Goal: Task Accomplishment & Management: Use online tool/utility

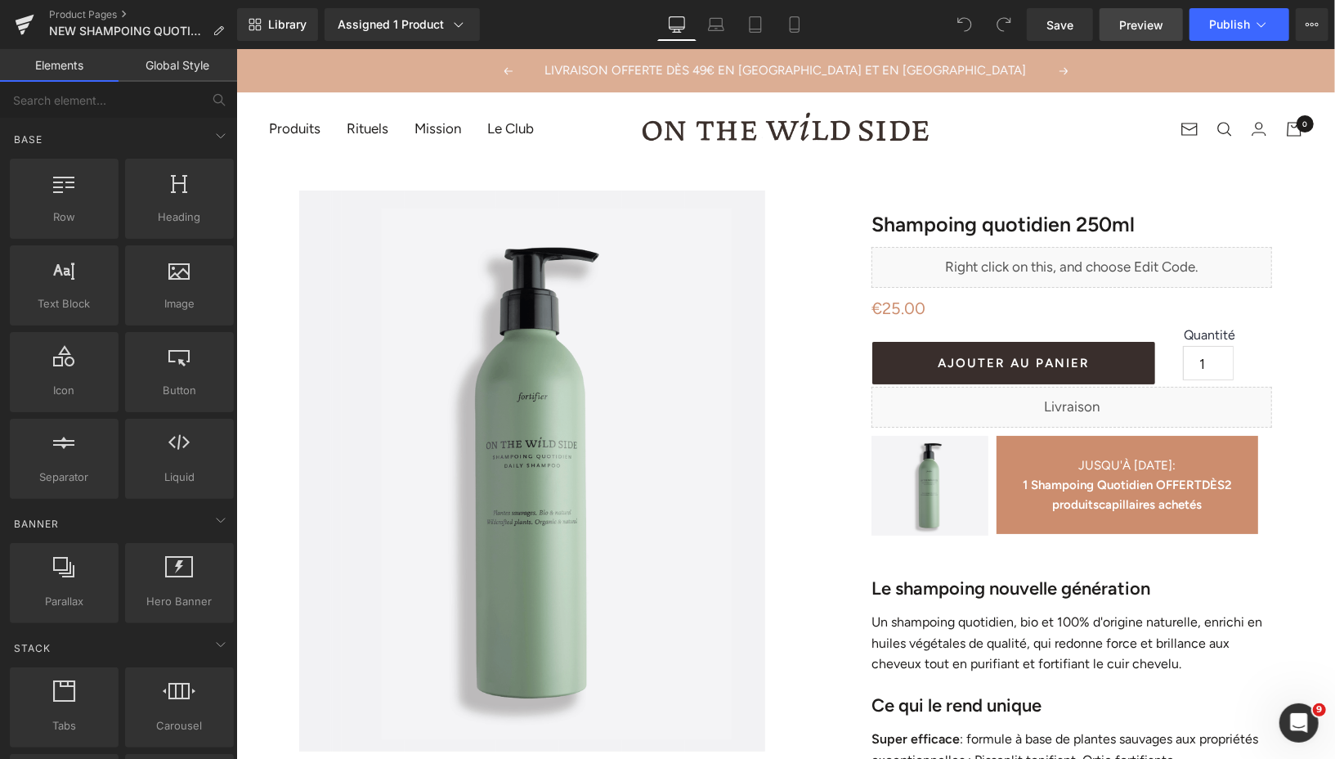
click at [1130, 19] on span "Preview" at bounding box center [1141, 24] width 44 height 17
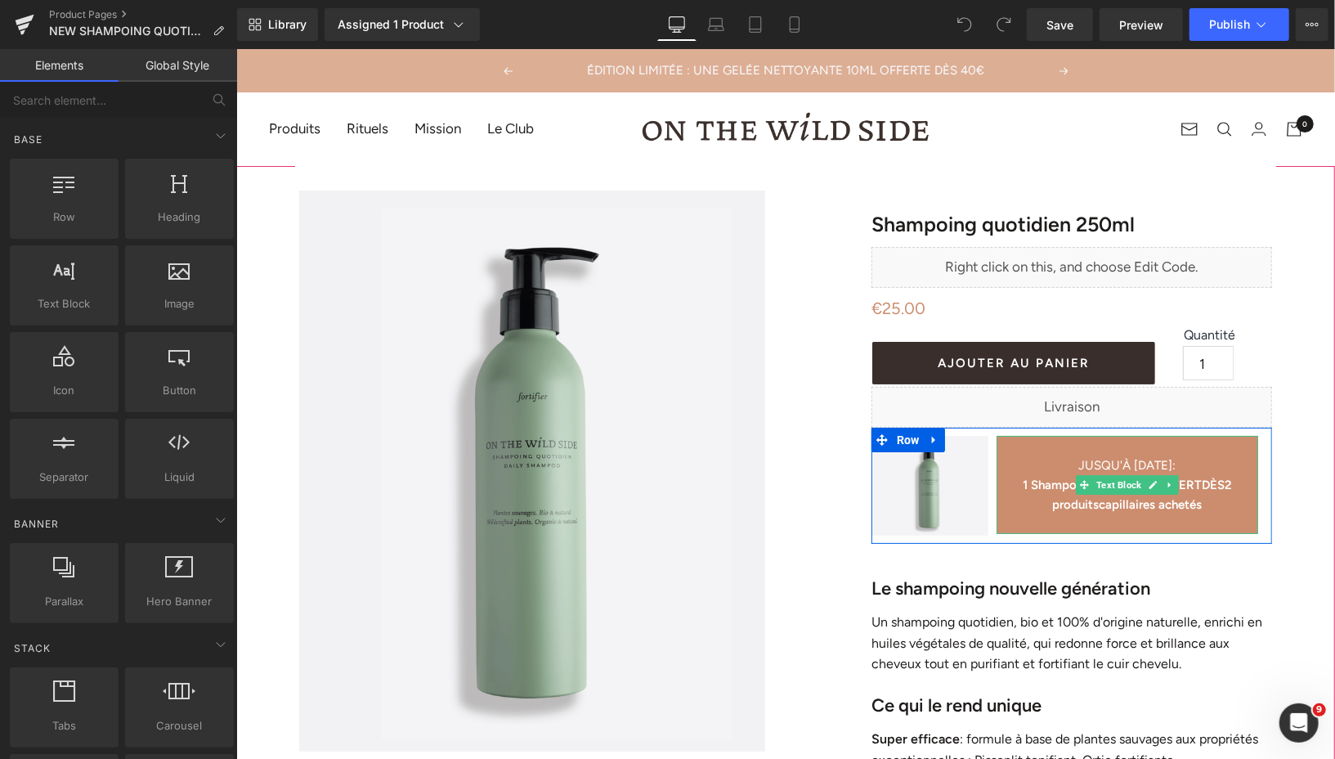
click at [1206, 484] on b "DÈS" at bounding box center [1212, 484] width 23 height 15
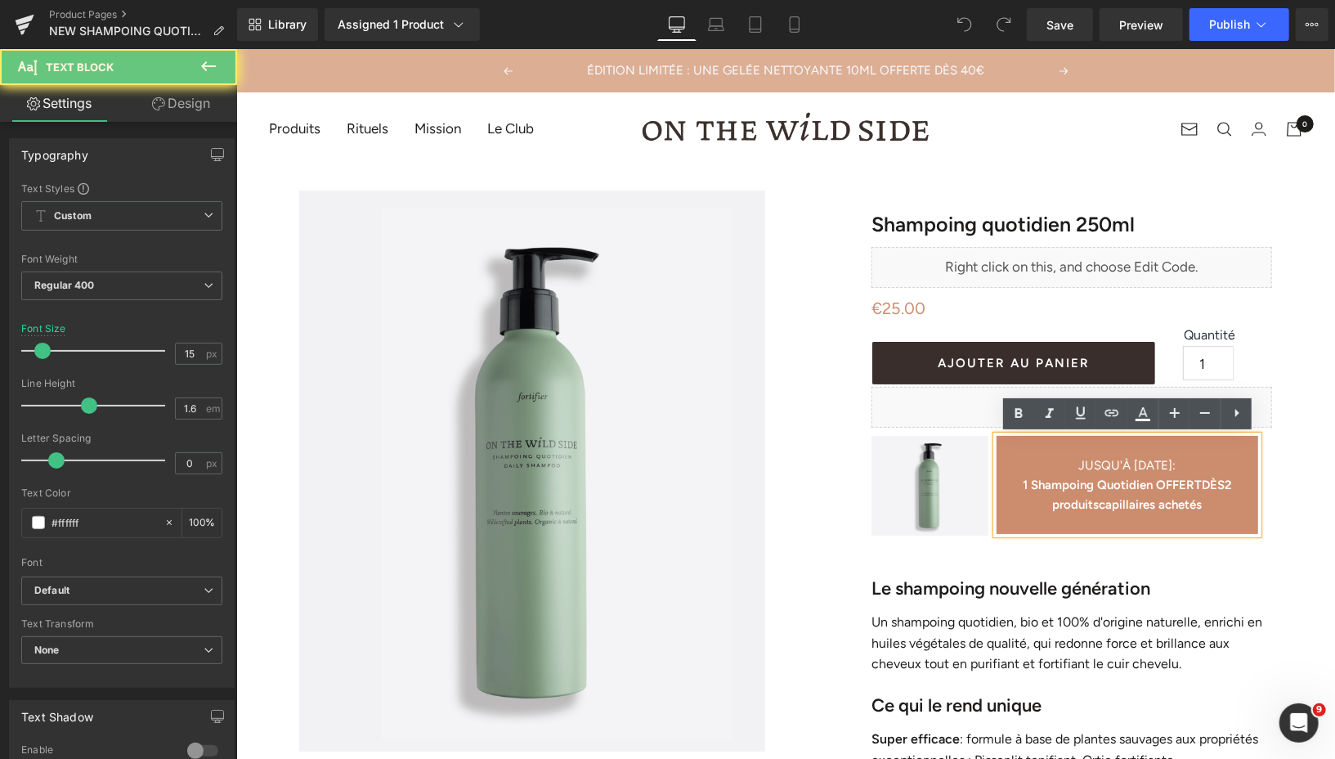
click at [1201, 485] on b "1 Shampoing Quotidien OFFERT" at bounding box center [1111, 484] width 179 height 15
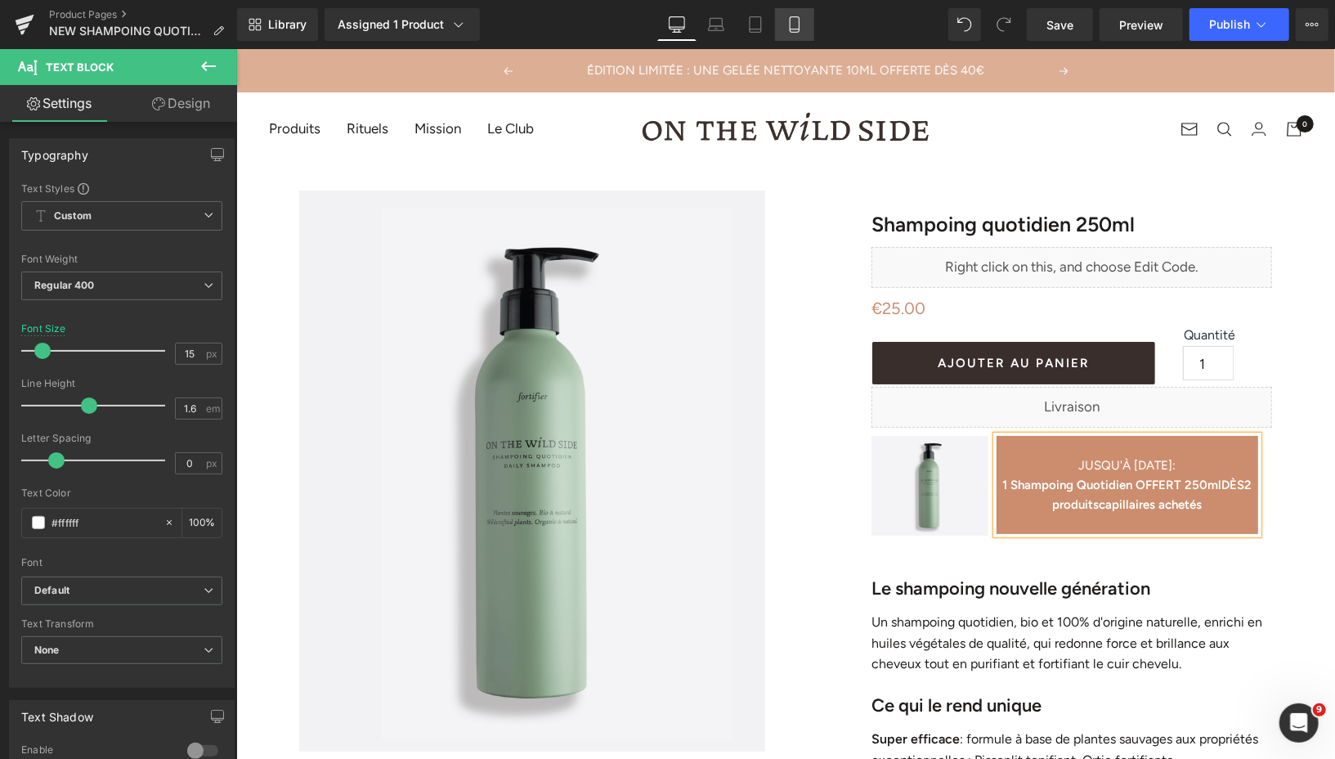
click at [795, 23] on icon at bounding box center [794, 24] width 16 height 16
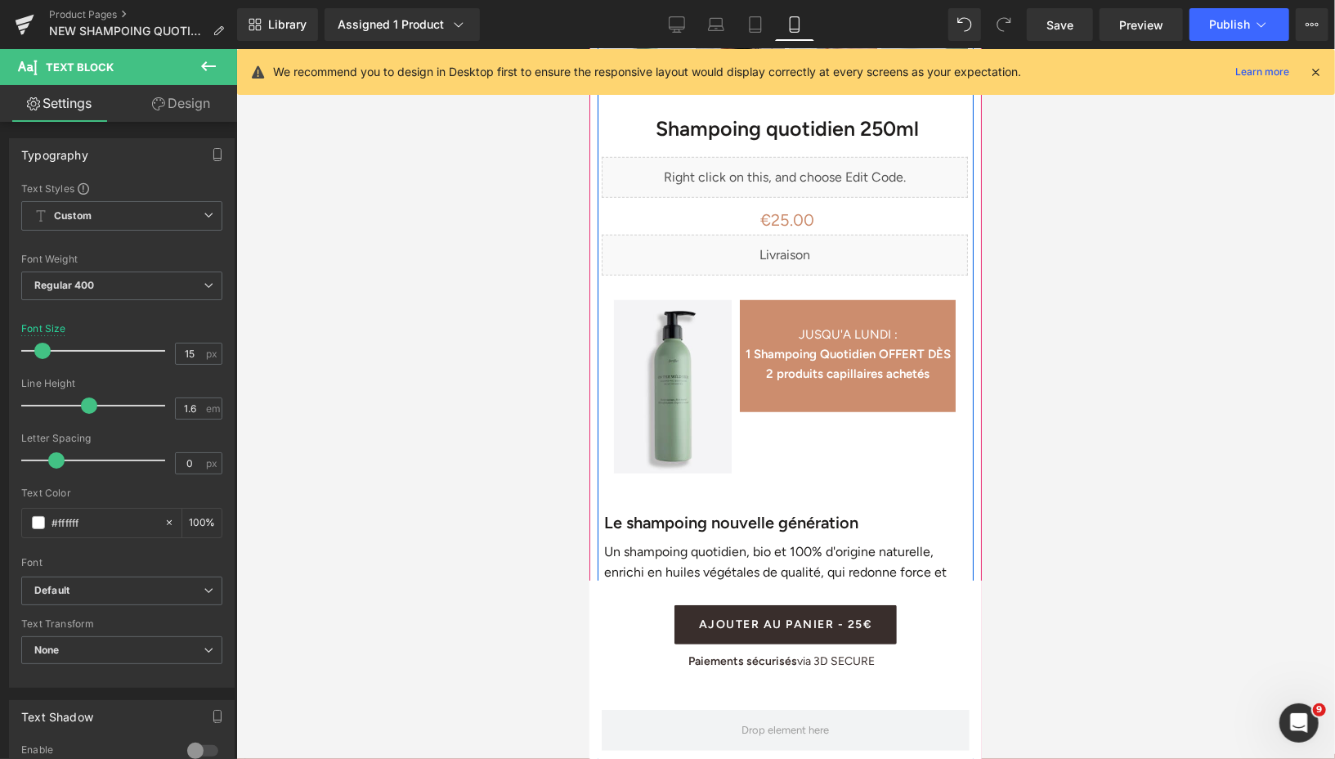
scroll to position [672, 0]
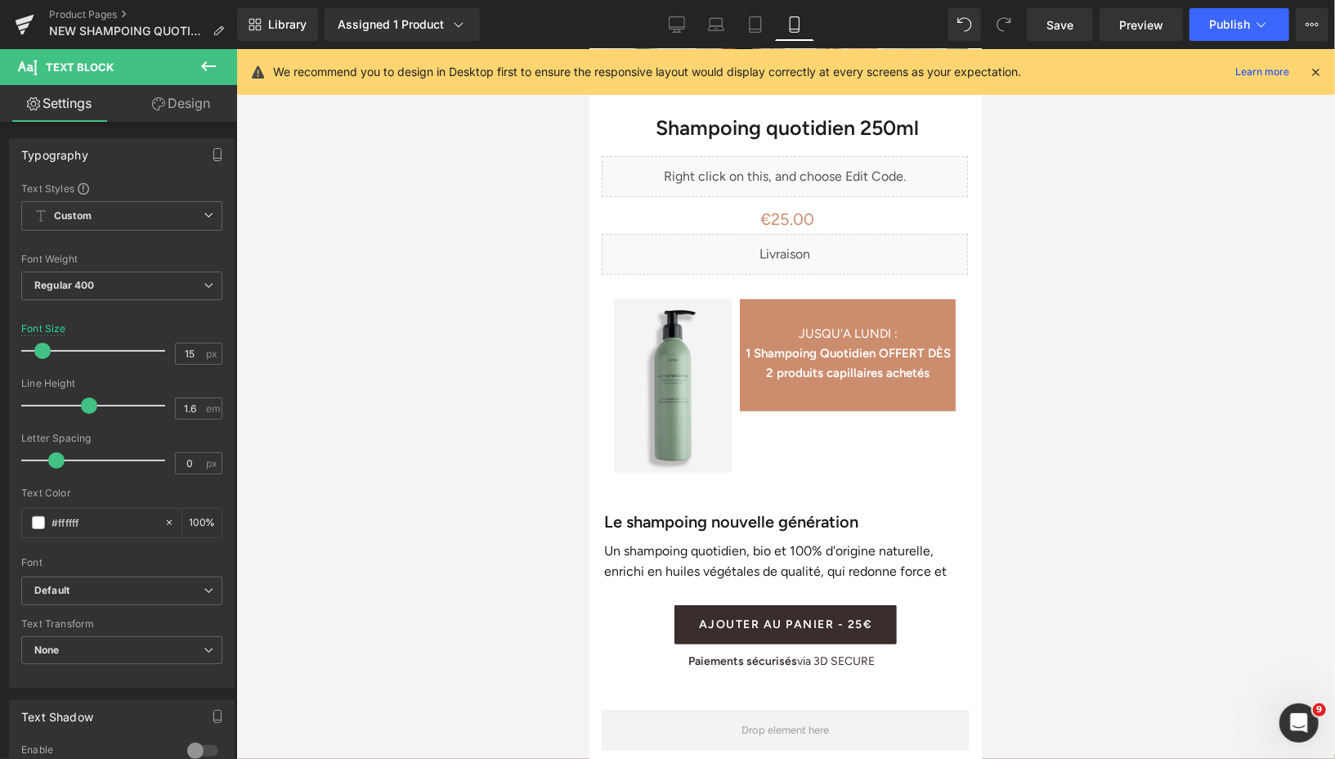
drag, startPoint x: 681, startPoint y: 25, endPoint x: 406, endPoint y: -22, distance: 278.6
click at [406, 0] on html "You are previewing how the will restyle your page. You can not edit Elements in…" at bounding box center [667, 379] width 1335 height 759
click at [549, 327] on div at bounding box center [785, 404] width 1099 height 710
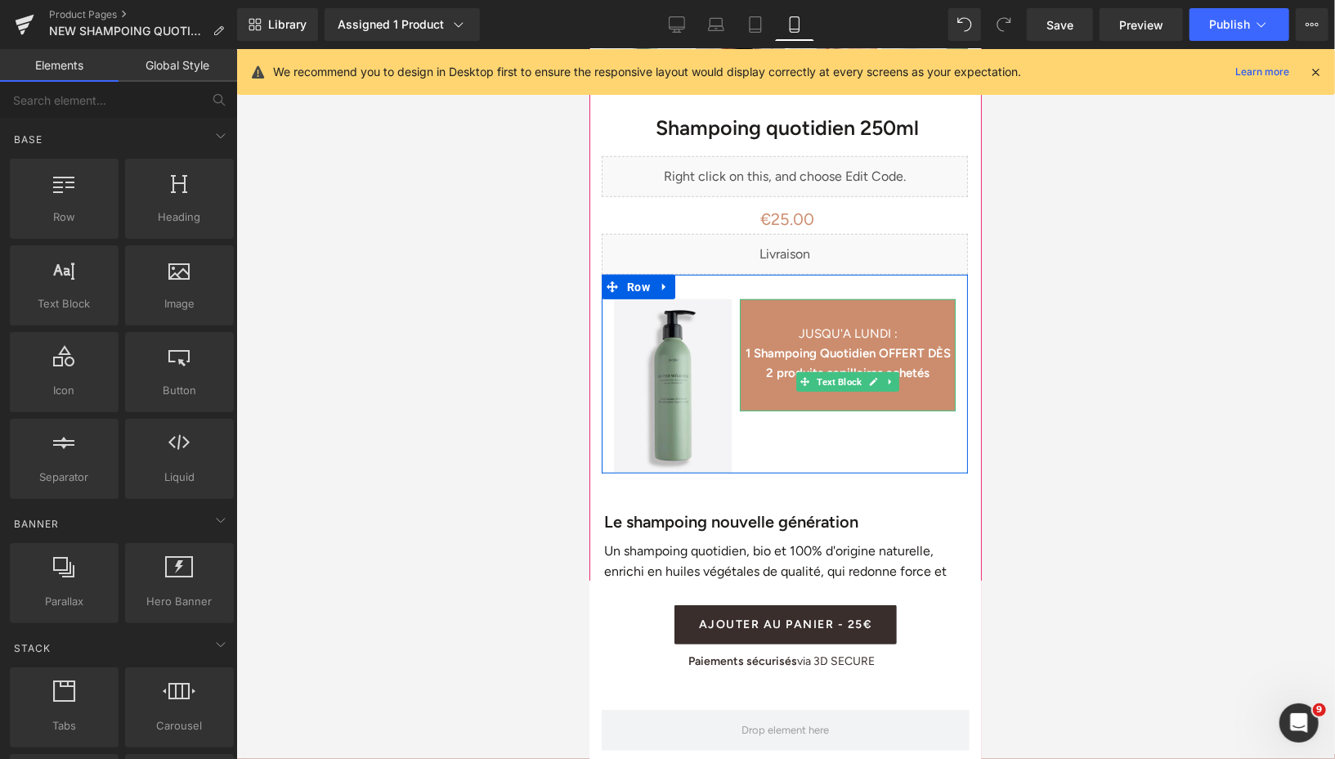
click at [772, 370] on b "1 Shampoing Quotidien OFFERT DÈS 2 produits capillaires achetés" at bounding box center [847, 362] width 205 height 34
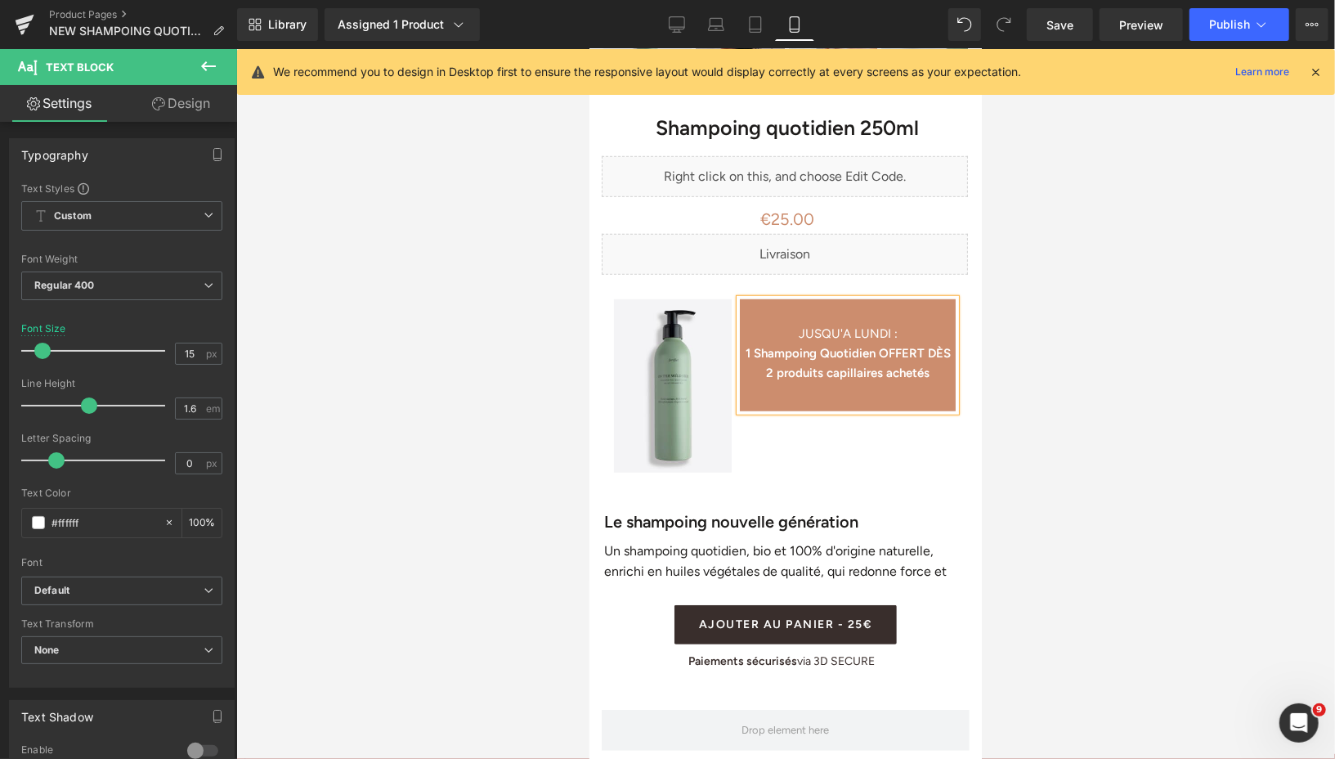
click at [772, 370] on b "1 Shampoing Quotidien OFFERT DÈS 2 produits capillaires achetés" at bounding box center [847, 362] width 205 height 34
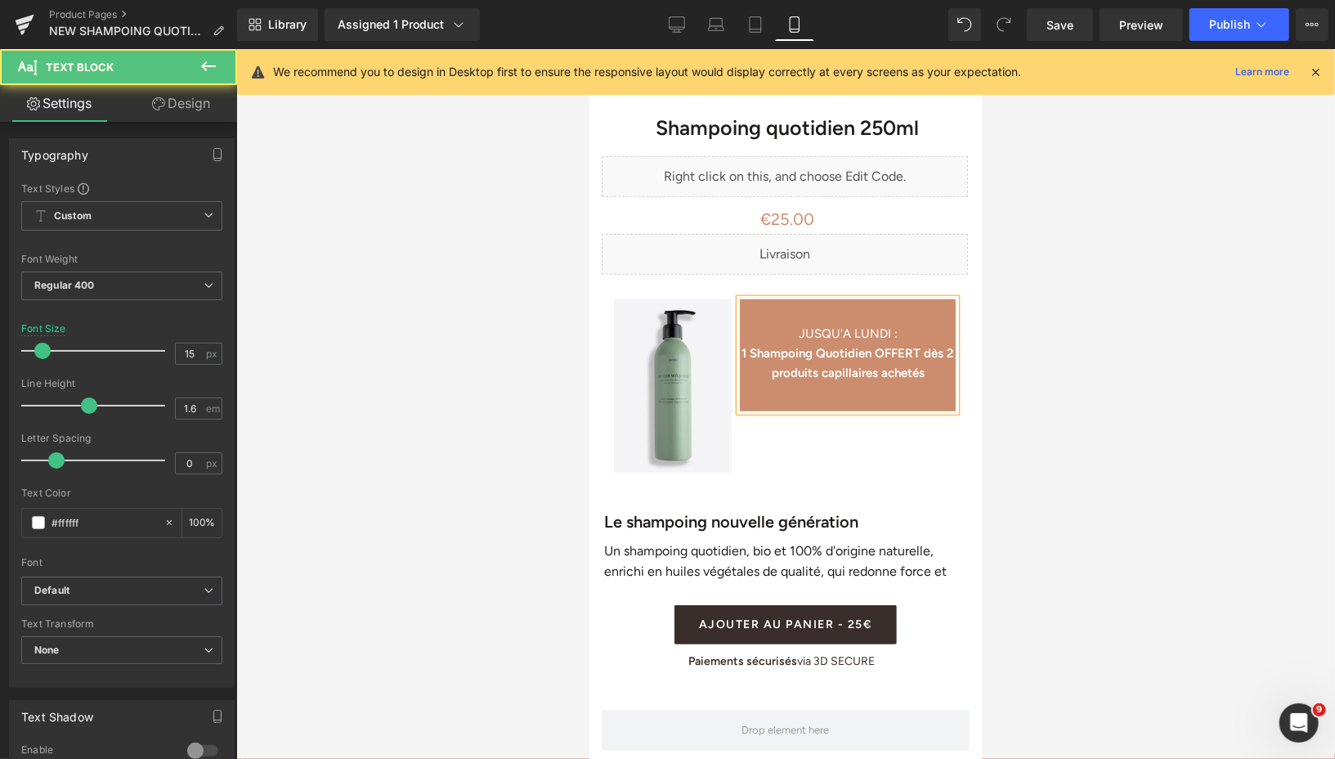
click at [879, 352] on b "1 Shampoing Quotidien OFFERT dès 2 produits capillaires achetés" at bounding box center [847, 362] width 213 height 34
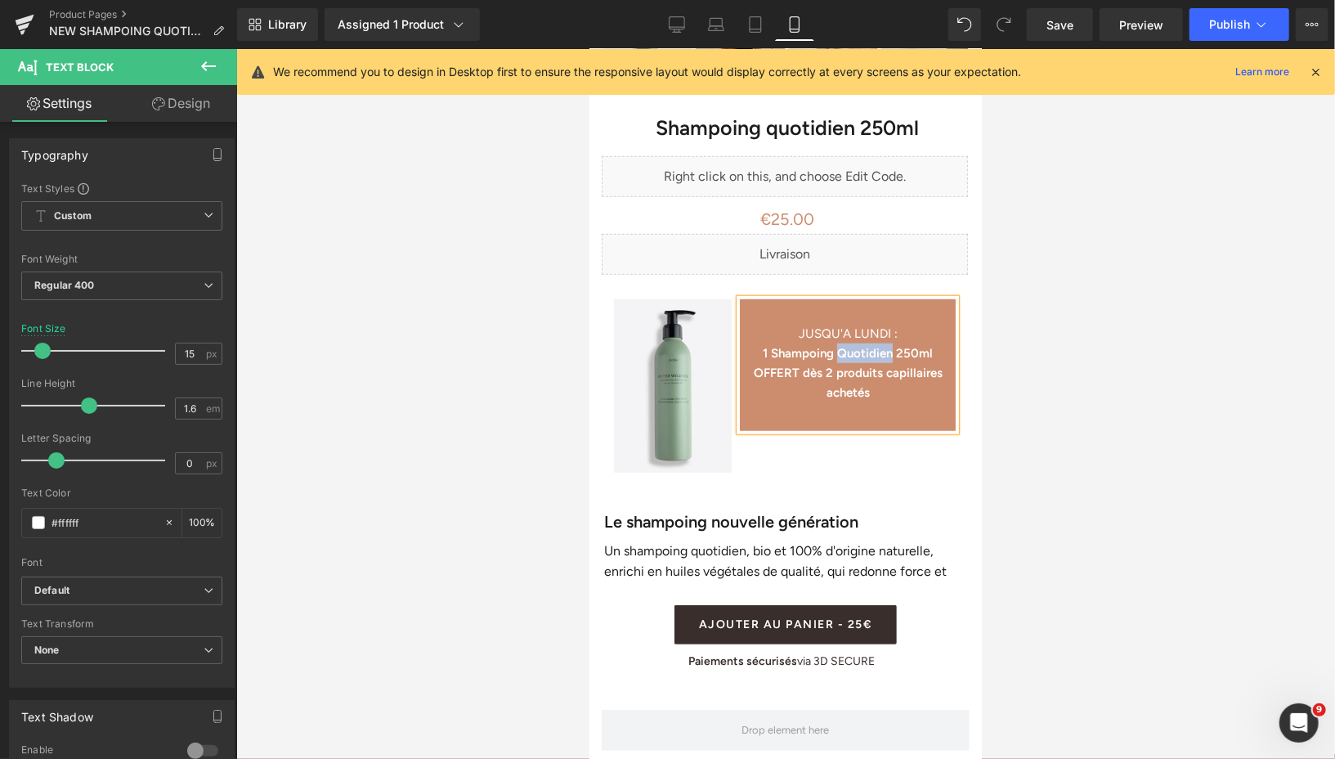
drag, startPoint x: 840, startPoint y: 354, endPoint x: 897, endPoint y: 356, distance: 57.3
click at [897, 356] on b "1 Shampoing Quotidien 250ml OFFERT dès 2 produits capillaires achetés" at bounding box center [847, 372] width 189 height 54
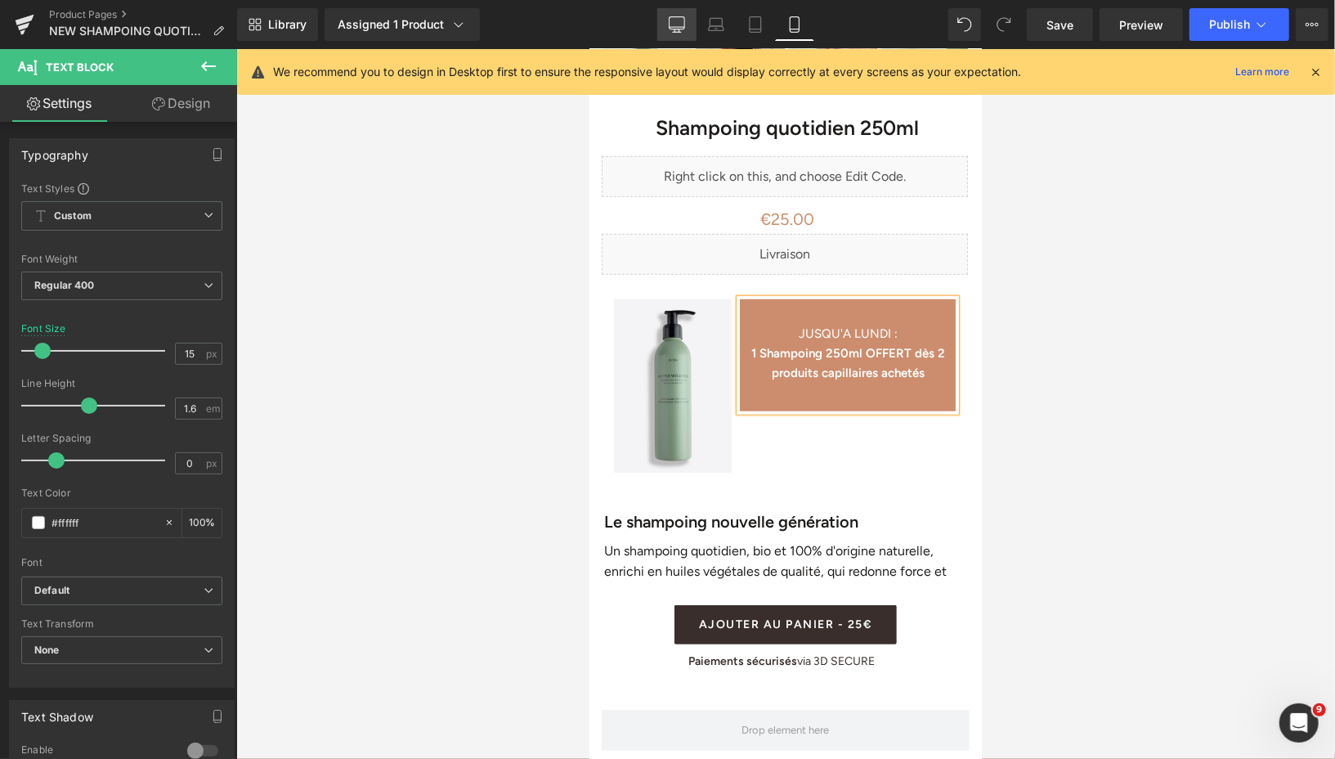
click at [667, 28] on link "Desktop" at bounding box center [676, 24] width 39 height 33
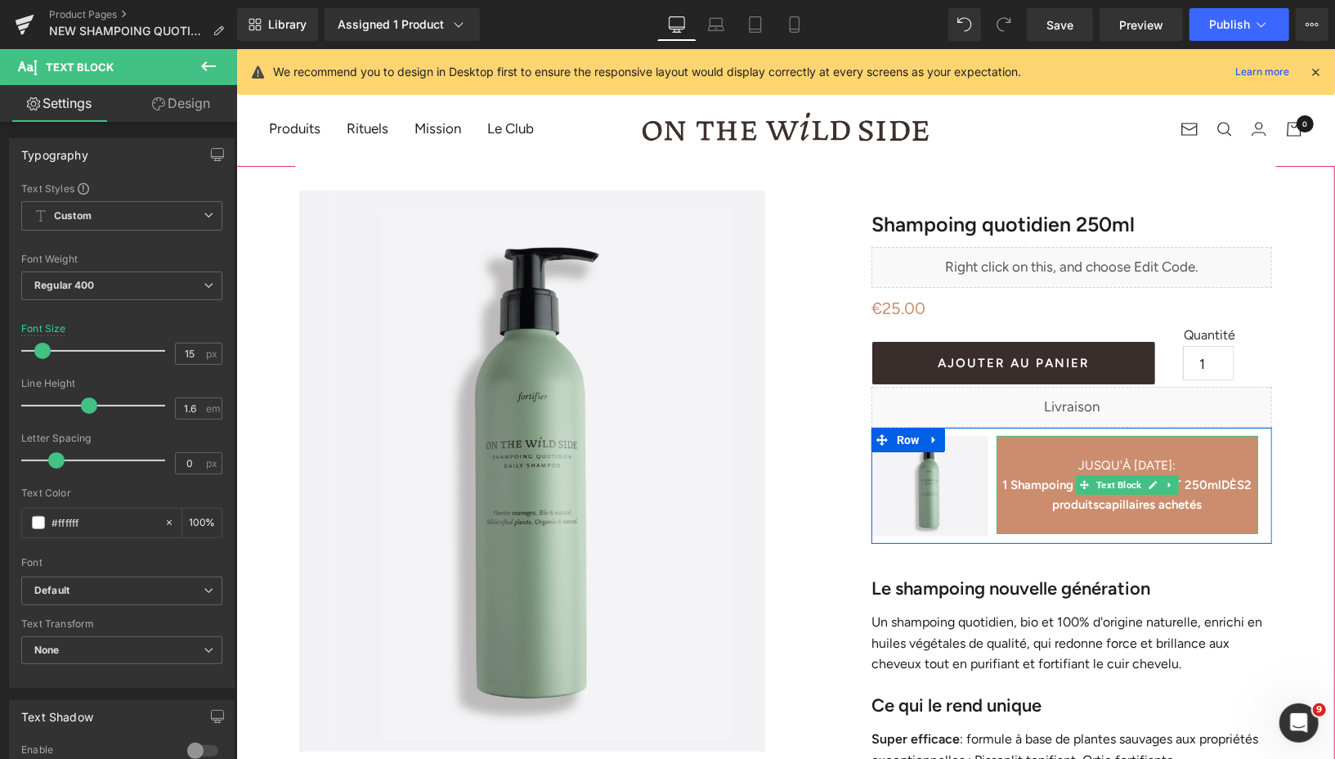
click at [1194, 491] on p "1 Shampoing Quotidien OFFERT 250ml DÈS 2 produits capillaires achetés" at bounding box center [1127, 493] width 262 height 39
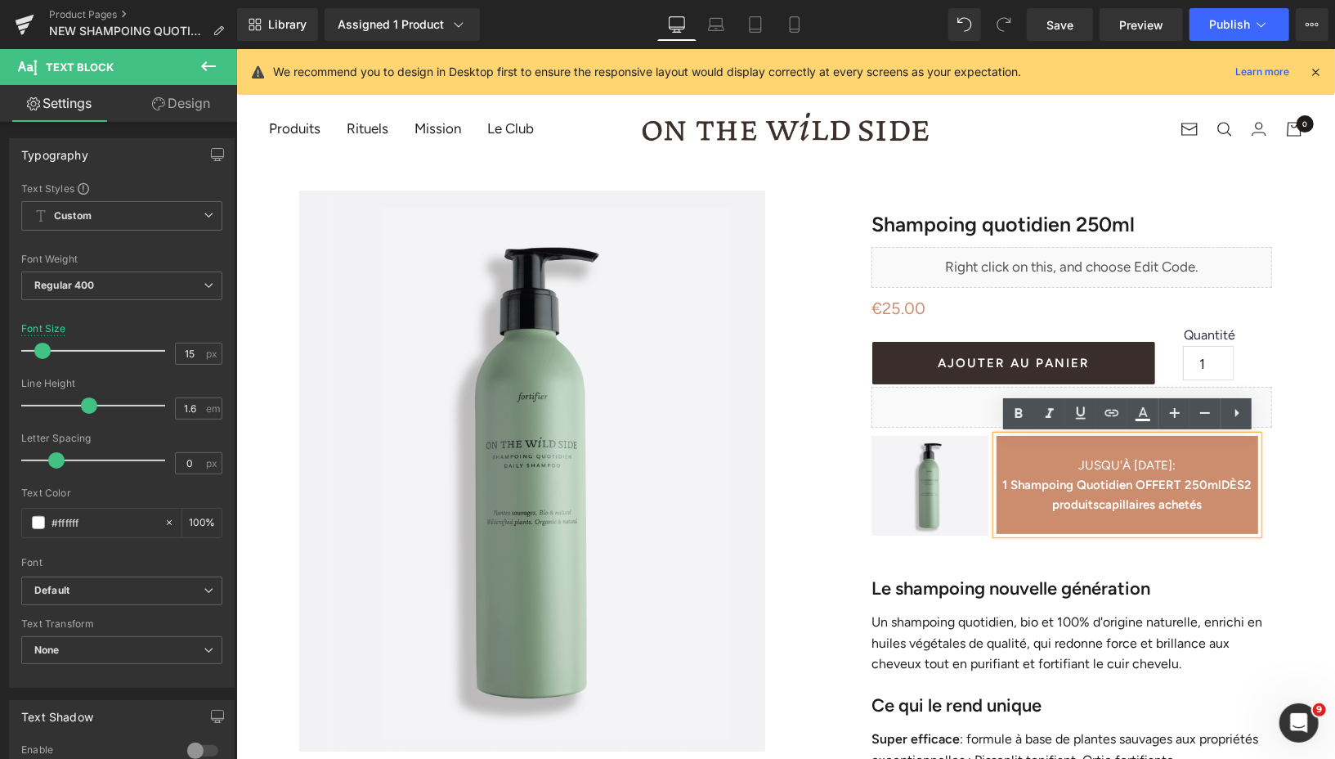
click at [1072, 489] on b "1 Shampoing Quotidien OFFERT 250ml" at bounding box center [1110, 484] width 219 height 15
click at [1089, 502] on b "2 produits" at bounding box center [1150, 494] width 199 height 34
click at [1041, 491] on b "1 Shampoing Quotidien OFFERT 250ml" at bounding box center [1110, 484] width 219 height 15
click at [1166, 483] on b "1 Shampoing Quotidien OFFERT 250ml" at bounding box center [1110, 484] width 219 height 15
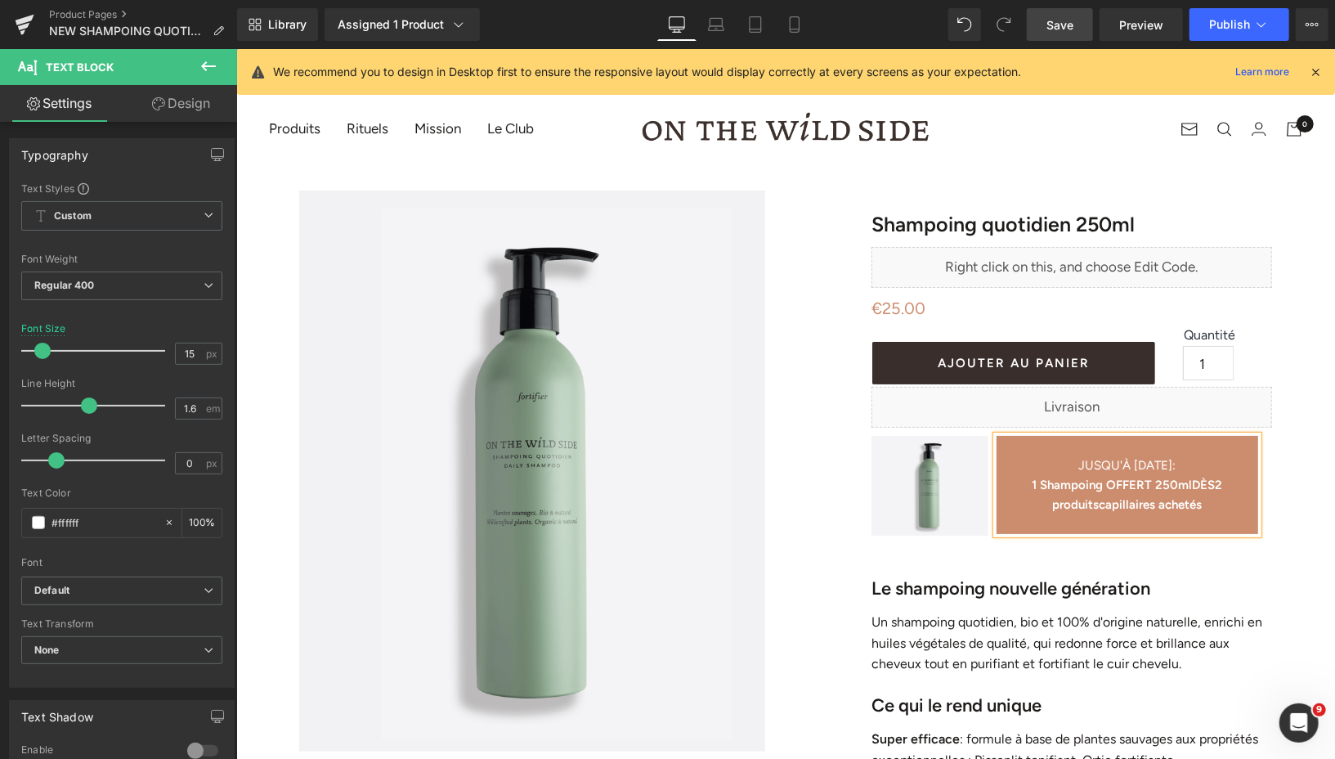
click at [1055, 25] on span "Save" at bounding box center [1059, 24] width 27 height 17
click at [1054, 25] on span "Save" at bounding box center [1059, 24] width 27 height 17
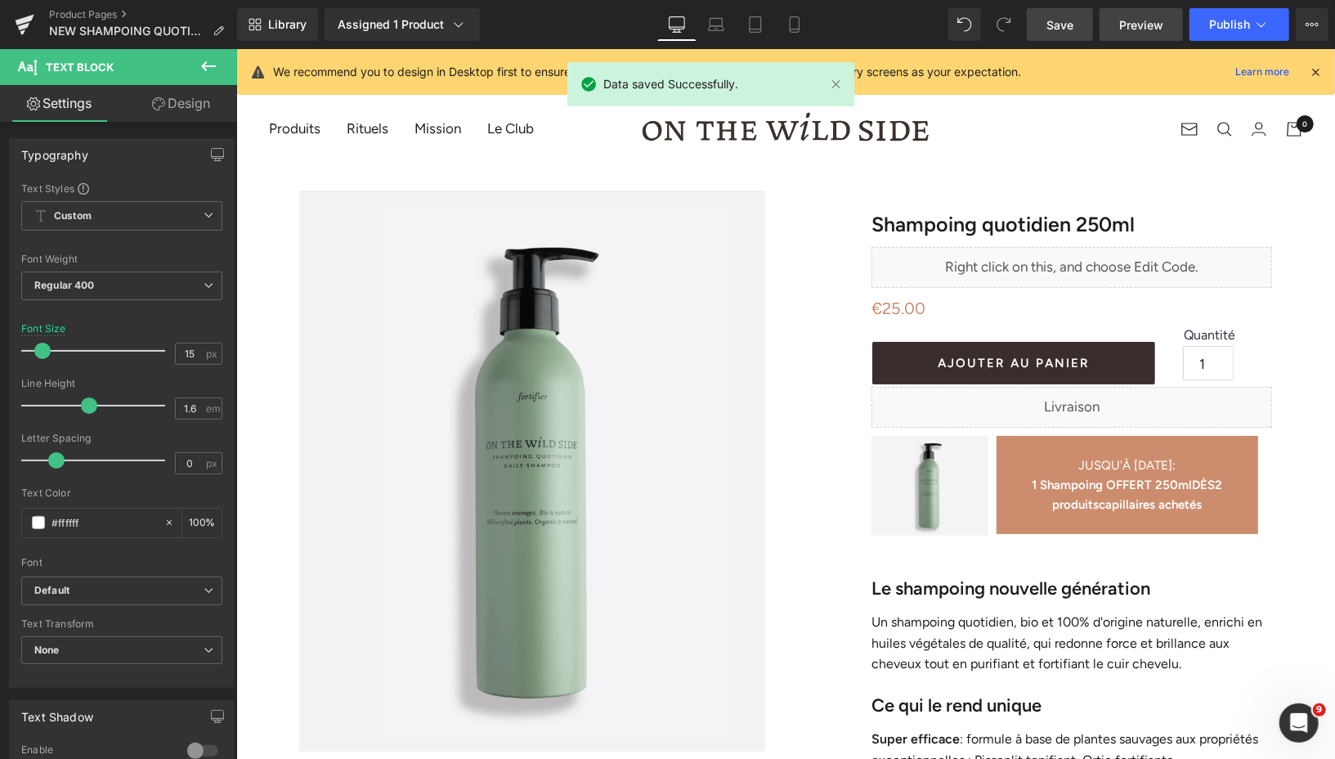
click at [1138, 25] on span "Preview" at bounding box center [1141, 24] width 44 height 17
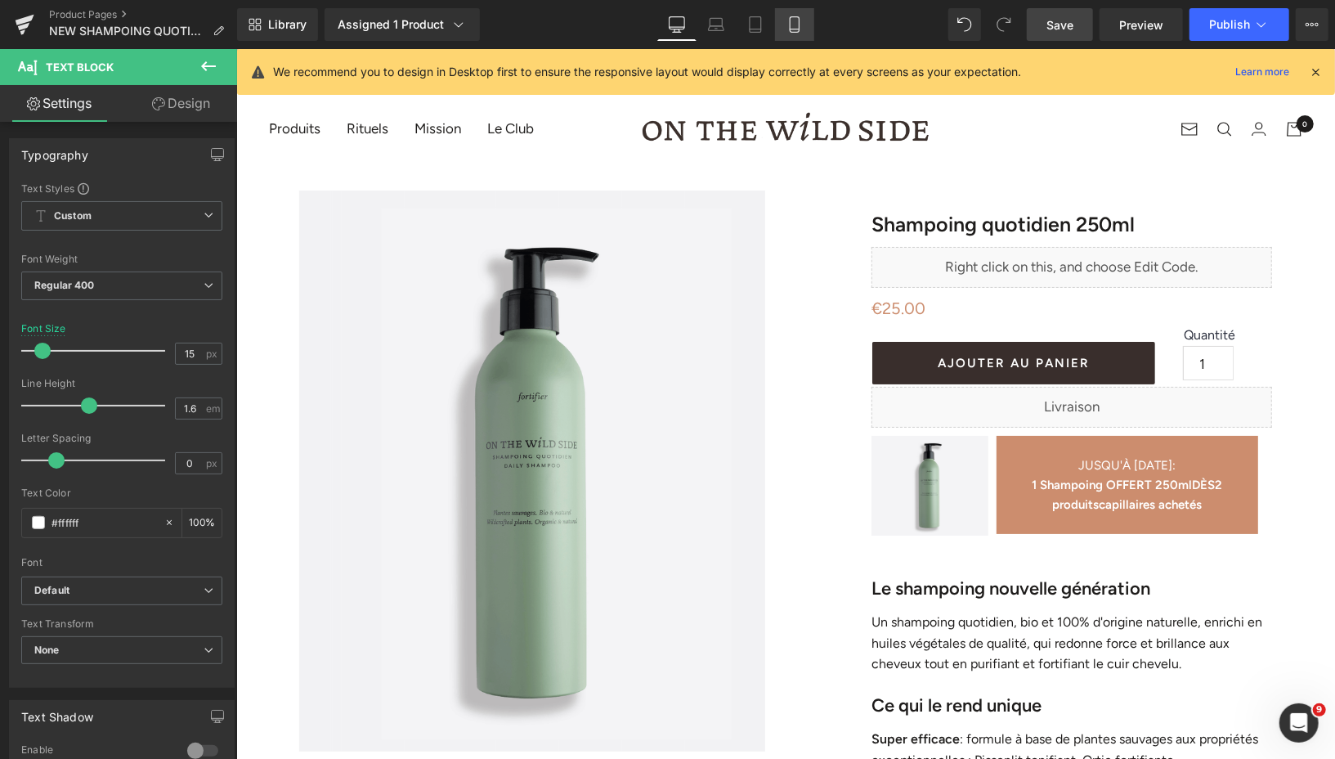
click at [795, 26] on icon at bounding box center [794, 24] width 16 height 16
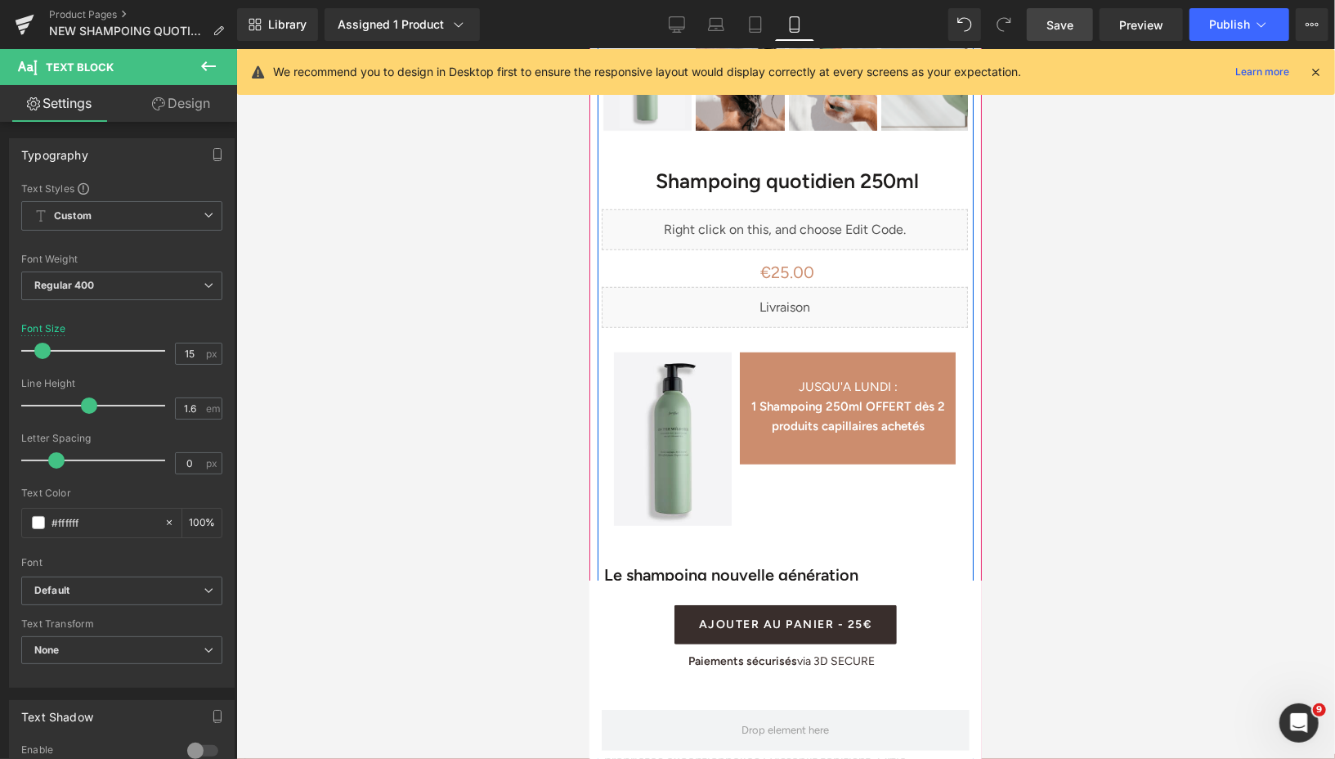
scroll to position [657, 0]
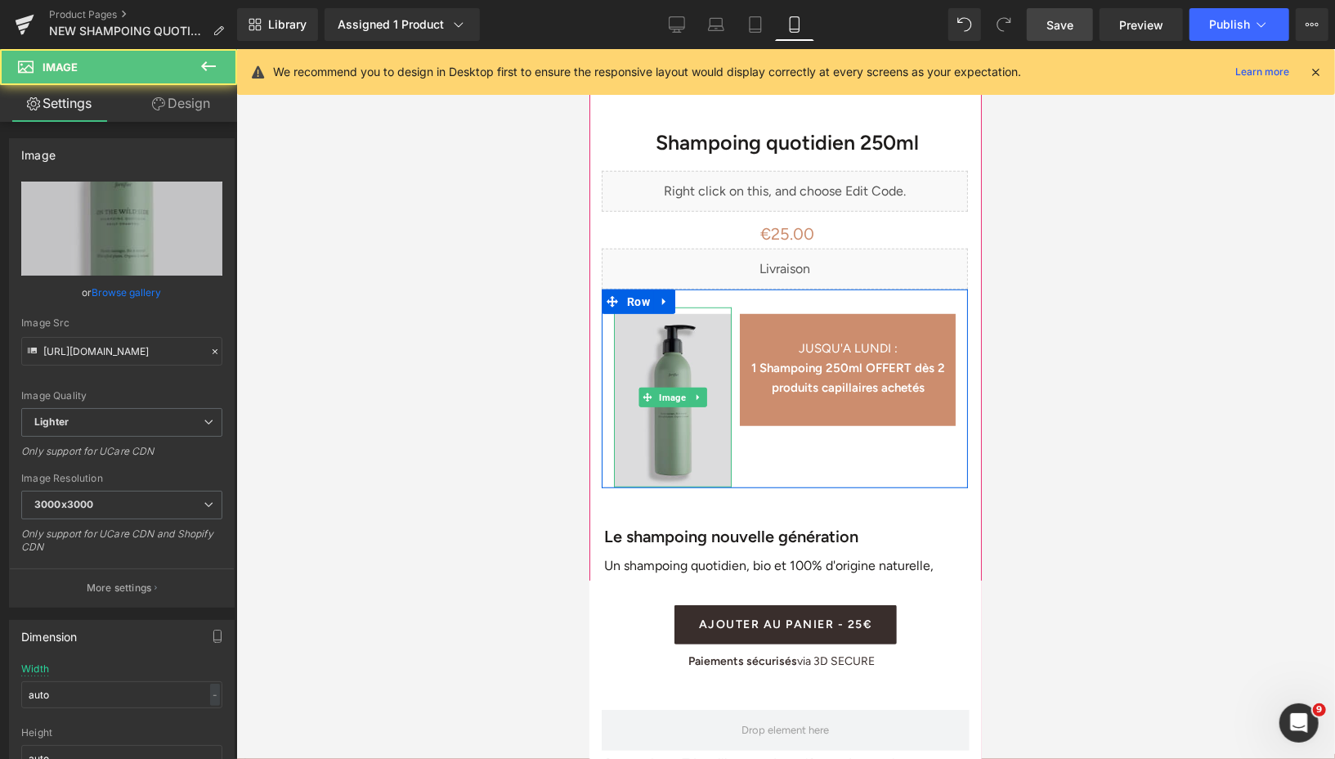
click at [684, 458] on img at bounding box center [672, 397] width 118 height 180
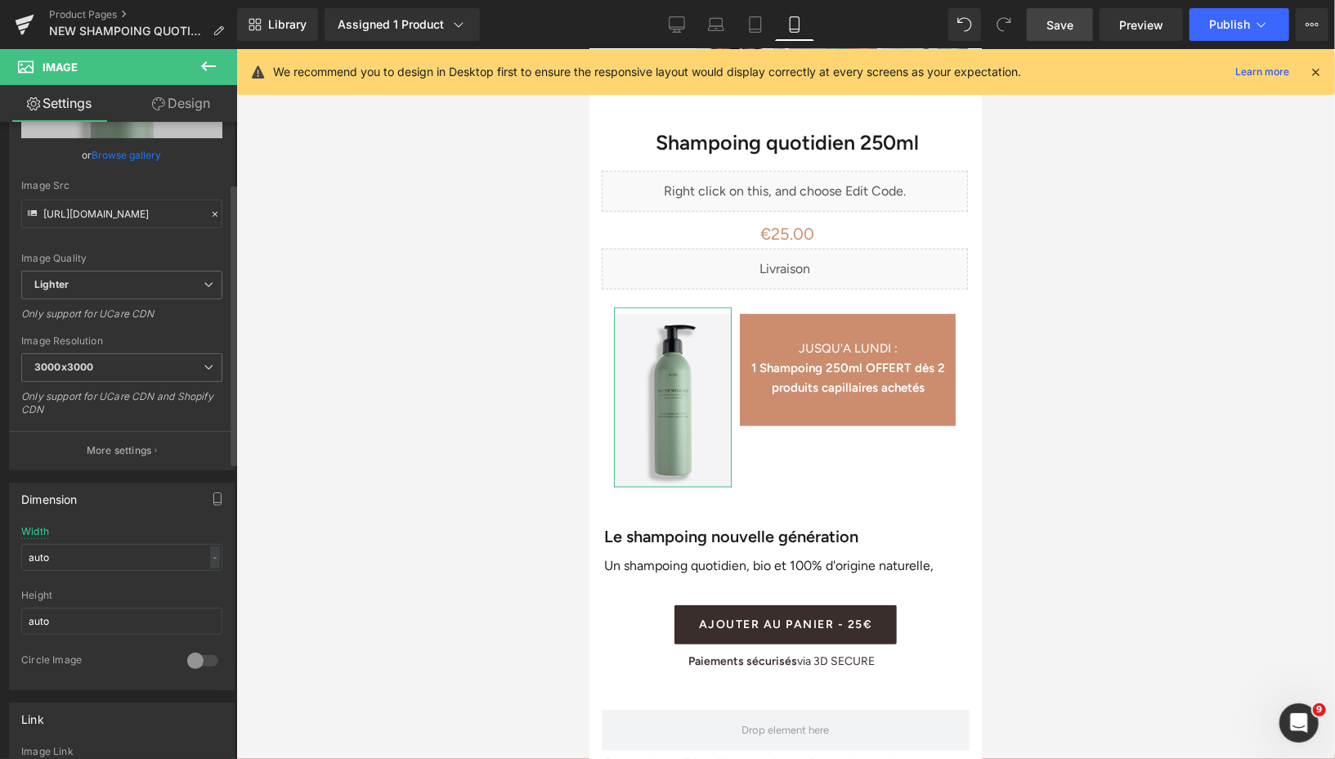
scroll to position [150, 0]
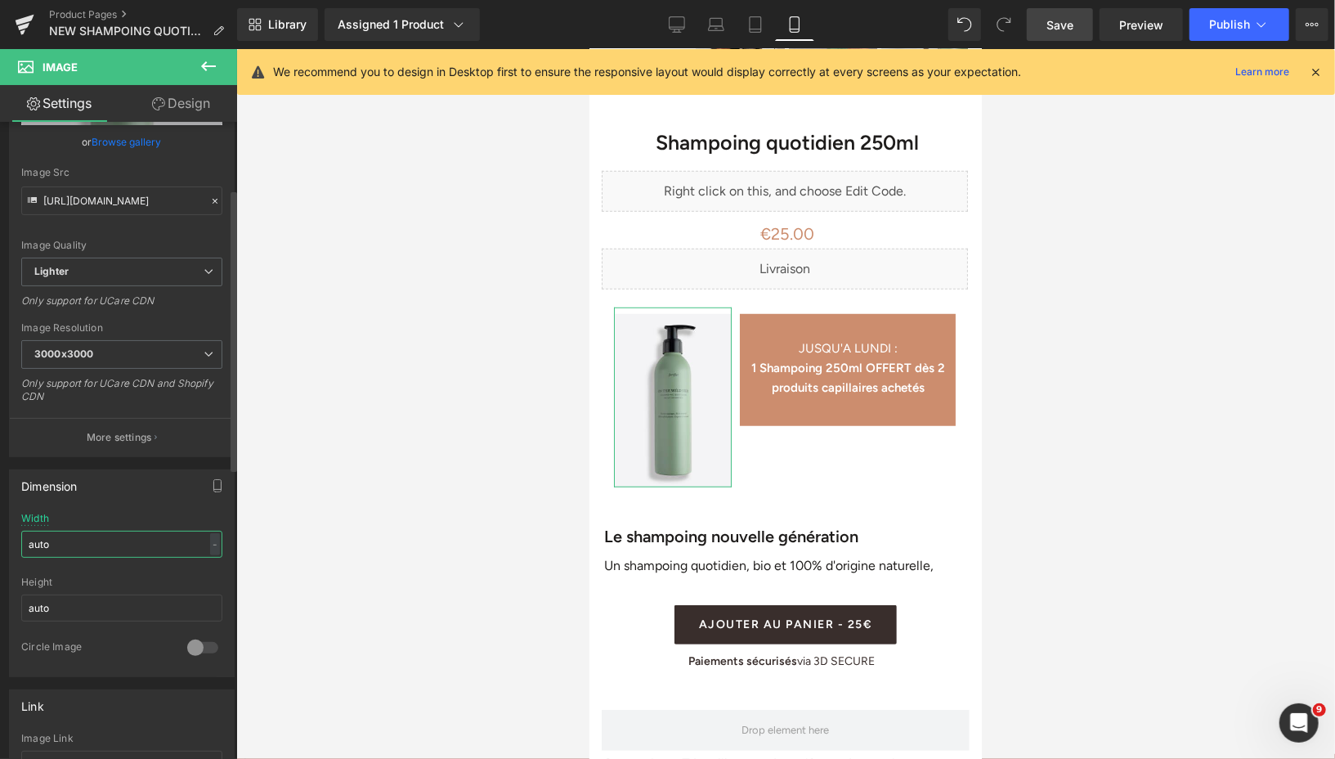
click at [88, 542] on input "auto" at bounding box center [121, 544] width 201 height 27
type input "a"
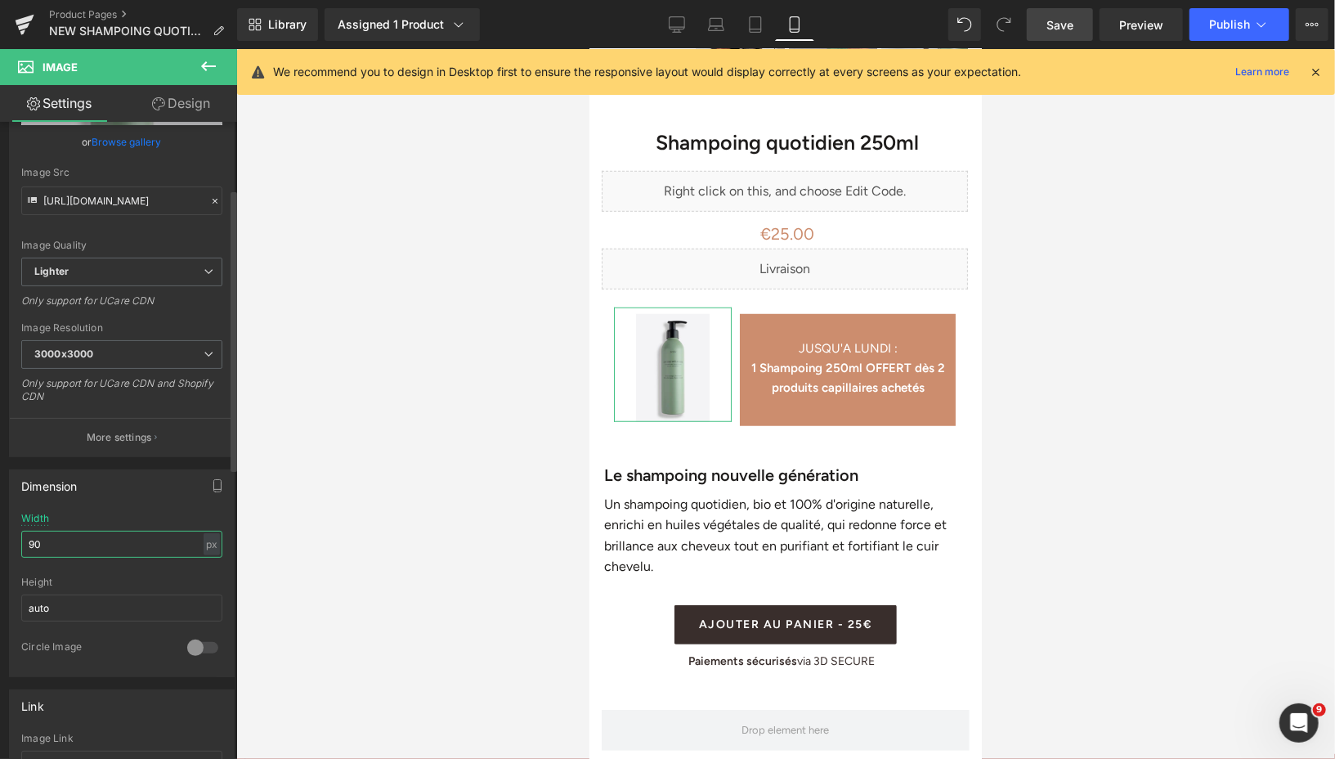
type input "9"
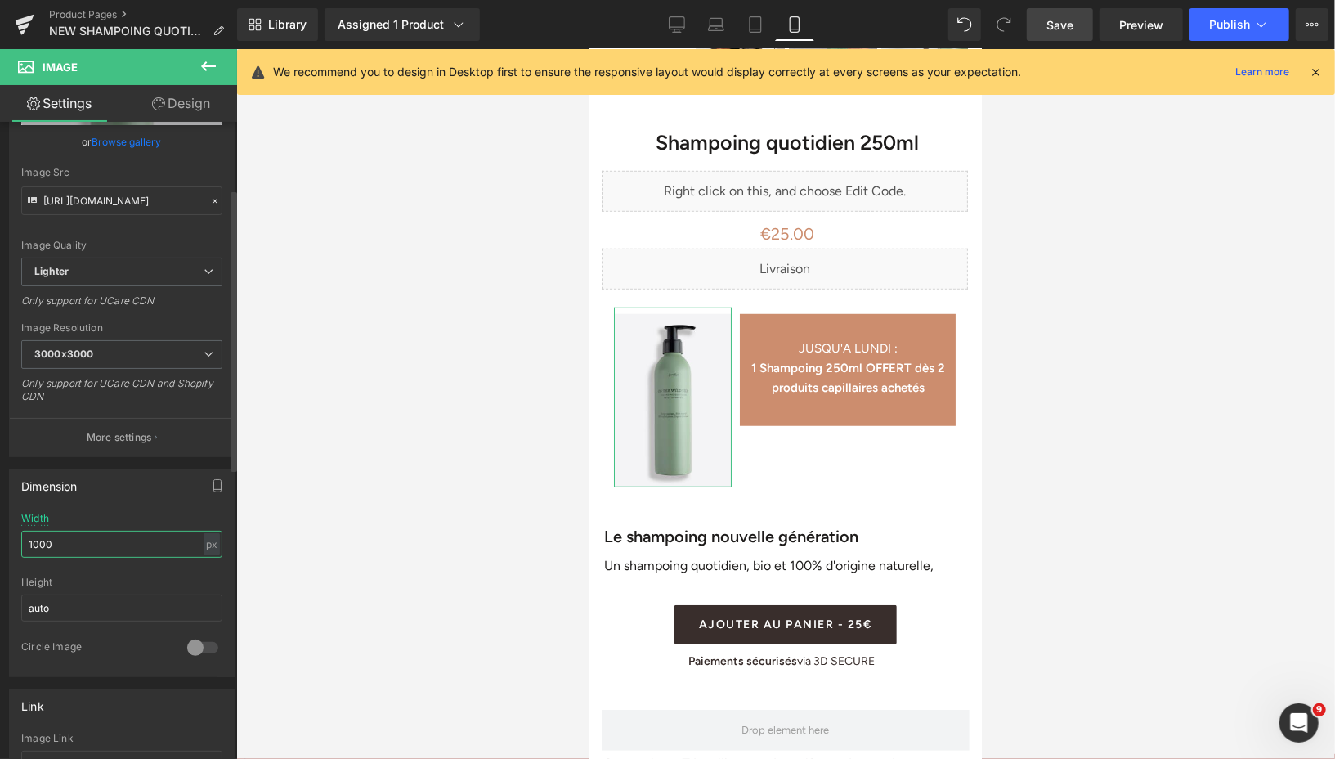
type input "100"
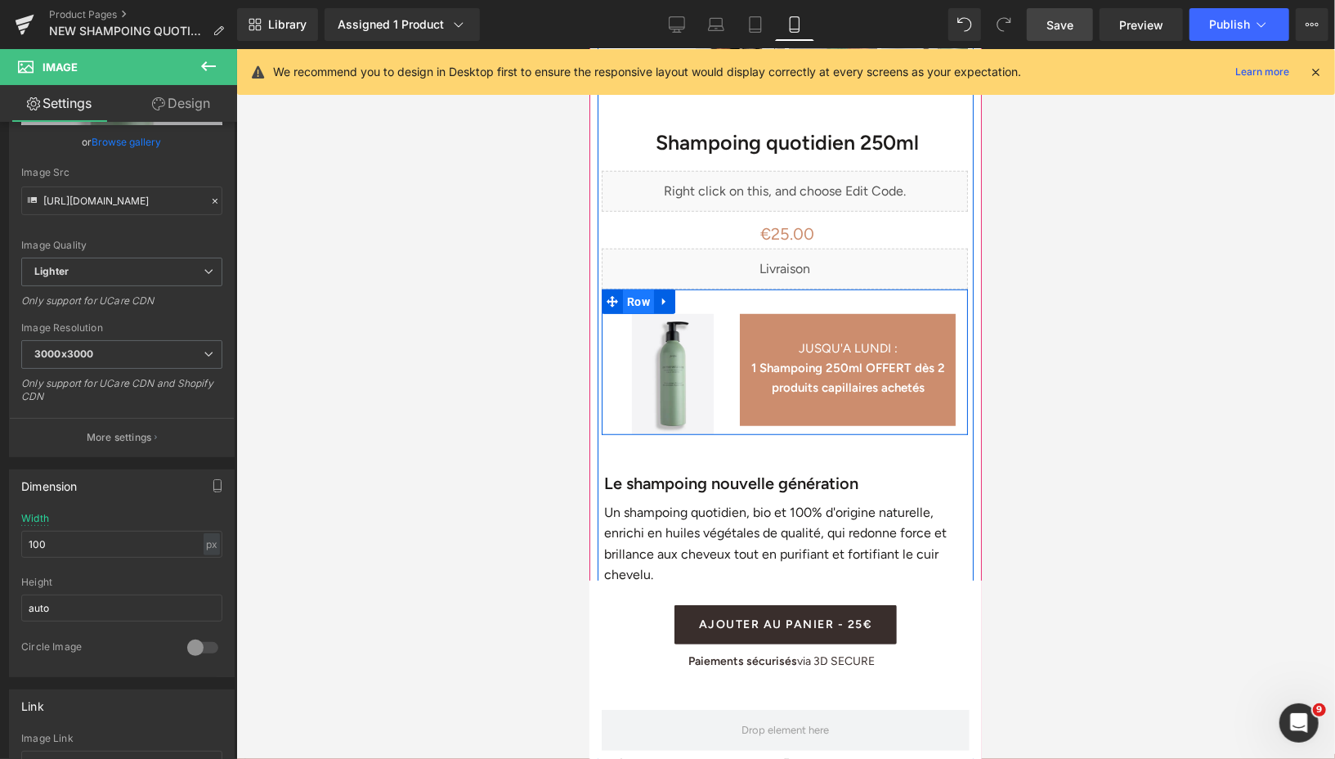
click at [635, 293] on span "Row" at bounding box center [637, 301] width 31 height 25
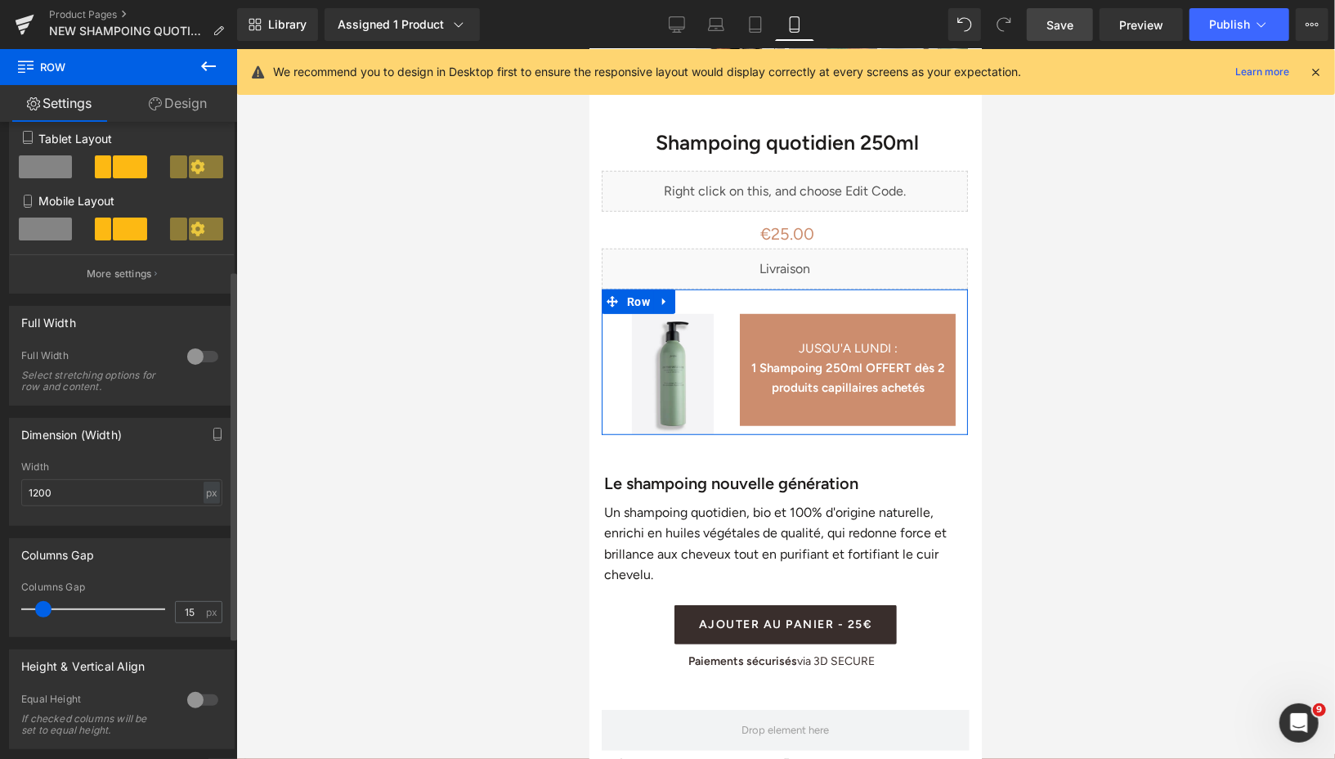
scroll to position [280, 0]
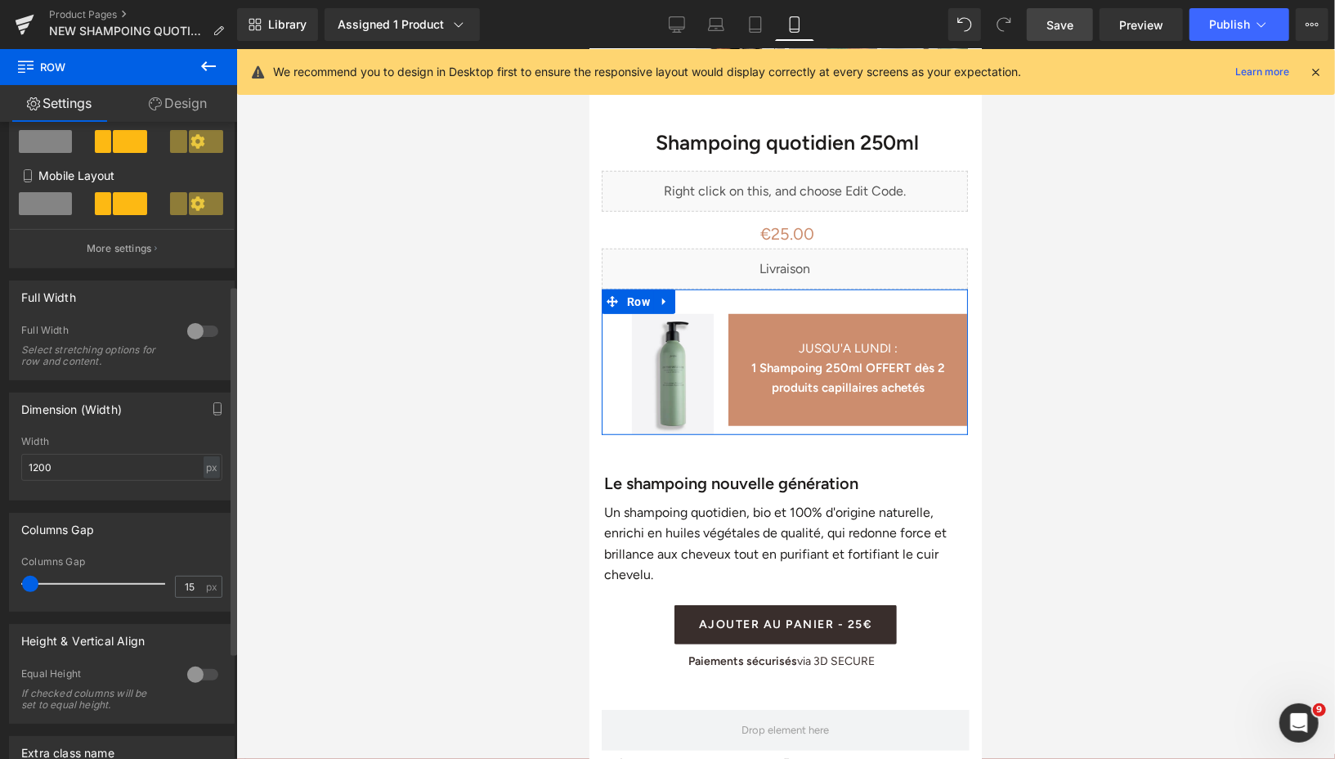
drag, startPoint x: 44, startPoint y: 587, endPoint x: 32, endPoint y: 588, distance: 12.3
click at [32, 588] on span at bounding box center [30, 584] width 16 height 16
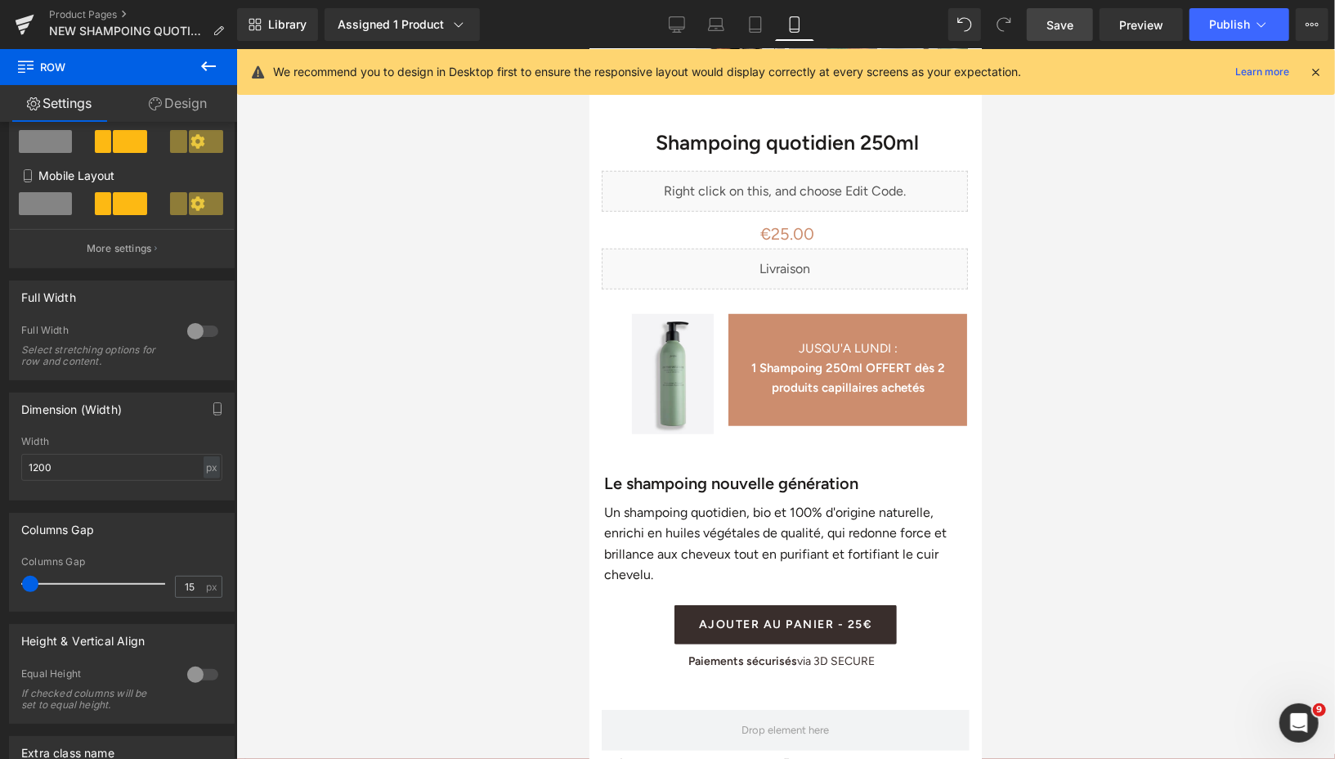
click at [1060, 28] on span "Save" at bounding box center [1059, 24] width 27 height 17
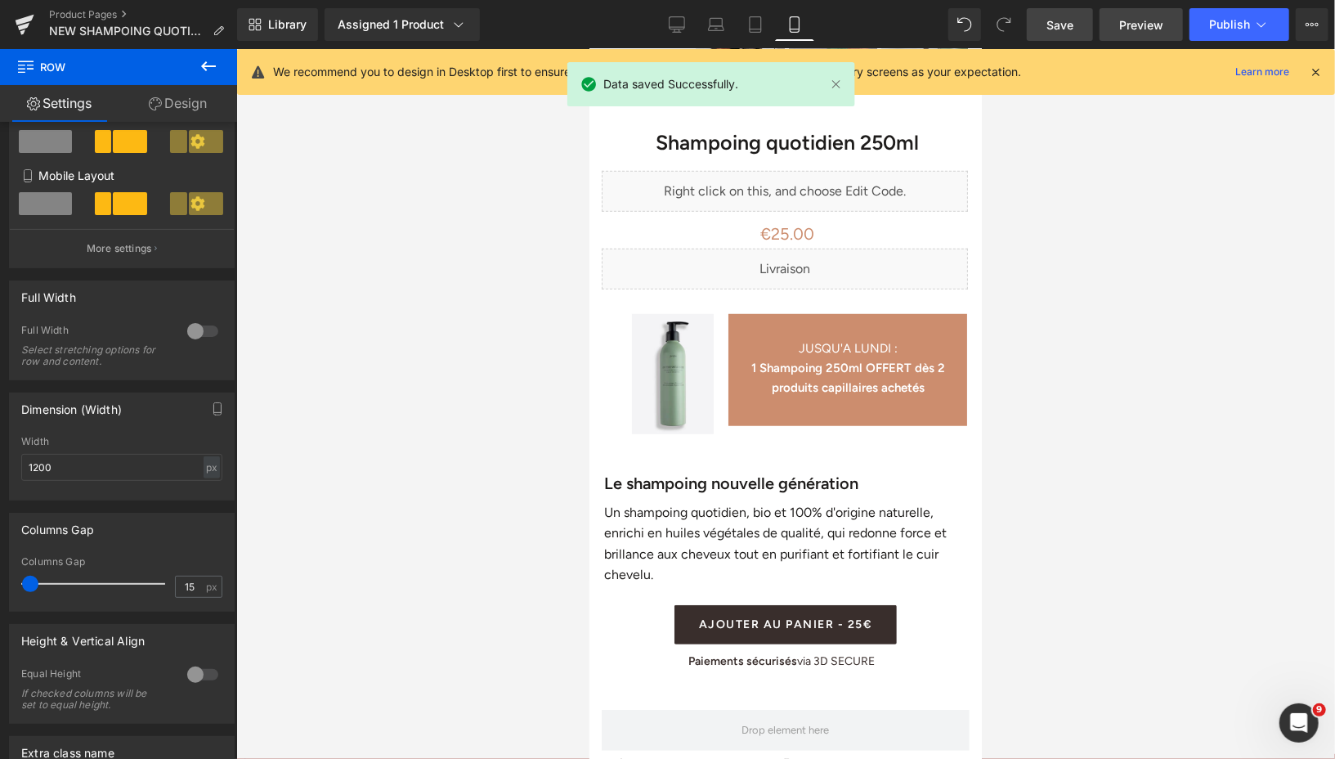
click at [1124, 15] on link "Preview" at bounding box center [1141, 24] width 83 height 33
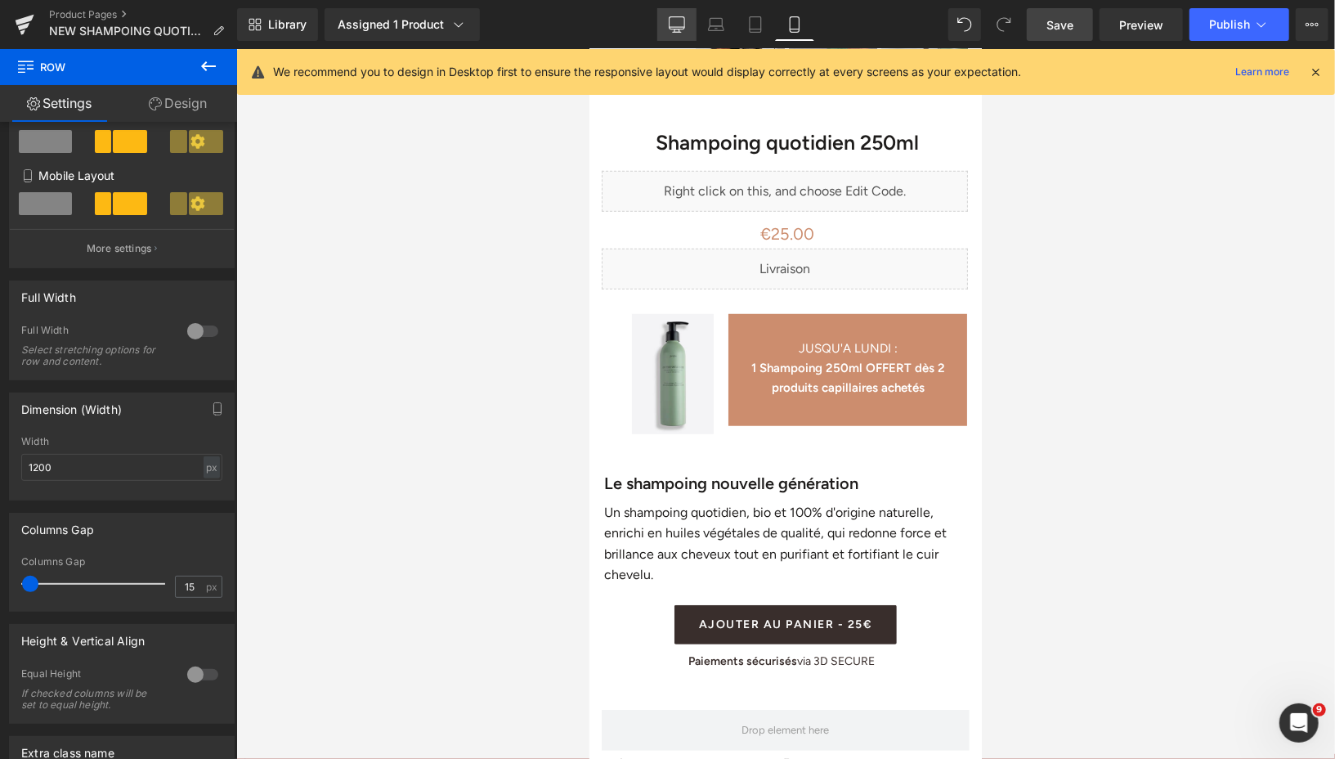
click at [674, 25] on icon at bounding box center [677, 24] width 16 height 16
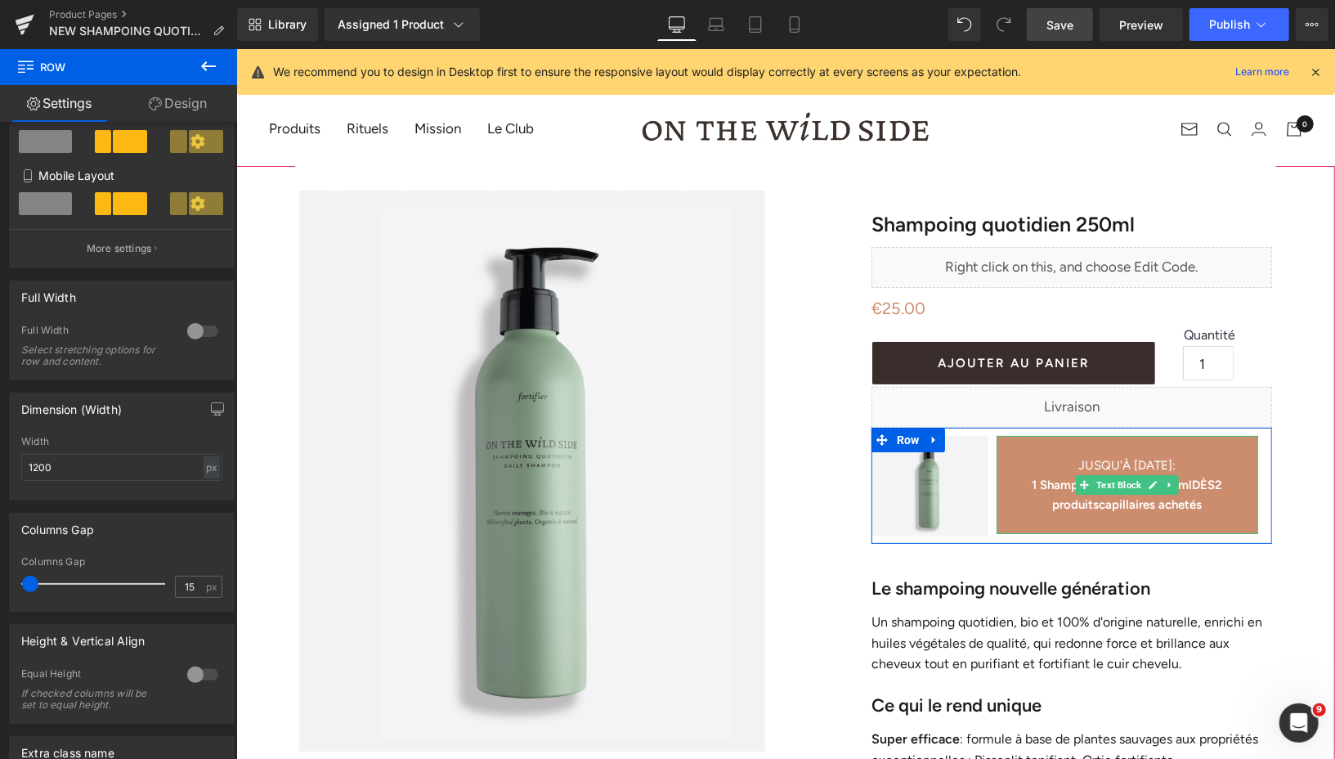
click at [1196, 482] on b "DÈS" at bounding box center [1202, 484] width 23 height 15
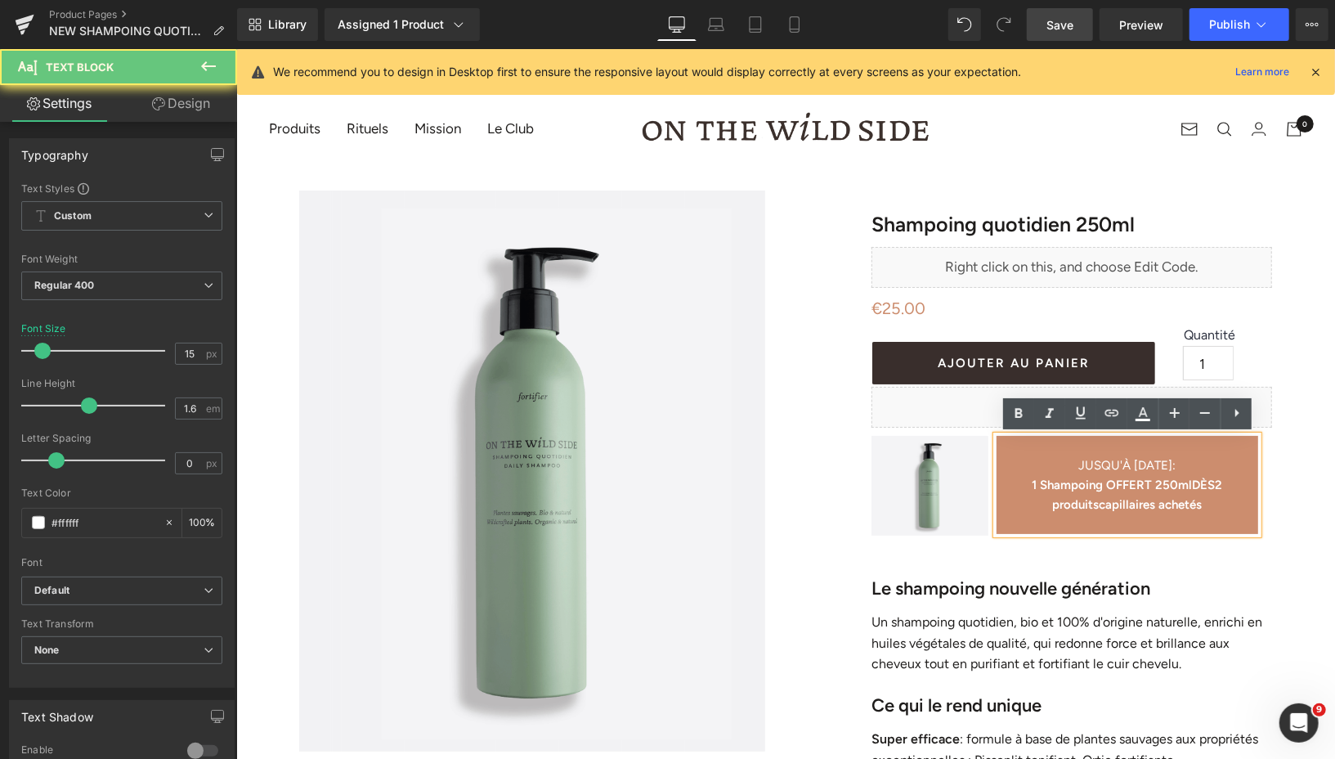
click at [1170, 484] on b "1 Shampoing OFFERT 250ml" at bounding box center [1111, 484] width 160 height 15
click at [1173, 485] on b "1 Shampoing OFFERT 250ml" at bounding box center [1111, 484] width 160 height 15
click at [1191, 486] on b "1 Shampoing OFFERT 250ml" at bounding box center [1111, 484] width 160 height 15
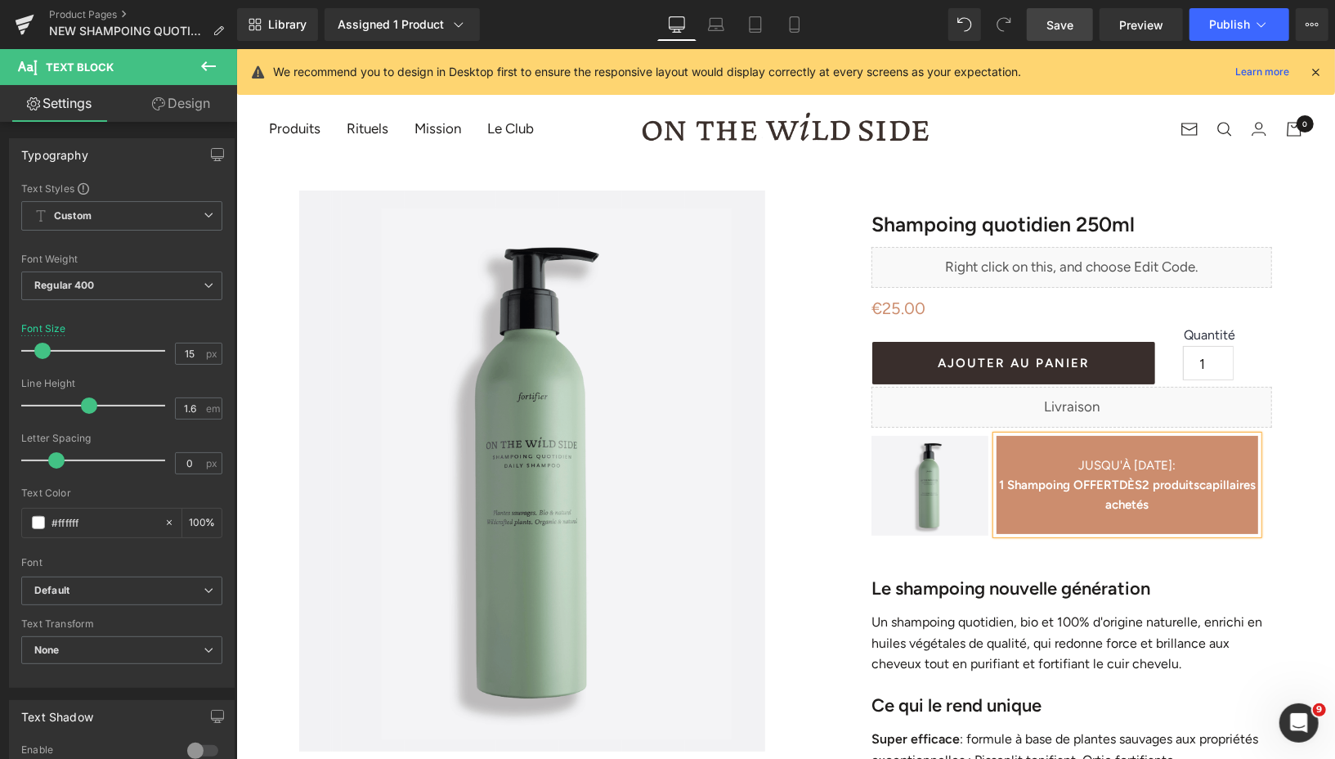
click at [1118, 482] on b "1 Shampoing OFFERT" at bounding box center [1058, 484] width 120 height 15
click at [1221, 486] on b "2 produits" at bounding box center [1136, 494] width 170 height 34
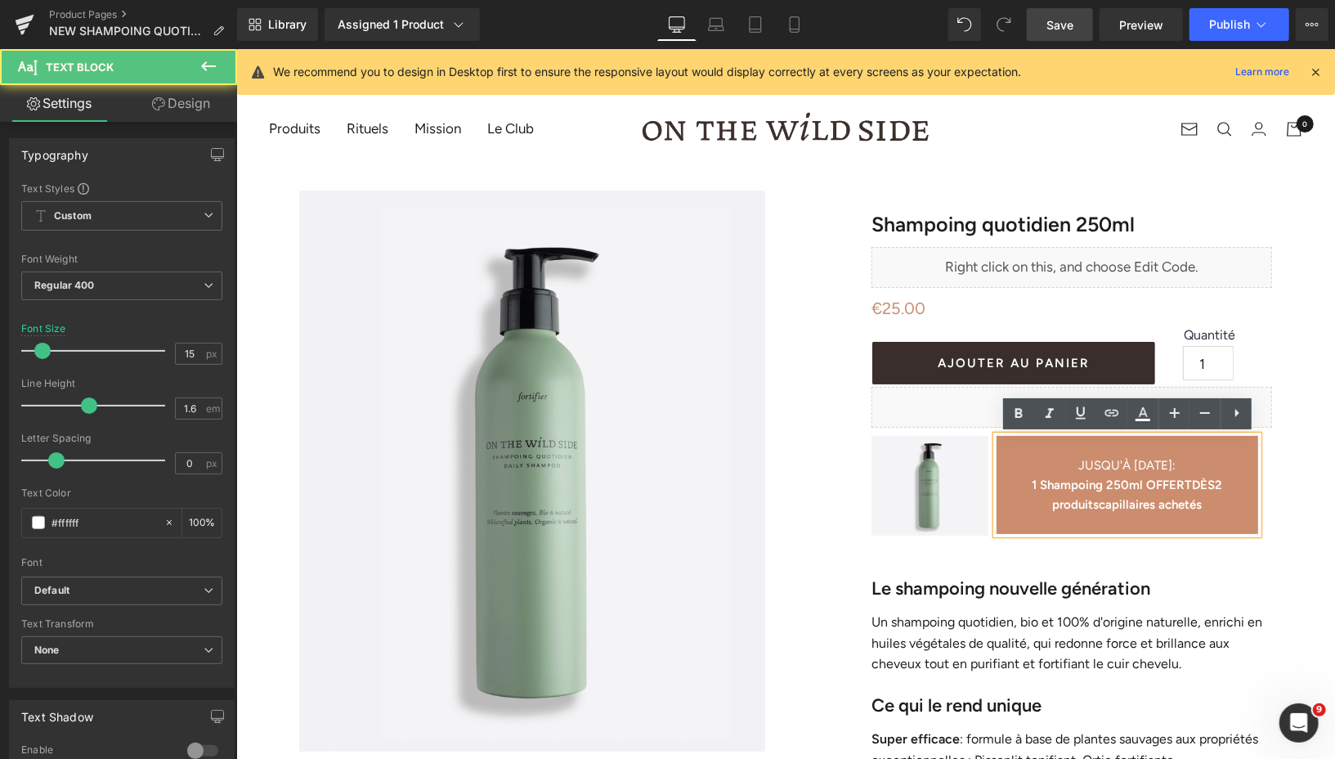
click at [1196, 481] on b "DÈS" at bounding box center [1202, 484] width 23 height 15
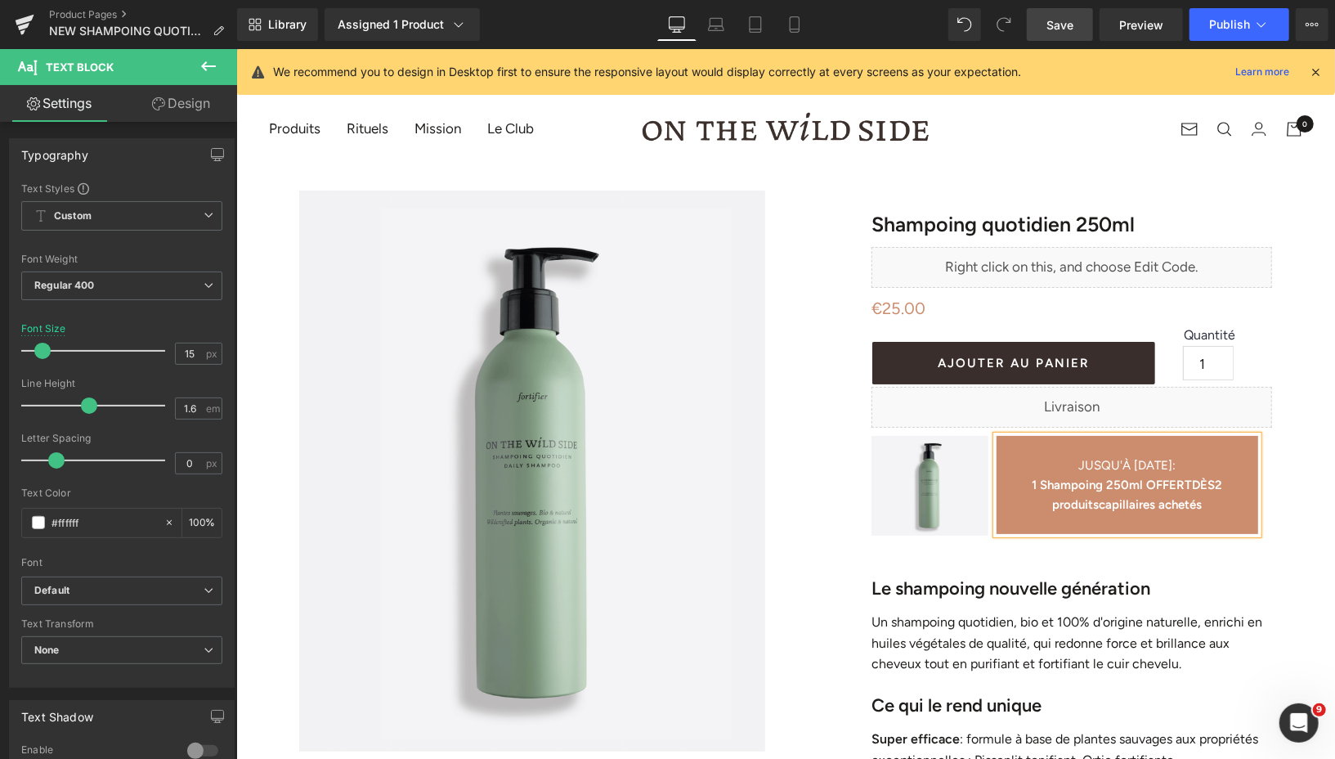
click at [1214, 482] on b "DÈS" at bounding box center [1202, 484] width 23 height 15
click at [1197, 479] on b "1 Shampoing 250ml OFFERT dès" at bounding box center [1120, 484] width 183 height 15
click at [1053, 30] on span "Save" at bounding box center [1059, 24] width 27 height 17
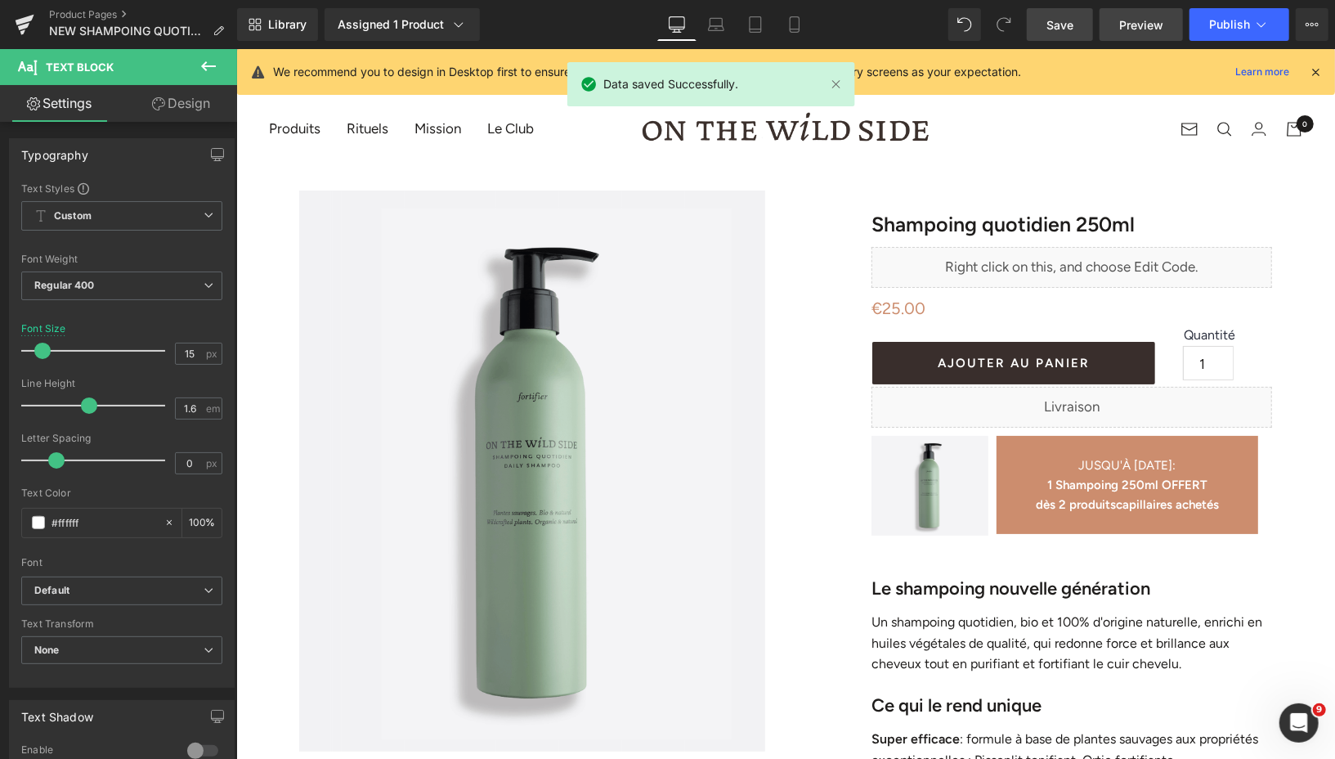
click at [1154, 25] on span "Preview" at bounding box center [1141, 24] width 44 height 17
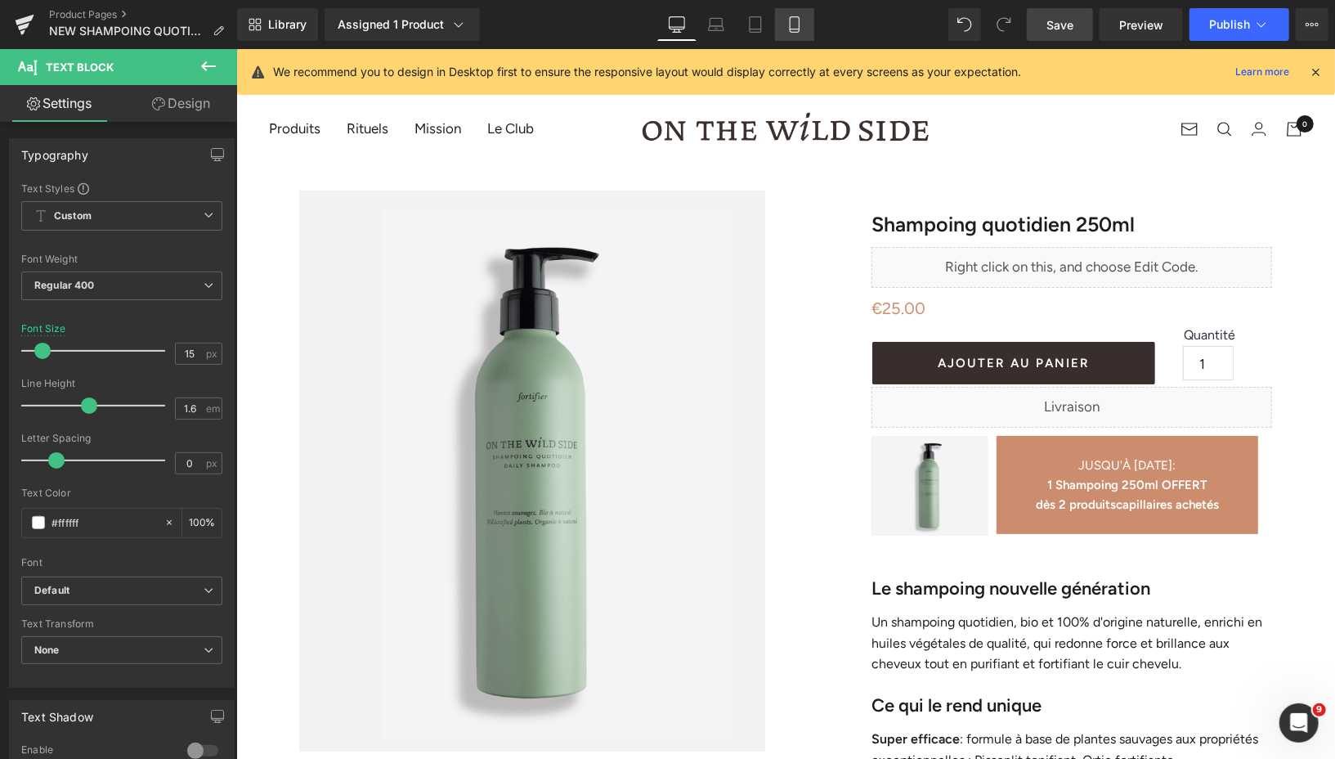
click at [789, 31] on icon at bounding box center [794, 24] width 16 height 16
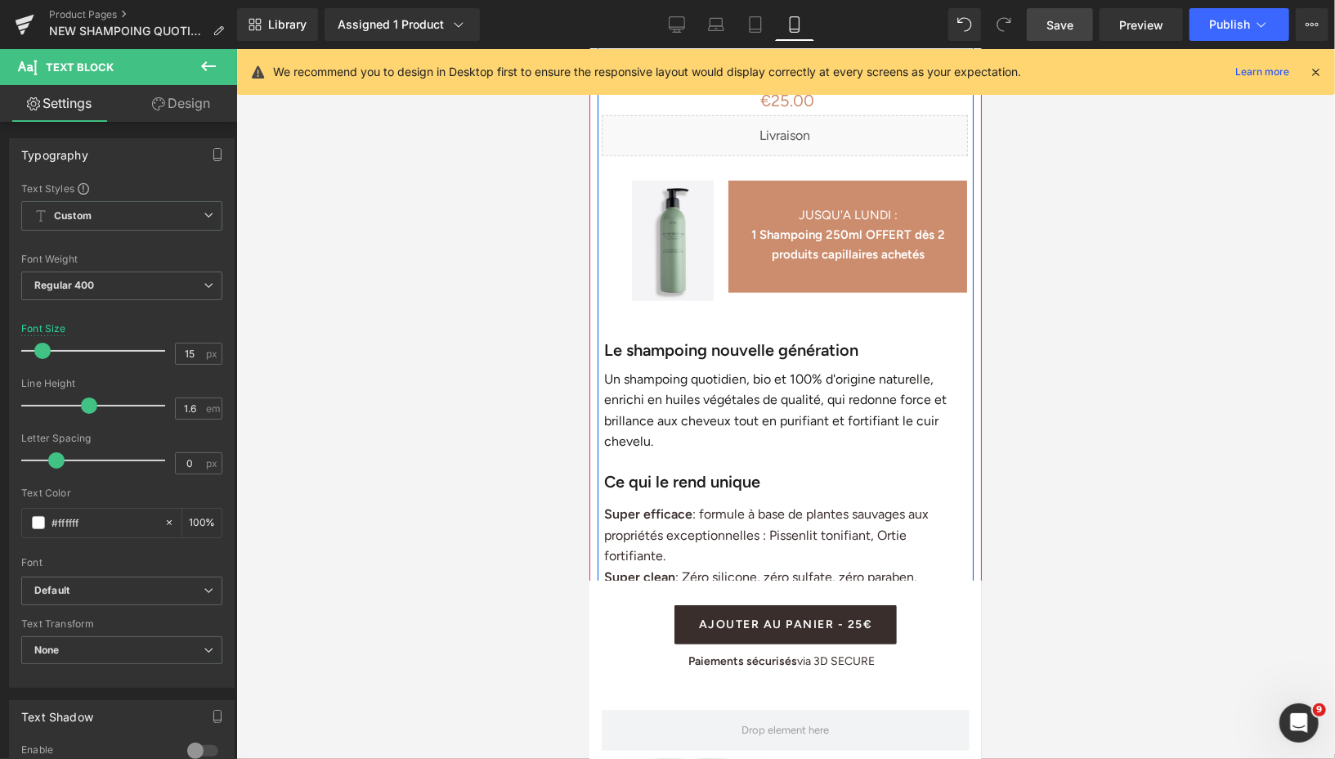
scroll to position [791, 0]
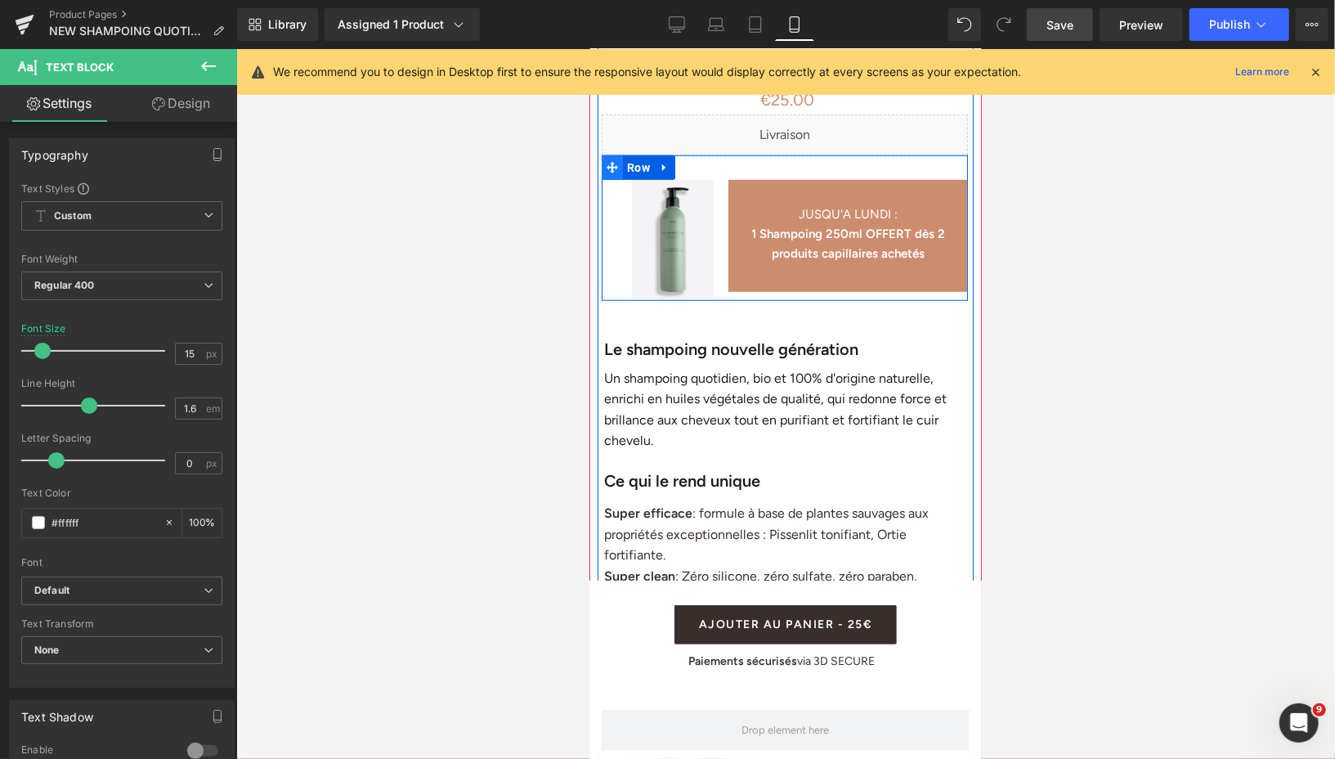
click at [613, 168] on icon at bounding box center [611, 166] width 11 height 12
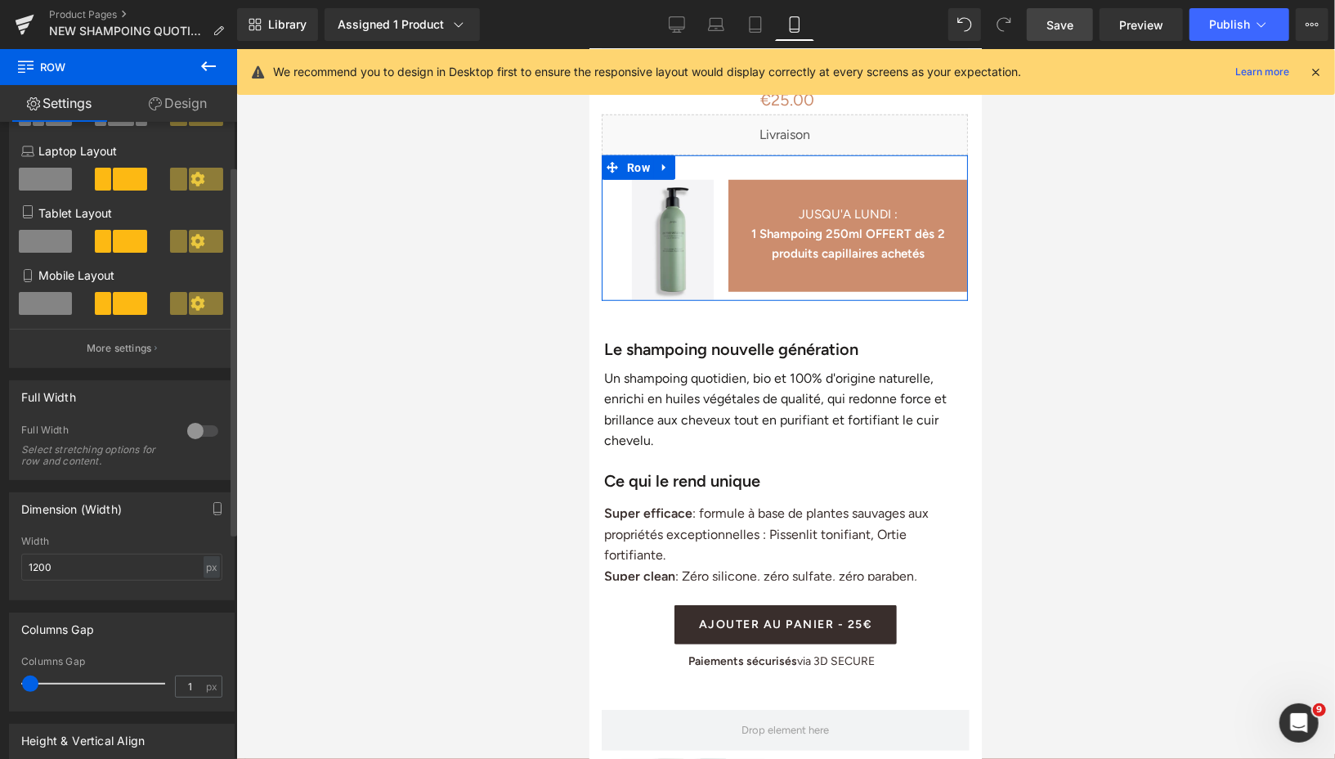
scroll to position [196, 0]
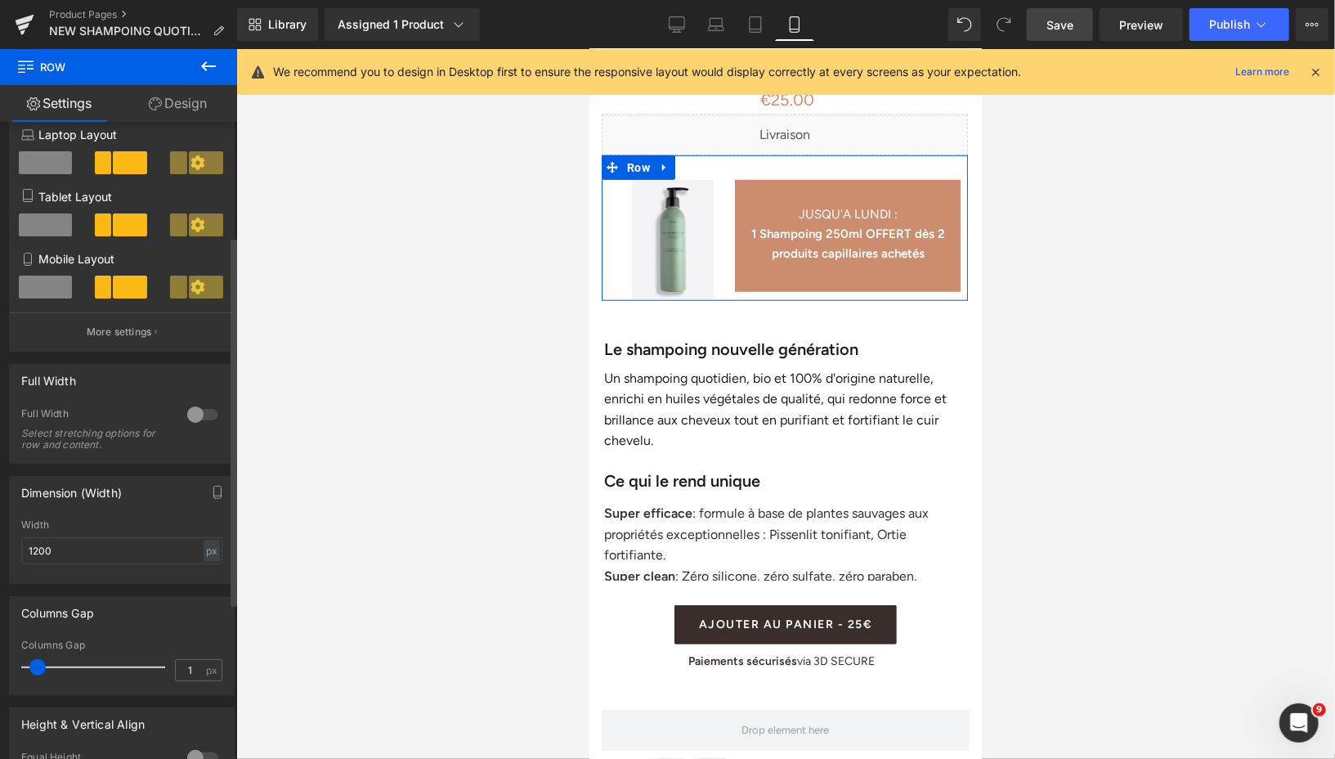
click at [36, 672] on span at bounding box center [37, 667] width 16 height 16
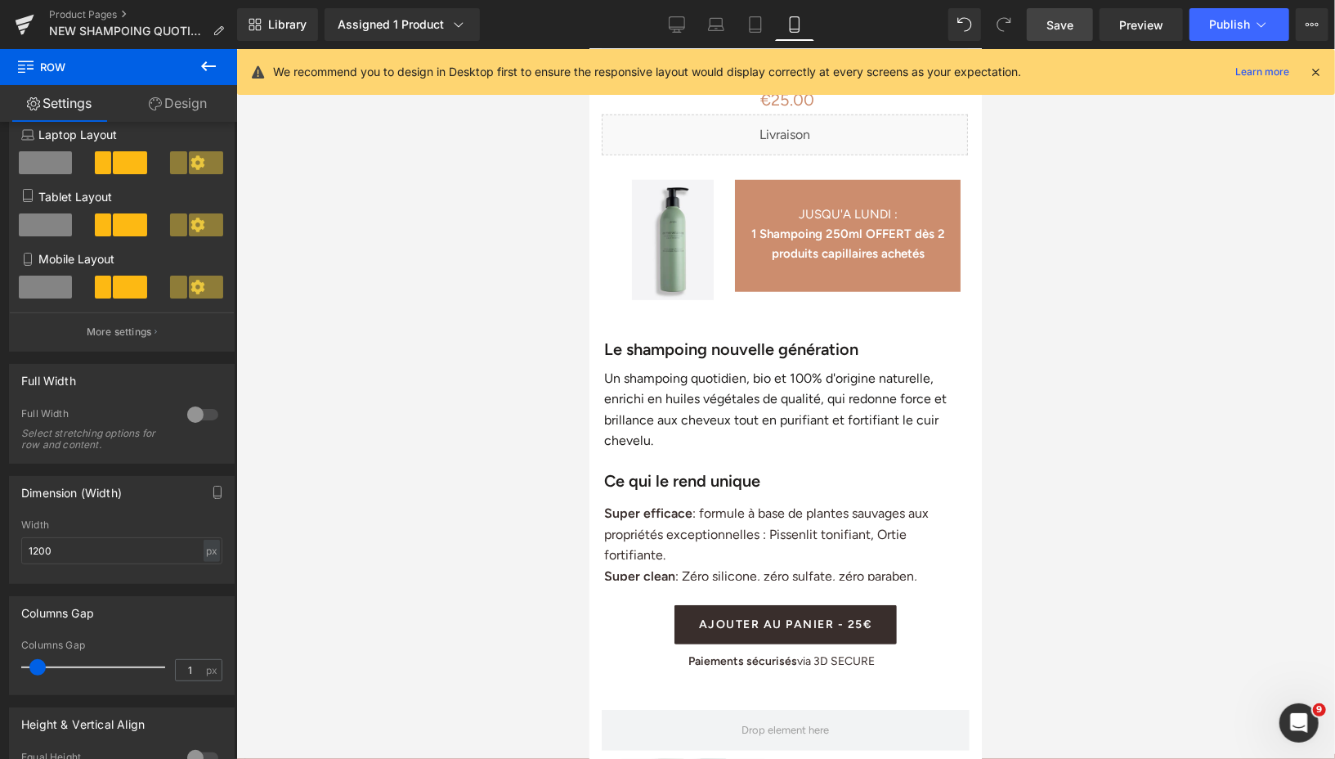
click at [1051, 33] on span "Save" at bounding box center [1059, 24] width 27 height 17
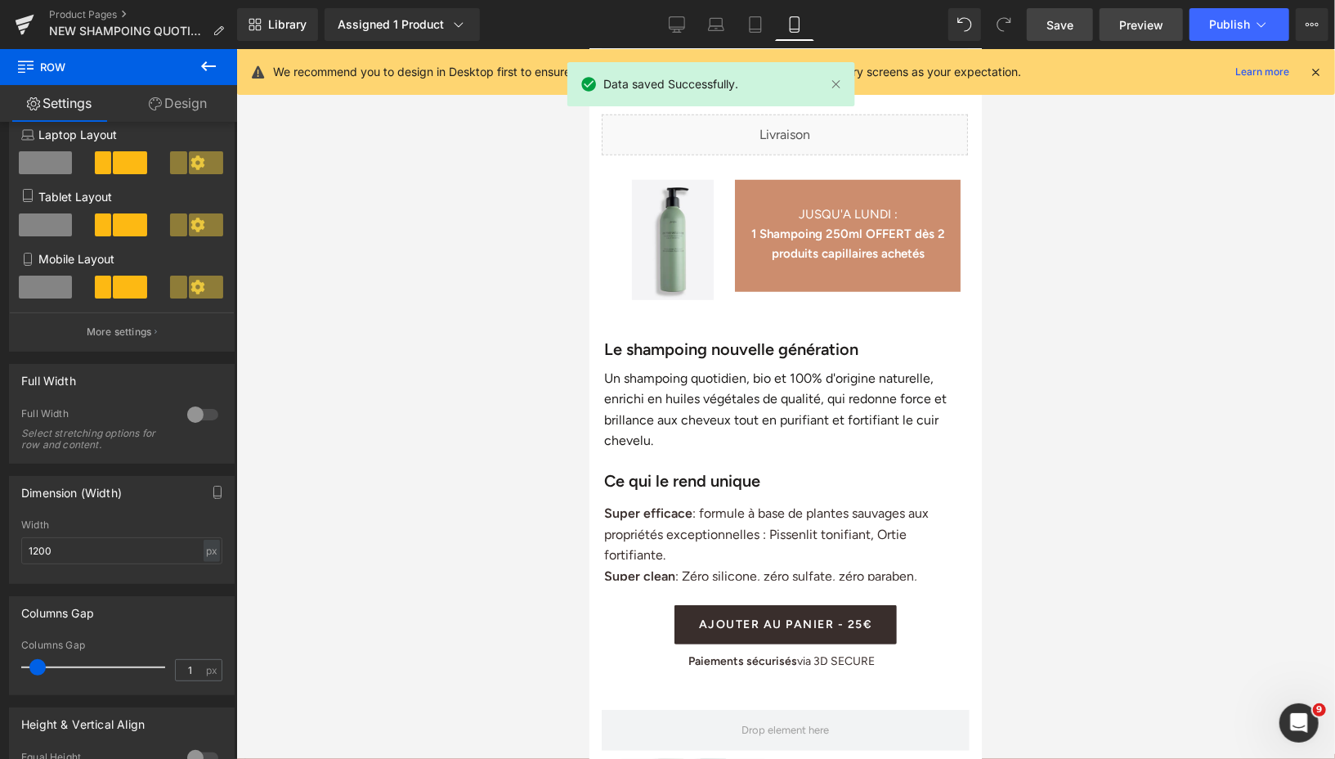
click at [1134, 26] on span "Preview" at bounding box center [1141, 24] width 44 height 17
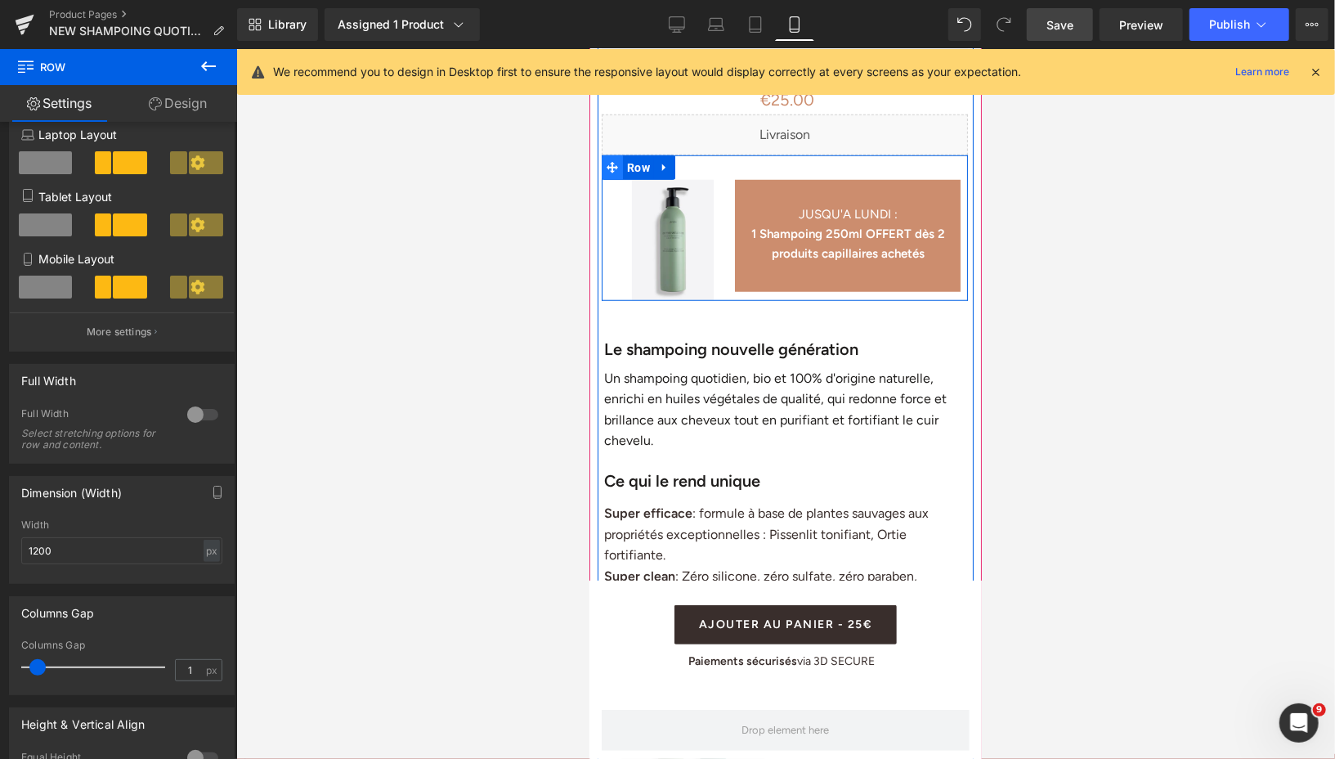
click at [613, 164] on icon at bounding box center [611, 166] width 11 height 12
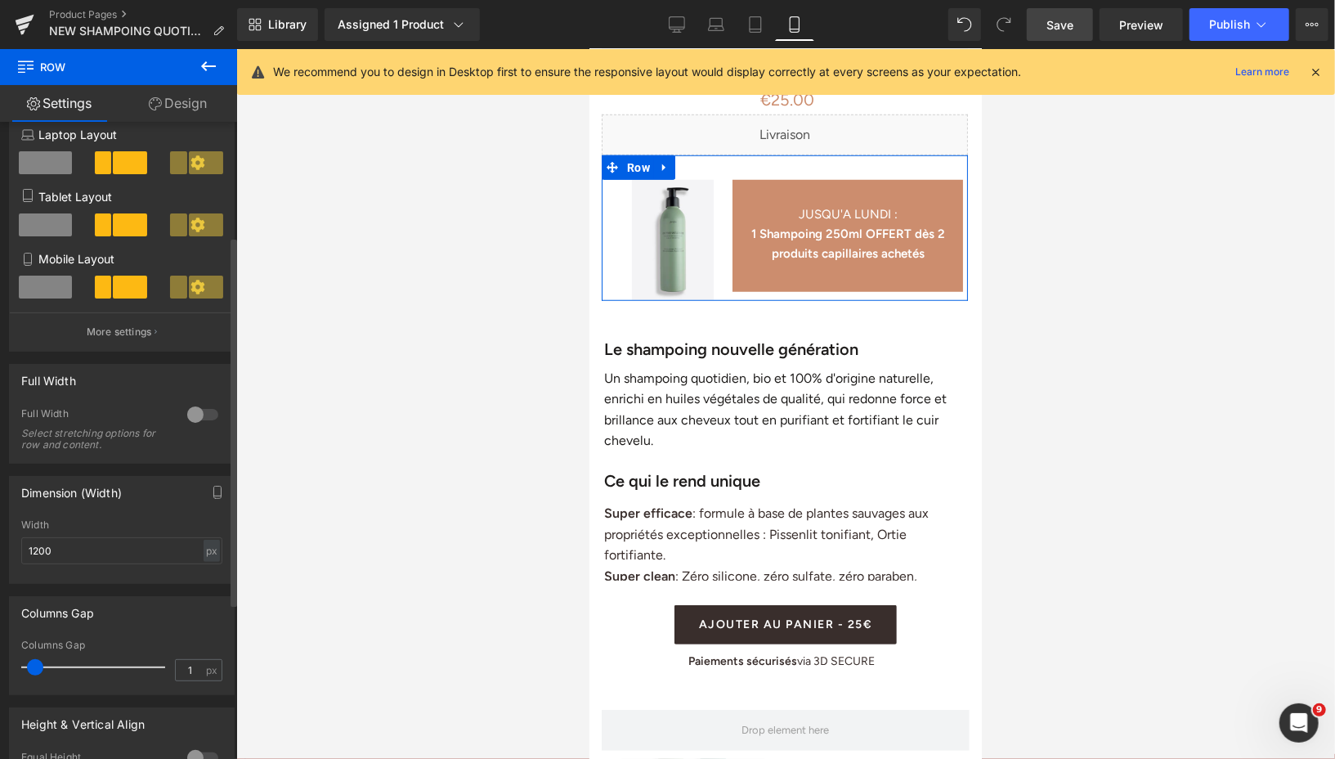
click at [33, 668] on span at bounding box center [35, 667] width 16 height 16
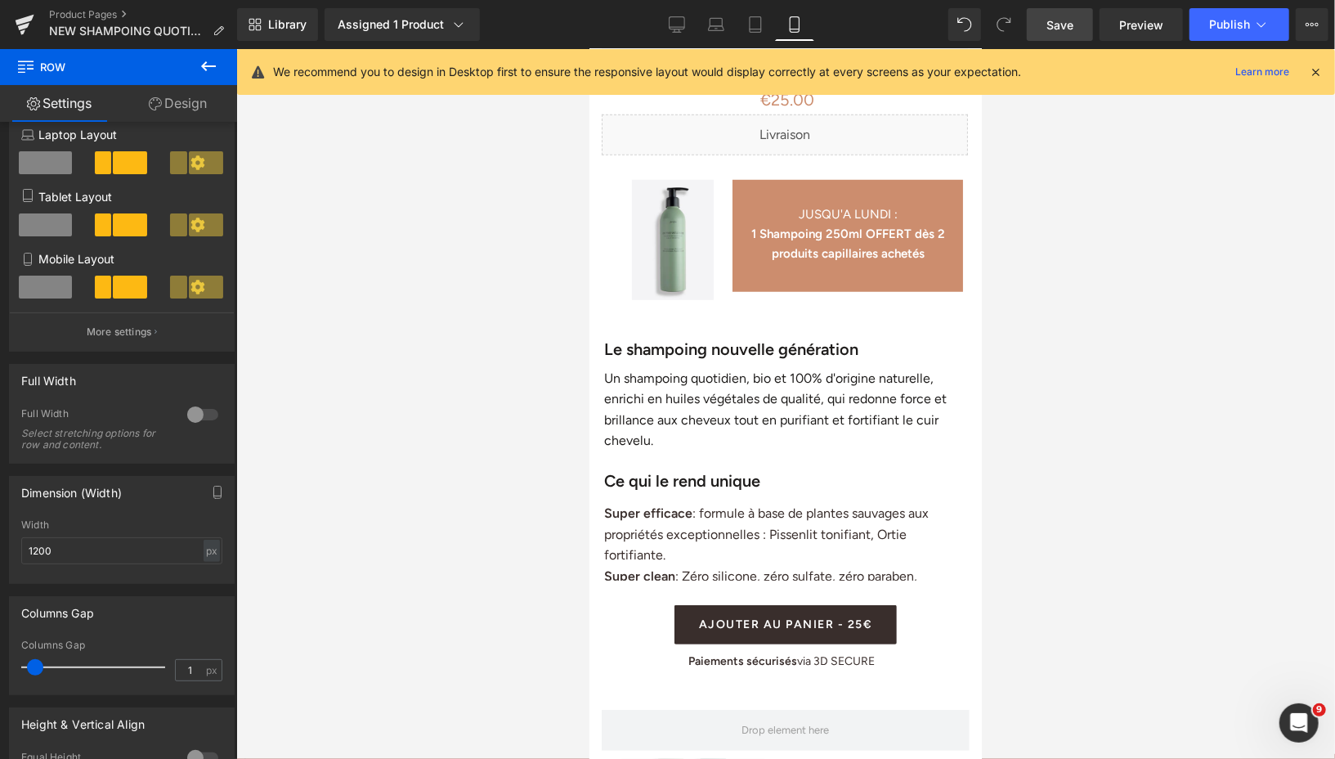
click at [1052, 34] on link "Save" at bounding box center [1060, 24] width 66 height 33
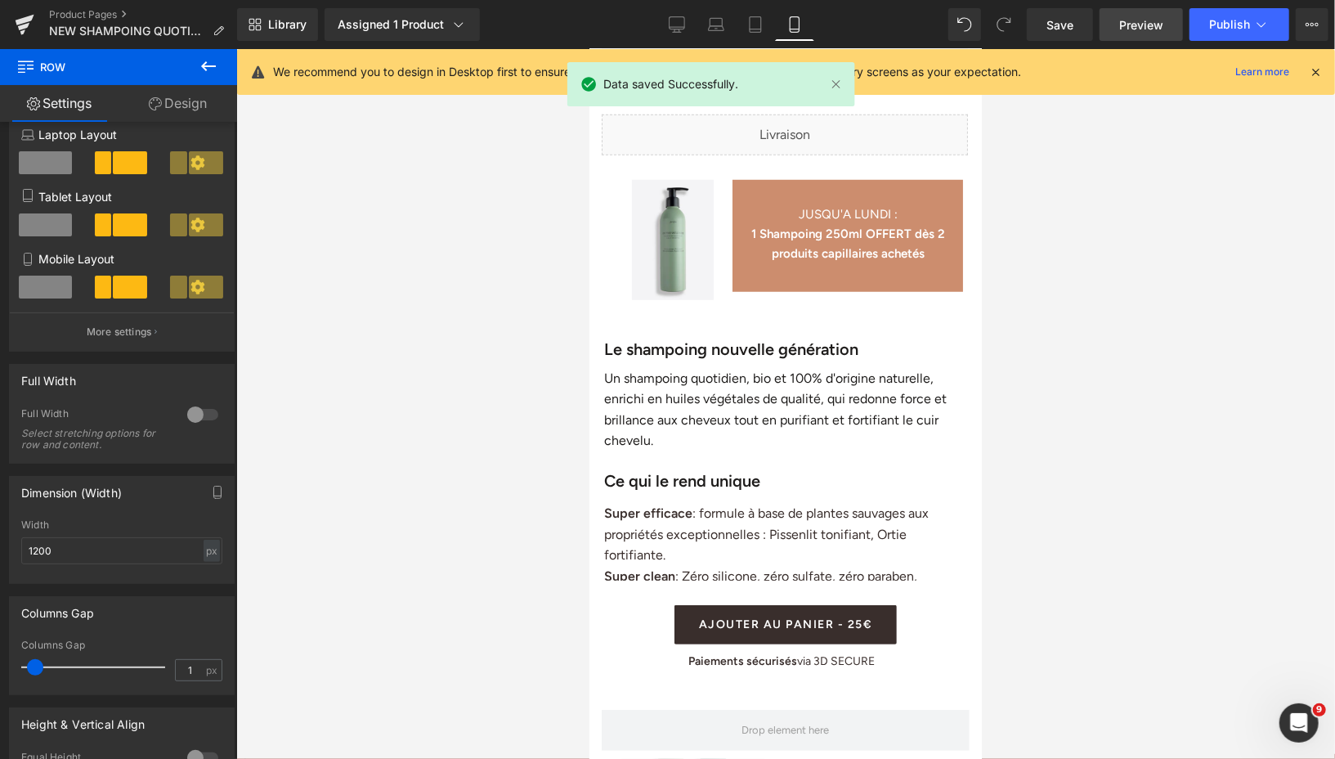
click at [1127, 25] on span "Preview" at bounding box center [1141, 24] width 44 height 17
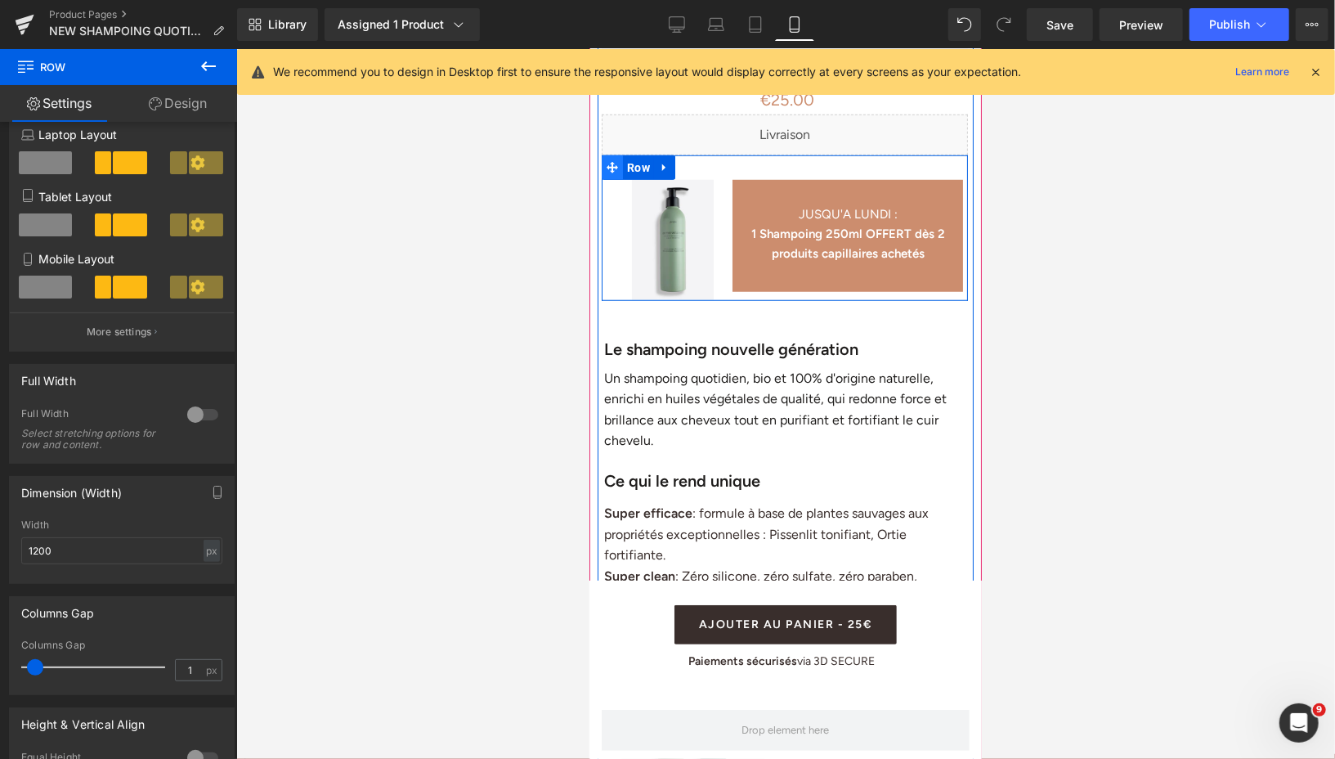
click at [608, 168] on icon at bounding box center [611, 166] width 11 height 11
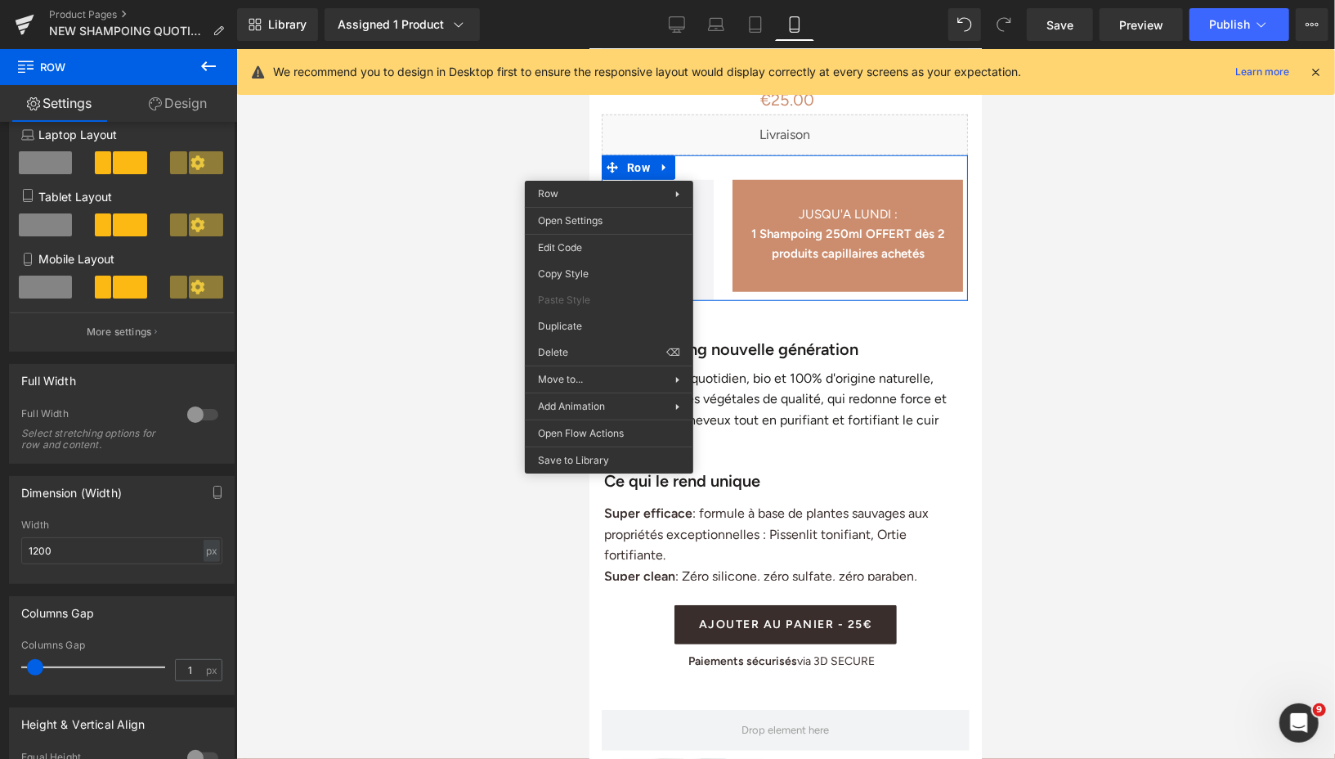
click at [587, 455] on div "Row You are previewing how the will restyle your page. You can not edit Element…" at bounding box center [667, 393] width 1335 height 786
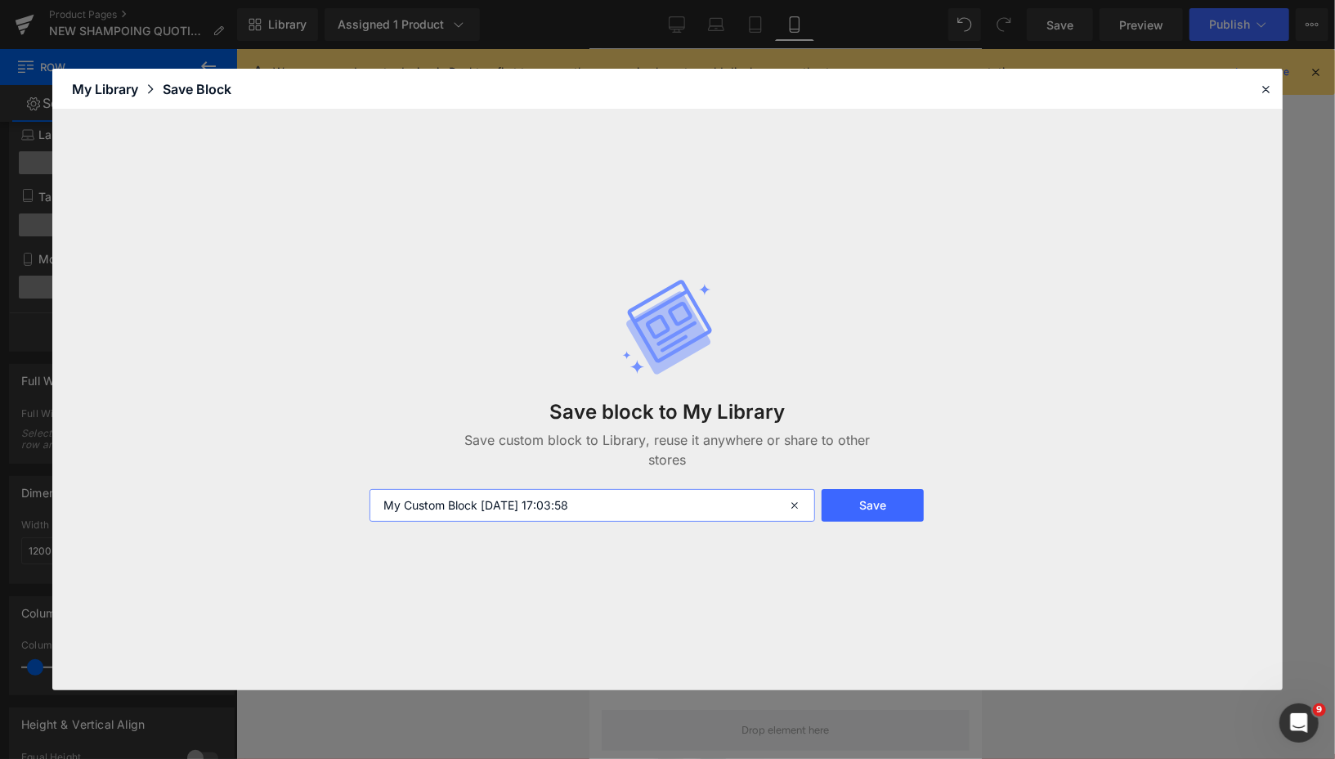
drag, startPoint x: 631, startPoint y: 500, endPoint x: 390, endPoint y: 502, distance: 241.2
click at [388, 502] on input "My Custom Block 2025-10-15 17:03:58" at bounding box center [592, 505] width 445 height 33
type input "M"
type input "Bloc mobile shampoing"
click at [867, 500] on button "Save" at bounding box center [873, 505] width 102 height 33
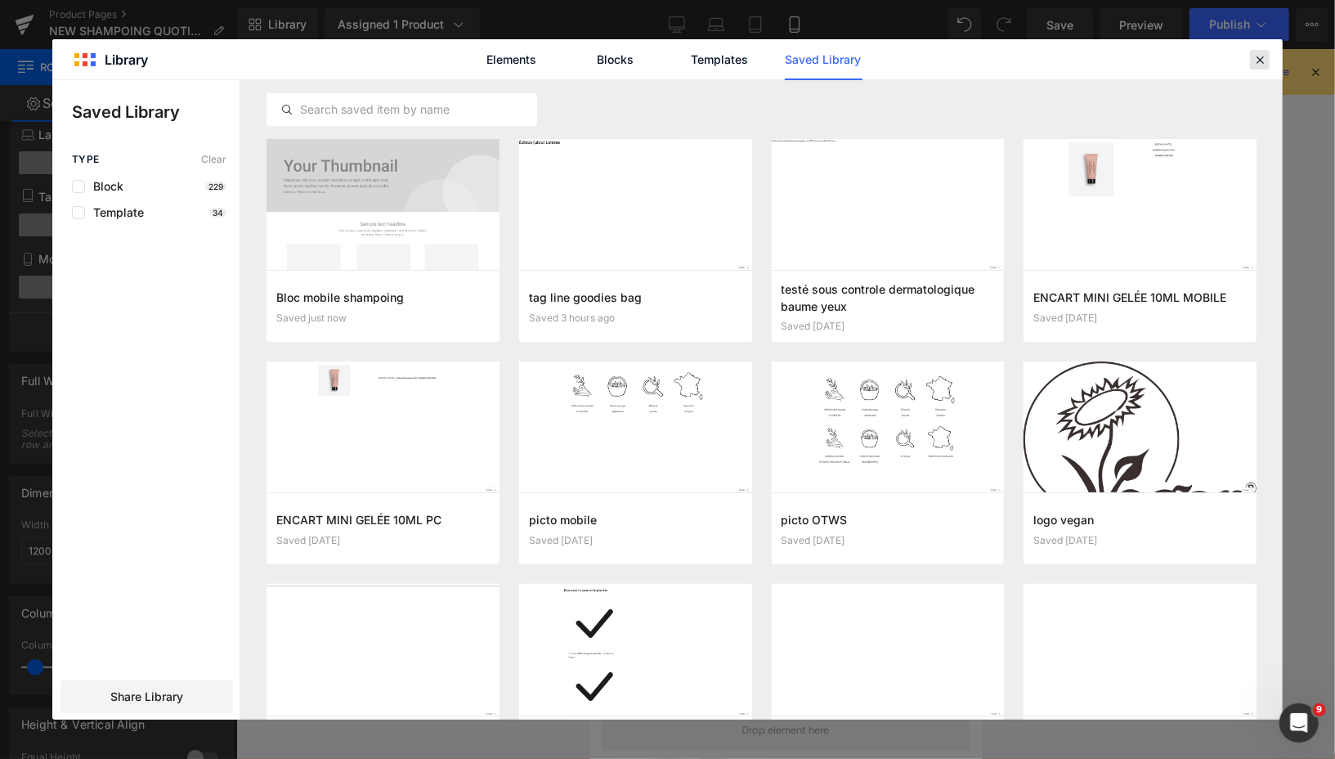
click at [1255, 60] on icon at bounding box center [1259, 59] width 15 height 15
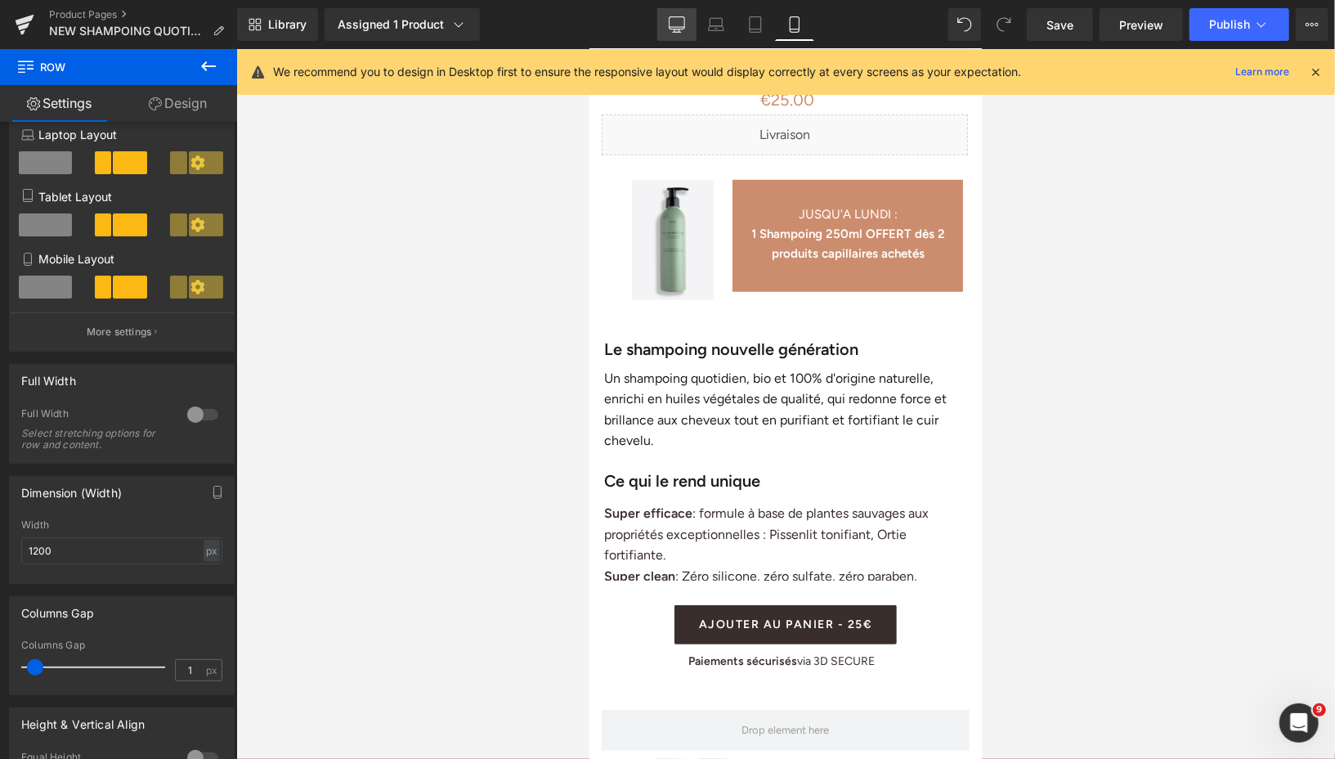
click at [670, 25] on icon at bounding box center [677, 24] width 16 height 16
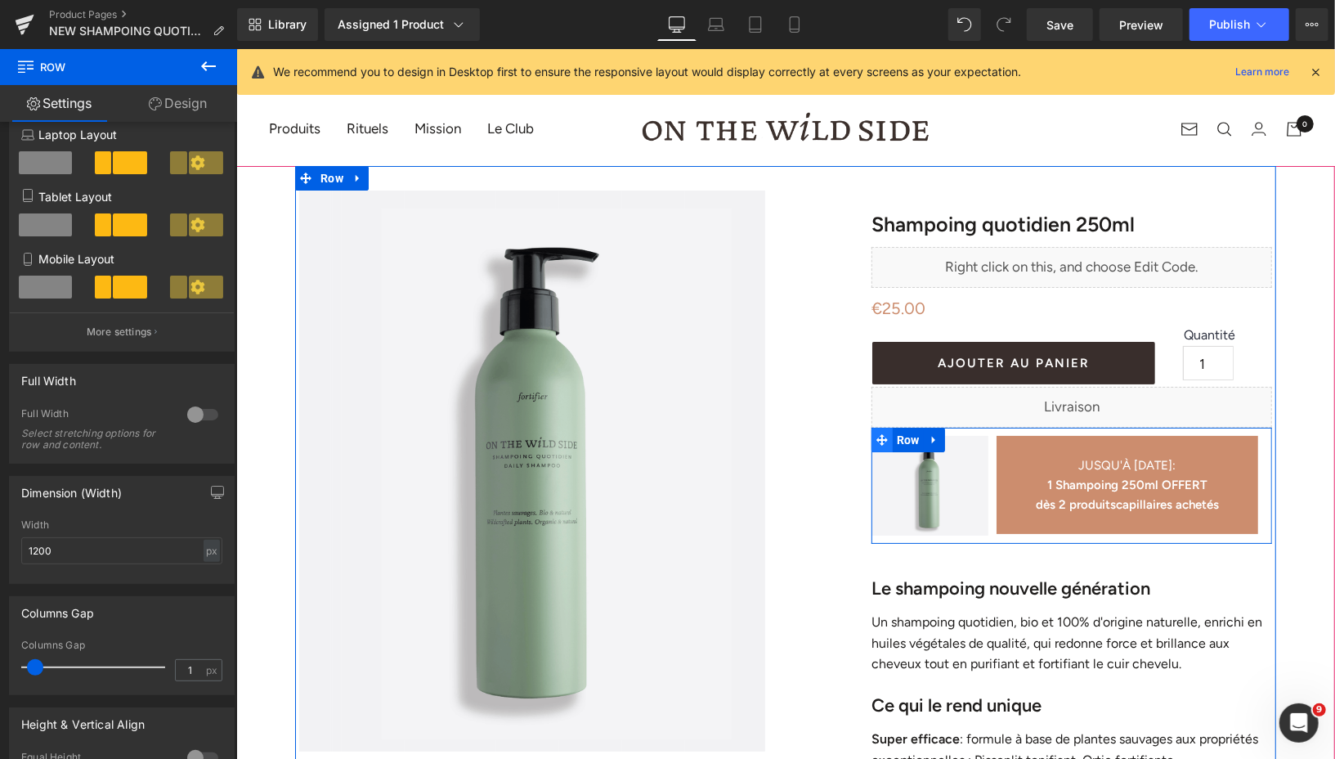
click at [881, 440] on icon at bounding box center [881, 438] width 11 height 11
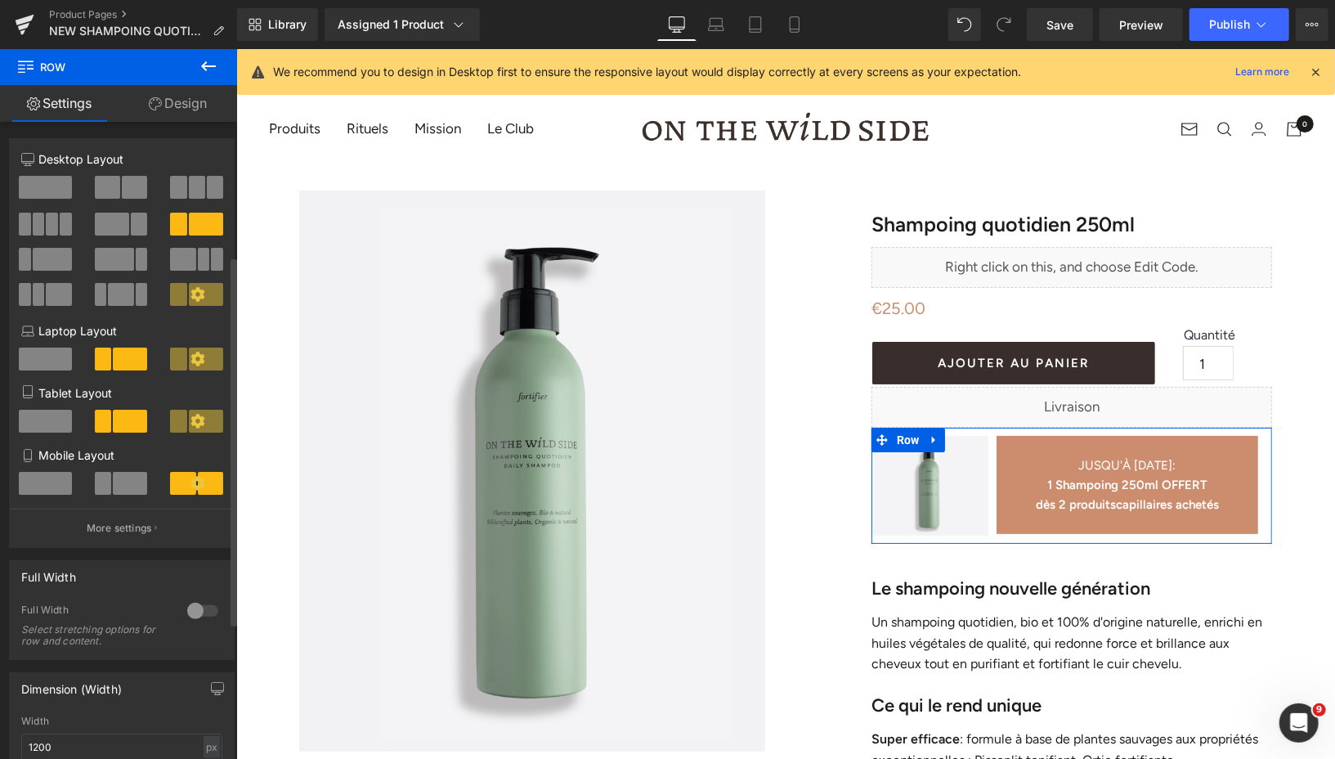
scroll to position [463, 0]
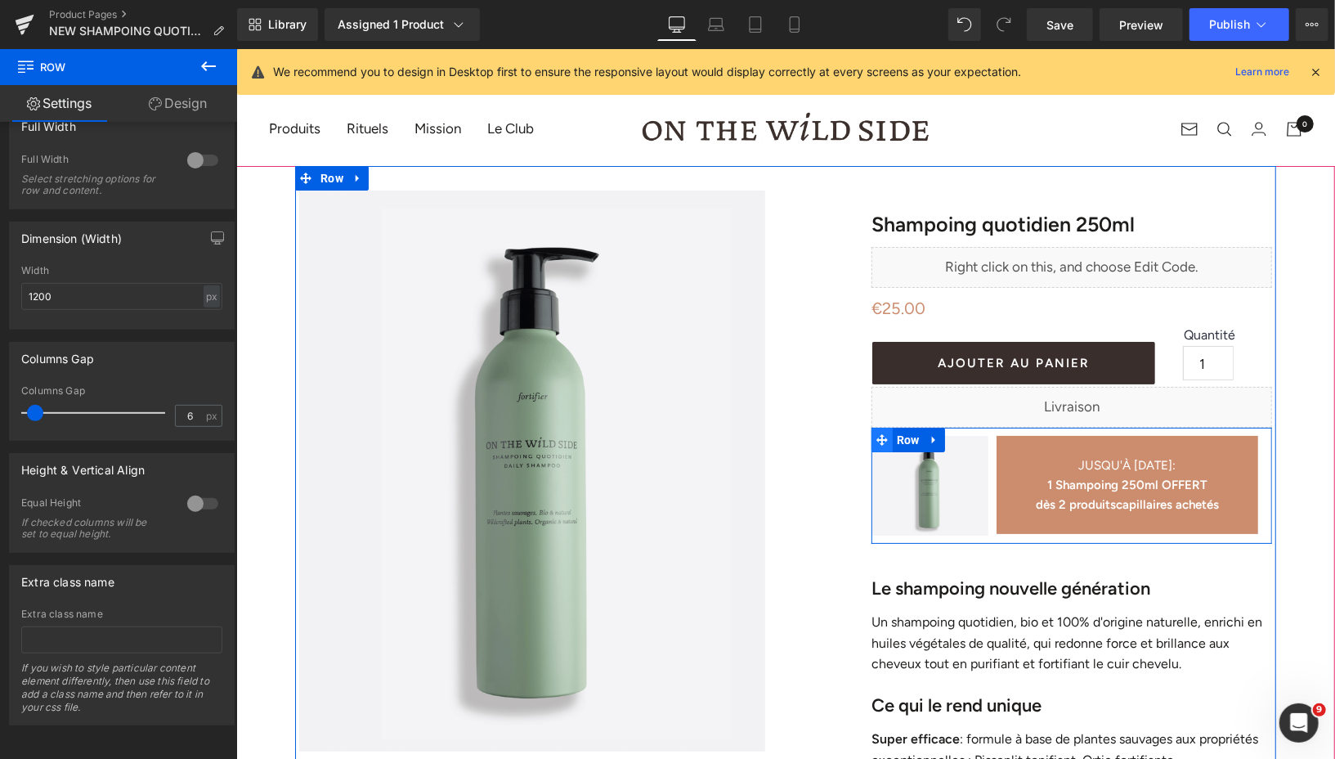
click at [880, 437] on icon at bounding box center [881, 438] width 11 height 11
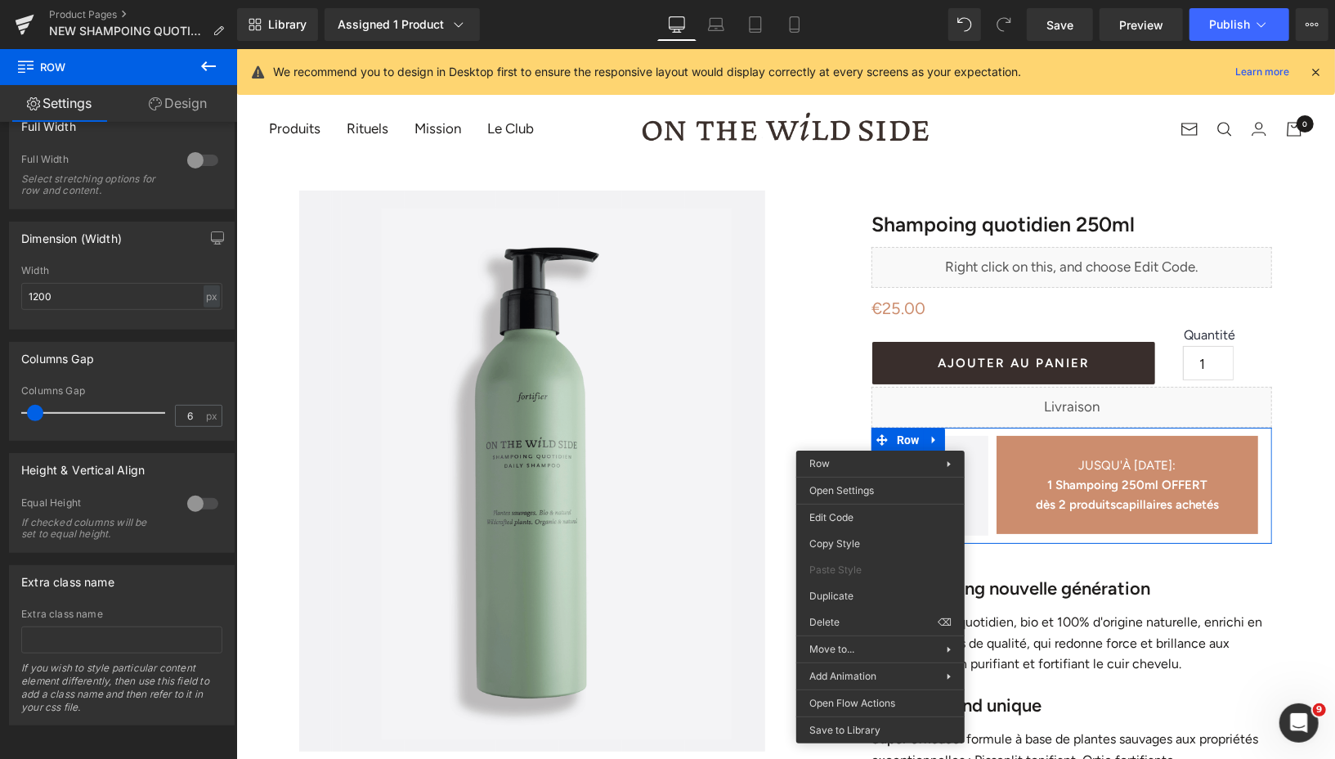
drag, startPoint x: 1089, startPoint y: 773, endPoint x: 853, endPoint y: 724, distance: 241.3
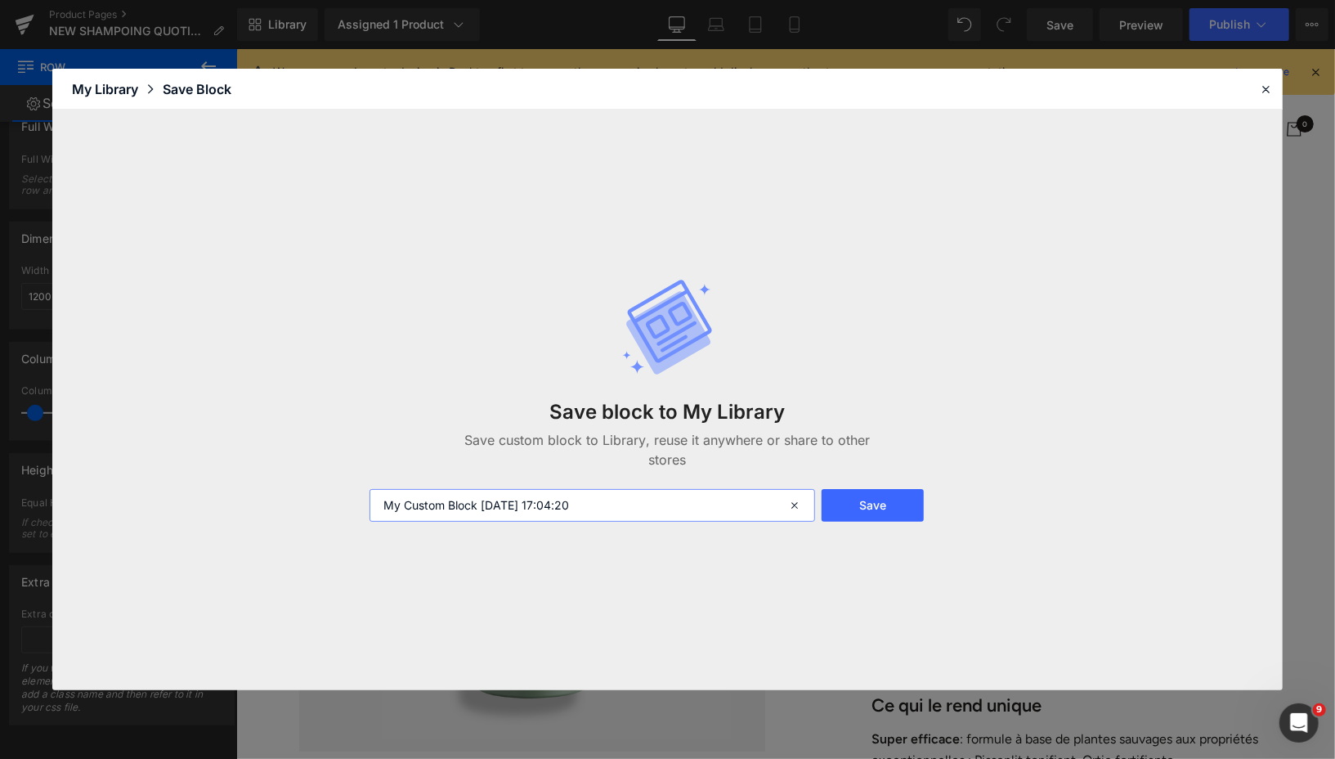
drag, startPoint x: 599, startPoint y: 506, endPoint x: 349, endPoint y: 504, distance: 250.2
click at [349, 504] on div "Save block to My Library Save custom block to Library, reuse it anywhere or sha…" at bounding box center [667, 400] width 1230 height 580
type input "bloc pc shampoing"
click at [841, 508] on button "Save" at bounding box center [873, 505] width 102 height 33
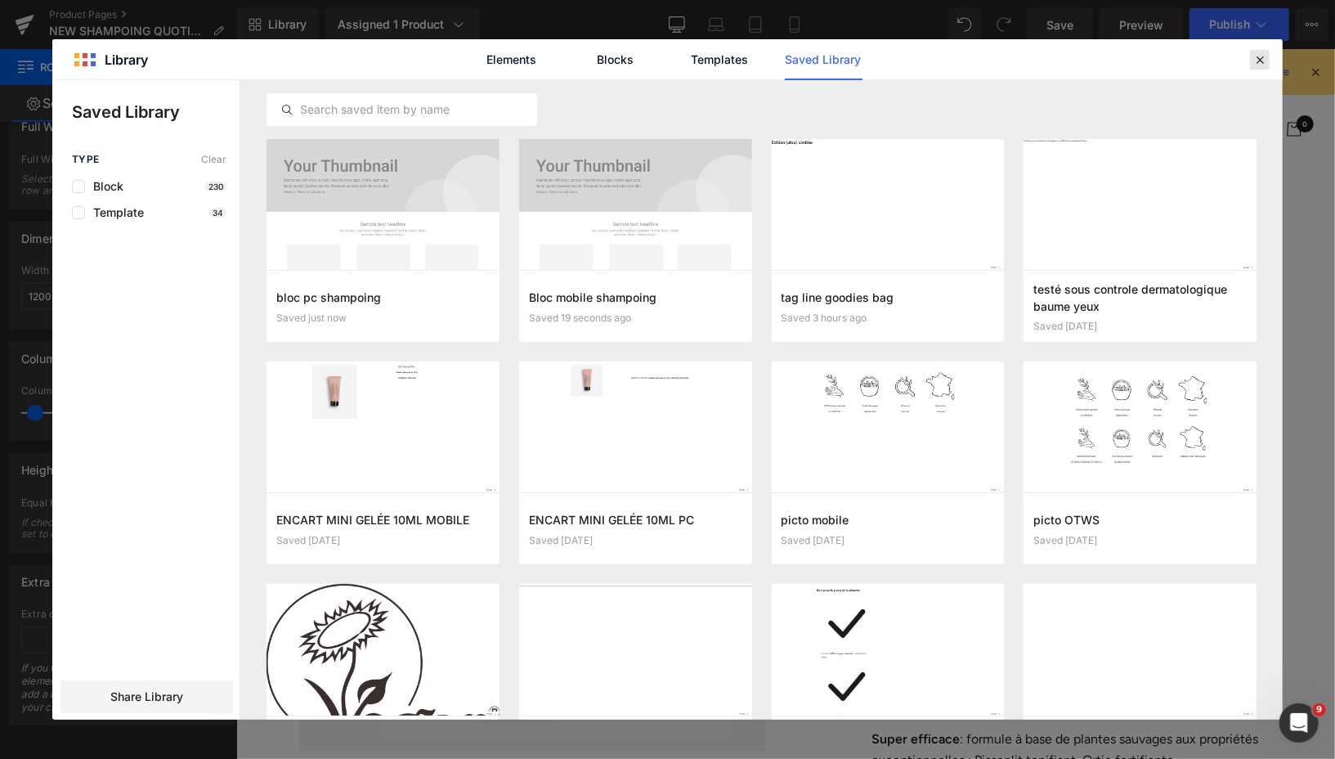
click at [1261, 64] on icon at bounding box center [1259, 59] width 15 height 15
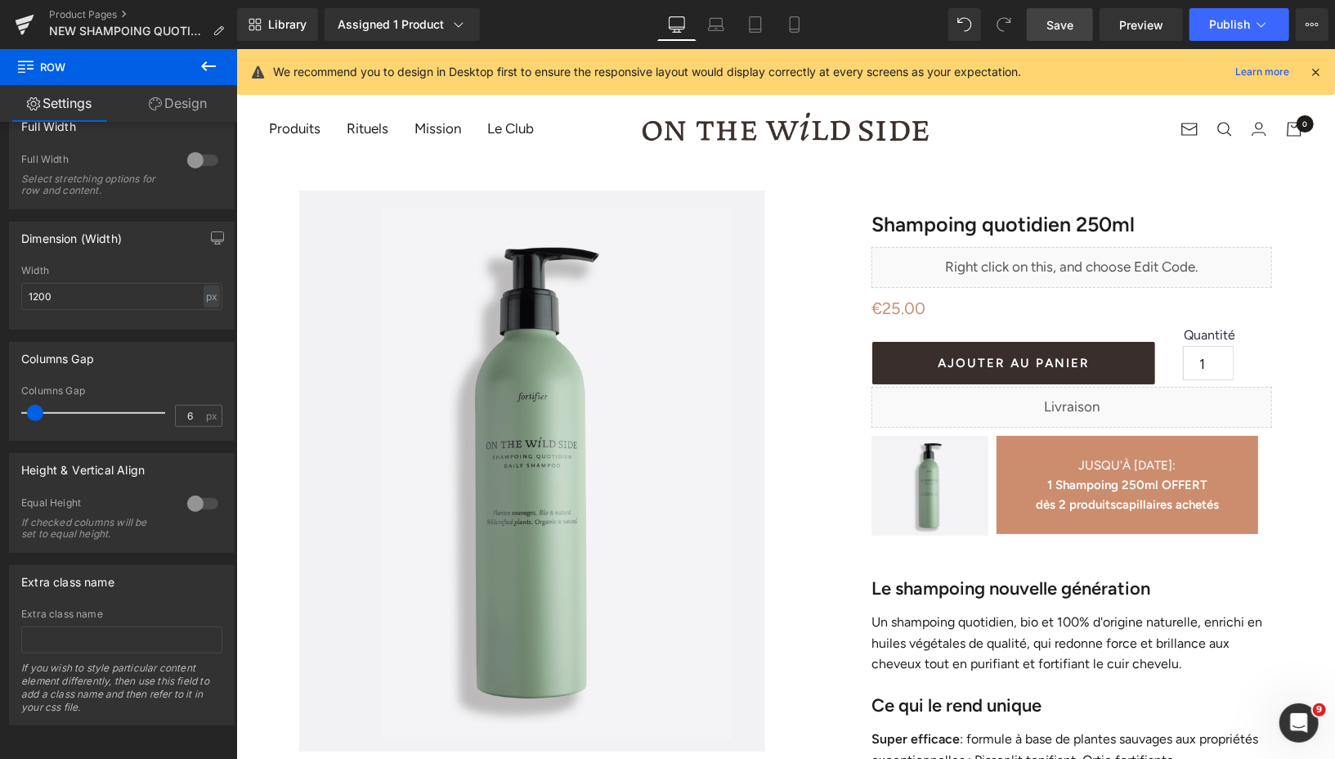
click at [1045, 26] on link "Save" at bounding box center [1060, 24] width 66 height 33
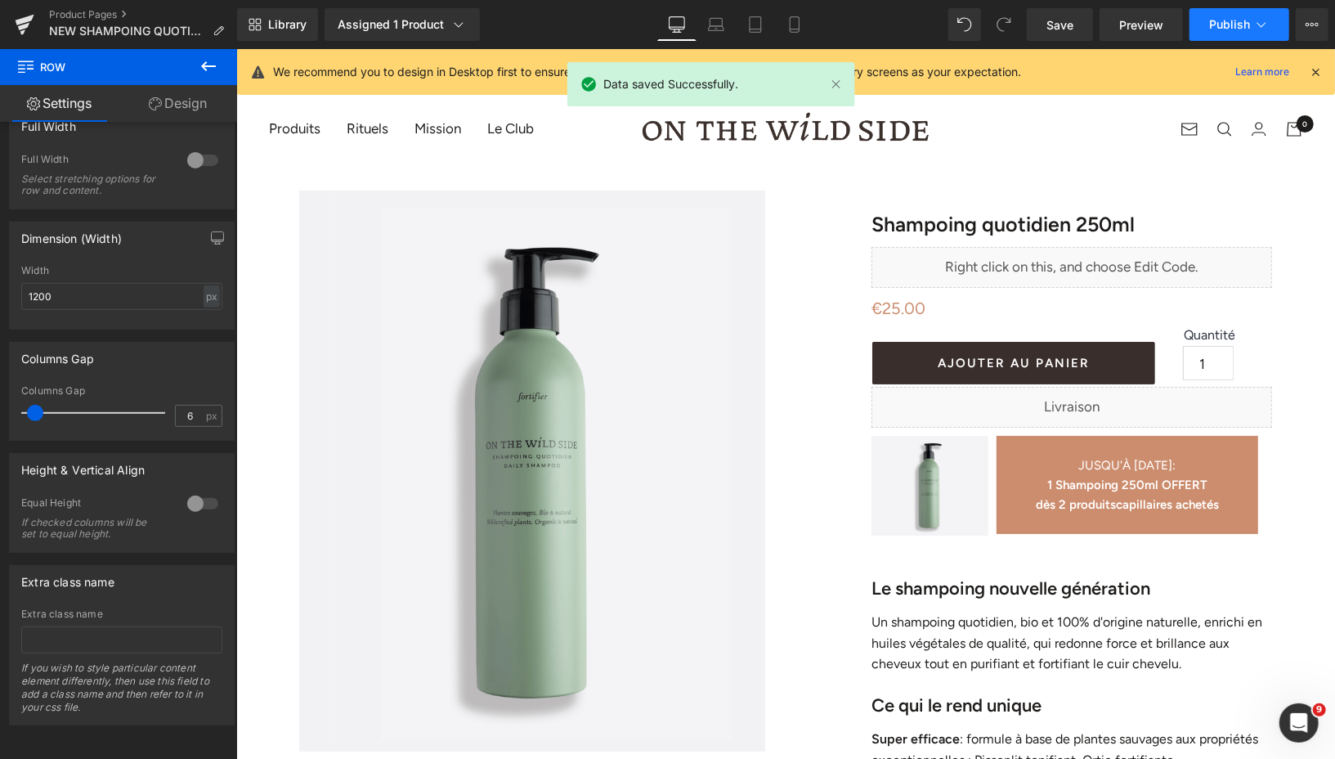
click at [1217, 24] on span "Publish" at bounding box center [1229, 24] width 41 height 13
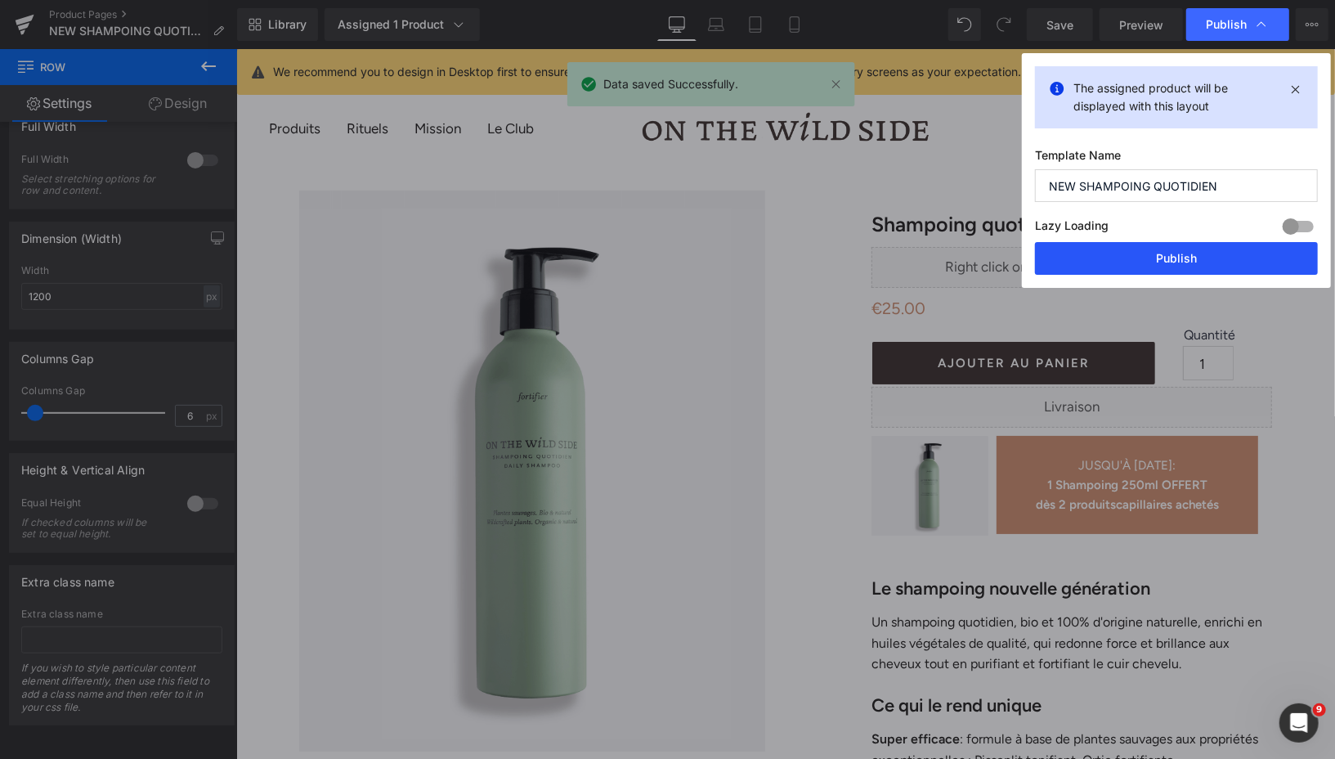
click at [1140, 262] on button "Publish" at bounding box center [1176, 258] width 283 height 33
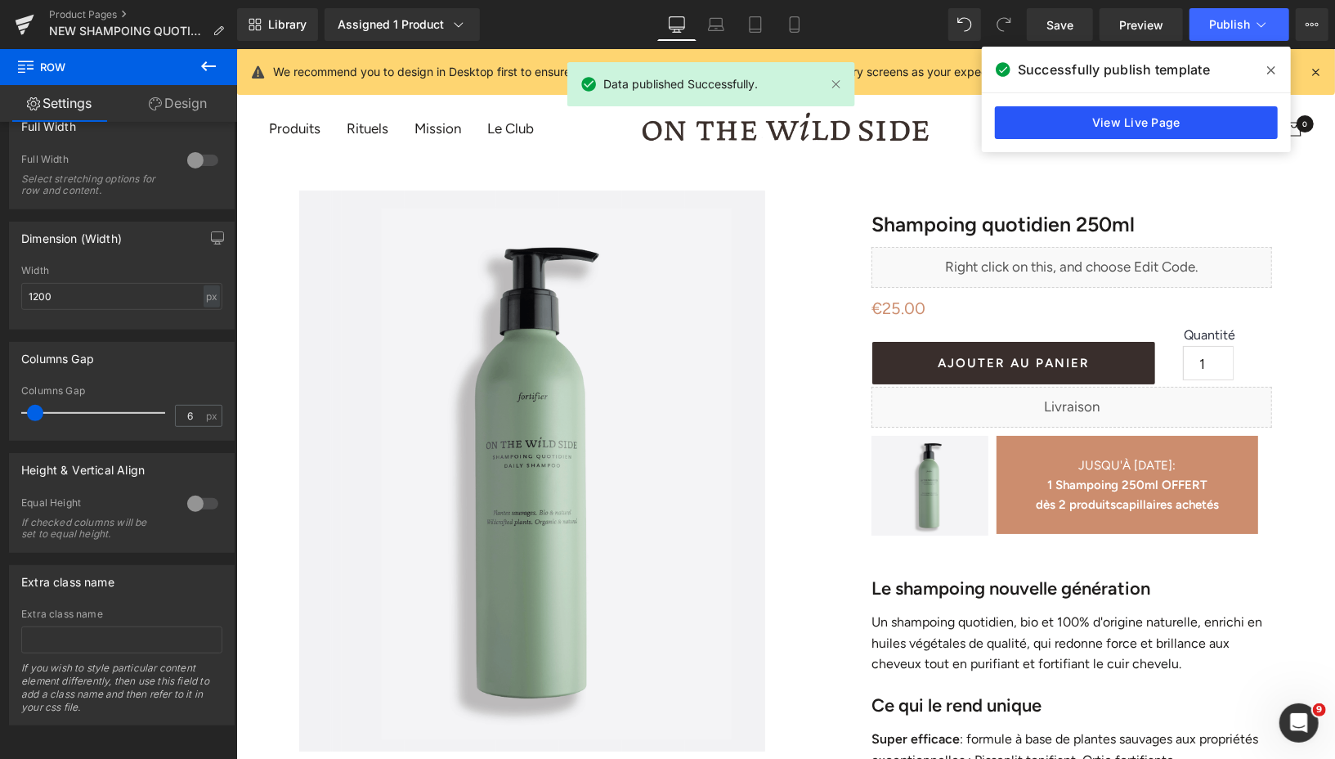
click at [1175, 114] on link "View Live Page" at bounding box center [1136, 122] width 283 height 33
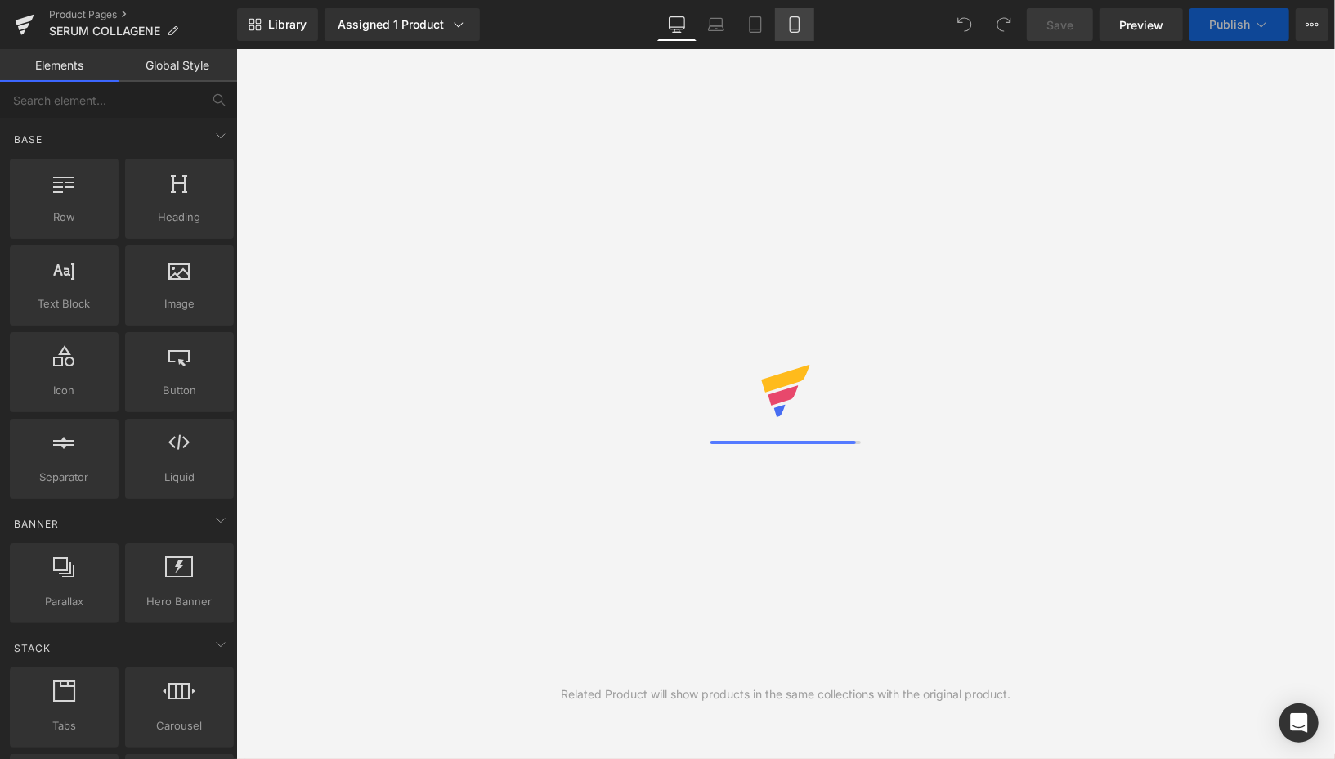
click at [795, 29] on icon at bounding box center [794, 29] width 9 height 0
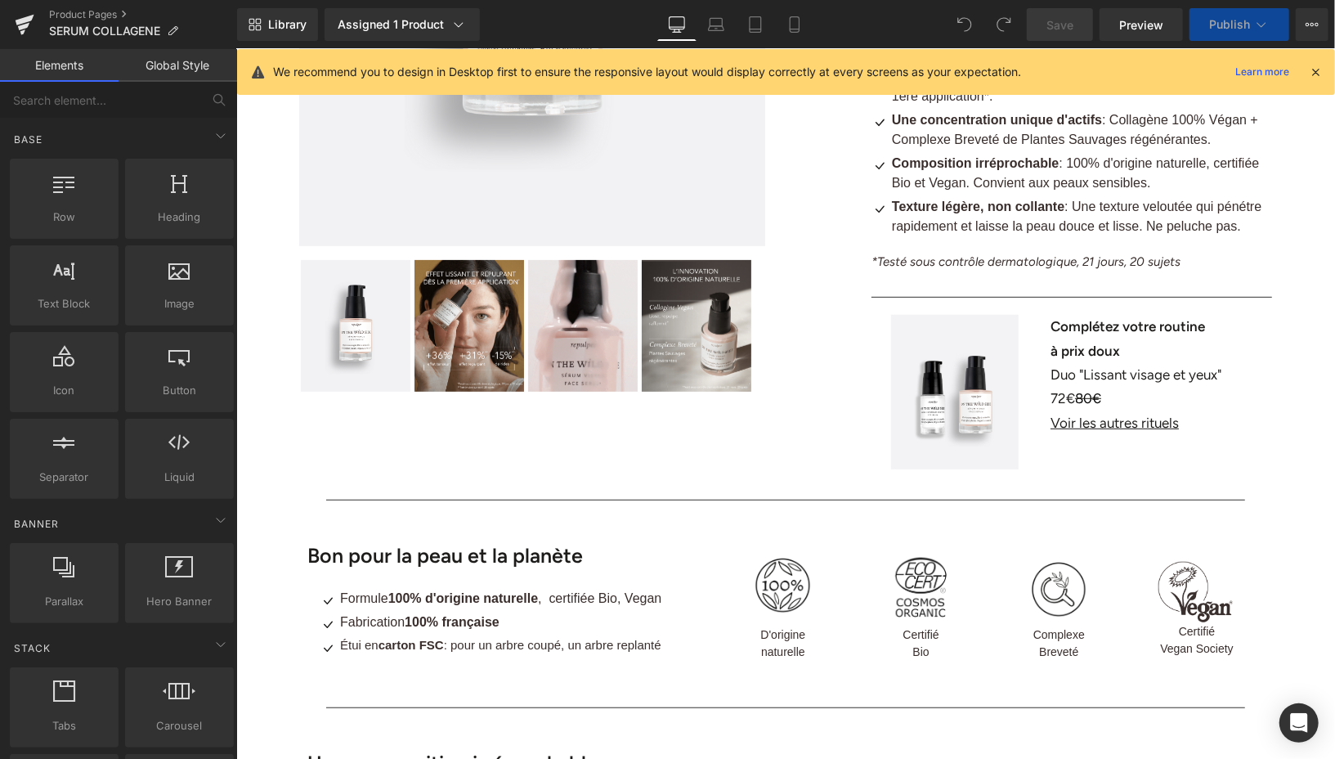
scroll to position [468, 0]
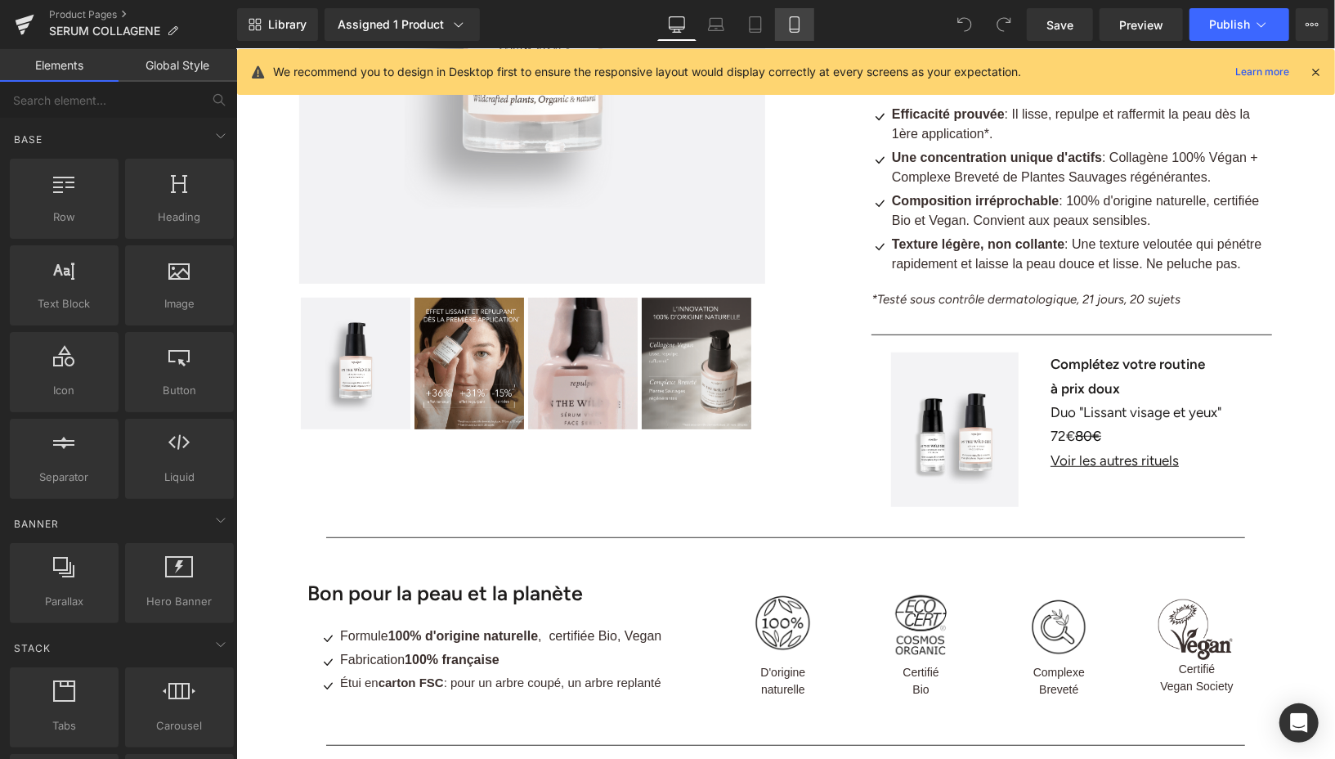
click at [788, 30] on icon at bounding box center [794, 24] width 16 height 16
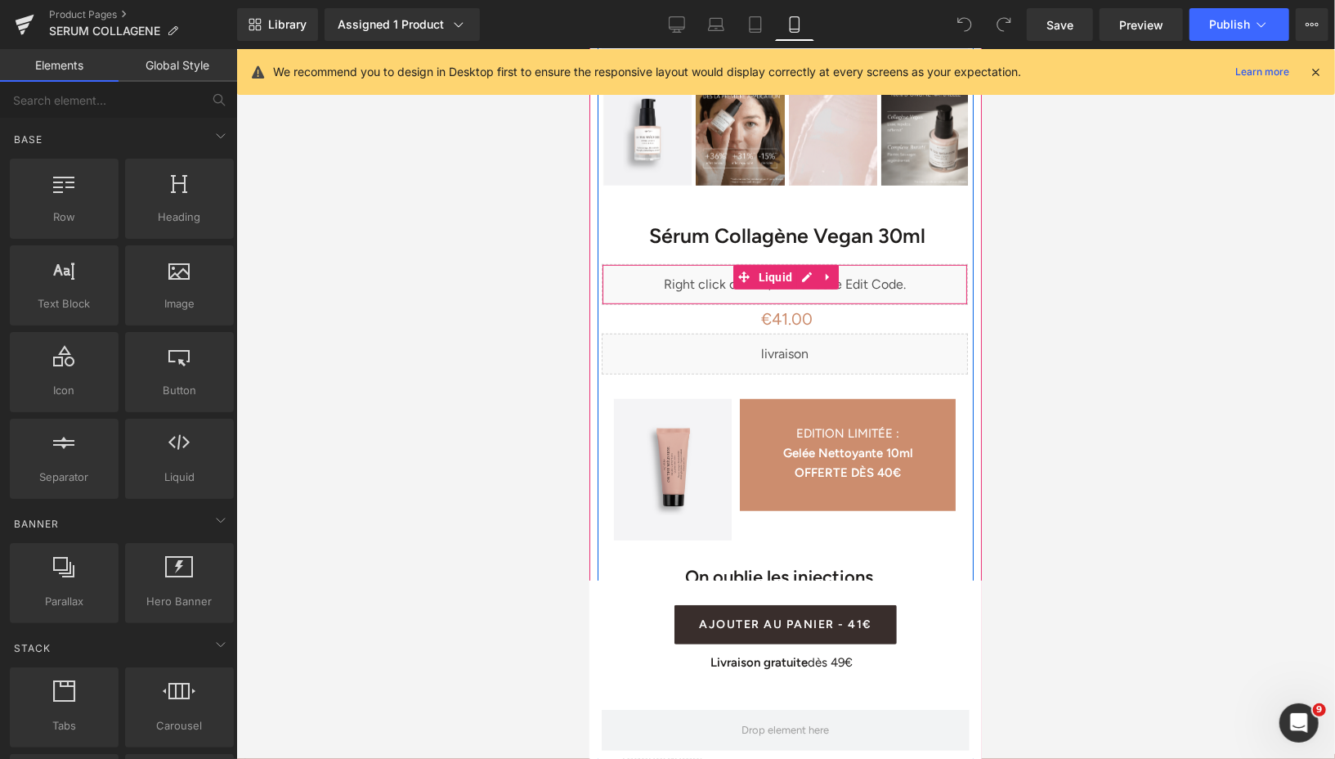
scroll to position [668, 0]
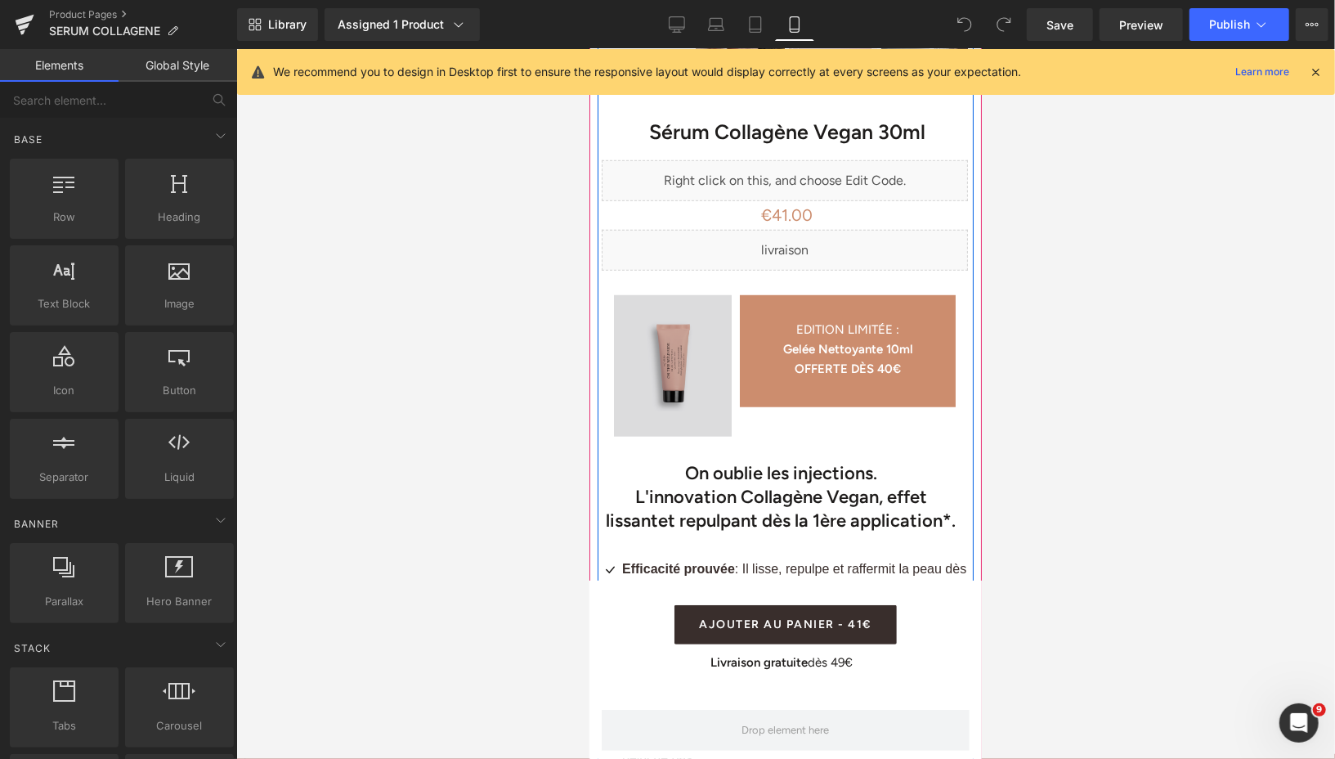
click at [651, 298] on img at bounding box center [672, 362] width 118 height 149
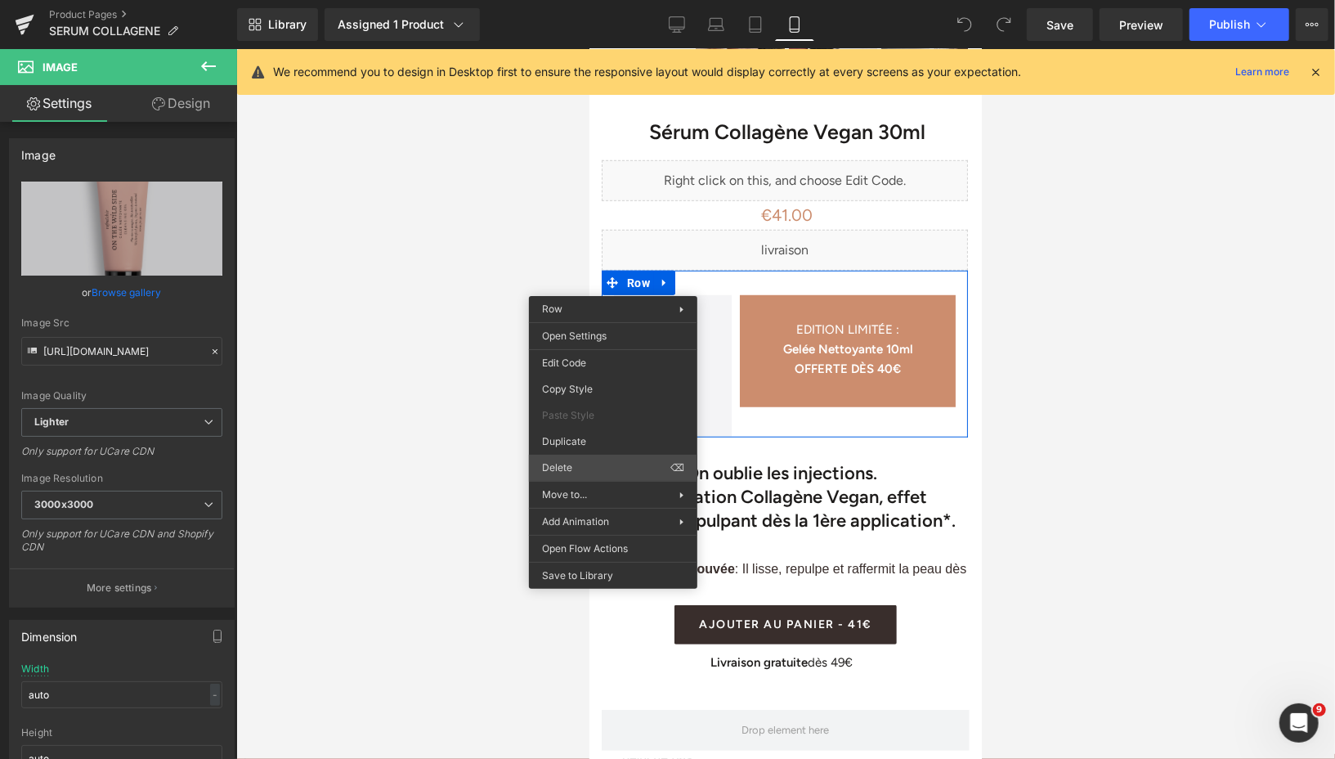
click at [573, 470] on div "You are previewing how the will restyle your page. You can not edit Elements in…" at bounding box center [667, 393] width 1335 height 786
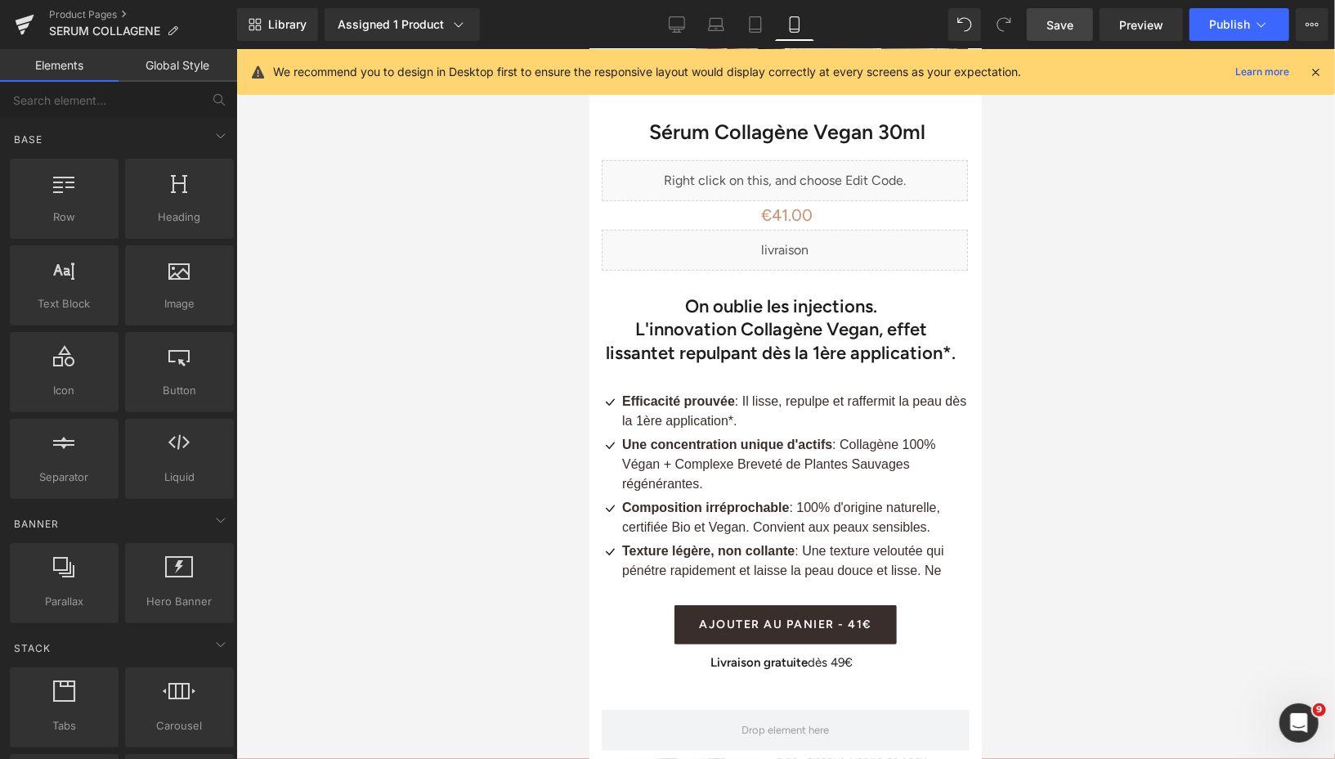
click at [1052, 34] on link "Save" at bounding box center [1060, 24] width 66 height 33
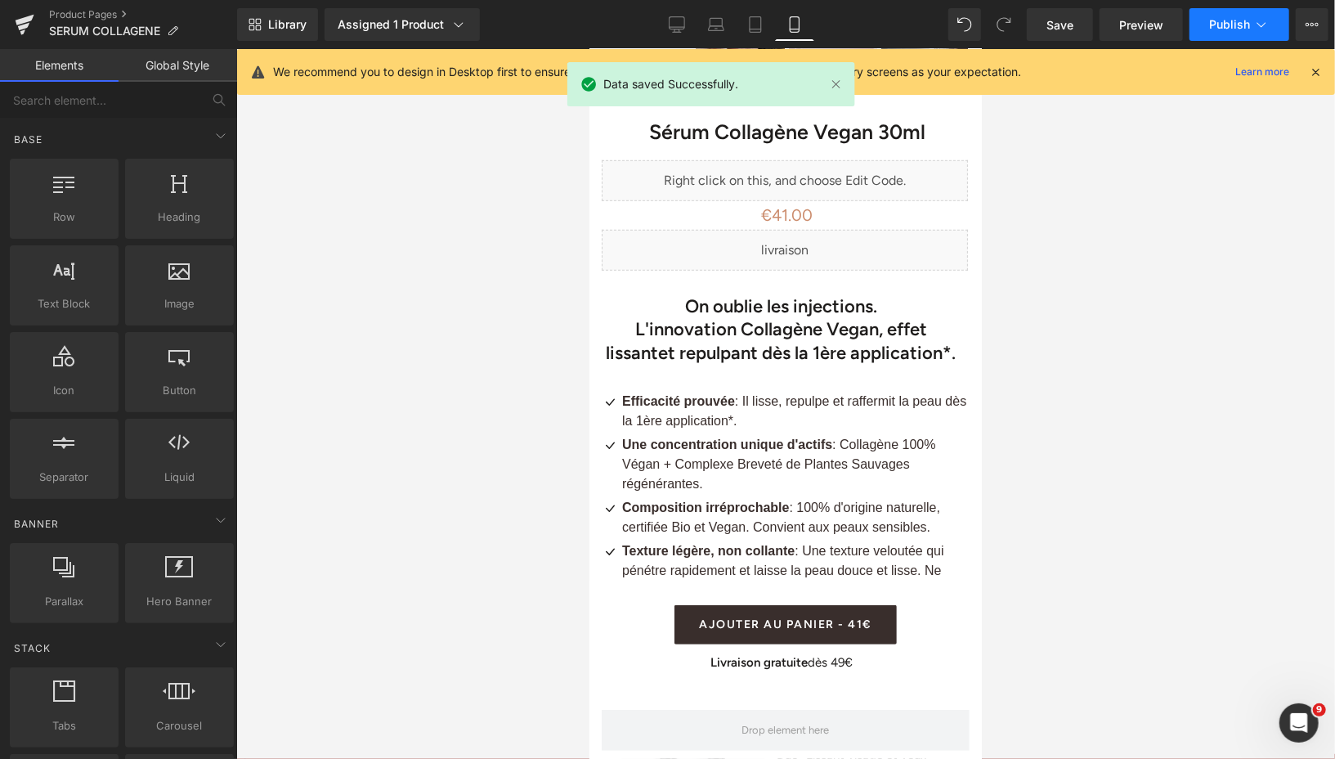
click at [1208, 25] on button "Publish" at bounding box center [1240, 24] width 100 height 33
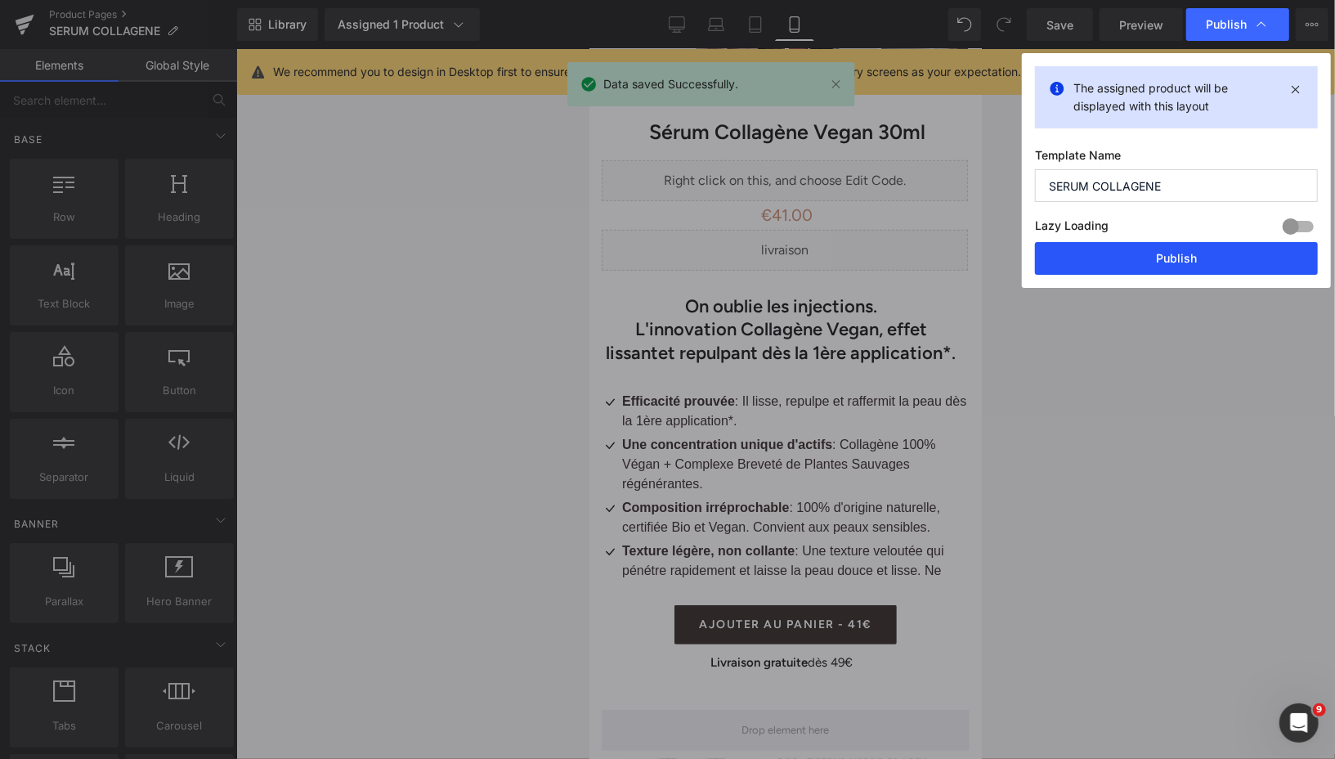
click at [1141, 267] on button "Publish" at bounding box center [1176, 258] width 283 height 33
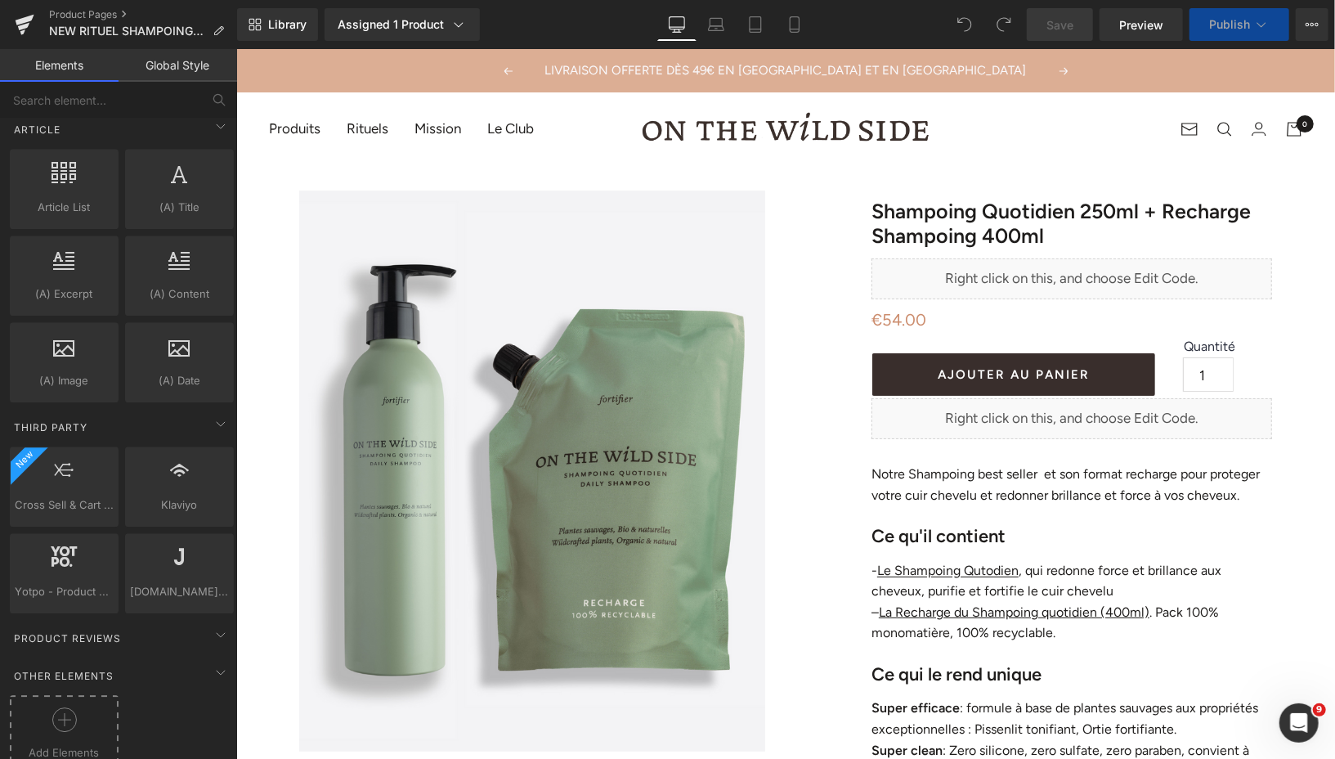
click at [54, 707] on icon at bounding box center [64, 719] width 25 height 25
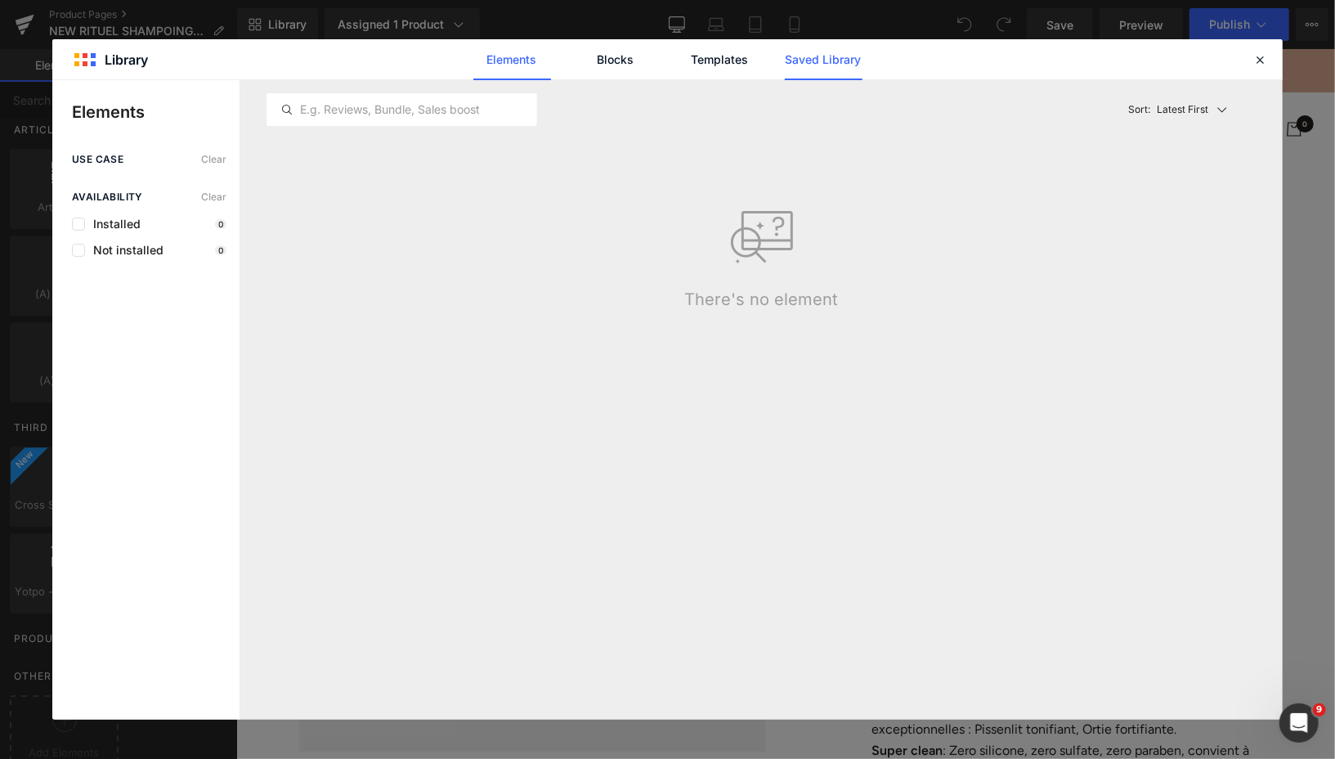
click at [832, 65] on link "Saved Library" at bounding box center [824, 59] width 78 height 41
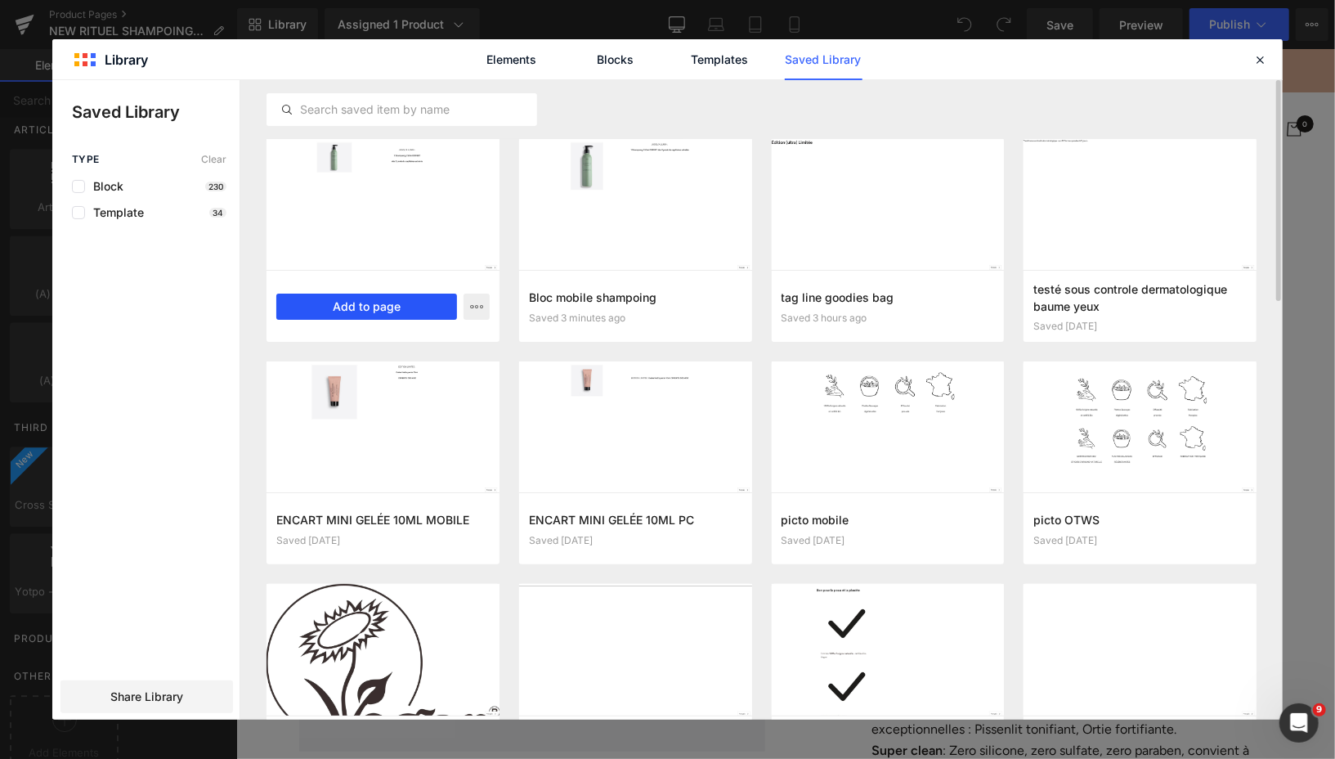
click at [375, 301] on button "Add to page" at bounding box center [366, 306] width 181 height 26
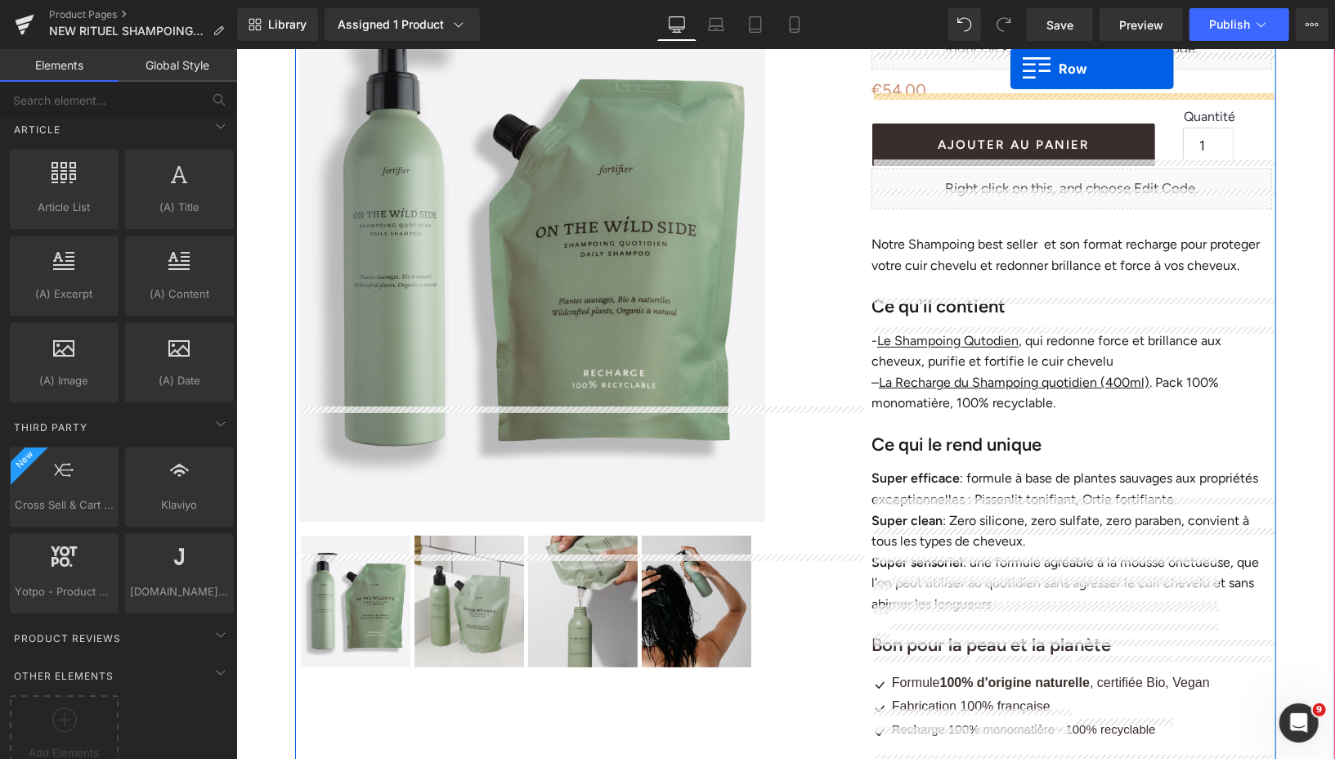
scroll to position [148, 0]
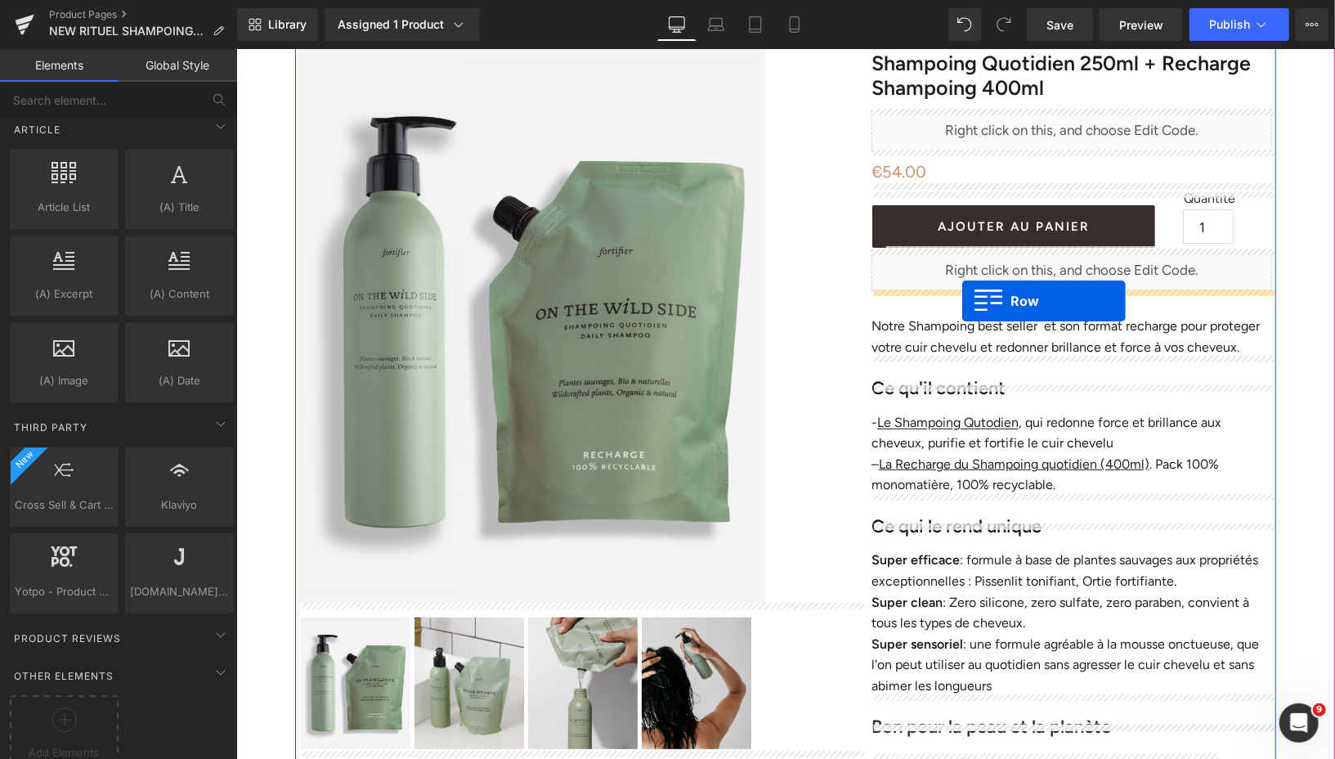
drag, startPoint x: 303, startPoint y: 139, endPoint x: 961, endPoint y: 299, distance: 677.3
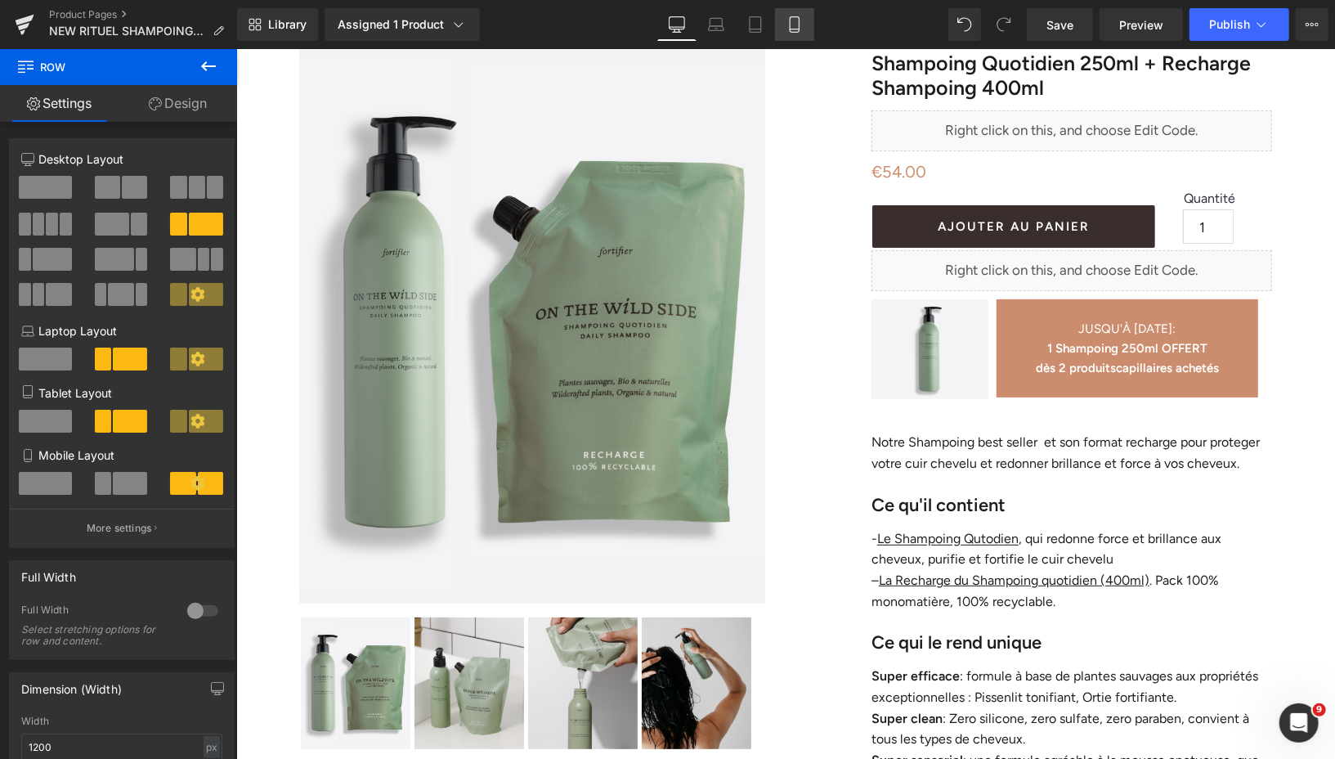
click at [796, 29] on icon at bounding box center [794, 24] width 16 height 16
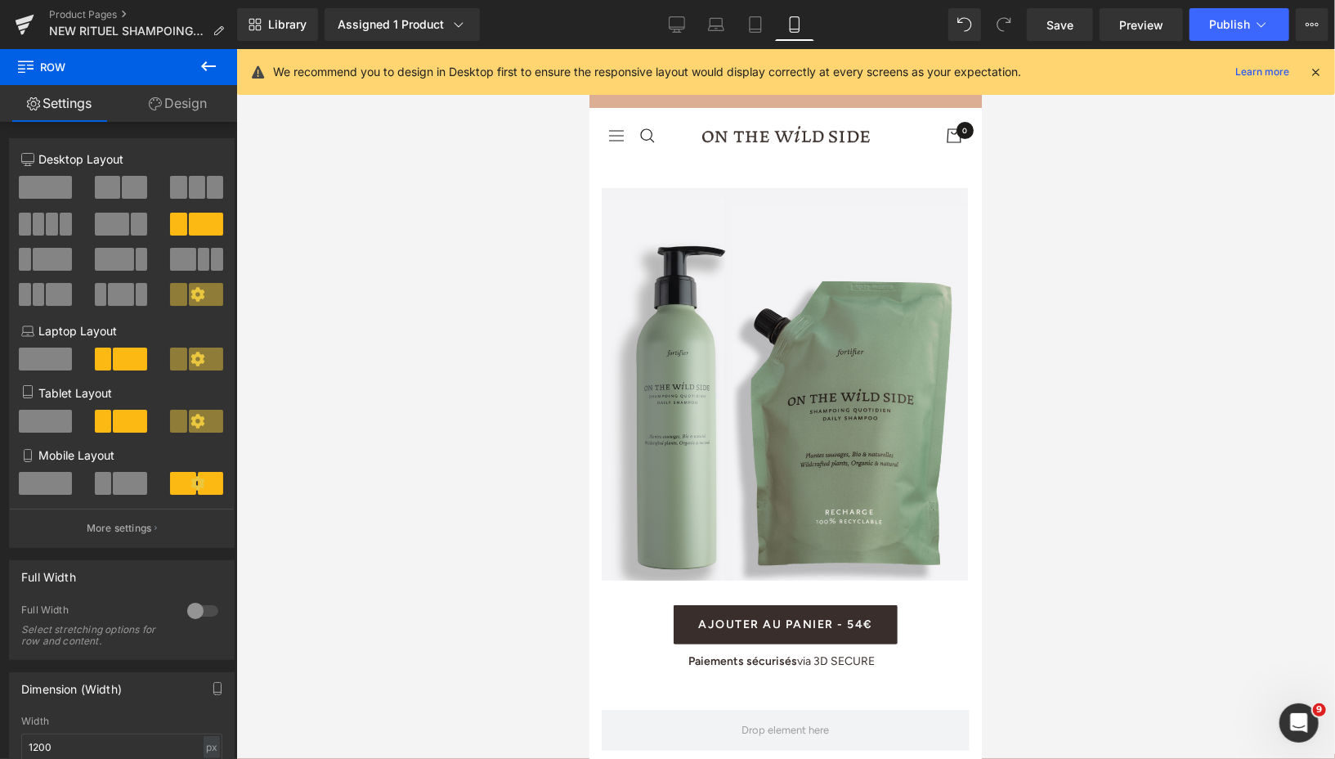
click at [203, 60] on icon at bounding box center [209, 66] width 20 height 20
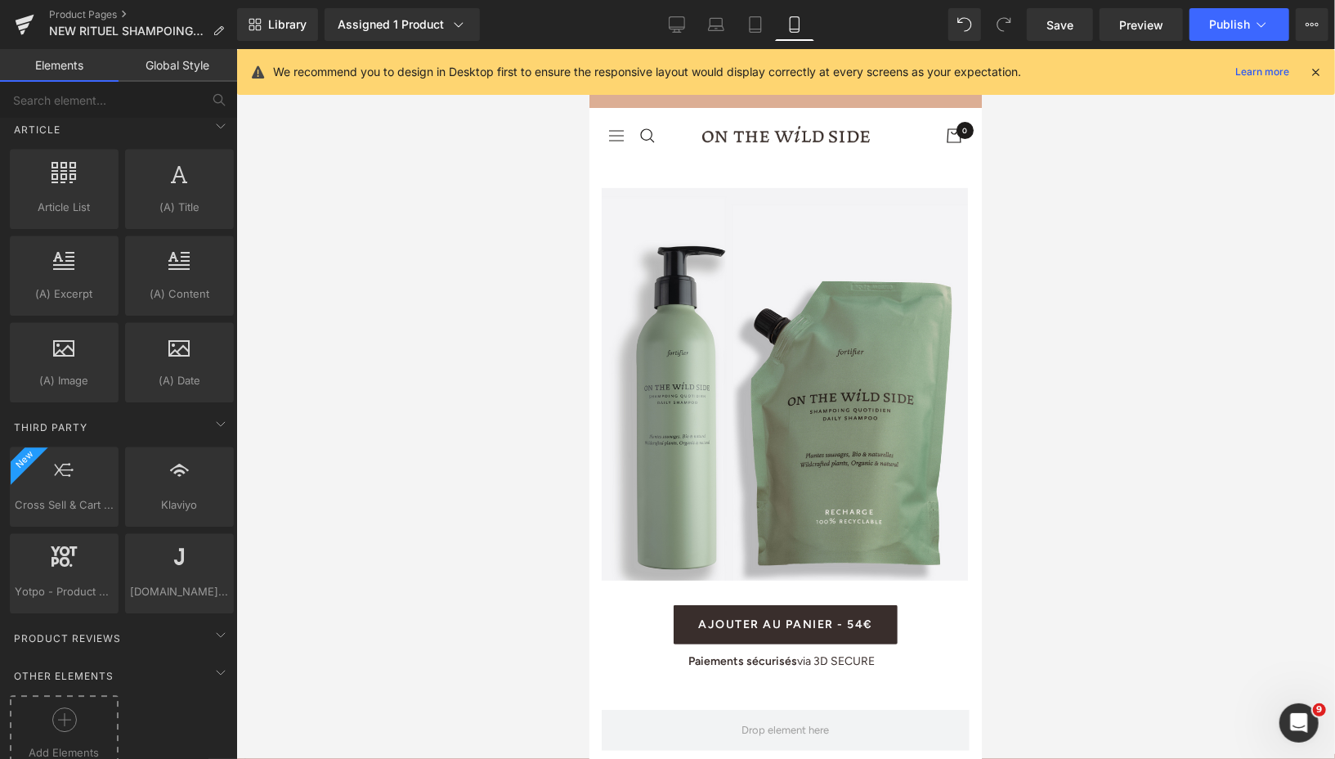
click at [55, 707] on icon at bounding box center [64, 719] width 25 height 25
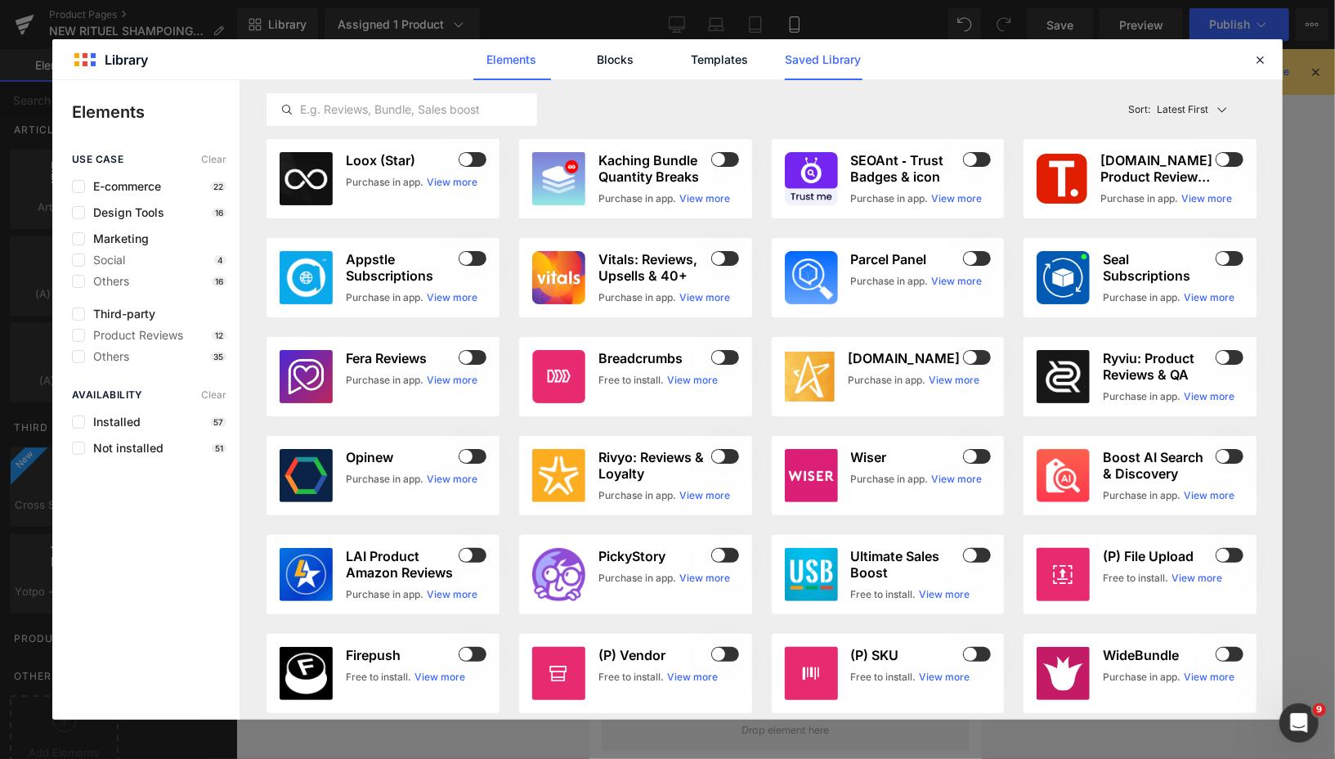
click at [839, 48] on link "Saved Library" at bounding box center [824, 59] width 78 height 41
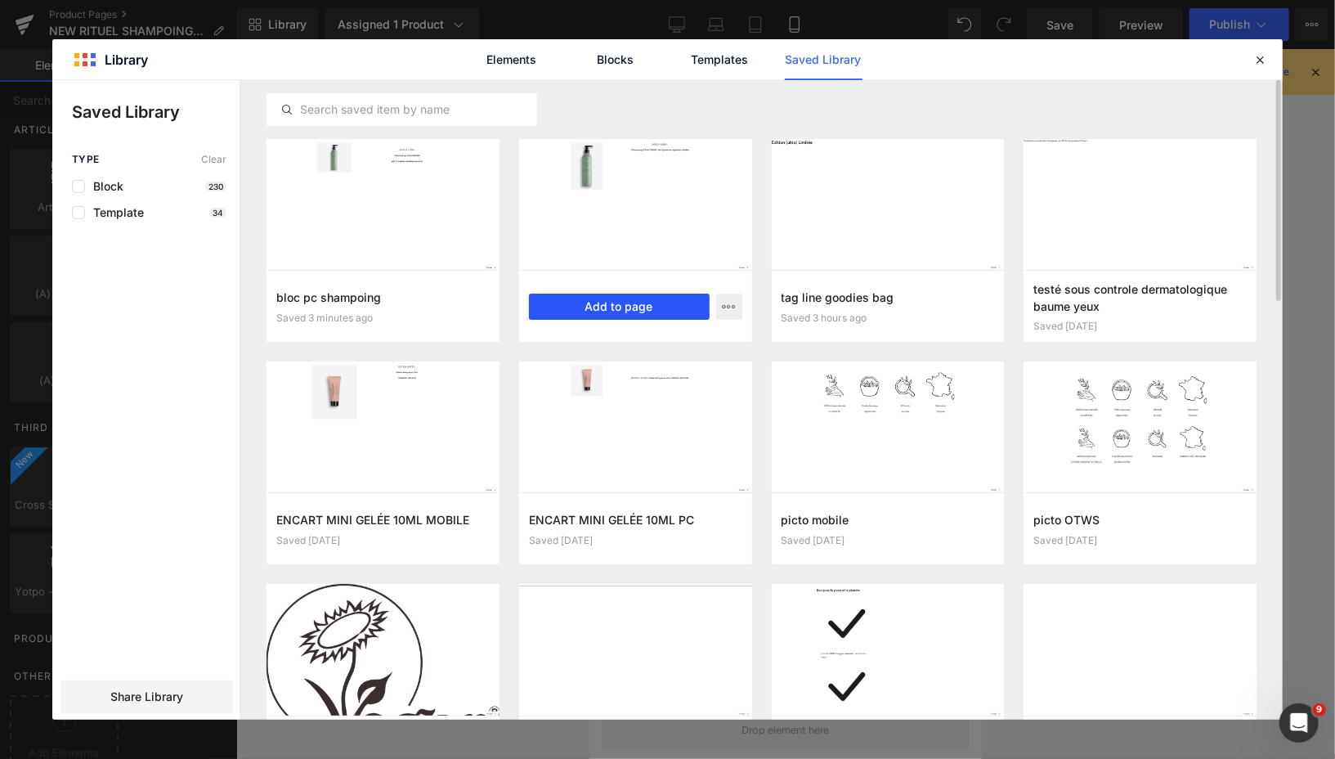
click at [602, 294] on button "Add to page" at bounding box center [619, 306] width 181 height 26
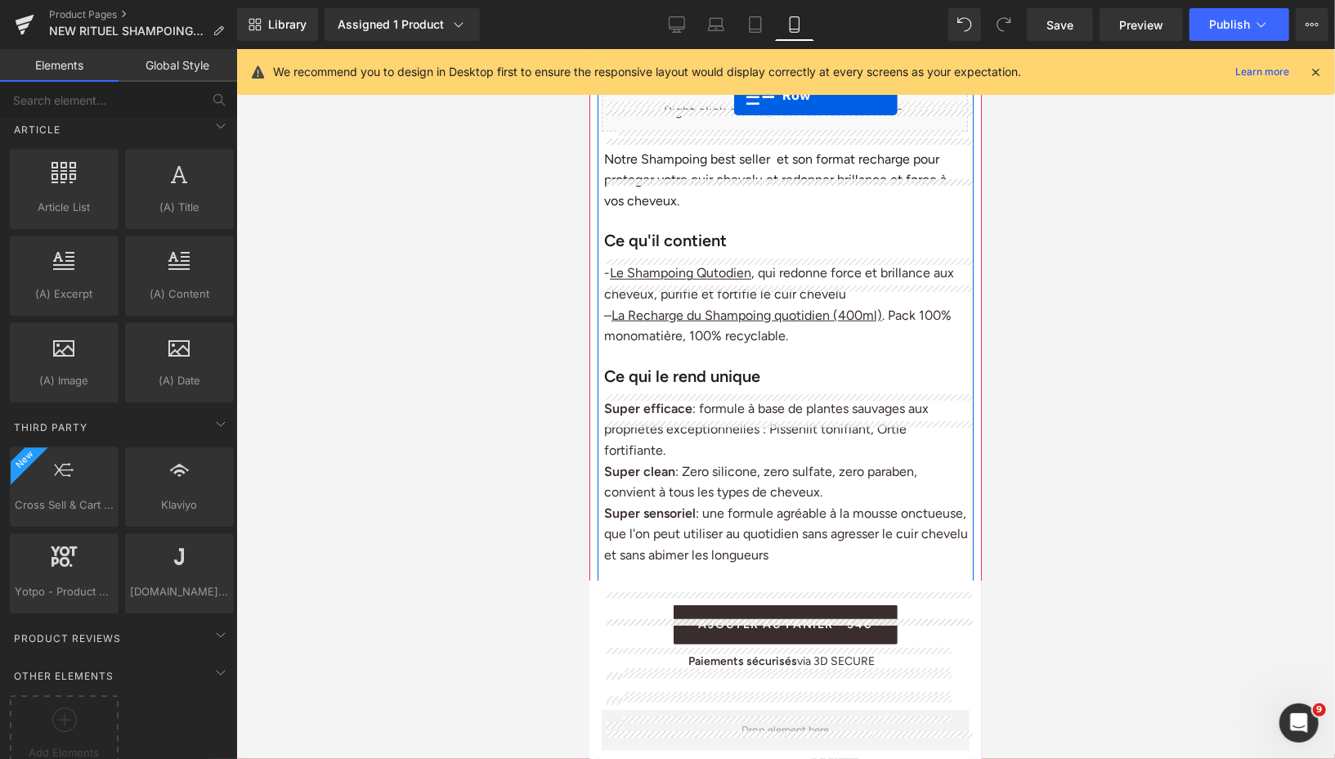
scroll to position [714, 0]
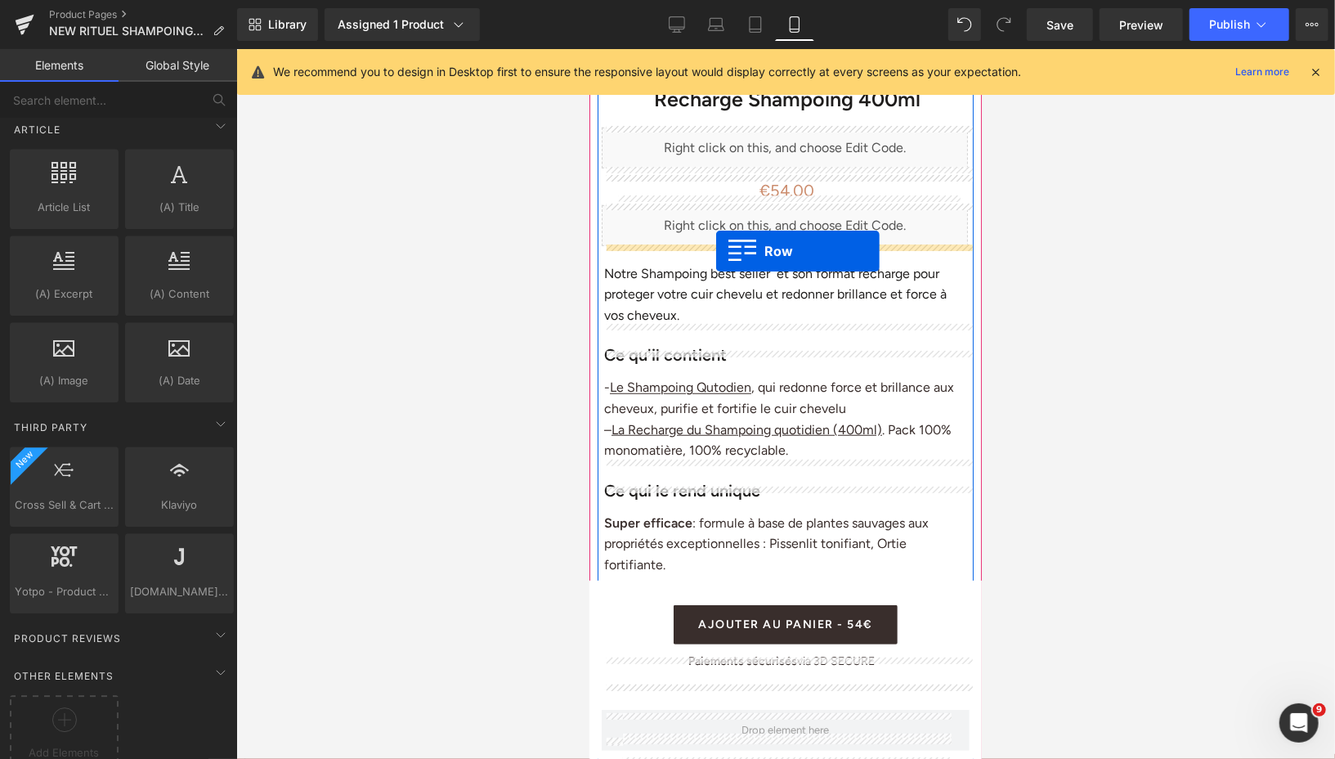
drag, startPoint x: 598, startPoint y: 140, endPoint x: 715, endPoint y: 250, distance: 161.4
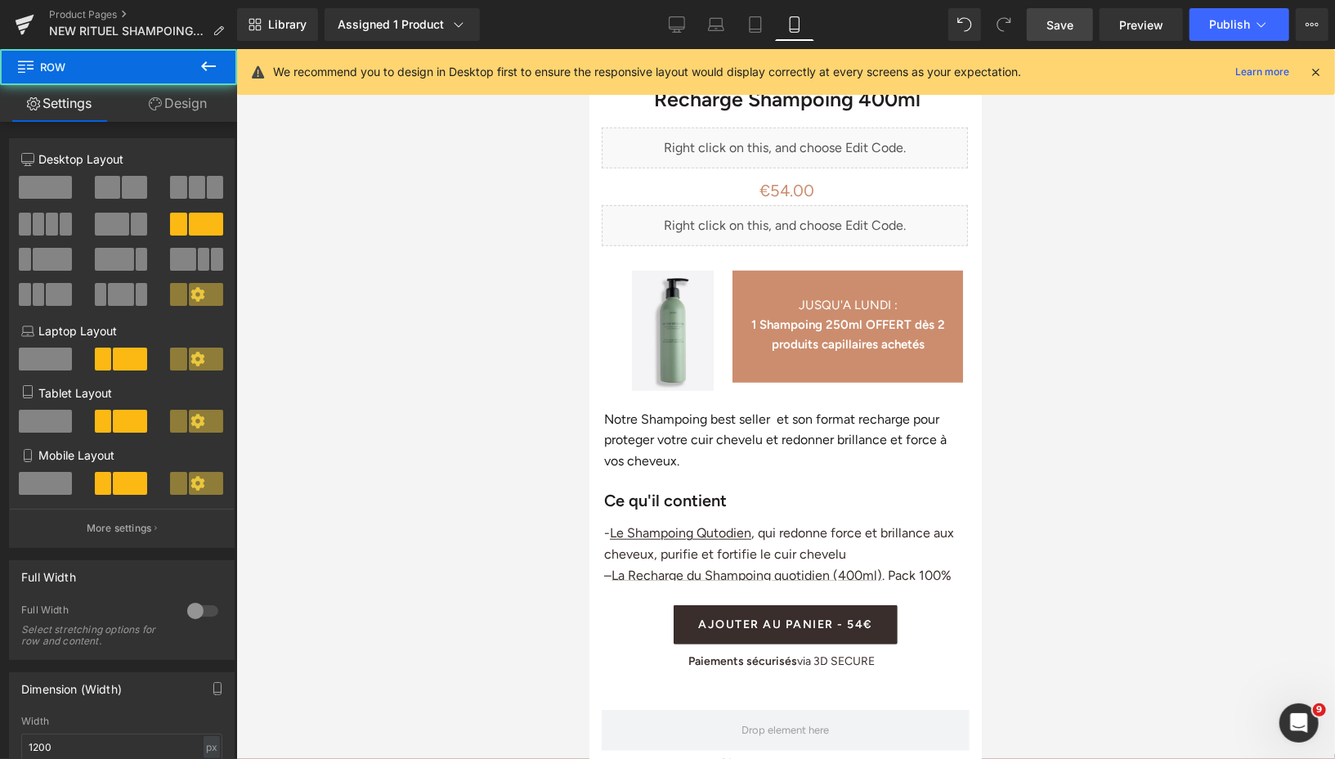
click at [1069, 28] on span "Save" at bounding box center [1059, 24] width 27 height 17
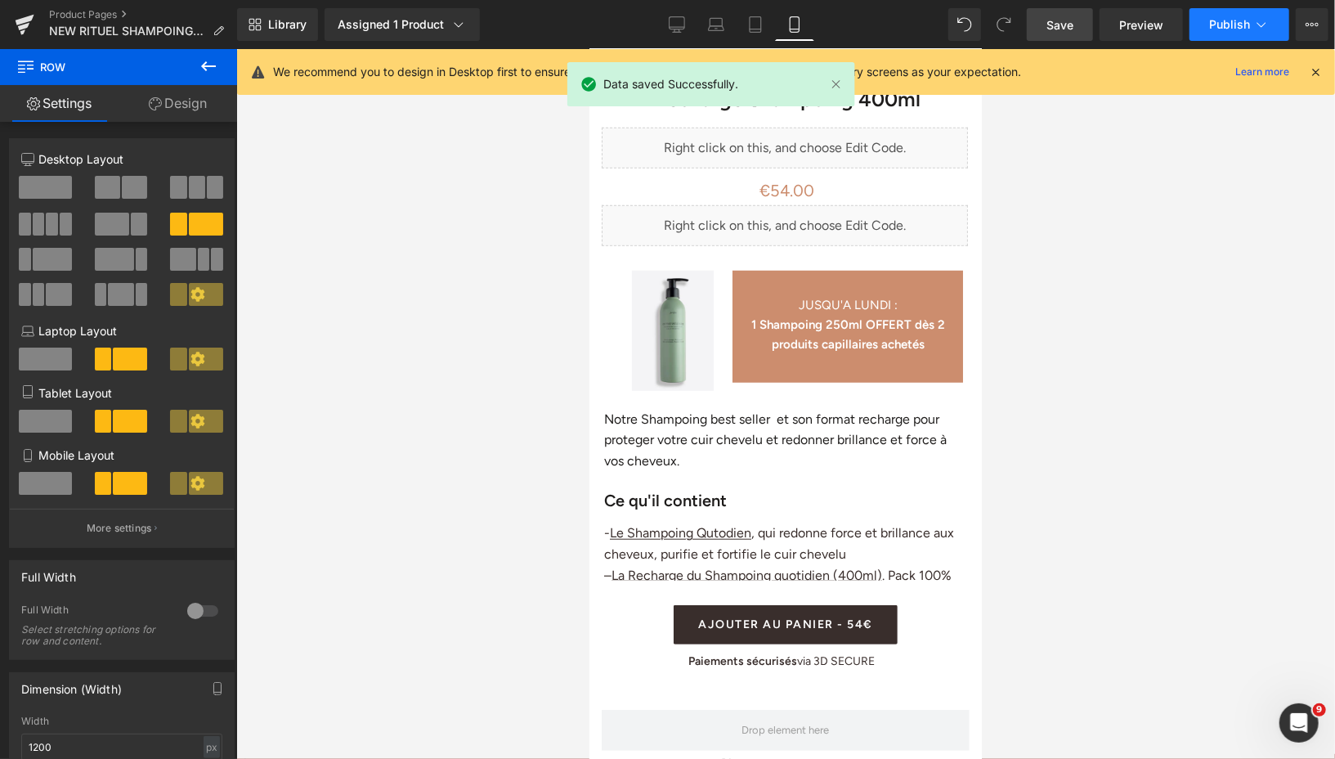
click at [1216, 27] on span "Publish" at bounding box center [1229, 24] width 41 height 13
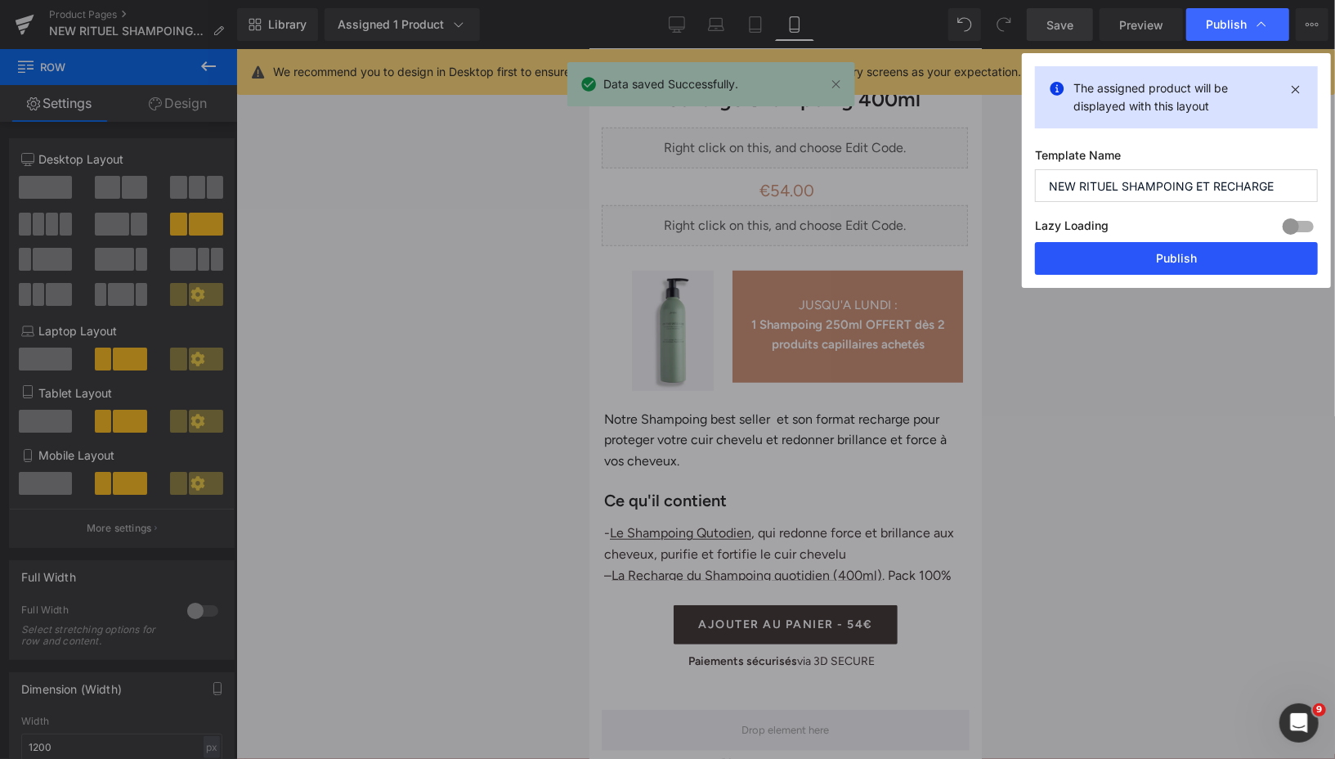
click at [1156, 251] on button "Publish" at bounding box center [1176, 258] width 283 height 33
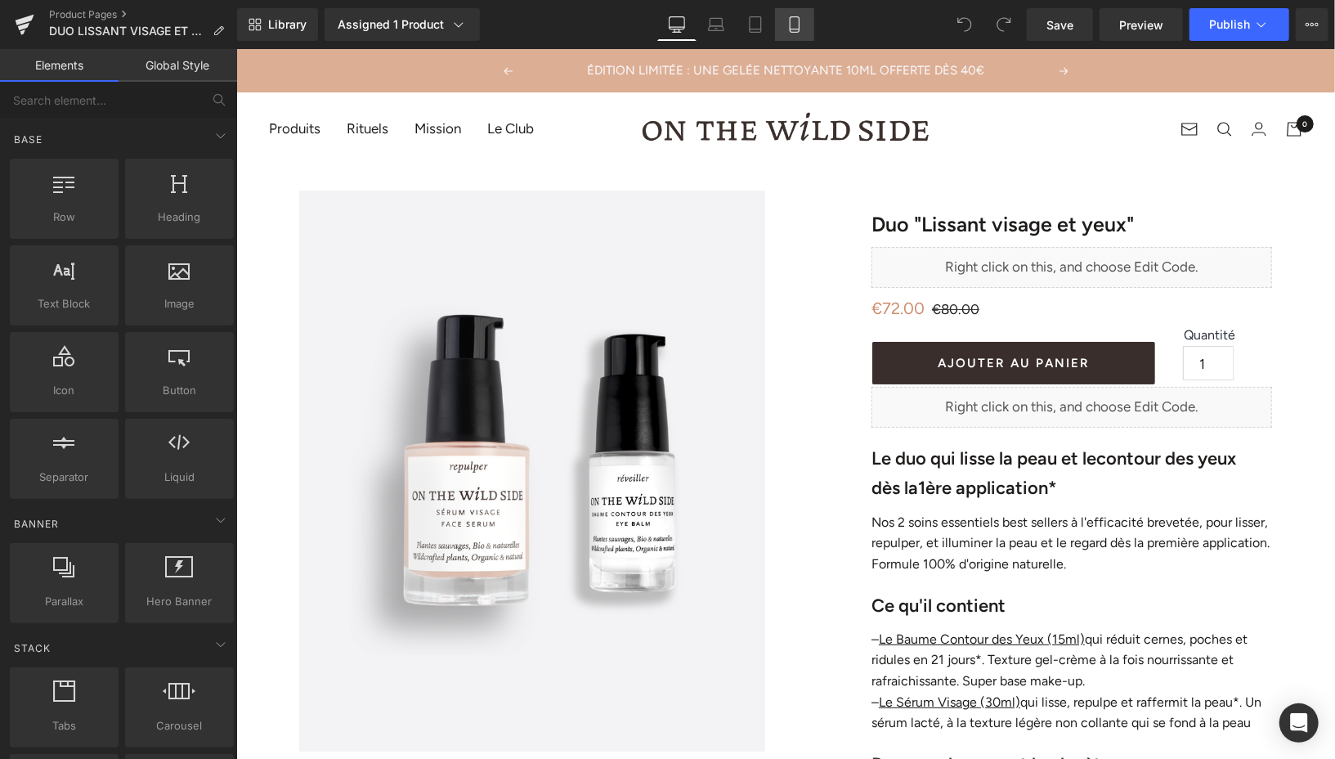
click at [794, 30] on icon at bounding box center [794, 24] width 16 height 16
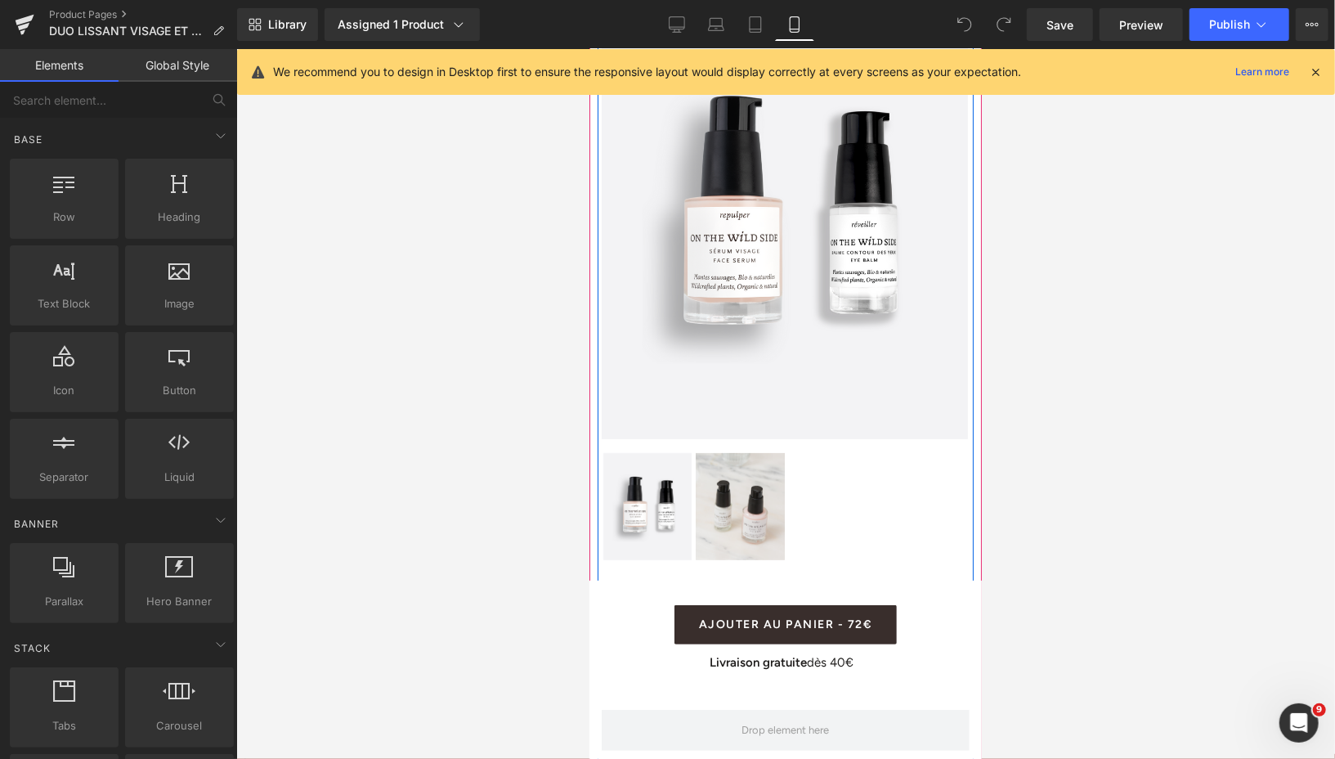
scroll to position [177, 0]
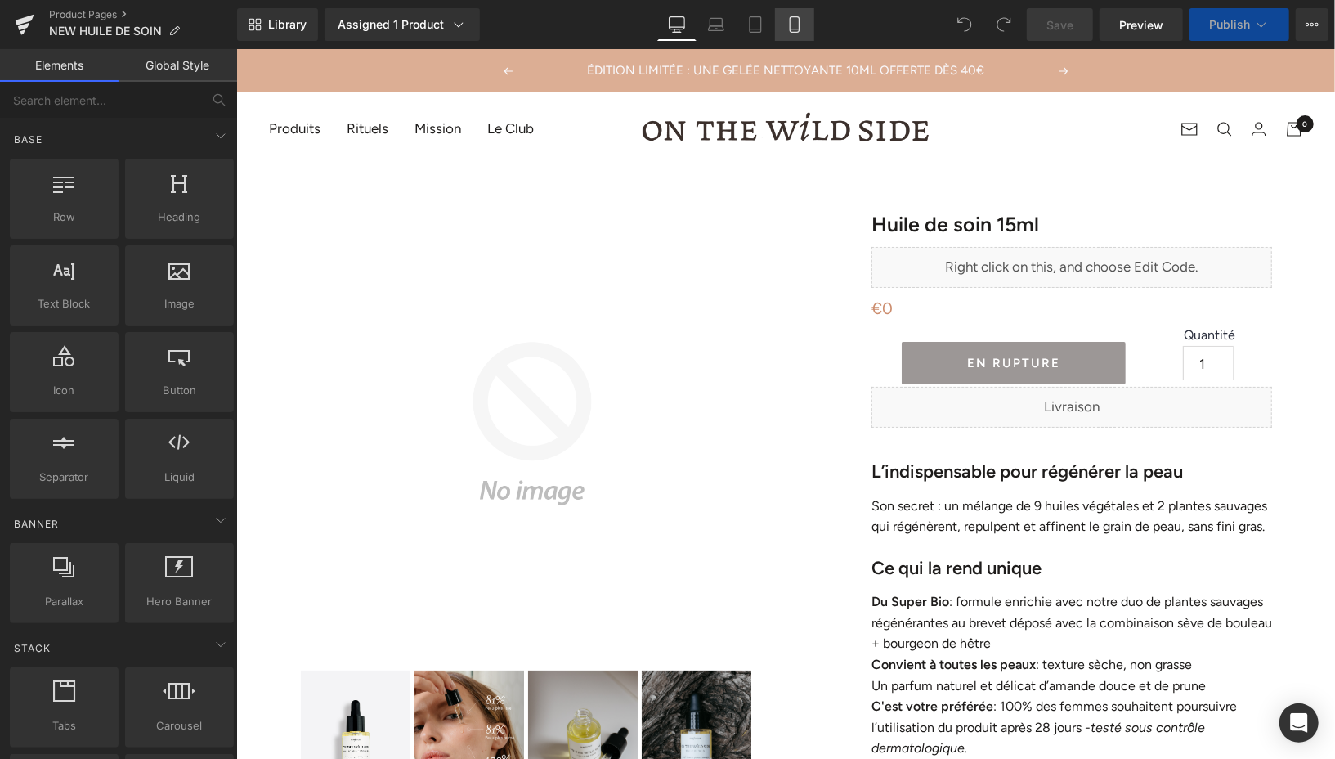
click at [795, 32] on icon at bounding box center [794, 25] width 9 height 16
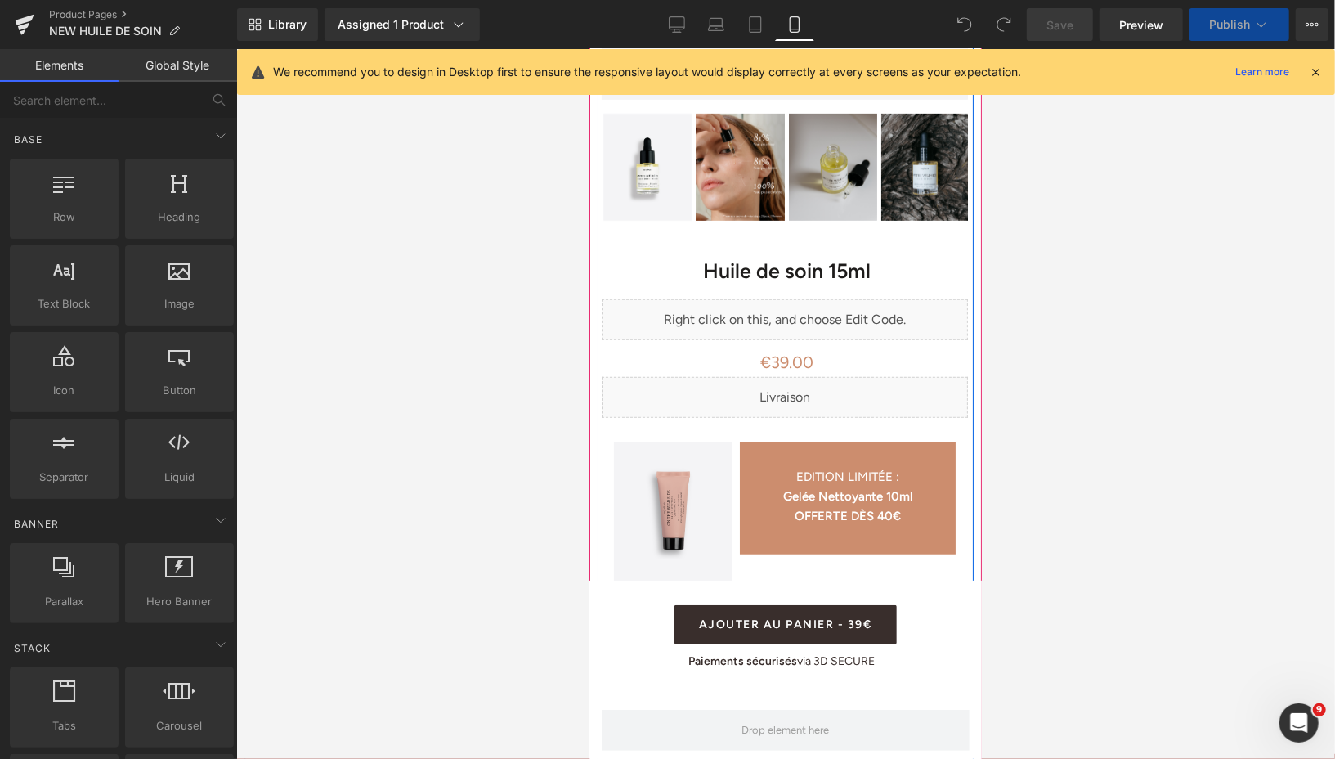
scroll to position [651, 0]
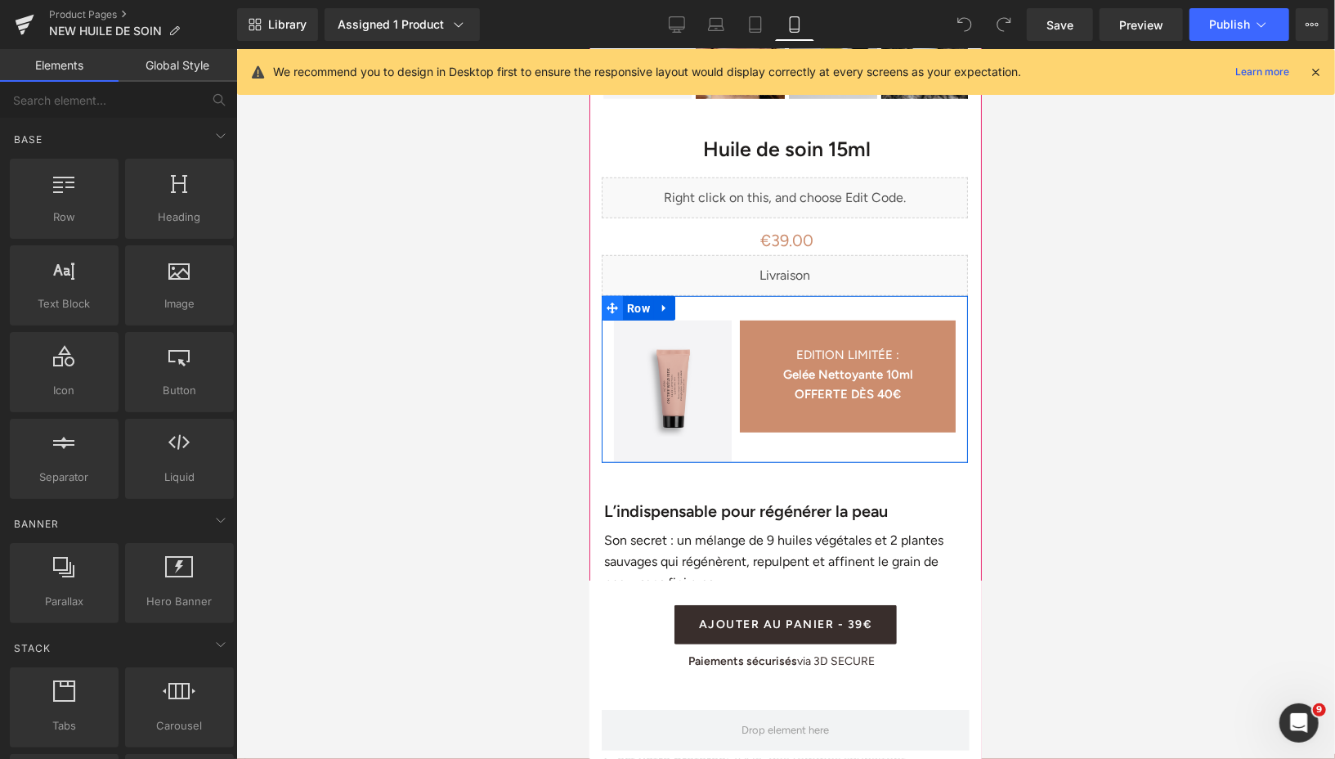
click at [613, 307] on icon at bounding box center [611, 307] width 11 height 11
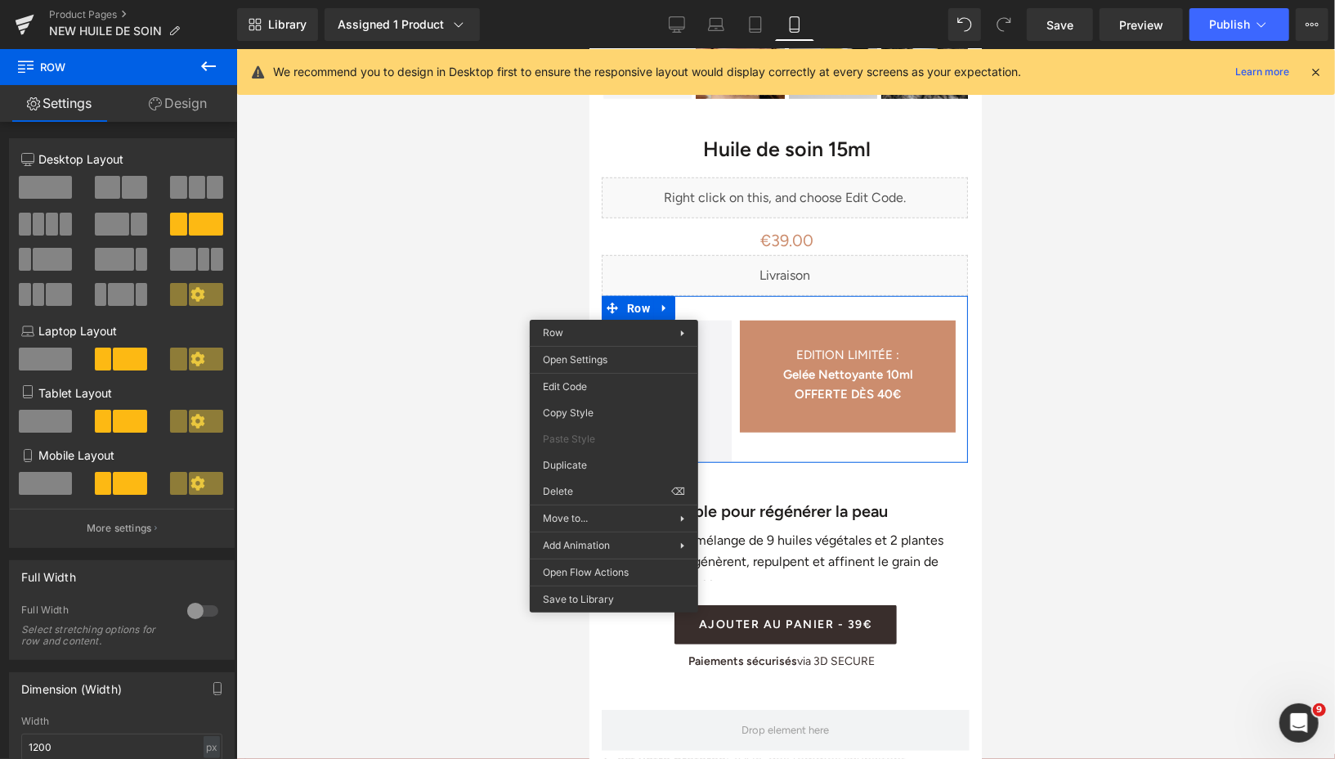
drag, startPoint x: 1182, startPoint y: 535, endPoint x: 593, endPoint y: 486, distance: 591.5
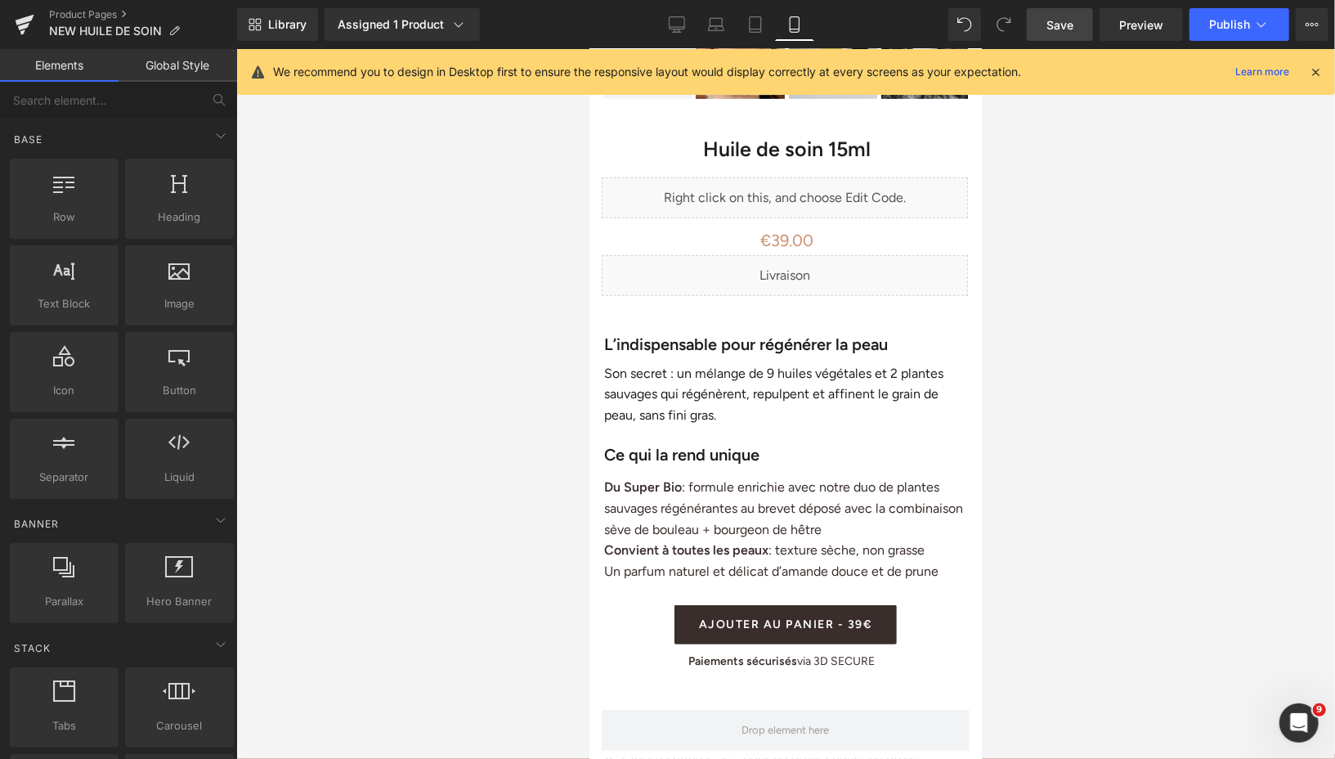
click at [1064, 29] on span "Save" at bounding box center [1059, 24] width 27 height 17
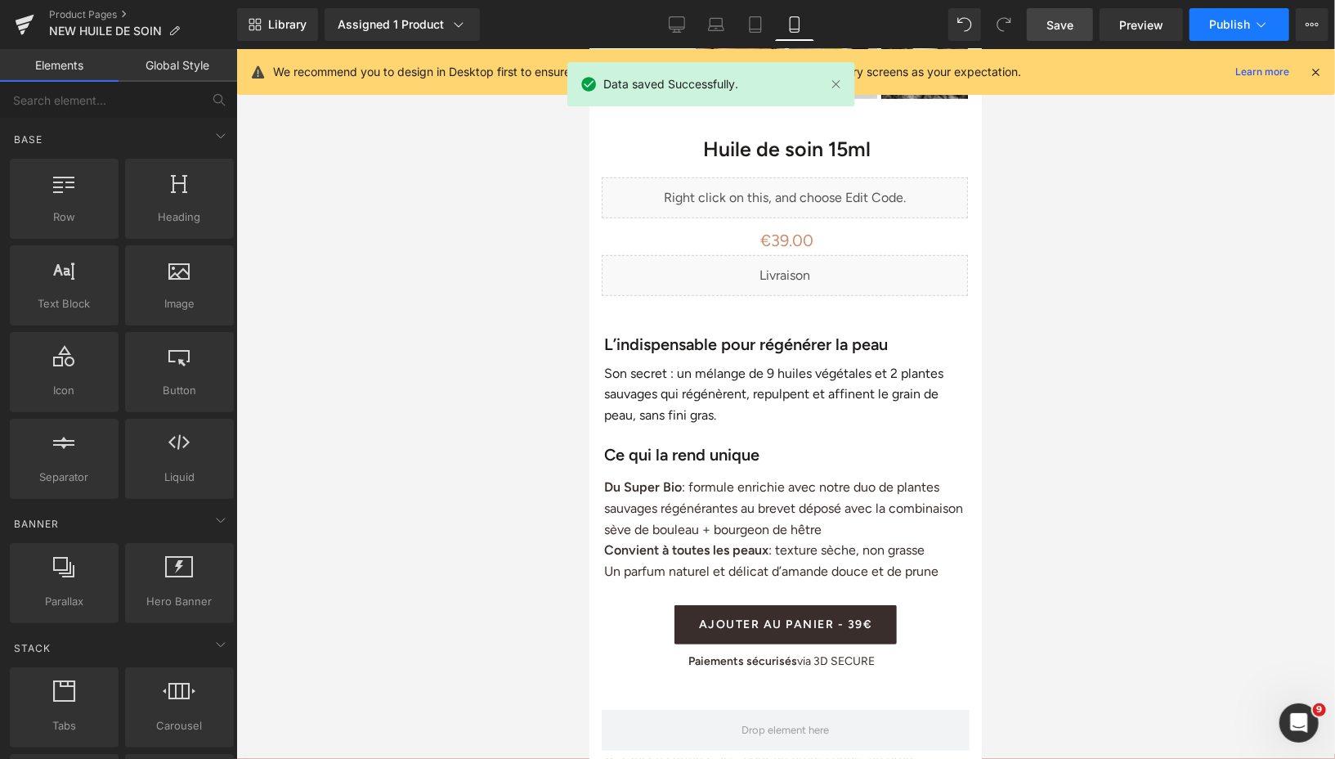
click at [1208, 21] on button "Publish" at bounding box center [1240, 24] width 100 height 33
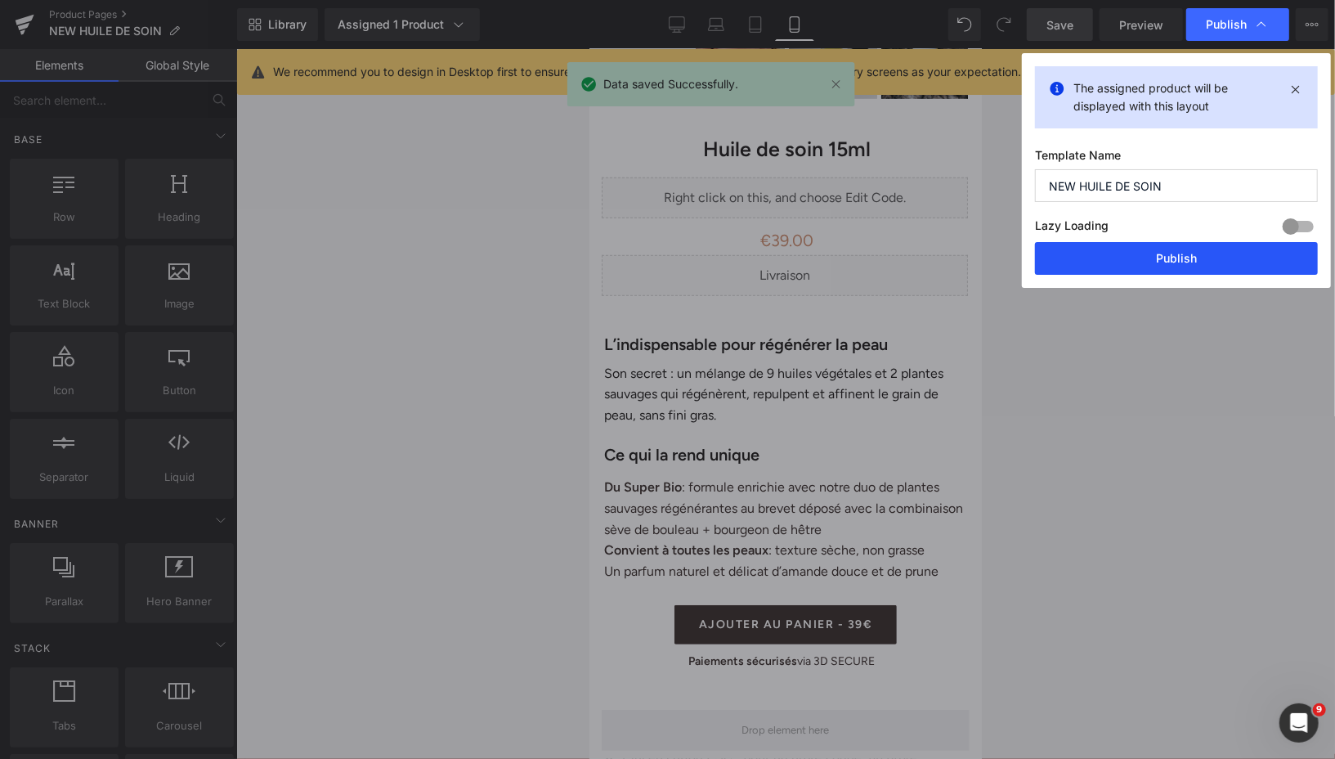
click at [1092, 268] on button "Publish" at bounding box center [1176, 258] width 283 height 33
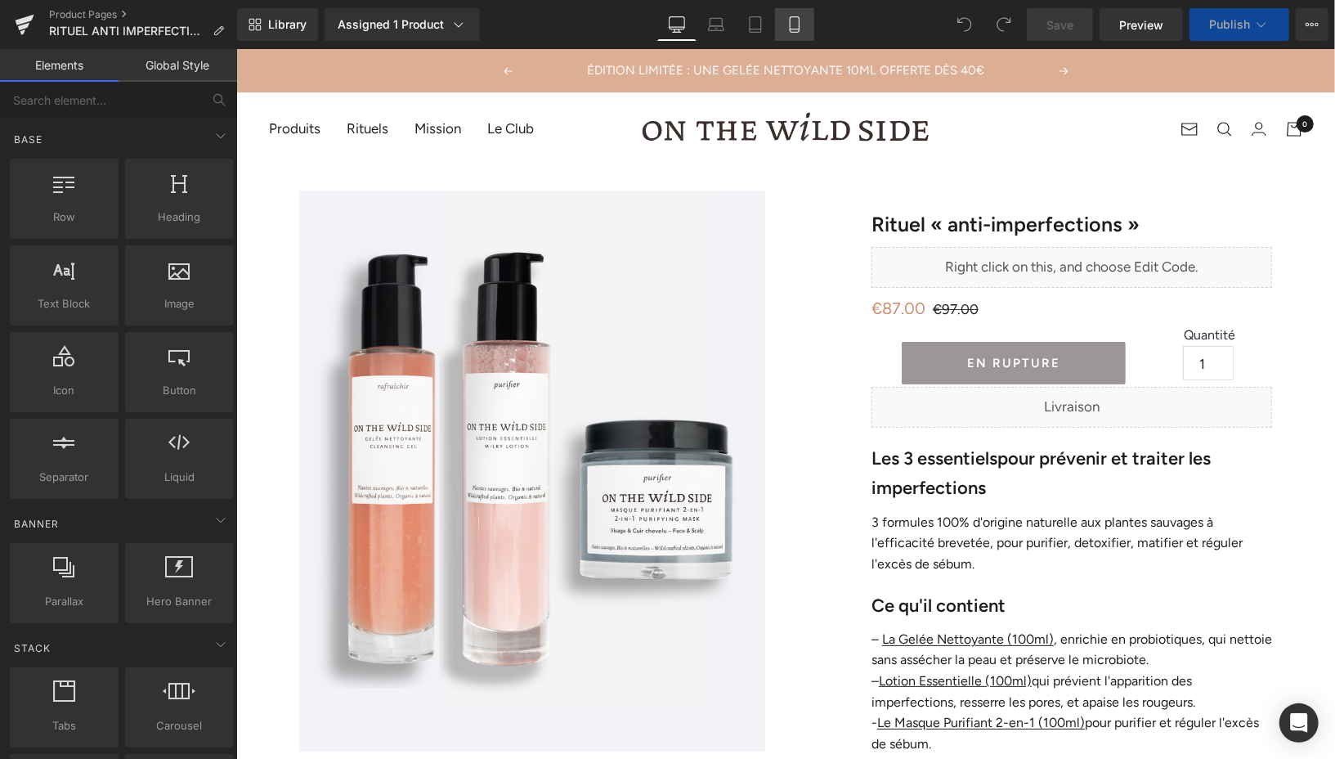
click at [801, 25] on icon at bounding box center [794, 24] width 16 height 16
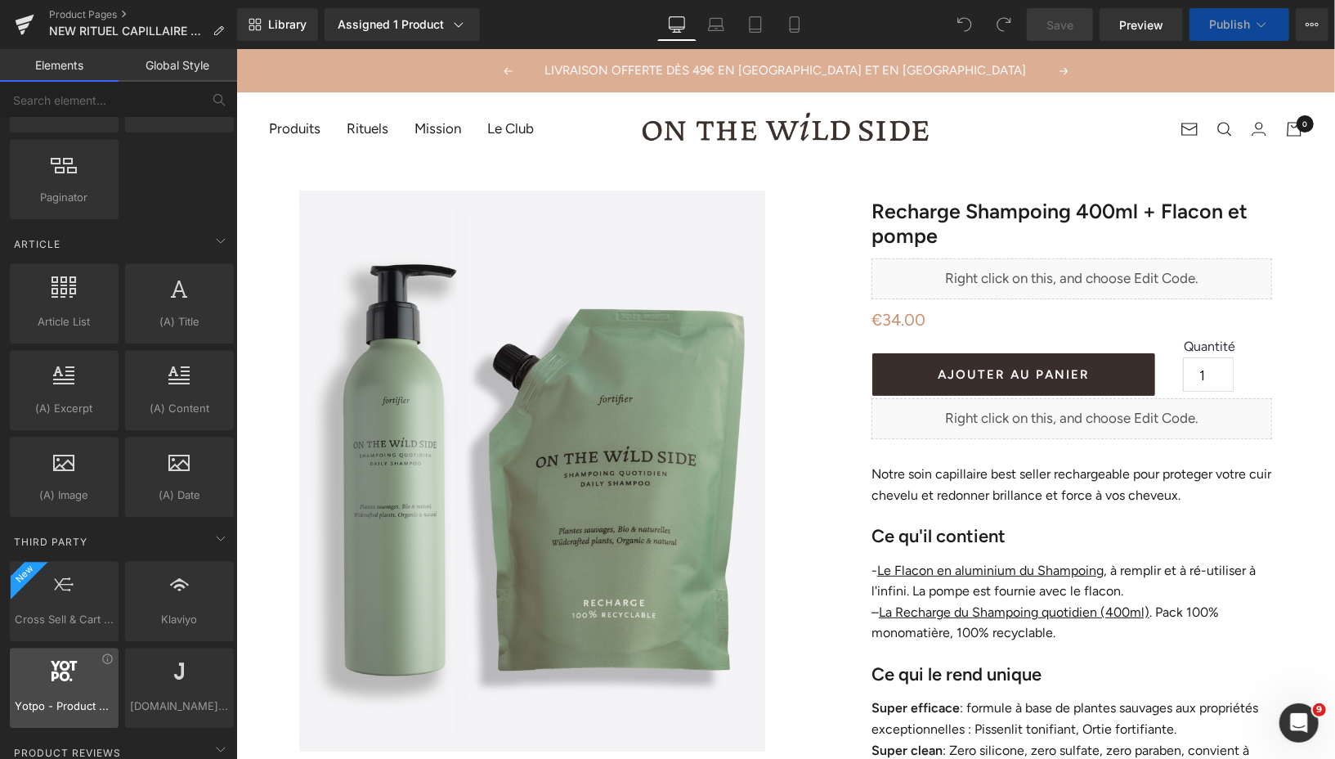
scroll to position [2937, 0]
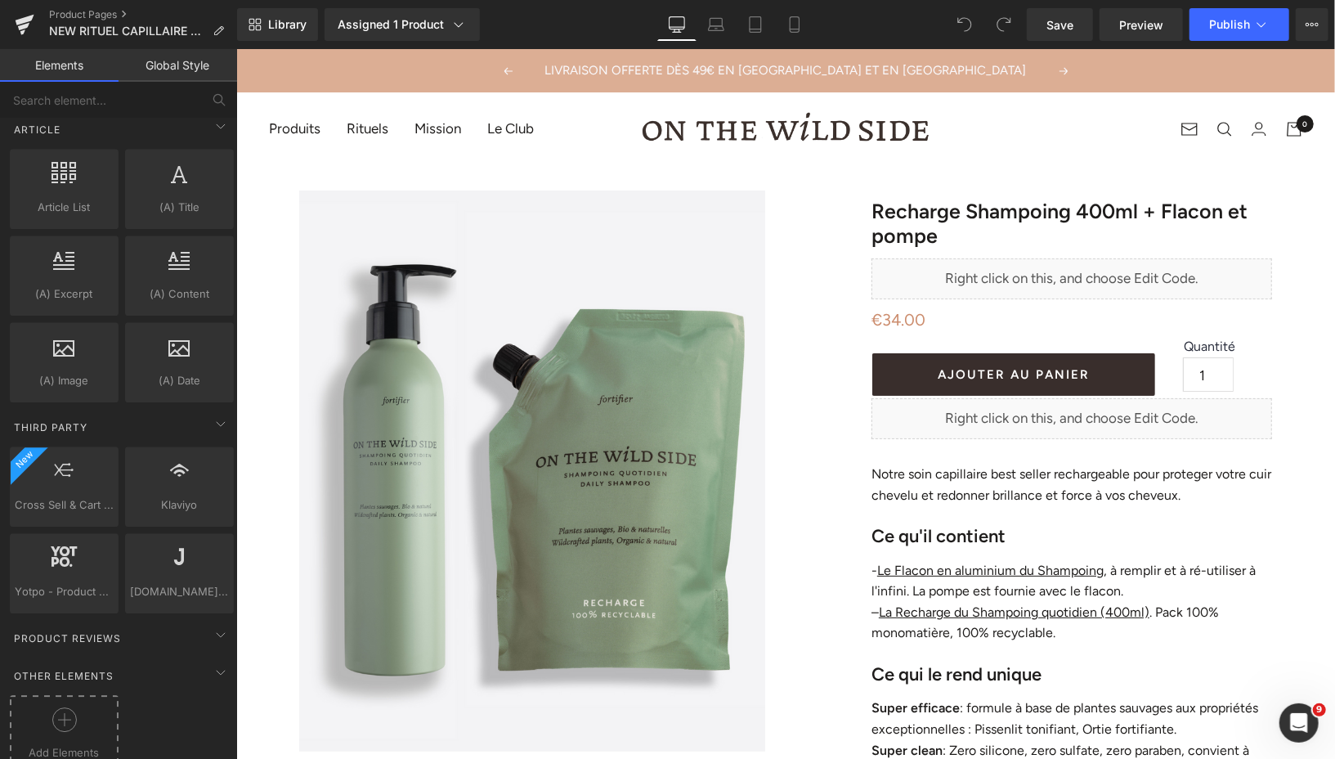
click at [47, 707] on div at bounding box center [64, 725] width 101 height 37
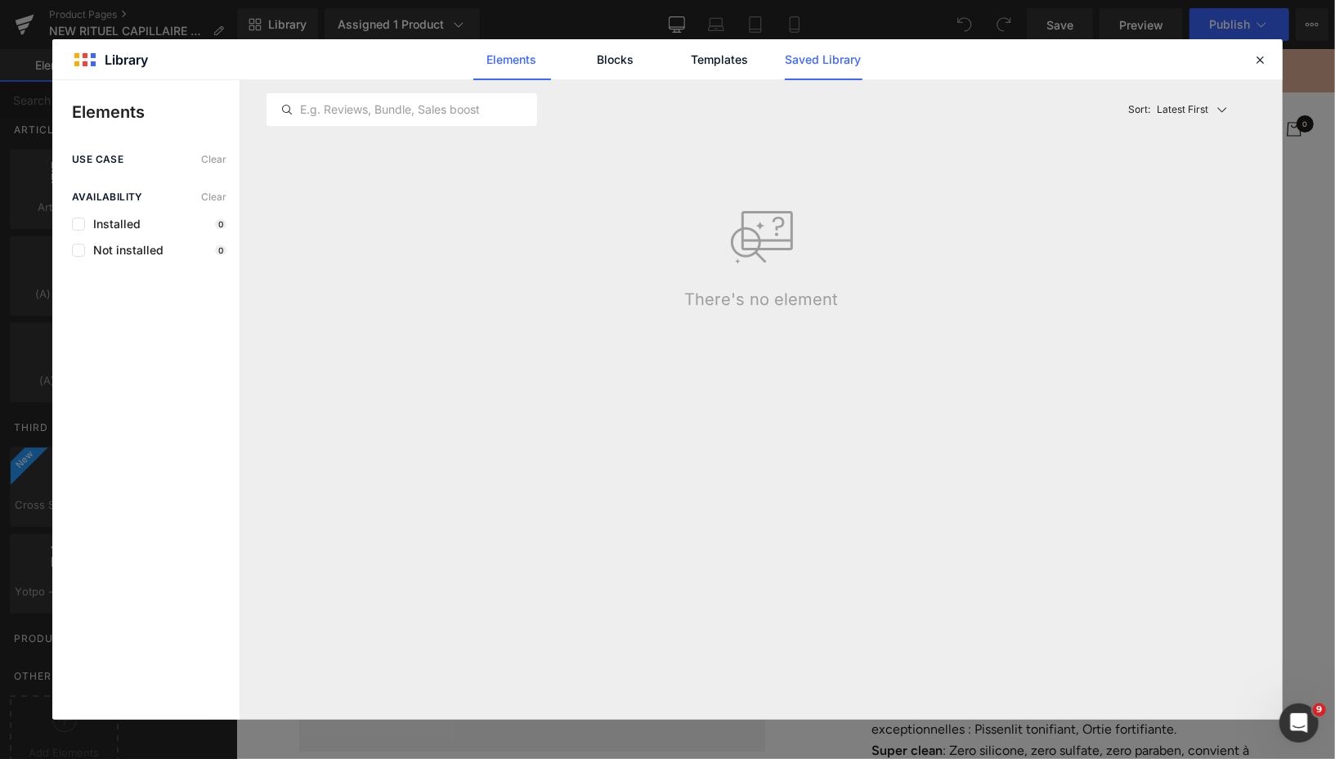
click at [818, 63] on link "Saved Library" at bounding box center [824, 59] width 78 height 41
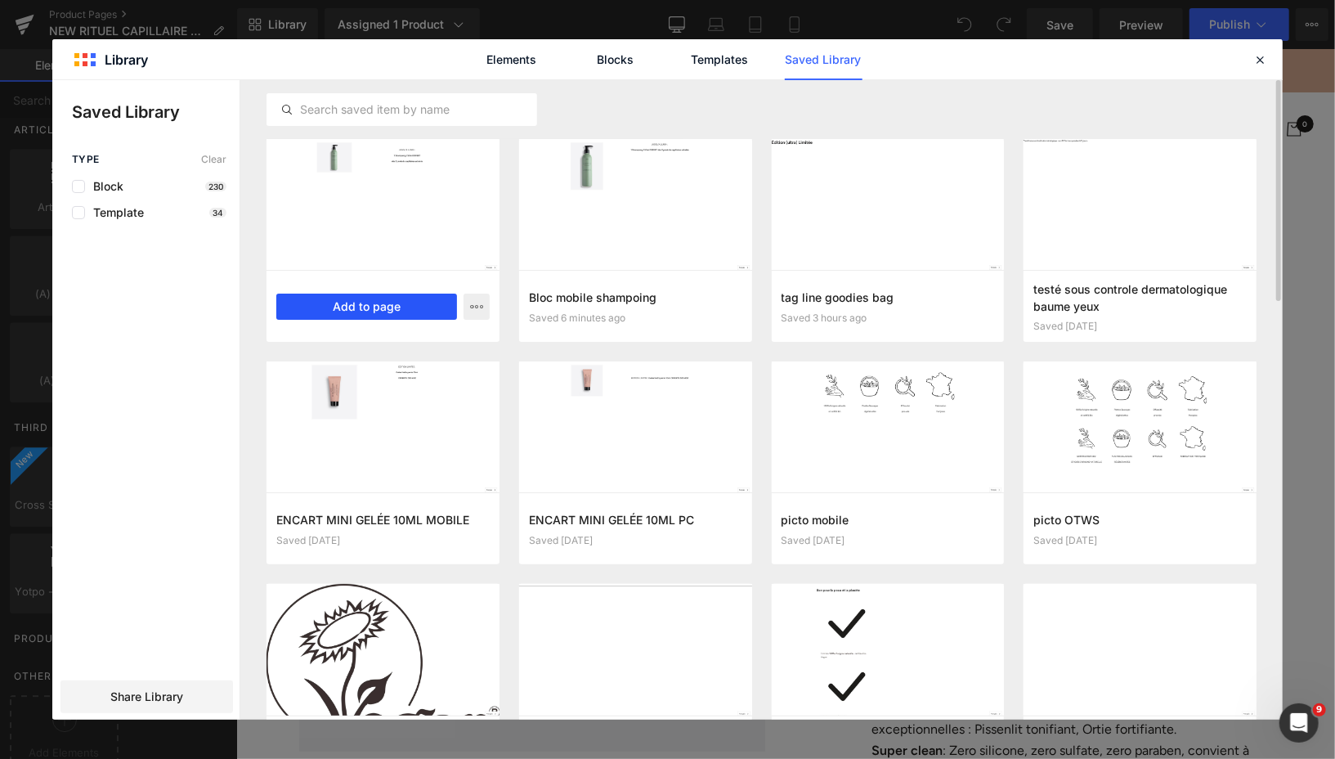
click at [389, 304] on button "Add to page" at bounding box center [366, 306] width 181 height 26
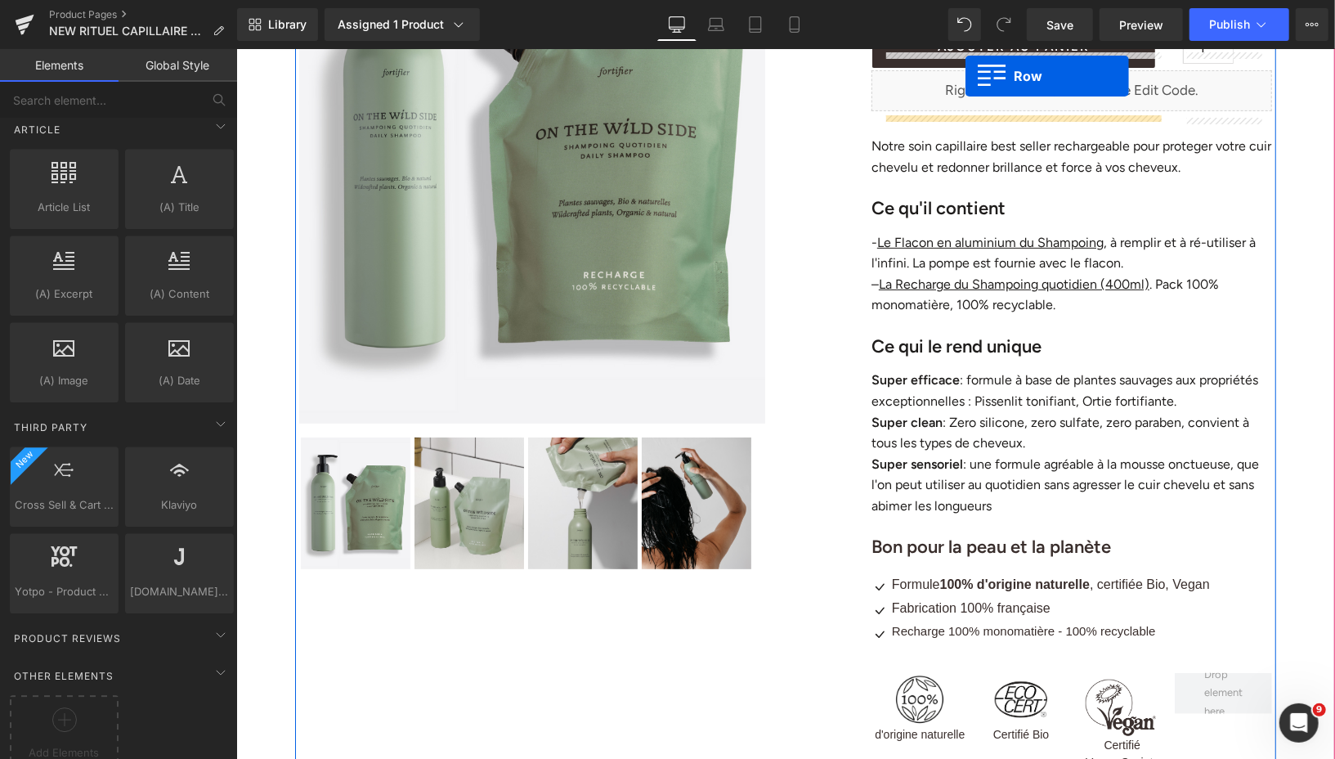
scroll to position [213, 0]
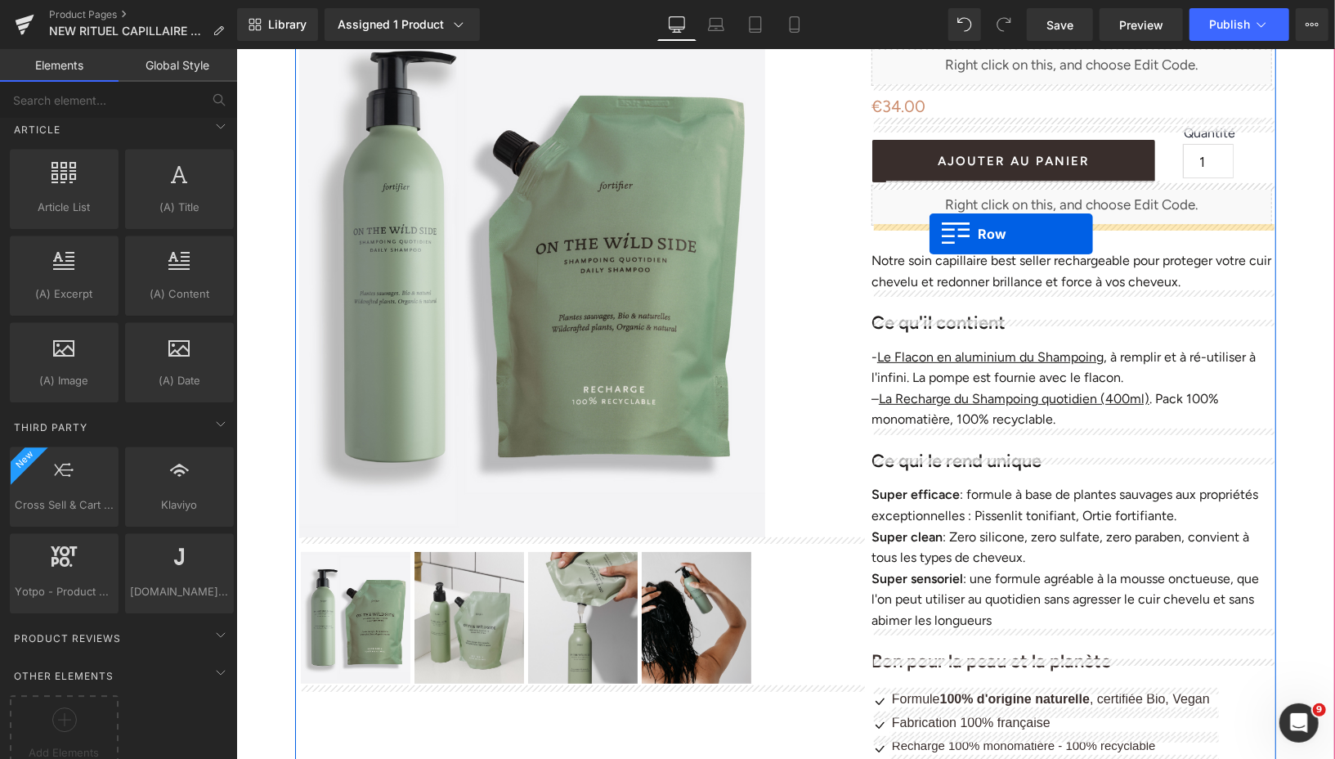
drag, startPoint x: 303, startPoint y: 139, endPoint x: 929, endPoint y: 232, distance: 632.3
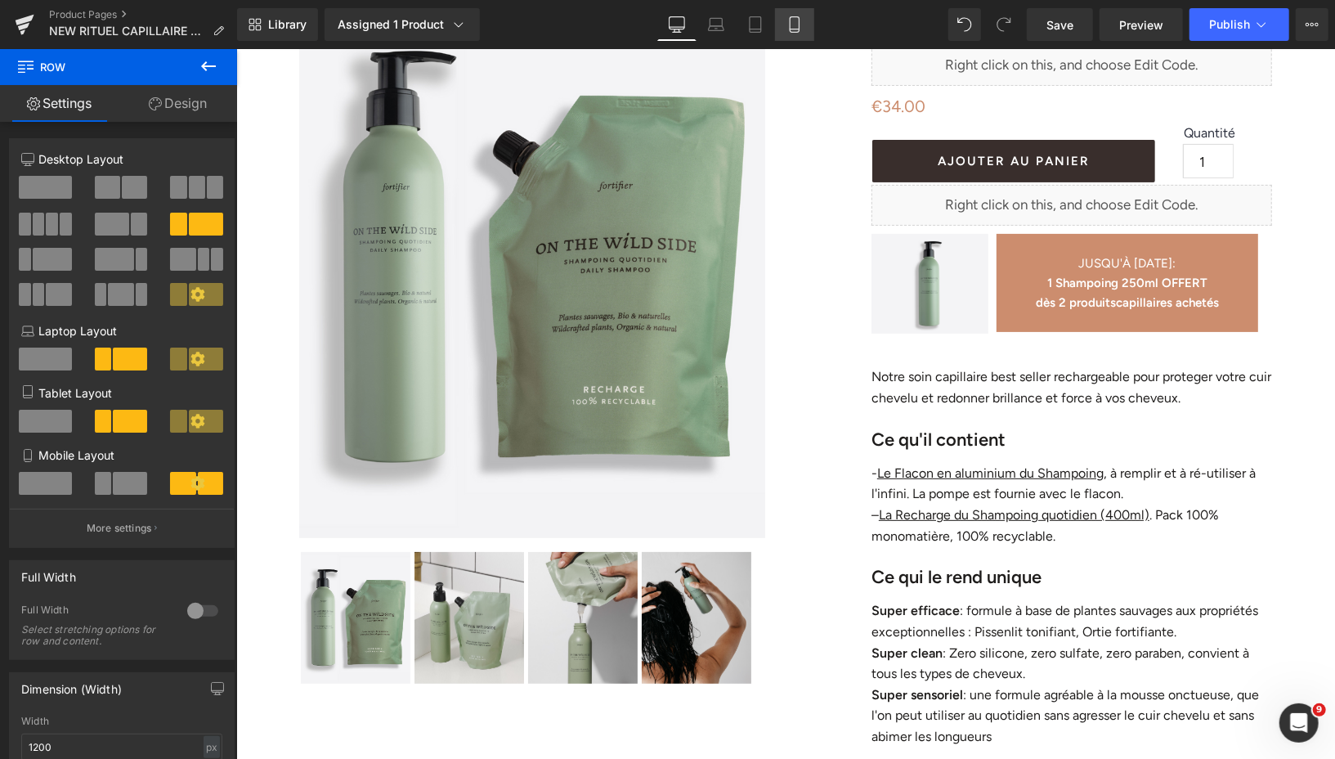
click at [797, 25] on icon at bounding box center [794, 24] width 16 height 16
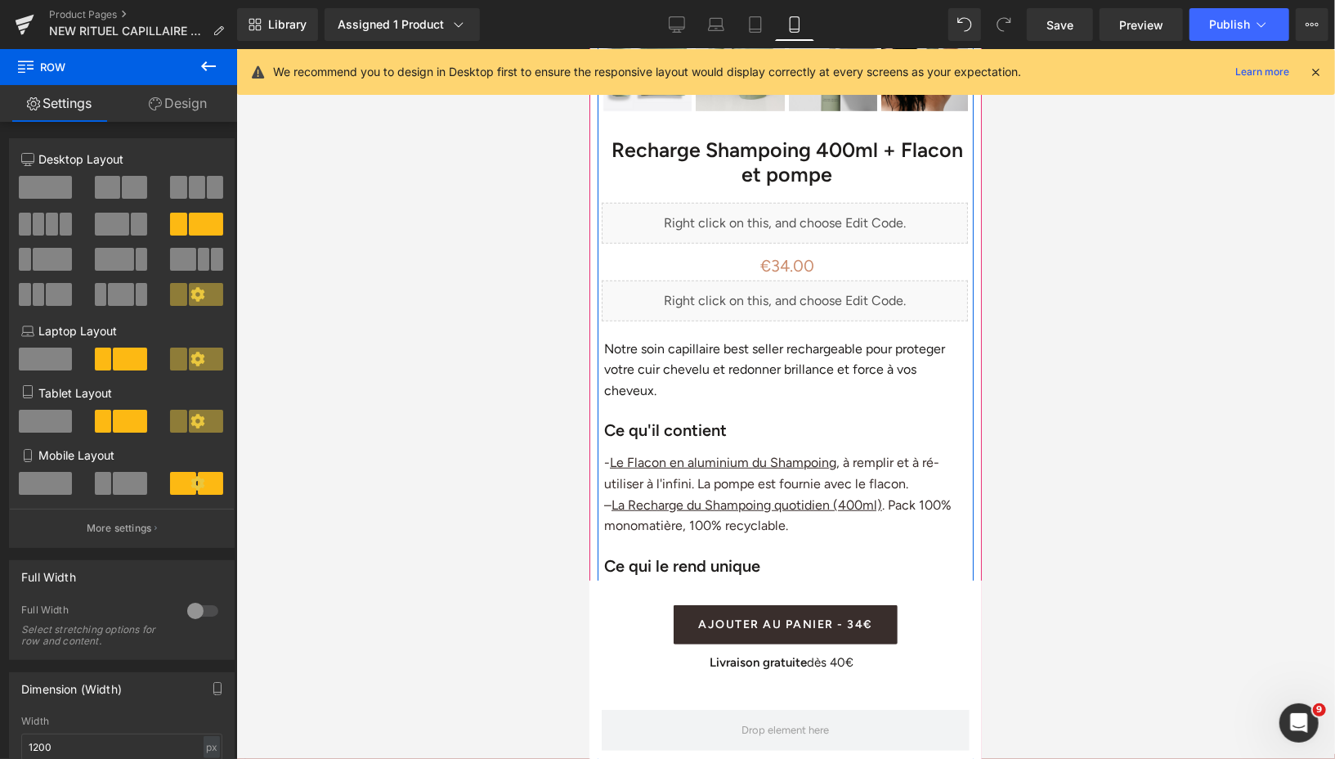
scroll to position [639, 0]
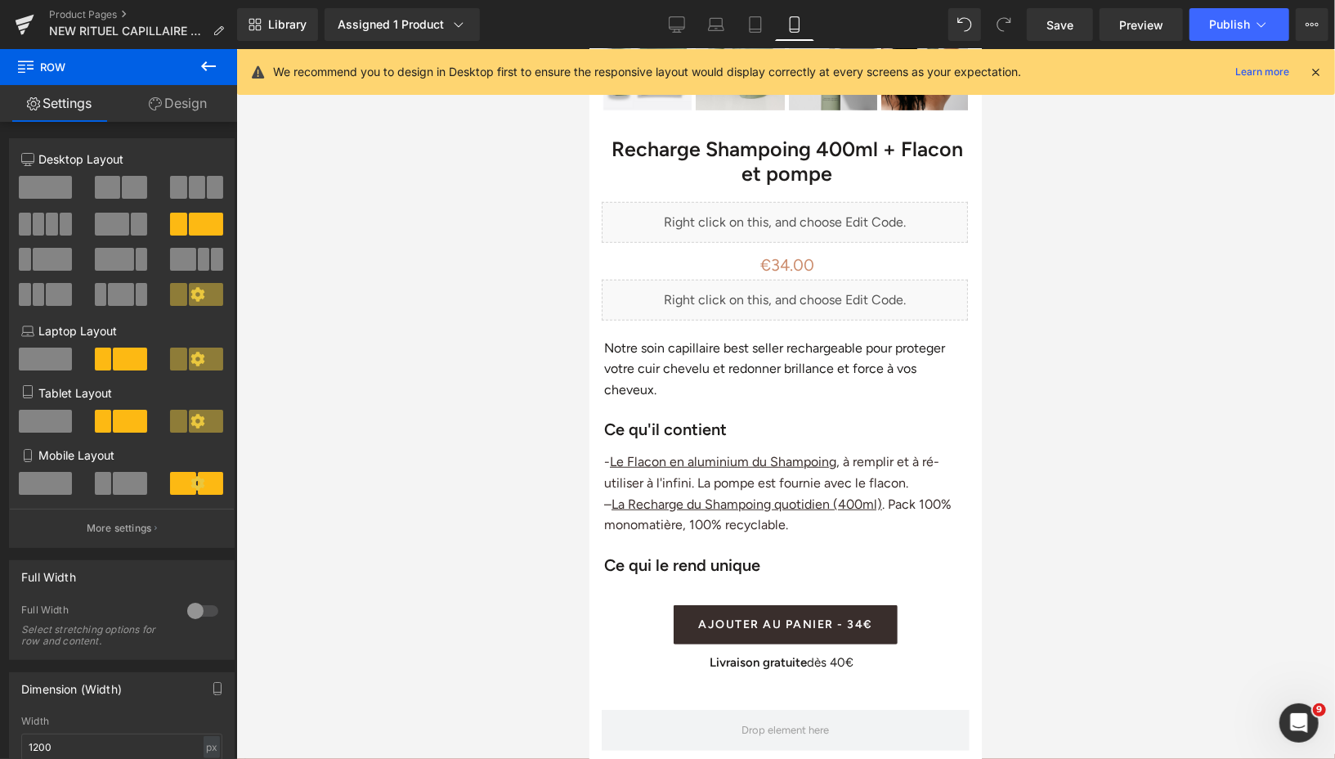
click at [208, 65] on icon at bounding box center [209, 66] width 20 height 20
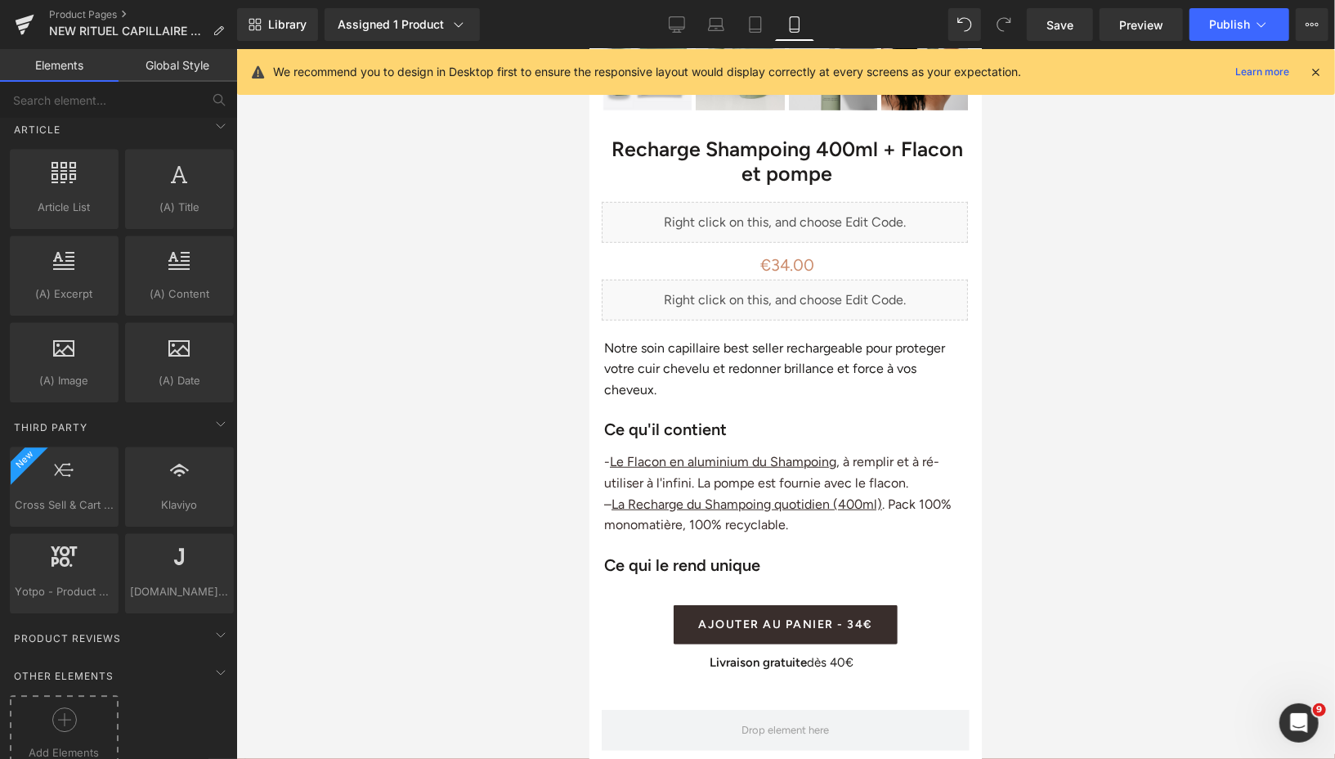
click at [70, 707] on icon at bounding box center [64, 719] width 25 height 25
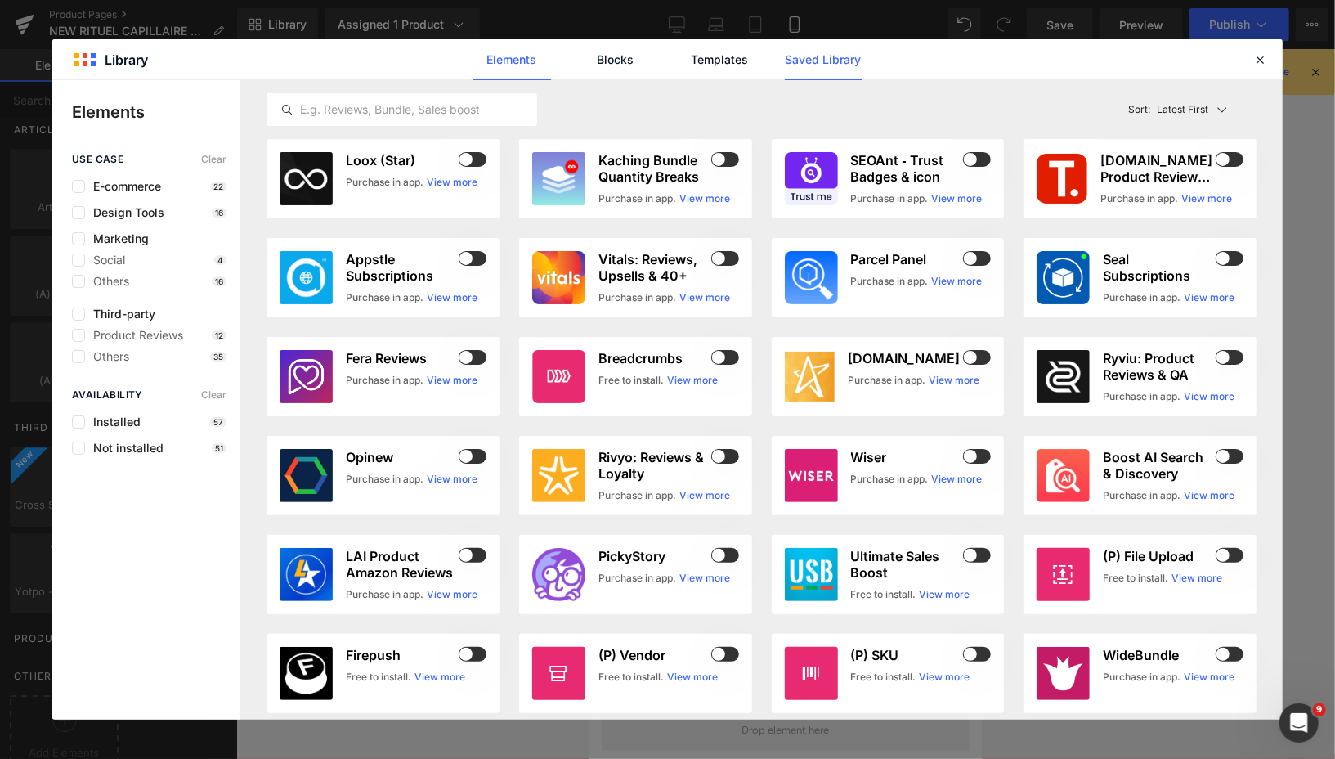
click at [824, 69] on link "Saved Library" at bounding box center [824, 59] width 78 height 41
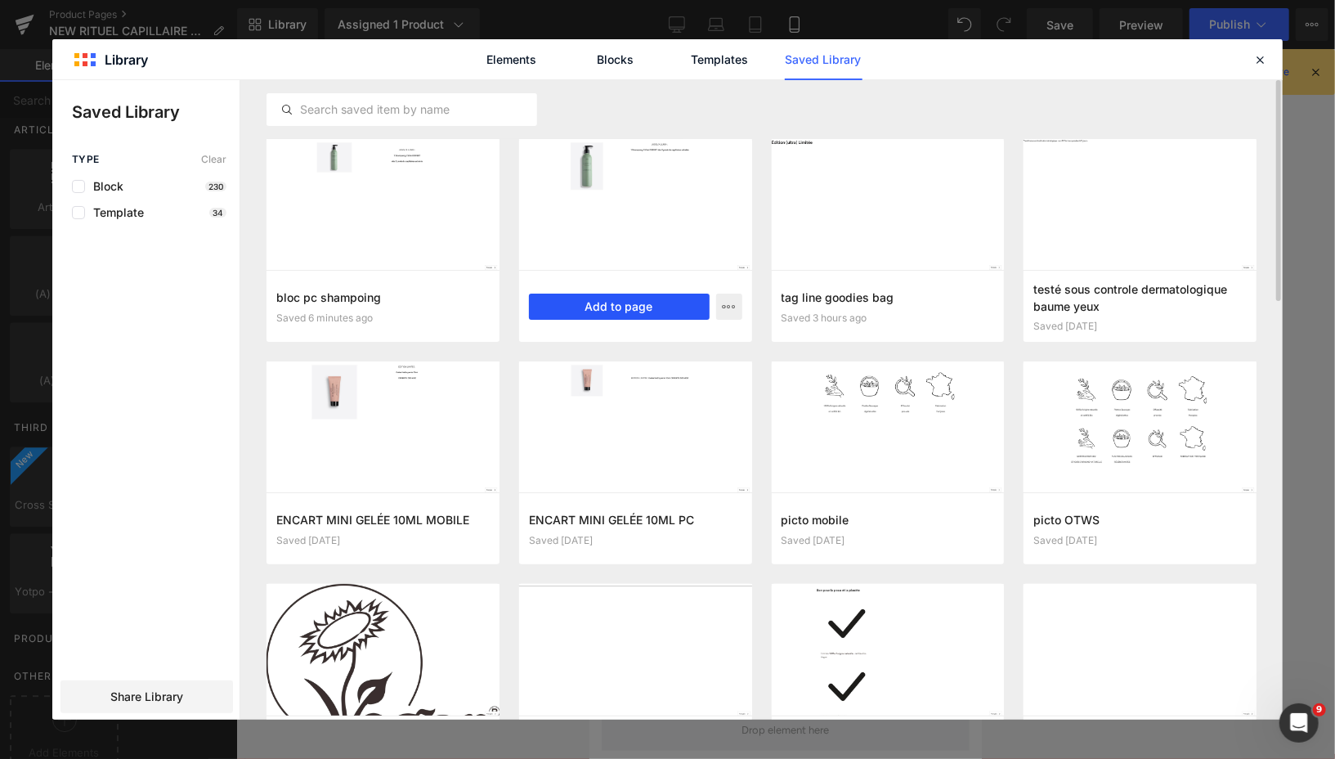
click at [572, 296] on button "Add to page" at bounding box center [619, 306] width 181 height 26
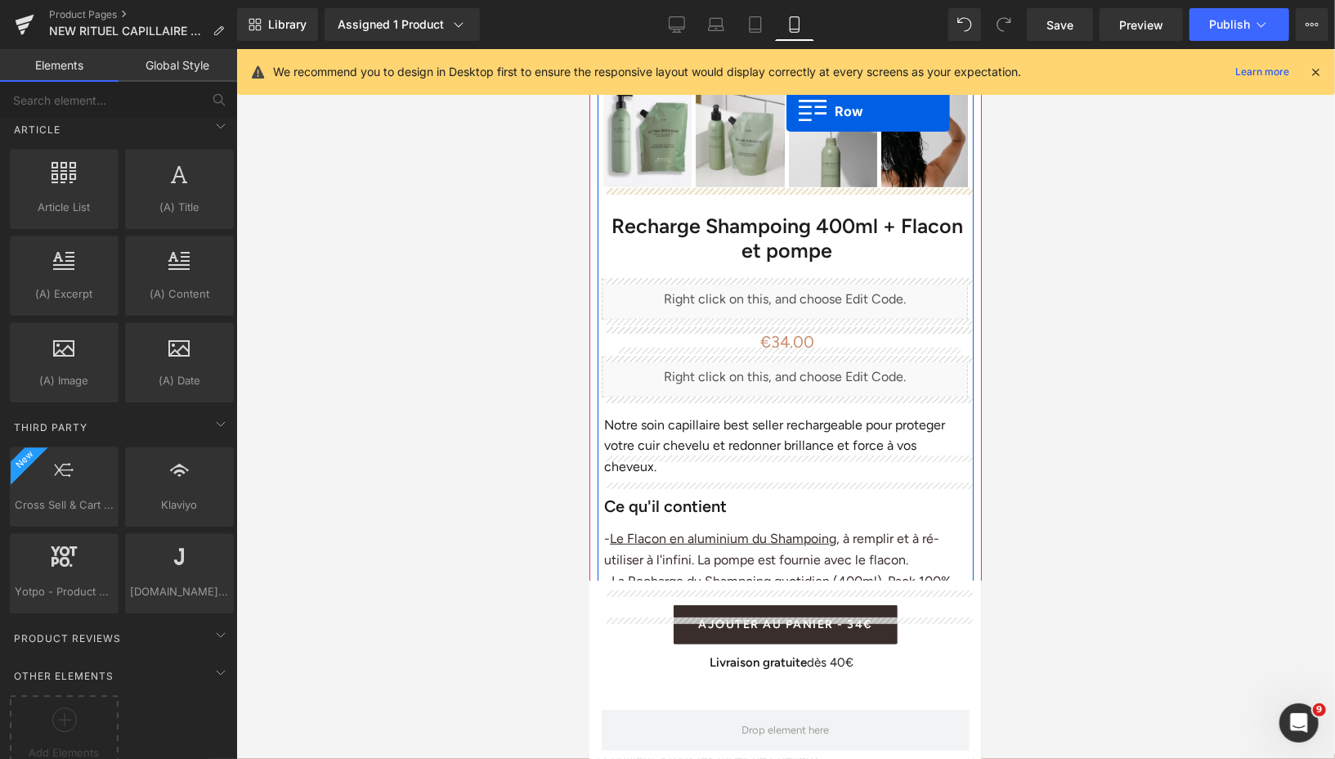
scroll to position [546, 0]
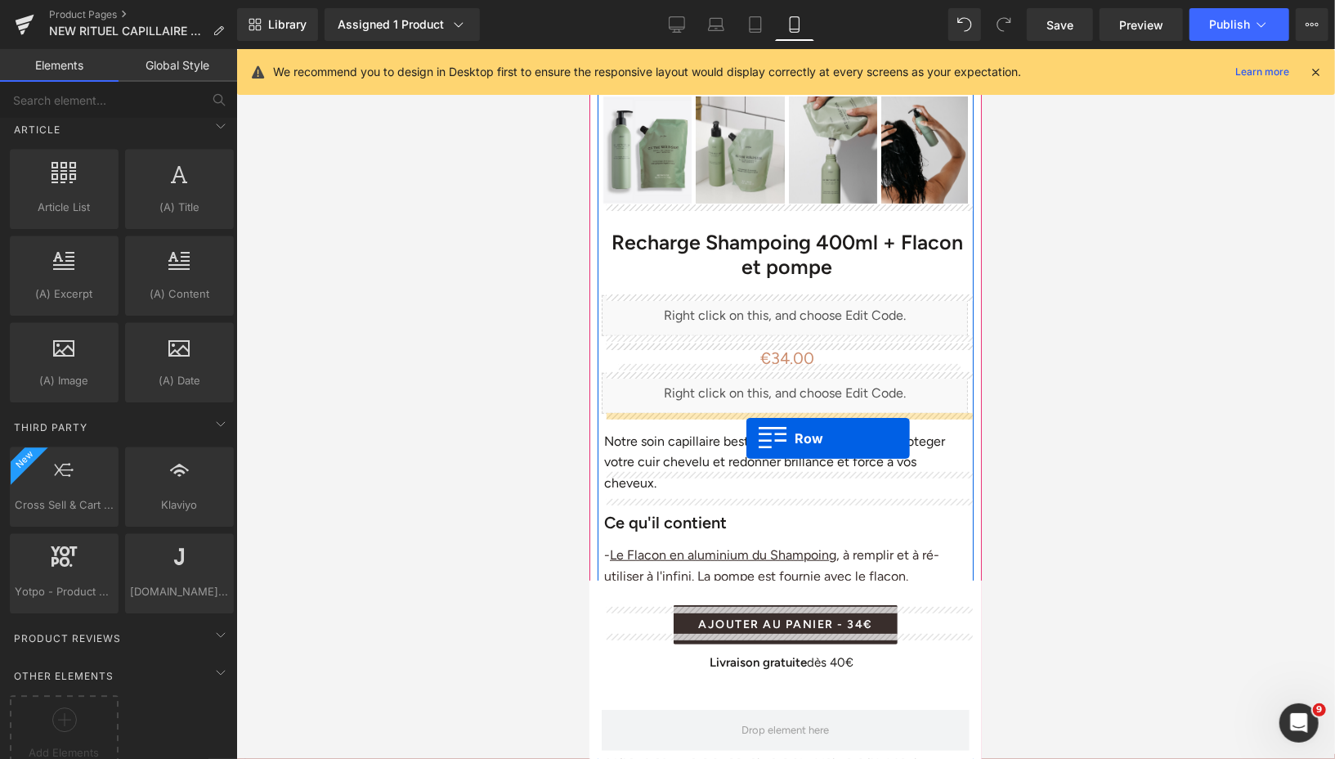
drag, startPoint x: 600, startPoint y: 141, endPoint x: 746, endPoint y: 435, distance: 327.6
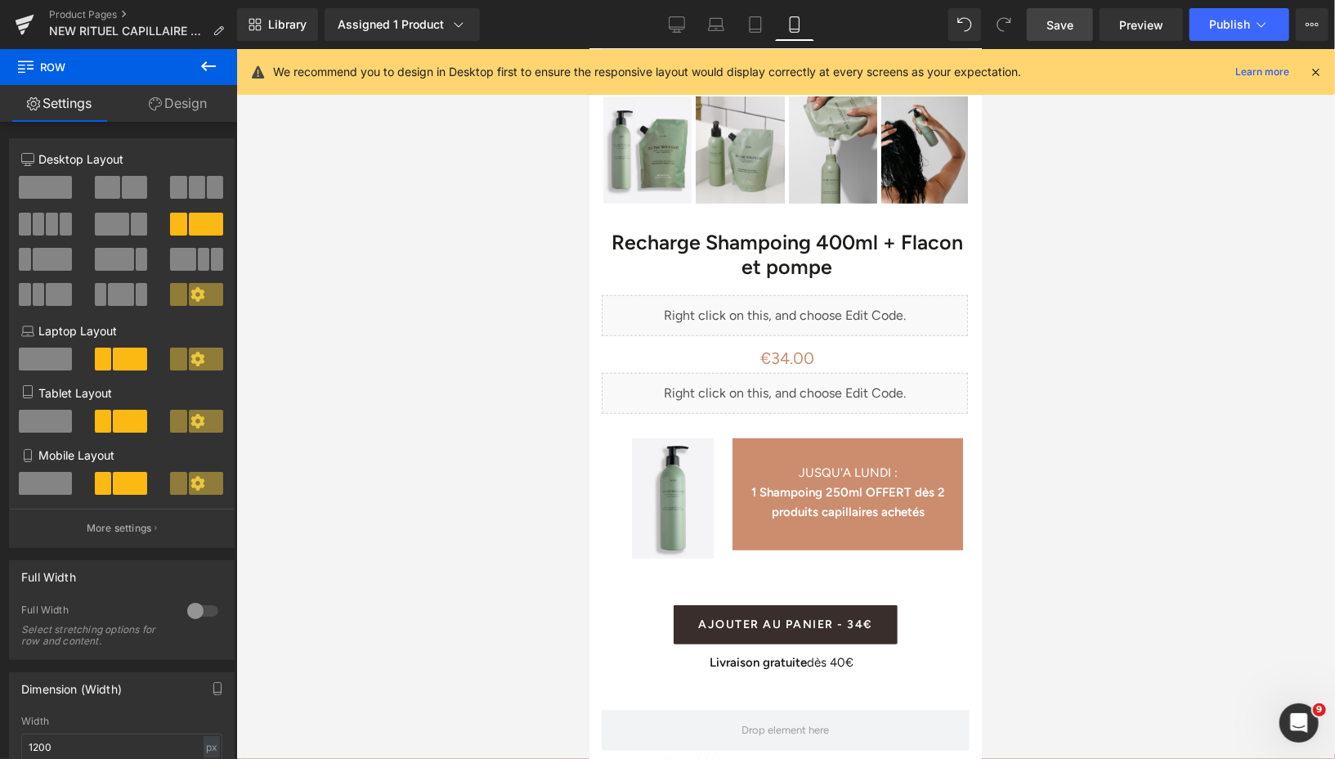
click at [1064, 25] on span "Save" at bounding box center [1059, 24] width 27 height 17
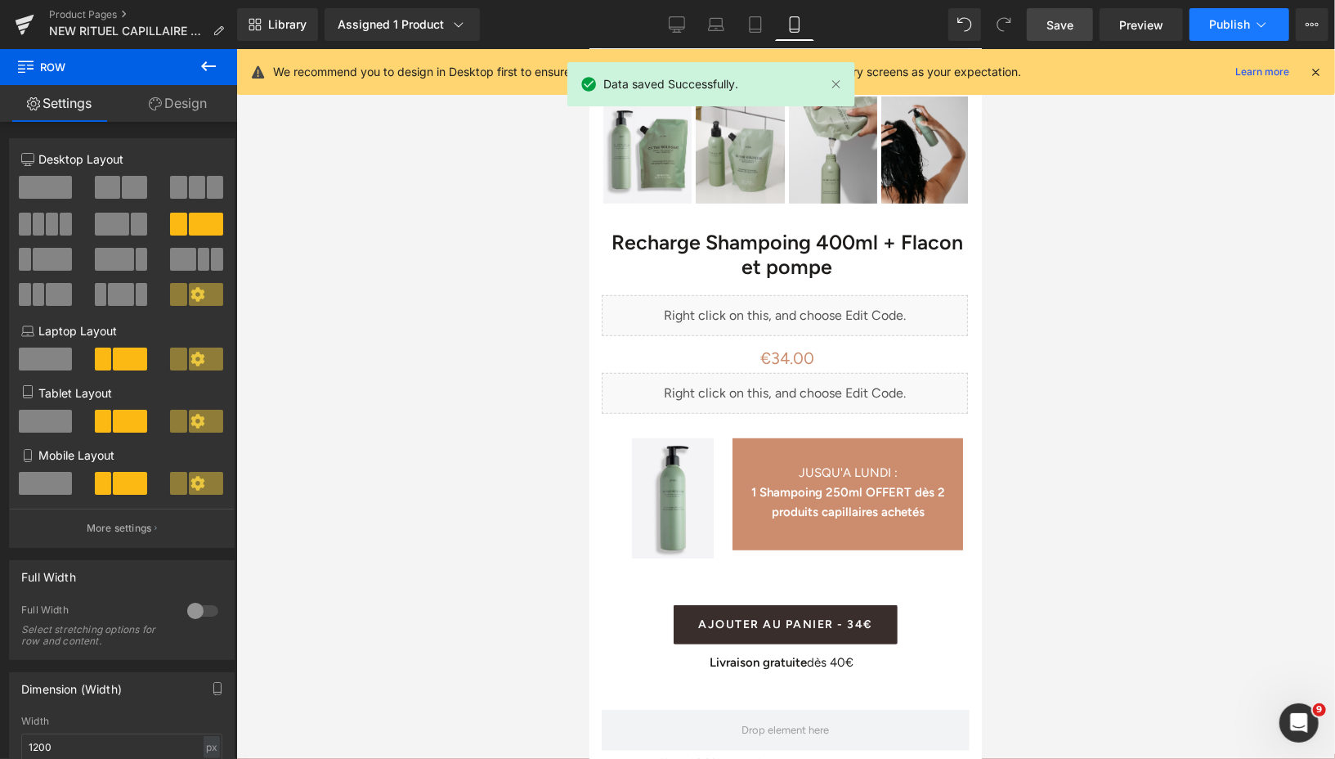
click at [1206, 24] on button "Publish" at bounding box center [1240, 24] width 100 height 33
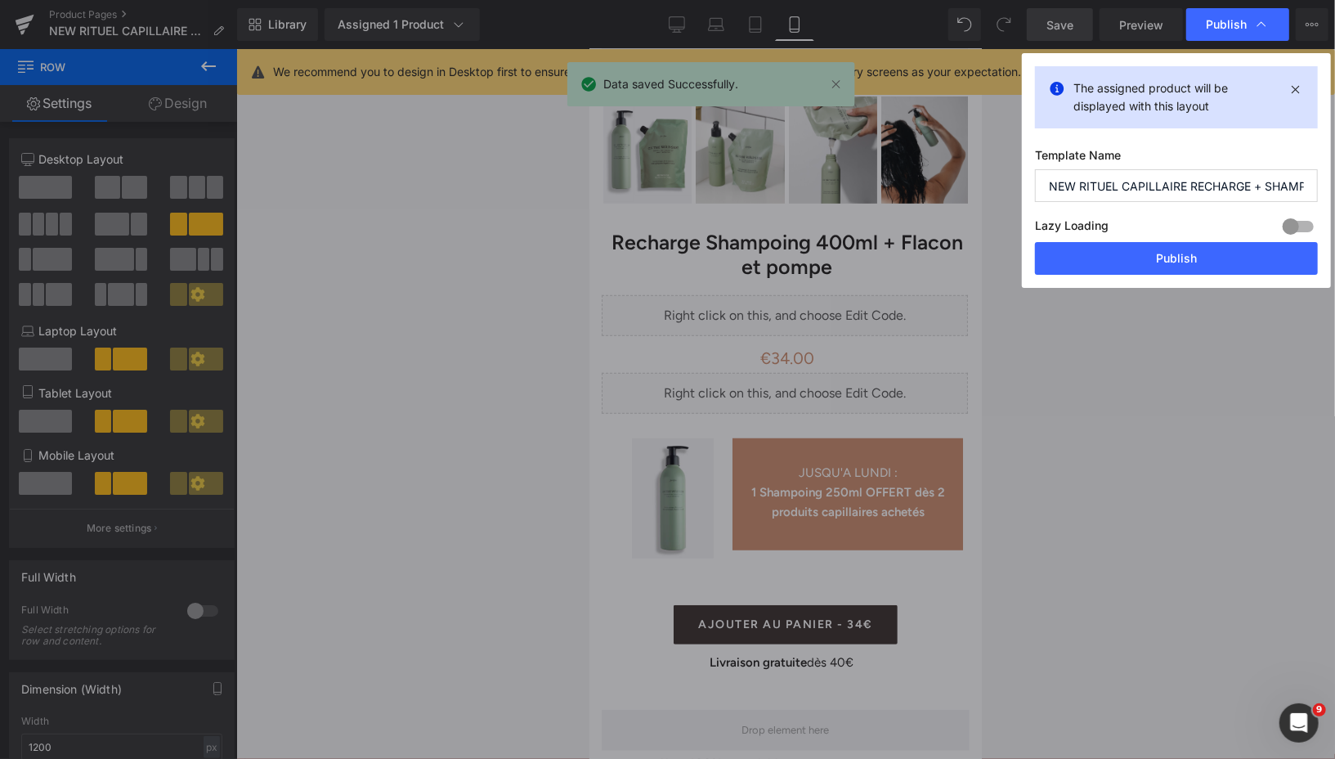
click at [1145, 254] on button "Publish" at bounding box center [1176, 258] width 283 height 33
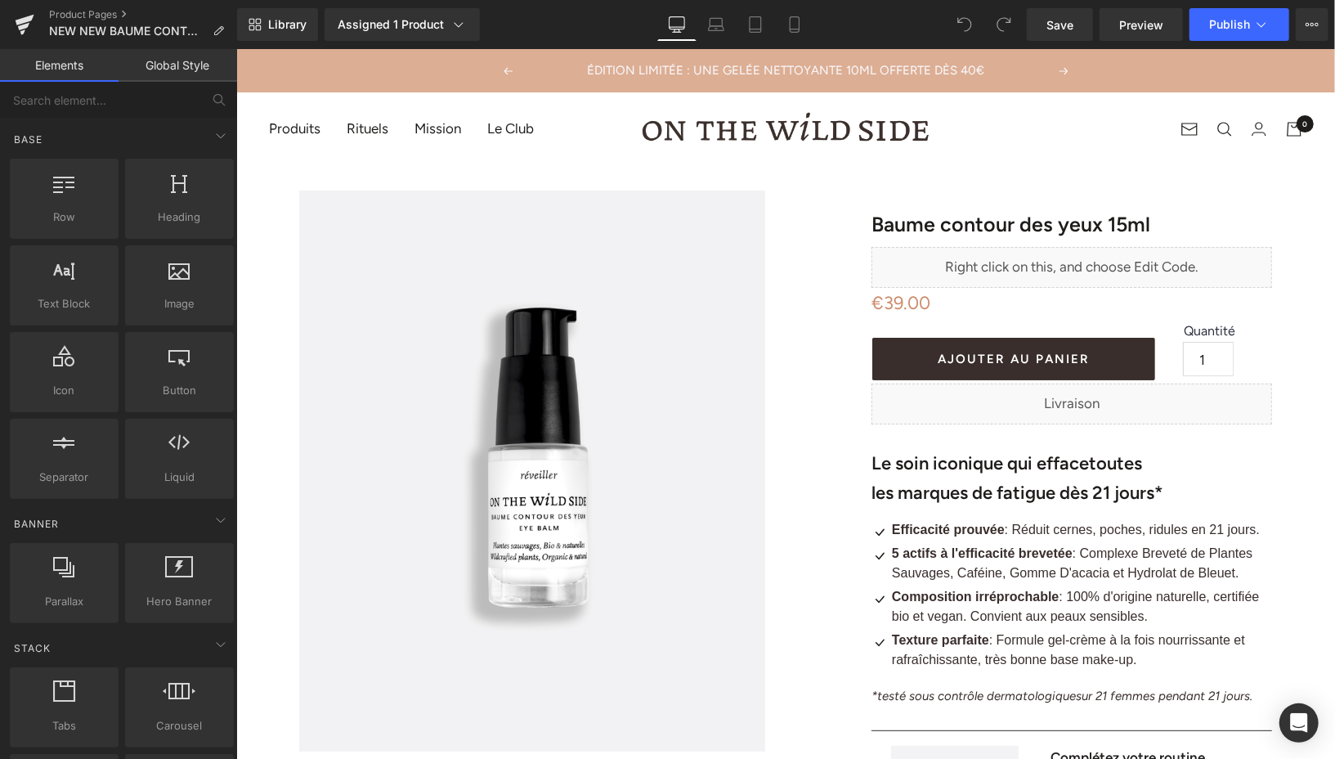
drag, startPoint x: 795, startPoint y: 25, endPoint x: 559, endPoint y: 60, distance: 238.1
click at [795, 25] on icon at bounding box center [794, 24] width 16 height 16
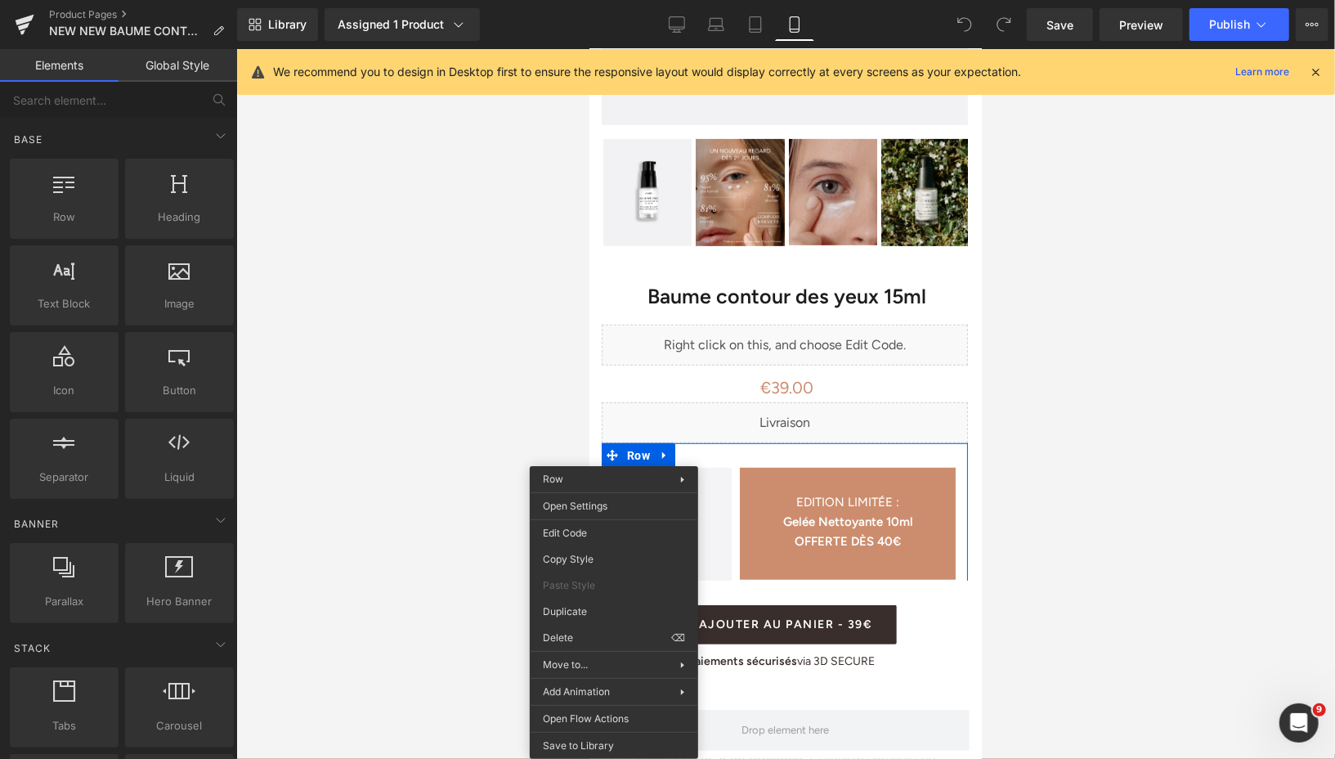
click at [586, 632] on div "You are previewing how the will restyle your page. You can not edit Elements in…" at bounding box center [667, 393] width 1335 height 786
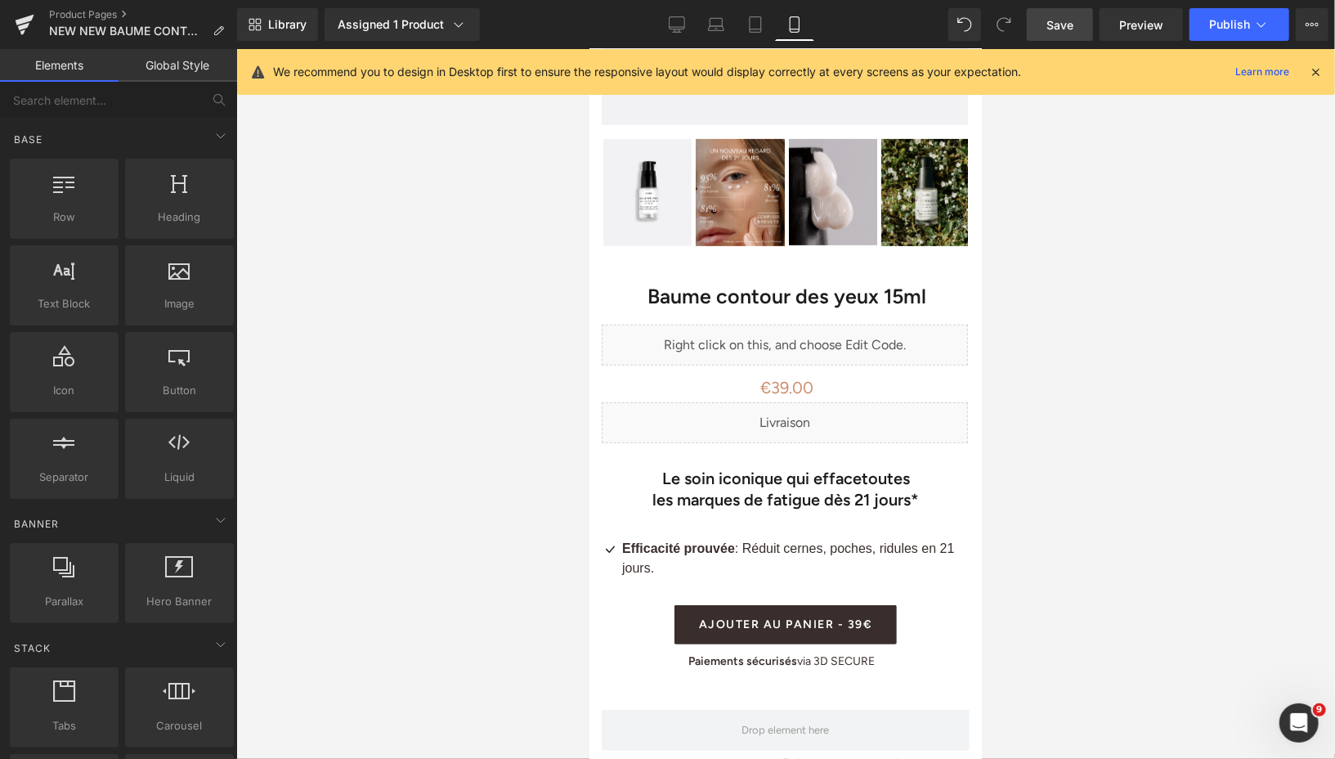
click at [1057, 28] on span "Save" at bounding box center [1059, 24] width 27 height 17
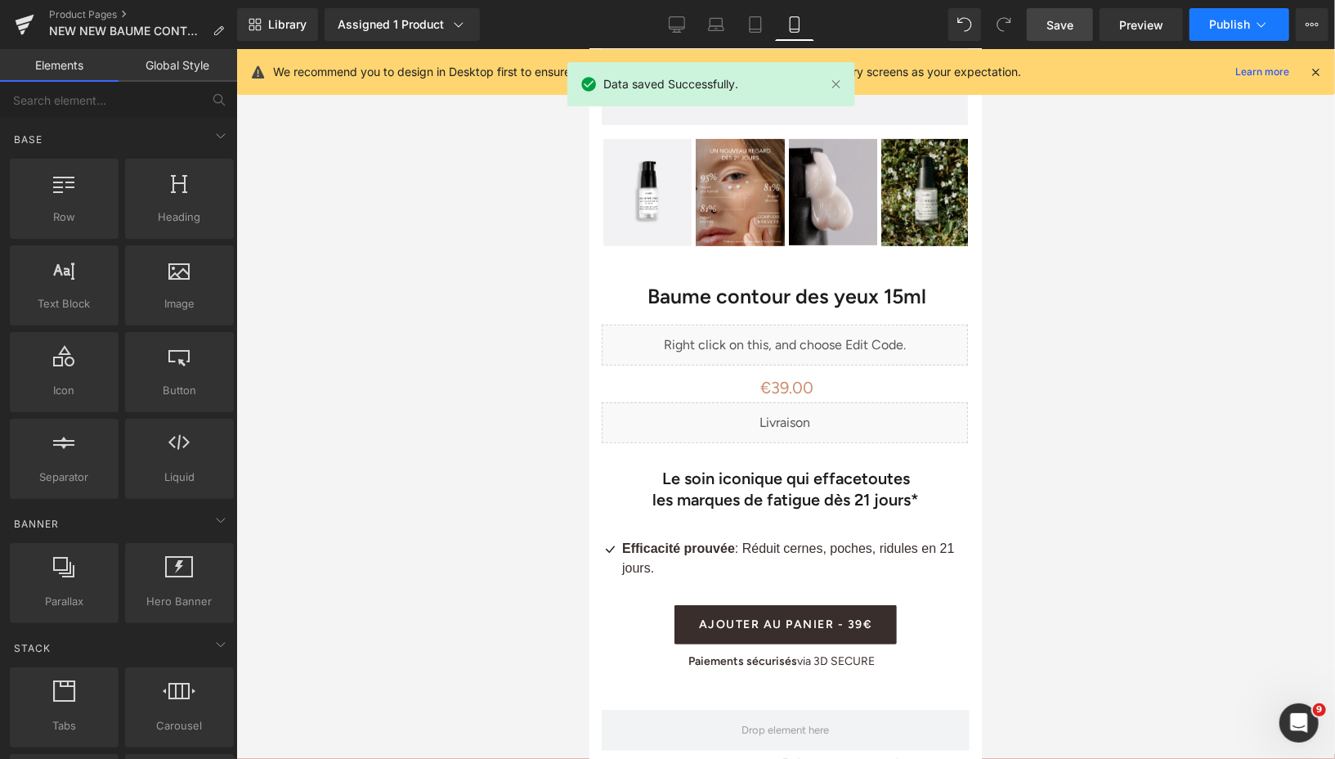
click at [1211, 22] on span "Publish" at bounding box center [1229, 24] width 41 height 13
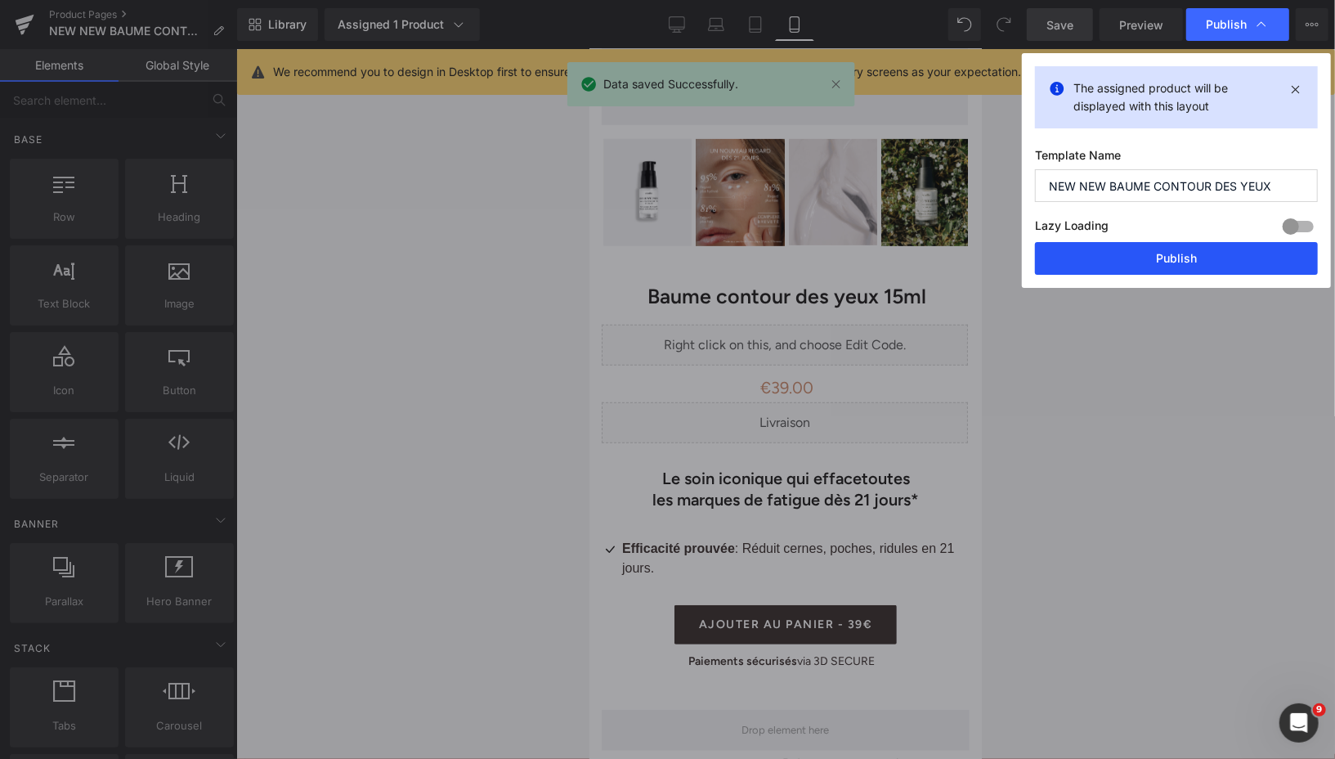
click at [1112, 267] on button "Publish" at bounding box center [1176, 258] width 283 height 33
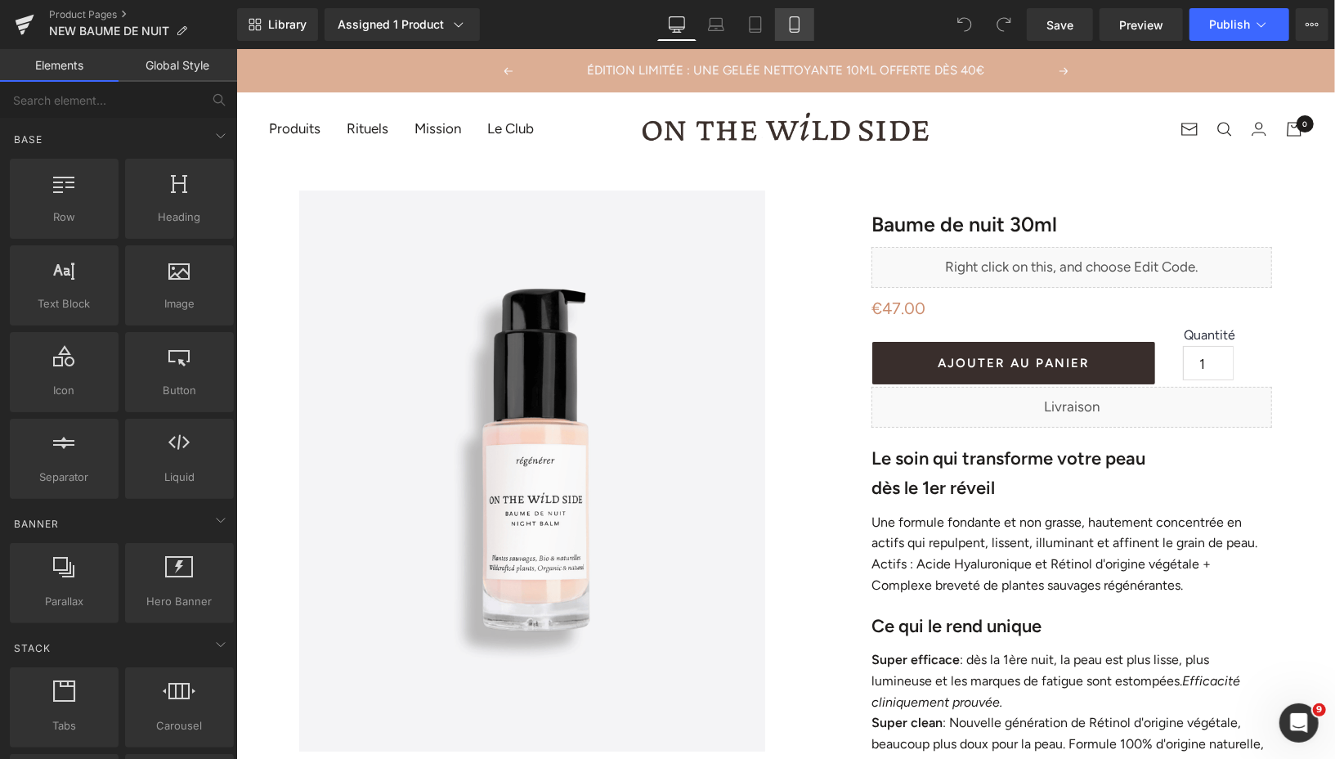
click at [791, 34] on link "Mobile" at bounding box center [794, 24] width 39 height 33
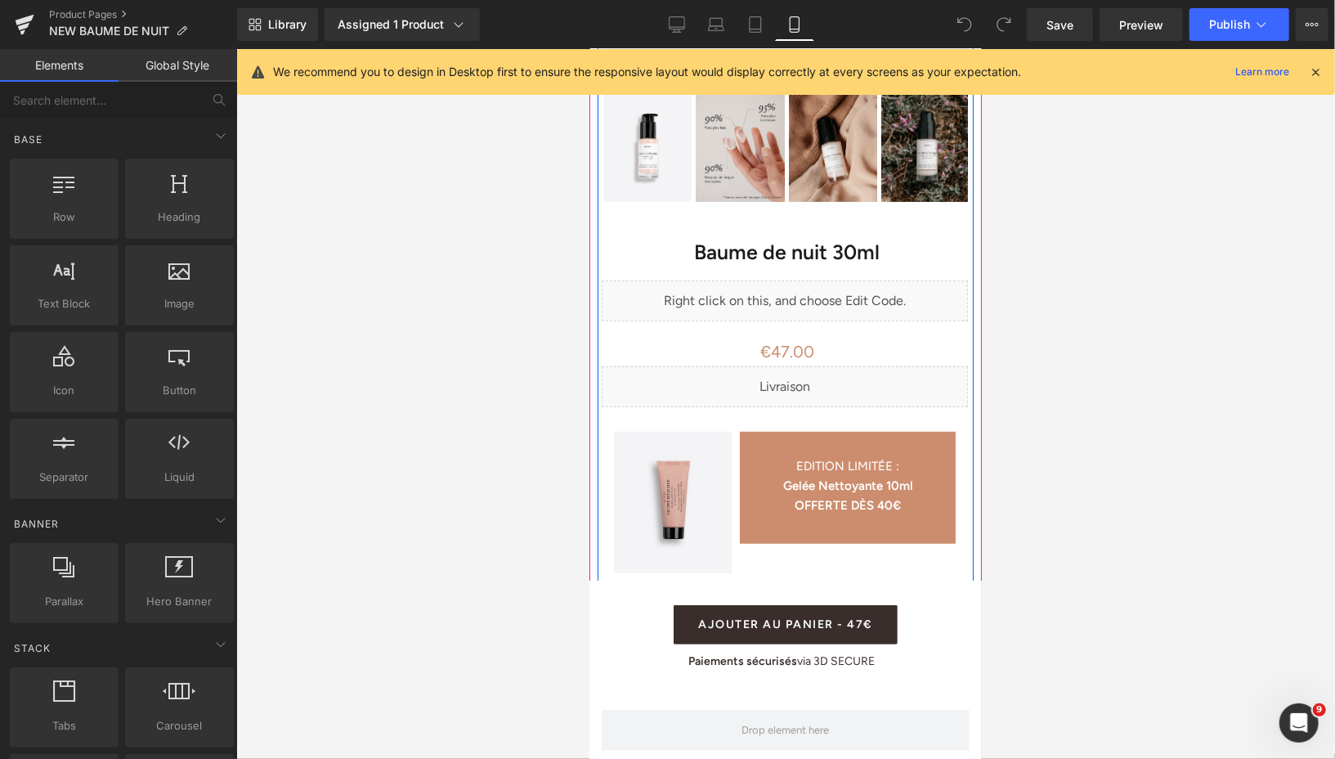
scroll to position [551, 0]
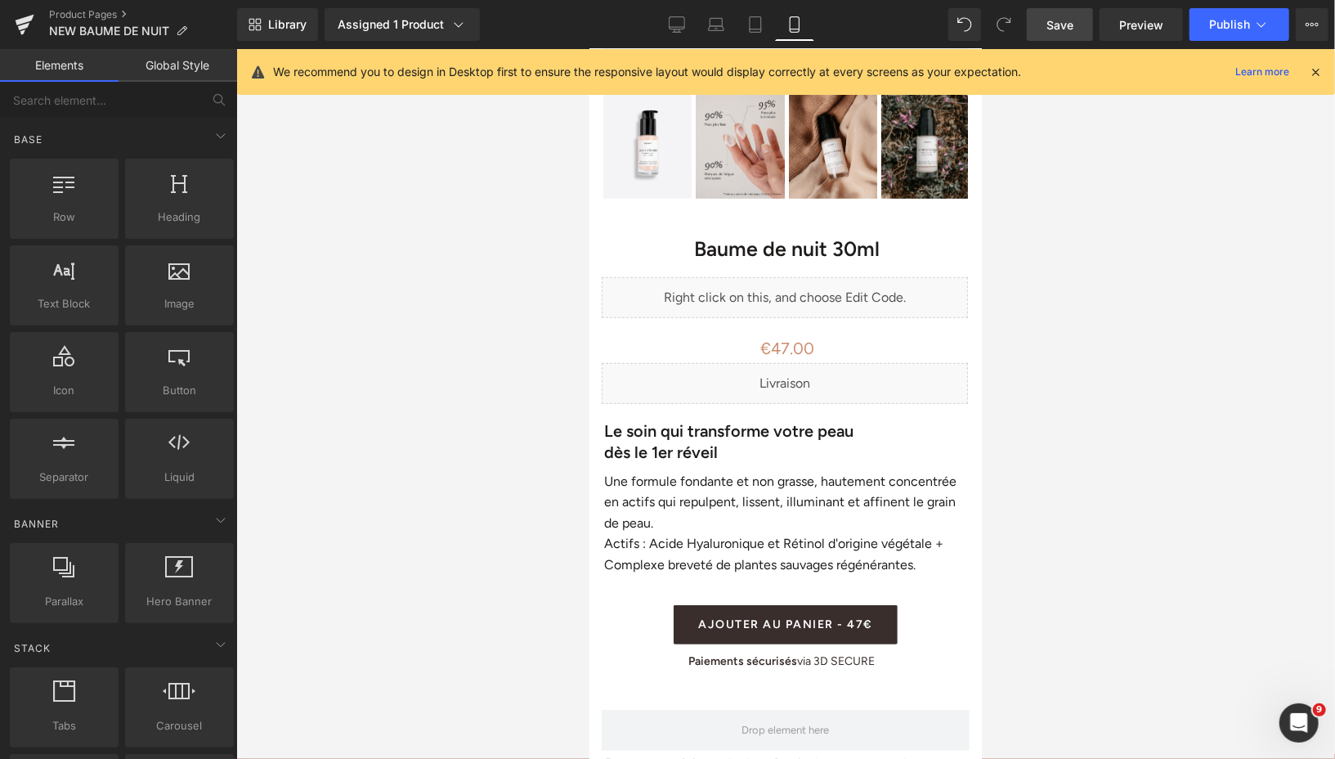
click at [1059, 25] on span "Save" at bounding box center [1059, 24] width 27 height 17
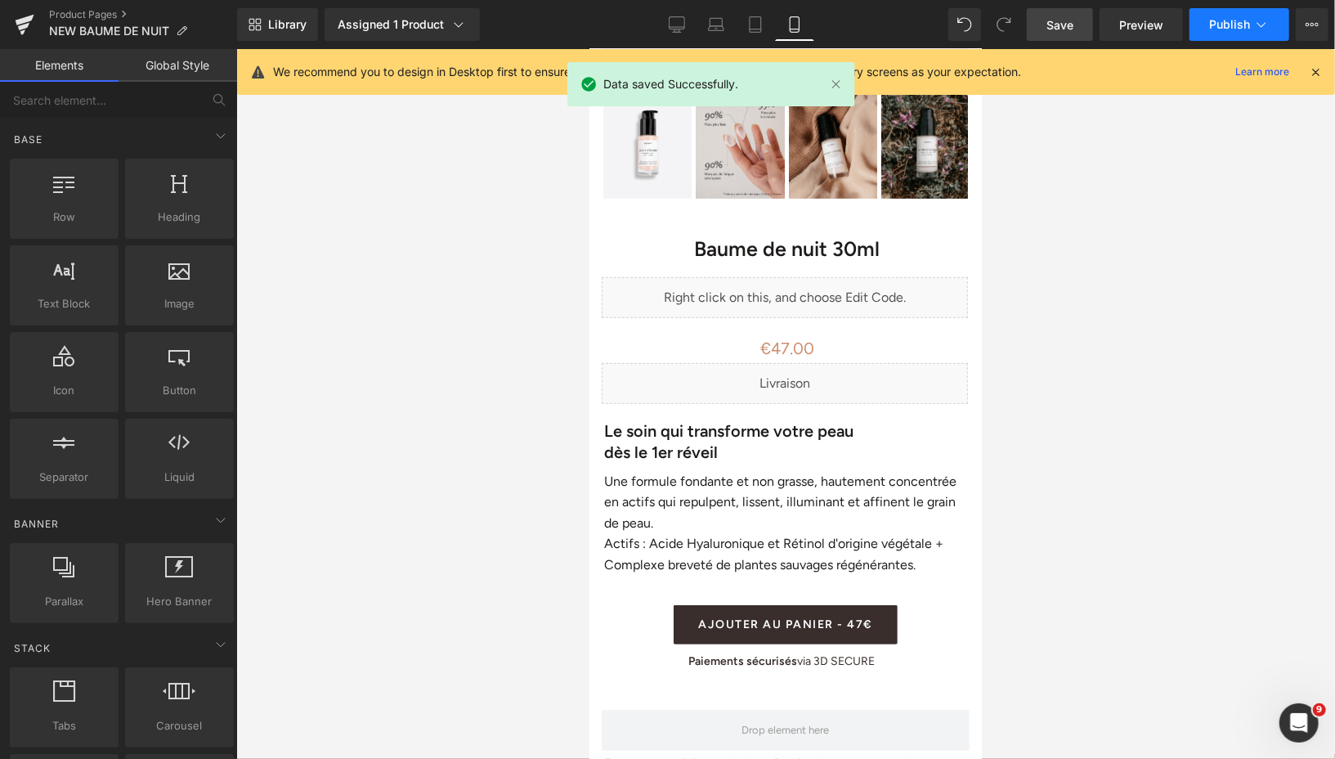
click at [1218, 25] on span "Publish" at bounding box center [1229, 24] width 41 height 13
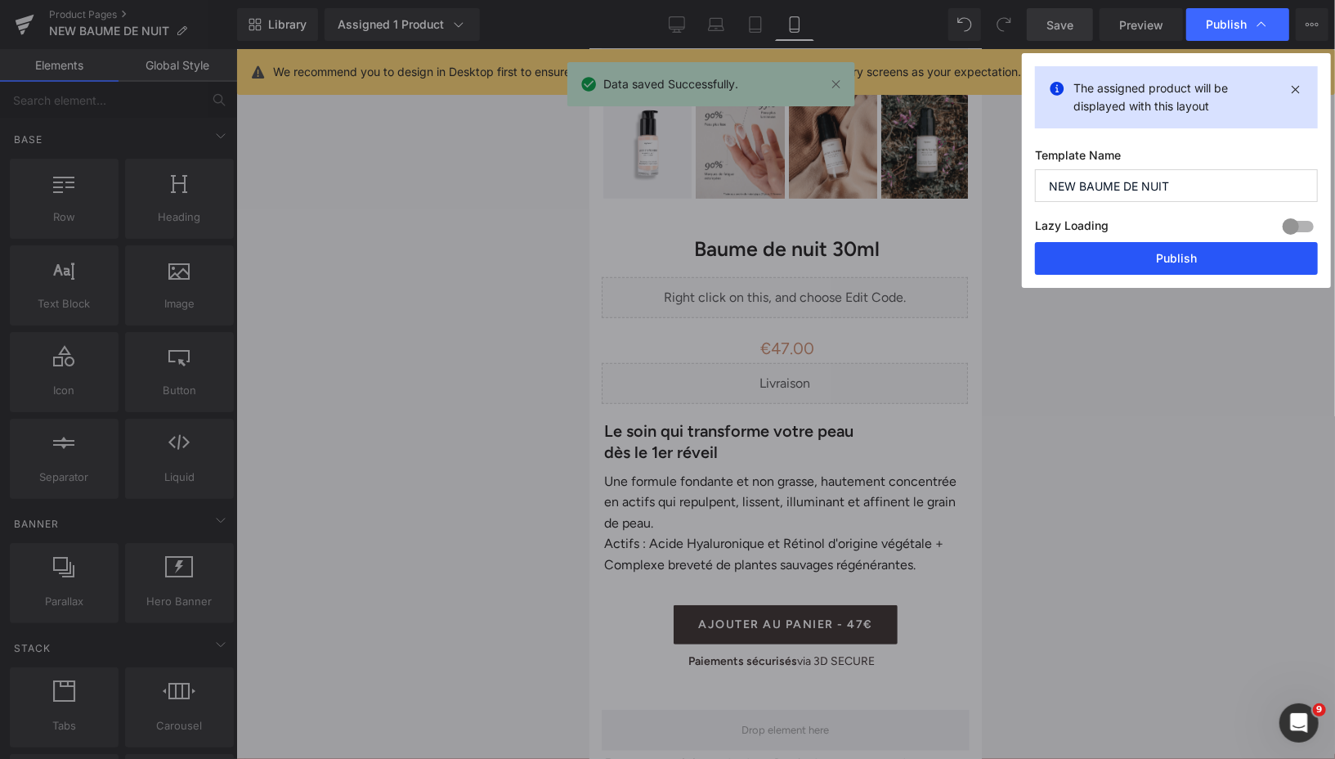
click at [1090, 267] on button "Publish" at bounding box center [1176, 258] width 283 height 33
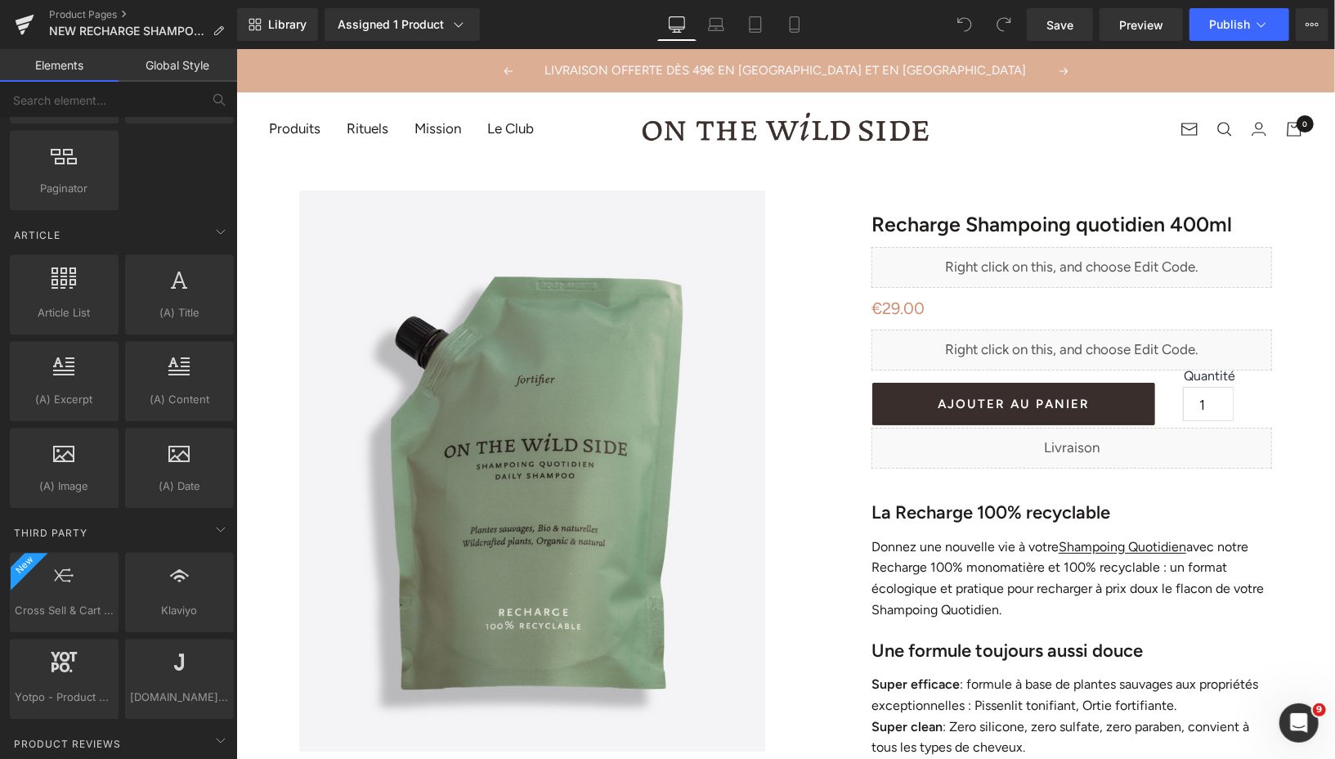
scroll to position [2937, 0]
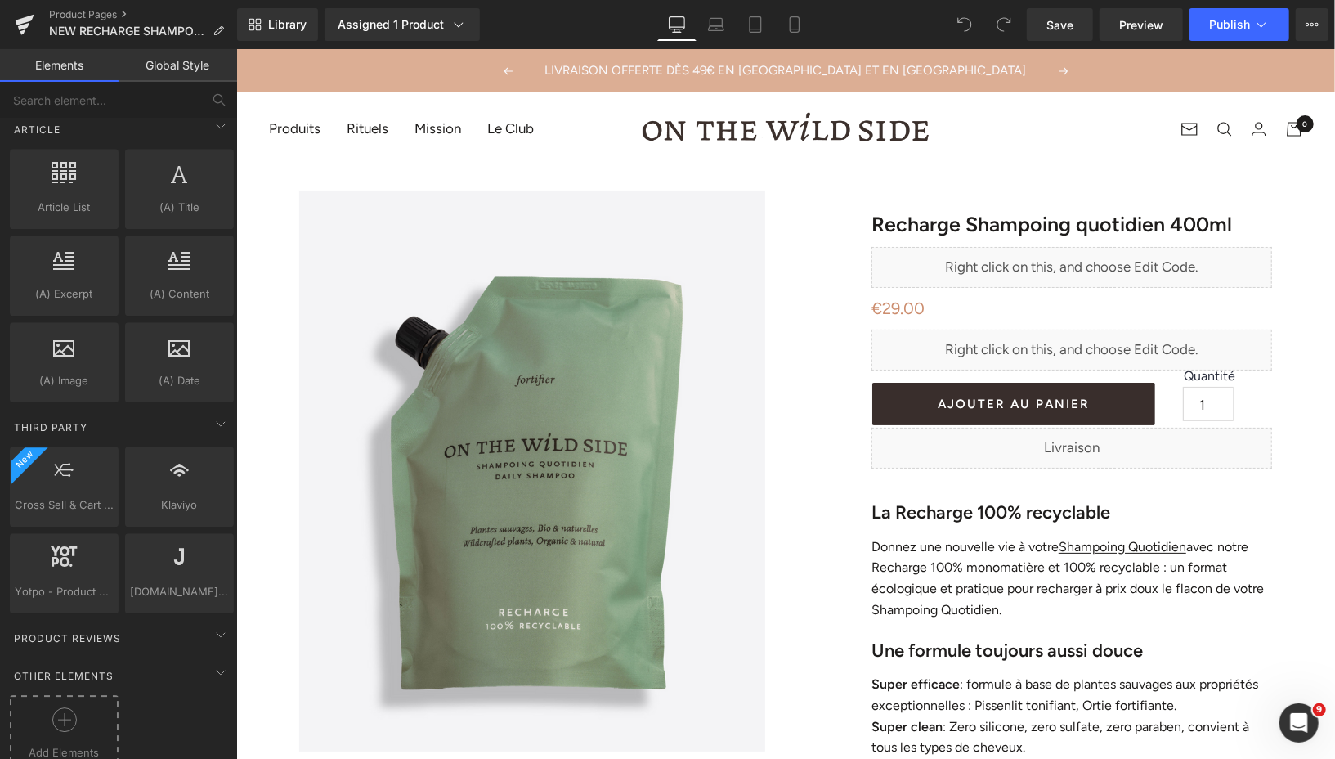
click at [61, 707] on icon at bounding box center [64, 719] width 25 height 25
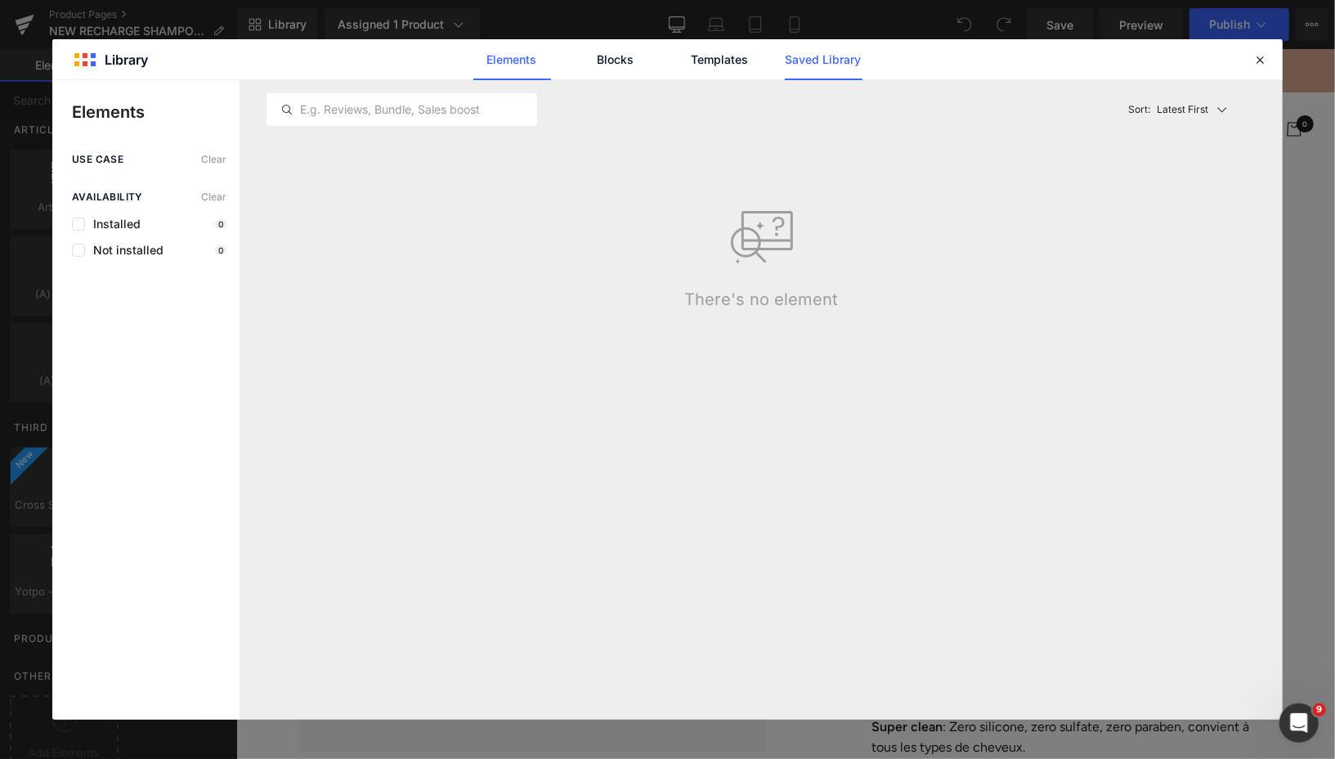
click at [803, 60] on link "Saved Library" at bounding box center [824, 59] width 78 height 41
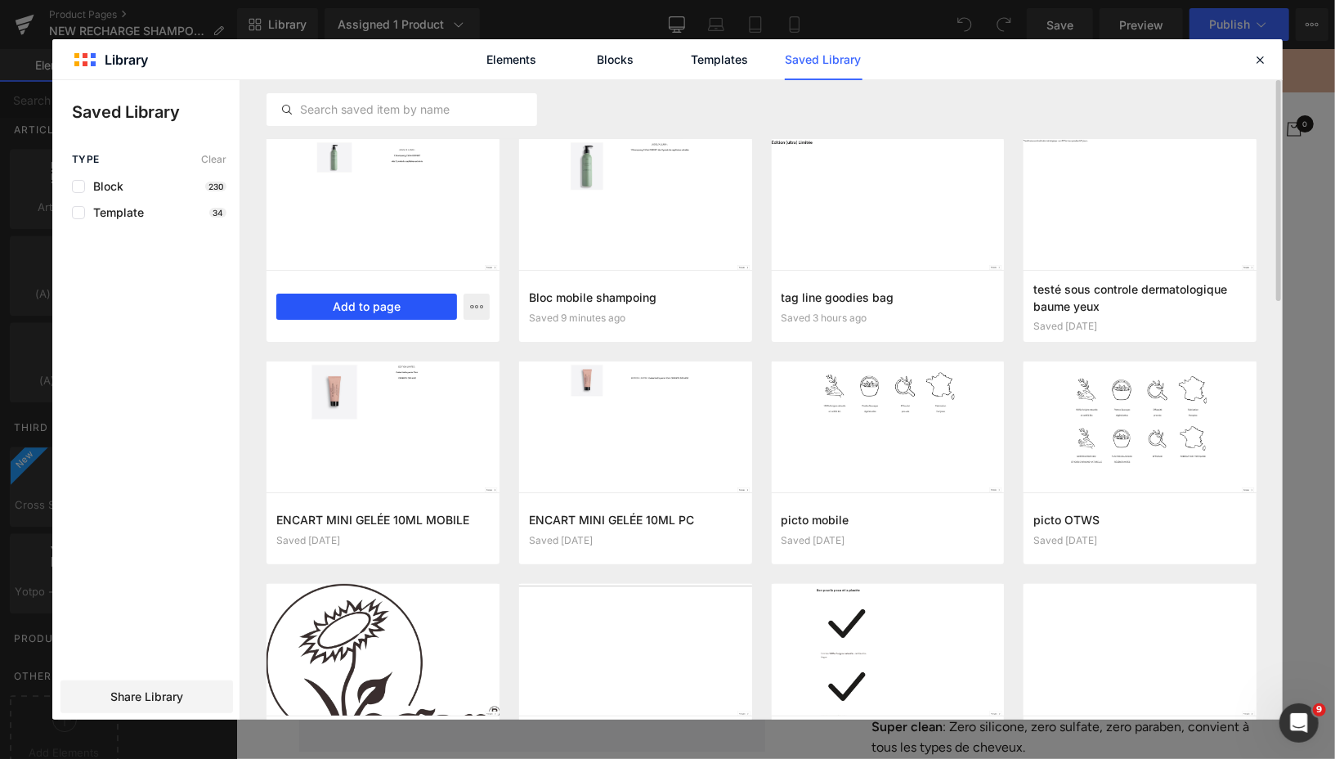
click at [408, 307] on button "Add to page" at bounding box center [366, 306] width 181 height 26
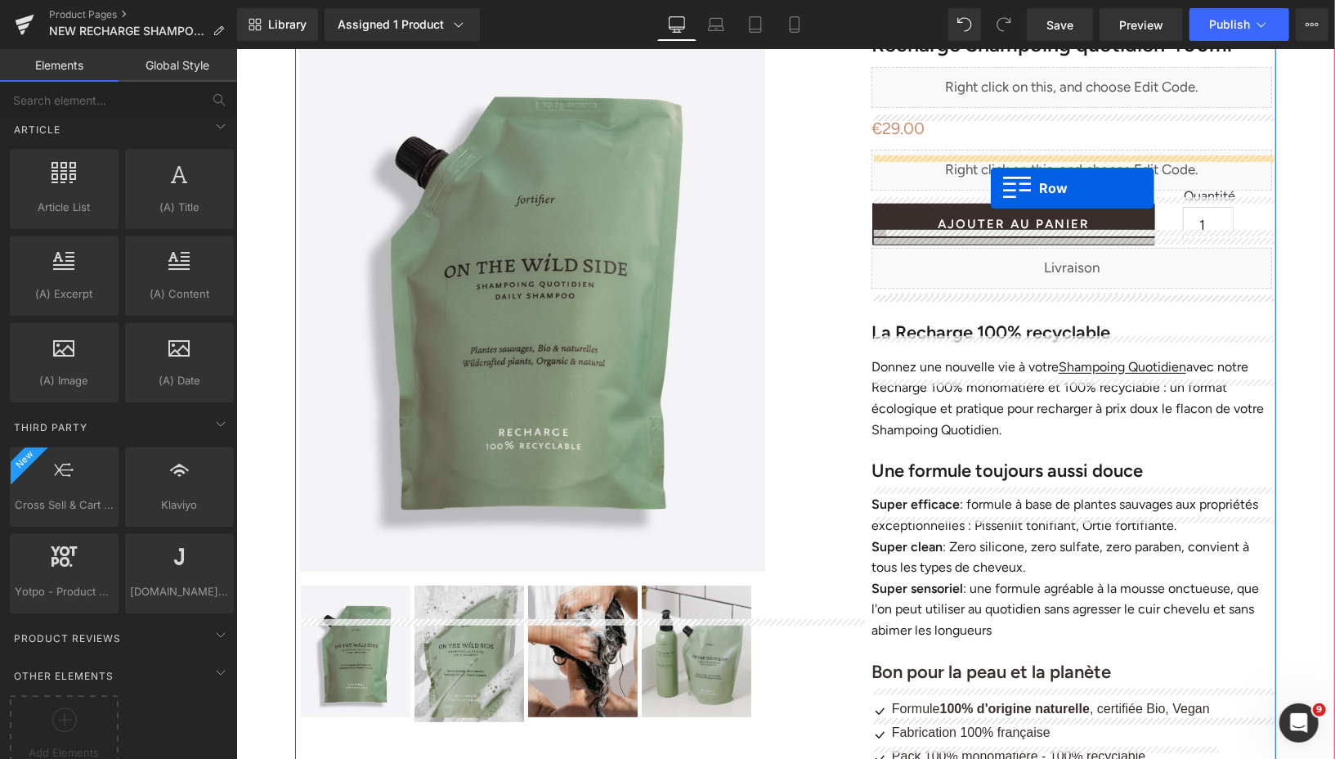
scroll to position [131, 0]
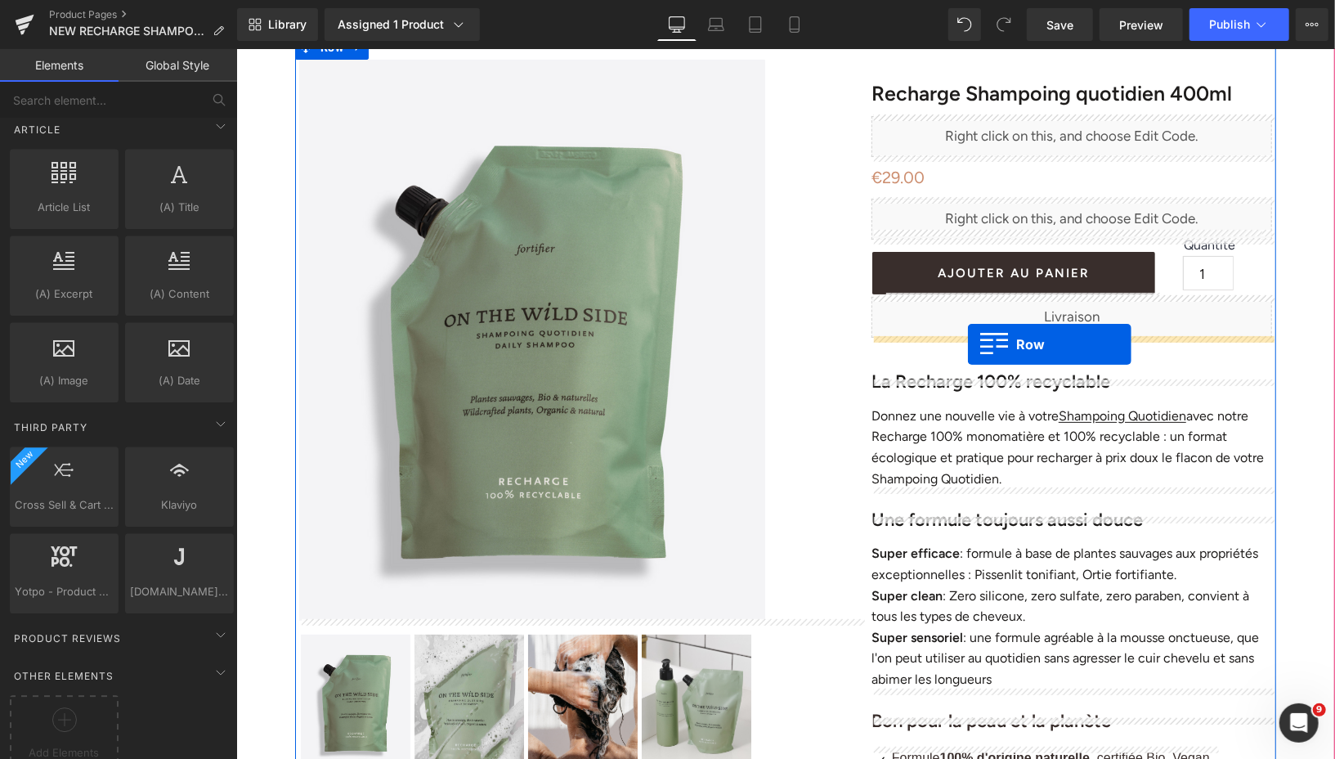
drag, startPoint x: 307, startPoint y: 146, endPoint x: 968, endPoint y: 343, distance: 690.3
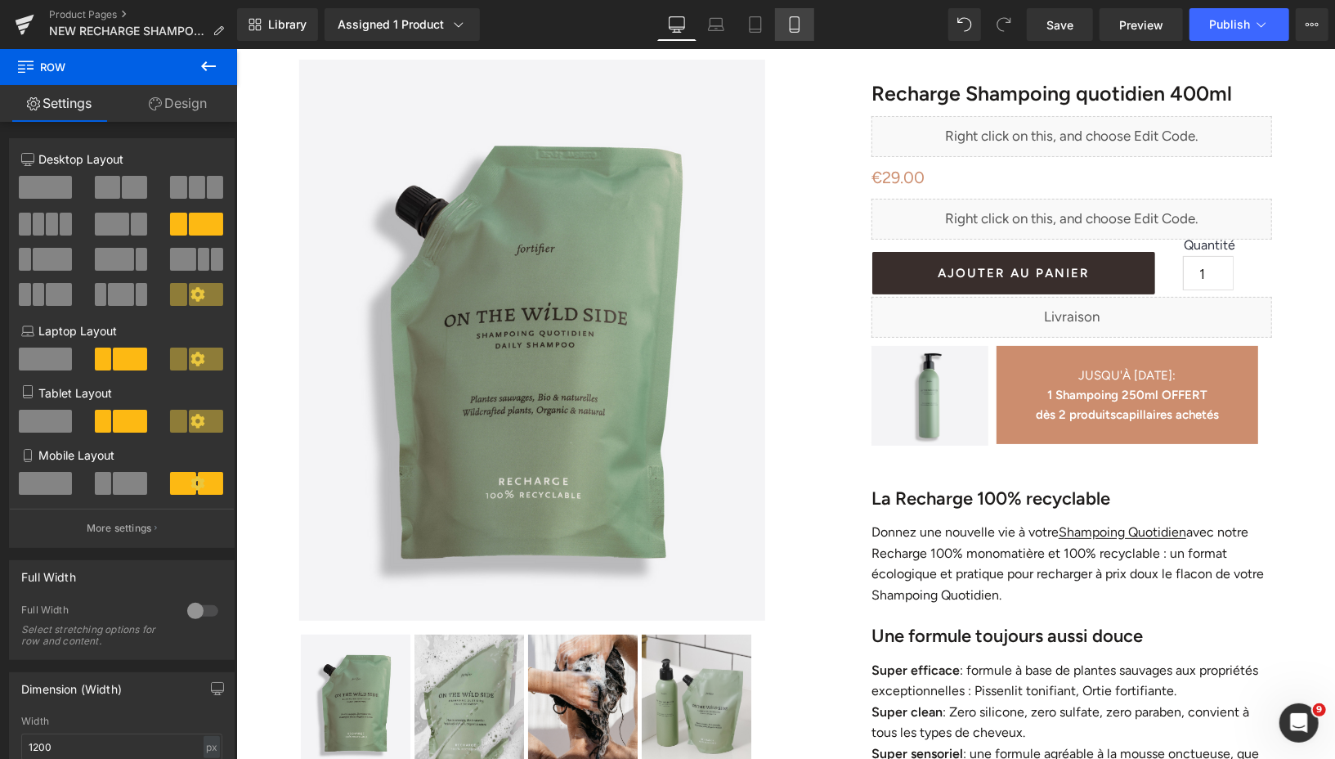
click at [803, 20] on link "Mobile" at bounding box center [794, 24] width 39 height 33
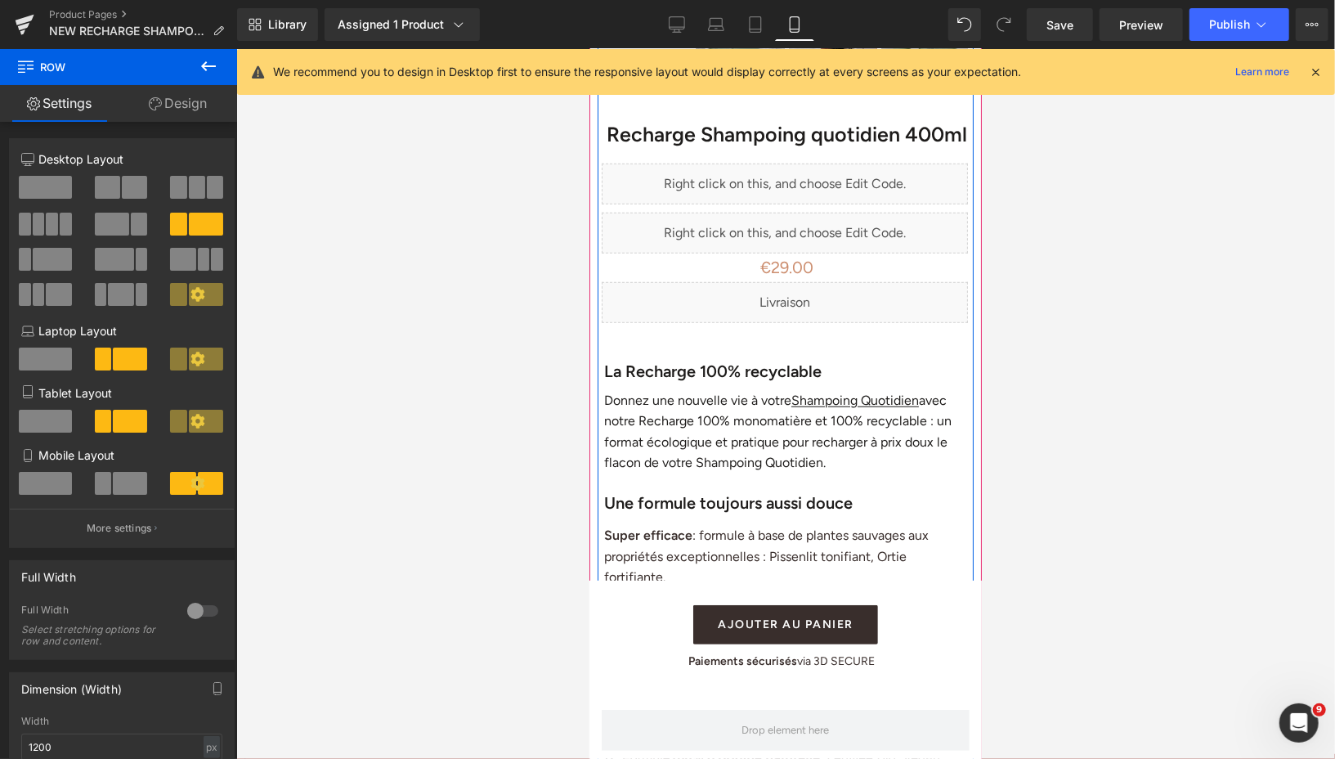
scroll to position [671, 0]
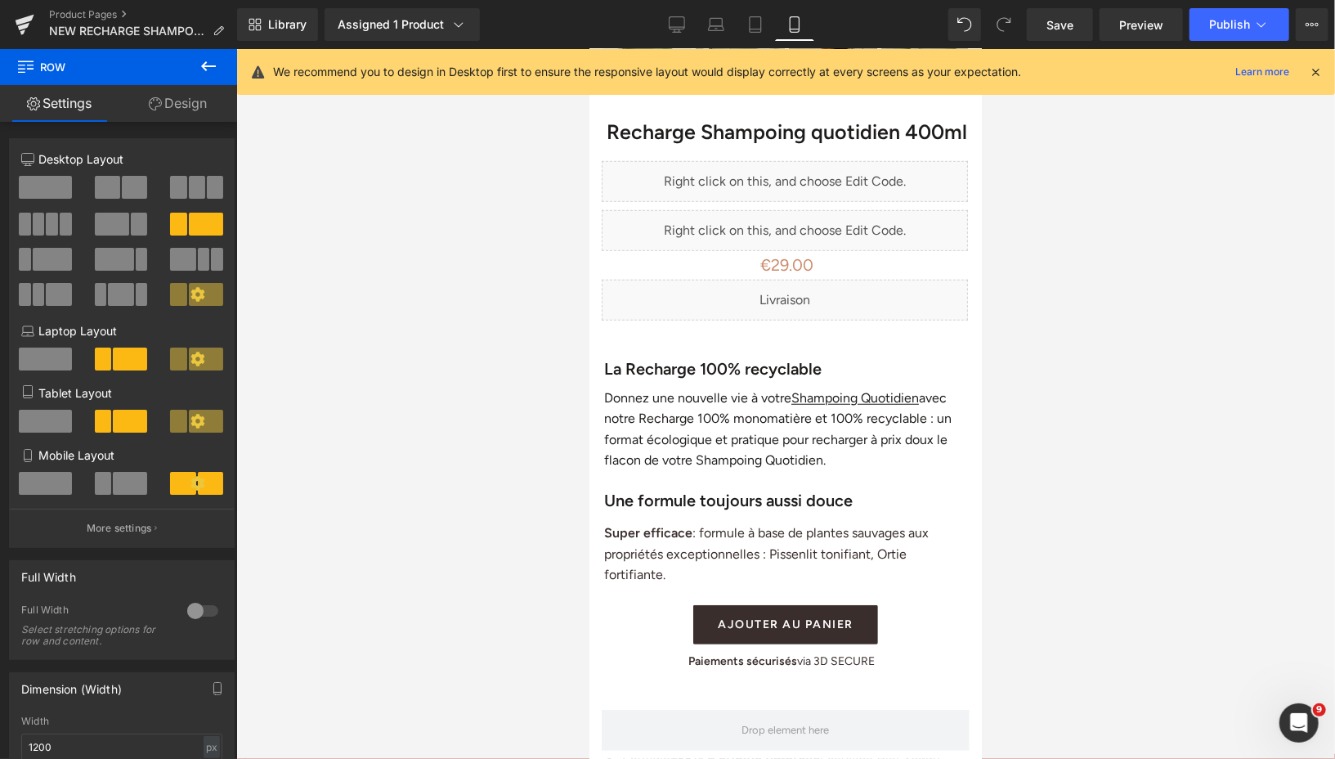
click at [205, 62] on icon at bounding box center [208, 66] width 15 height 10
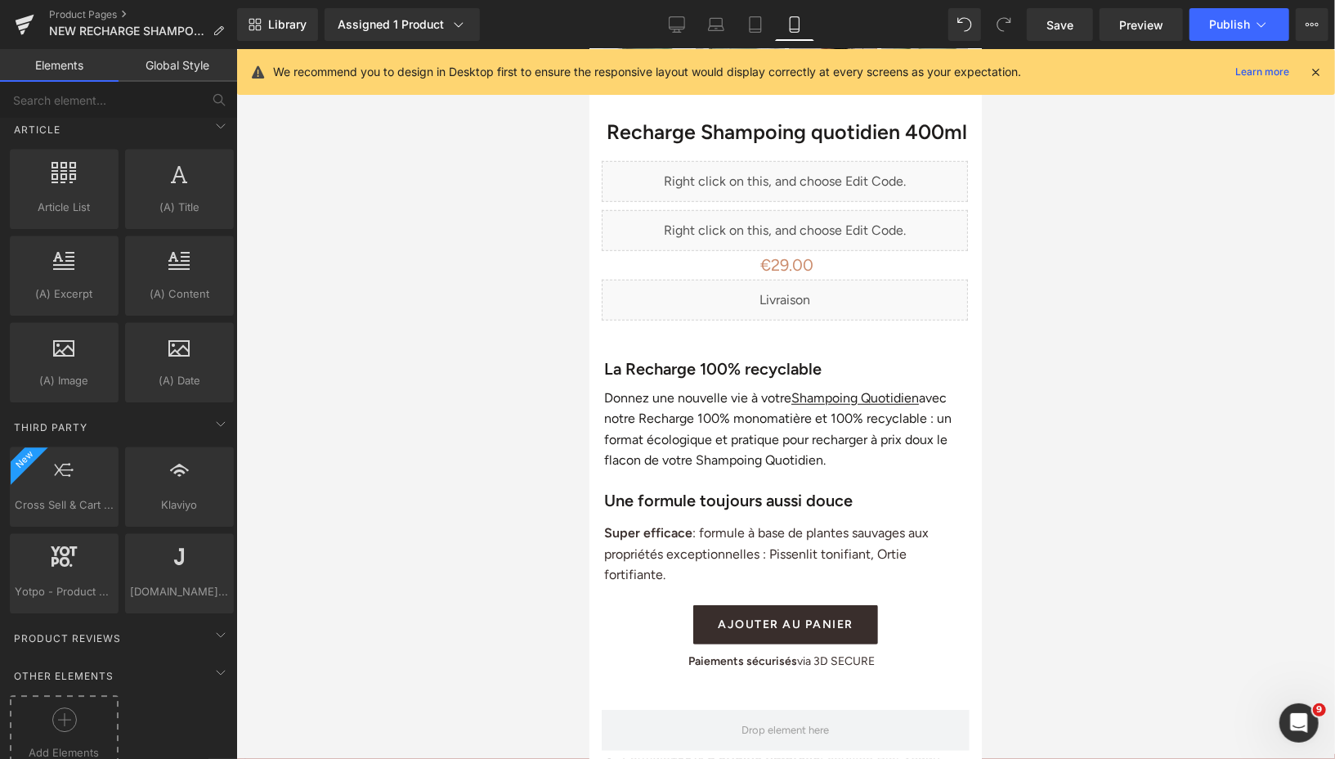
click at [66, 707] on icon at bounding box center [64, 719] width 25 height 25
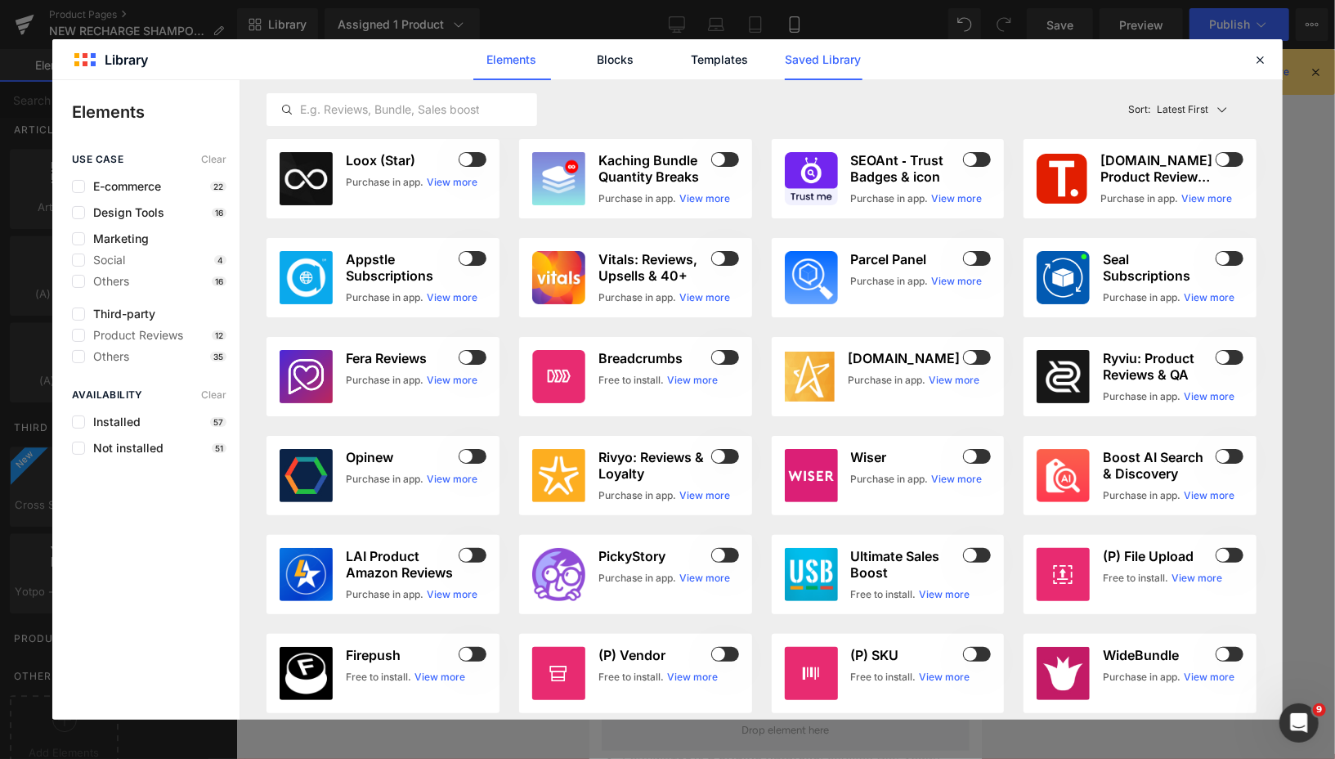
click at [807, 69] on link "Saved Library" at bounding box center [824, 59] width 78 height 41
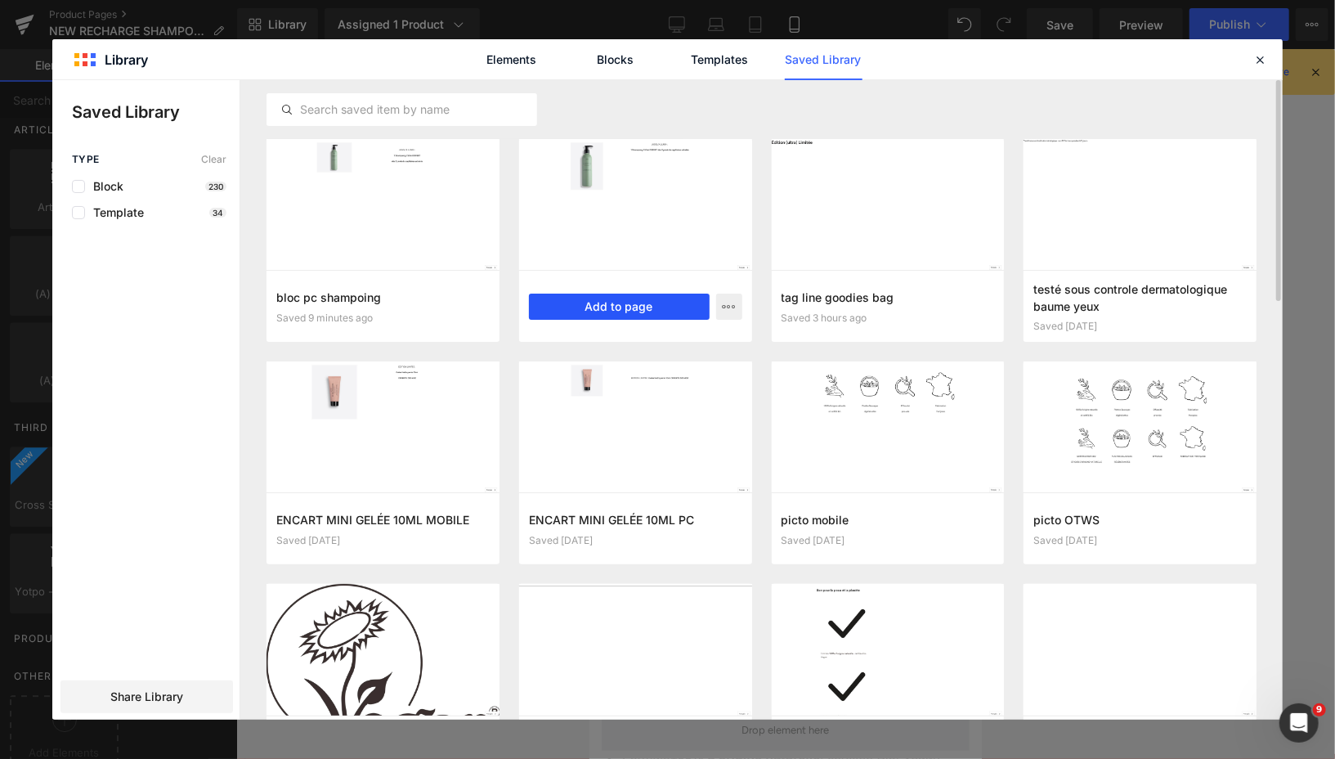
click at [585, 311] on button "Add to page" at bounding box center [619, 306] width 181 height 26
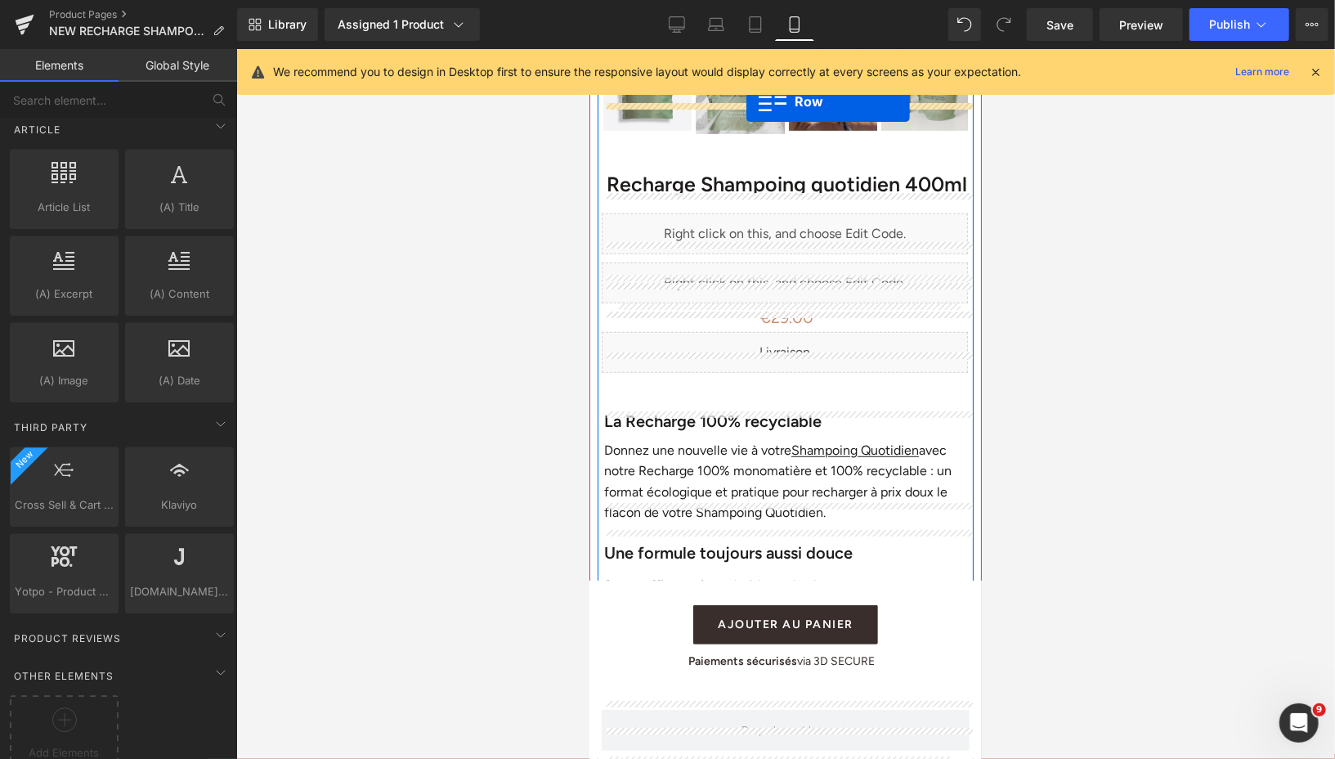
scroll to position [586, 0]
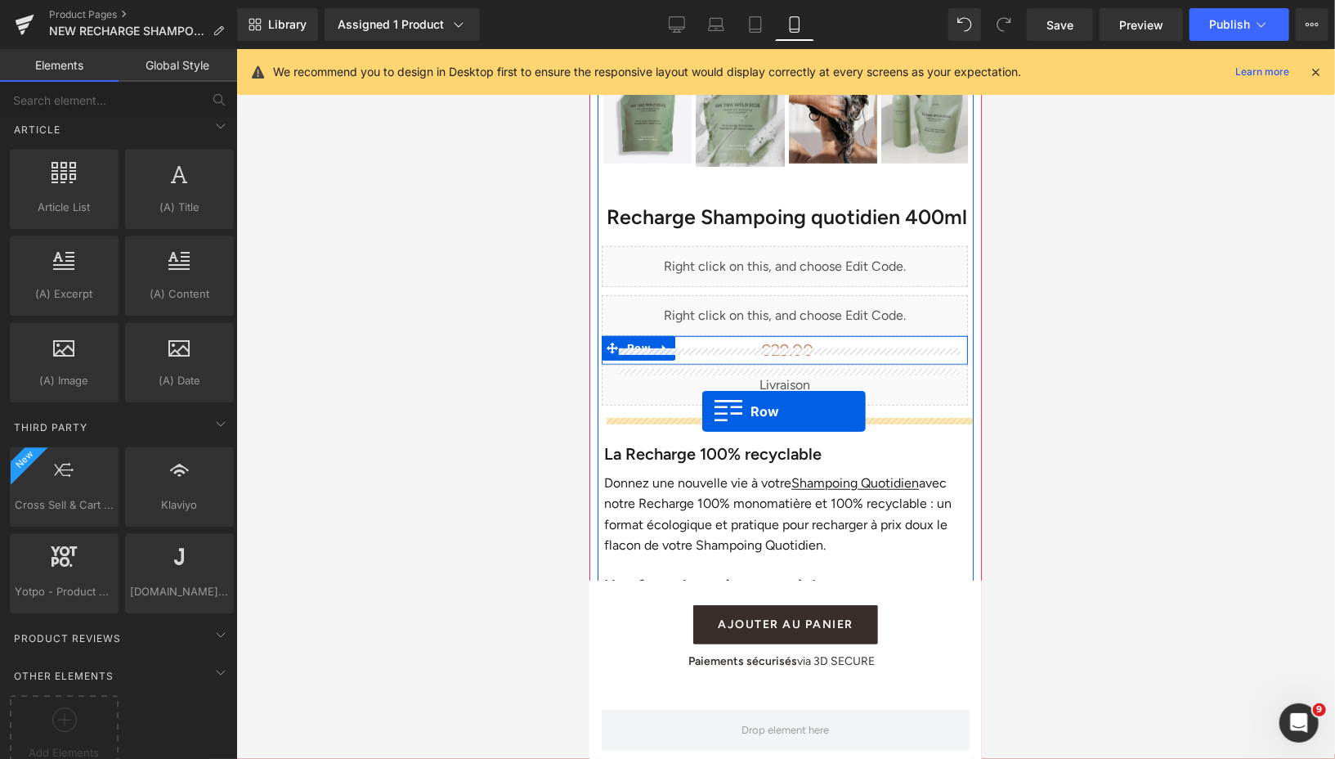
drag, startPoint x: 603, startPoint y: 141, endPoint x: 701, endPoint y: 410, distance: 286.6
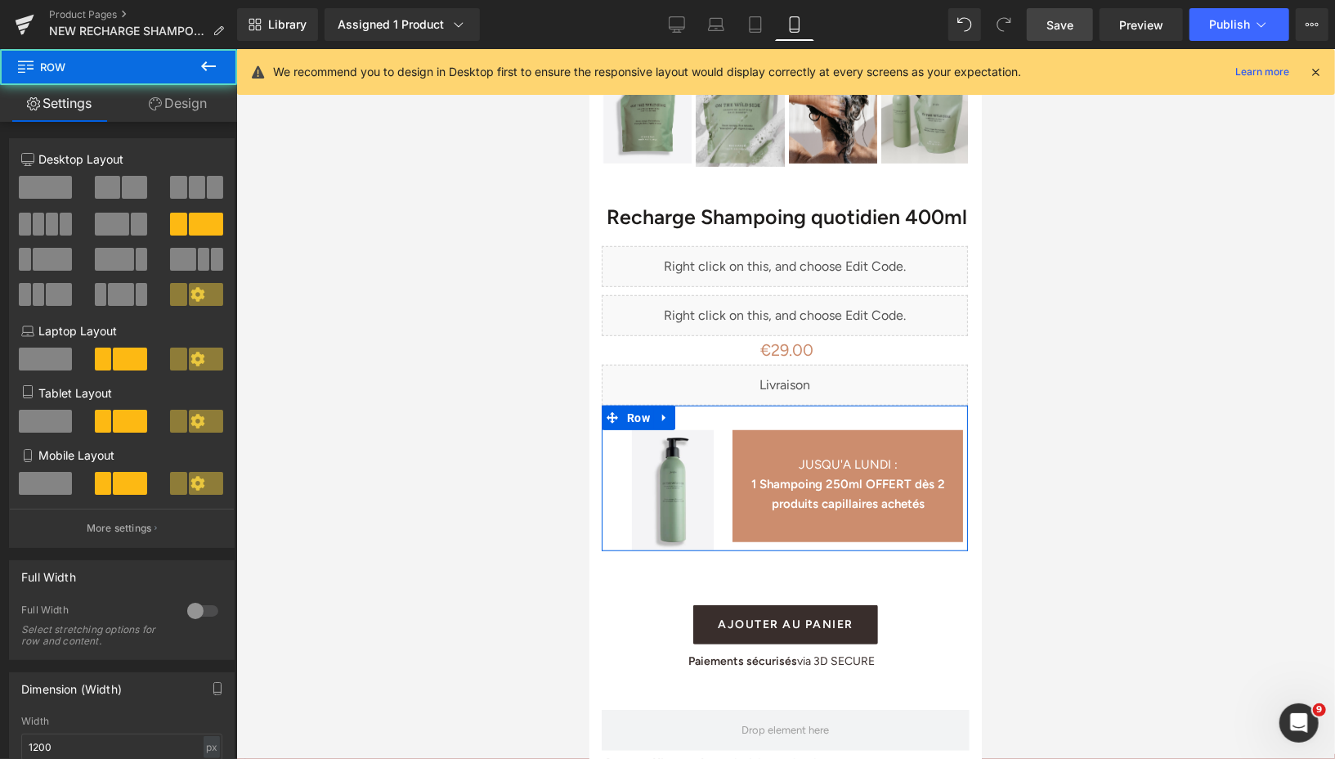
click at [1055, 26] on span "Save" at bounding box center [1059, 24] width 27 height 17
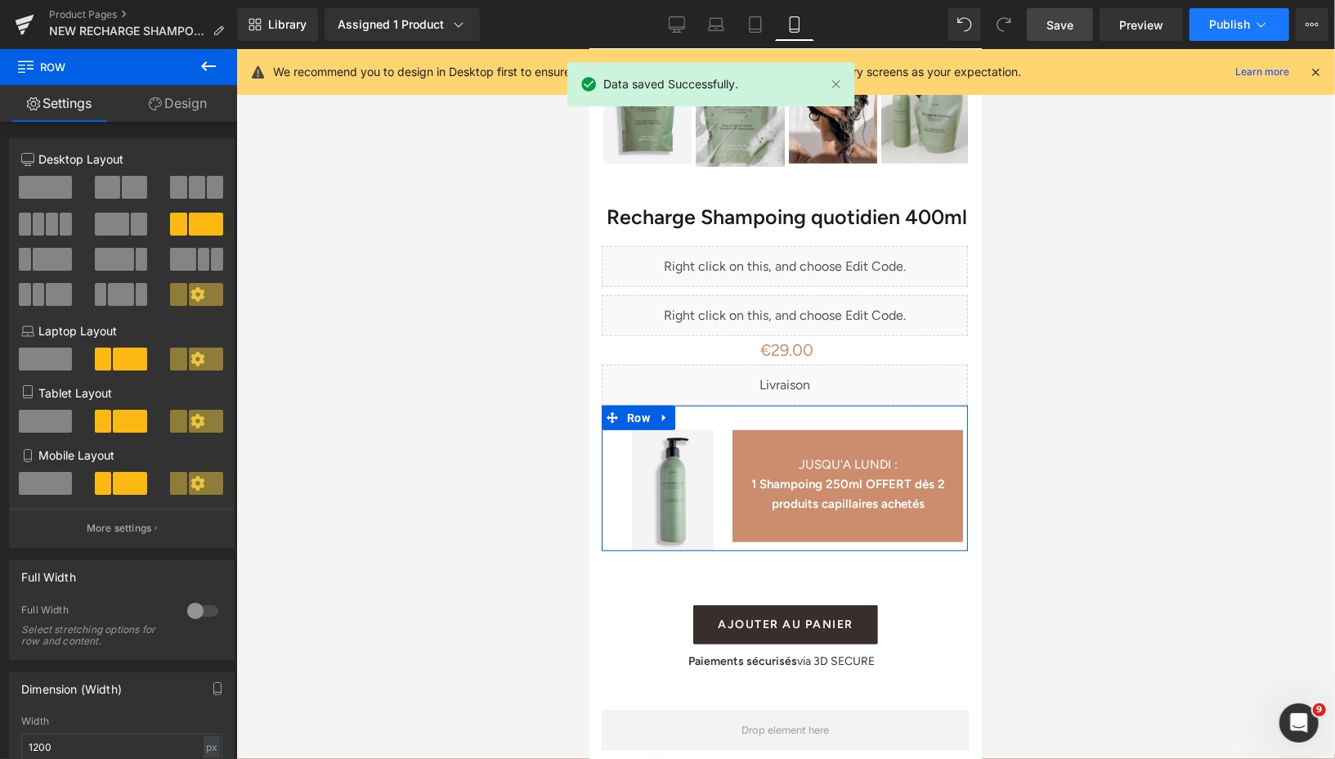
click at [1214, 26] on span "Publish" at bounding box center [1229, 24] width 41 height 13
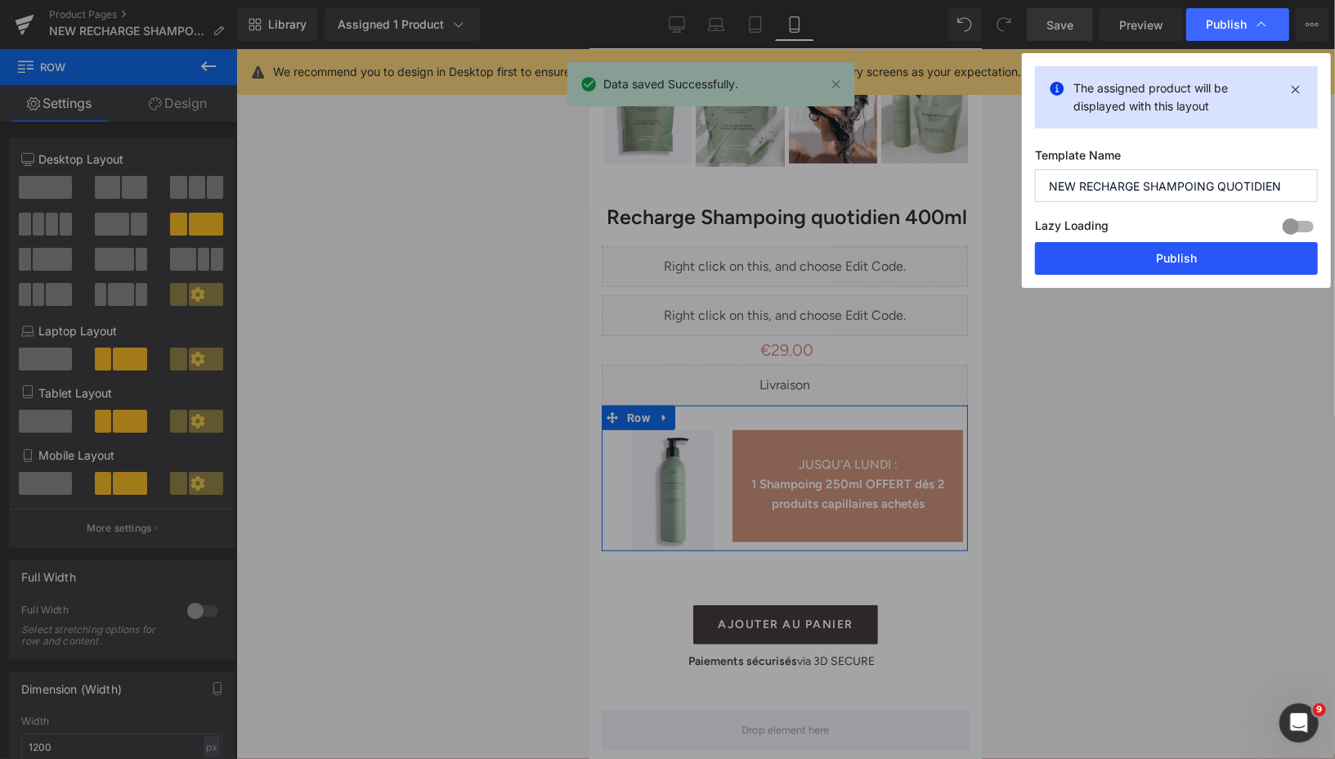
click at [1130, 250] on button "Publish" at bounding box center [1176, 258] width 283 height 33
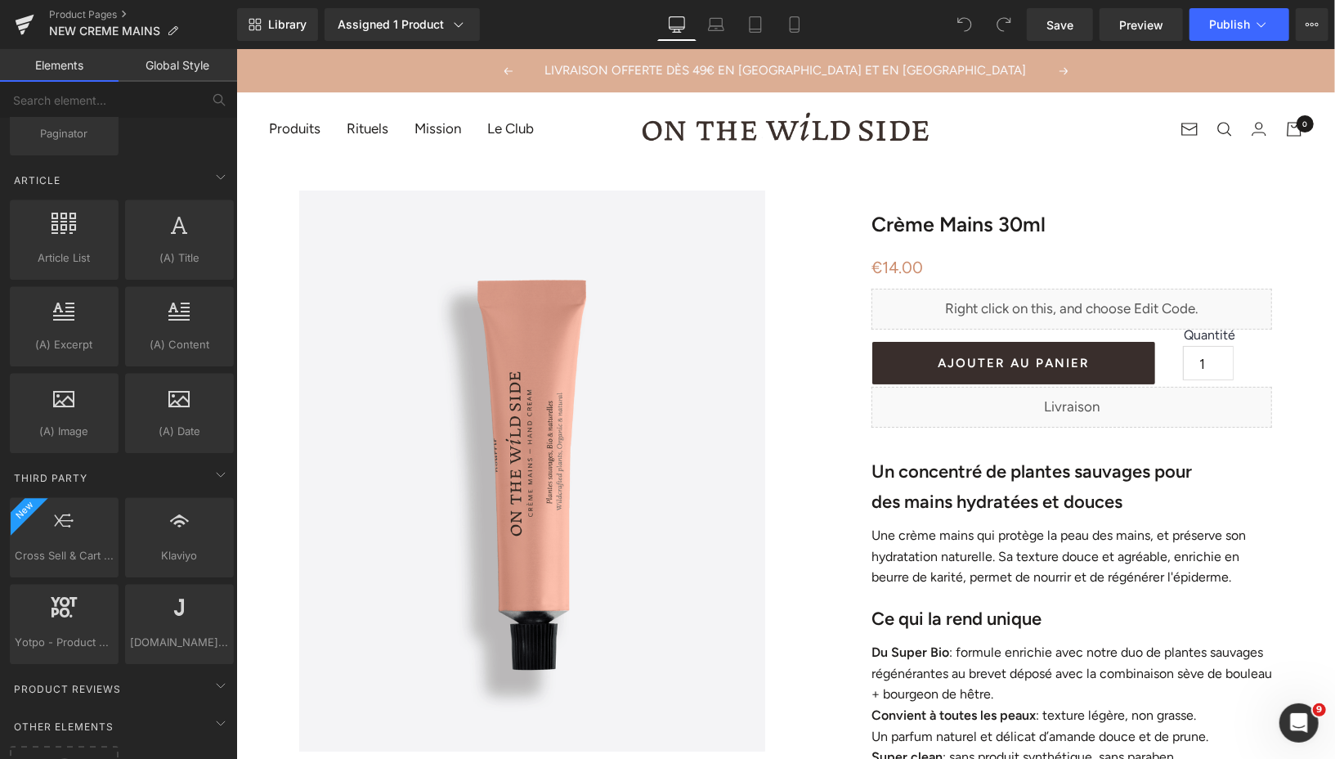
scroll to position [2937, 0]
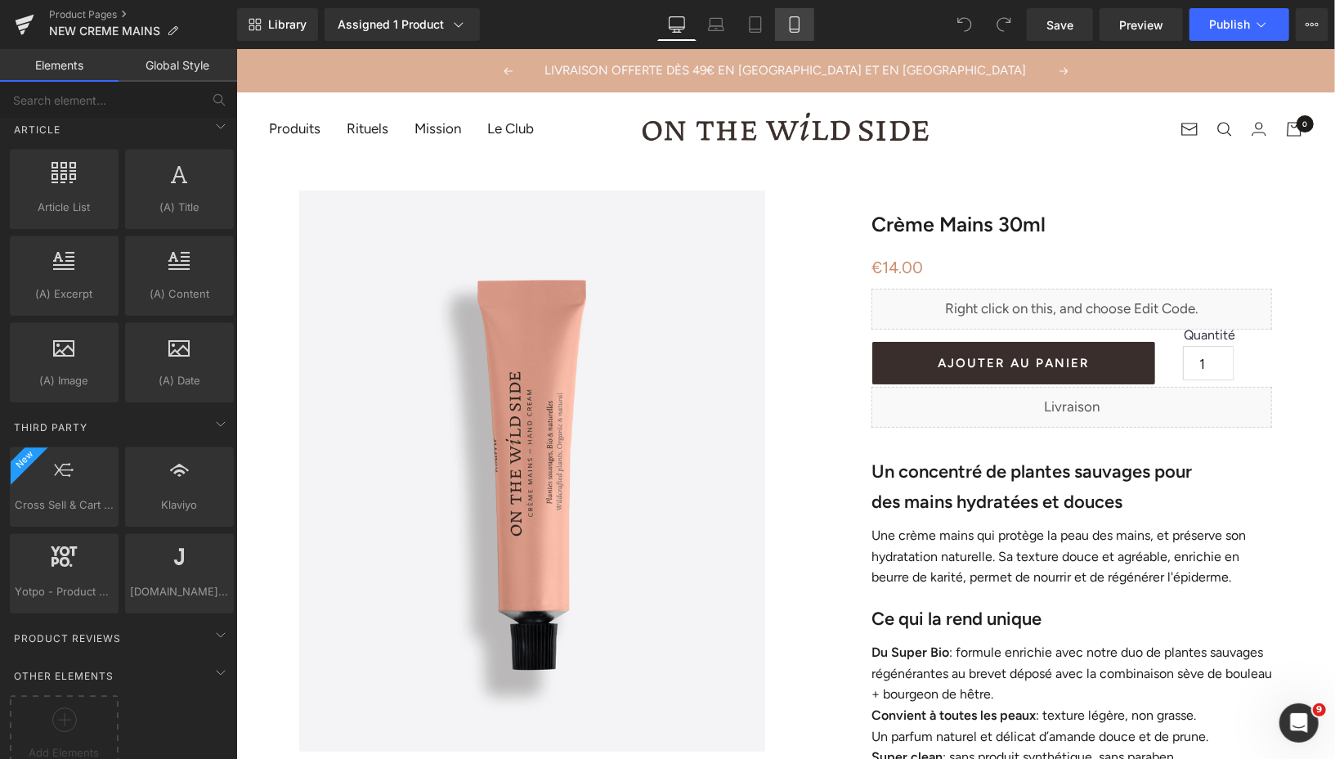
click at [790, 34] on link "Mobile" at bounding box center [794, 24] width 39 height 33
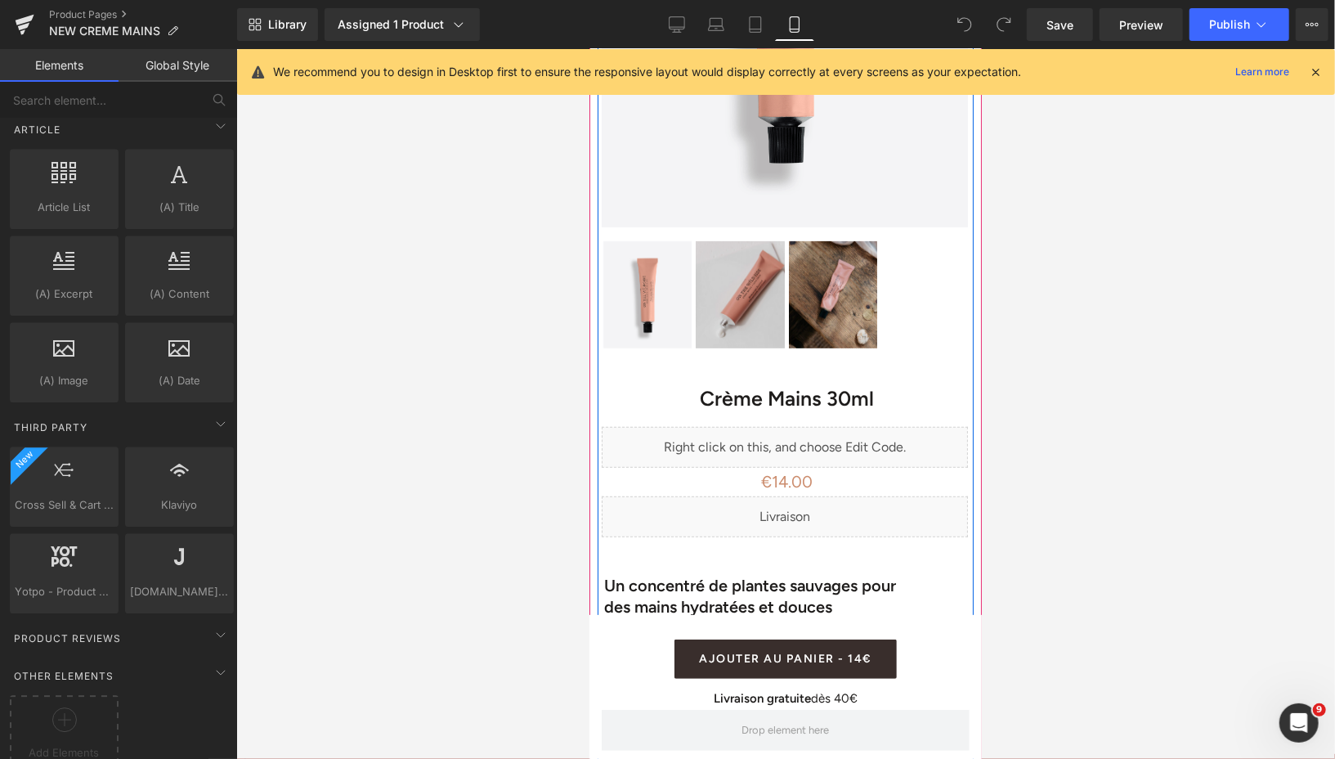
scroll to position [356, 0]
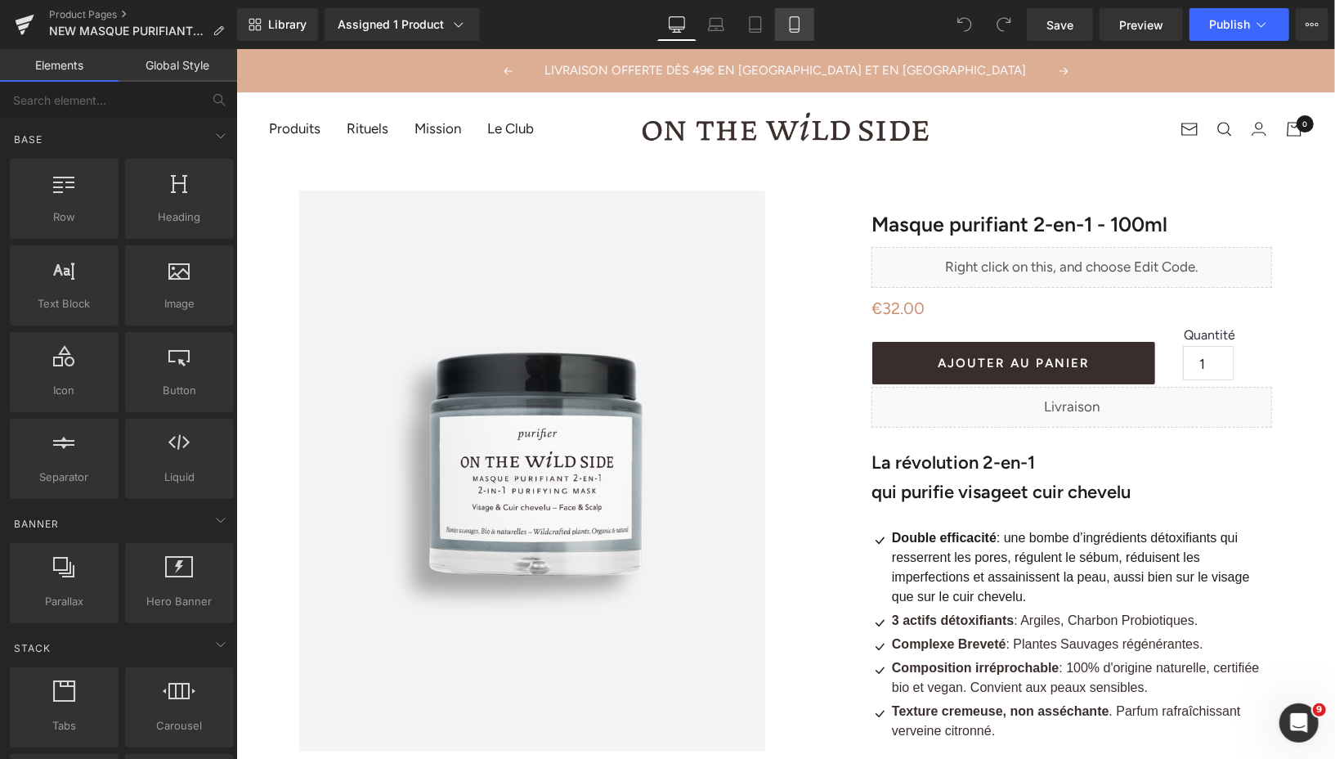
click at [798, 26] on icon at bounding box center [794, 24] width 16 height 16
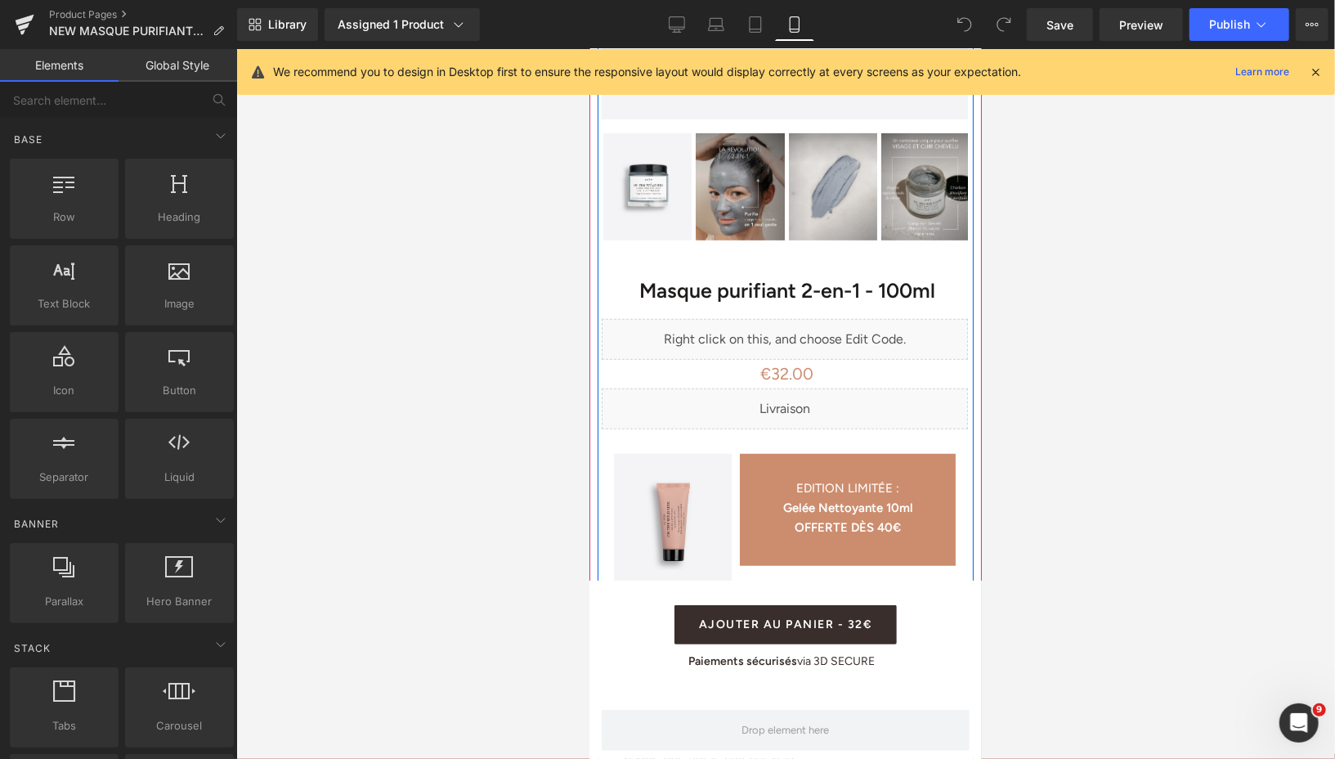
scroll to position [559, 0]
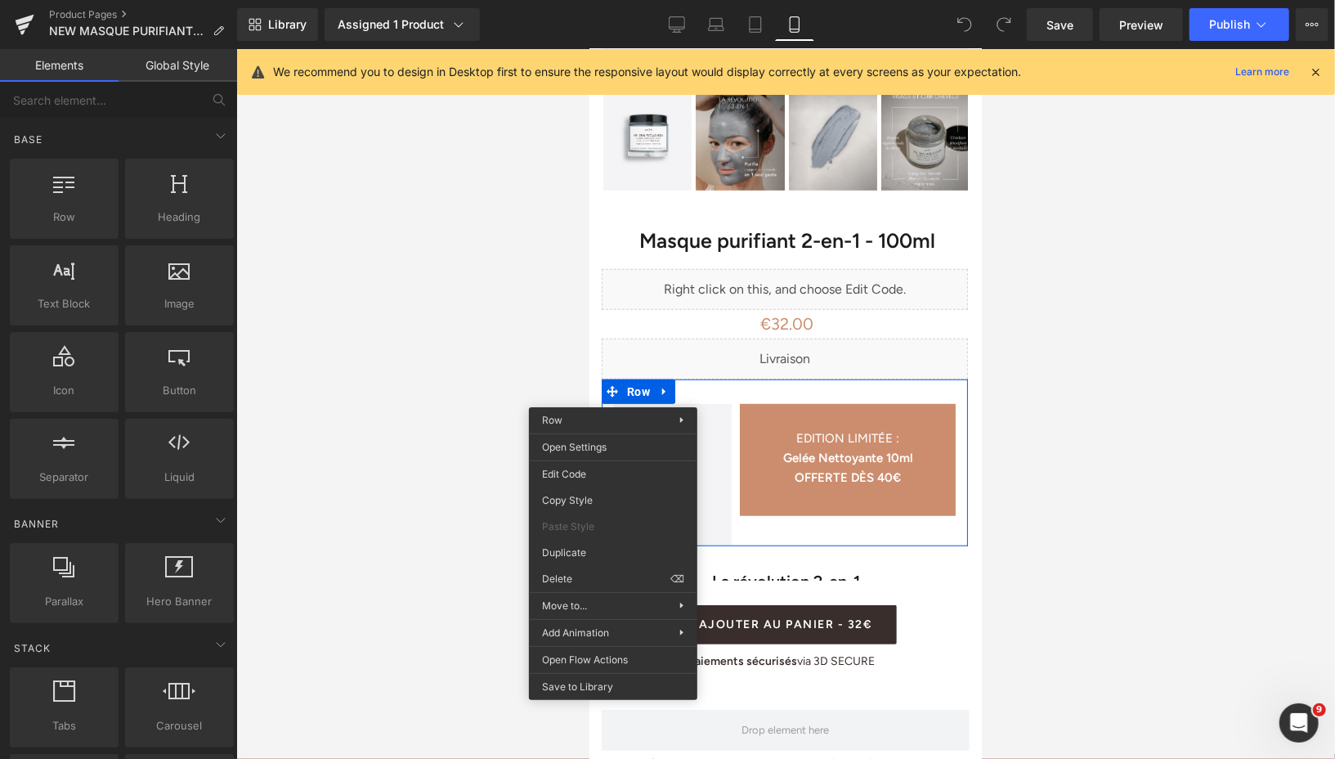
click at [571, 582] on div "You are previewing how the will restyle your page. You can not edit Elements in…" at bounding box center [667, 393] width 1335 height 786
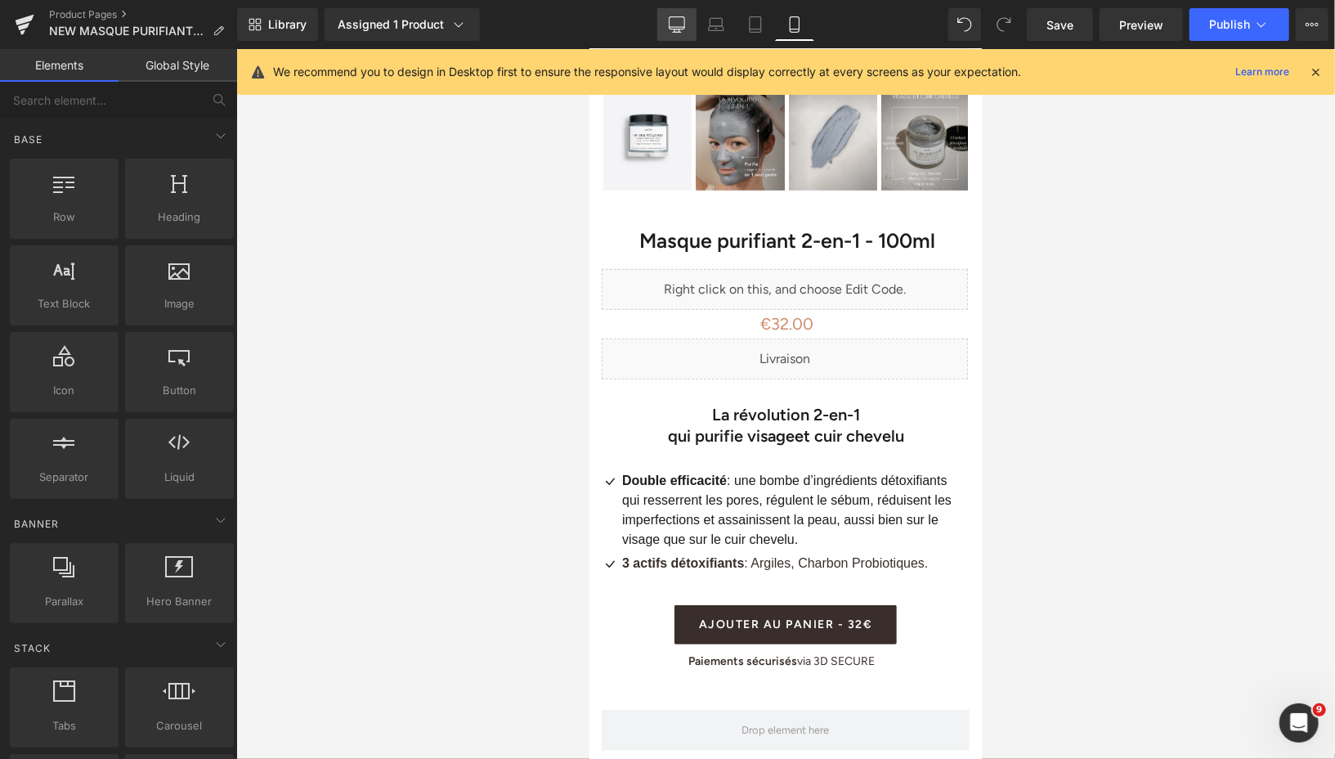
click at [675, 29] on icon at bounding box center [676, 30] width 5 height 3
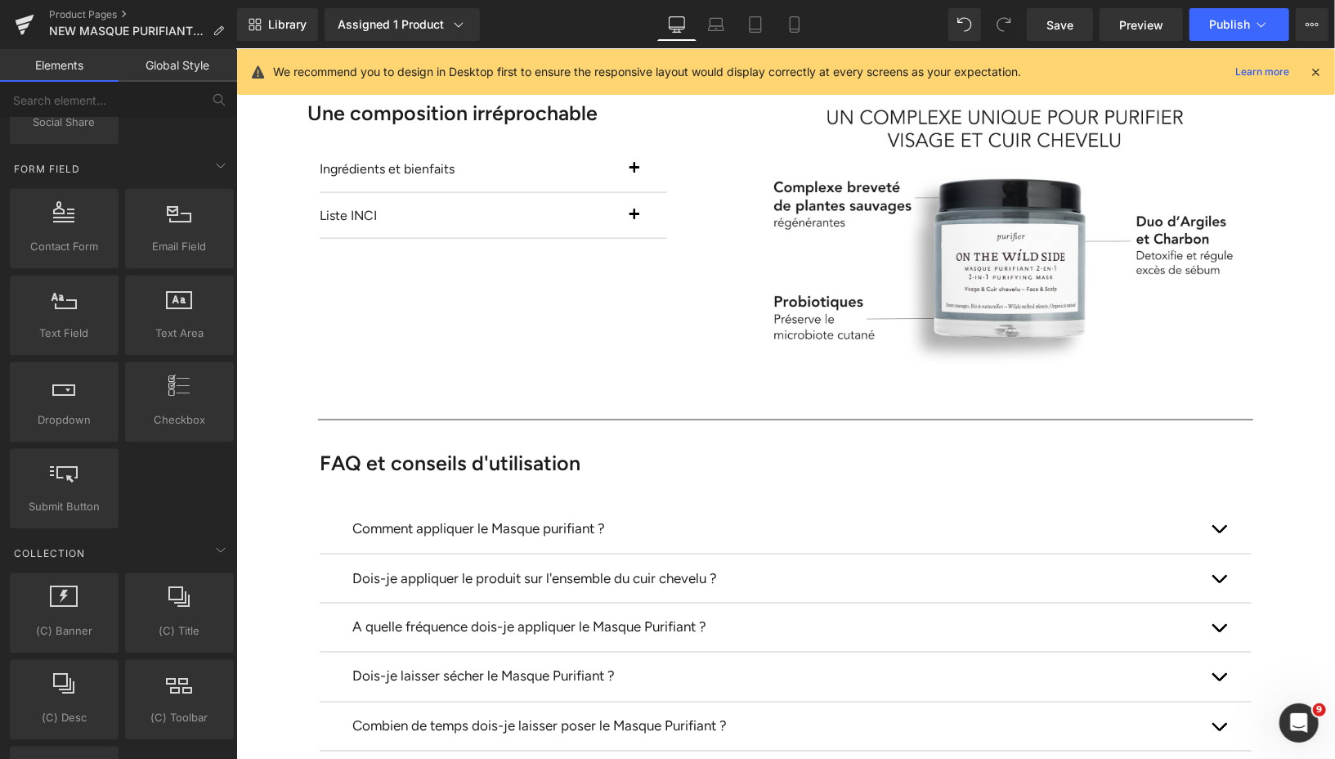
scroll to position [2937, 0]
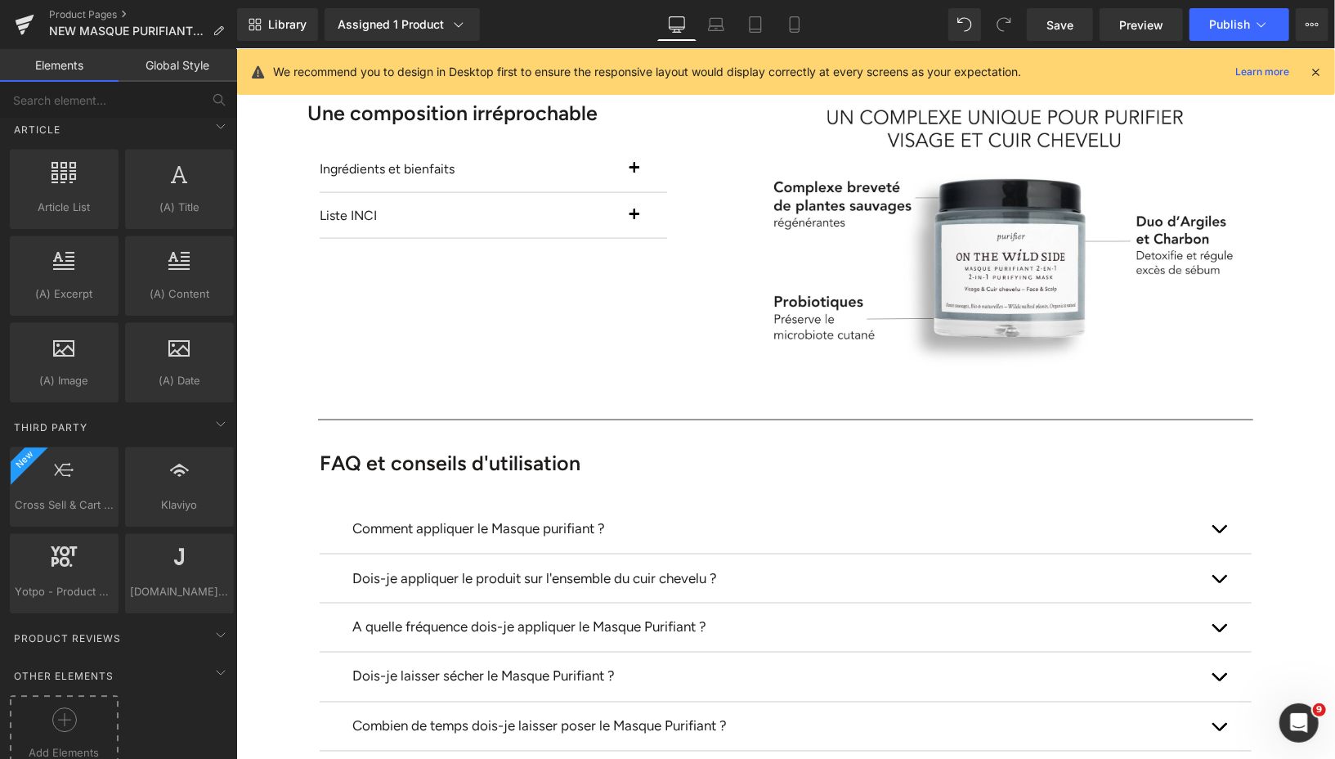
click at [69, 708] on circle at bounding box center [64, 720] width 24 height 24
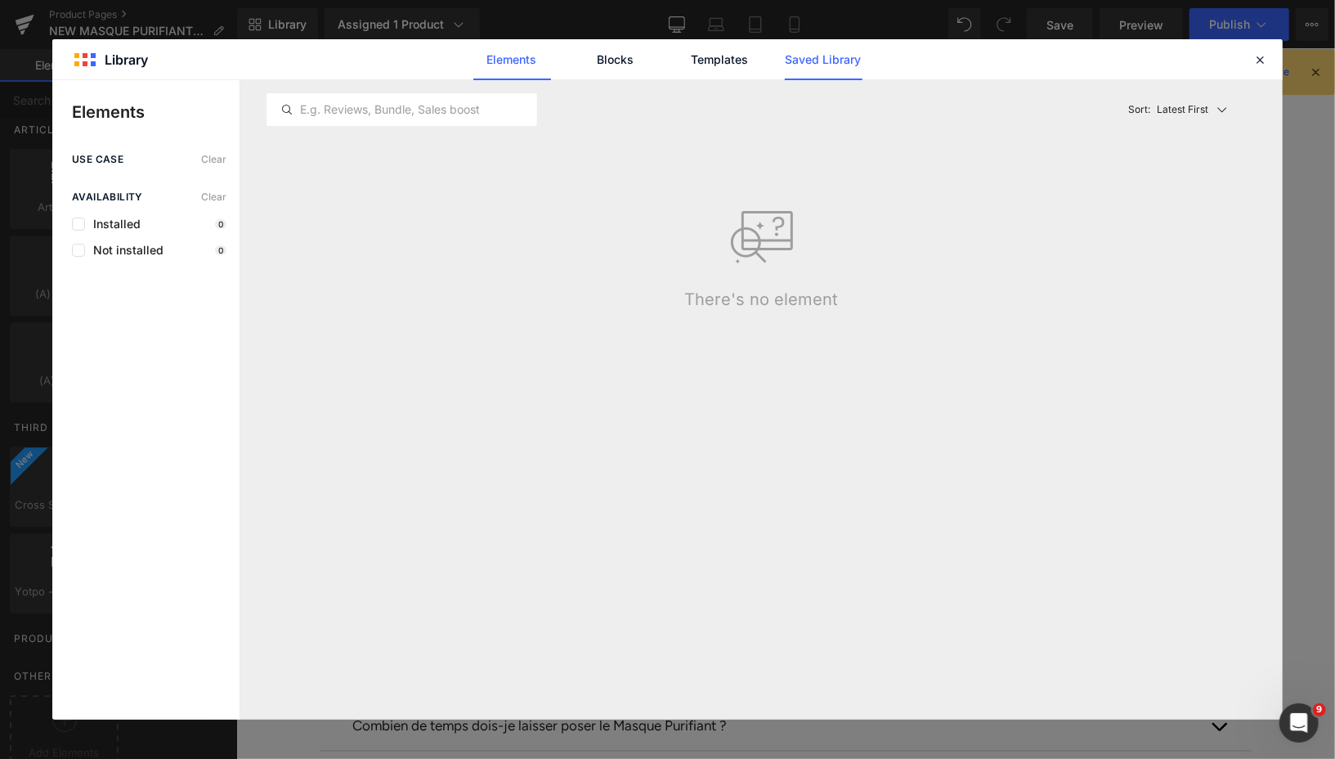
click at [822, 56] on link "Saved Library" at bounding box center [824, 59] width 78 height 41
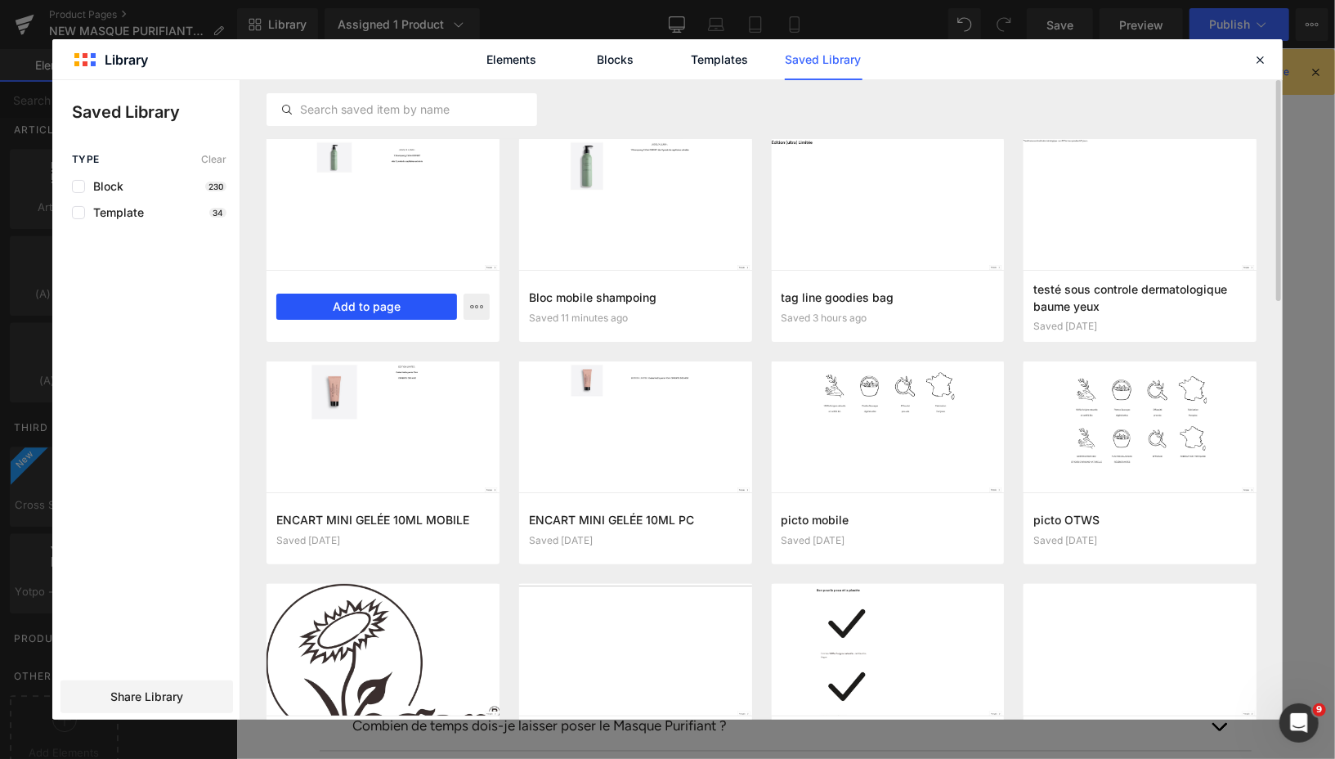
click at [436, 310] on button "Add to page" at bounding box center [366, 306] width 181 height 26
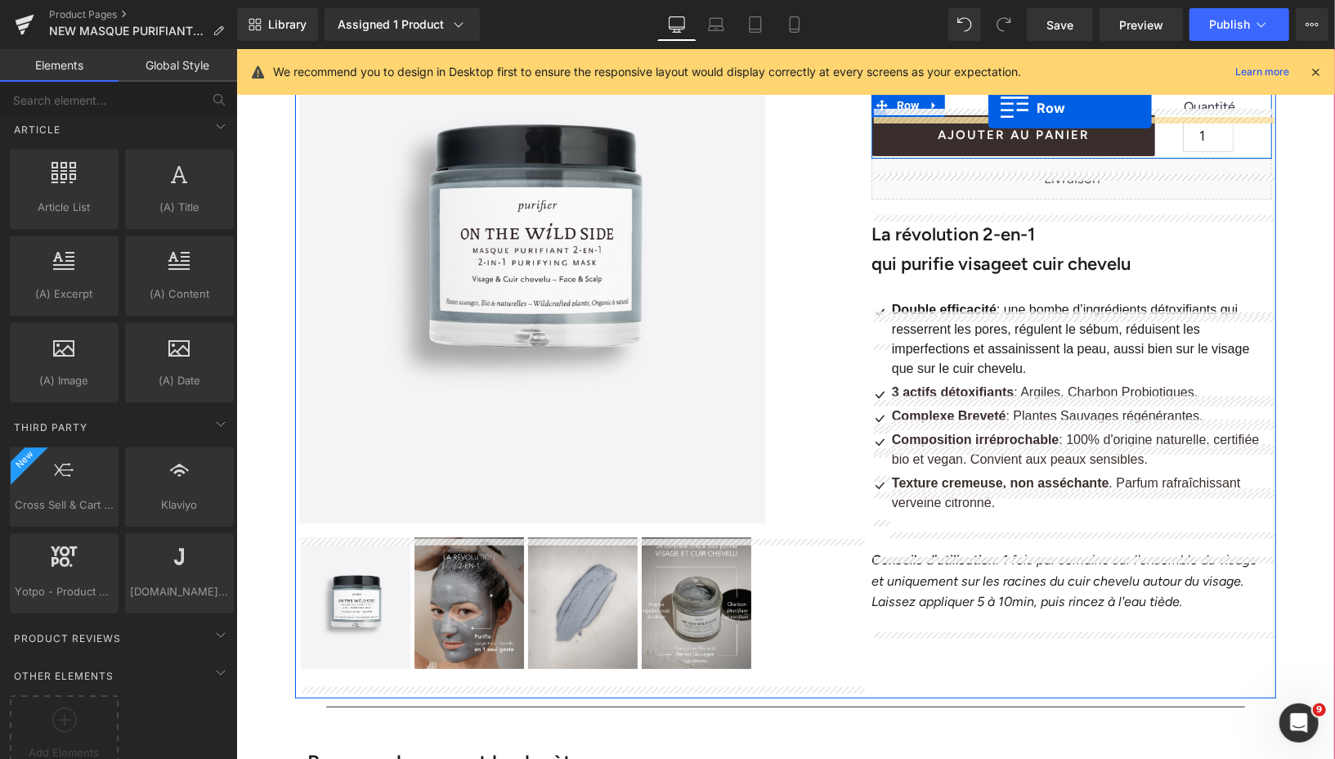
scroll to position [195, 0]
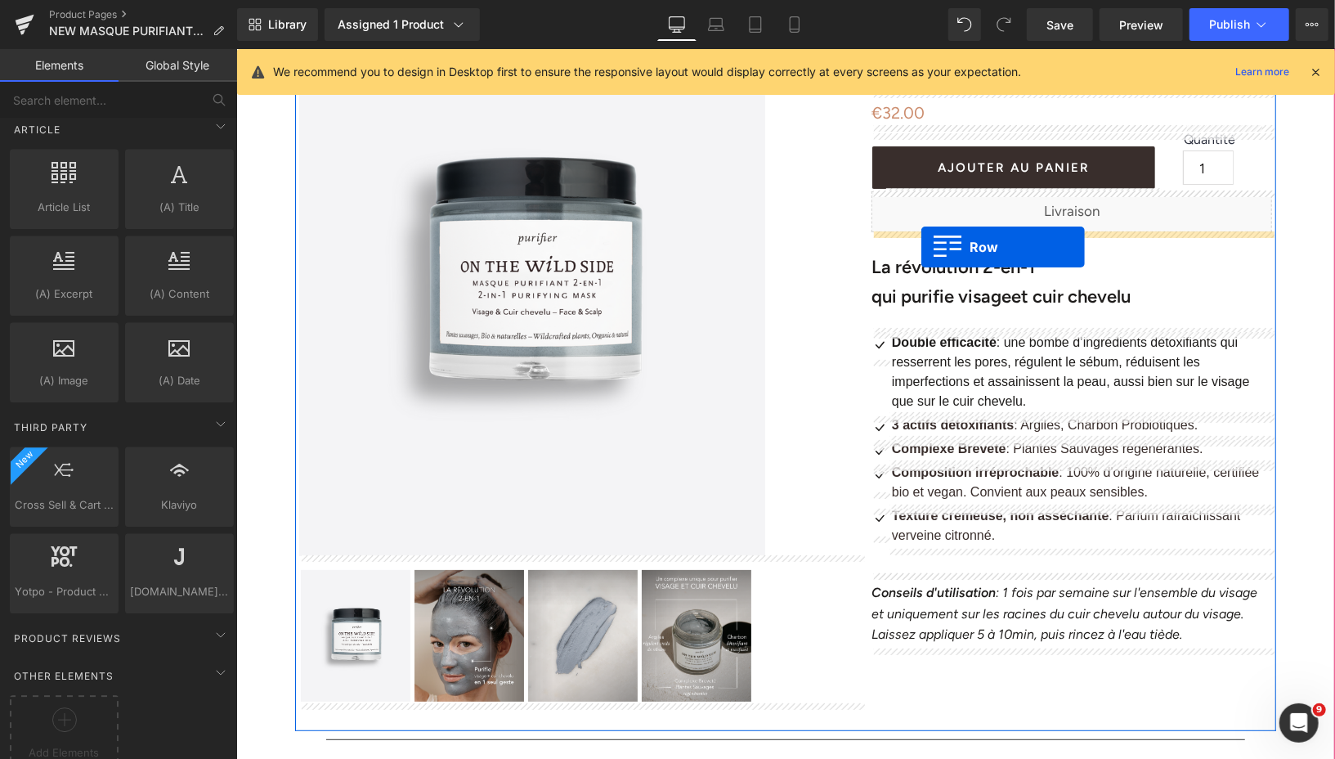
drag, startPoint x: 307, startPoint y: 141, endPoint x: 919, endPoint y: 236, distance: 618.8
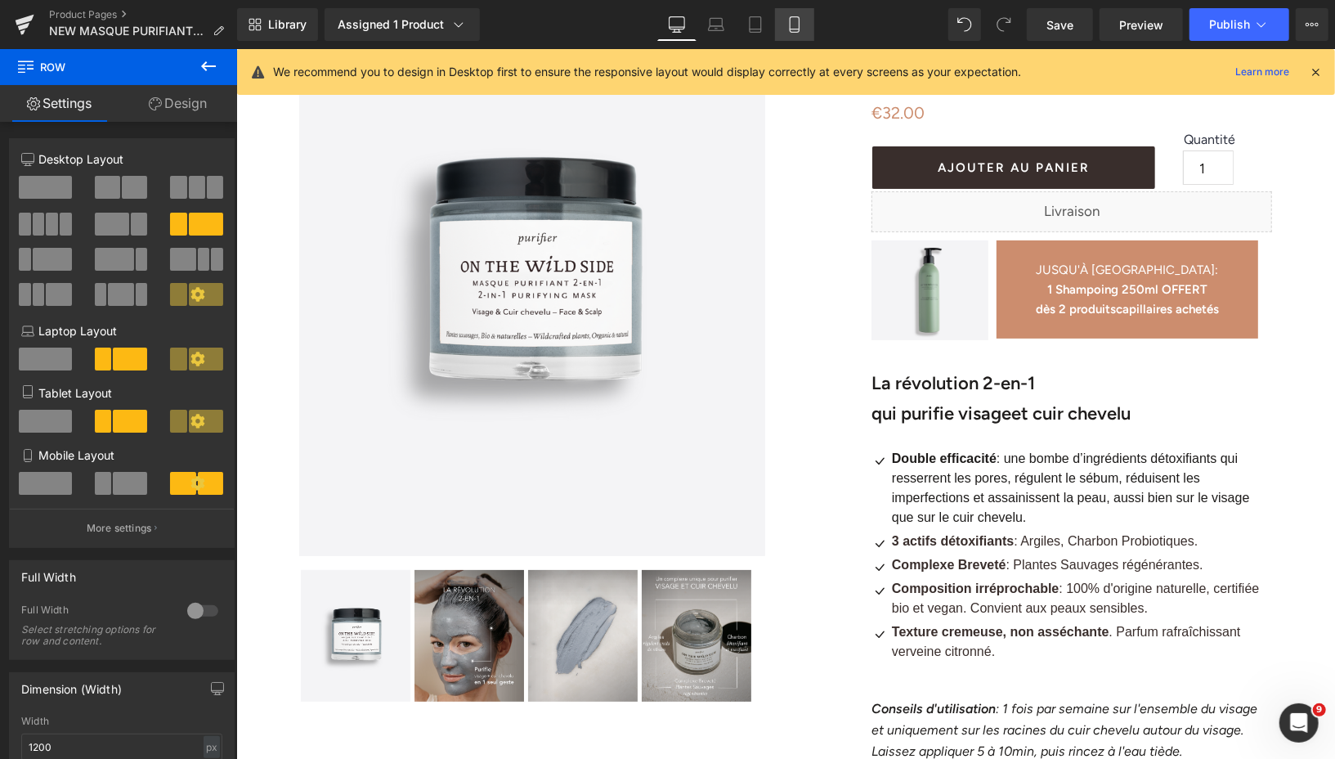
click at [784, 38] on link "Mobile" at bounding box center [794, 24] width 39 height 33
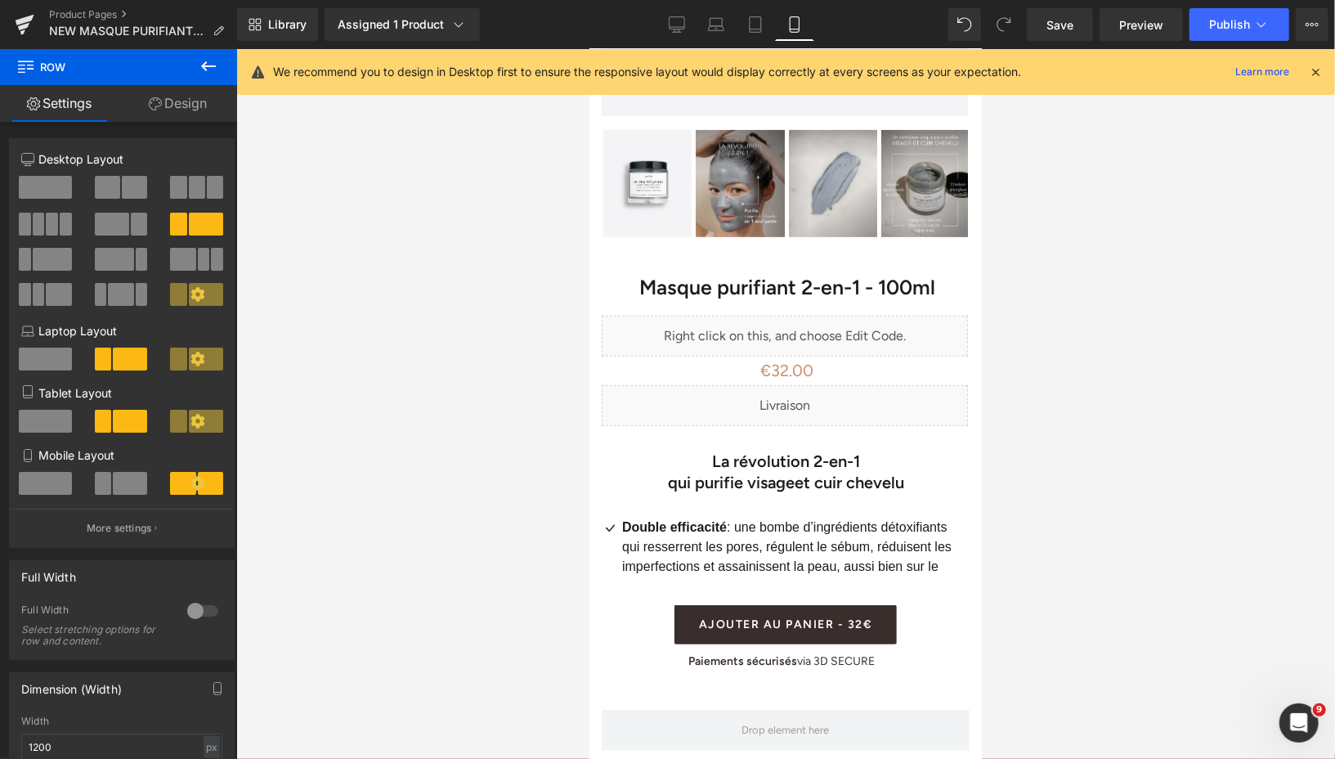
scroll to position [626, 0]
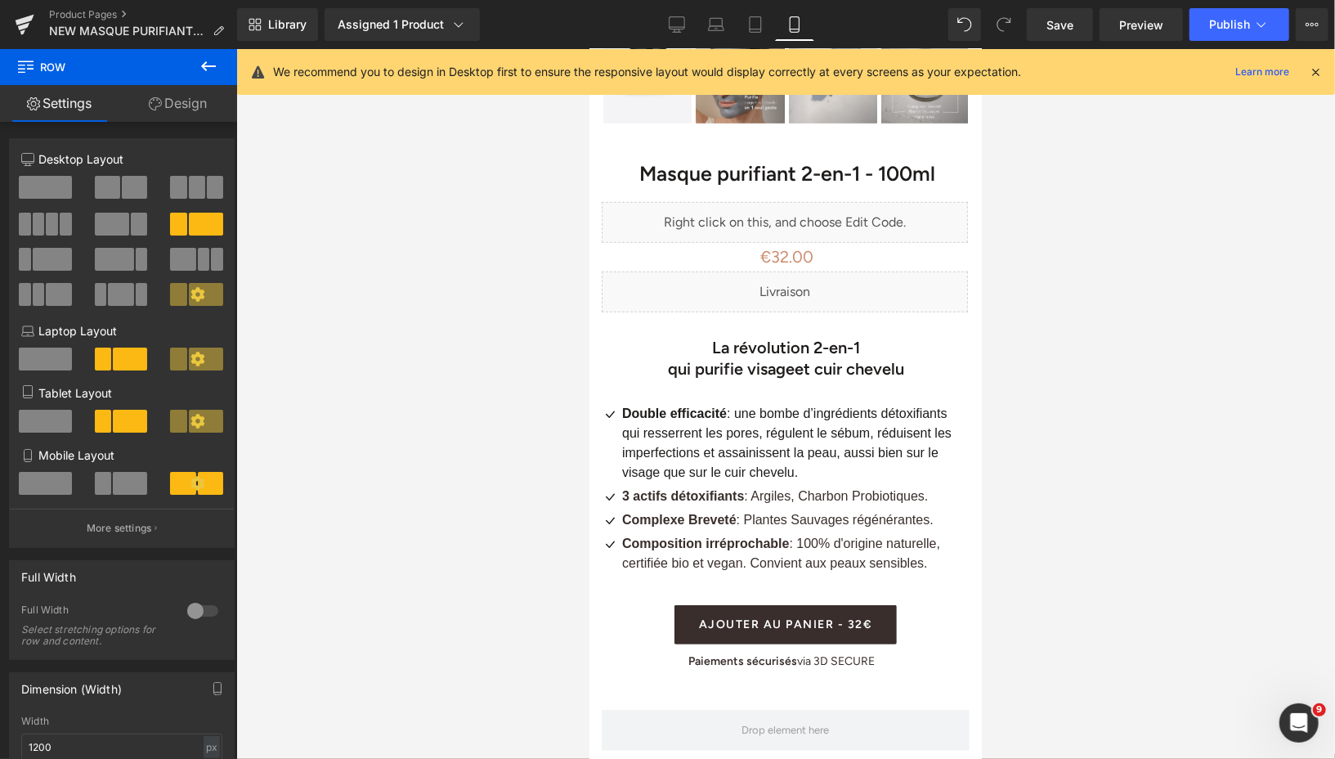
click at [211, 65] on icon at bounding box center [208, 66] width 15 height 10
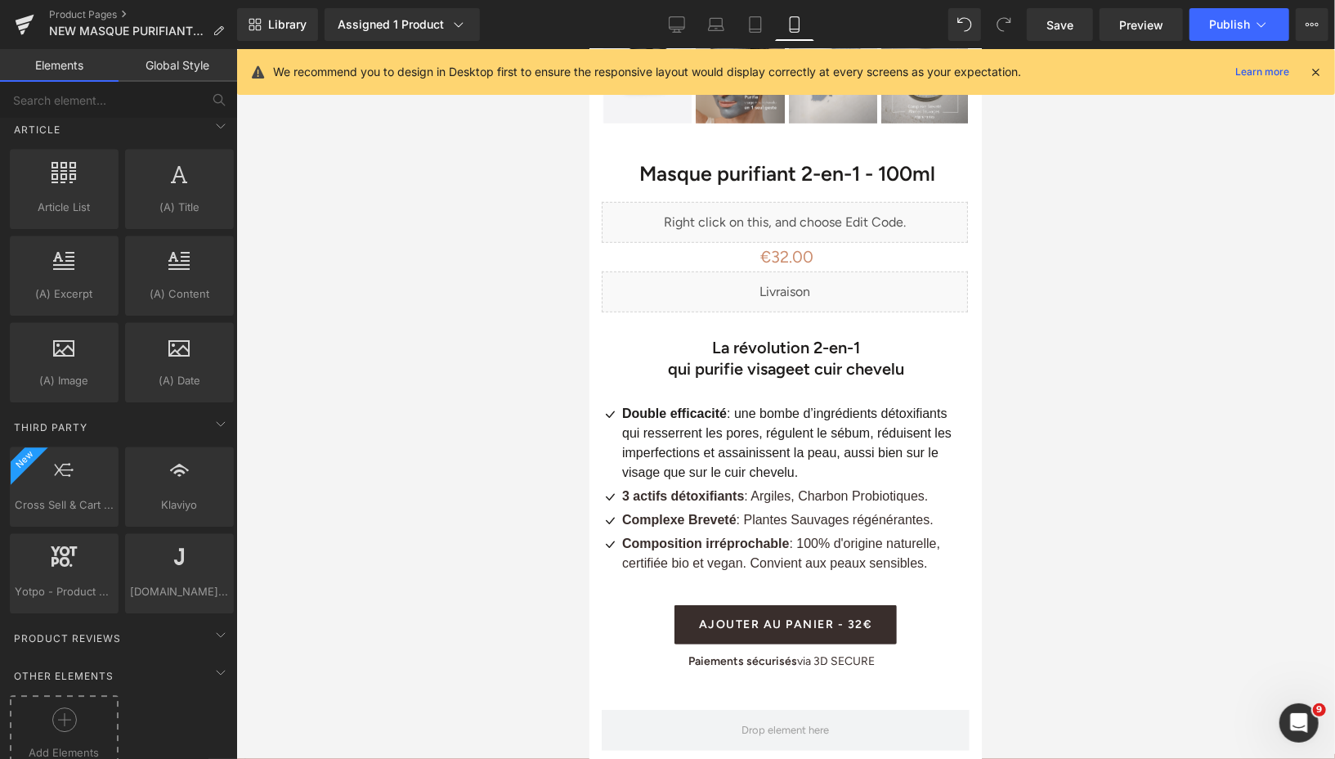
click at [52, 707] on icon at bounding box center [64, 719] width 25 height 25
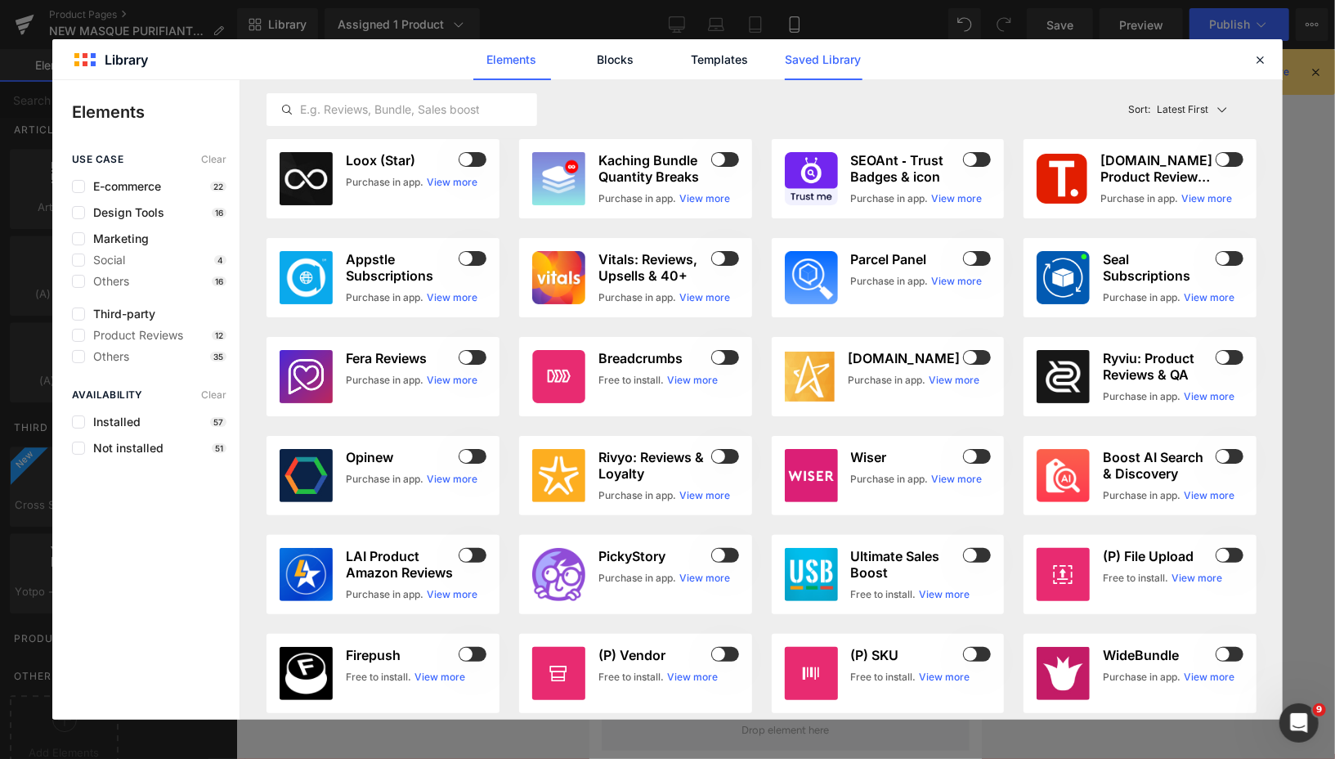
click at [849, 58] on link "Saved Library" at bounding box center [824, 59] width 78 height 41
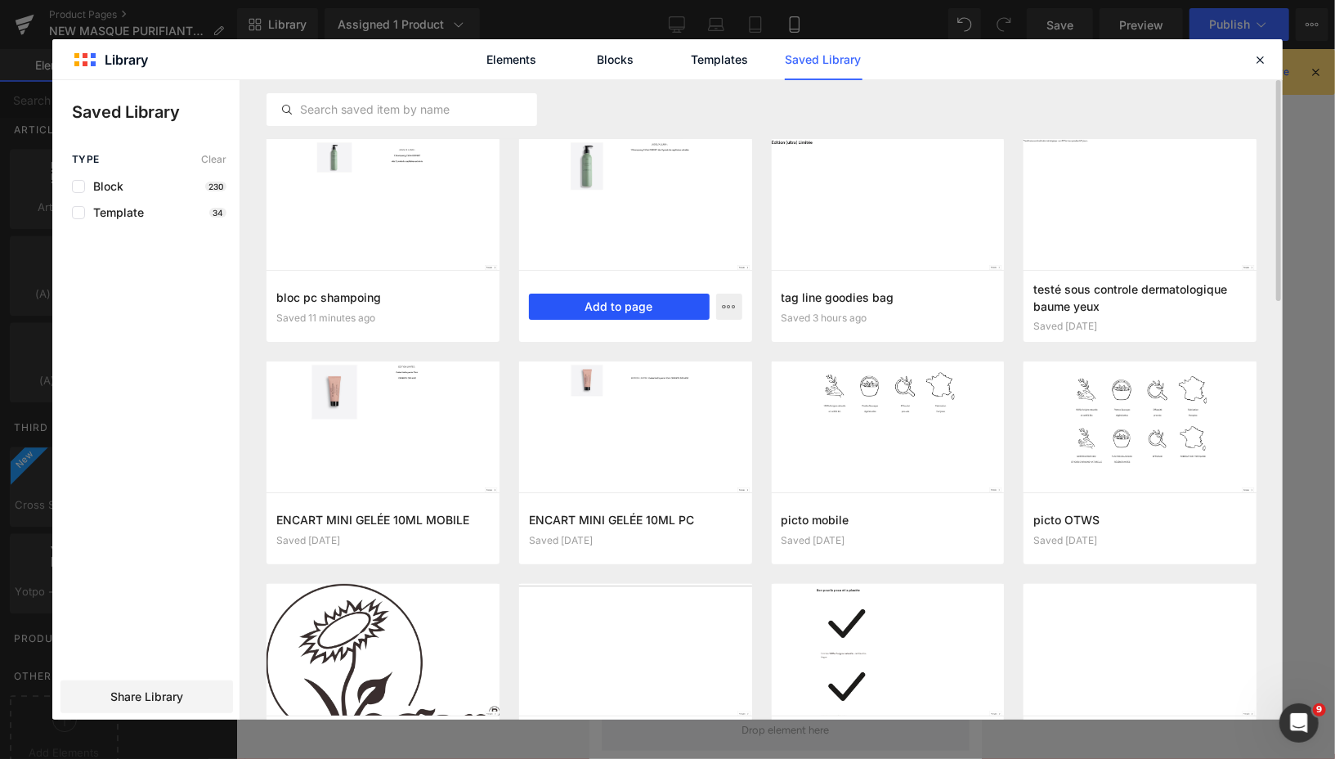
click at [602, 308] on button "Add to page" at bounding box center [619, 306] width 181 height 26
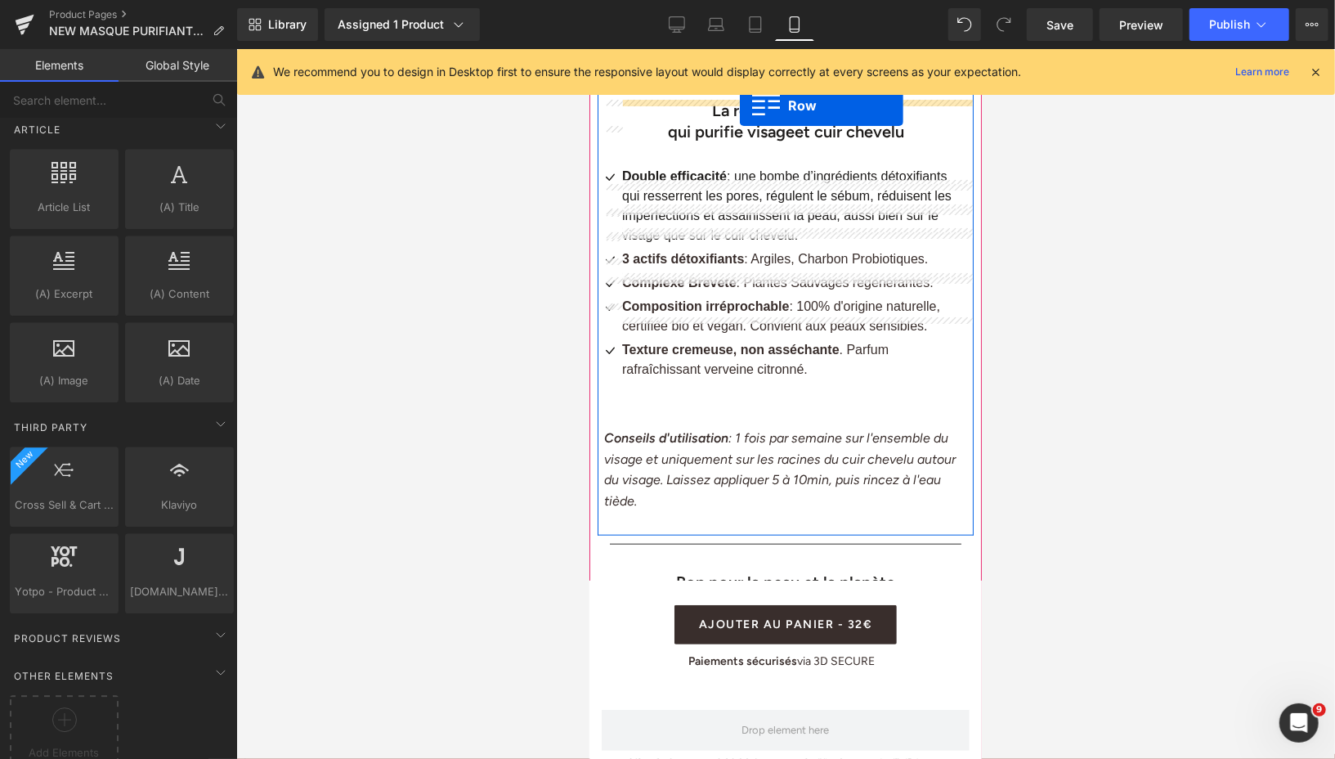
scroll to position [782, 0]
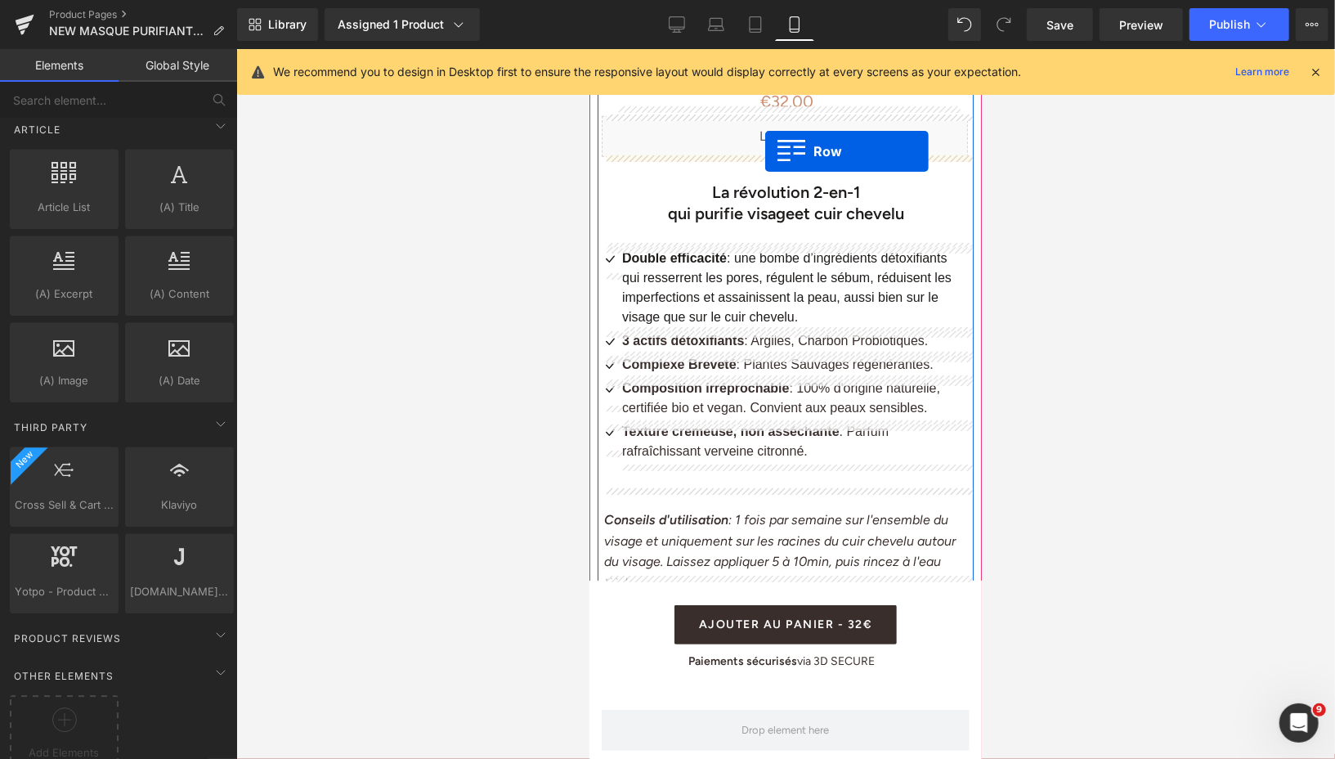
drag, startPoint x: 600, startPoint y: 142, endPoint x: 764, endPoint y: 150, distance: 164.5
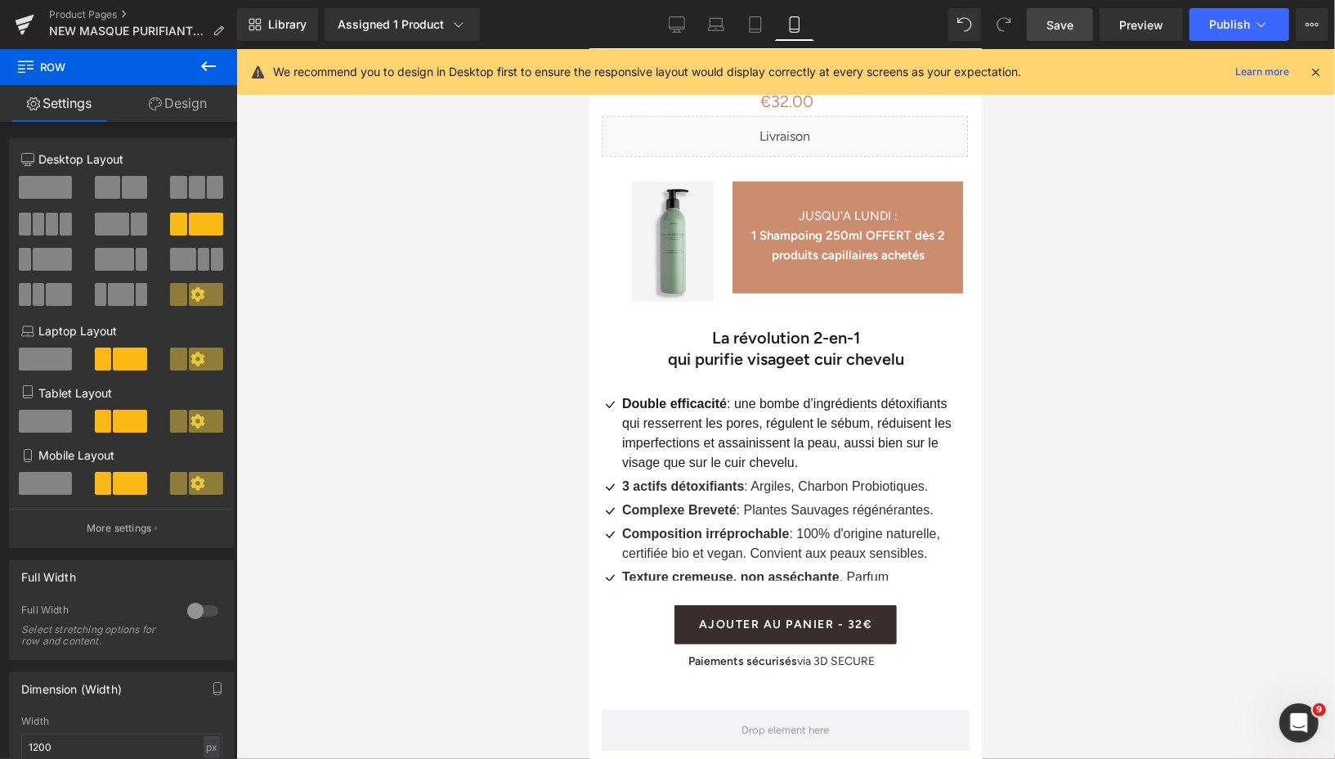
click at [1065, 25] on span "Save" at bounding box center [1059, 24] width 27 height 17
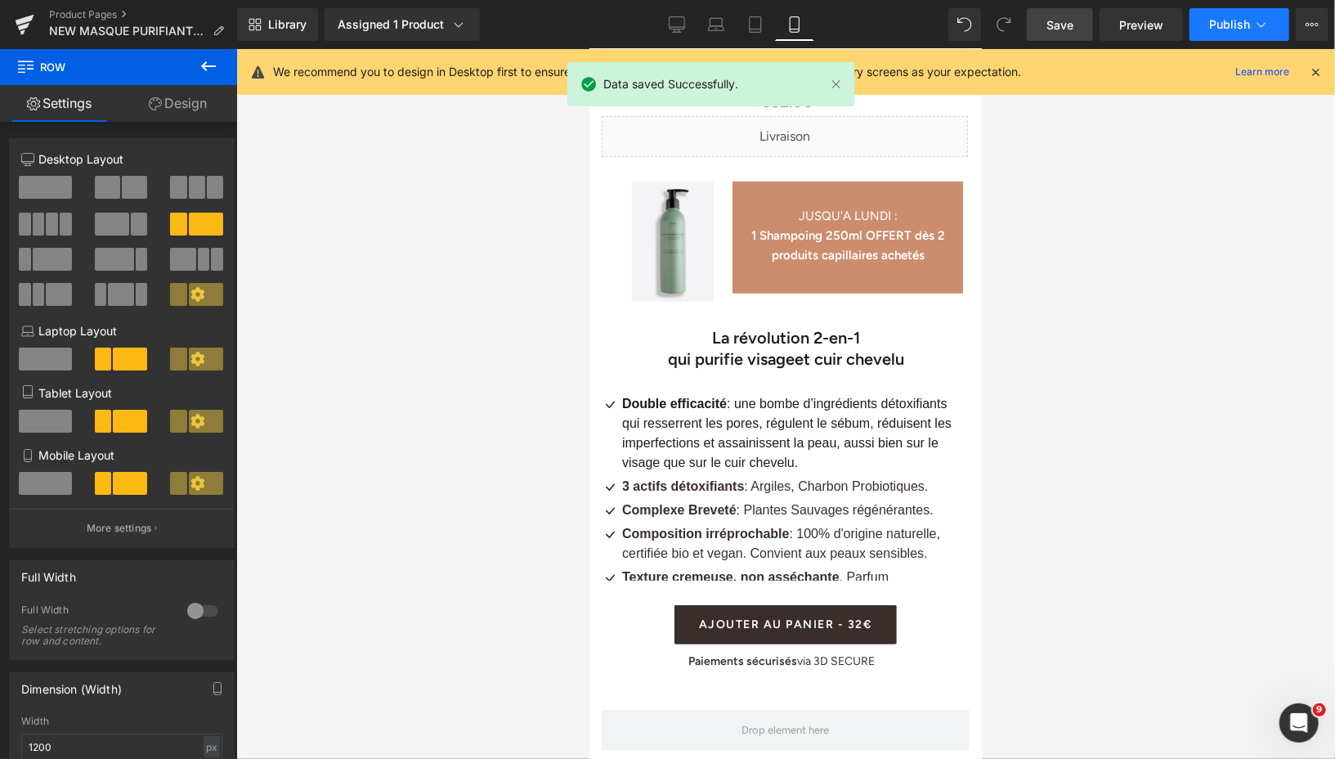
click at [1203, 24] on button "Publish" at bounding box center [1240, 24] width 100 height 33
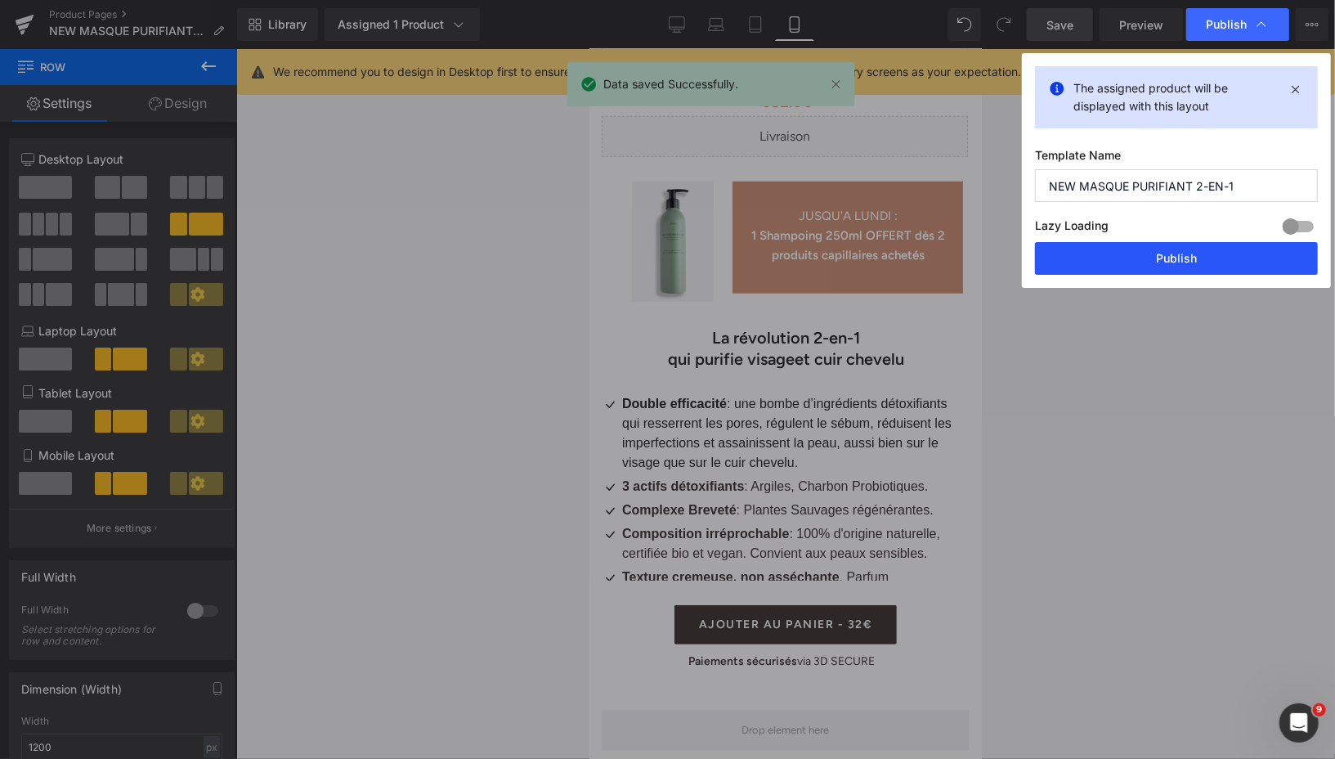
click at [1123, 266] on button "Publish" at bounding box center [1176, 258] width 283 height 33
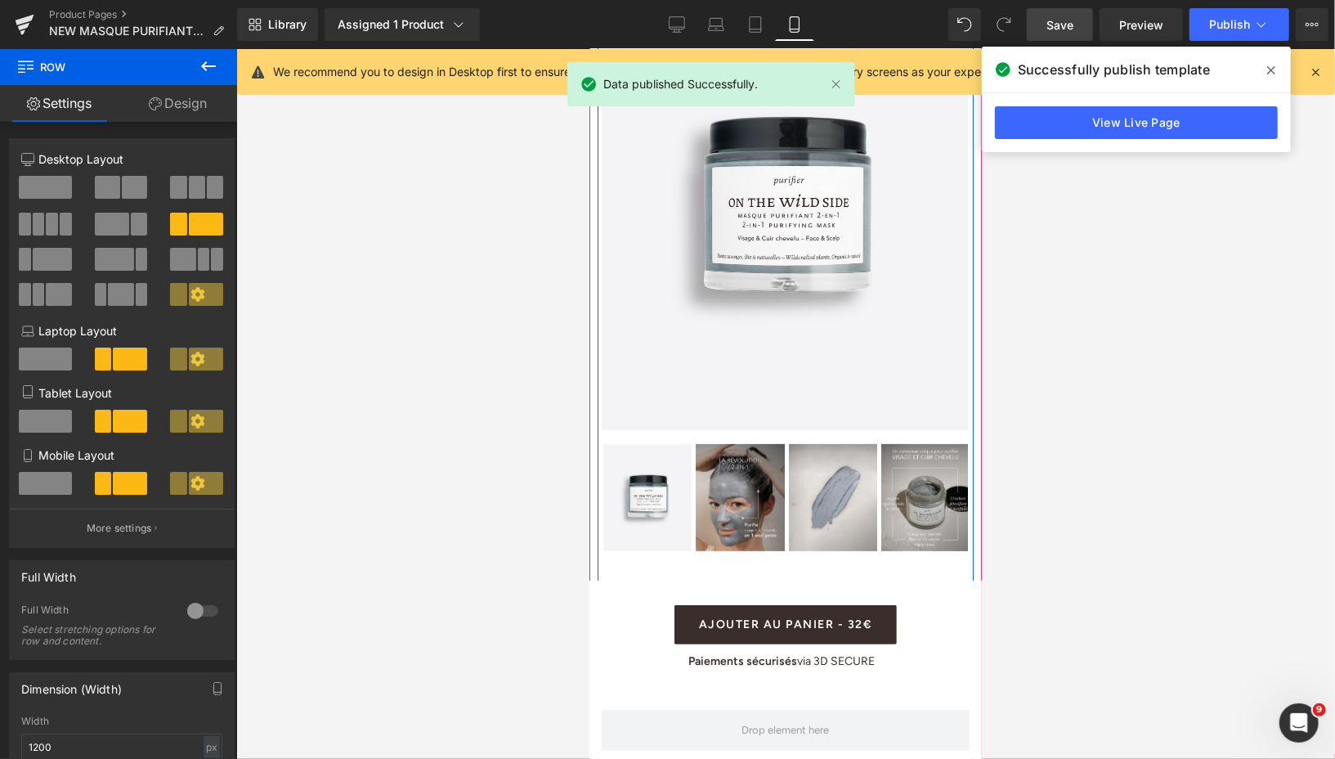
scroll to position [95, 0]
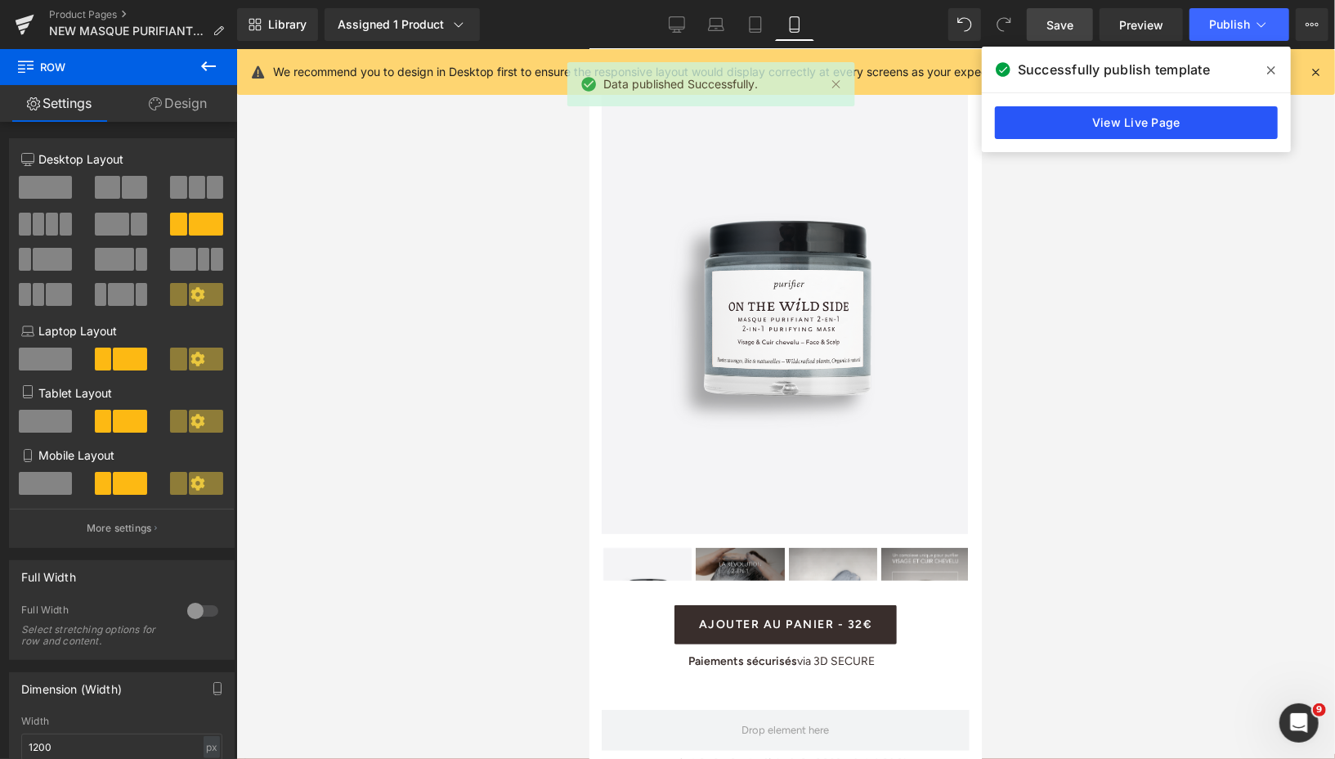
click at [1116, 128] on link "View Live Page" at bounding box center [1136, 122] width 283 height 33
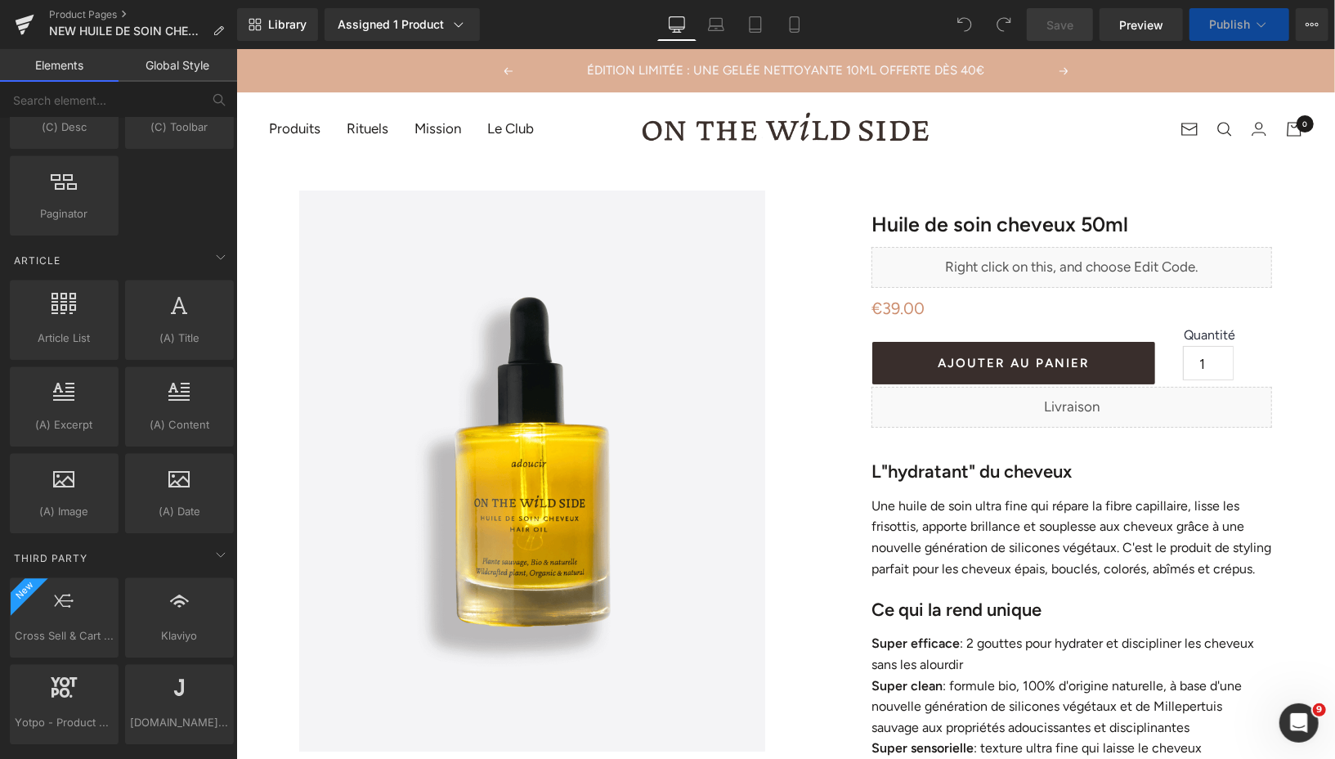
scroll to position [2937, 0]
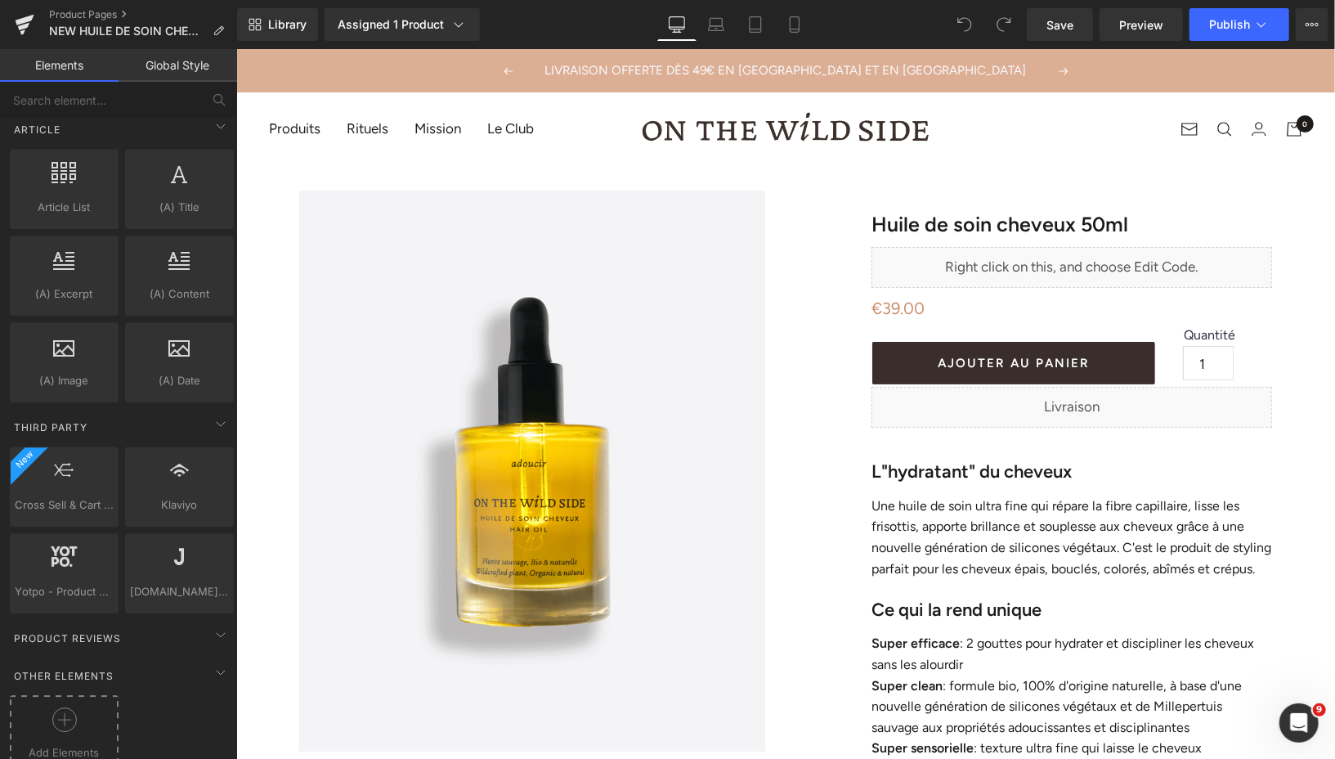
click at [55, 695] on div "Add Elements" at bounding box center [64, 734] width 109 height 78
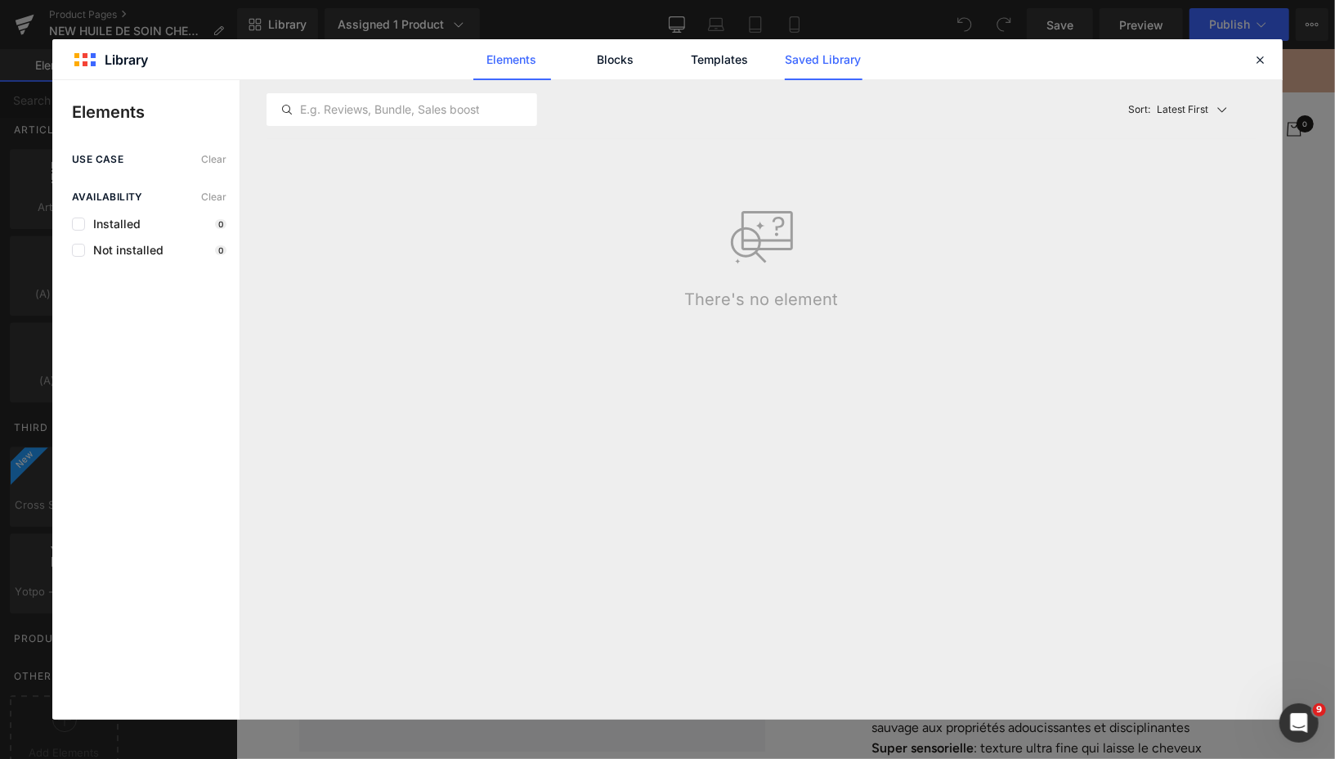
click at [827, 63] on link "Saved Library" at bounding box center [824, 59] width 78 height 41
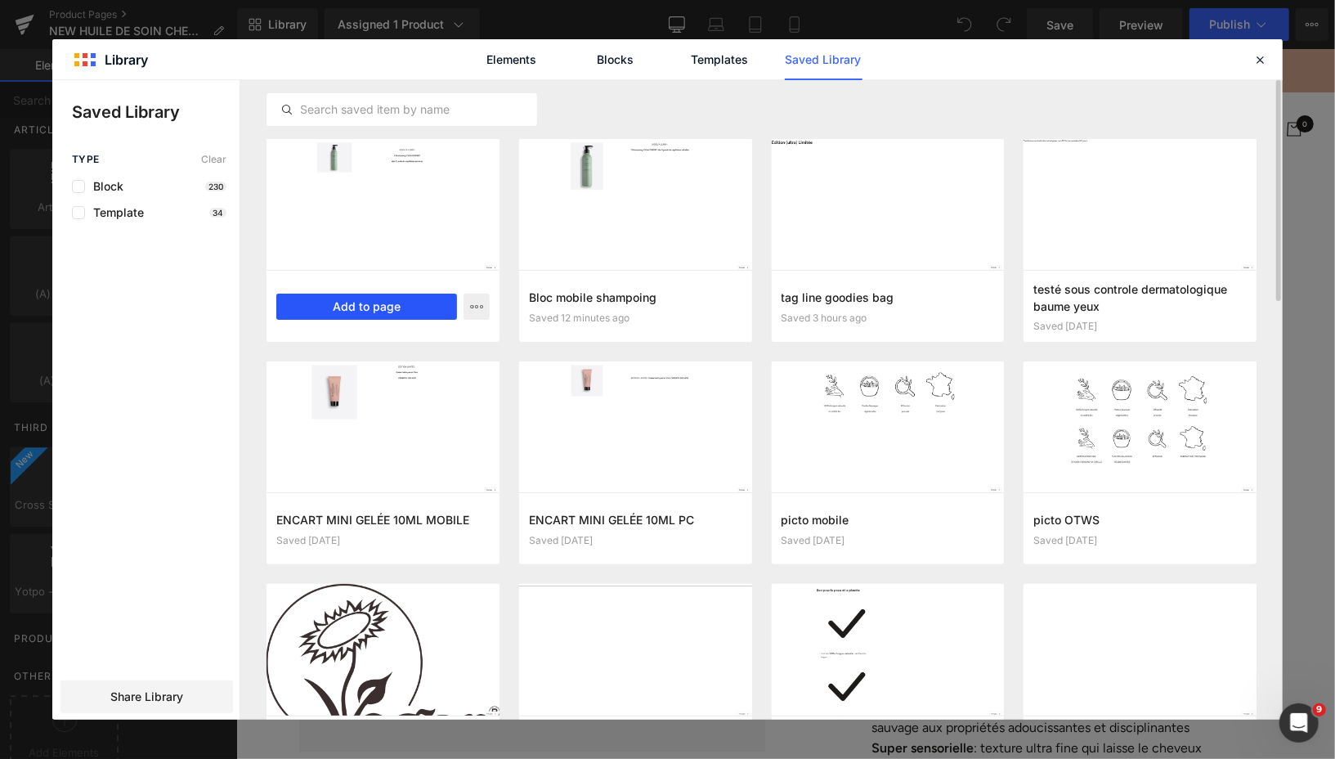
click at [436, 306] on button "Add to page" at bounding box center [366, 306] width 181 height 26
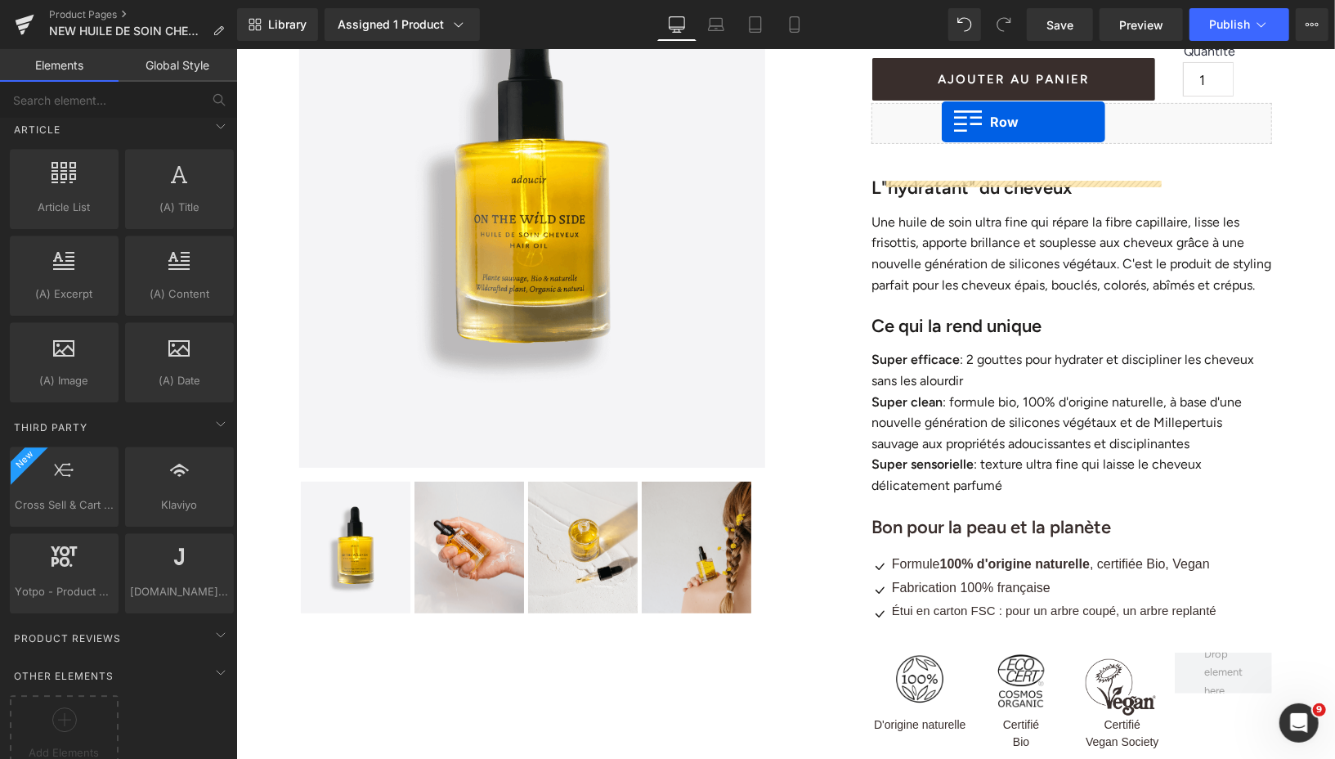
scroll to position [169, 0]
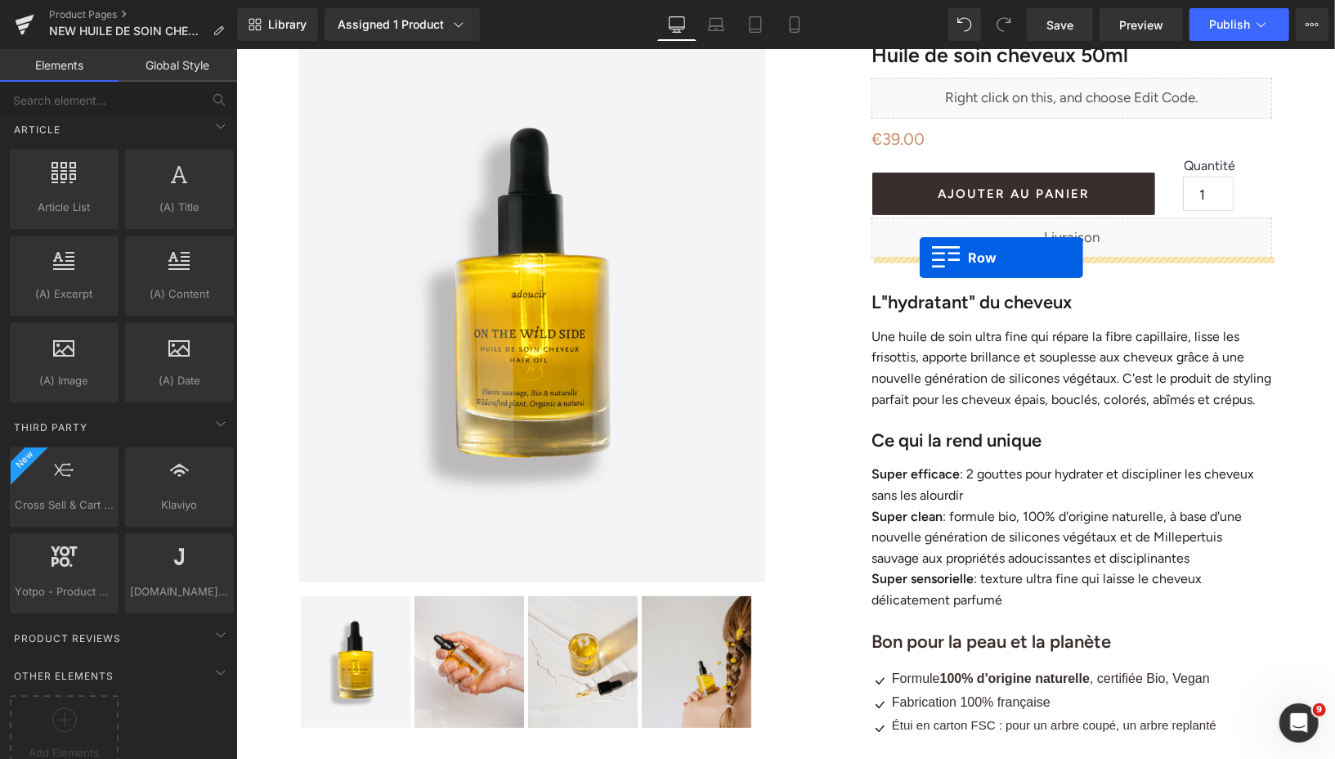
drag, startPoint x: 306, startPoint y: 146, endPoint x: 919, endPoint y: 257, distance: 623.2
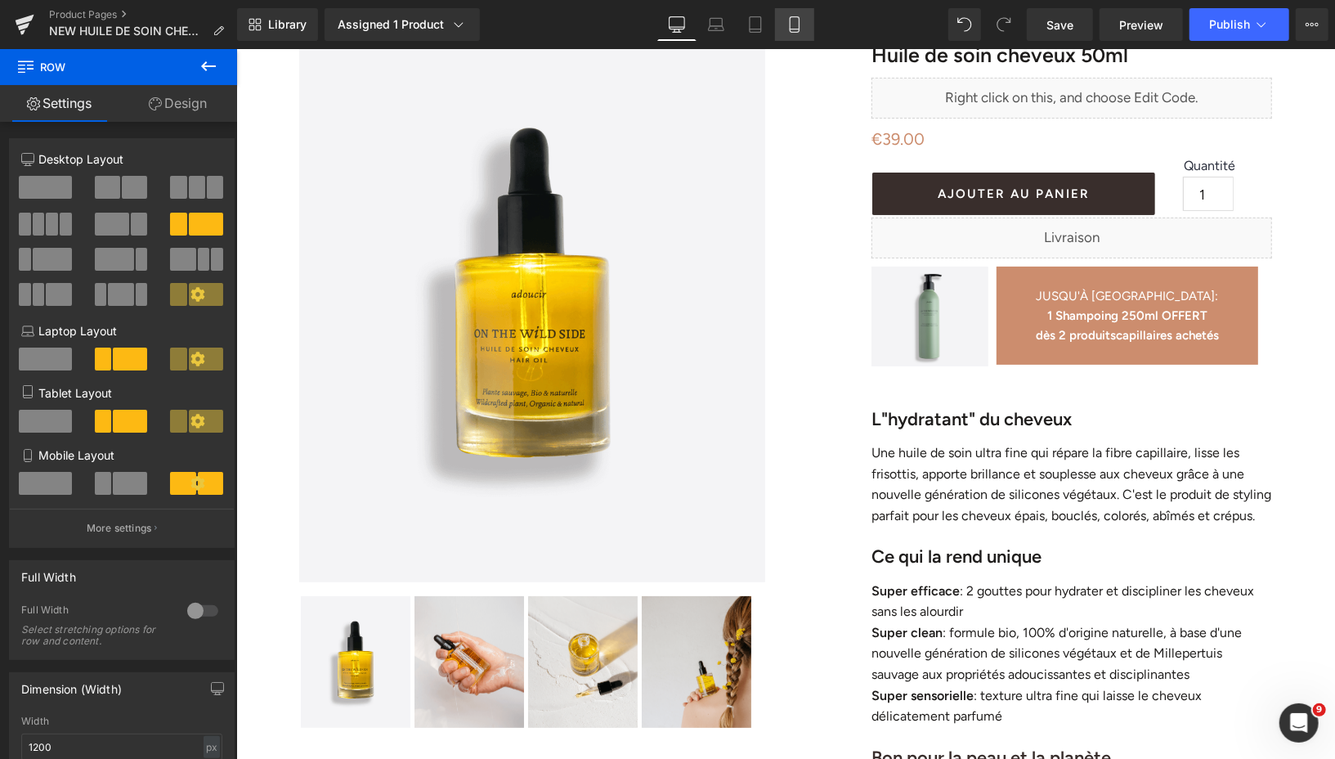
click at [797, 25] on icon at bounding box center [794, 24] width 16 height 16
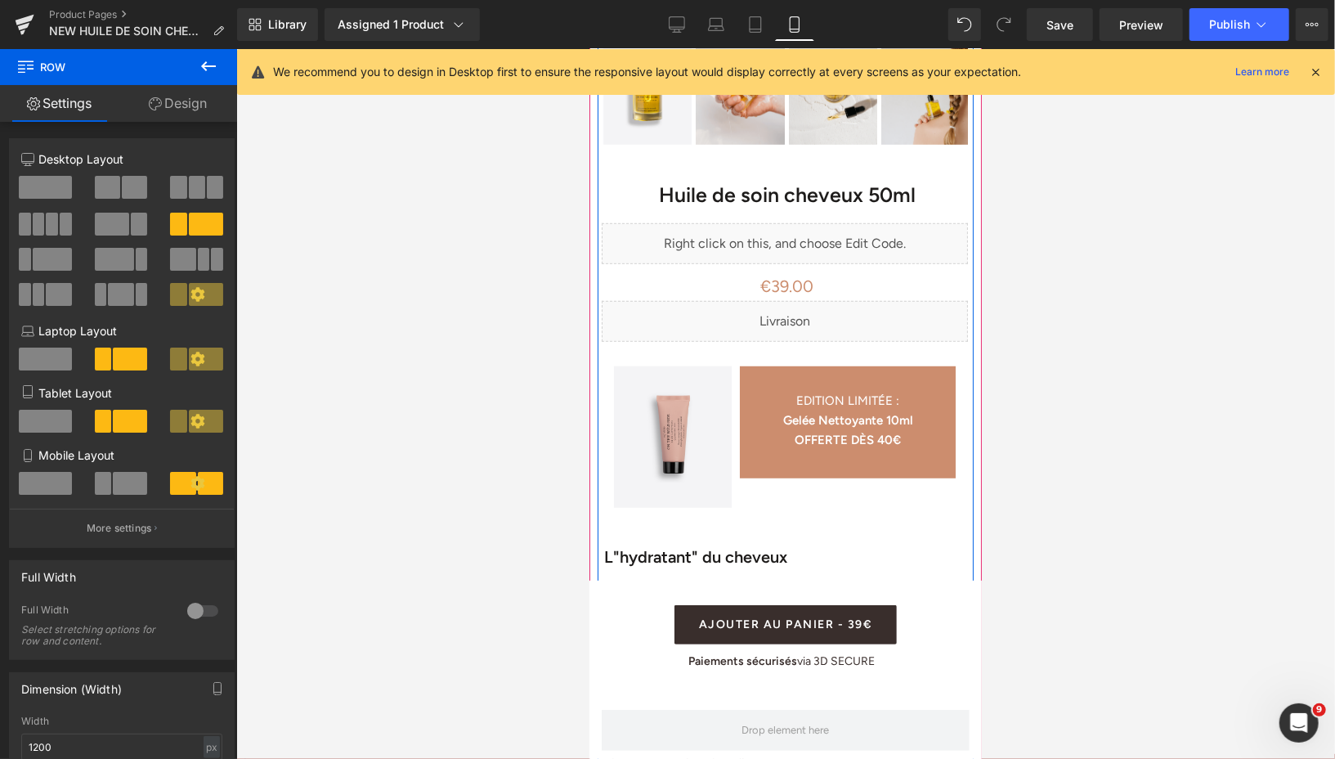
scroll to position [631, 0]
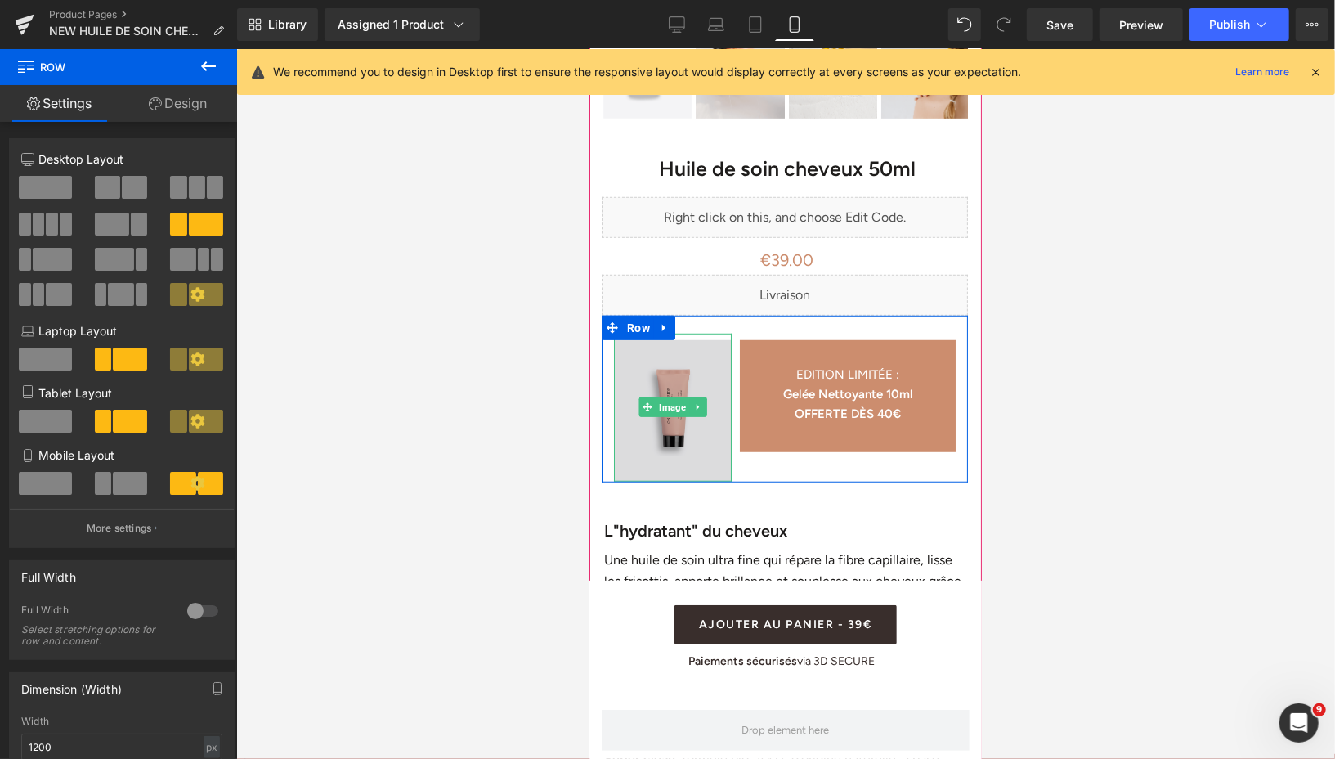
click at [623, 348] on img at bounding box center [672, 407] width 118 height 149
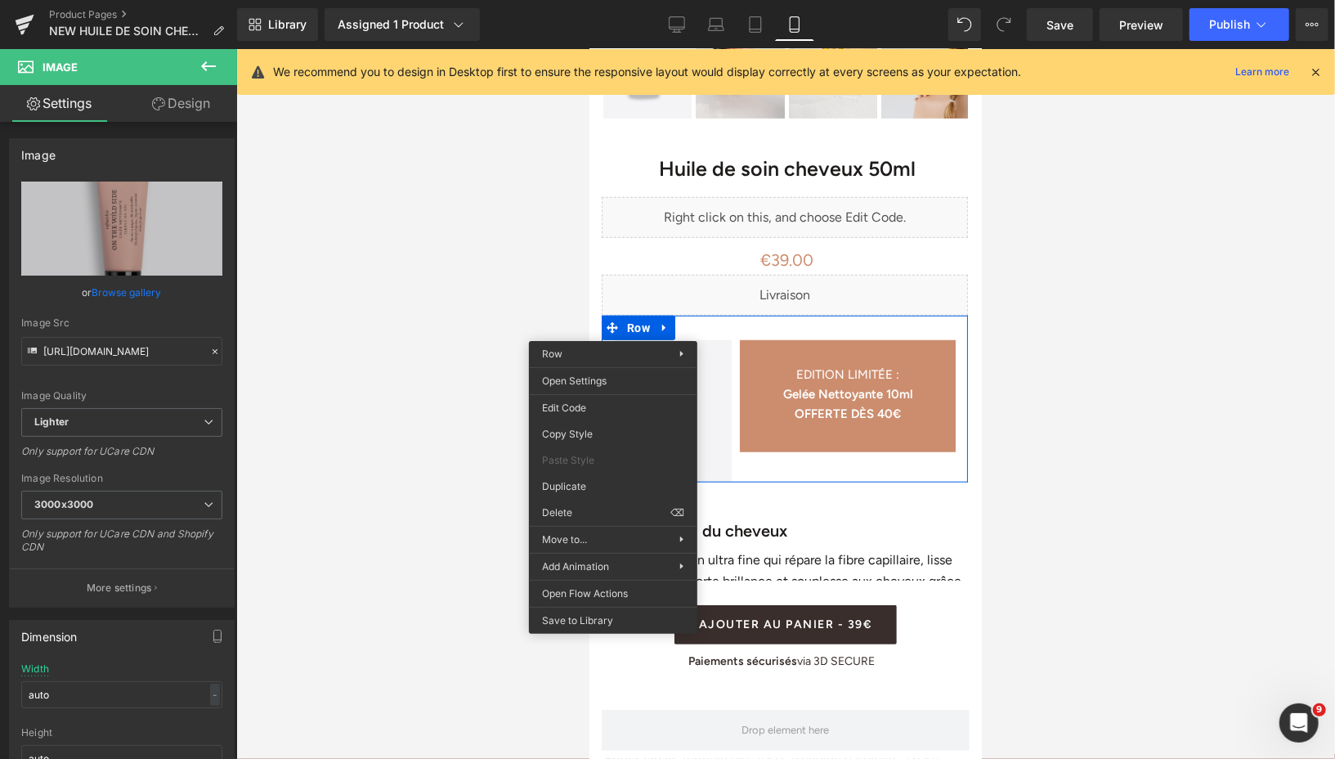
click at [589, 504] on div "Row You are previewing how the will restyle your page. You can not edit Element…" at bounding box center [667, 393] width 1335 height 786
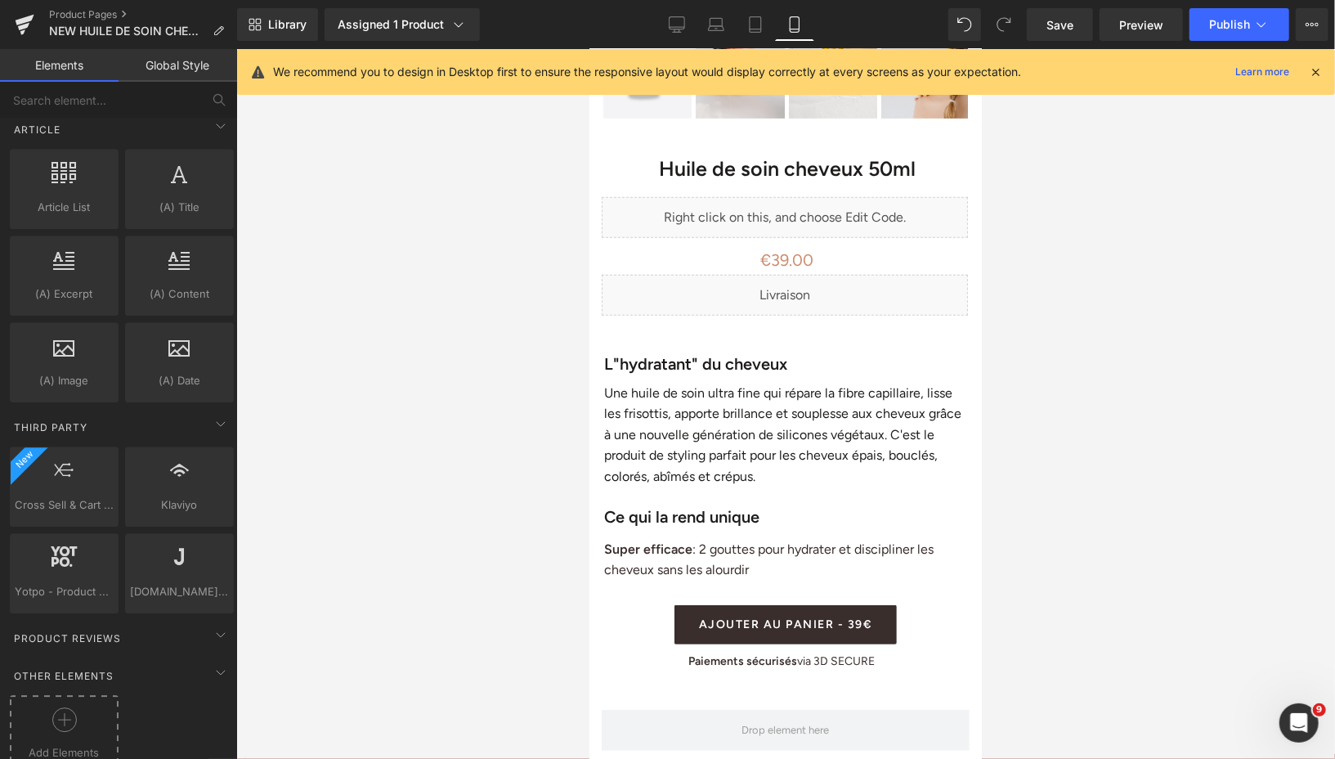
click at [54, 707] on div at bounding box center [64, 725] width 101 height 37
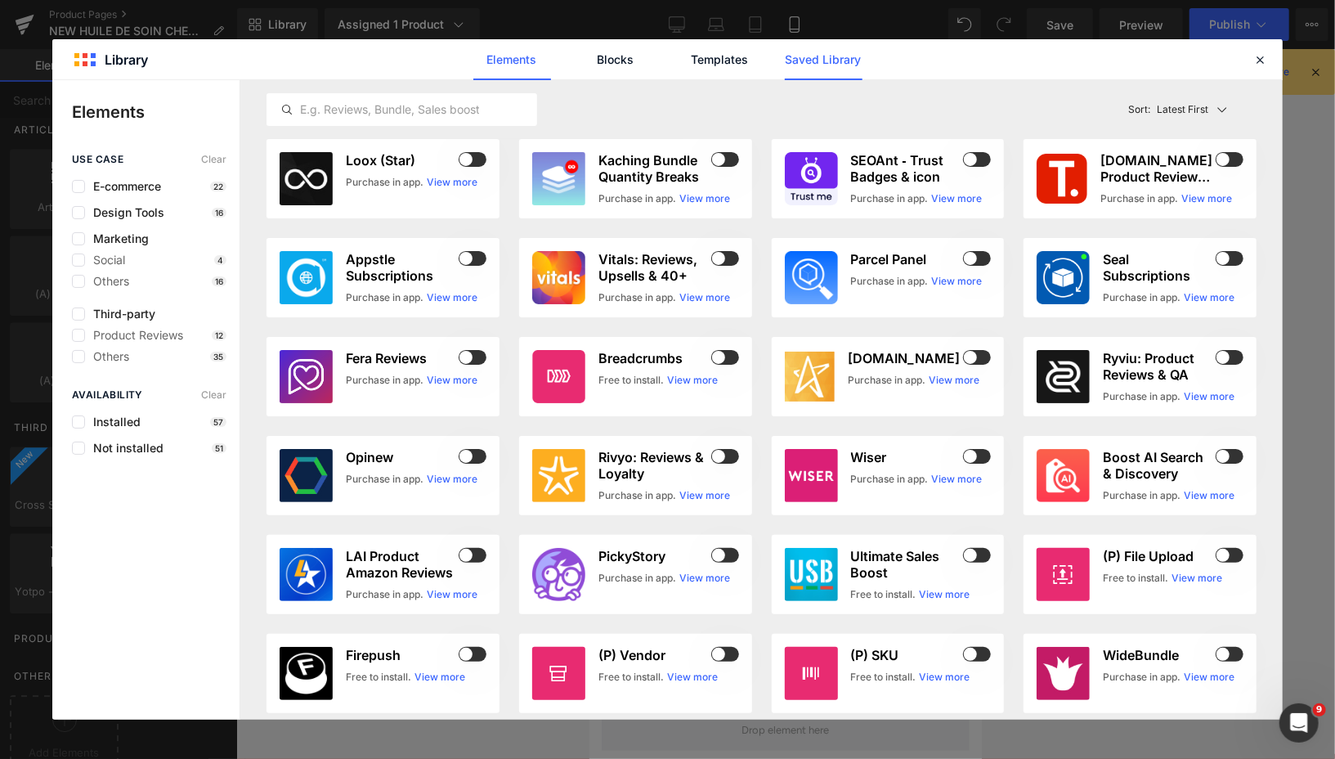
click at [807, 47] on link "Saved Library" at bounding box center [824, 59] width 78 height 41
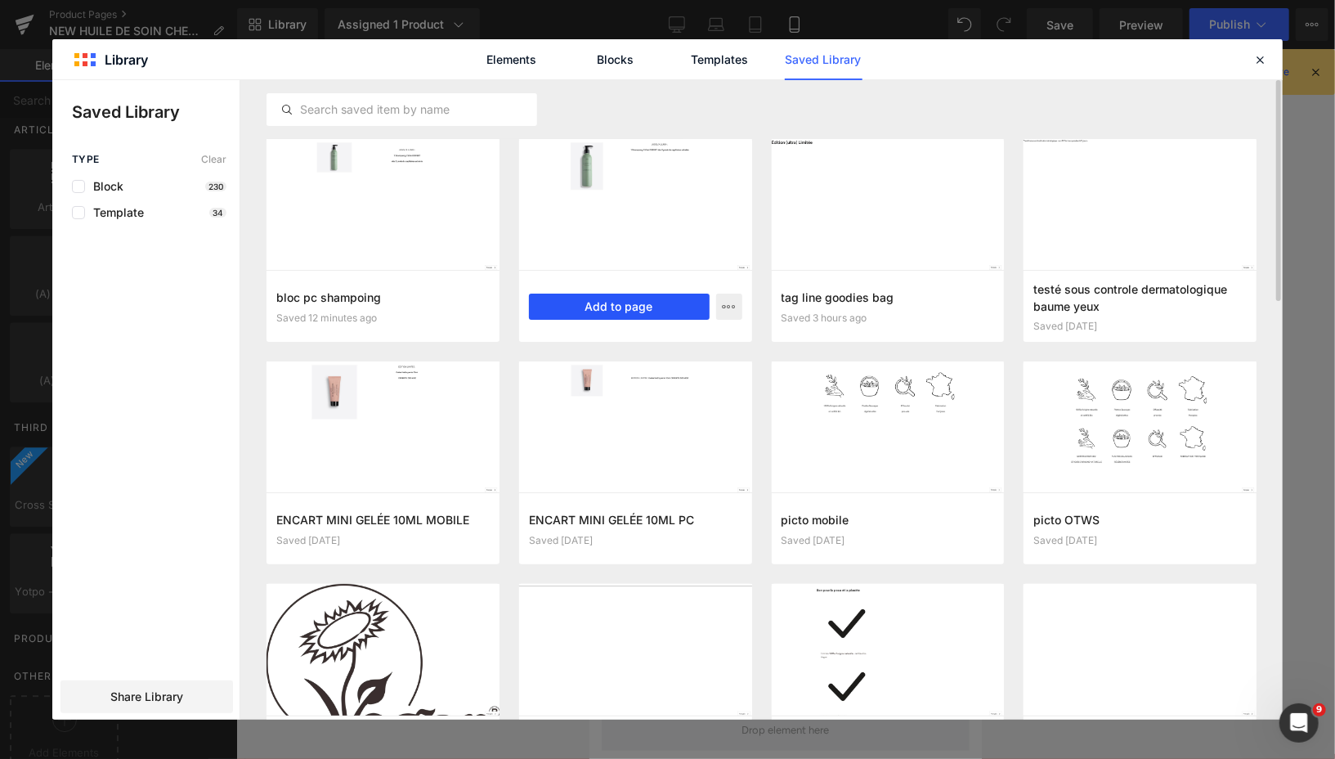
click at [610, 311] on button "Add to page" at bounding box center [619, 306] width 181 height 26
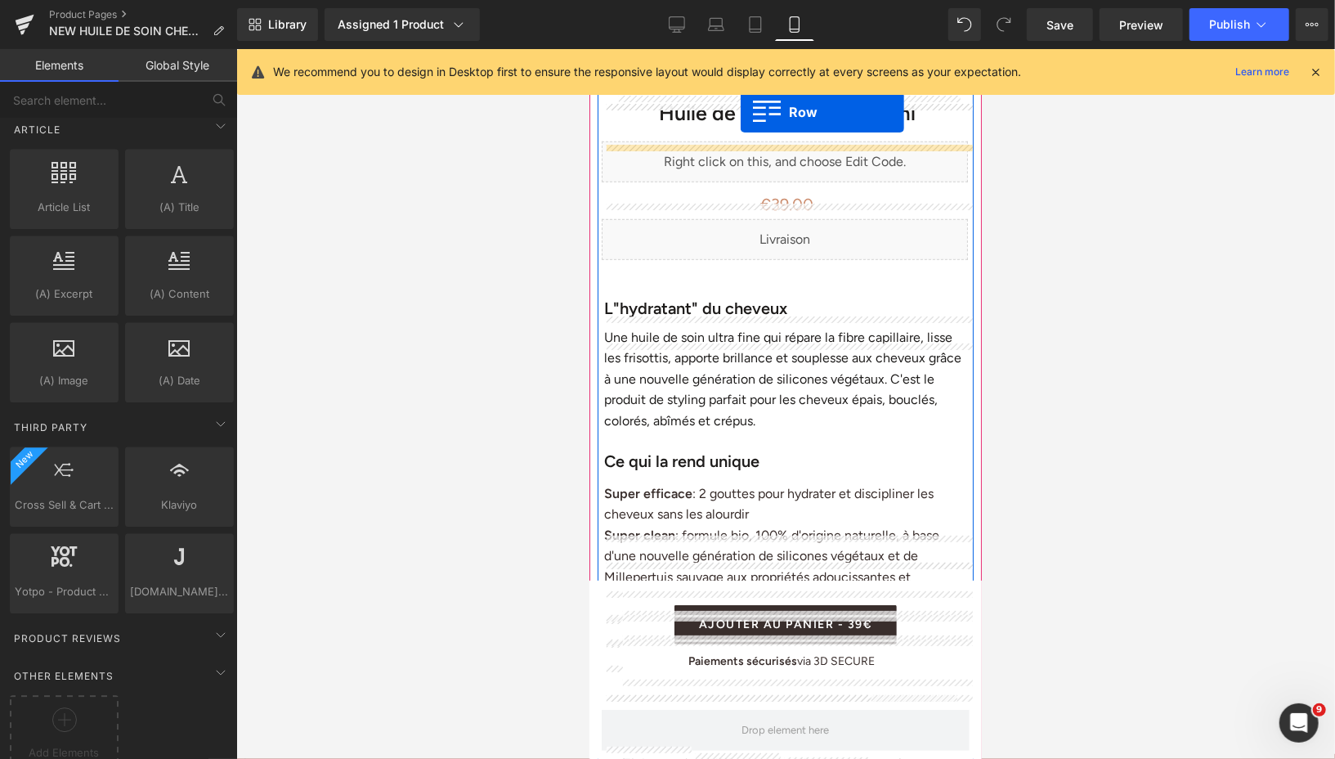
scroll to position [572, 0]
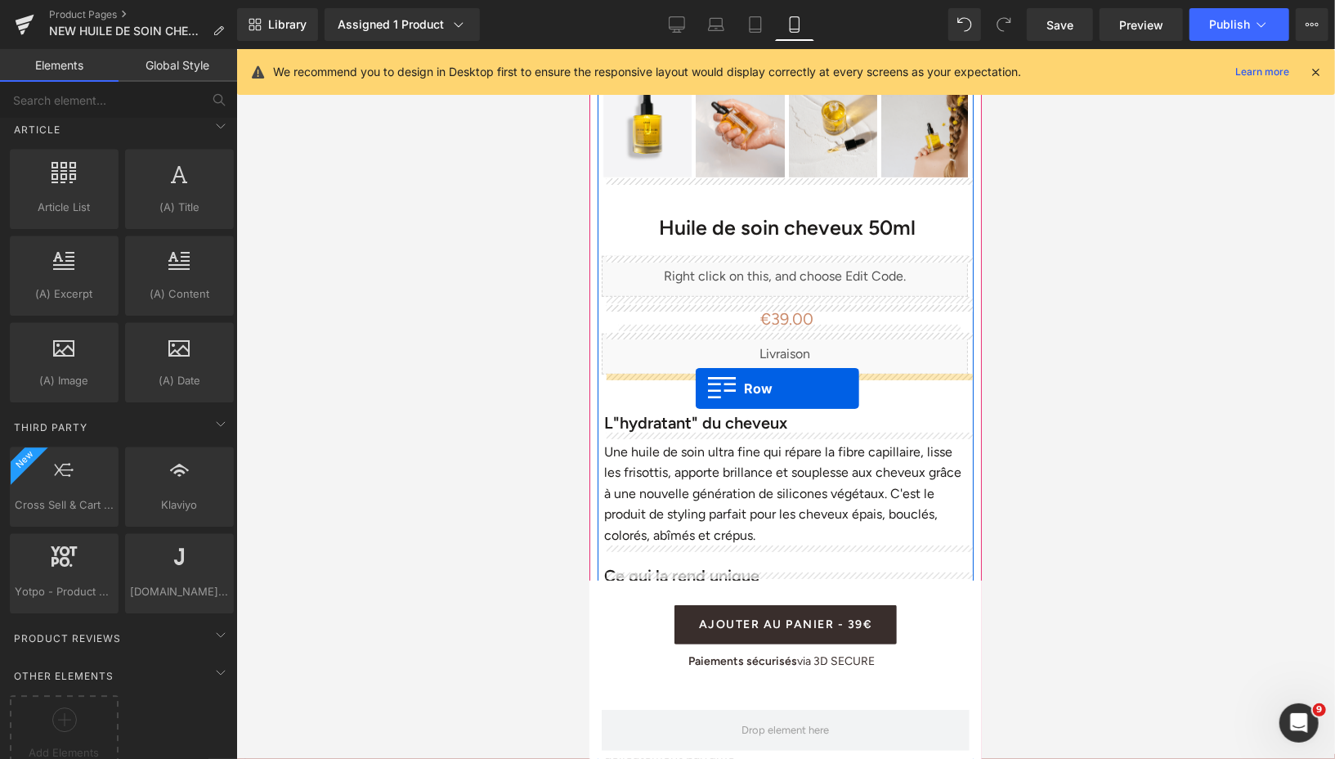
drag, startPoint x: 598, startPoint y: 140, endPoint x: 695, endPoint y: 388, distance: 265.8
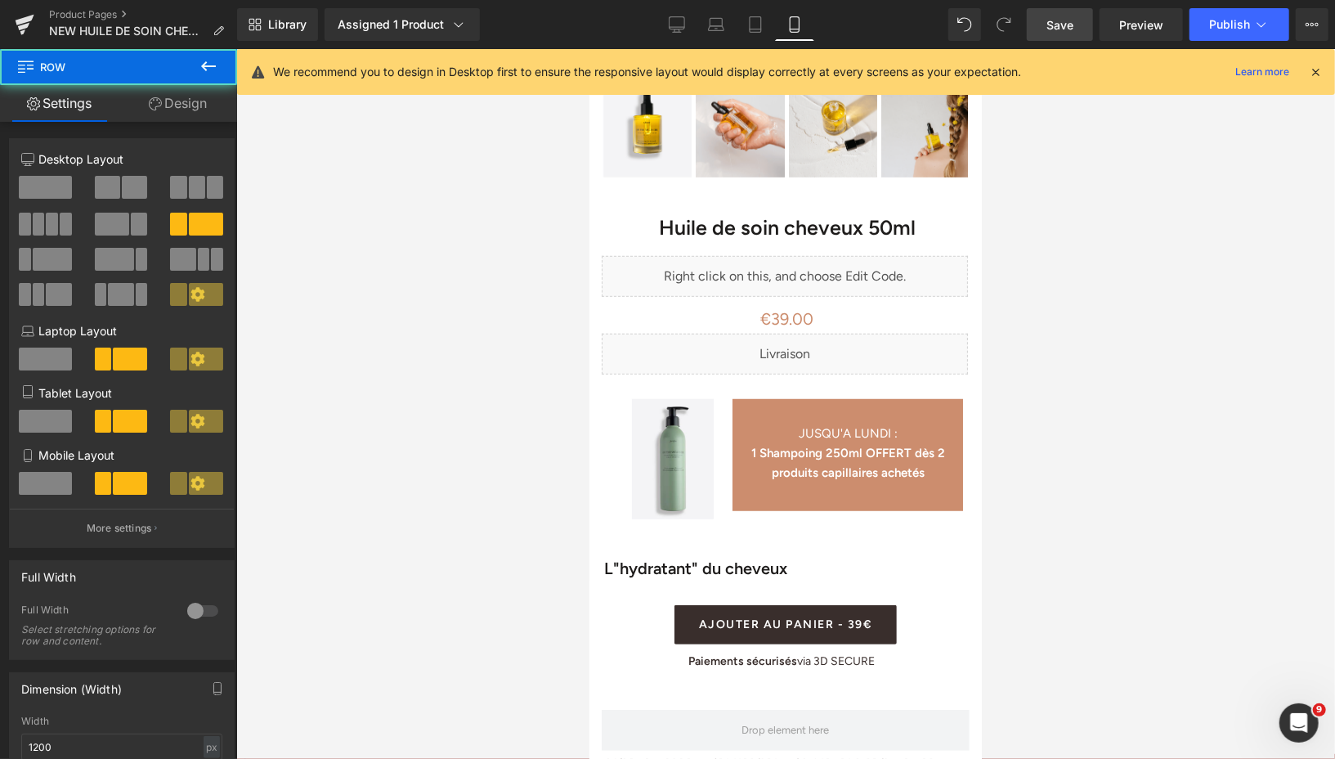
click at [1063, 20] on span "Save" at bounding box center [1059, 24] width 27 height 17
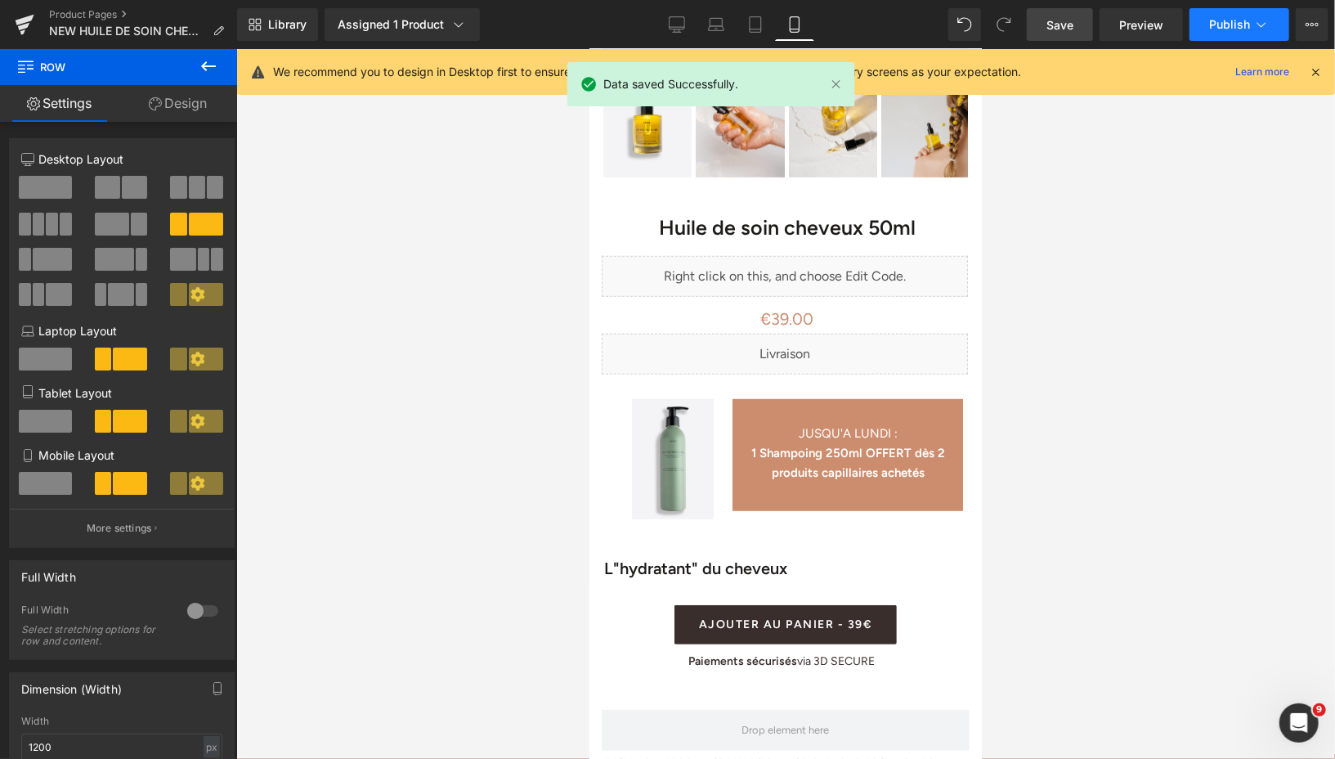
click at [1211, 23] on span "Publish" at bounding box center [1229, 24] width 41 height 13
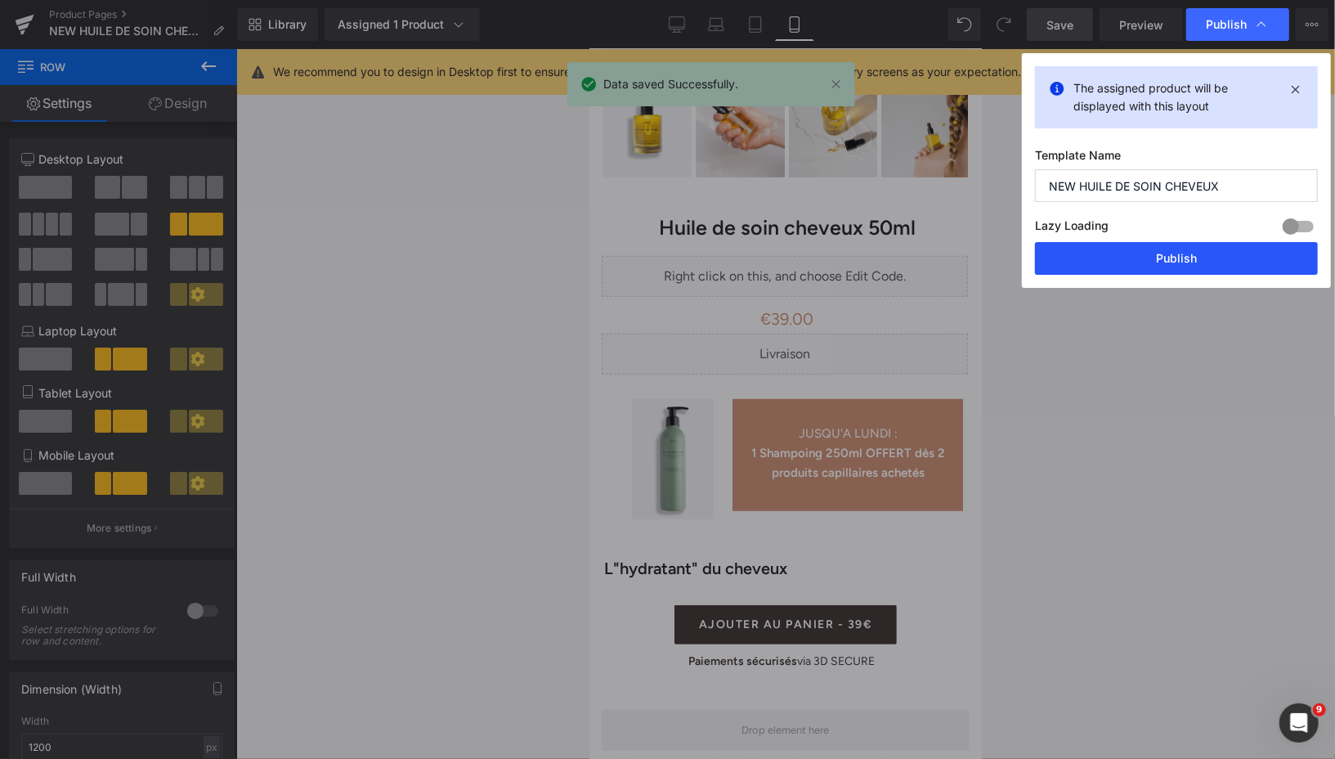
click at [1152, 259] on button "Publish" at bounding box center [1176, 258] width 283 height 33
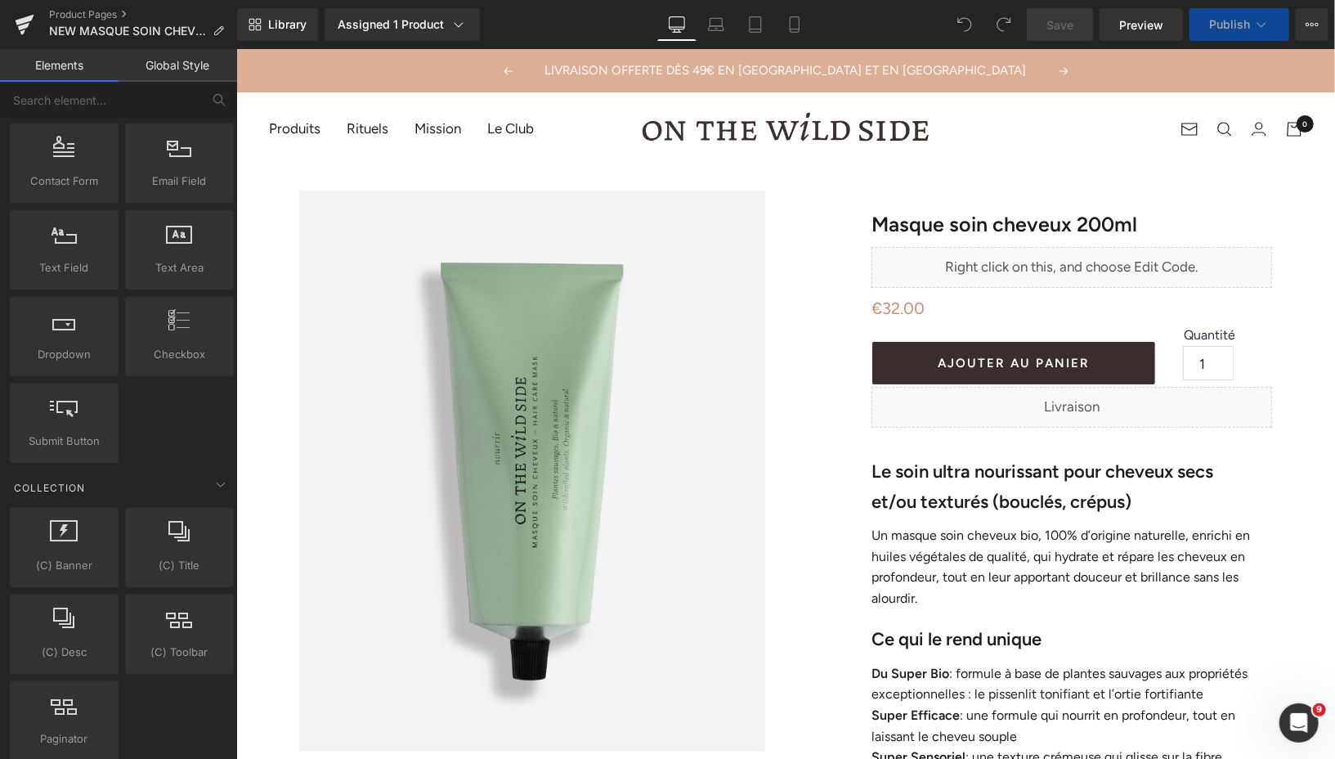
scroll to position [2937, 0]
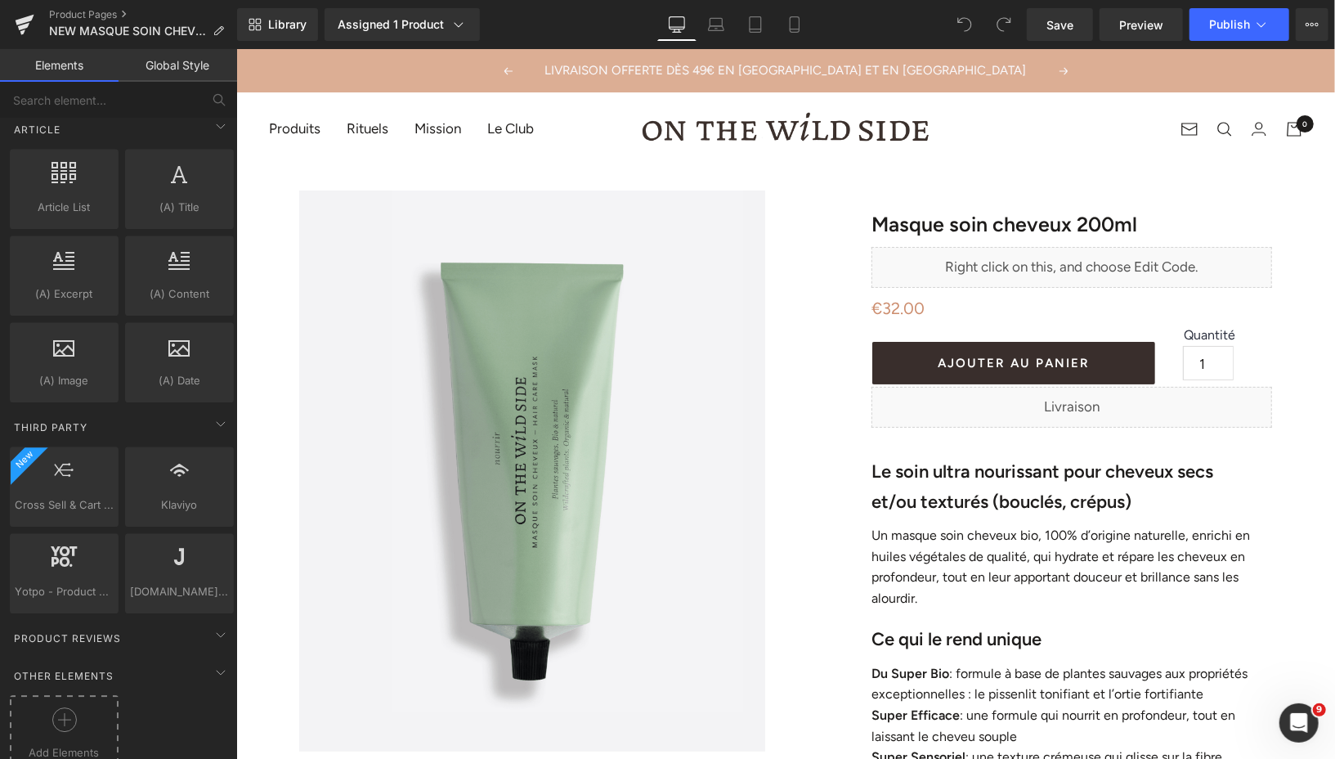
click at [55, 707] on icon at bounding box center [64, 719] width 25 height 25
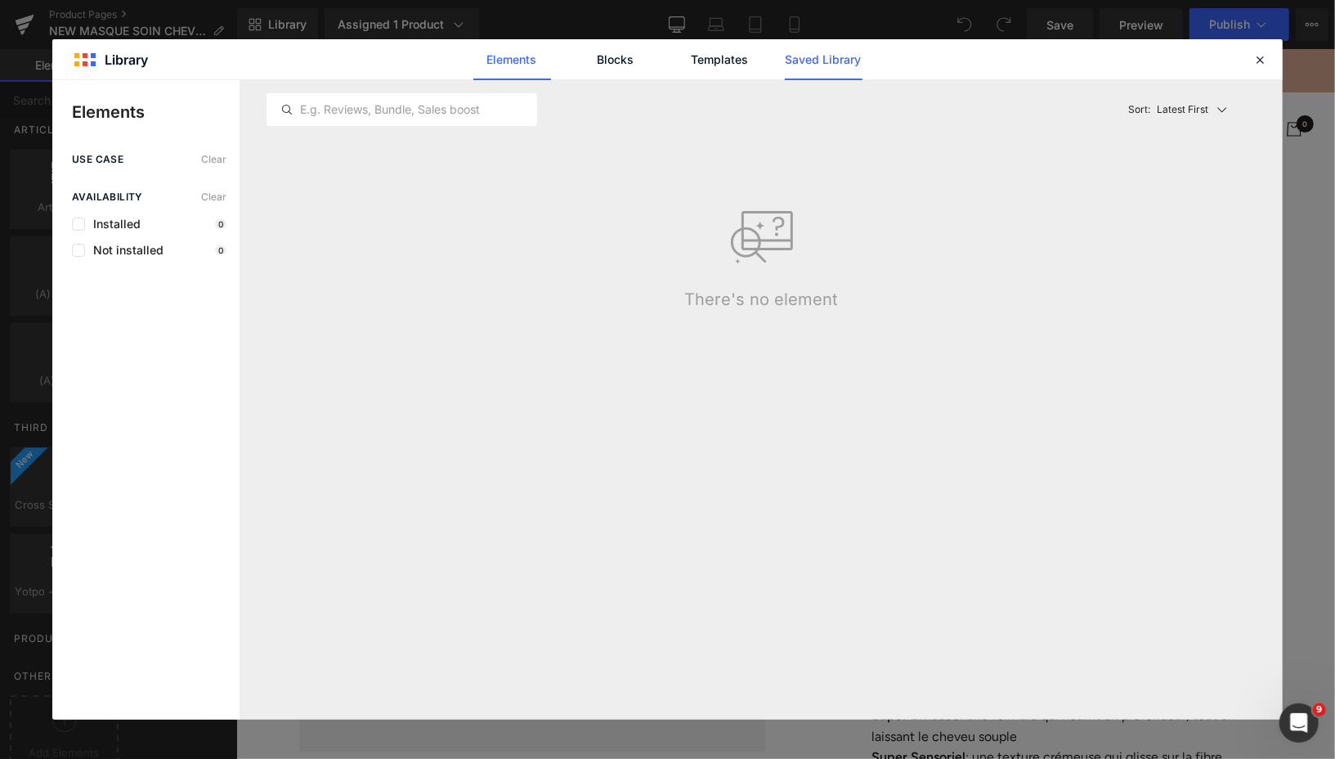
click at [807, 78] on link "Saved Library" at bounding box center [824, 59] width 78 height 41
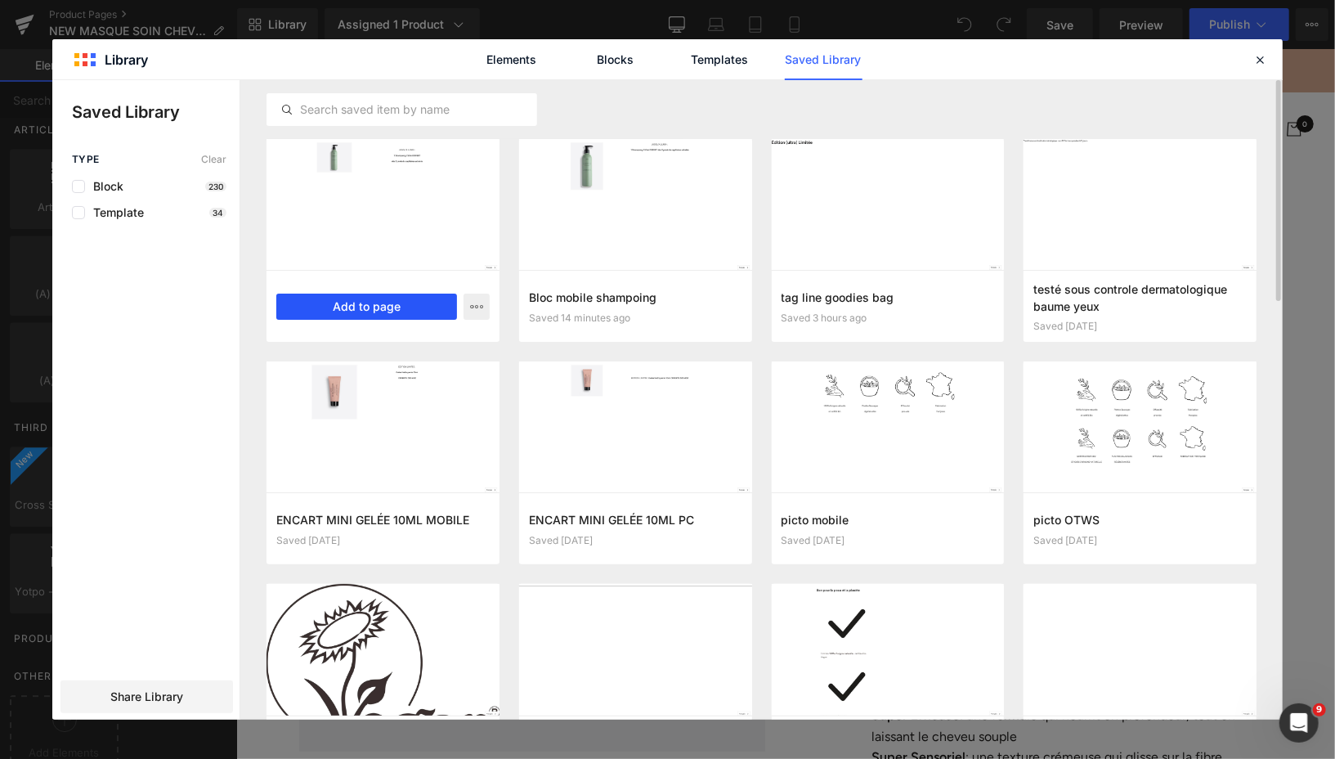
click at [407, 313] on button "Add to page" at bounding box center [366, 306] width 181 height 26
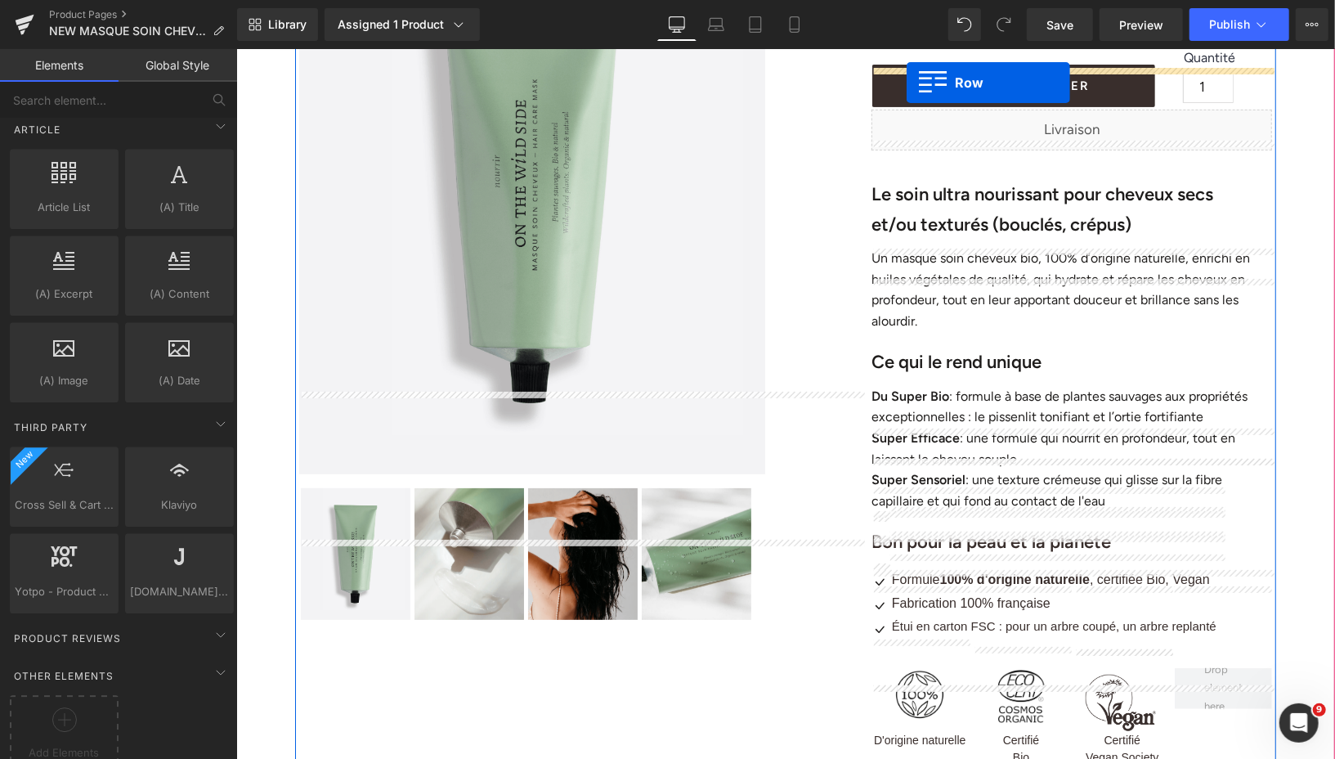
scroll to position [228, 0]
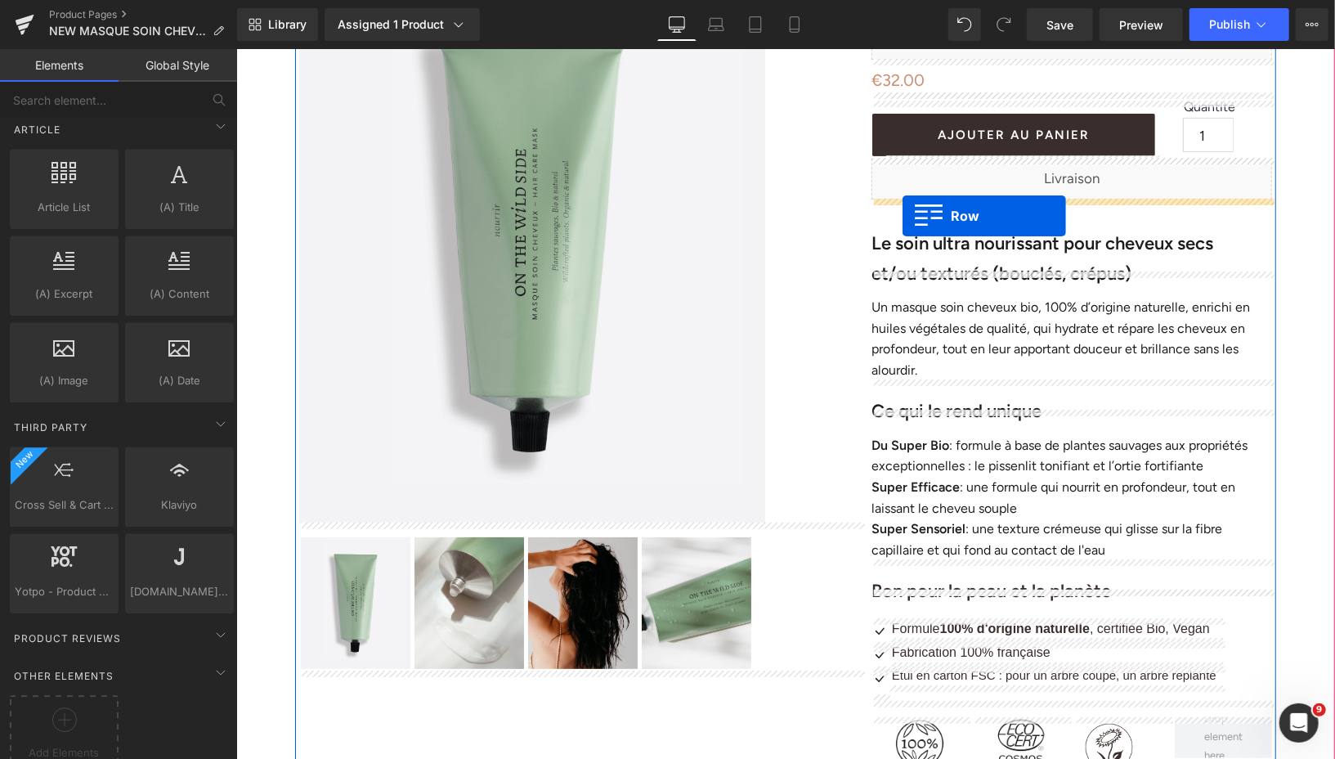
drag, startPoint x: 308, startPoint y: 140, endPoint x: 902, endPoint y: 214, distance: 598.2
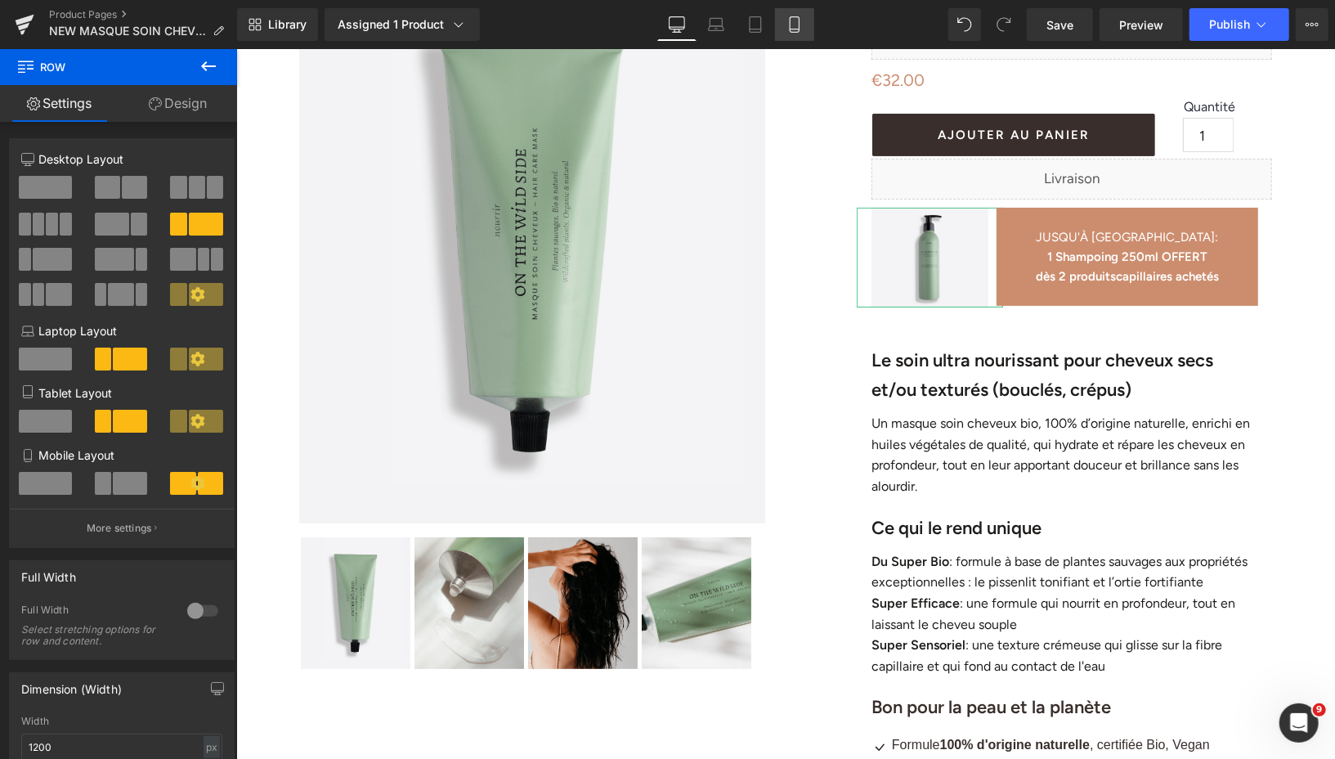
click at [795, 25] on icon at bounding box center [794, 24] width 16 height 16
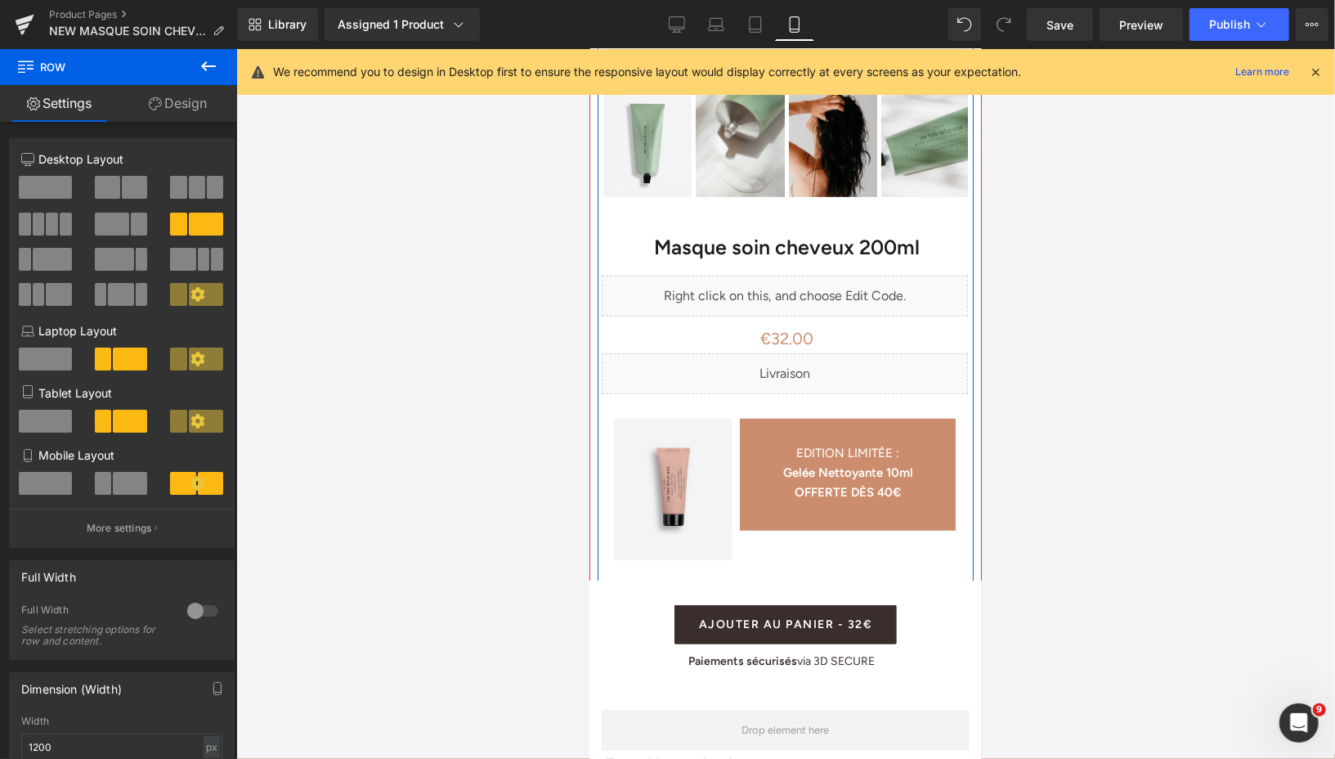
scroll to position [647, 0]
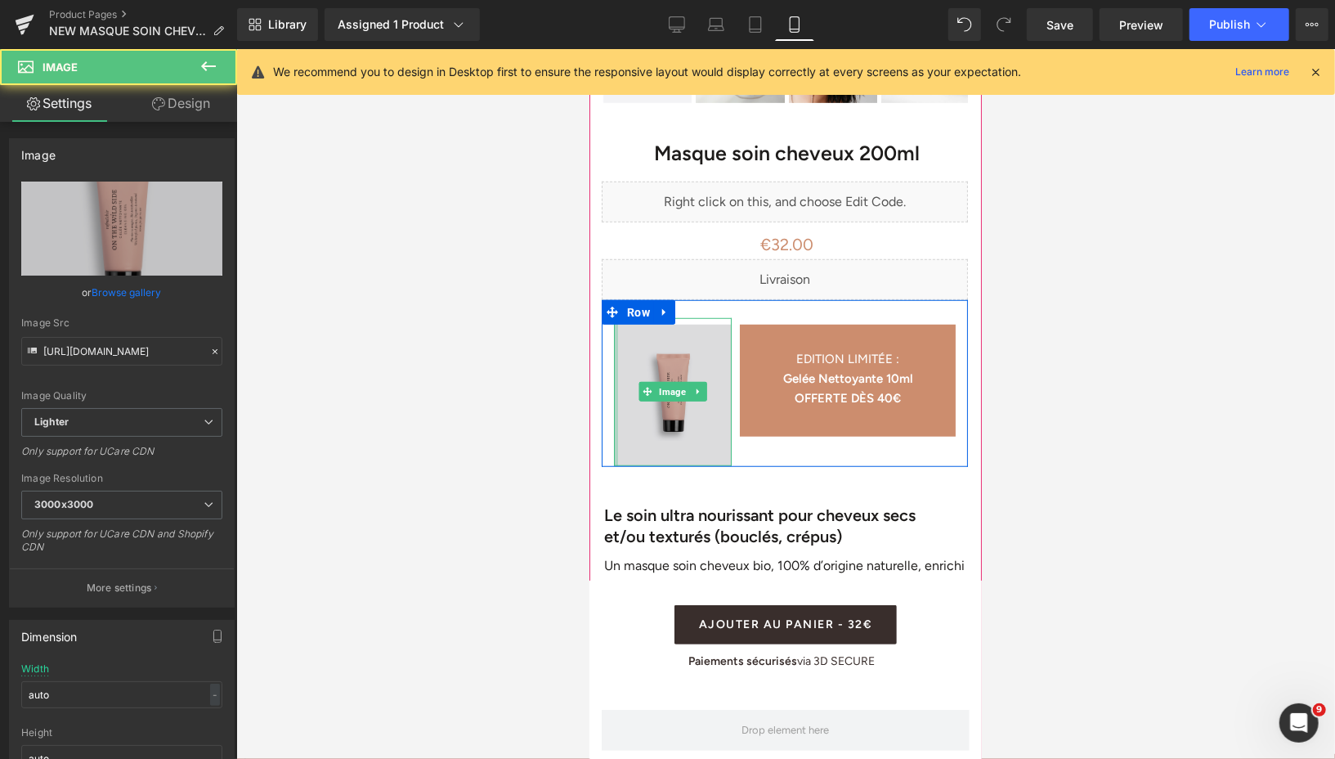
click at [616, 327] on div "Image" at bounding box center [672, 391] width 118 height 149
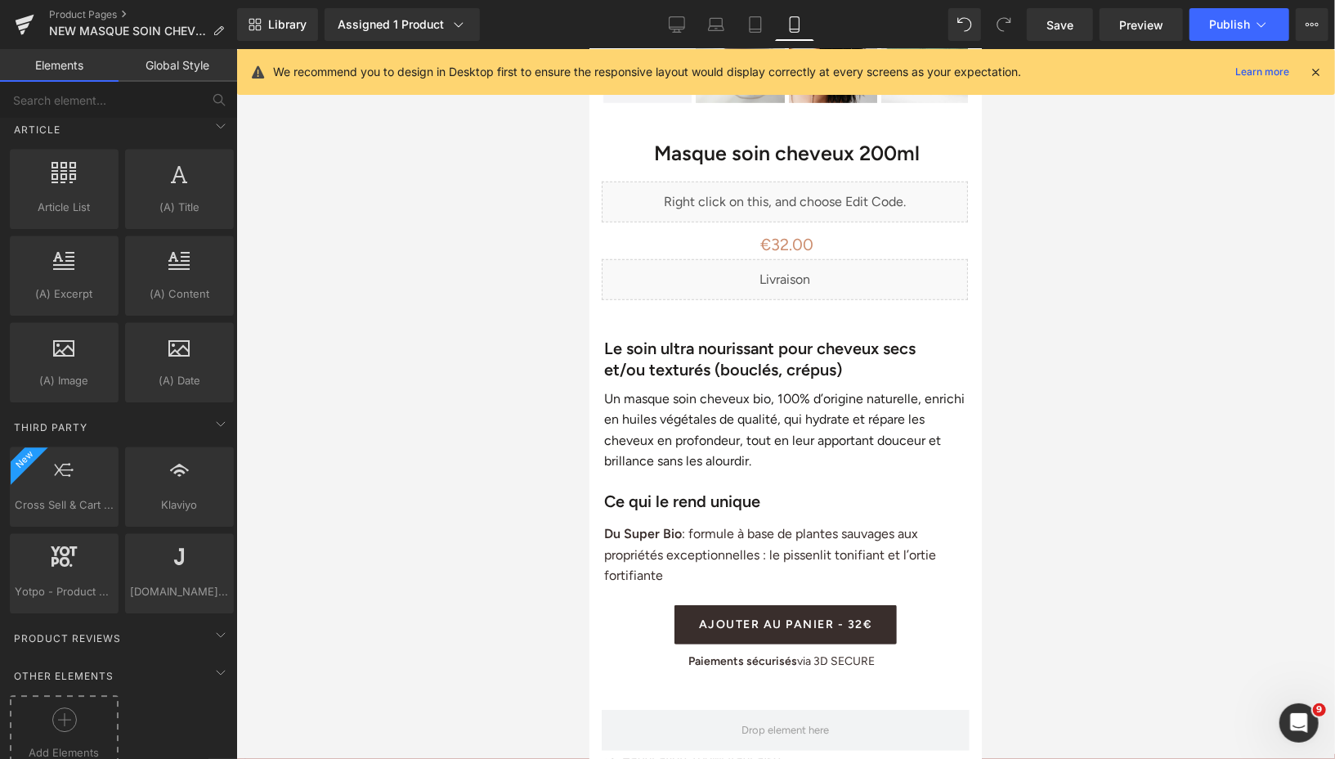
click at [62, 707] on icon at bounding box center [64, 719] width 25 height 25
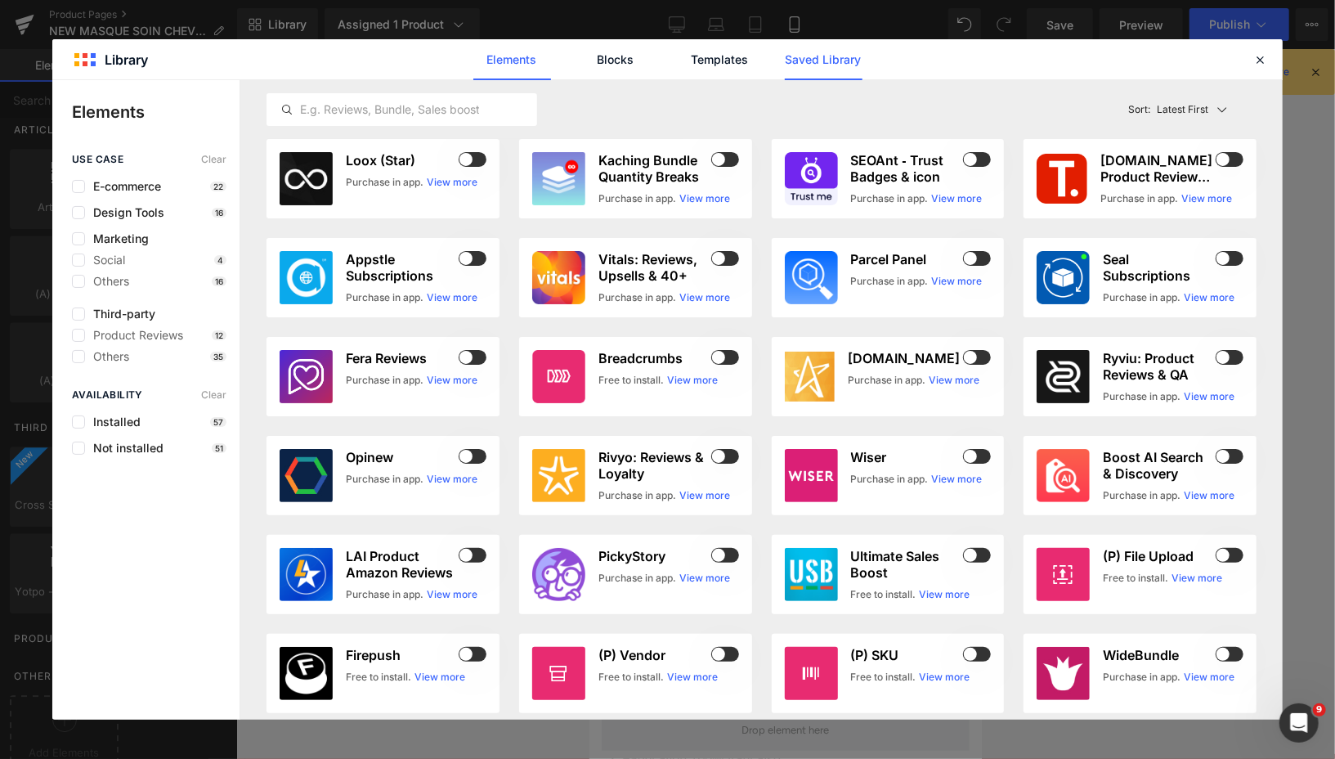
click at [830, 62] on link "Saved Library" at bounding box center [824, 59] width 78 height 41
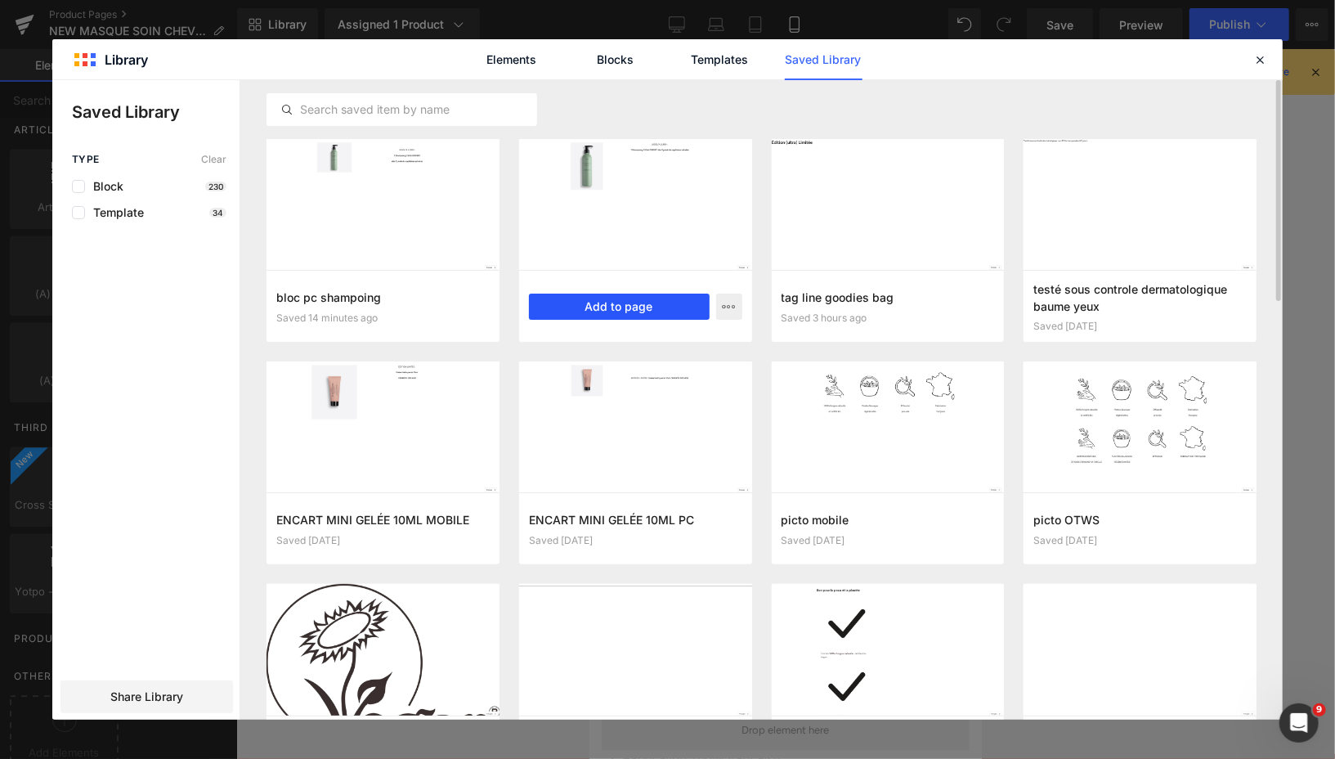
click at [603, 311] on button "Add to page" at bounding box center [619, 306] width 181 height 26
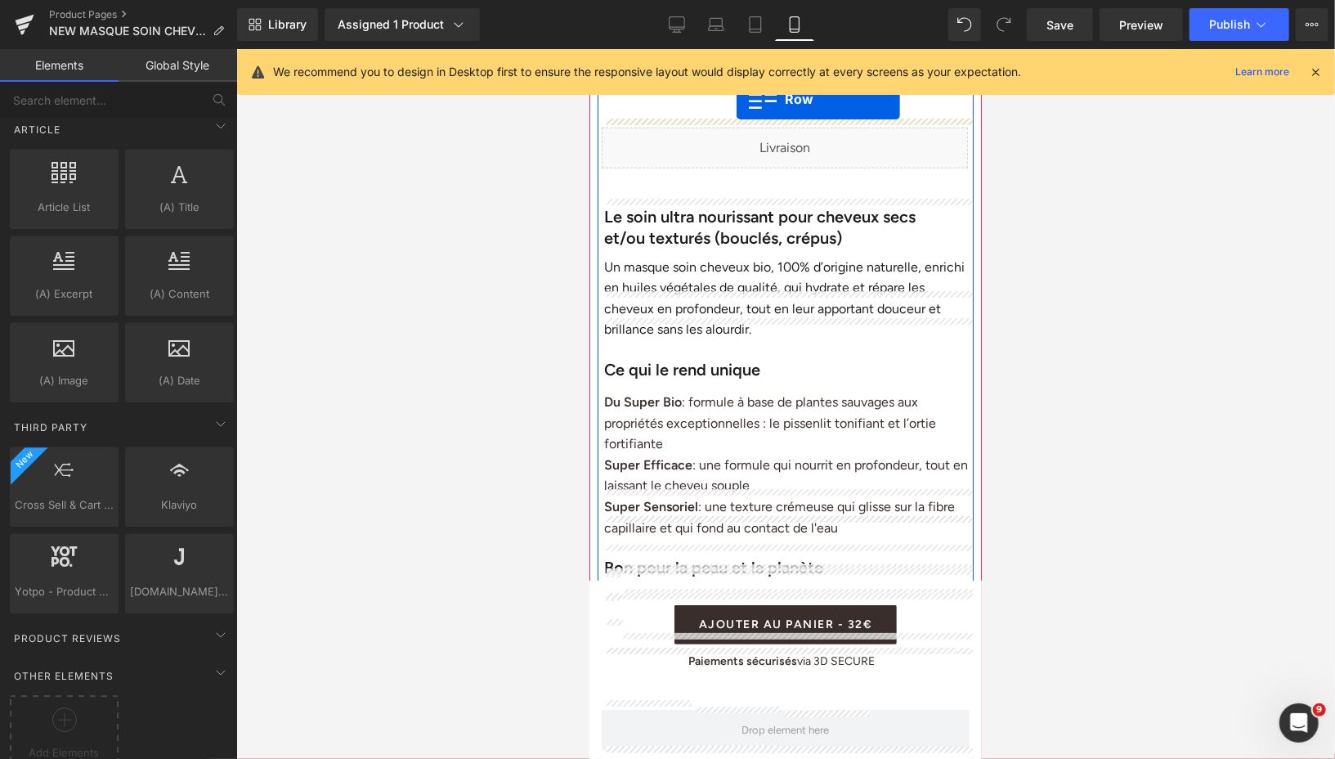
scroll to position [697, 0]
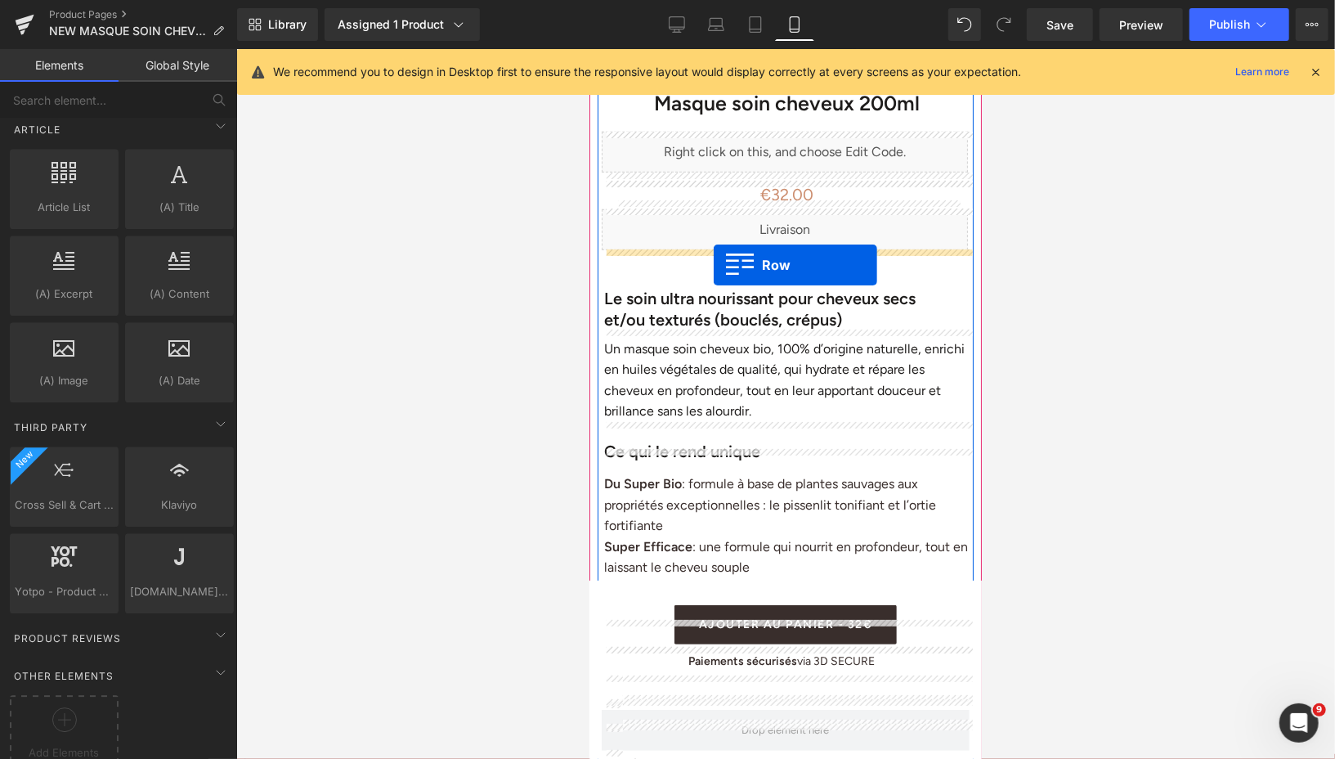
drag, startPoint x: 603, startPoint y: 146, endPoint x: 713, endPoint y: 264, distance: 161.4
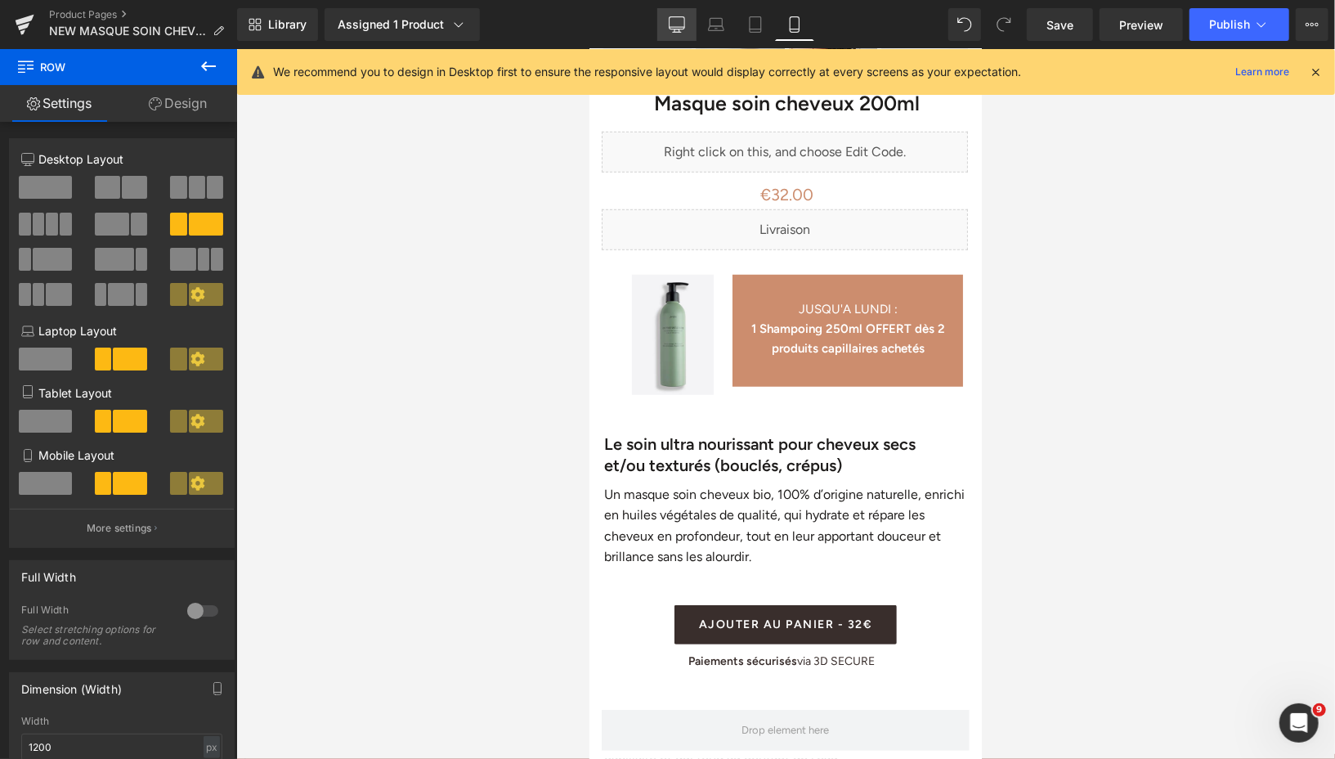
click at [683, 20] on icon at bounding box center [677, 24] width 16 height 16
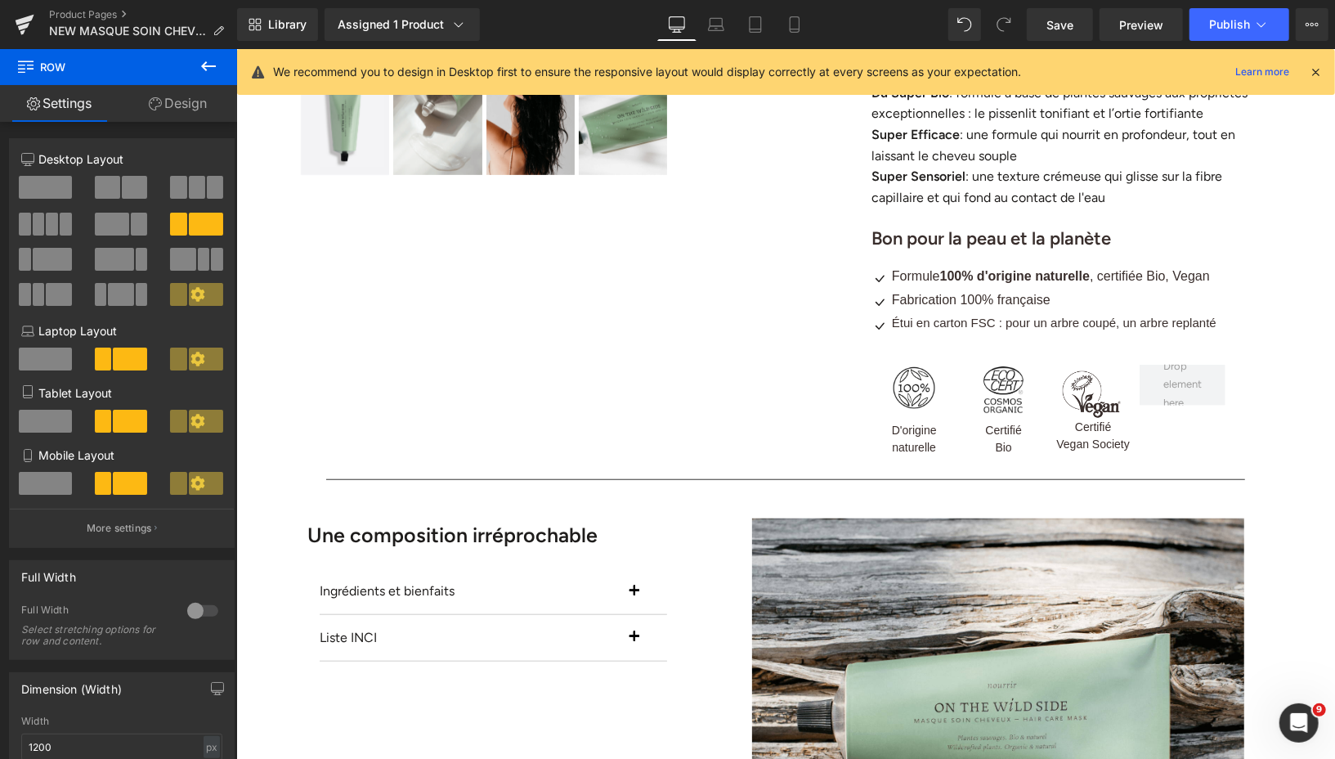
scroll to position [0, 0]
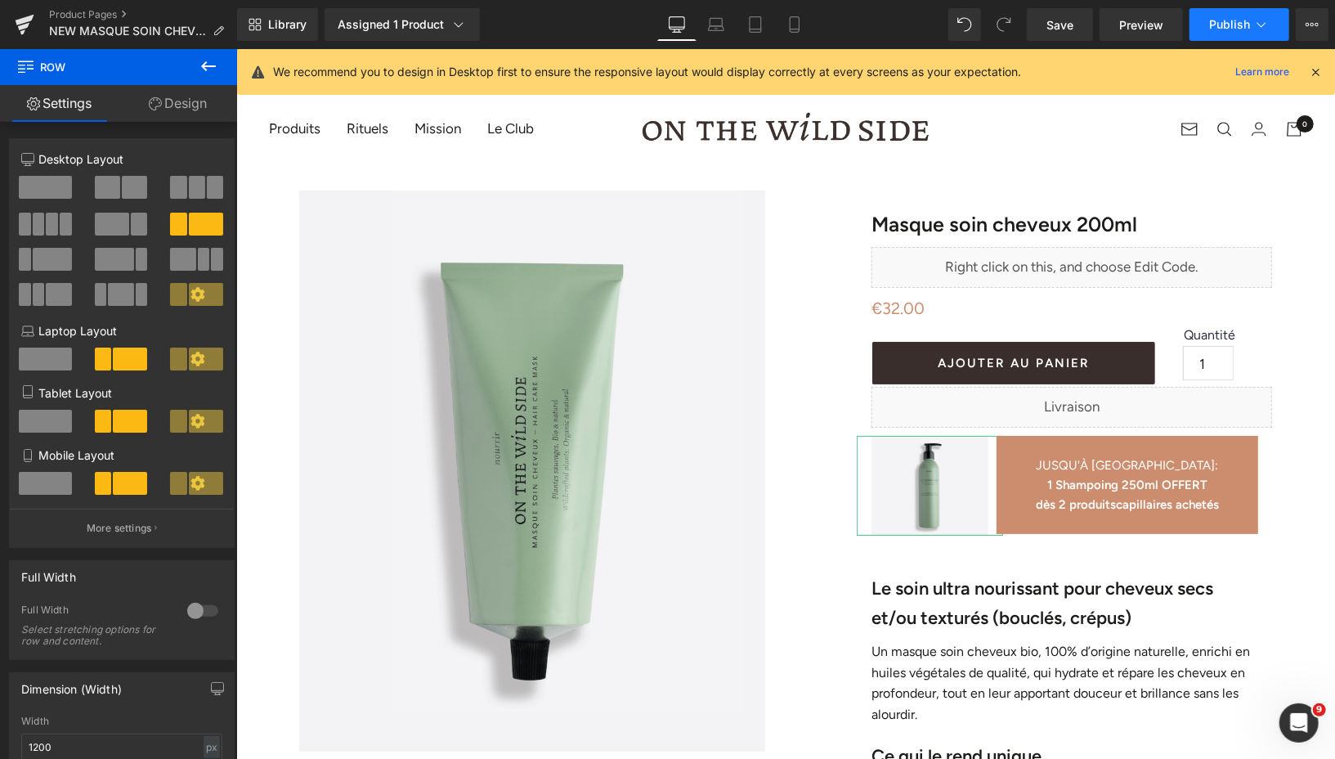
click at [1222, 27] on span "Publish" at bounding box center [1229, 24] width 41 height 13
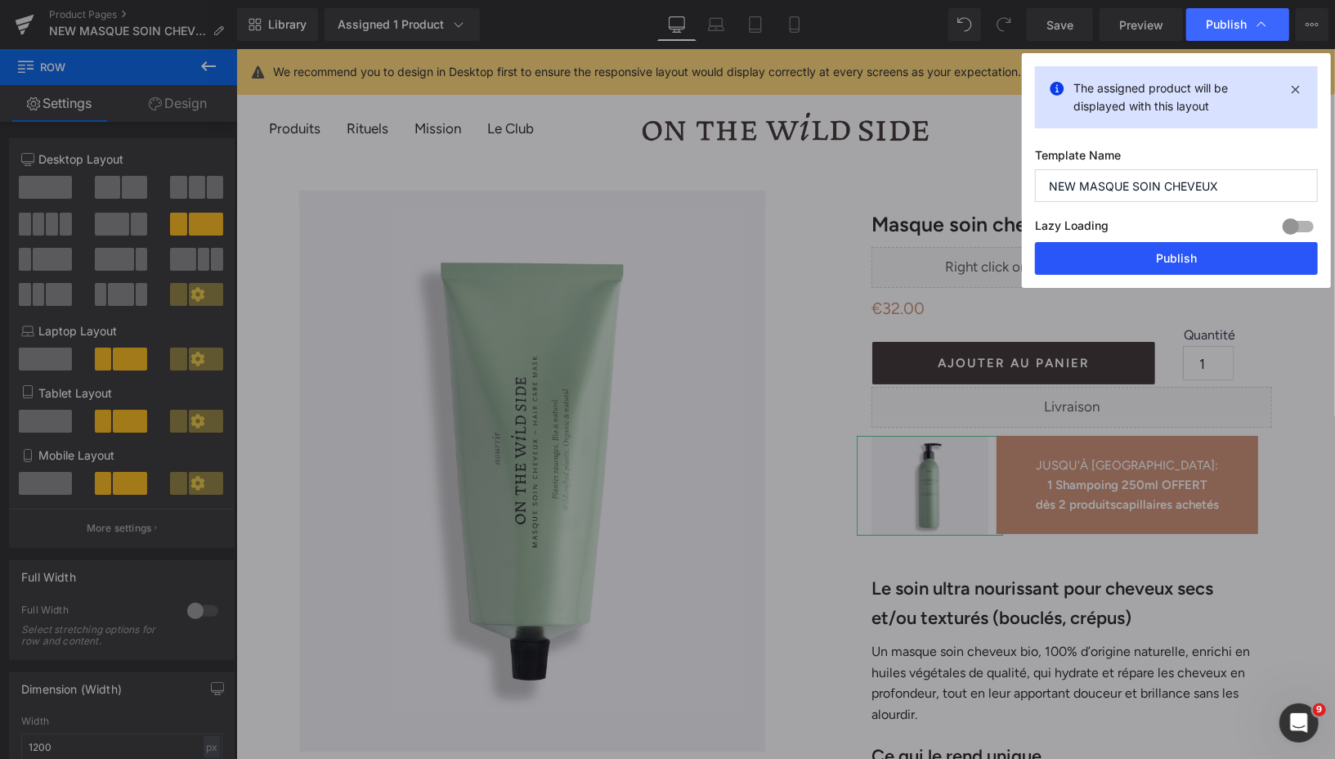
click at [1130, 265] on button "Publish" at bounding box center [1176, 258] width 283 height 33
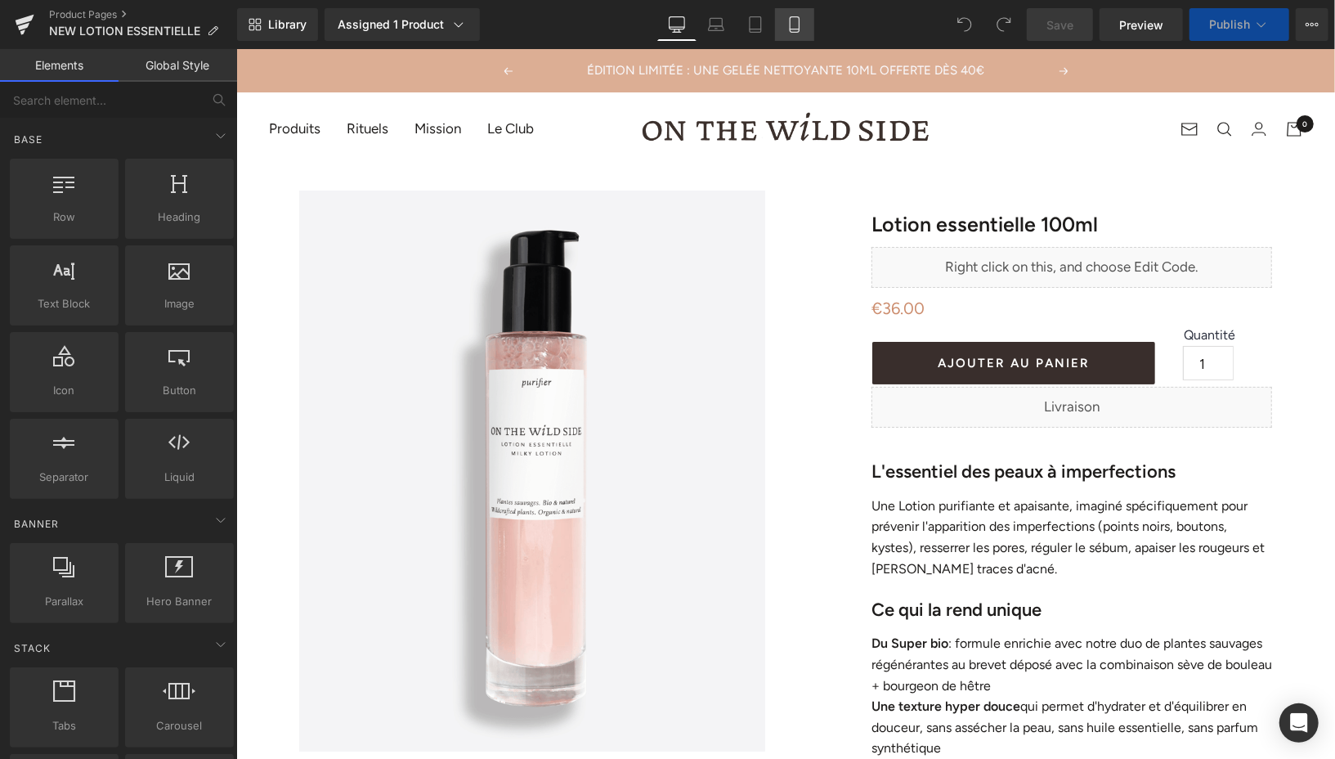
click at [794, 26] on icon at bounding box center [794, 24] width 16 height 16
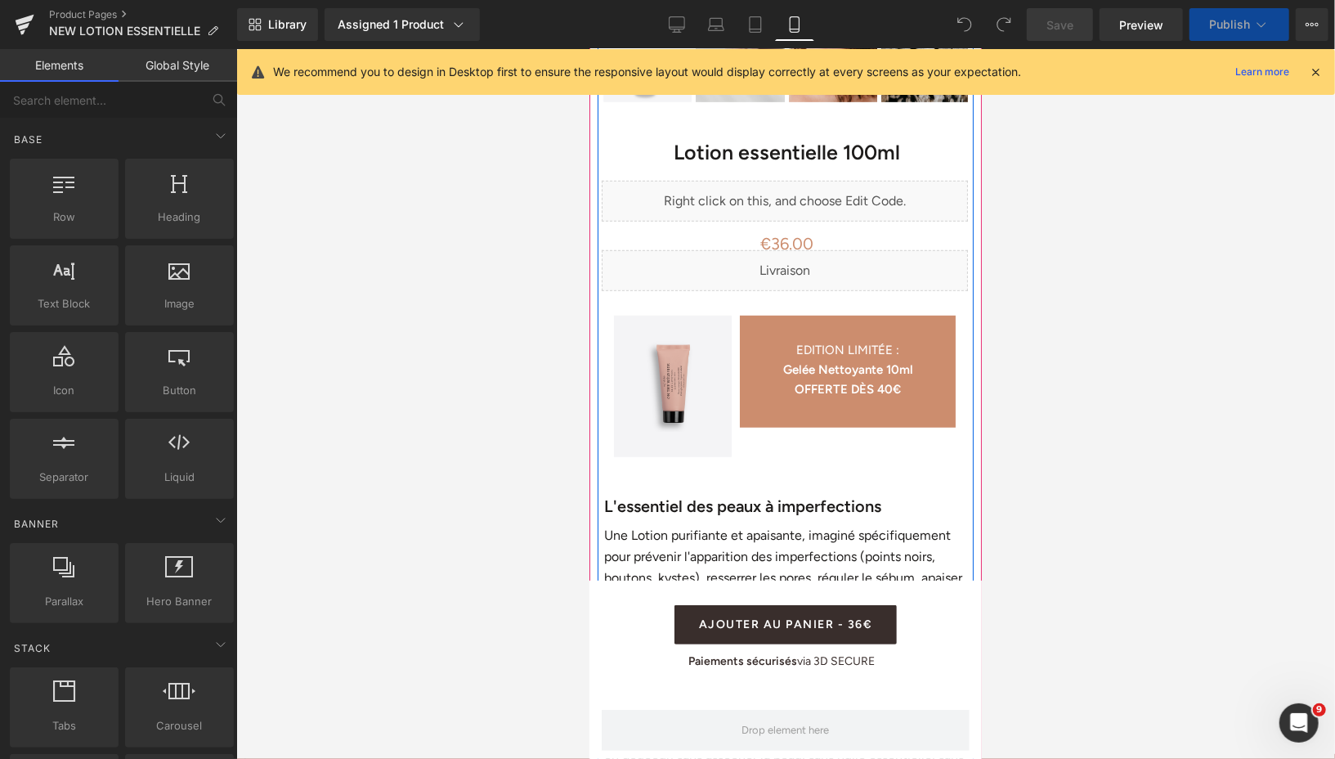
scroll to position [689, 0]
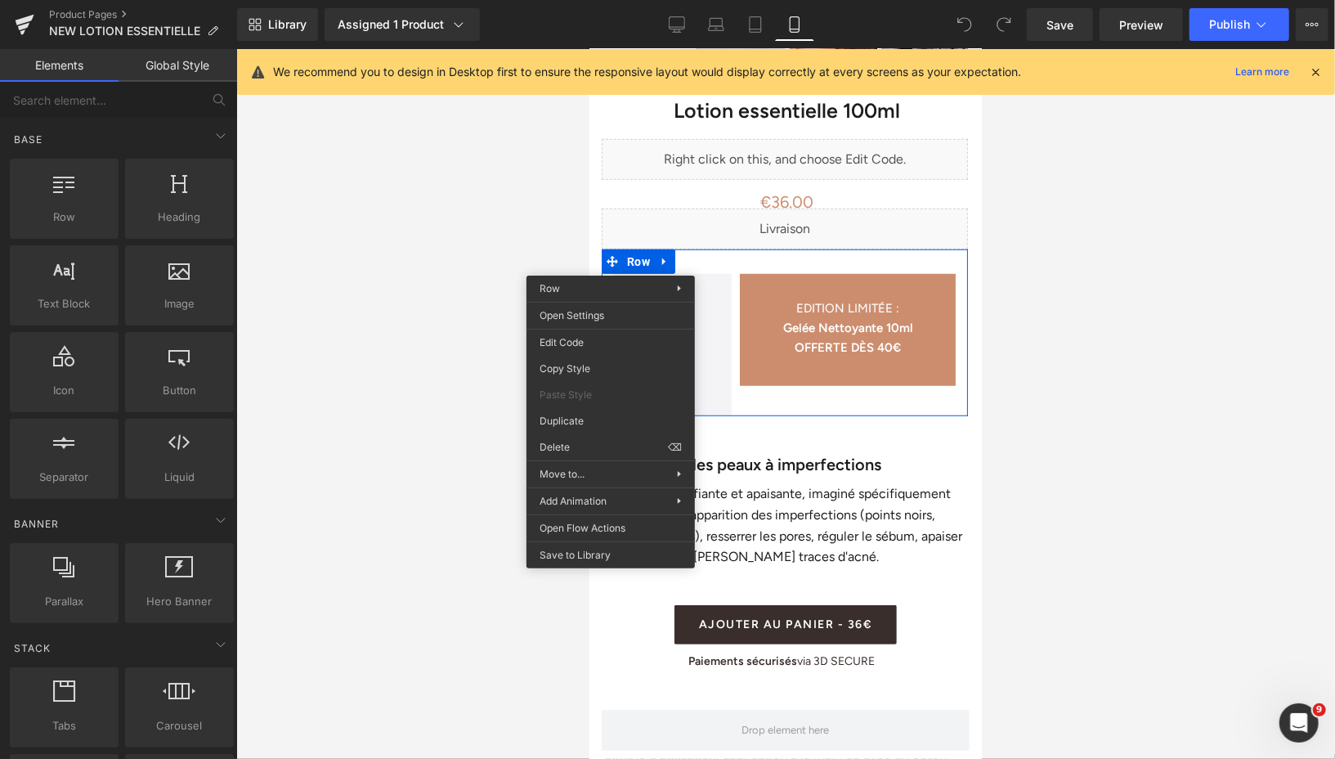
drag, startPoint x: 1181, startPoint y: 489, endPoint x: 591, endPoint y: 440, distance: 592.3
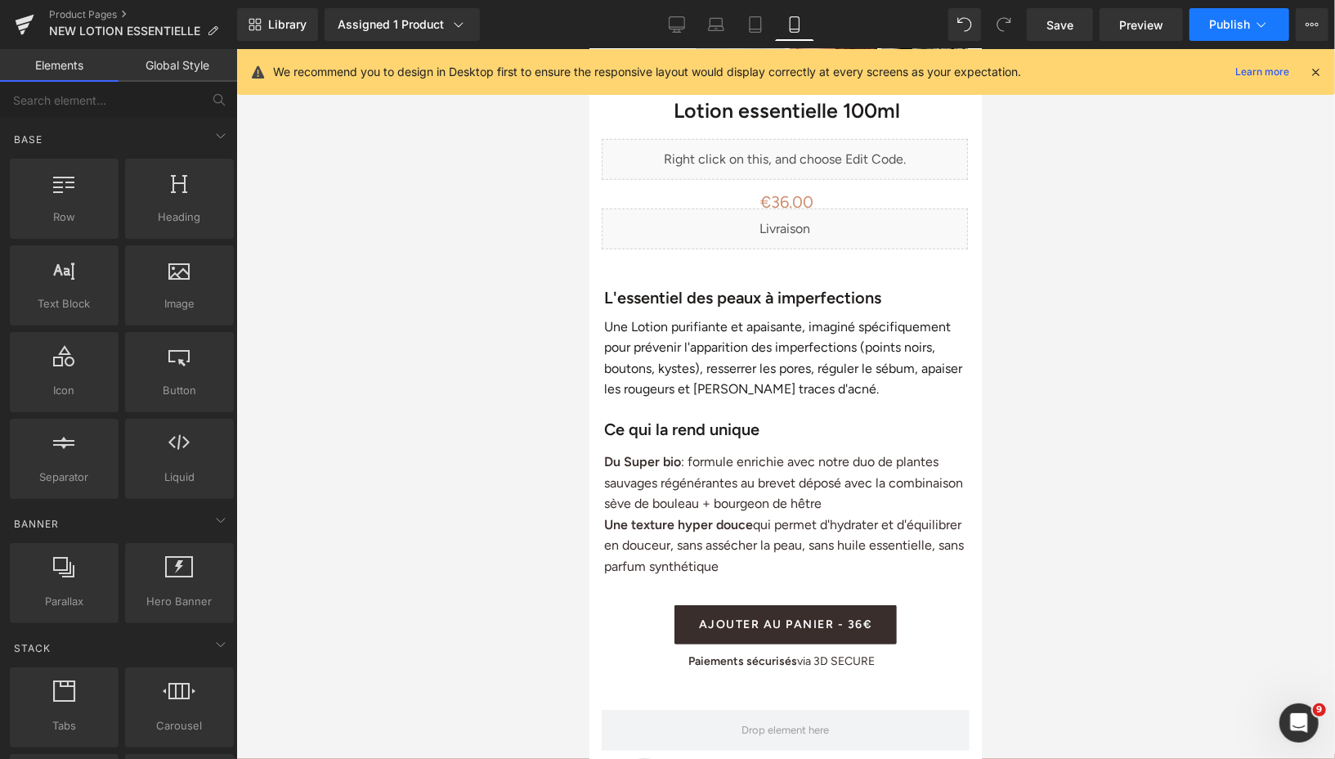
click at [1214, 32] on button "Publish" at bounding box center [1240, 24] width 100 height 33
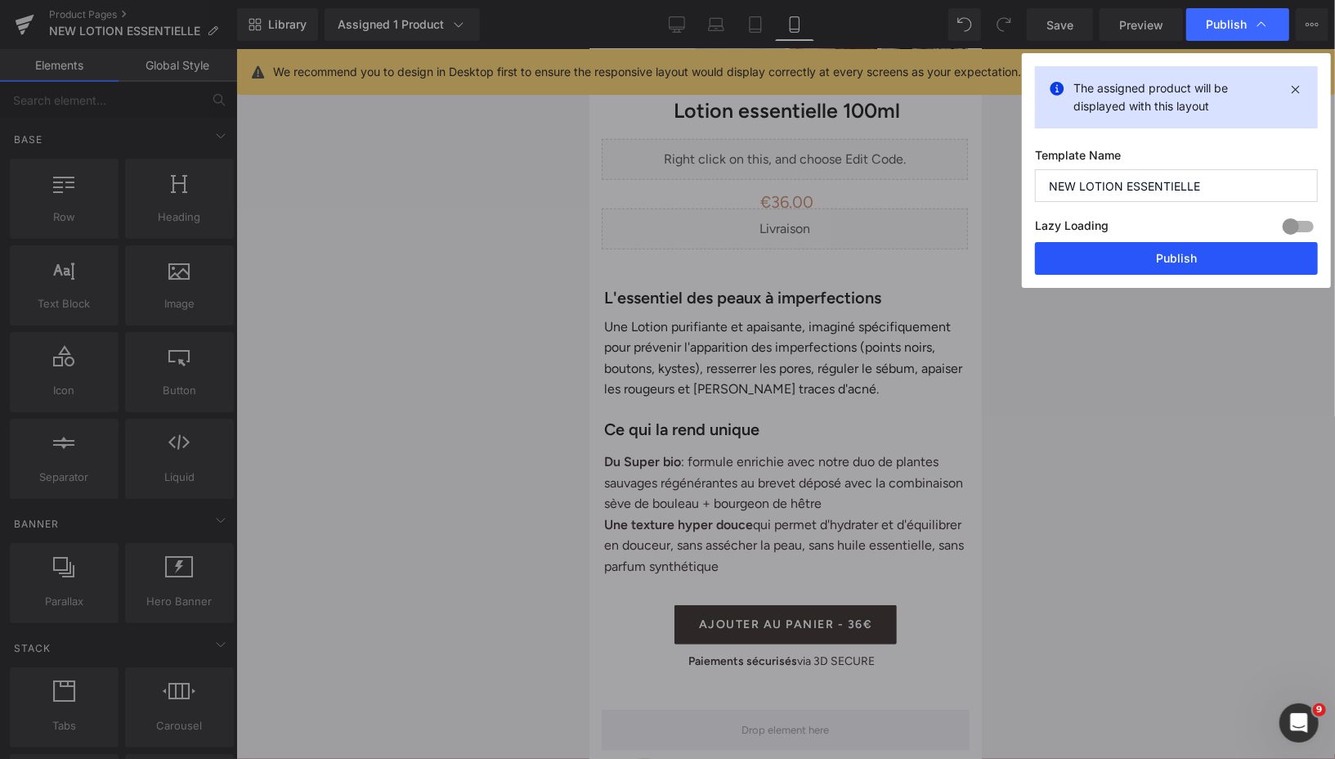
click at [1094, 264] on button "Publish" at bounding box center [1176, 258] width 283 height 33
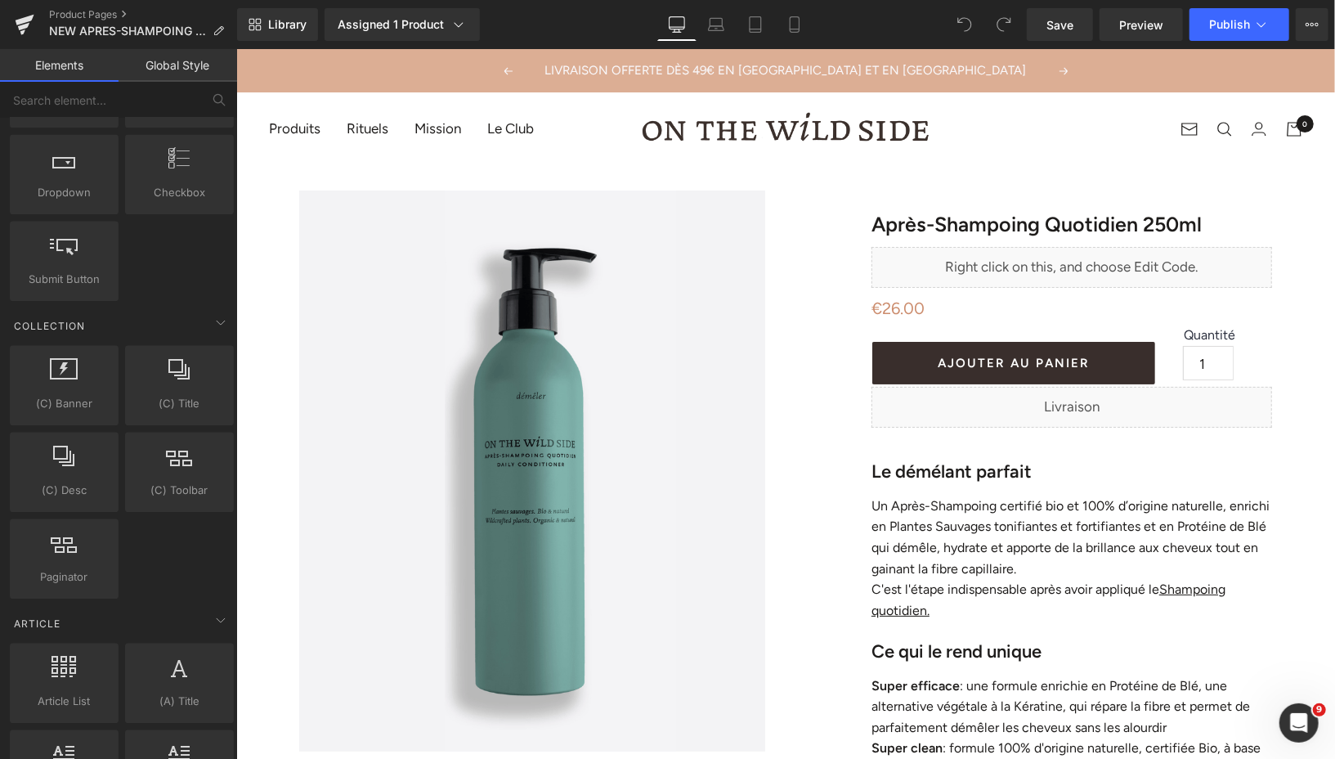
scroll to position [2937, 0]
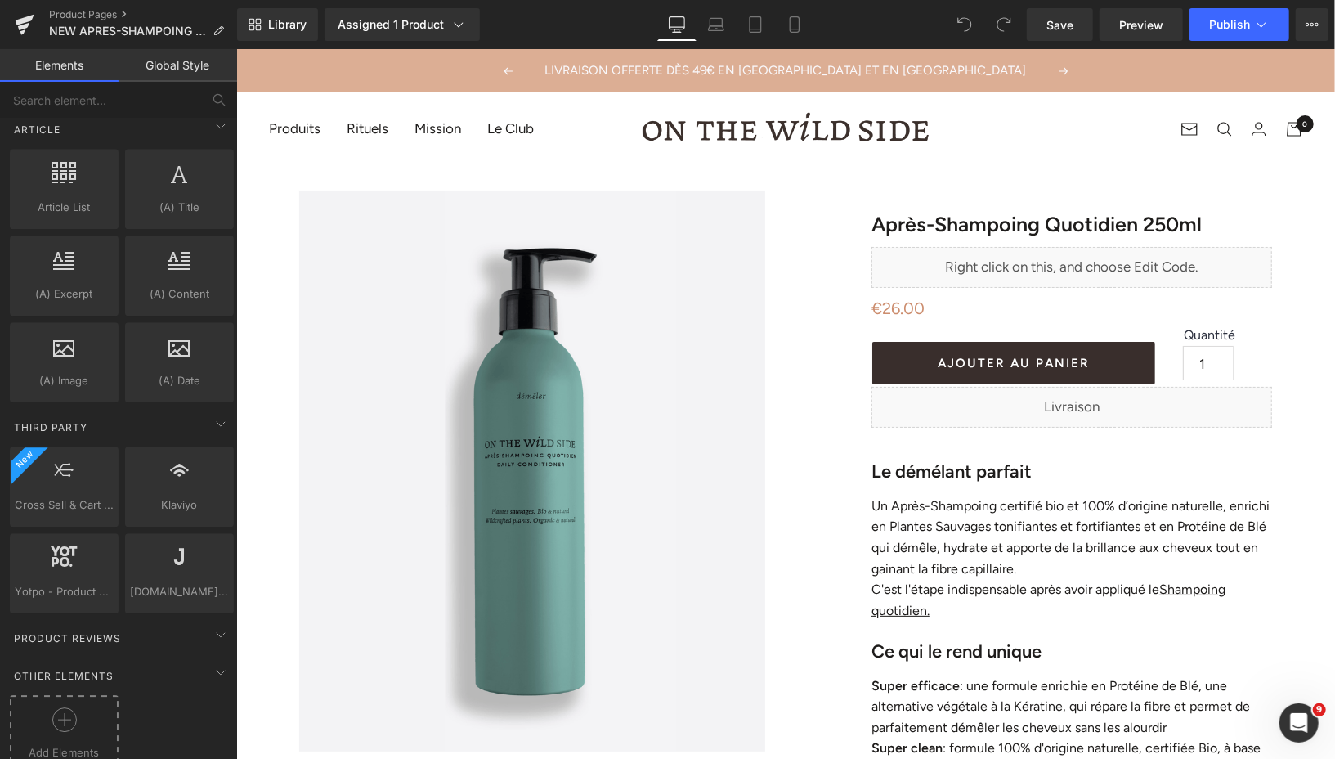
click at [52, 707] on icon at bounding box center [64, 719] width 25 height 25
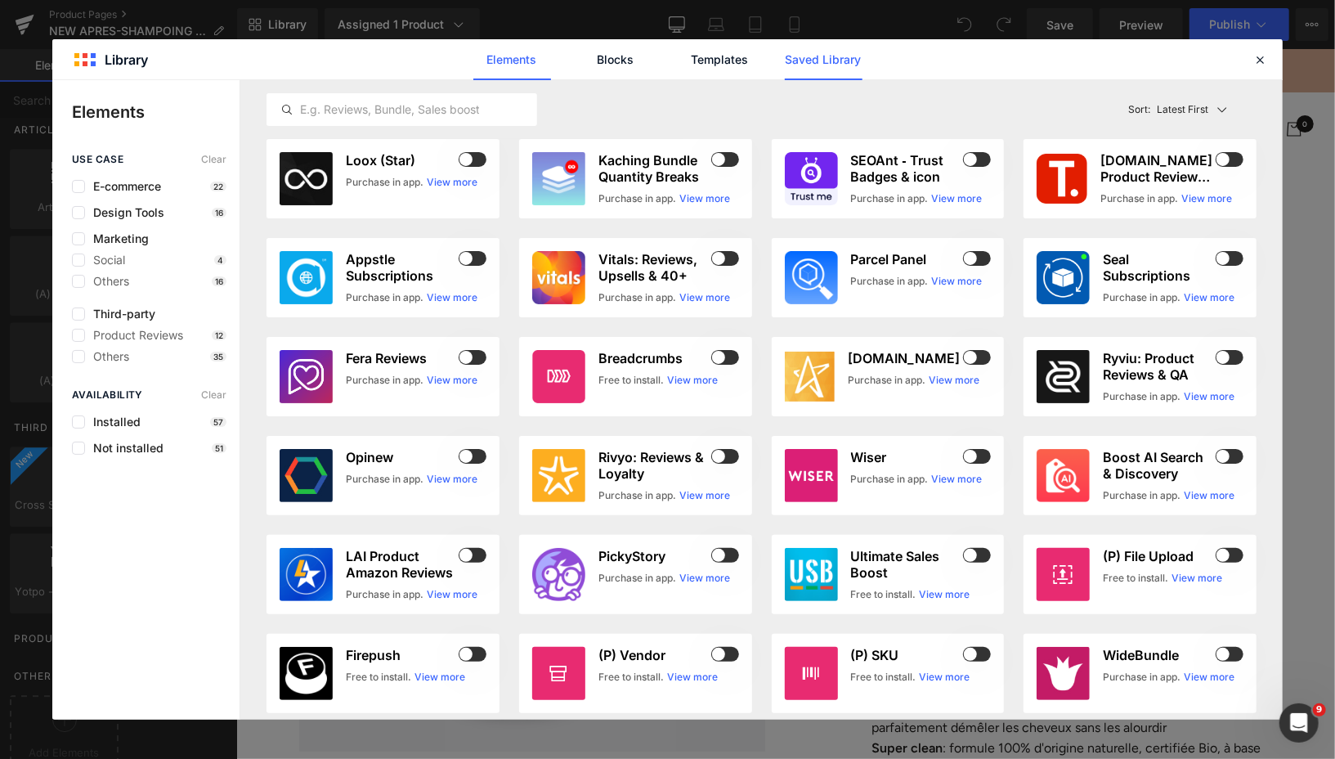
click at [818, 61] on link "Saved Library" at bounding box center [824, 59] width 78 height 41
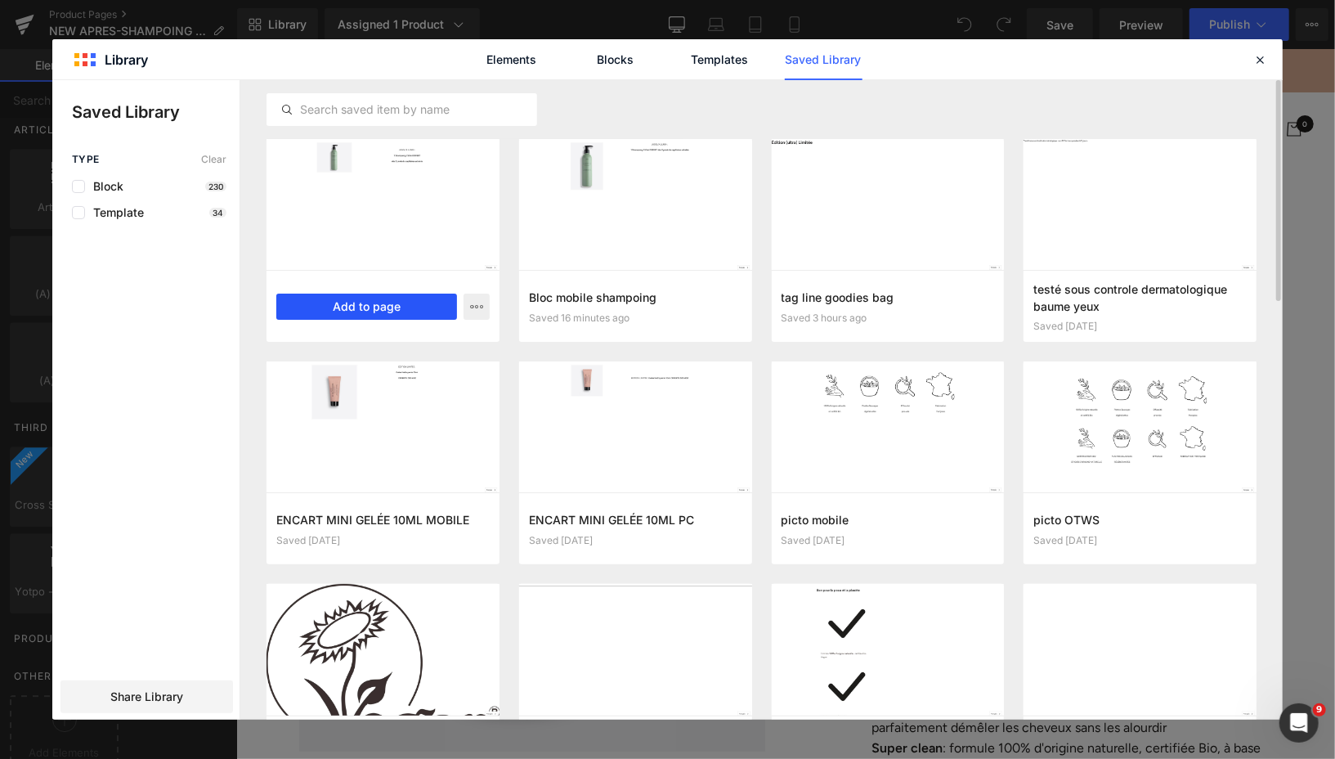
click at [384, 304] on button "Add to page" at bounding box center [366, 306] width 181 height 26
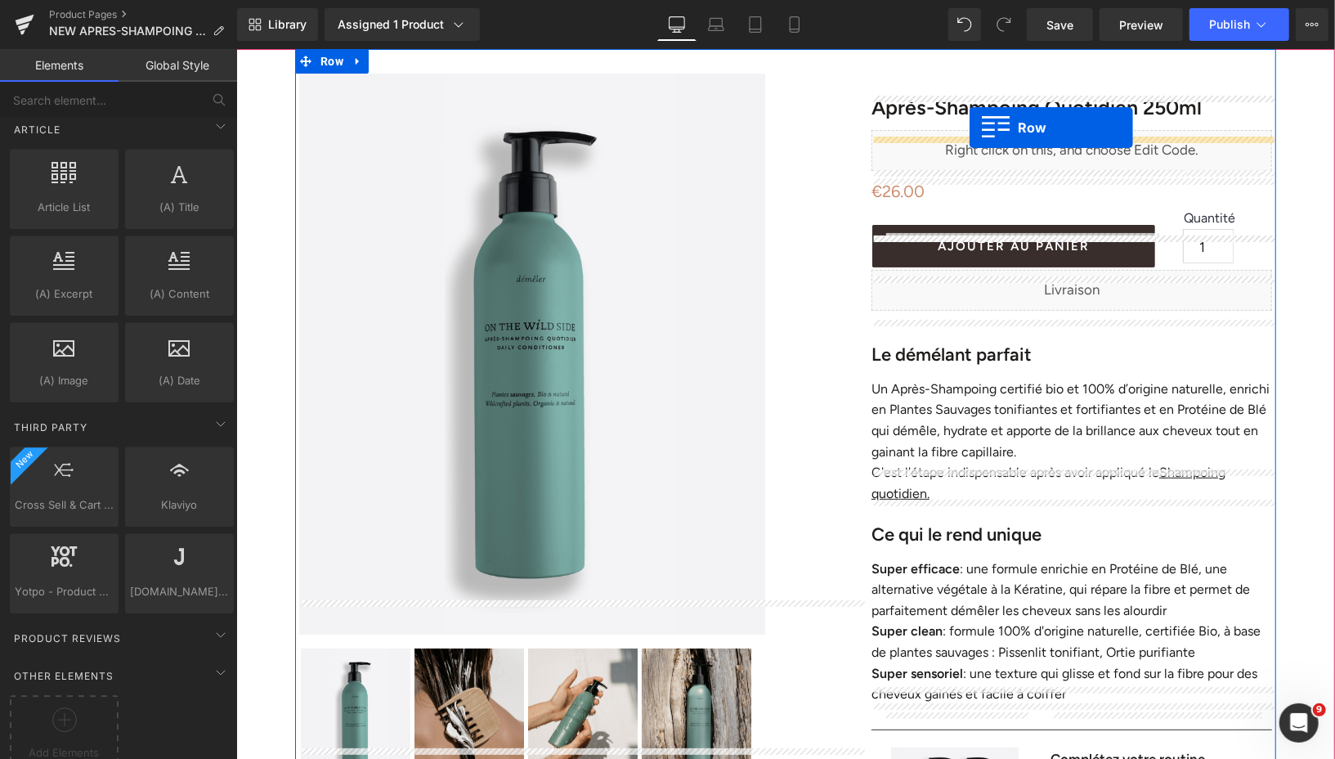
scroll to position [0, 0]
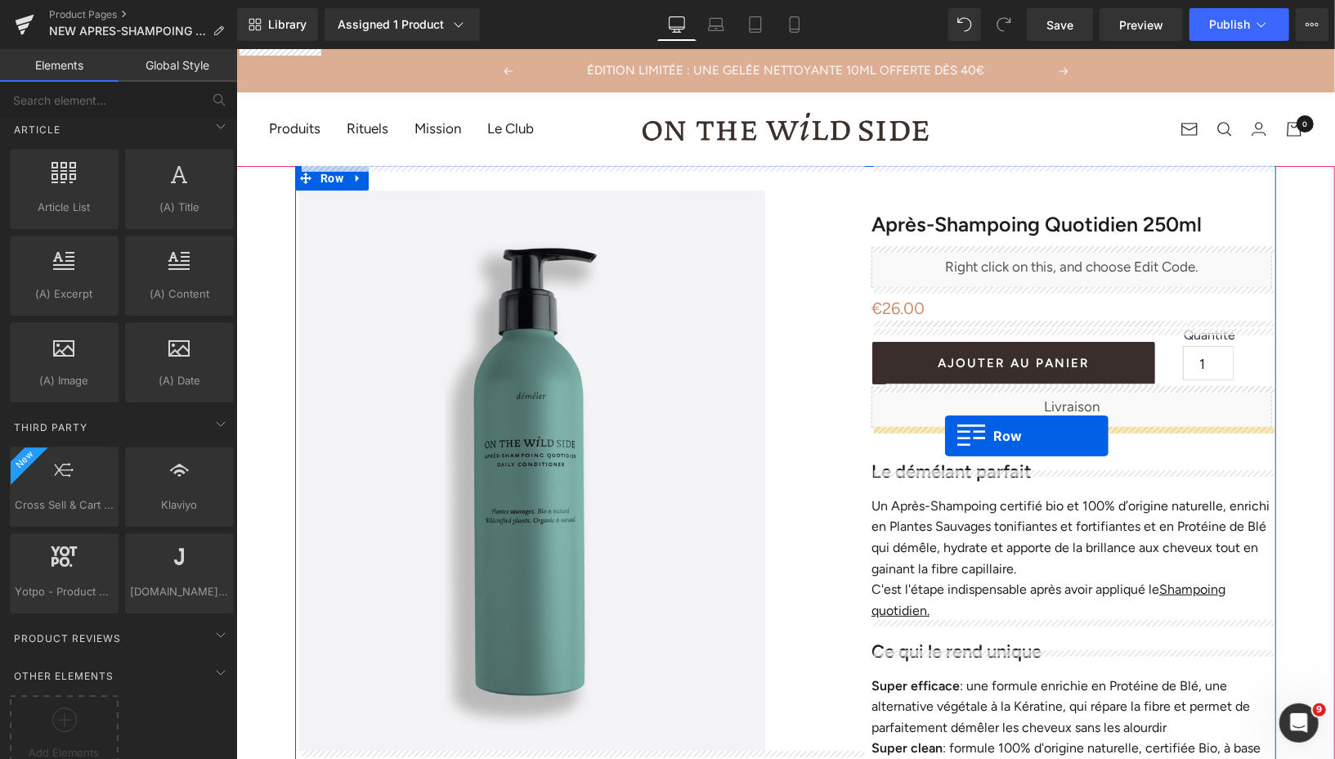
drag, startPoint x: 305, startPoint y: 143, endPoint x: 944, endPoint y: 435, distance: 702.8
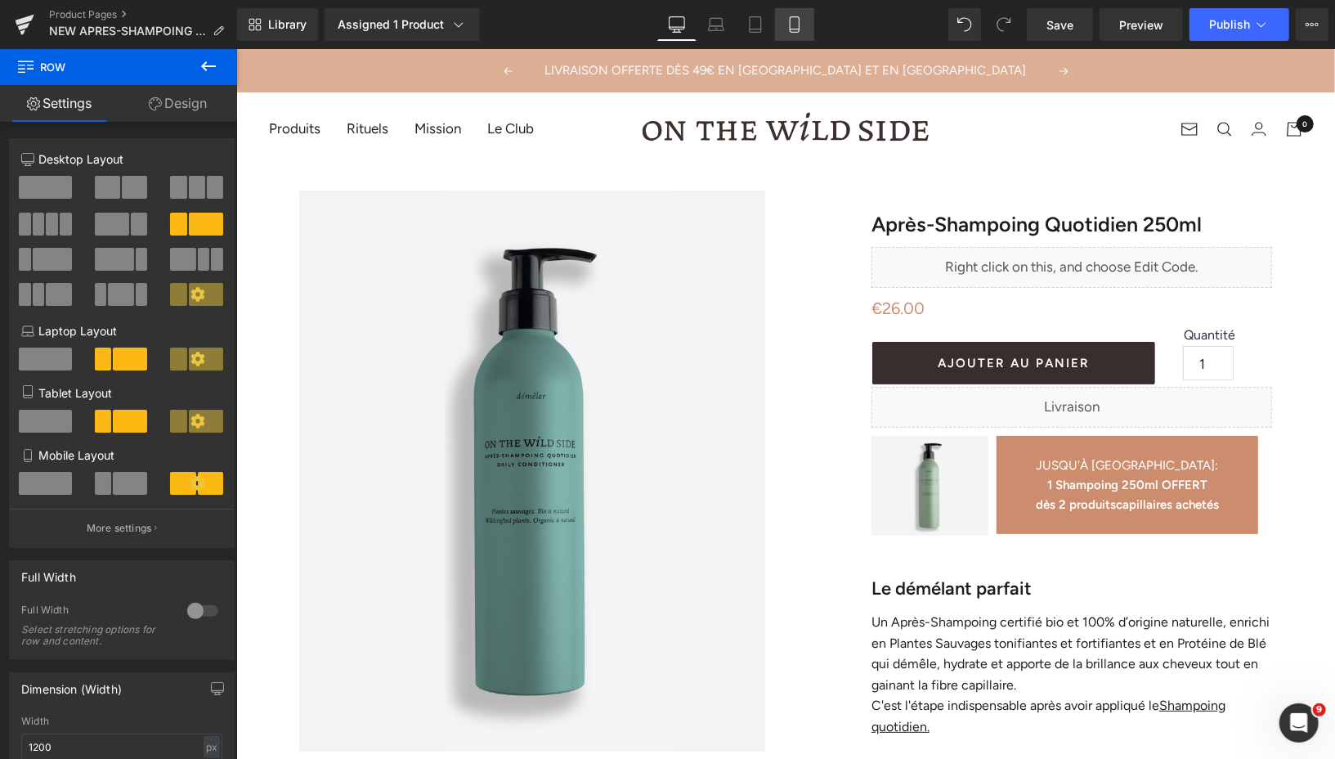
click at [792, 20] on icon at bounding box center [794, 24] width 16 height 16
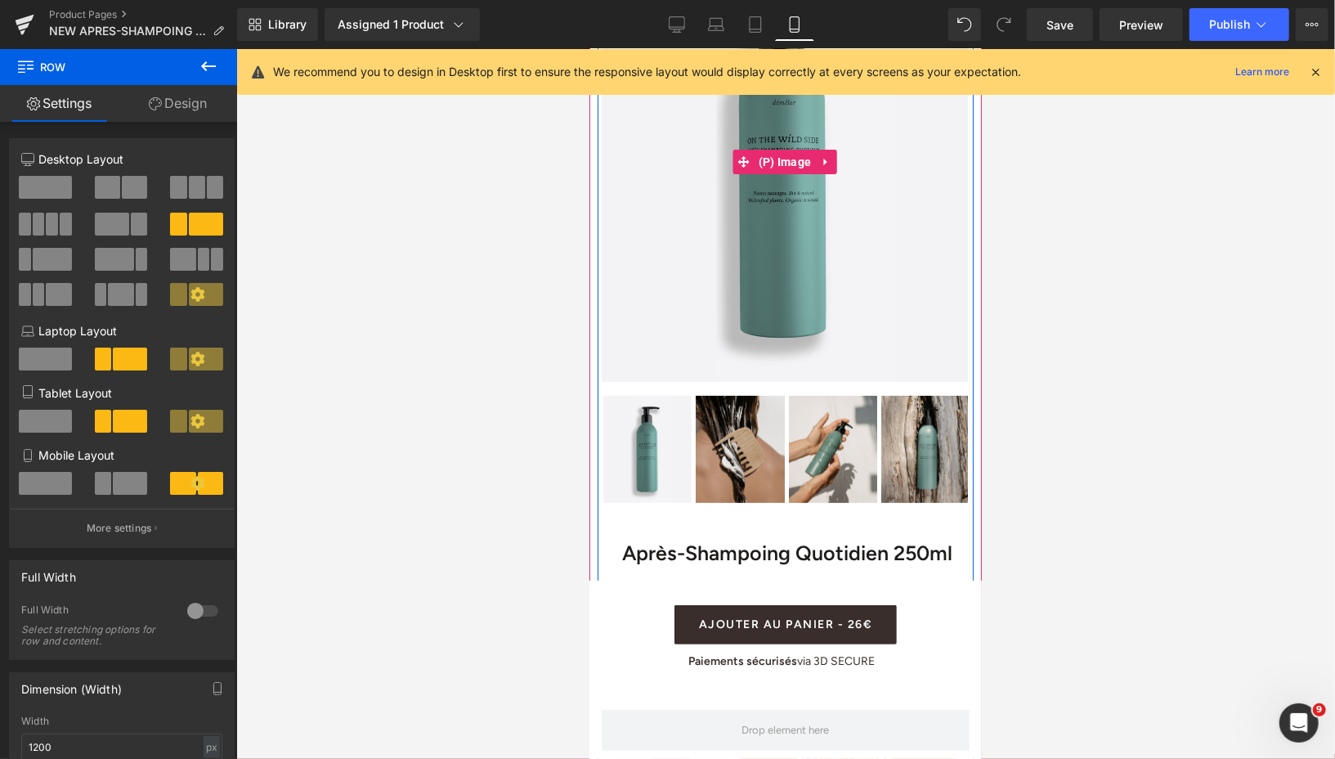
scroll to position [388, 0]
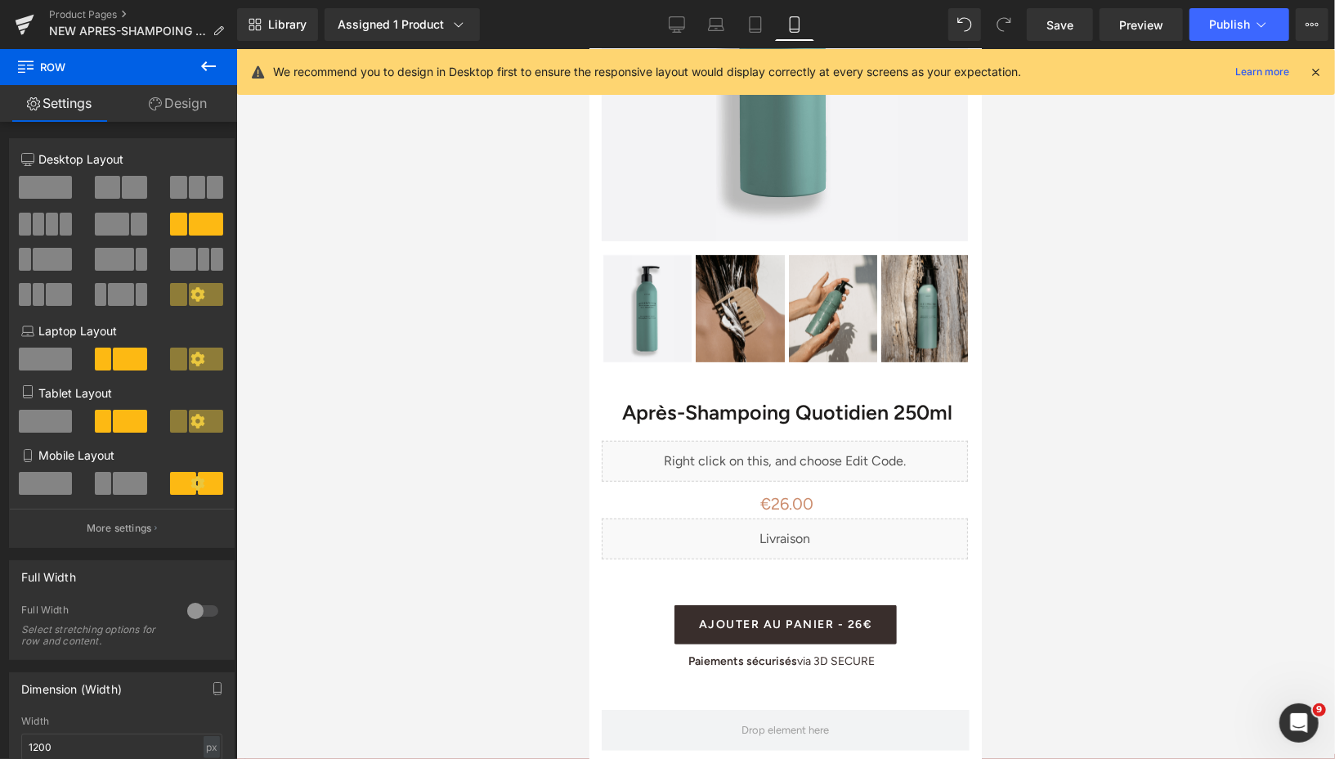
click at [201, 71] on icon at bounding box center [209, 66] width 20 height 20
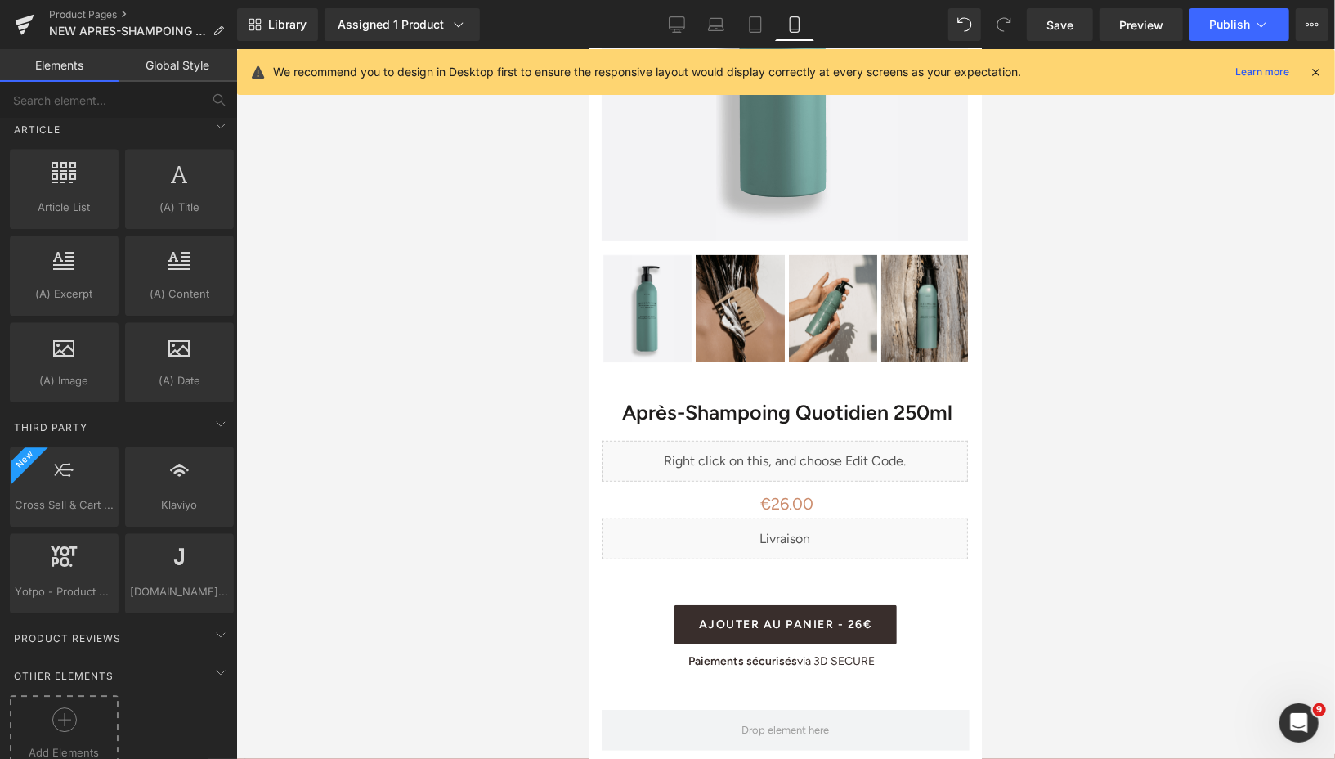
click at [60, 707] on icon at bounding box center [64, 719] width 25 height 25
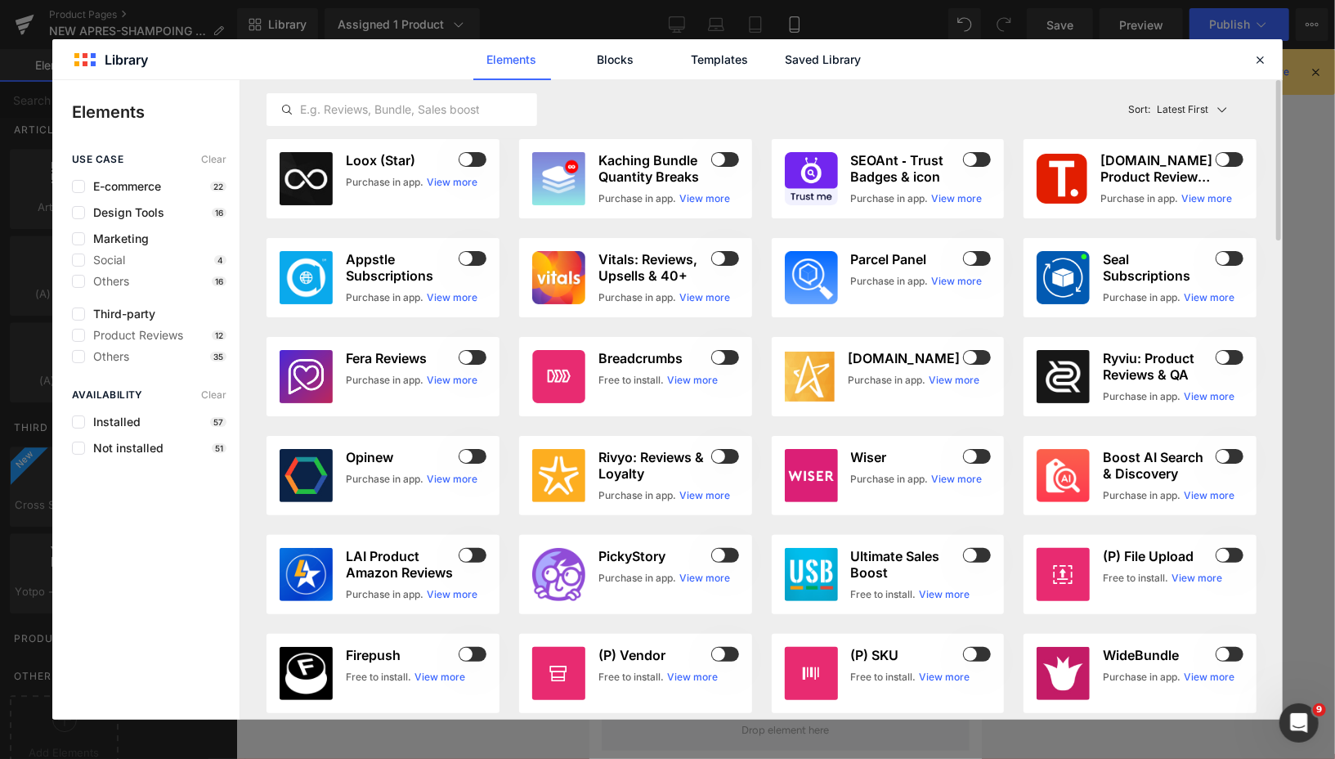
click at [800, 84] on div "Latest First Most View Latest First Sort: Latest First" at bounding box center [762, 109] width 990 height 59
click at [800, 65] on link "Saved Library" at bounding box center [824, 59] width 78 height 41
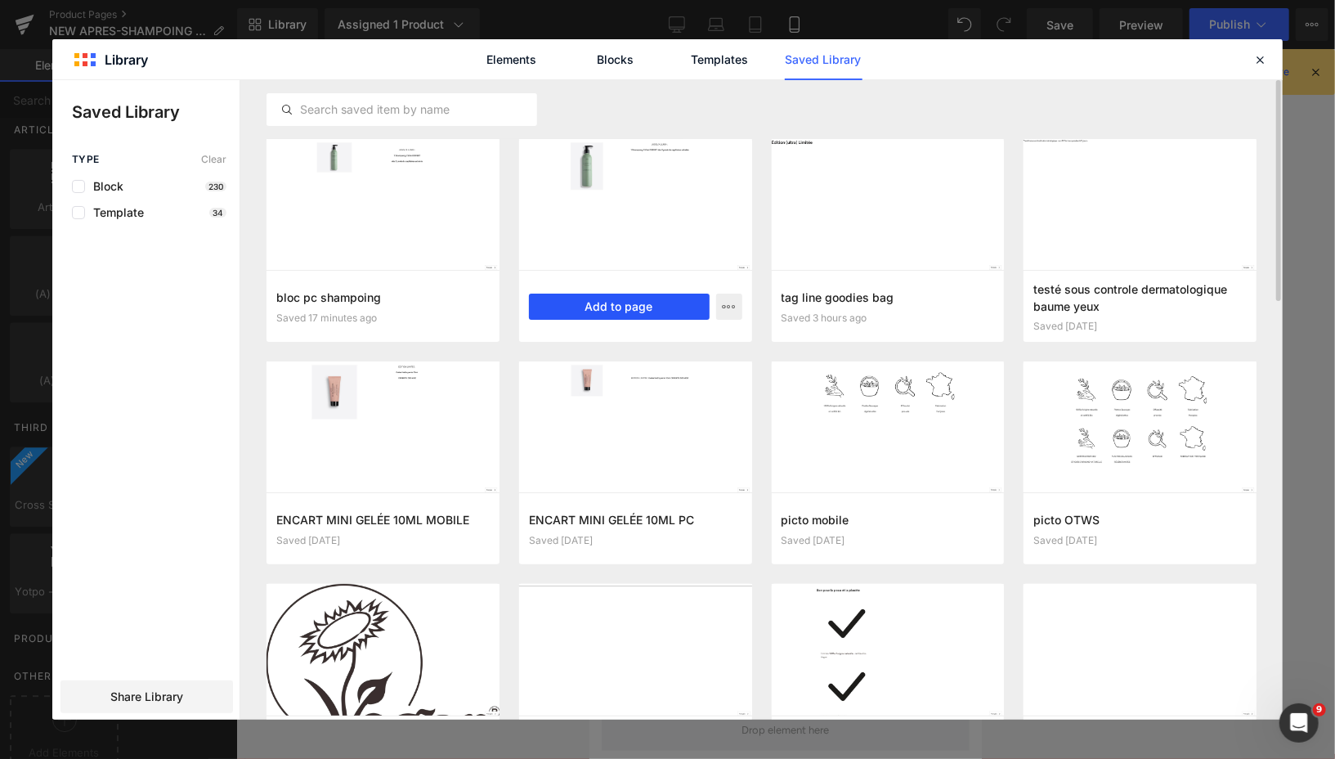
click at [616, 308] on button "Add to page" at bounding box center [619, 306] width 181 height 26
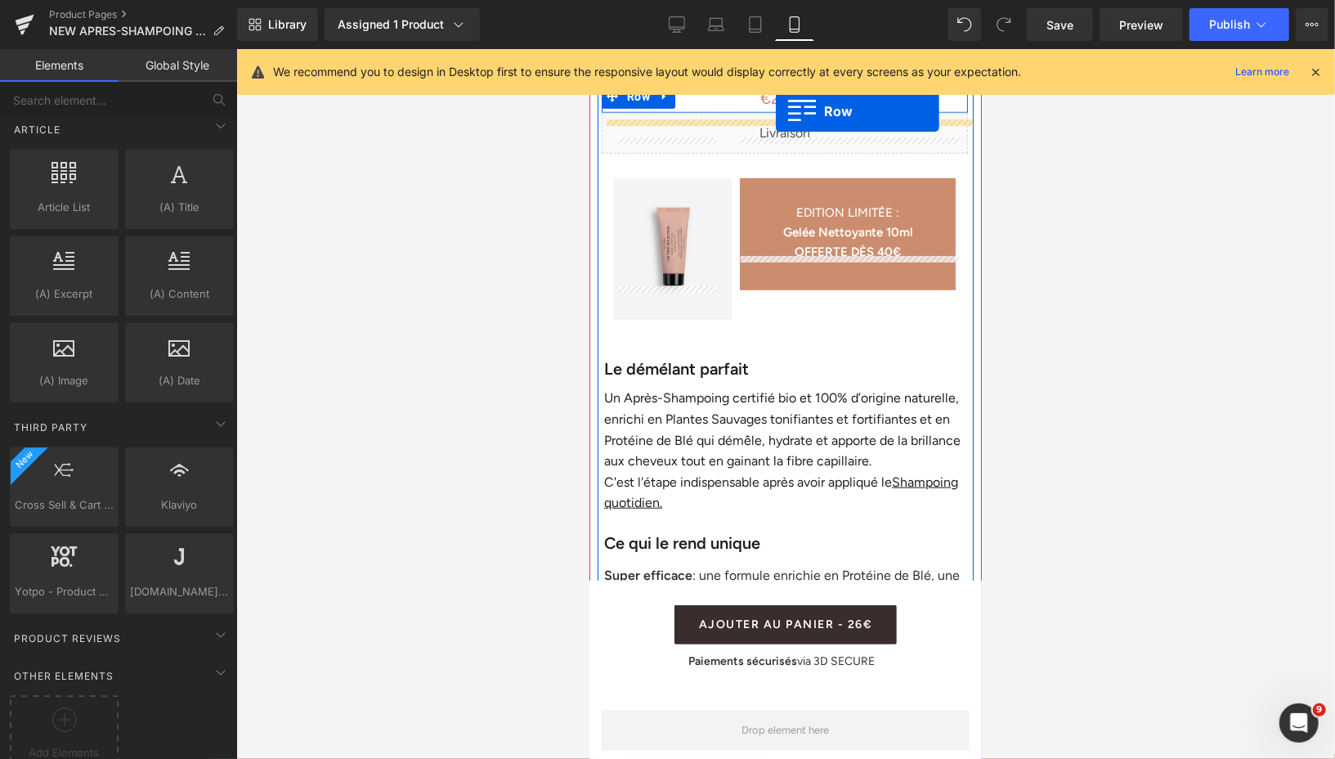
scroll to position [679, 0]
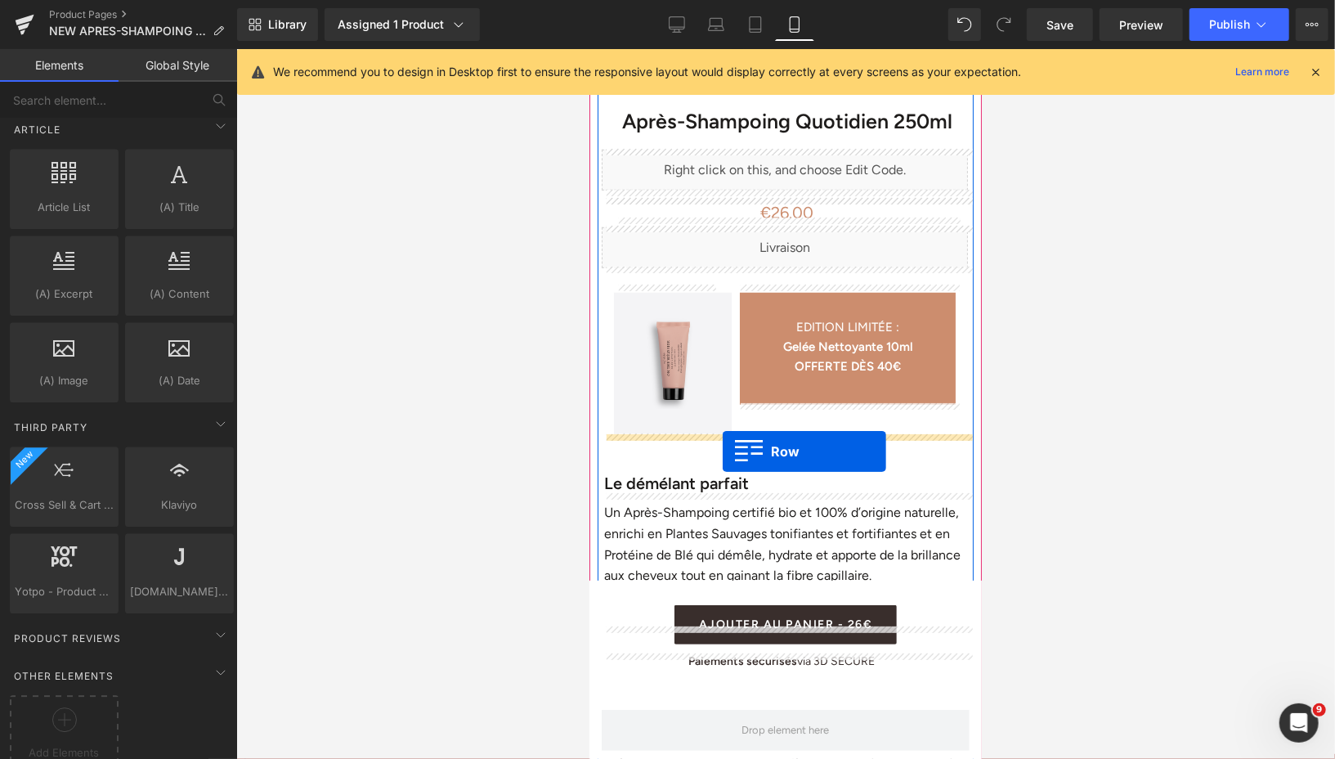
drag, startPoint x: 596, startPoint y: 138, endPoint x: 722, endPoint y: 451, distance: 337.5
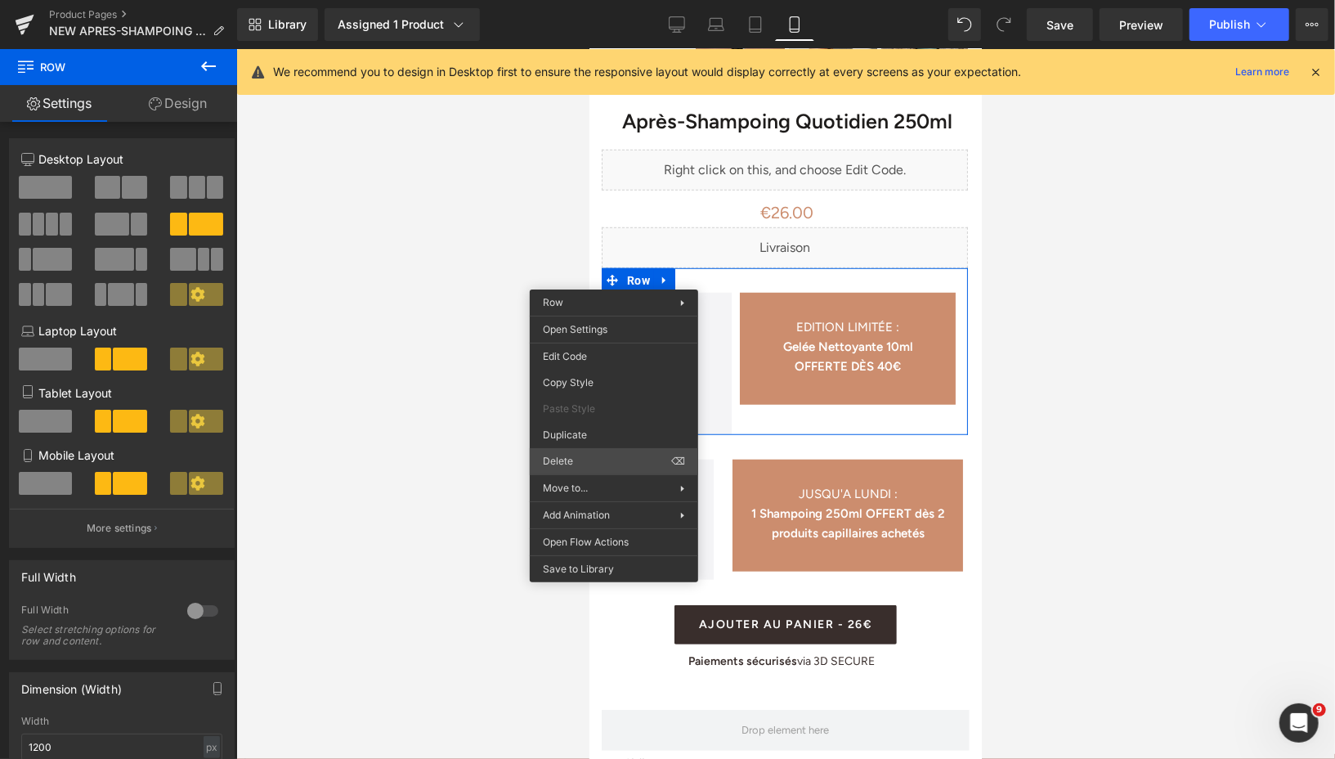
click at [585, 450] on div "Row You are previewing how the will restyle your page. You can not edit Element…" at bounding box center [667, 393] width 1335 height 786
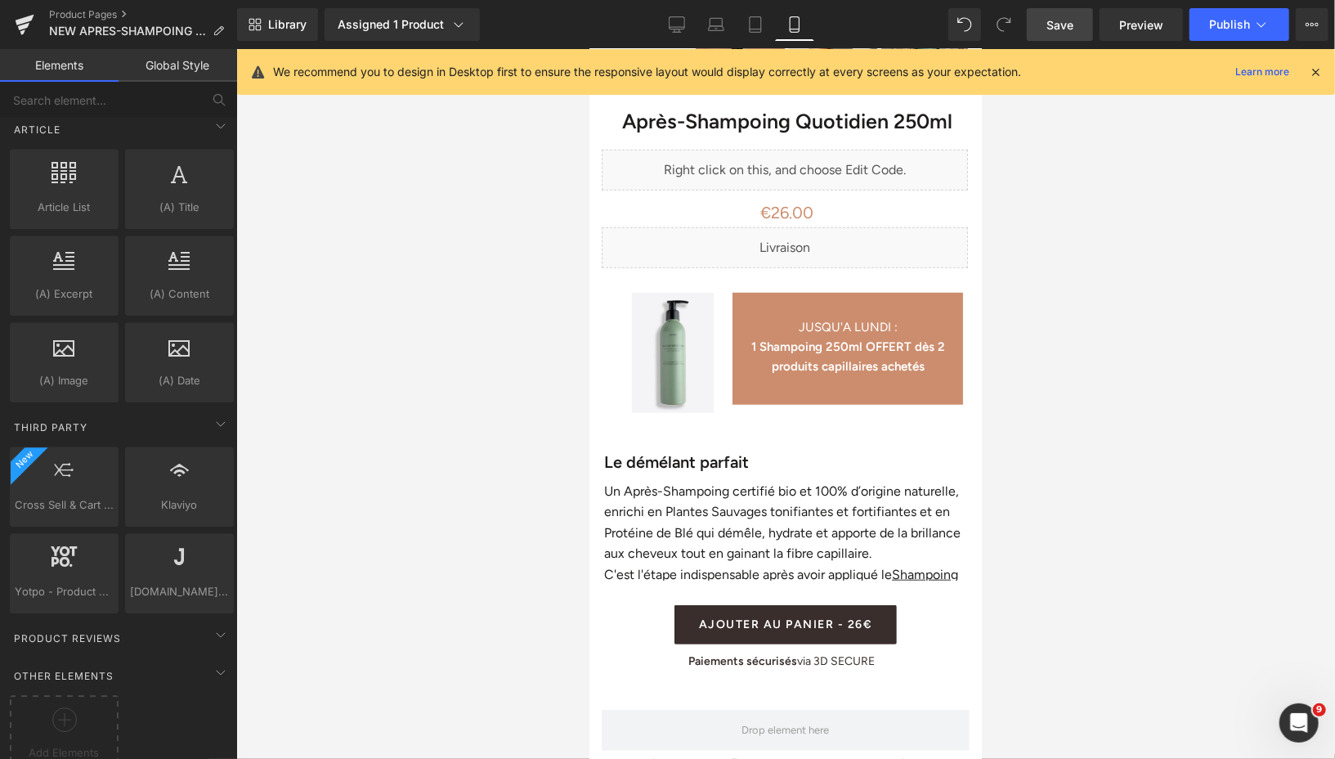
click at [1066, 25] on span "Save" at bounding box center [1059, 24] width 27 height 17
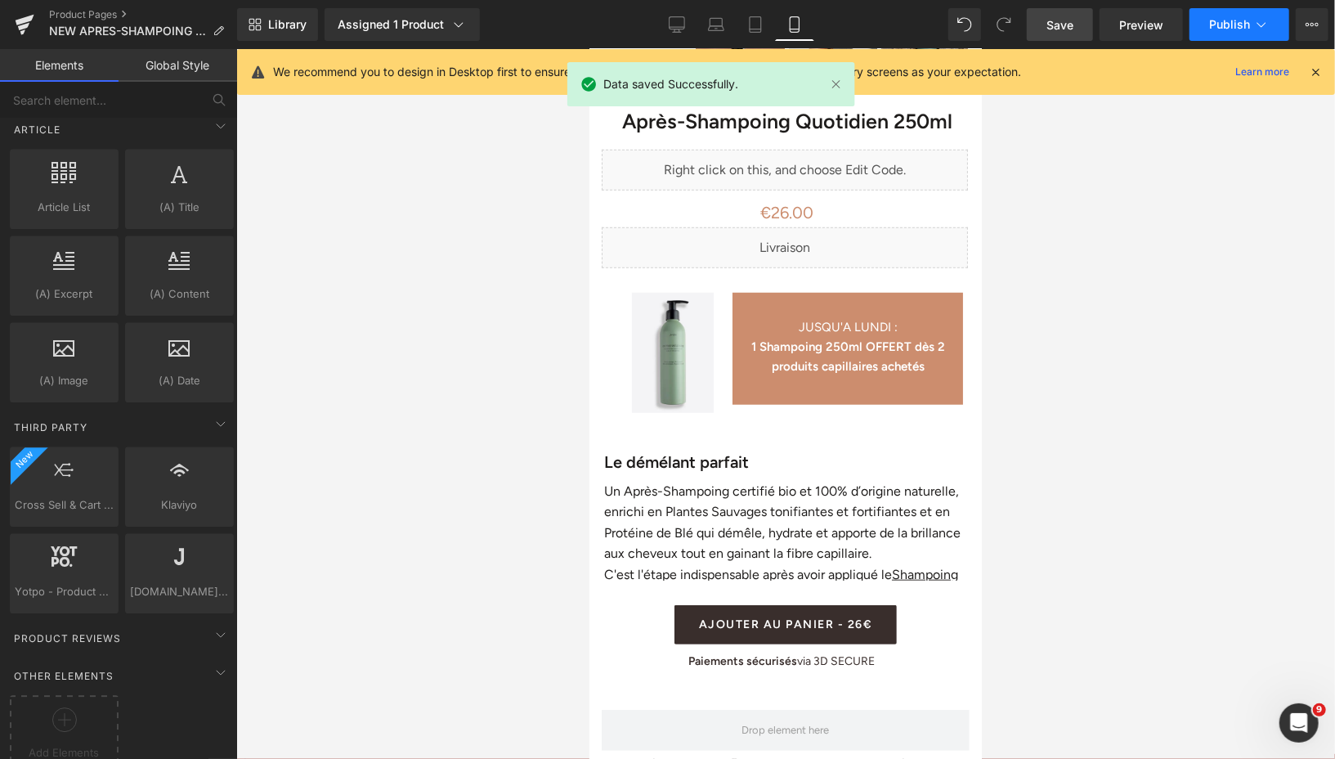
click at [1212, 29] on span "Publish" at bounding box center [1229, 24] width 41 height 13
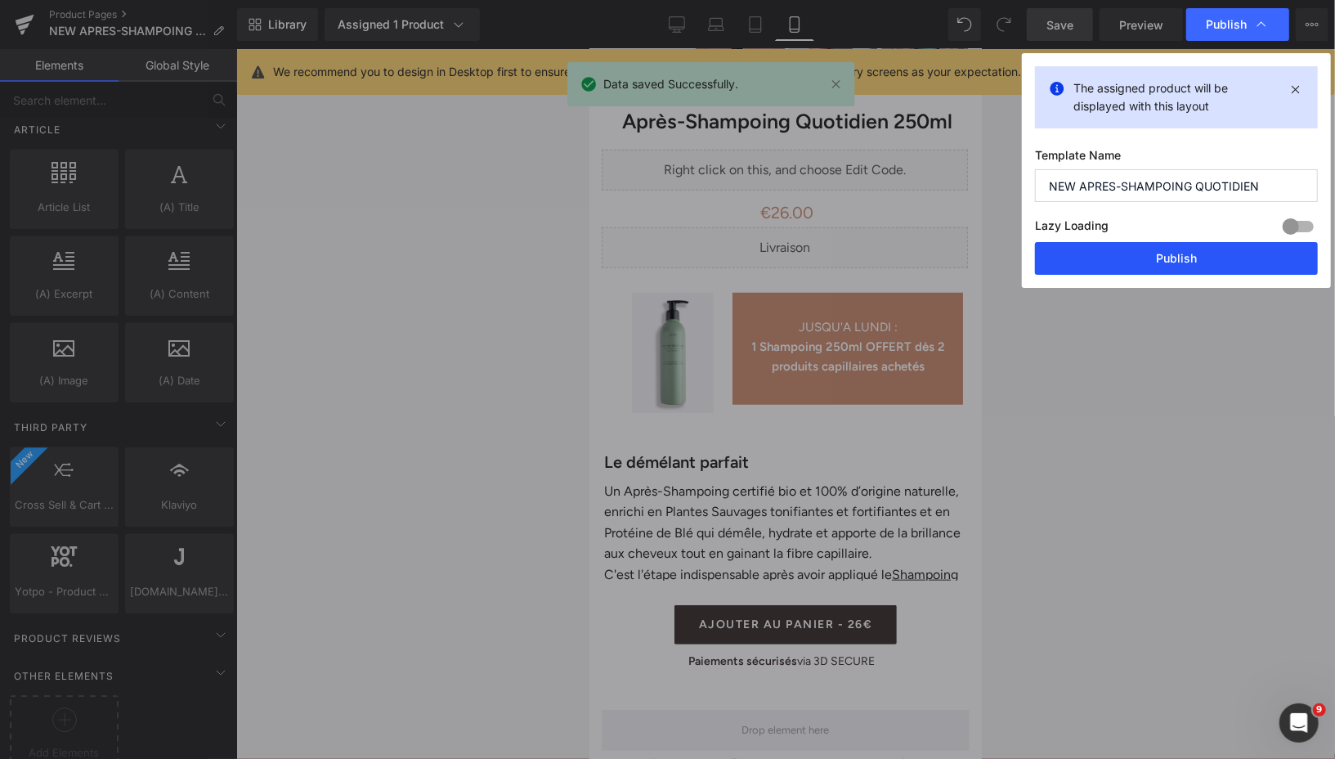
click at [1074, 243] on button "Publish" at bounding box center [1176, 258] width 283 height 33
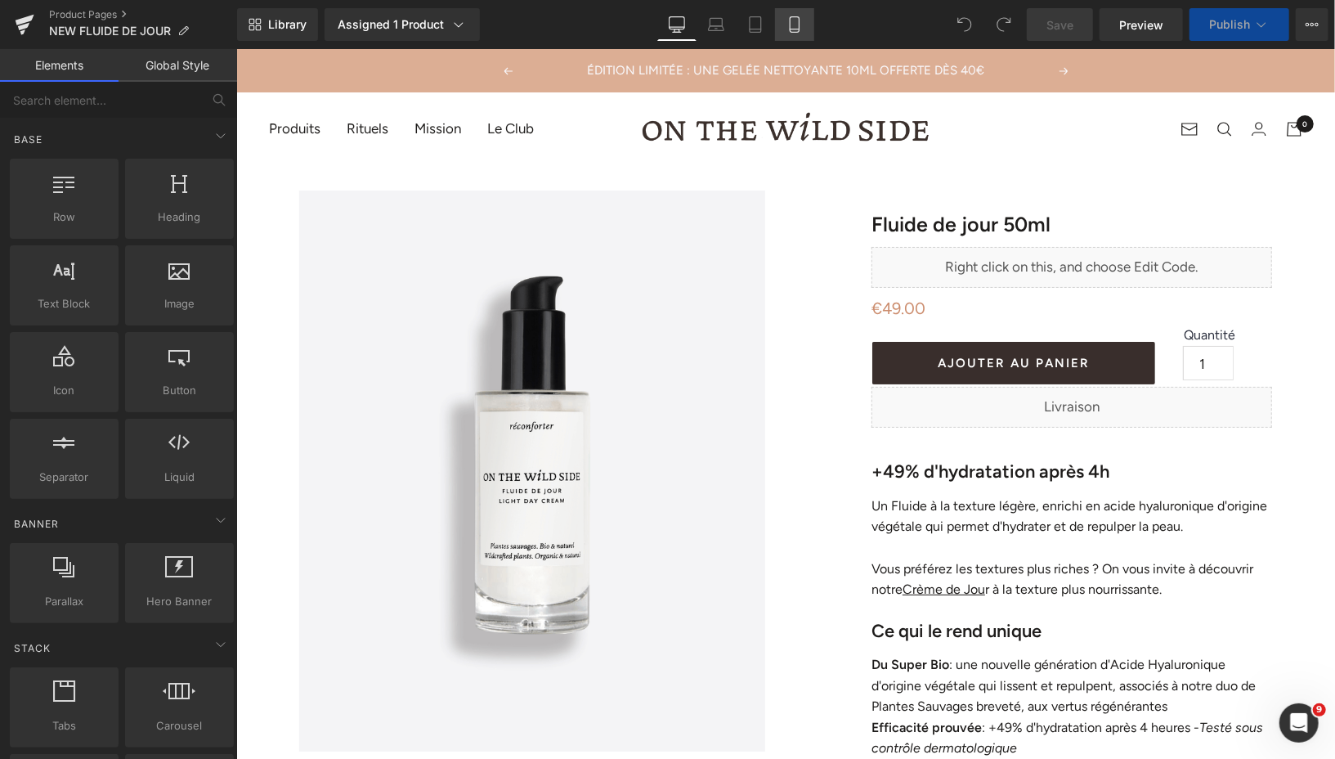
click at [791, 27] on icon at bounding box center [794, 24] width 16 height 16
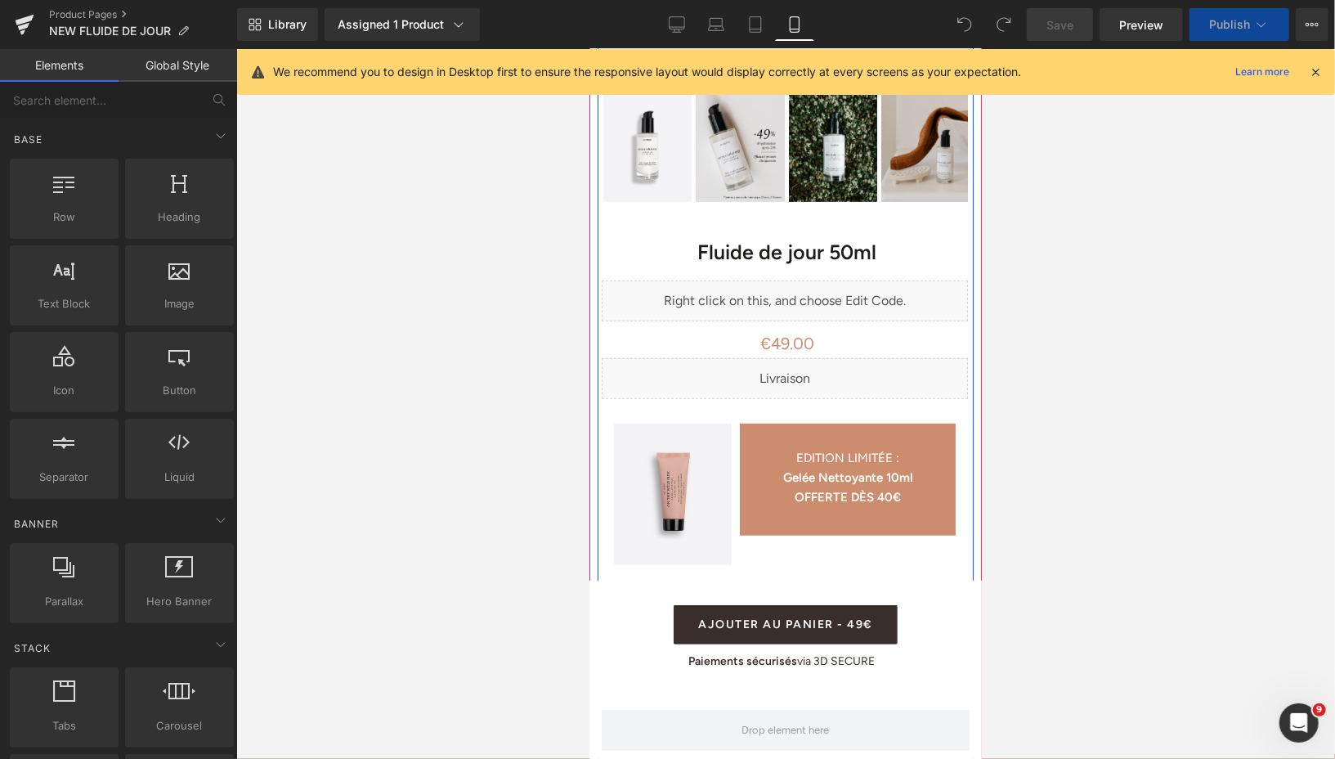
scroll to position [562, 0]
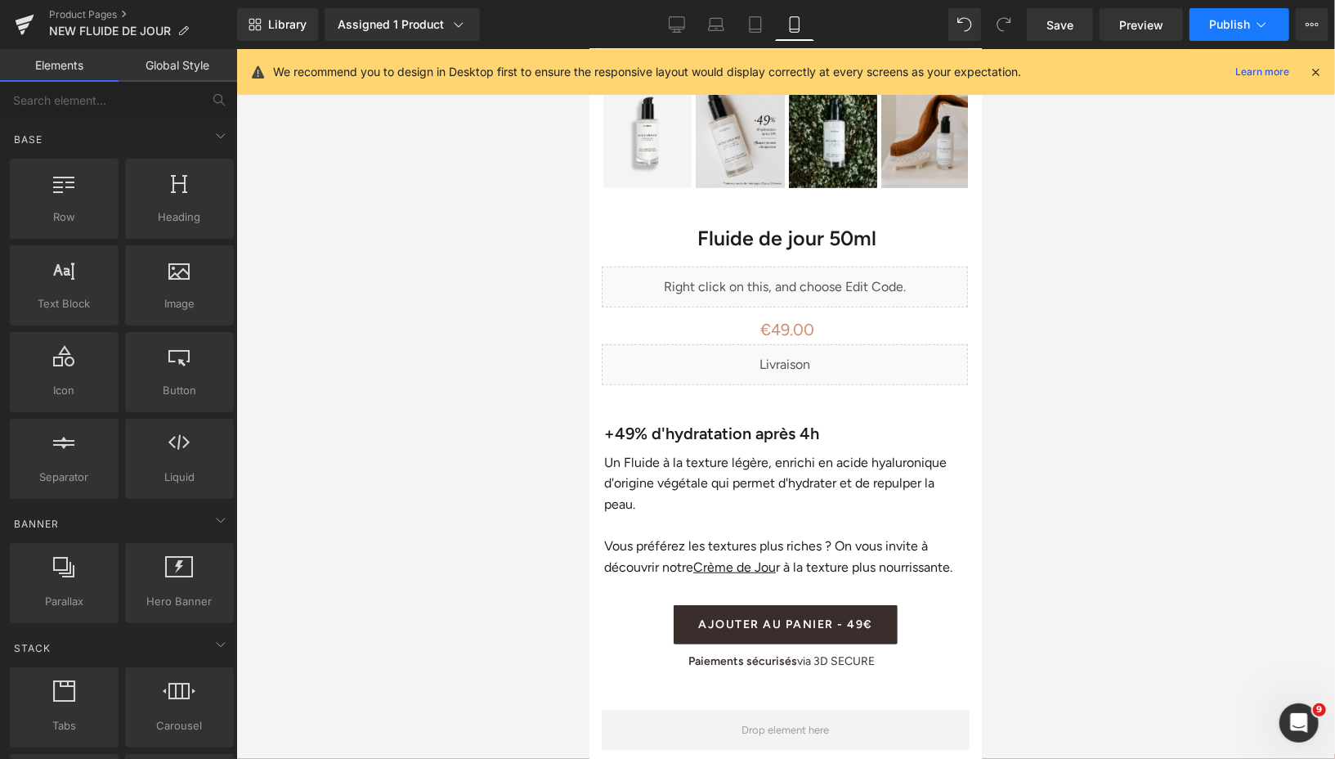
click at [1228, 24] on span "Publish" at bounding box center [1229, 24] width 41 height 13
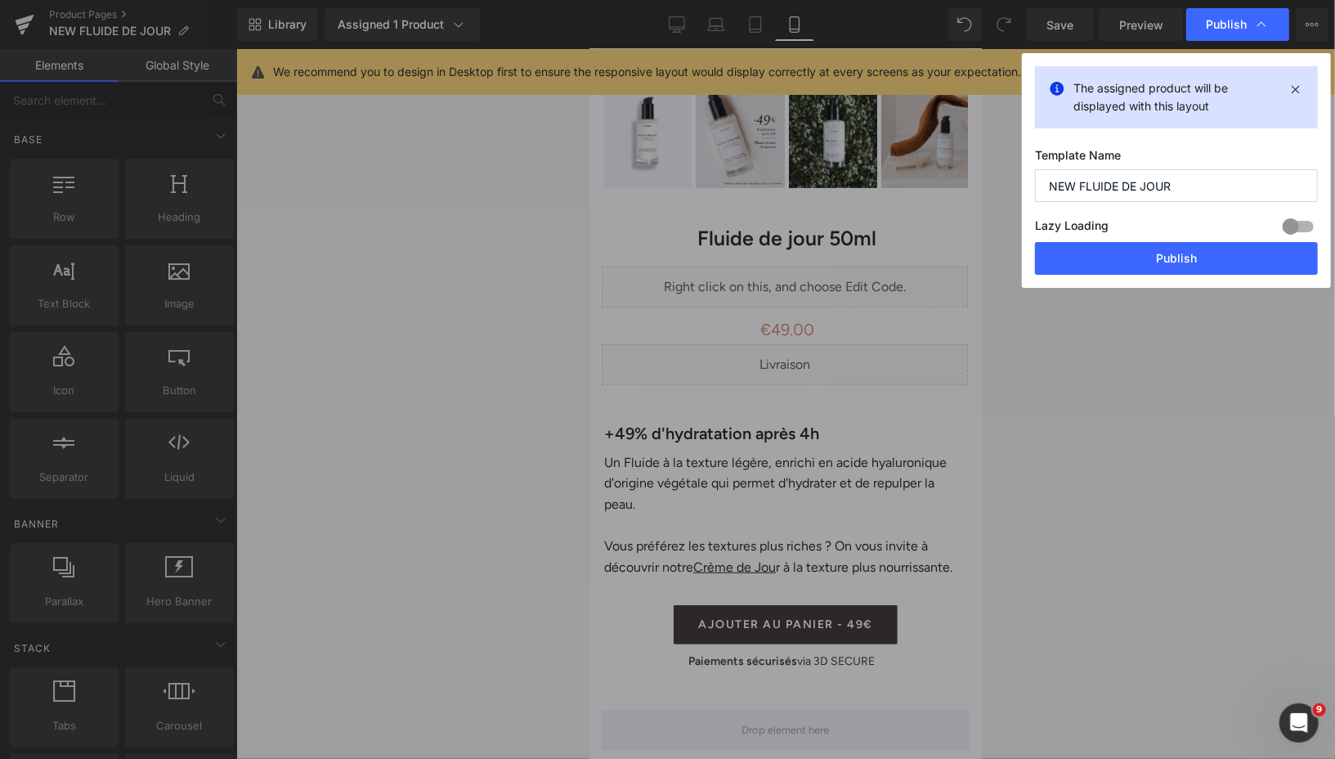
click at [1124, 256] on button "Publish" at bounding box center [1176, 258] width 283 height 33
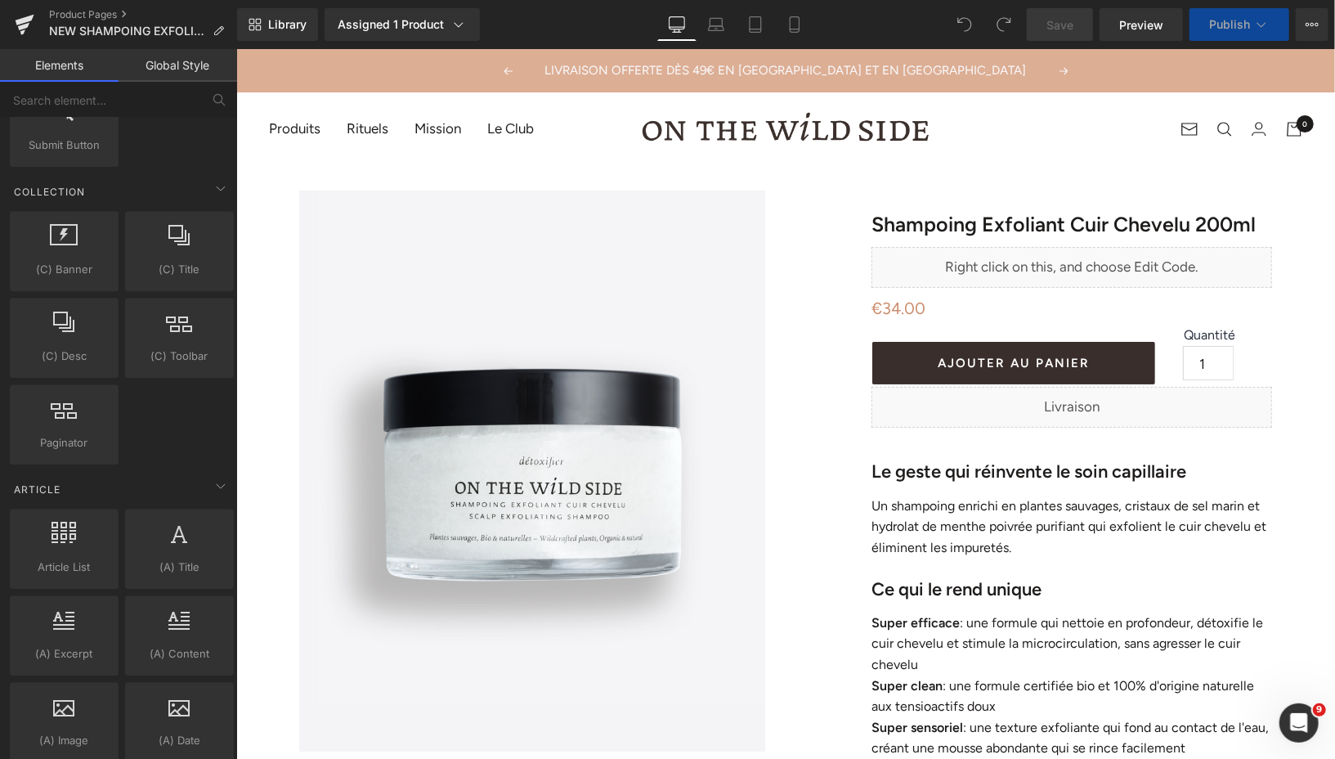
scroll to position [2937, 0]
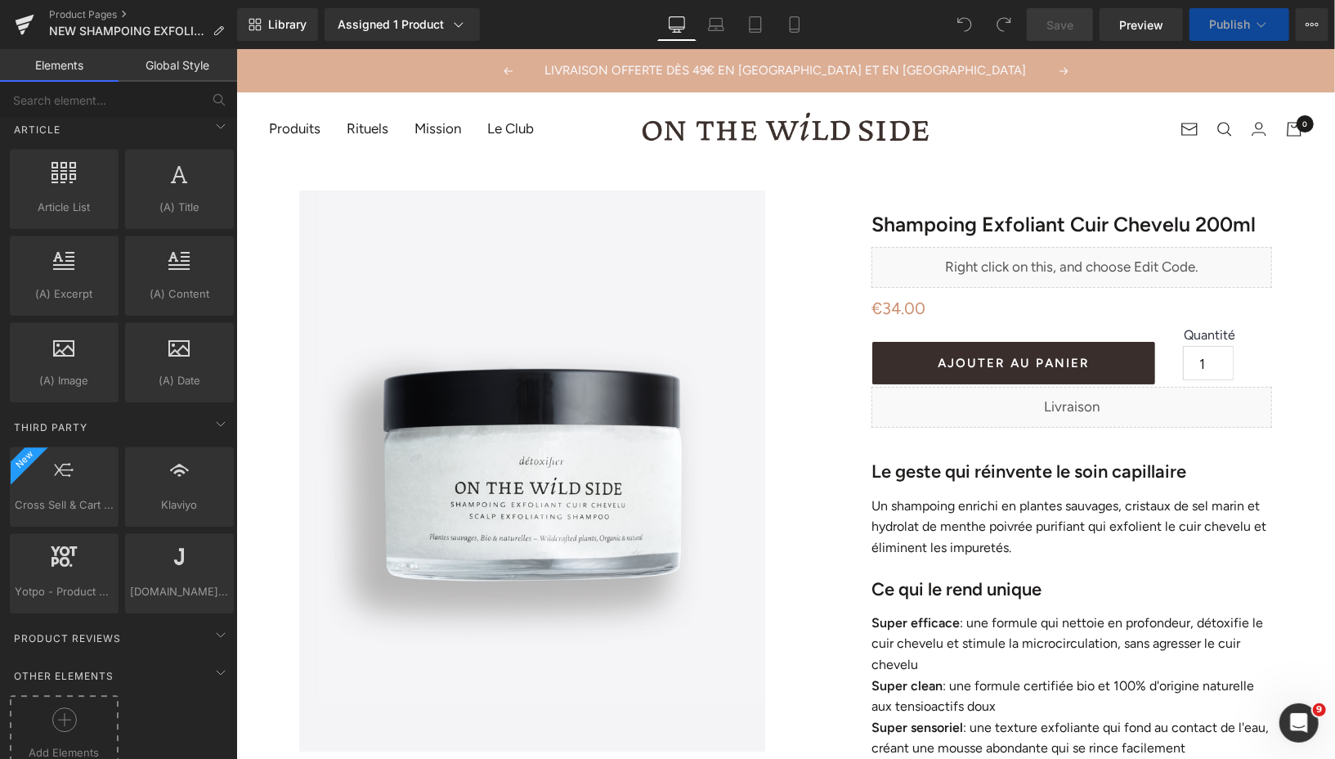
click at [57, 708] on circle at bounding box center [64, 720] width 24 height 24
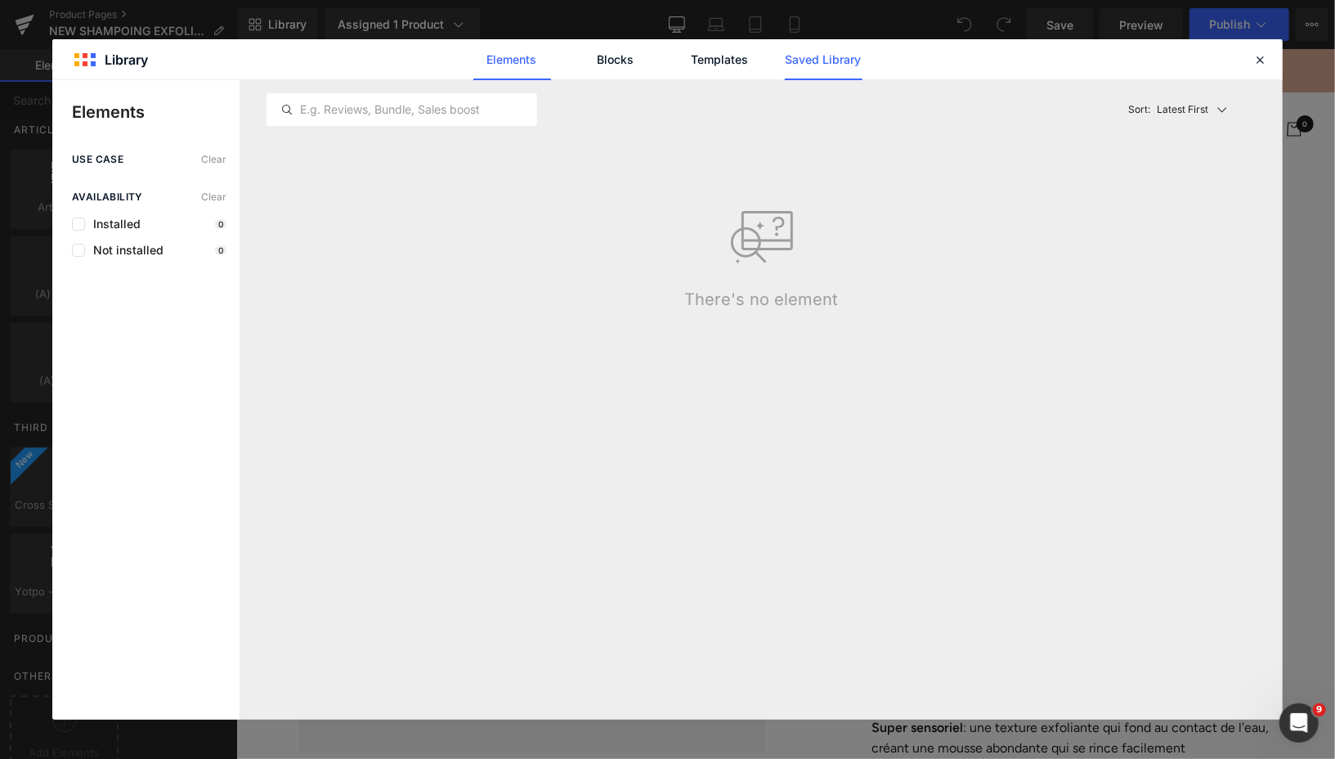
click at [827, 66] on link "Saved Library" at bounding box center [824, 59] width 78 height 41
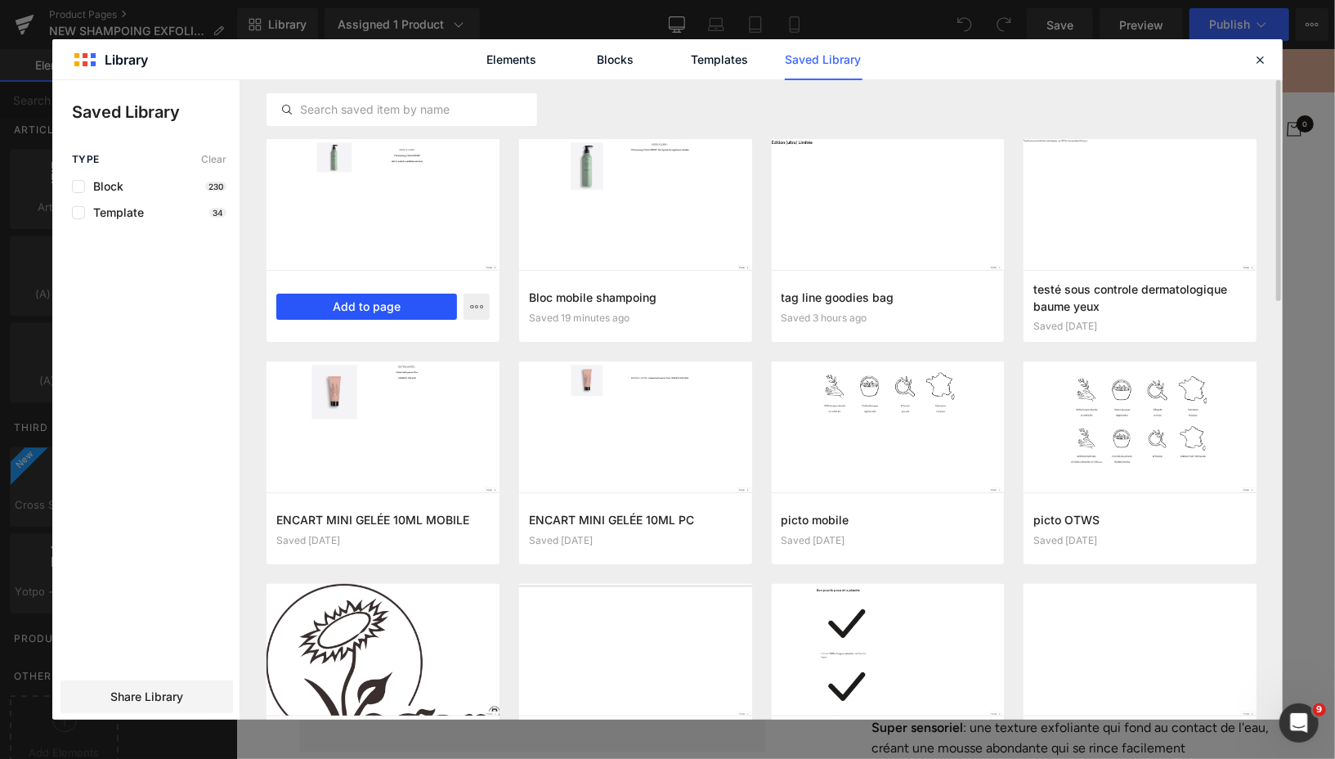
click at [401, 311] on button "Add to page" at bounding box center [366, 306] width 181 height 26
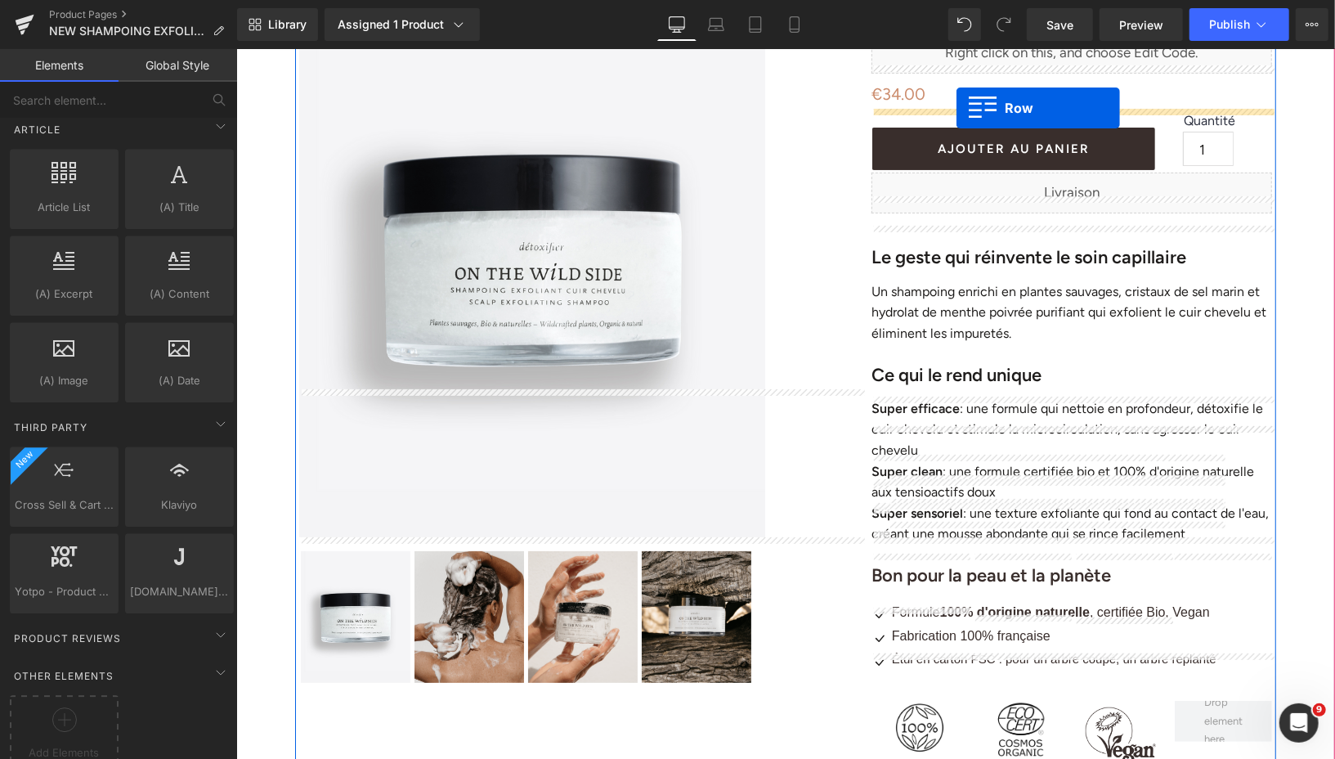
scroll to position [132, 0]
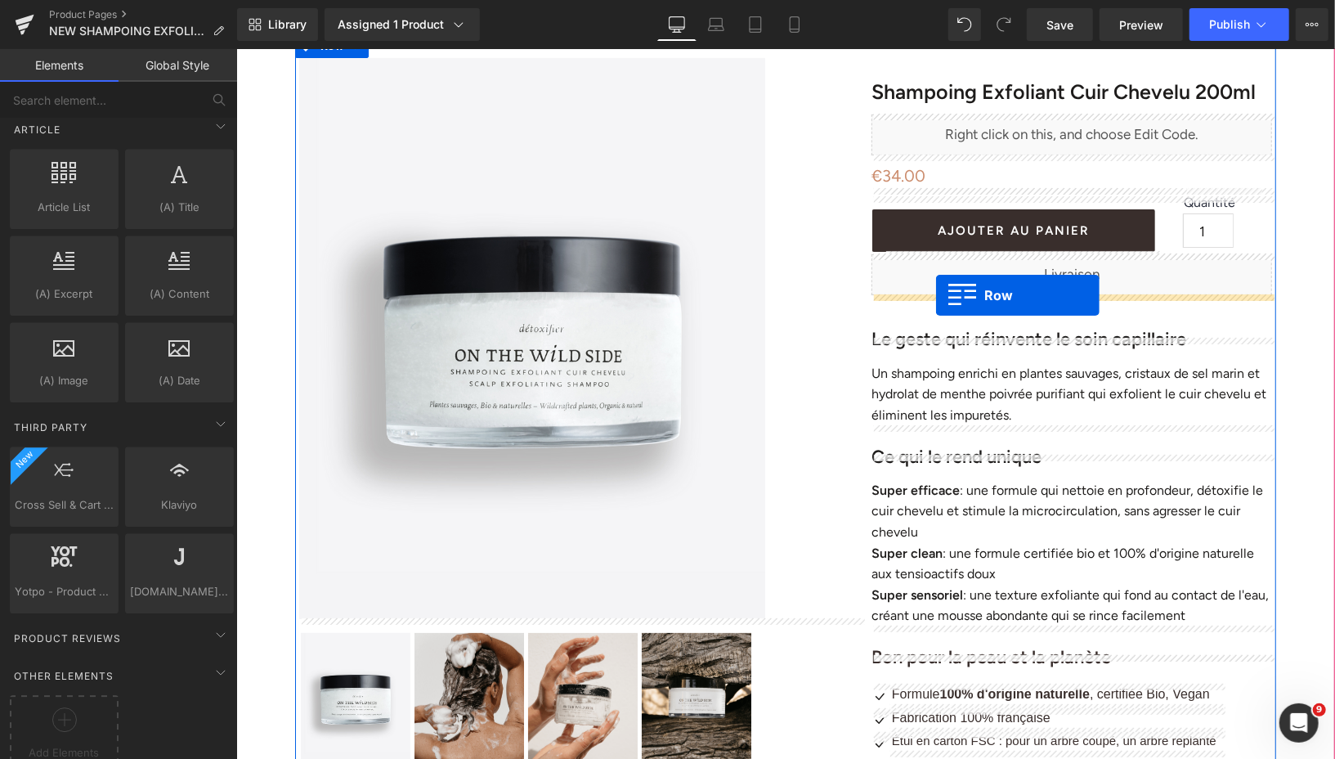
drag, startPoint x: 302, startPoint y: 139, endPoint x: 935, endPoint y: 293, distance: 651.4
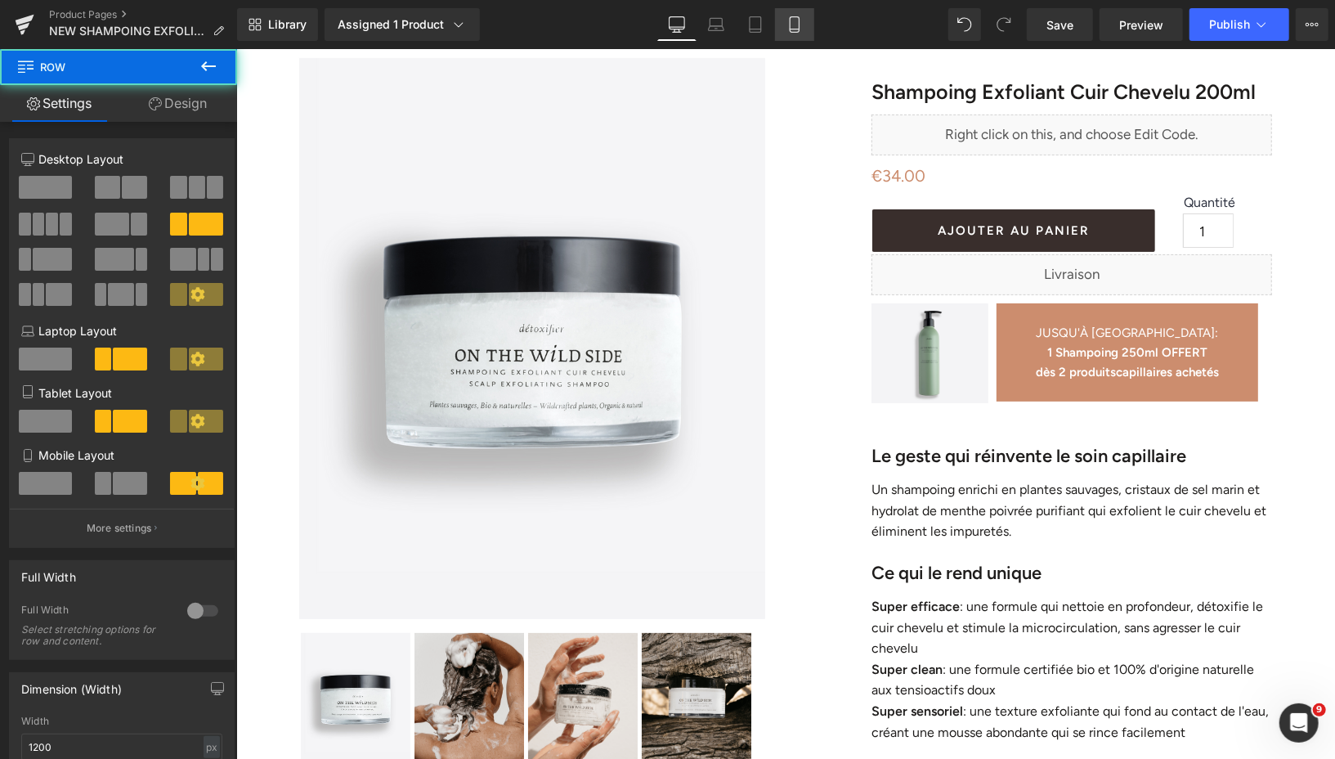
click at [803, 26] on link "Mobile" at bounding box center [794, 24] width 39 height 33
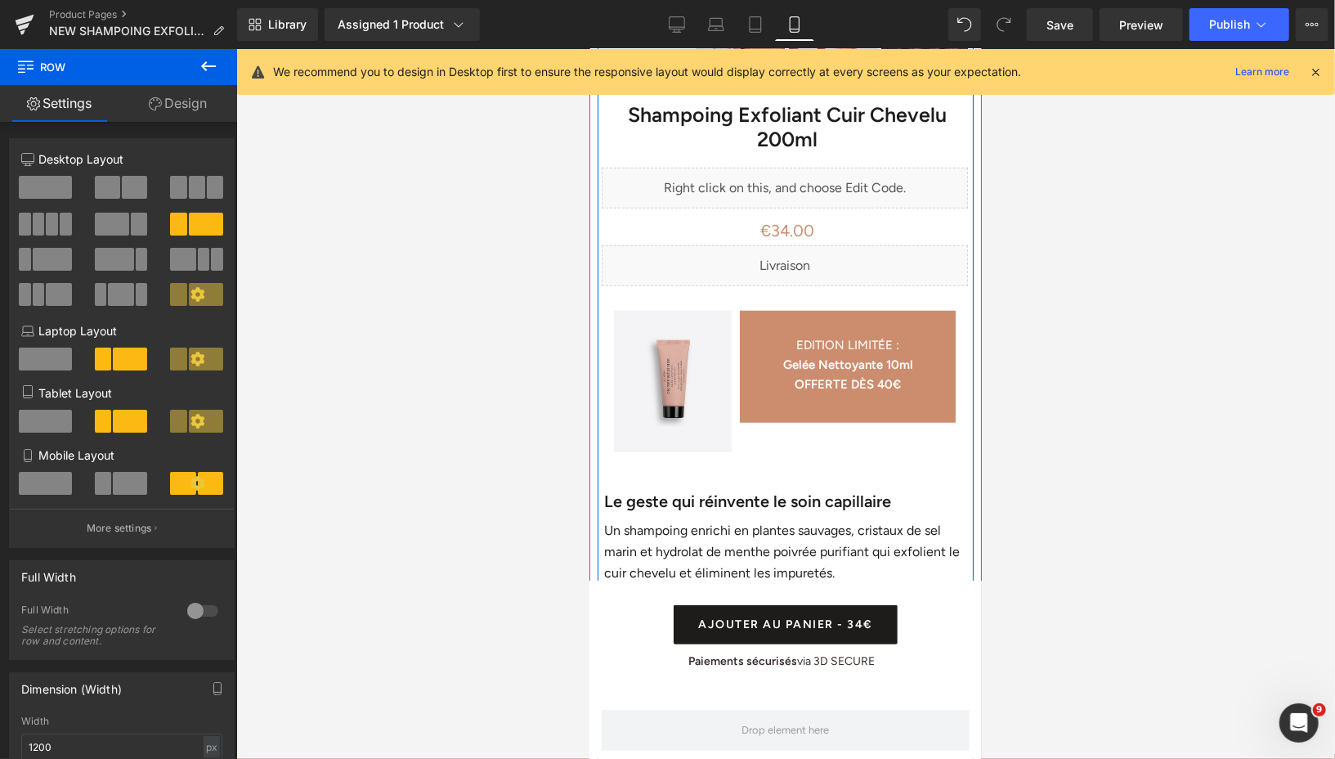
scroll to position [710, 0]
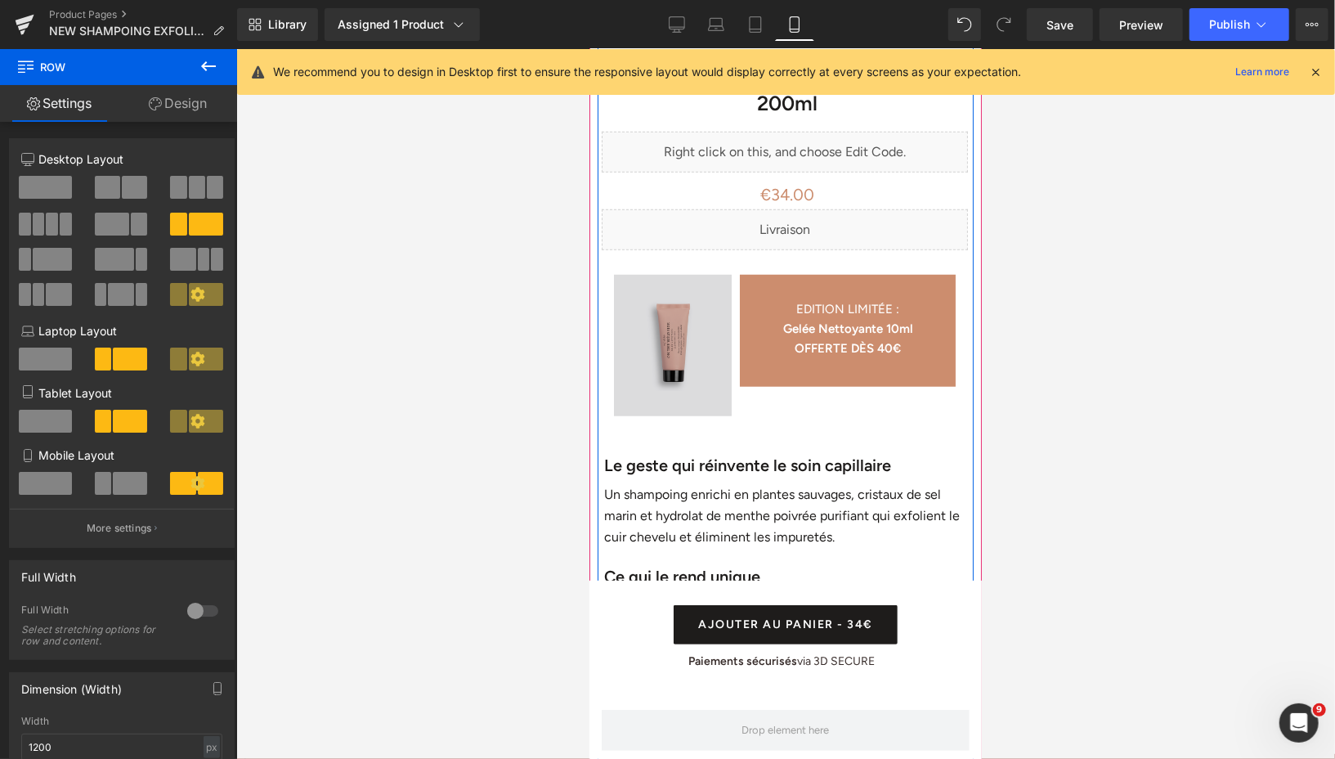
click at [621, 279] on img at bounding box center [672, 341] width 118 height 149
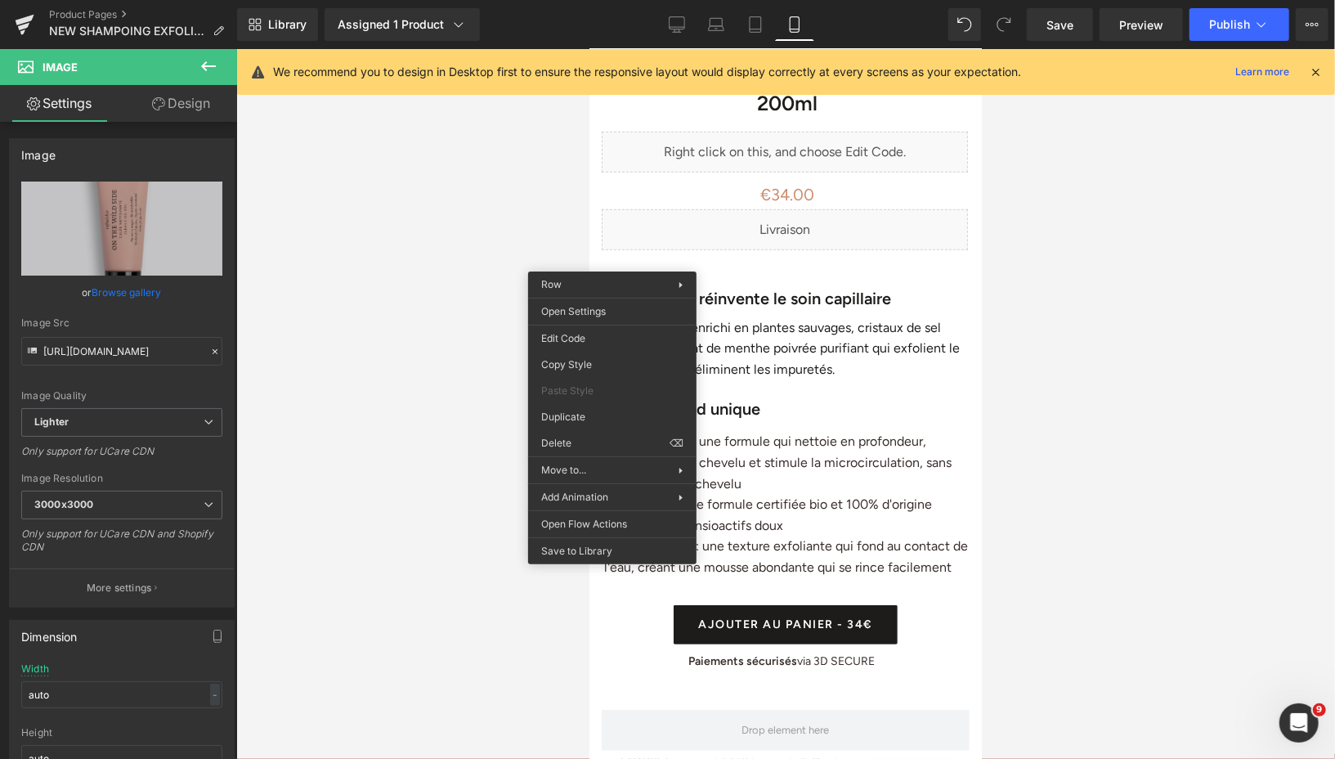
click at [587, 438] on div "Row You are previewing how the will restyle your page. You can not edit Element…" at bounding box center [667, 393] width 1335 height 786
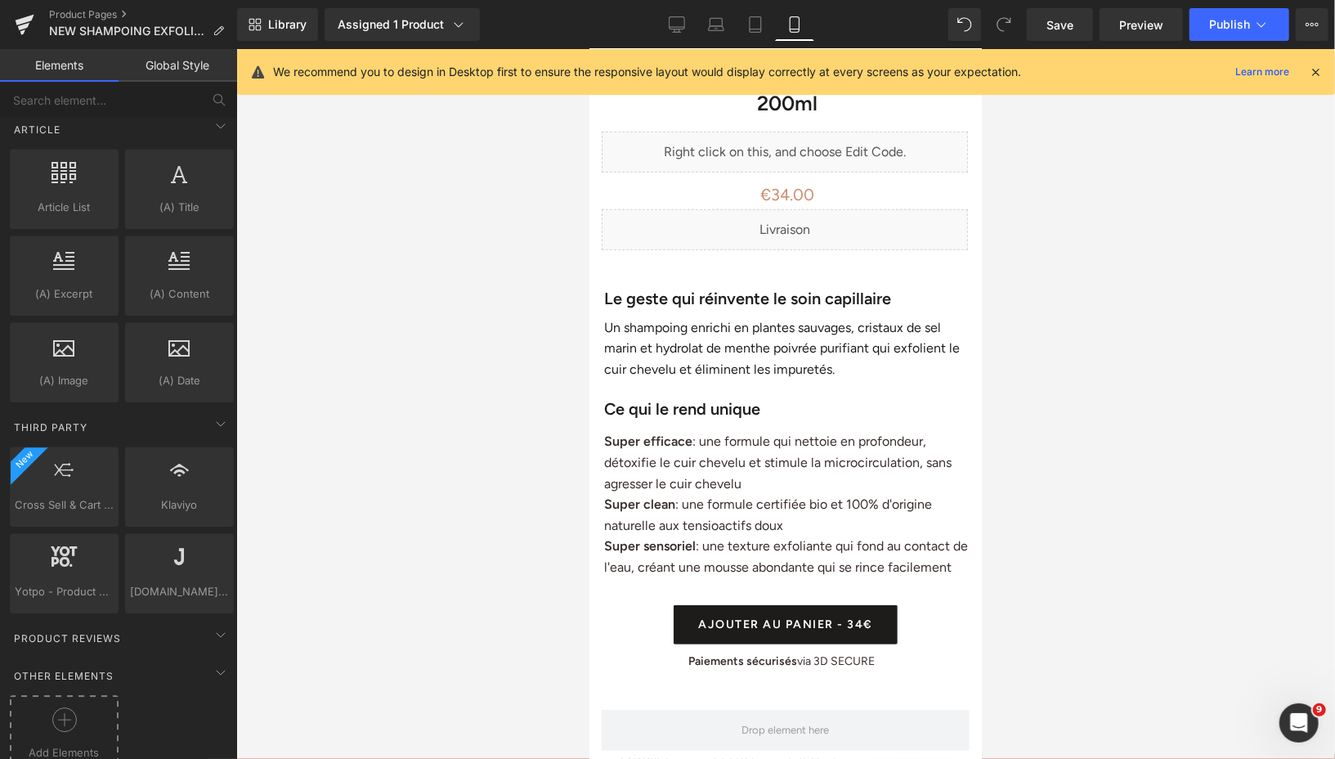
click at [60, 707] on icon at bounding box center [64, 719] width 25 height 25
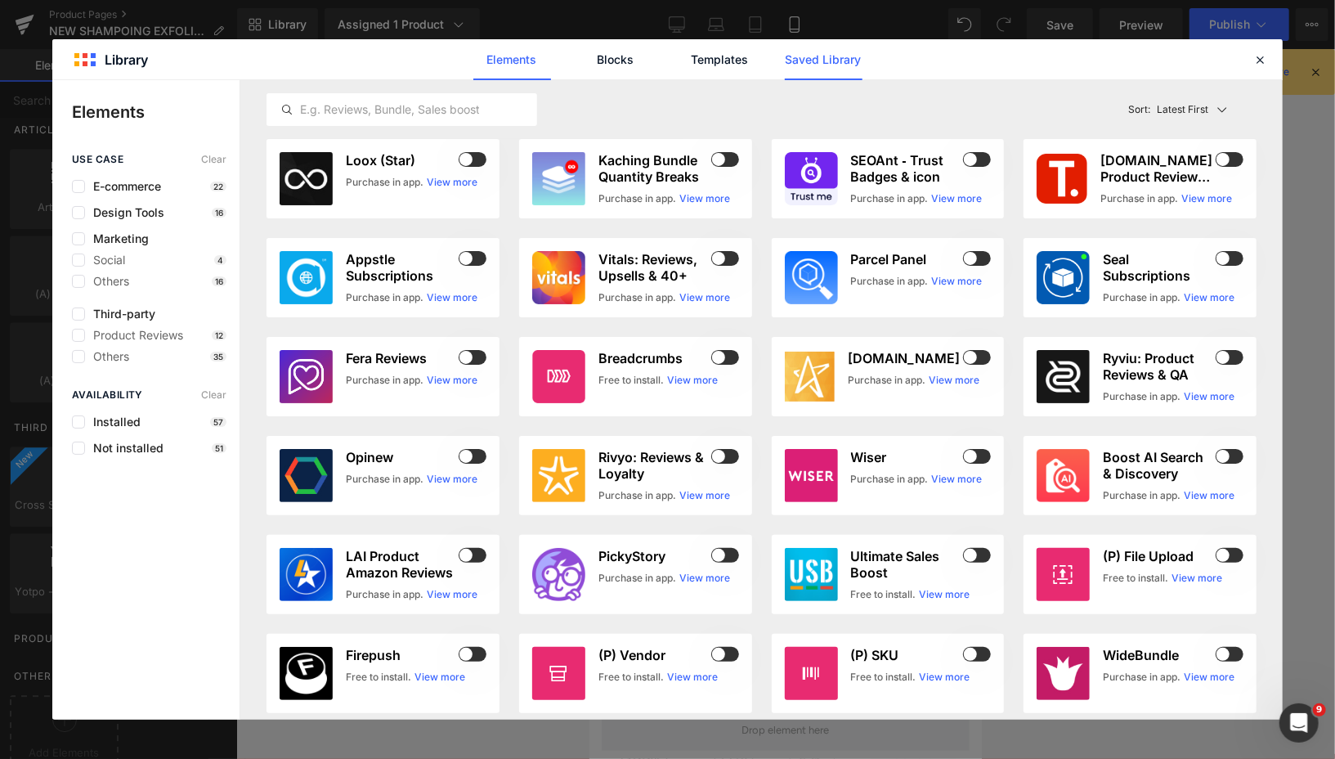
click at [814, 60] on link "Saved Library" at bounding box center [824, 59] width 78 height 41
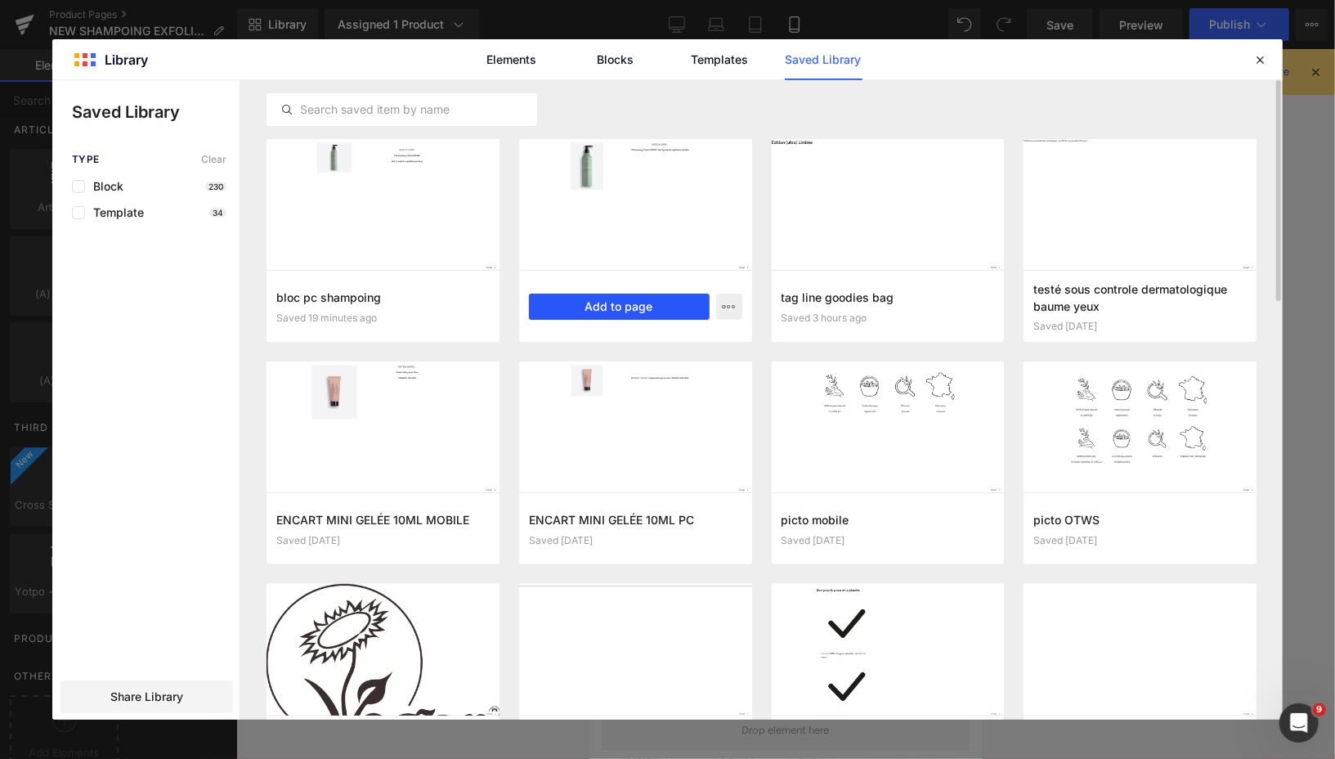
click at [599, 306] on button "Add to page" at bounding box center [619, 306] width 181 height 26
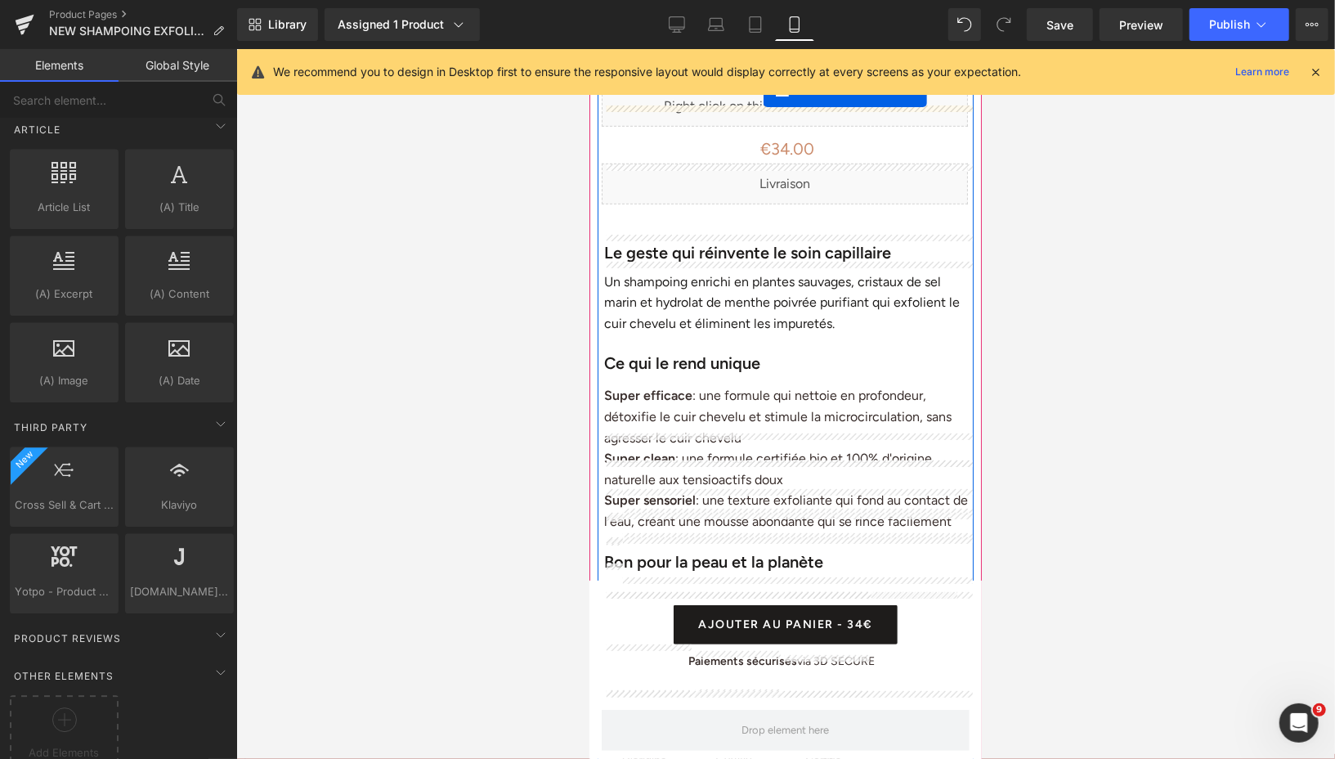
scroll to position [739, 0]
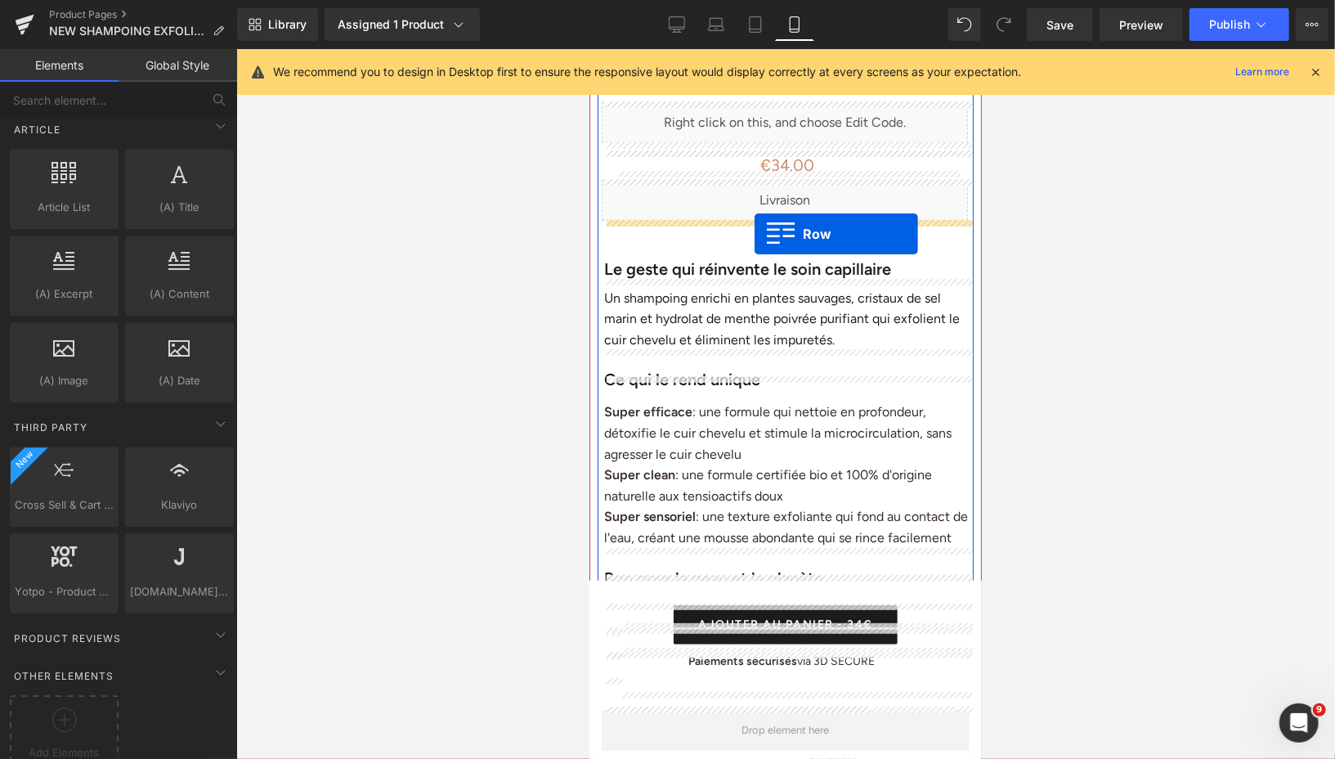
drag, startPoint x: 604, startPoint y: 140, endPoint x: 752, endPoint y: 228, distance: 172.3
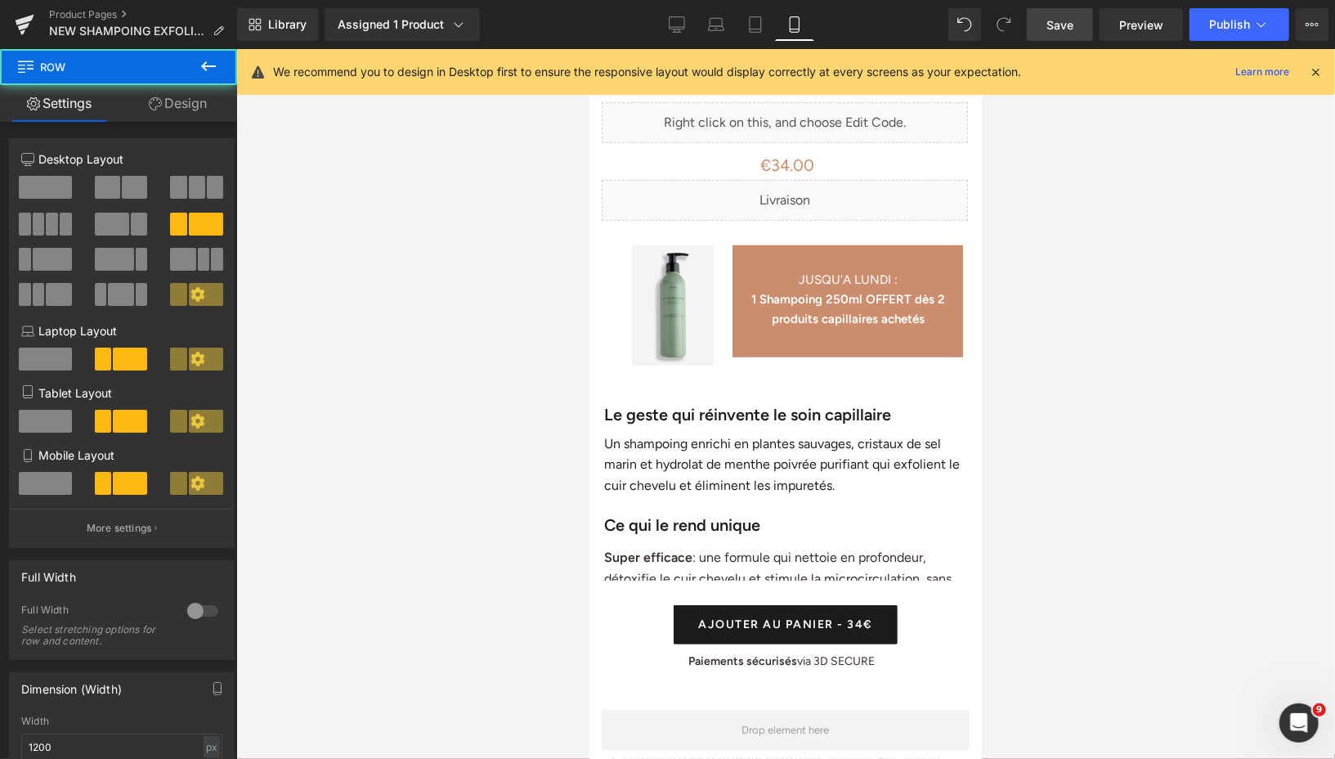
click at [1064, 20] on span "Save" at bounding box center [1059, 24] width 27 height 17
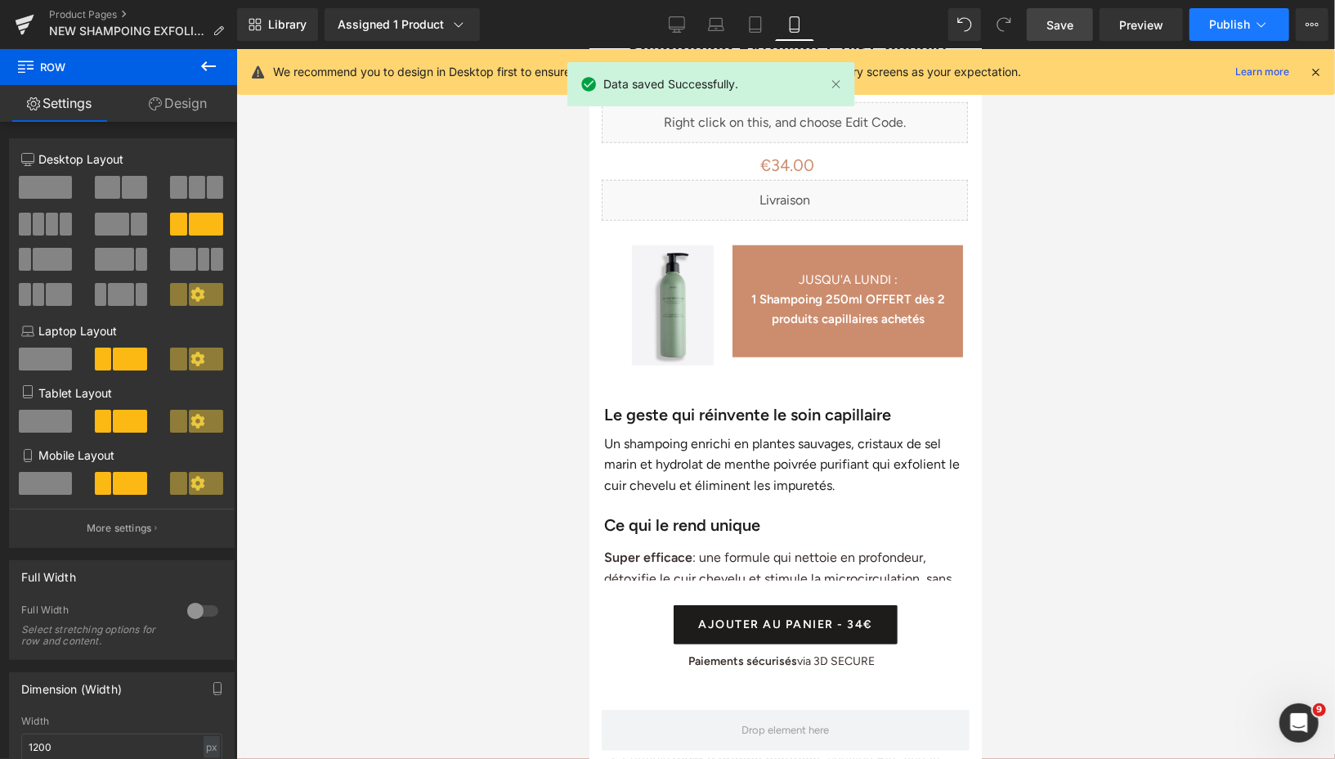
click at [1218, 29] on span "Publish" at bounding box center [1229, 24] width 41 height 13
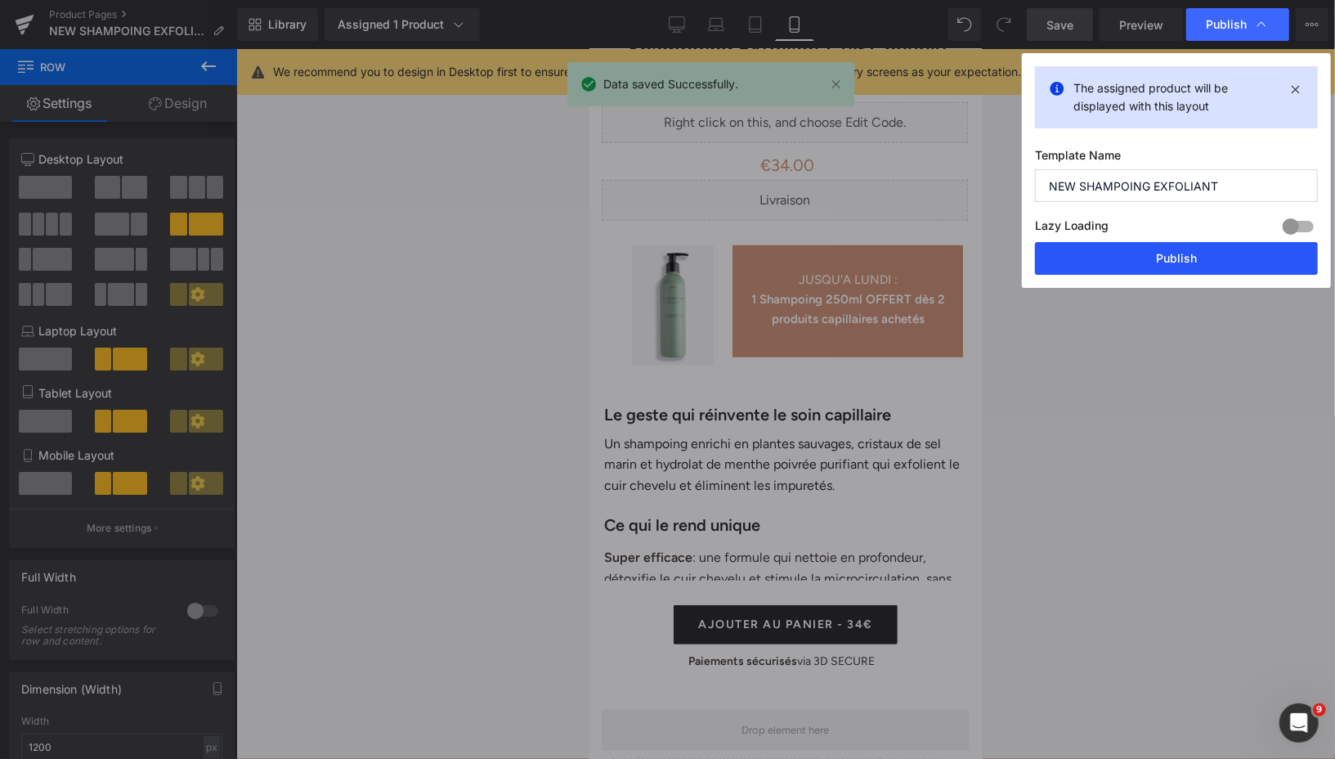
click at [1128, 255] on button "Publish" at bounding box center [1176, 258] width 283 height 33
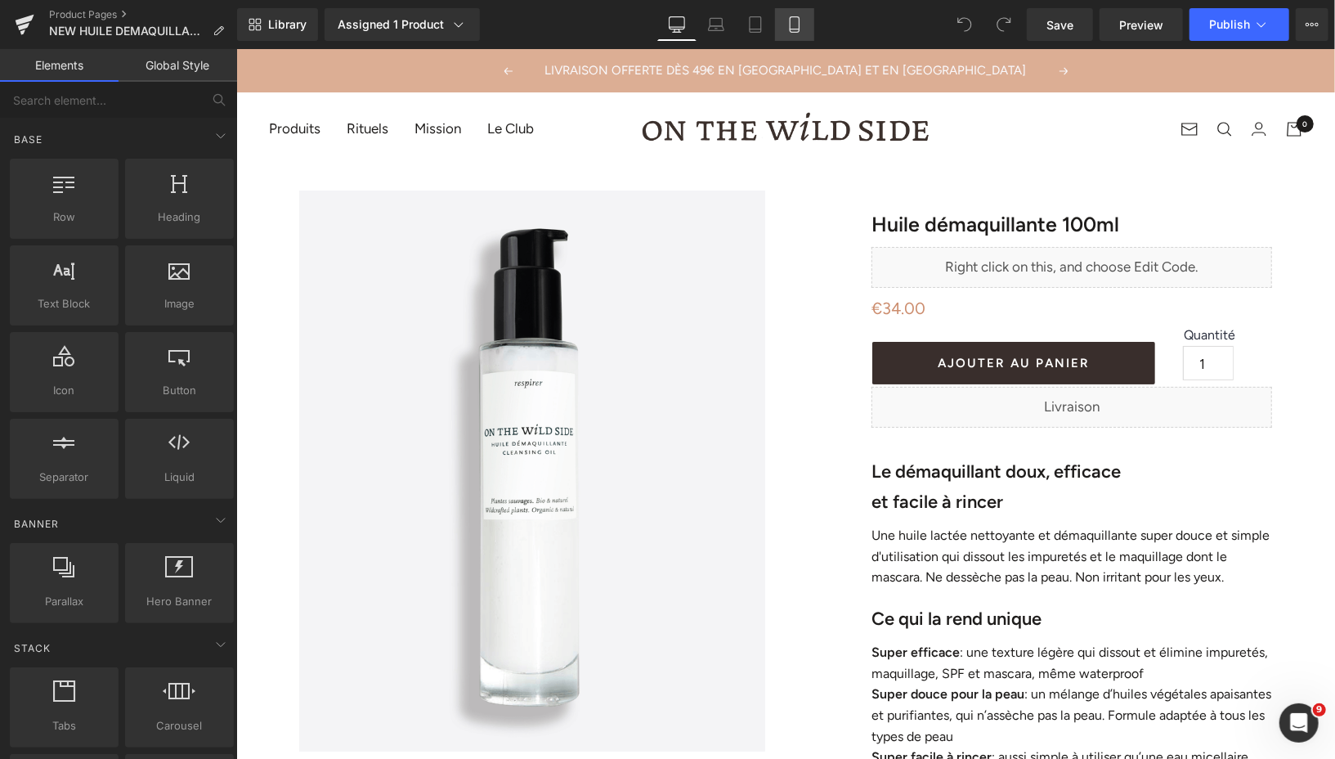
click at [791, 33] on link "Mobile" at bounding box center [794, 24] width 39 height 33
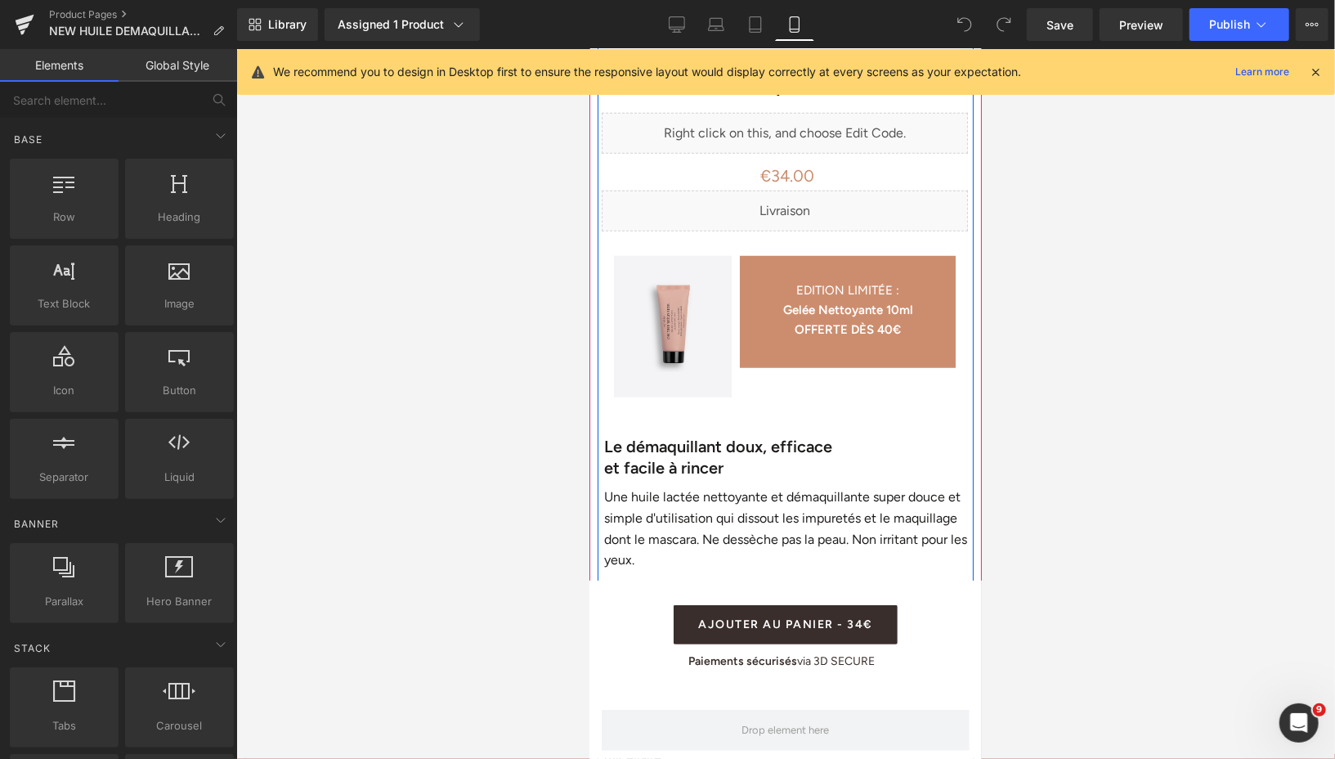
scroll to position [729, 0]
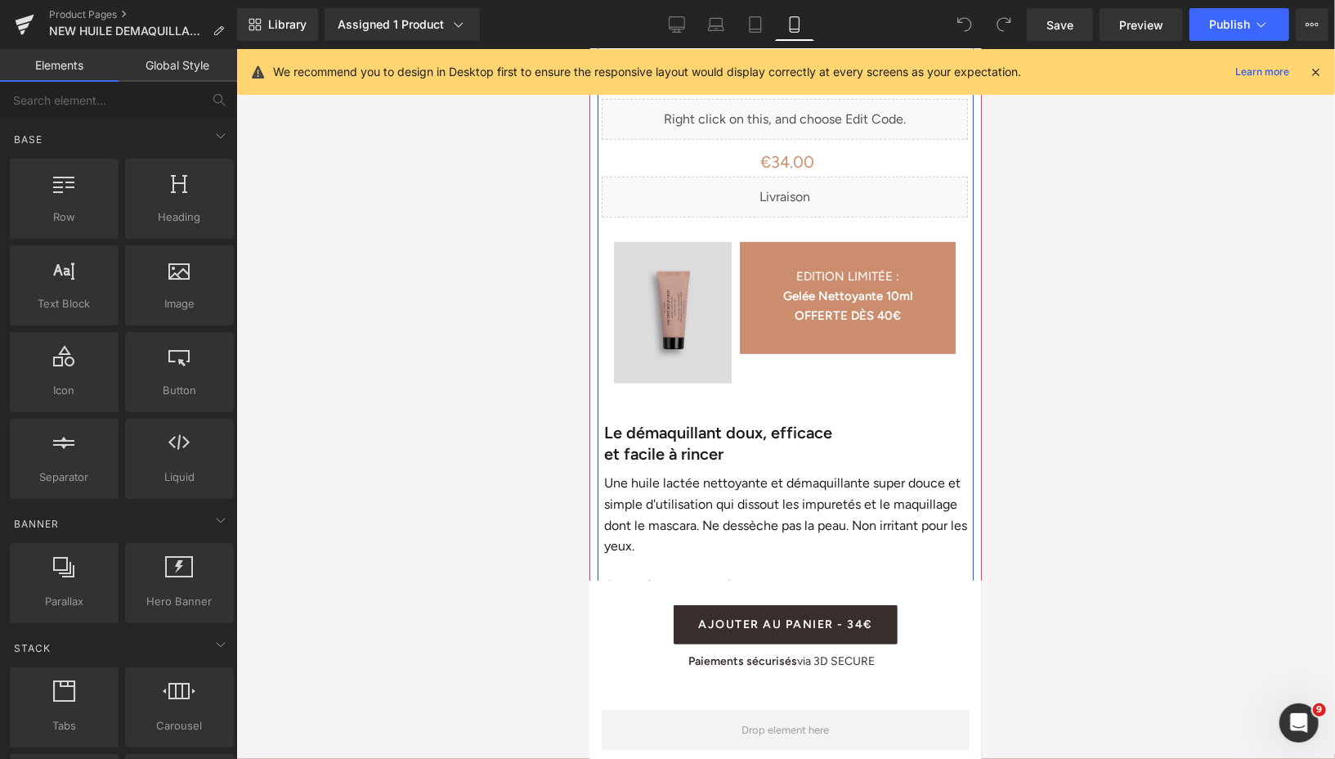
click at [621, 244] on img at bounding box center [672, 309] width 118 height 149
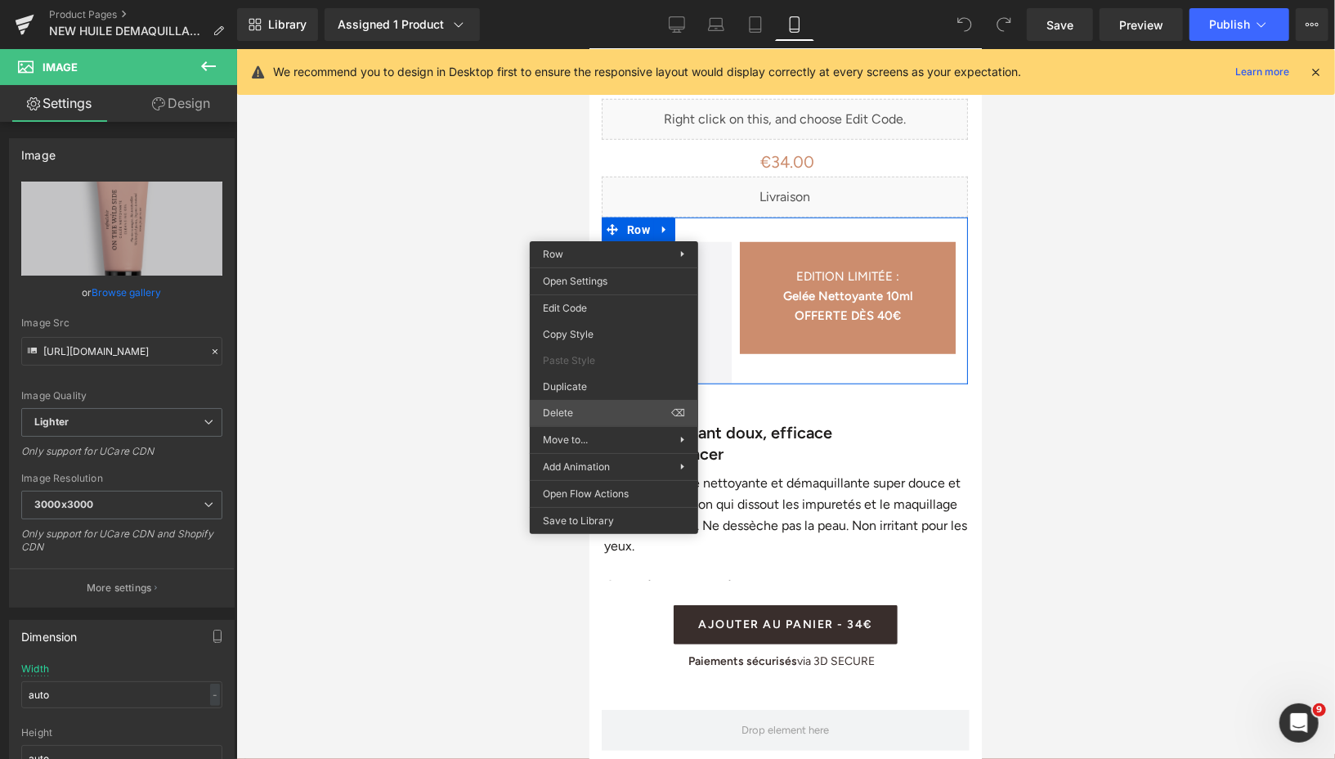
click at [584, 420] on div "You are previewing how the will restyle your page. You can not edit Elements in…" at bounding box center [667, 393] width 1335 height 786
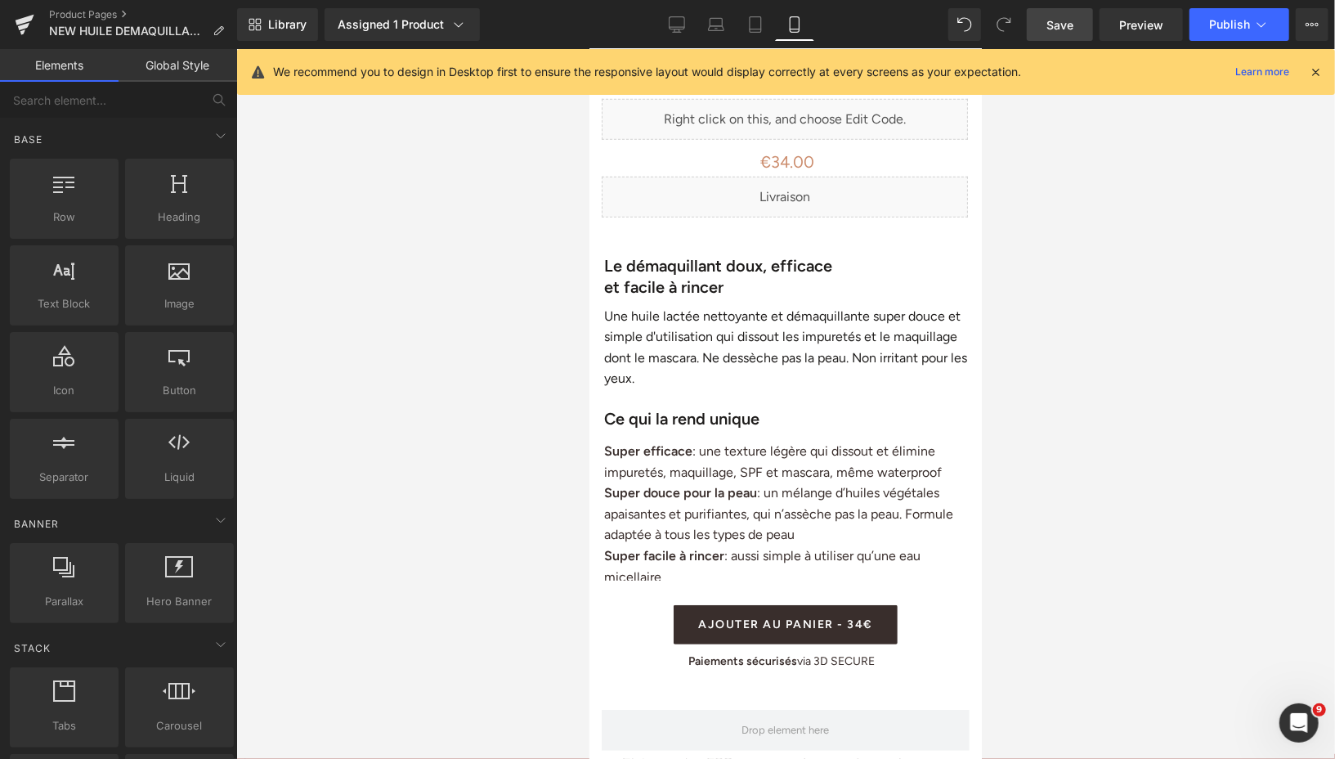
click at [1052, 18] on span "Save" at bounding box center [1059, 24] width 27 height 17
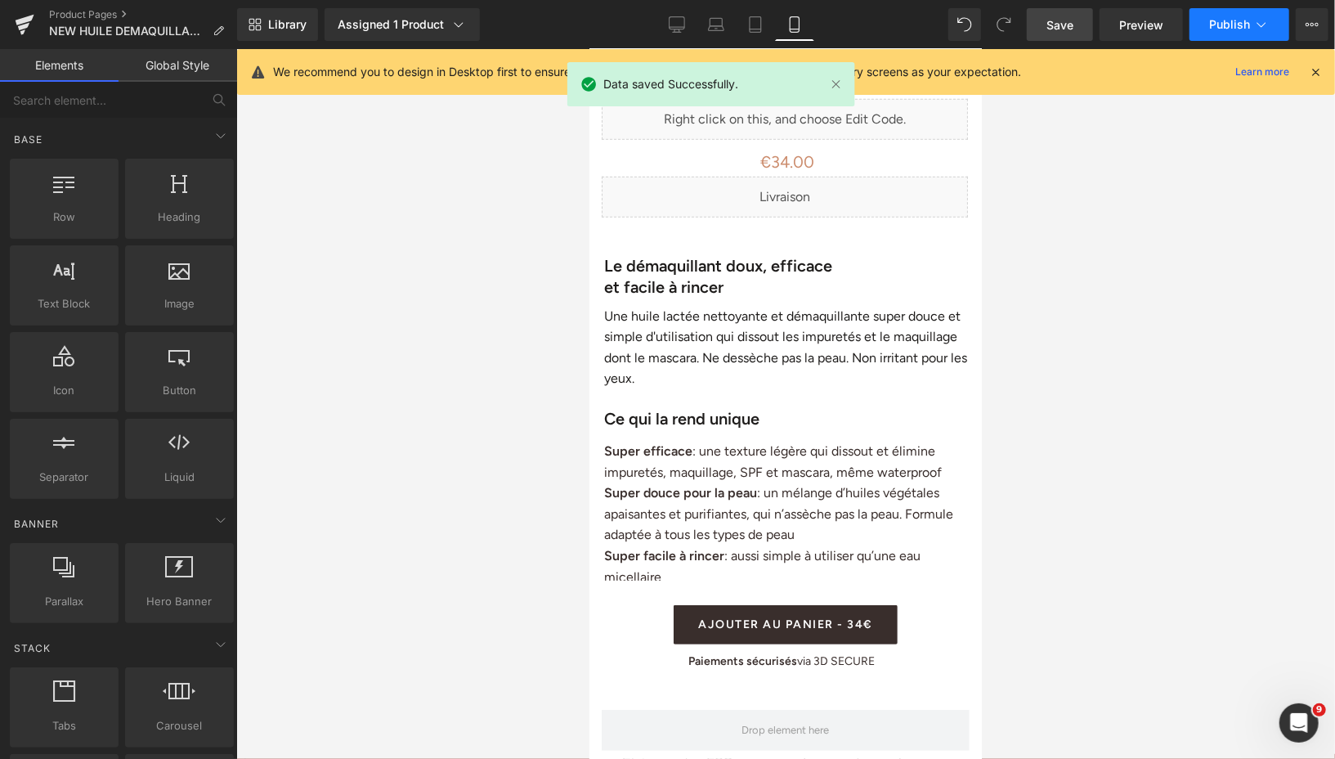
click at [1215, 25] on span "Publish" at bounding box center [1229, 24] width 41 height 13
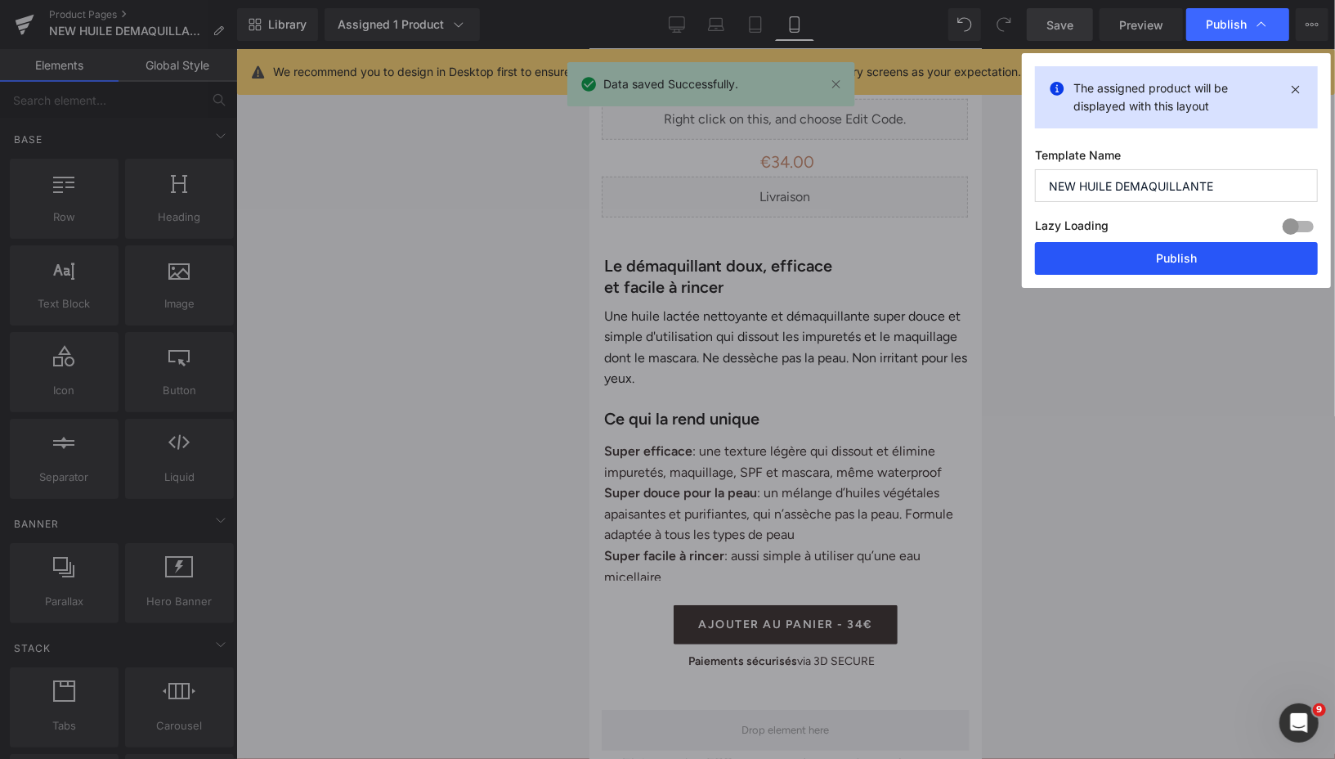
click at [1127, 261] on button "Publish" at bounding box center [1176, 258] width 283 height 33
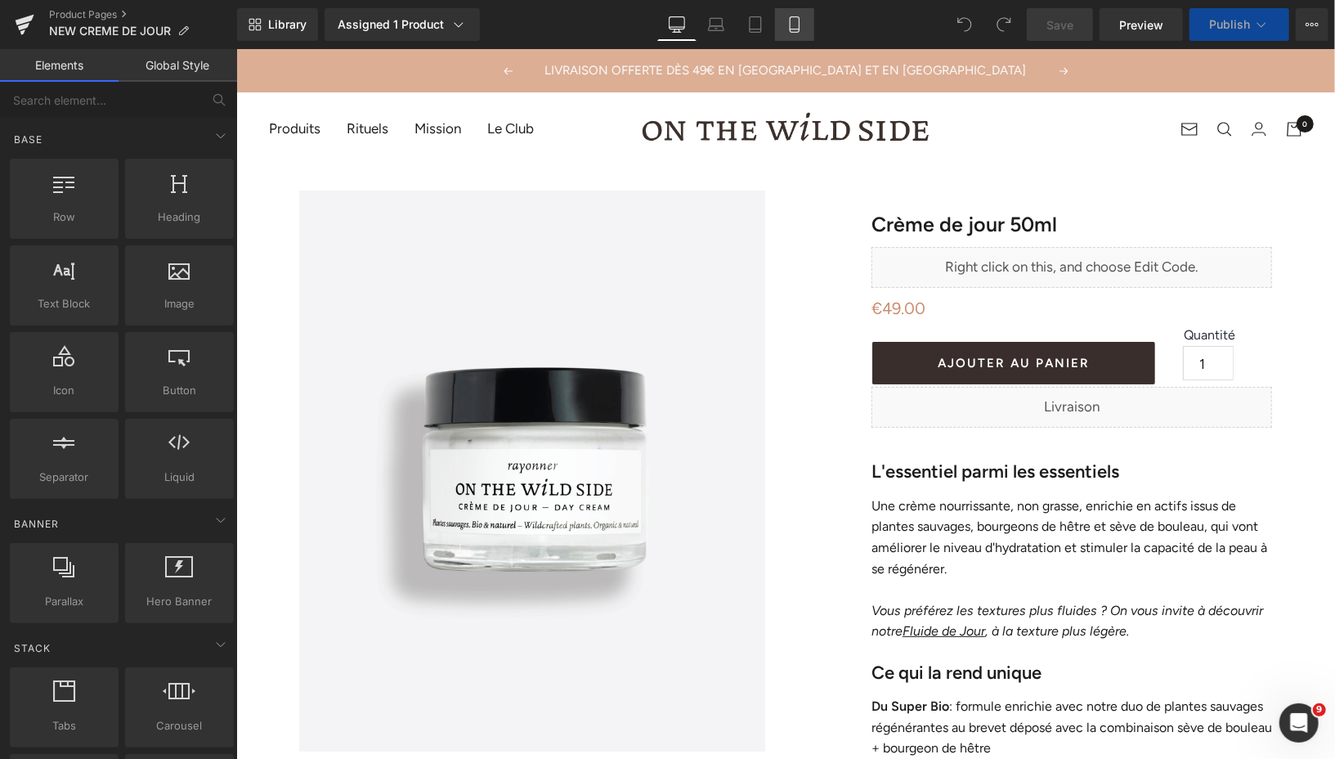
click at [794, 24] on icon at bounding box center [794, 24] width 16 height 16
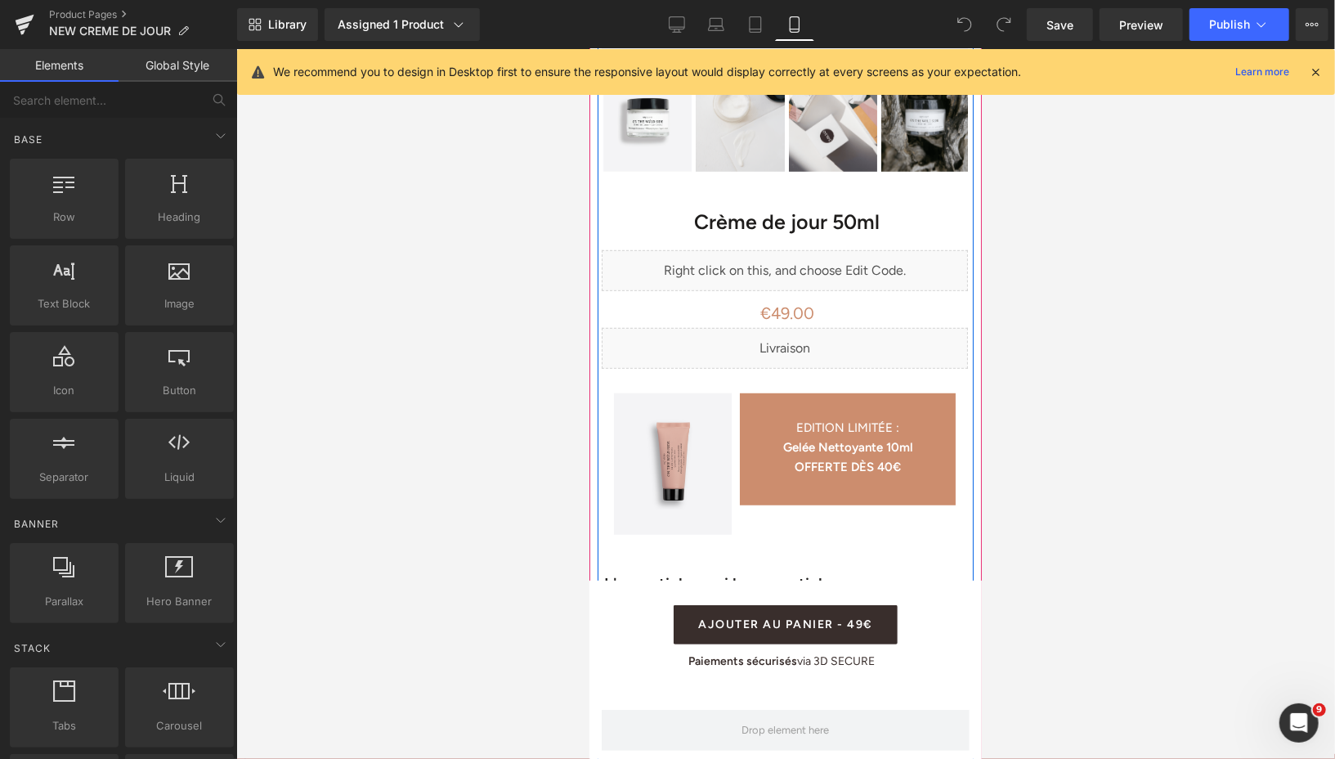
scroll to position [595, 0]
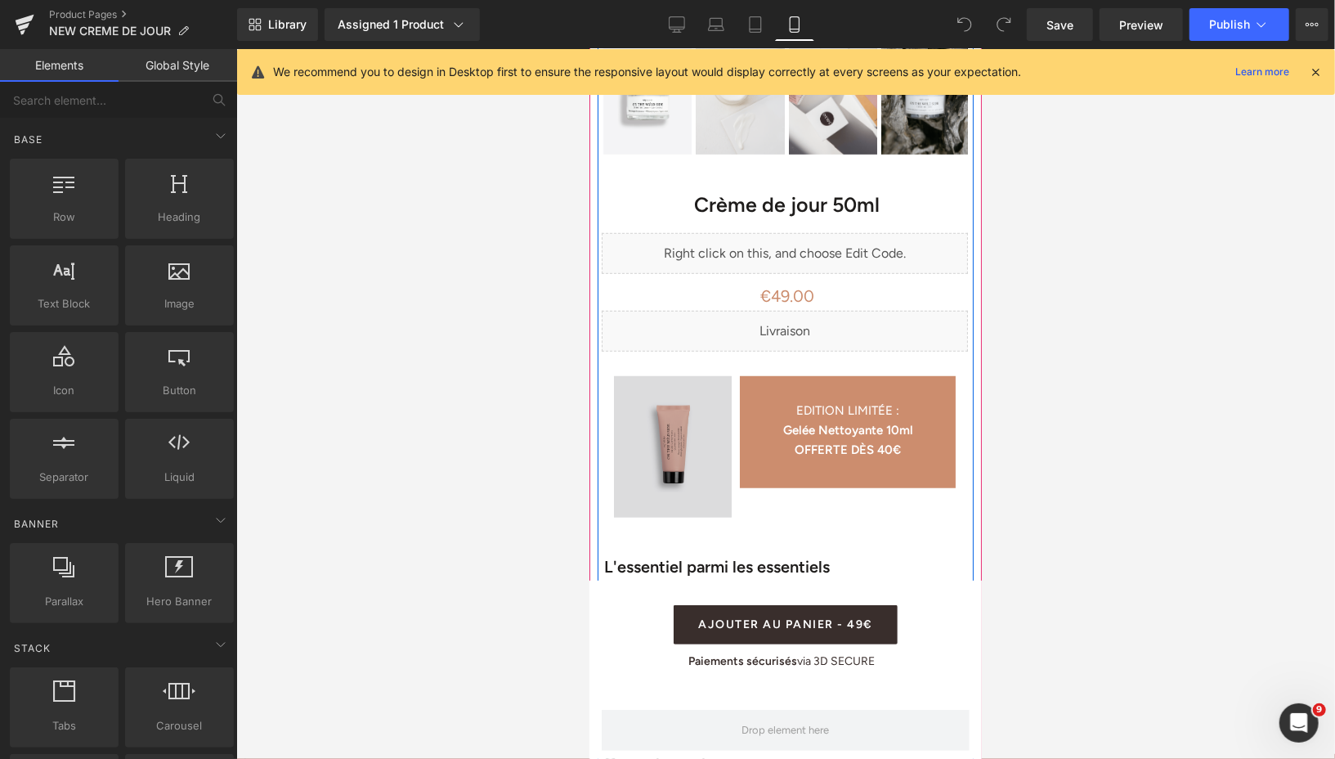
click at [620, 381] on img at bounding box center [672, 443] width 118 height 149
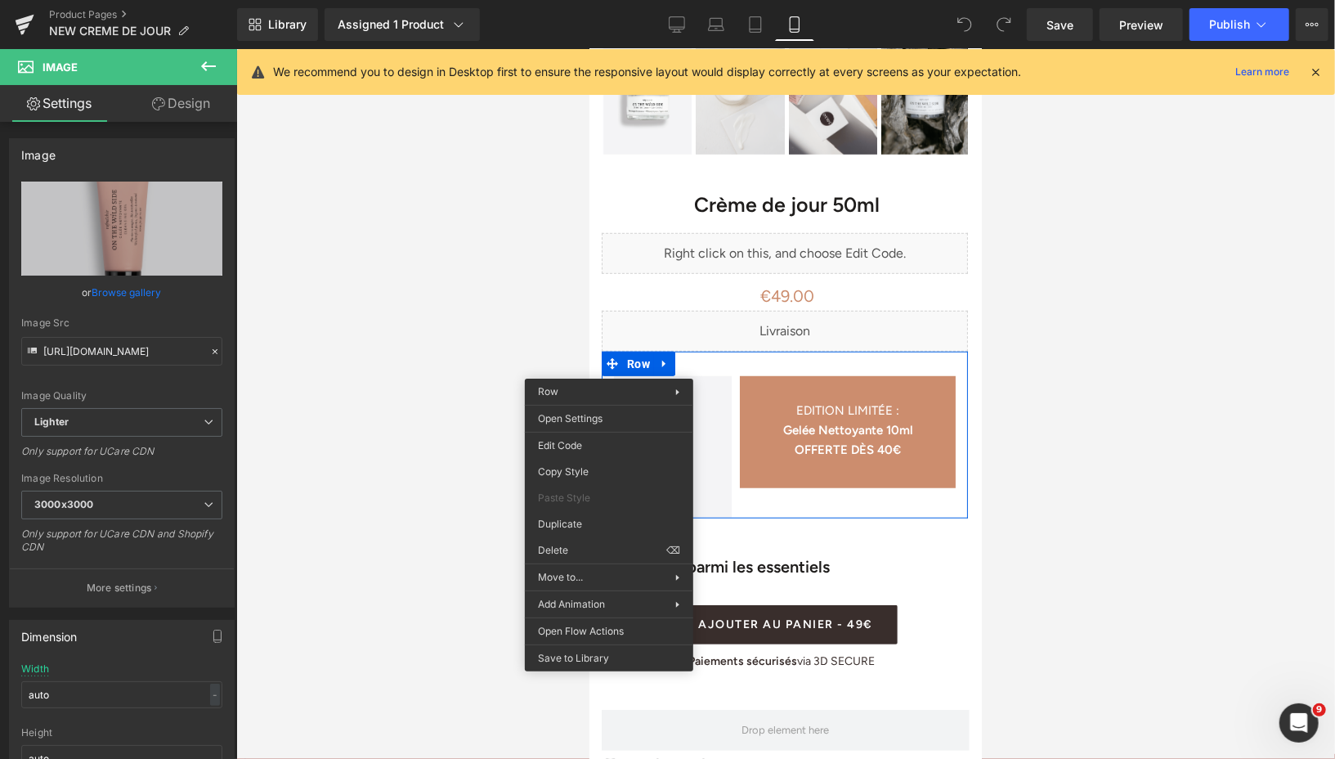
drag, startPoint x: 1181, startPoint y: 597, endPoint x: 592, endPoint y: 548, distance: 591.5
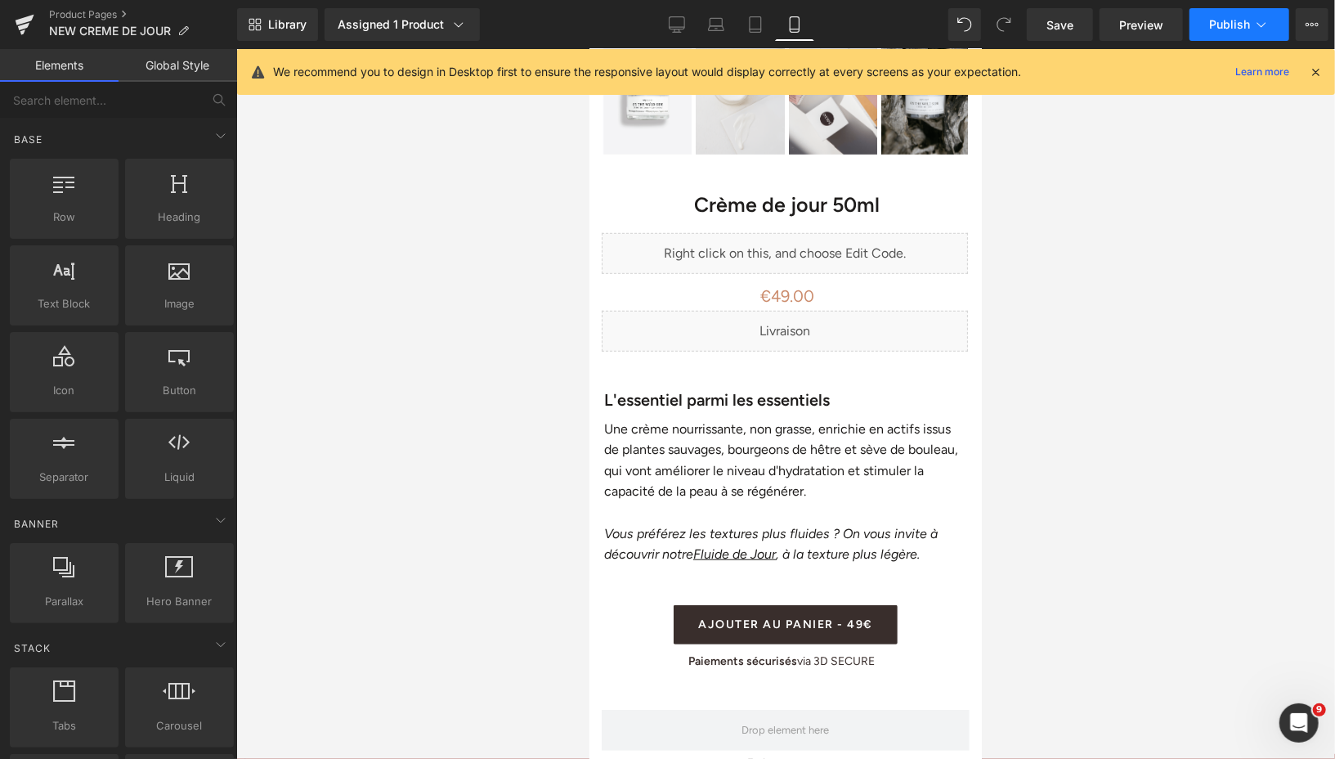
click at [1231, 22] on span "Publish" at bounding box center [1229, 24] width 41 height 13
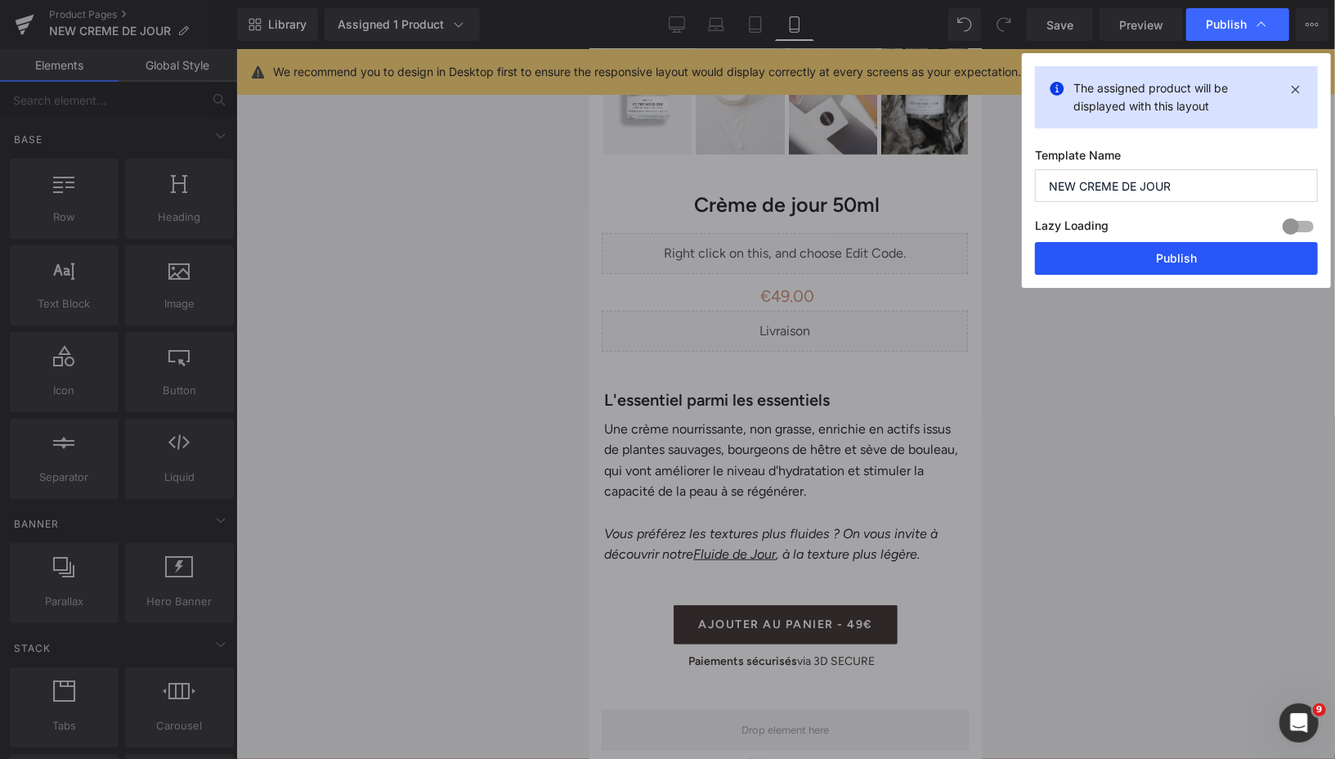
click at [1103, 253] on button "Publish" at bounding box center [1176, 258] width 283 height 33
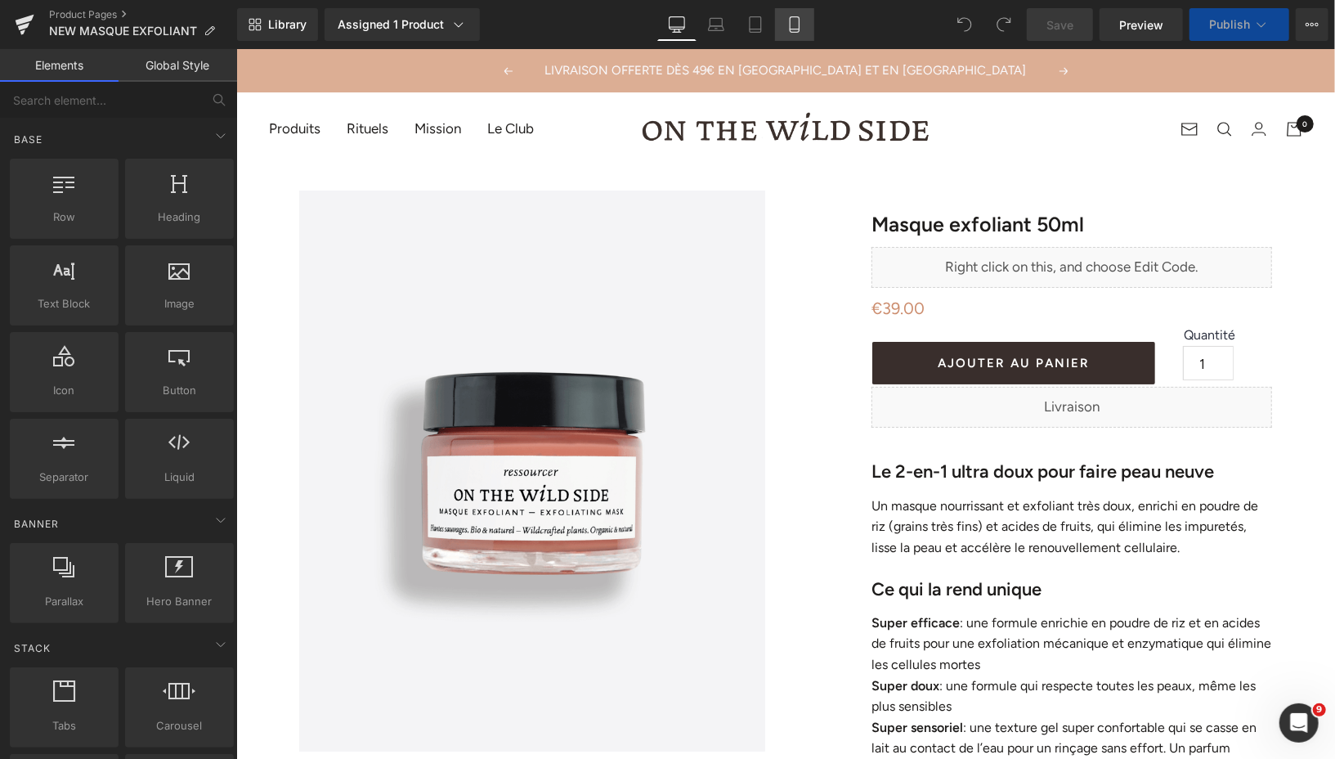
click at [799, 26] on icon at bounding box center [794, 24] width 16 height 16
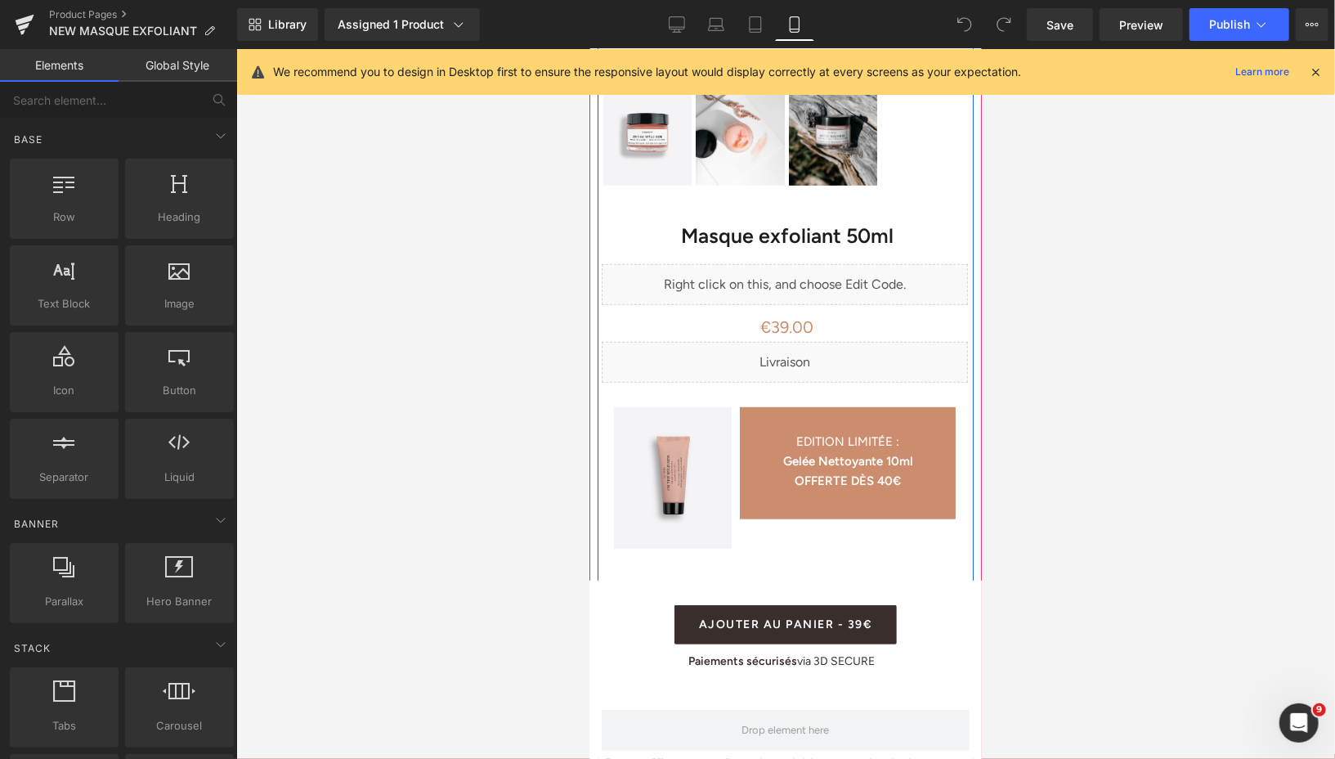
scroll to position [606, 0]
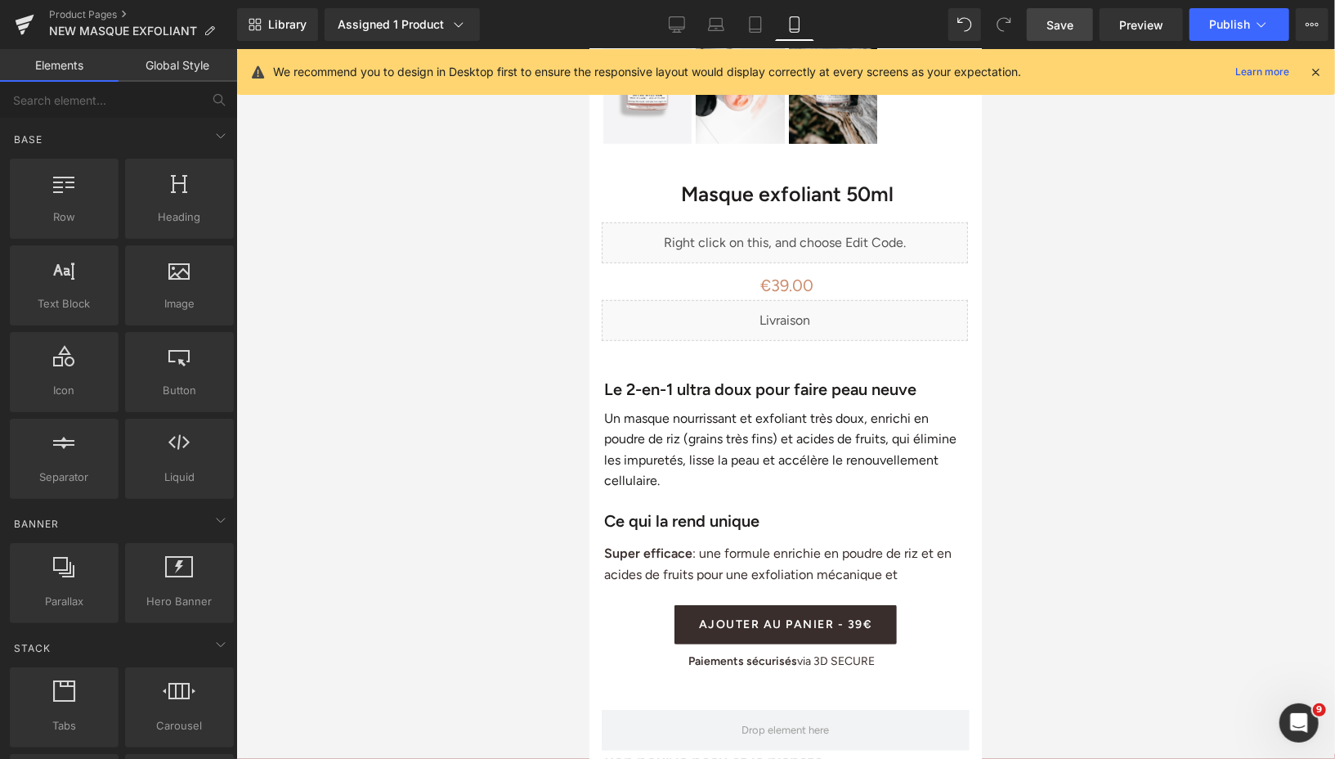
click at [1064, 31] on span "Save" at bounding box center [1059, 24] width 27 height 17
click at [1207, 27] on button "Publish" at bounding box center [1240, 24] width 100 height 33
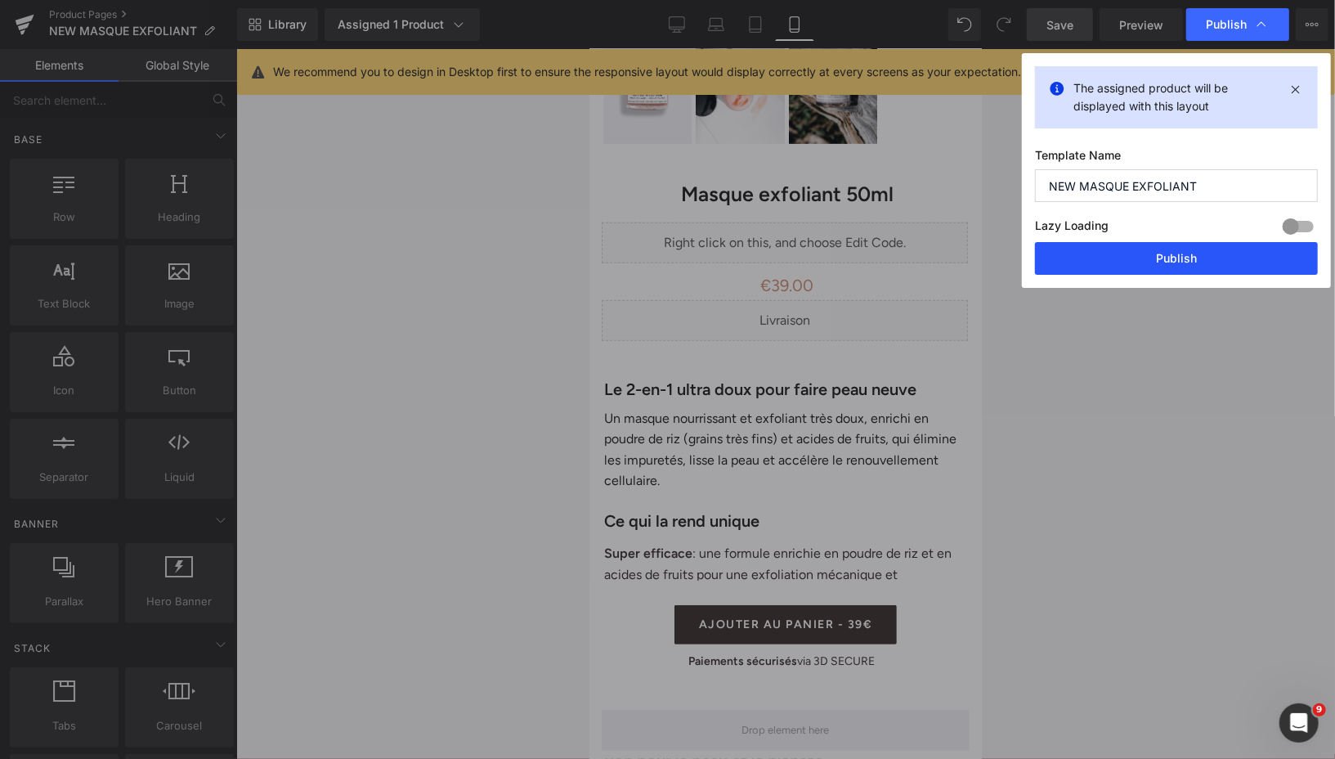
click at [1103, 259] on button "Publish" at bounding box center [1176, 258] width 283 height 33
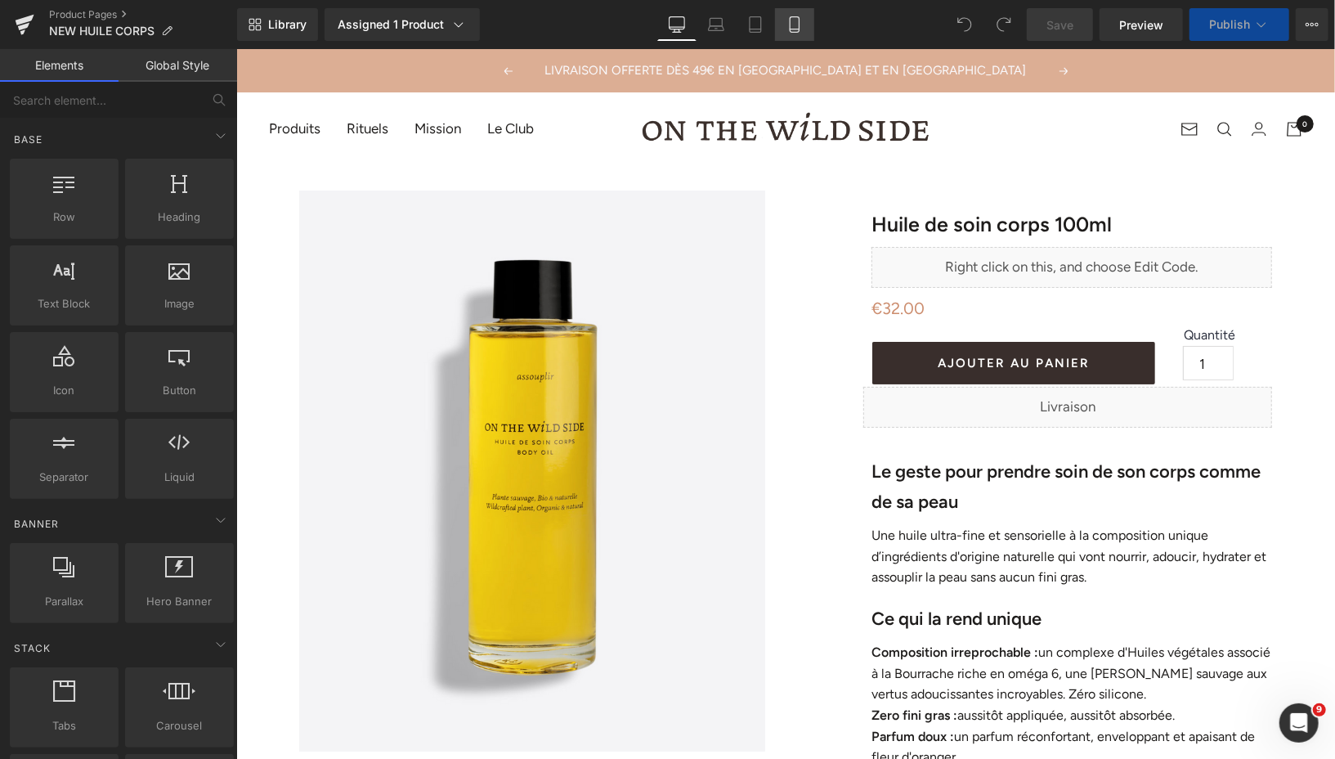
click at [800, 14] on link "Mobile" at bounding box center [794, 24] width 39 height 33
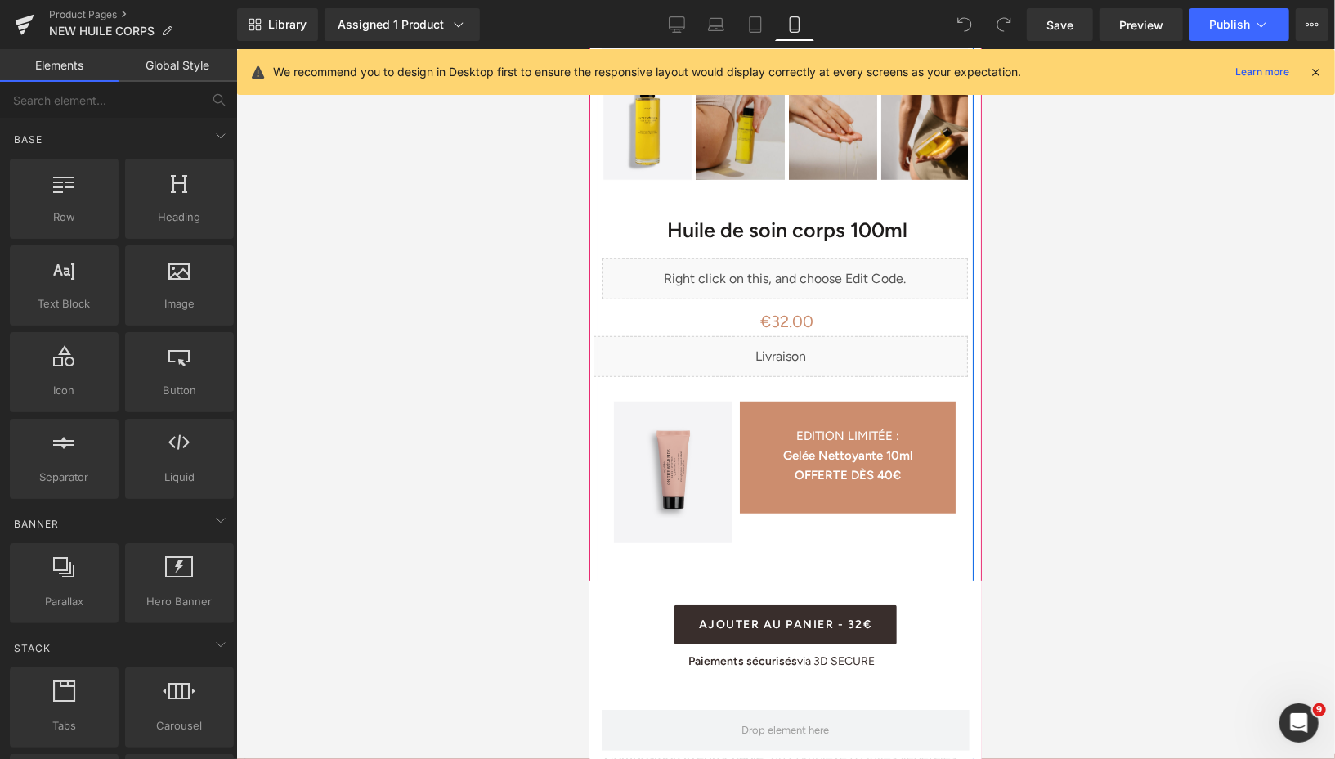
scroll to position [586, 0]
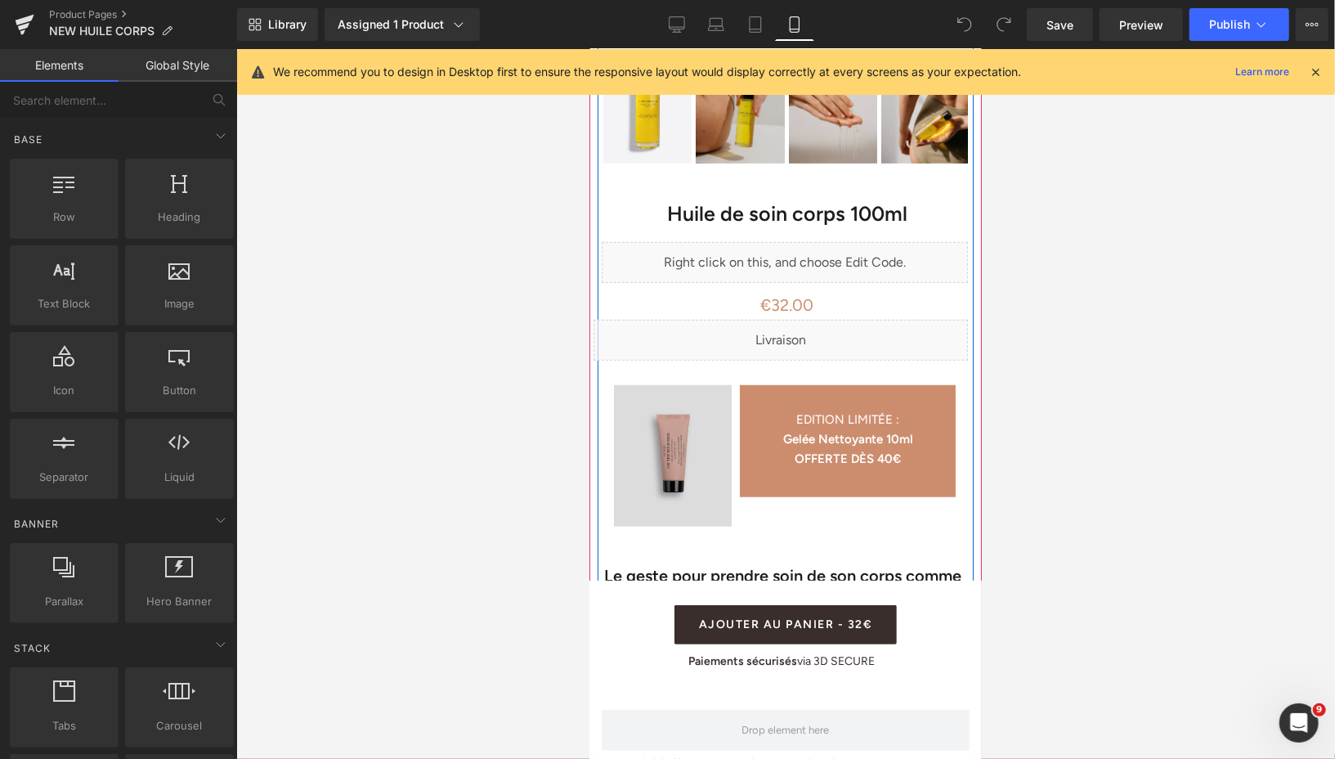
click at [621, 387] on img at bounding box center [672, 452] width 118 height 149
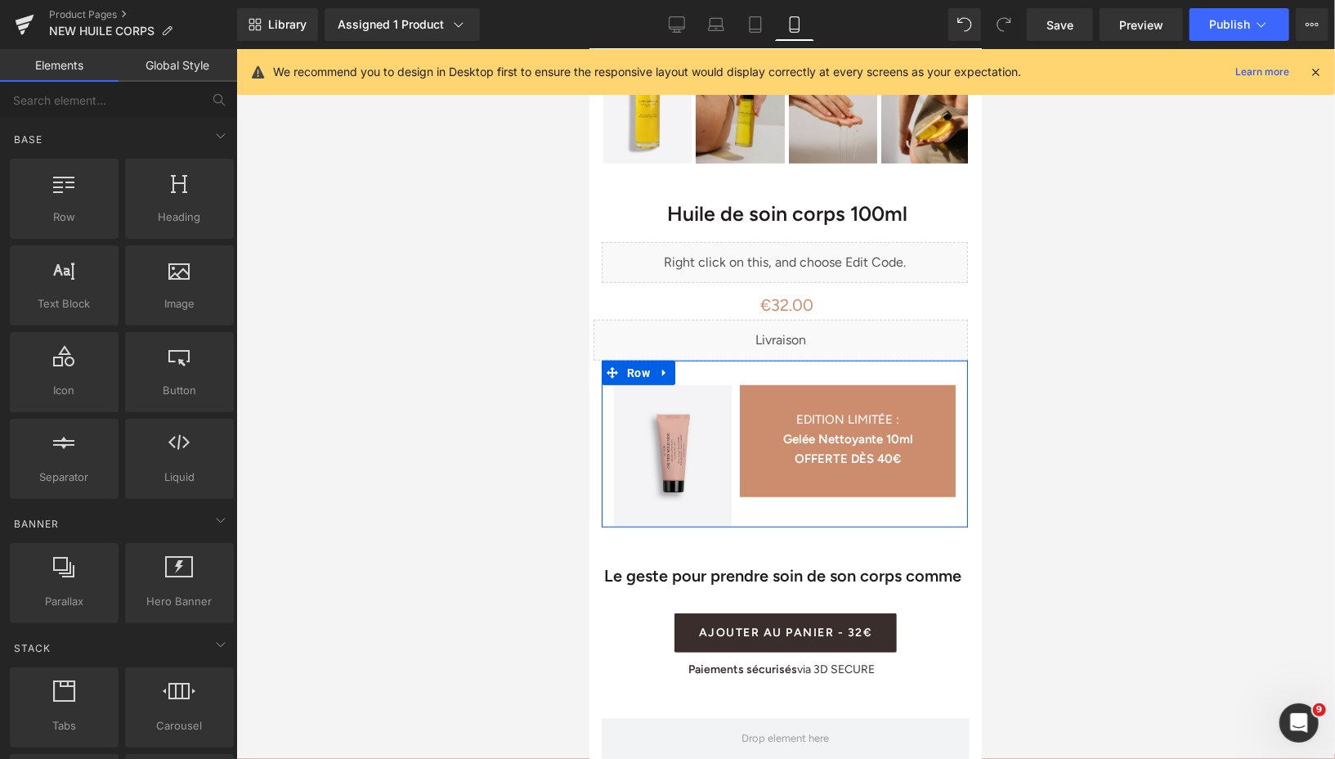
click at [549, 555] on div "You are previewing how the will restyle your page. You can not edit Elements in…" at bounding box center [667, 393] width 1335 height 786
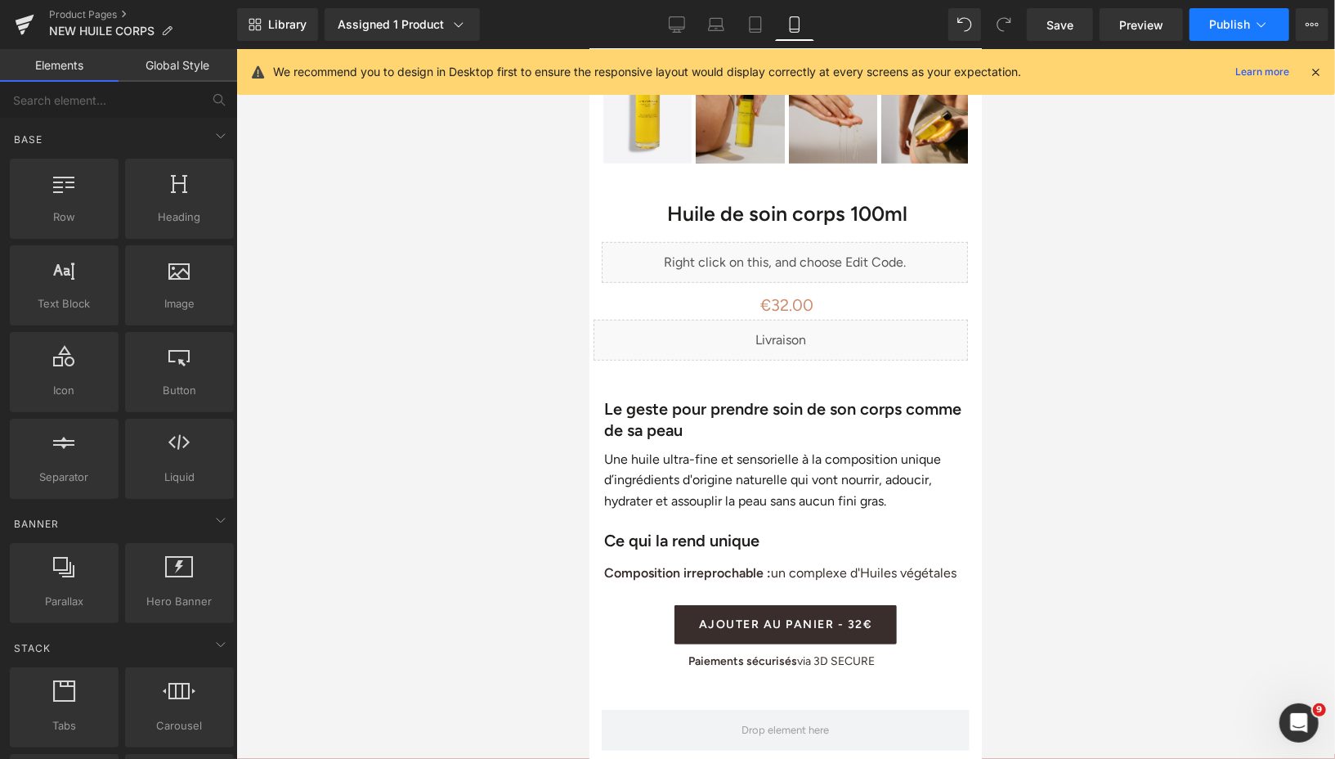
click at [1217, 32] on button "Publish" at bounding box center [1240, 24] width 100 height 33
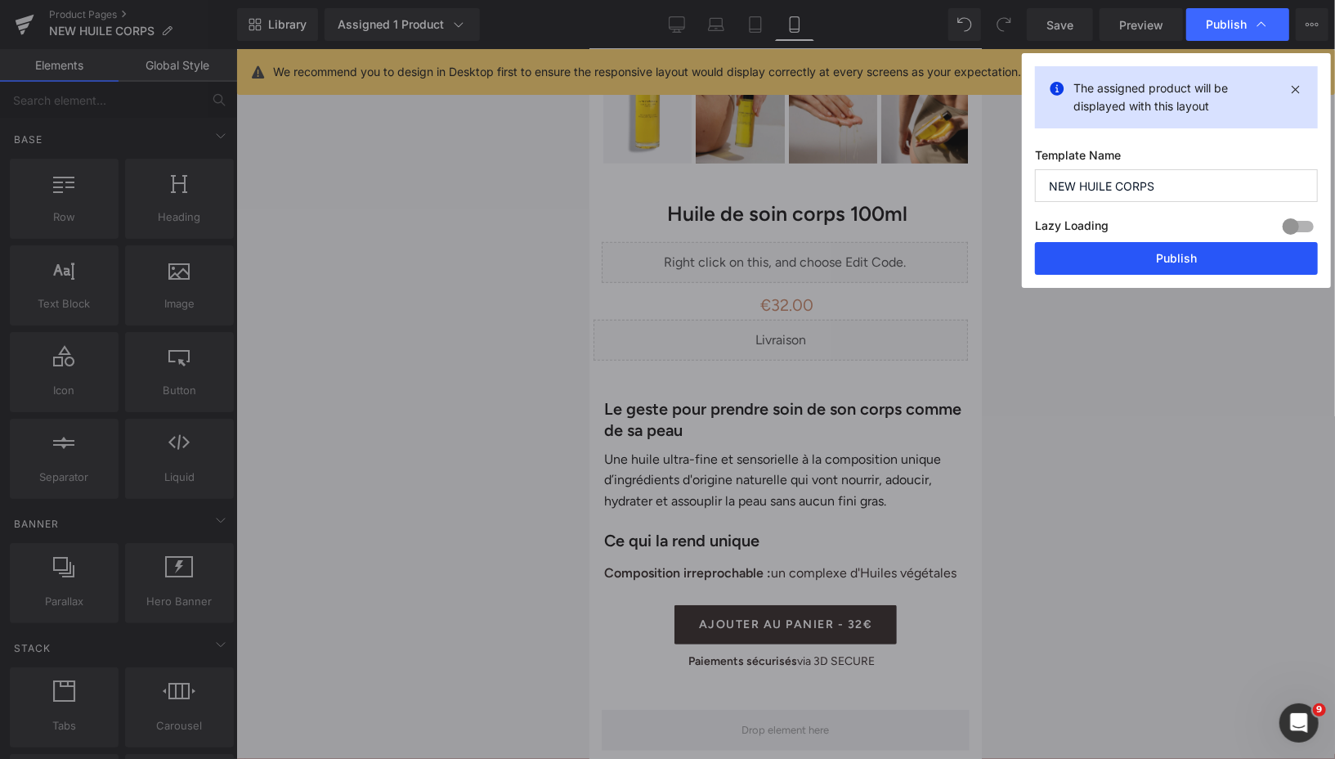
click at [1144, 262] on button "Publish" at bounding box center [1176, 258] width 283 height 33
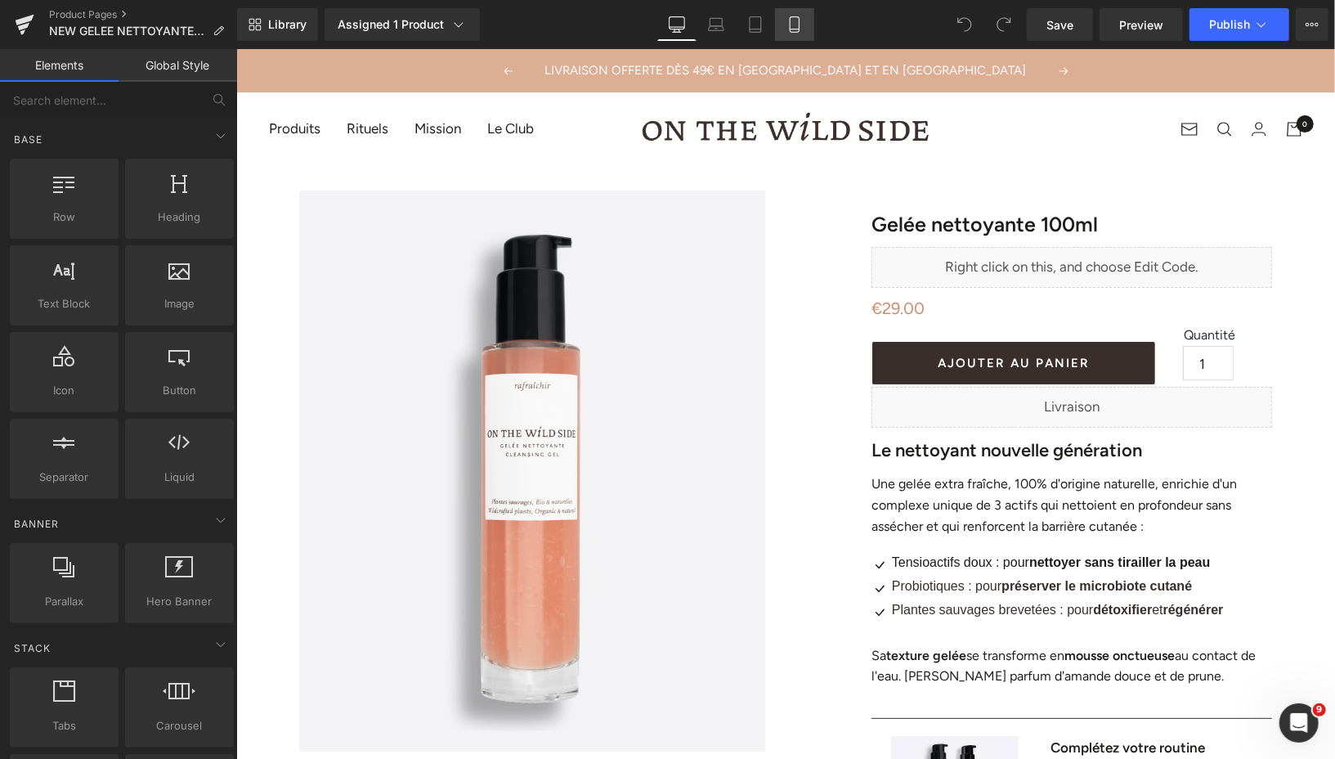
click at [796, 26] on icon at bounding box center [794, 24] width 16 height 16
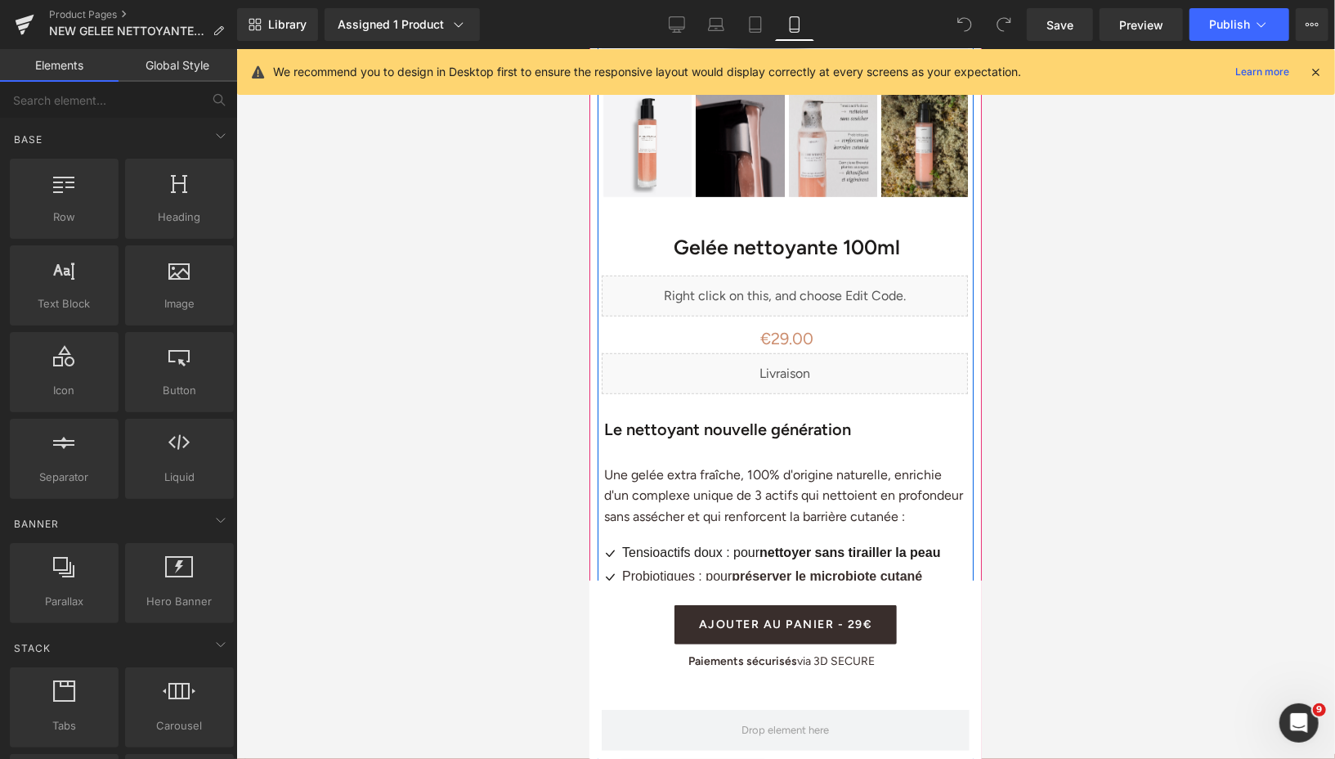
scroll to position [599, 0]
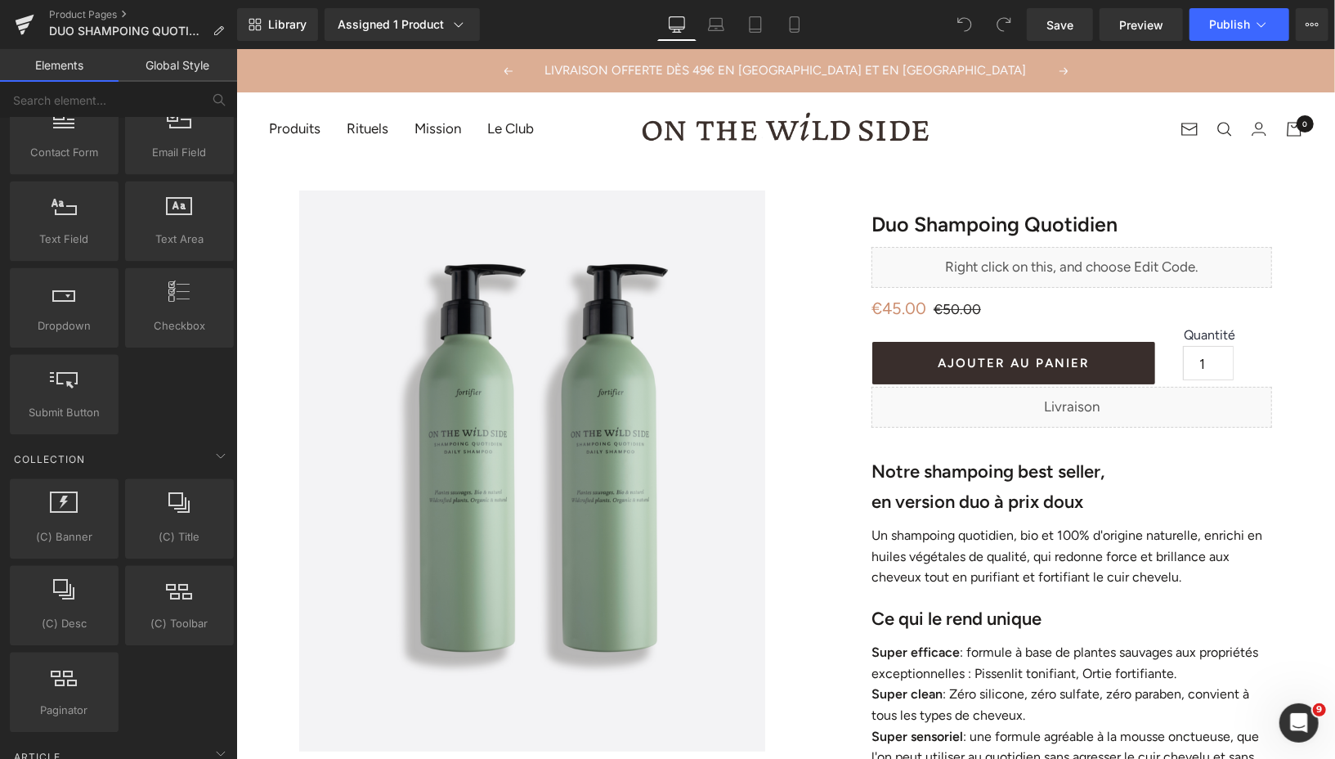
scroll to position [2937, 0]
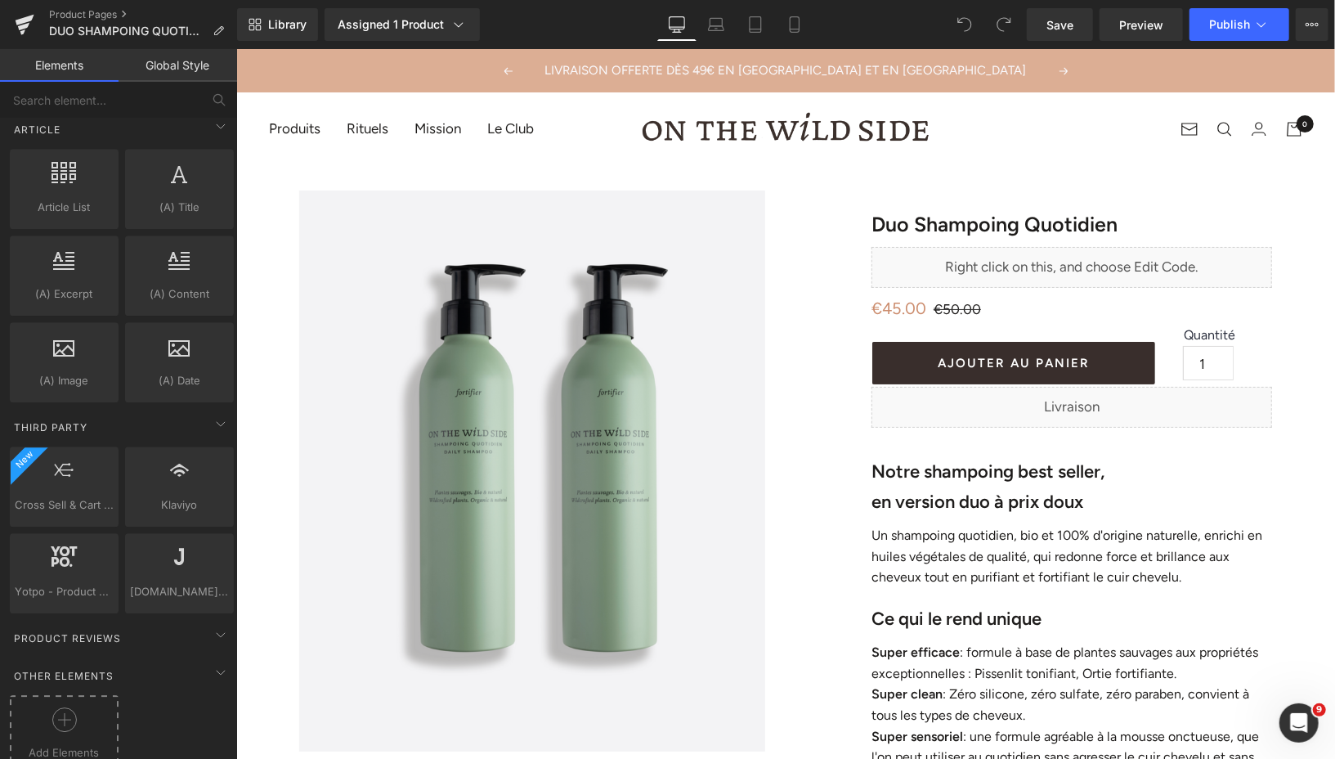
click at [60, 708] on circle at bounding box center [64, 720] width 24 height 24
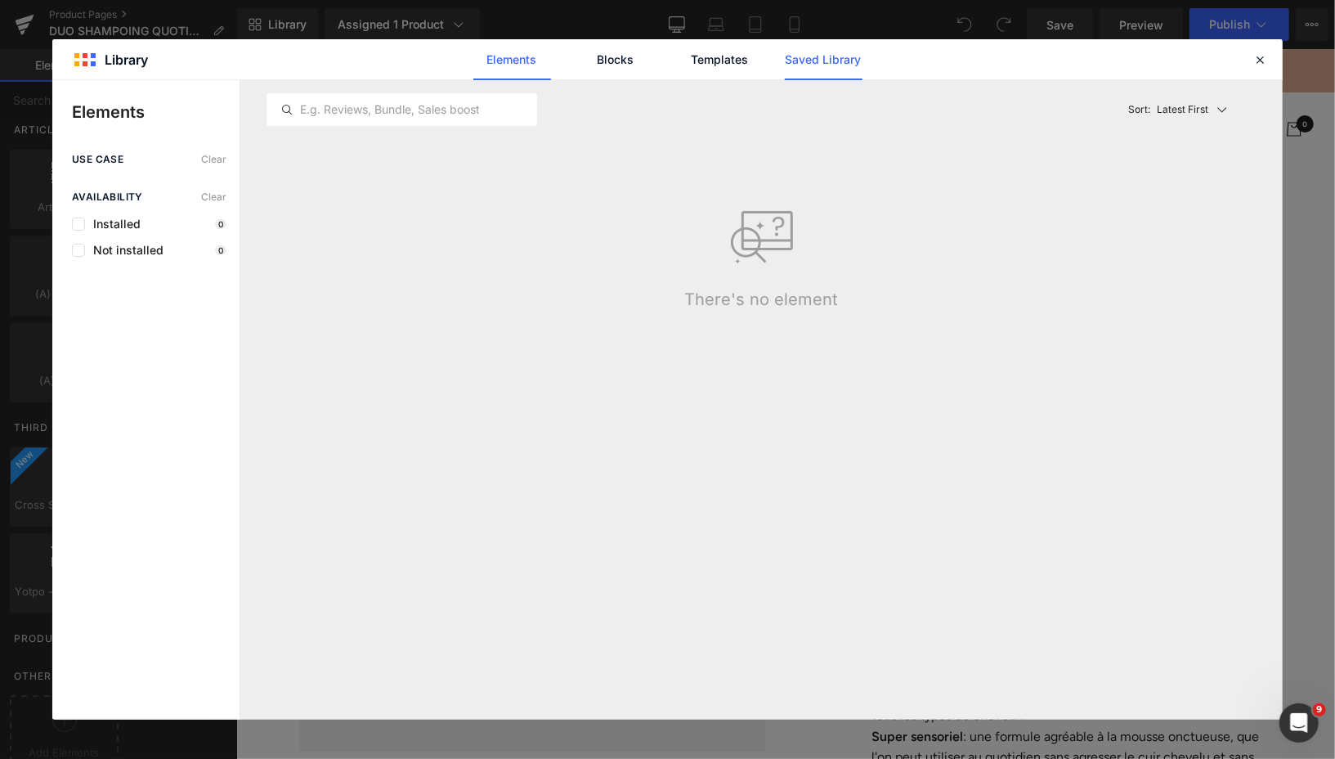
click at [807, 65] on link "Saved Library" at bounding box center [824, 59] width 78 height 41
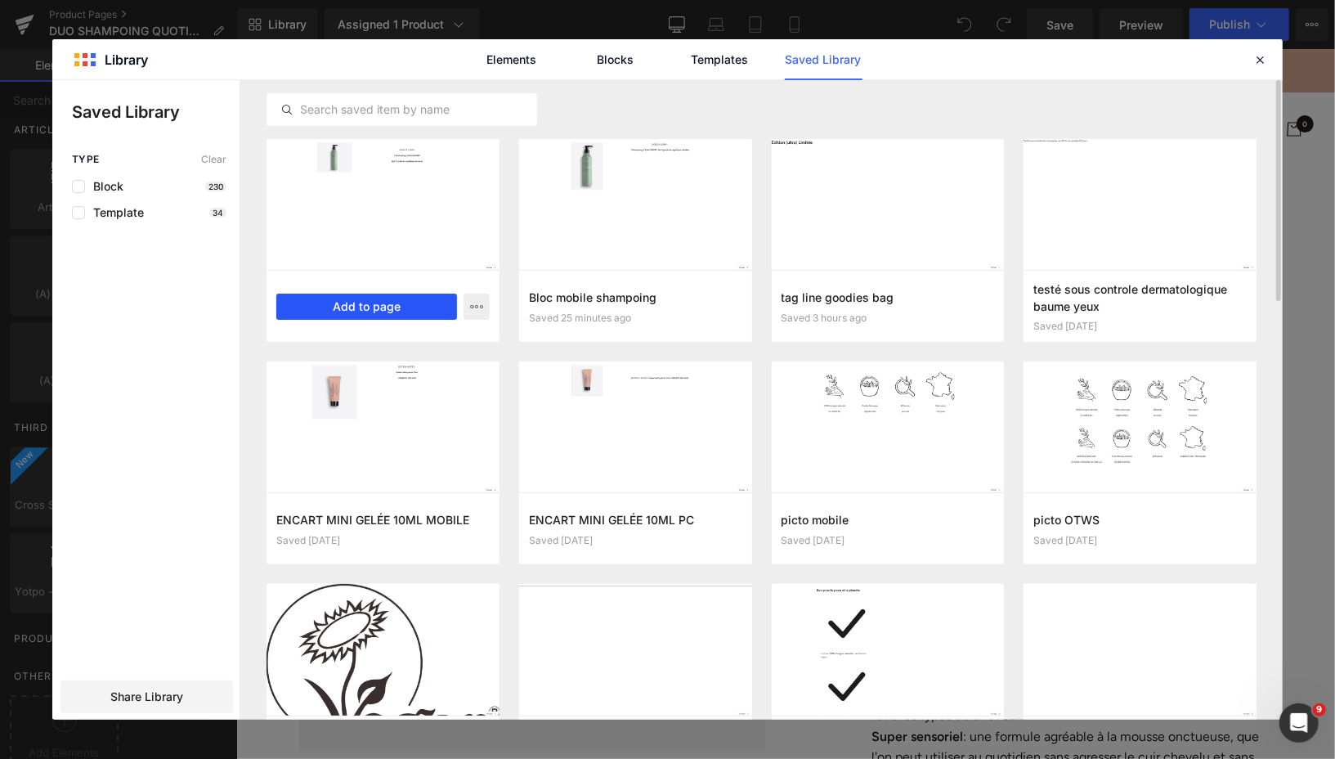
click at [388, 307] on button "Add to page" at bounding box center [366, 306] width 181 height 26
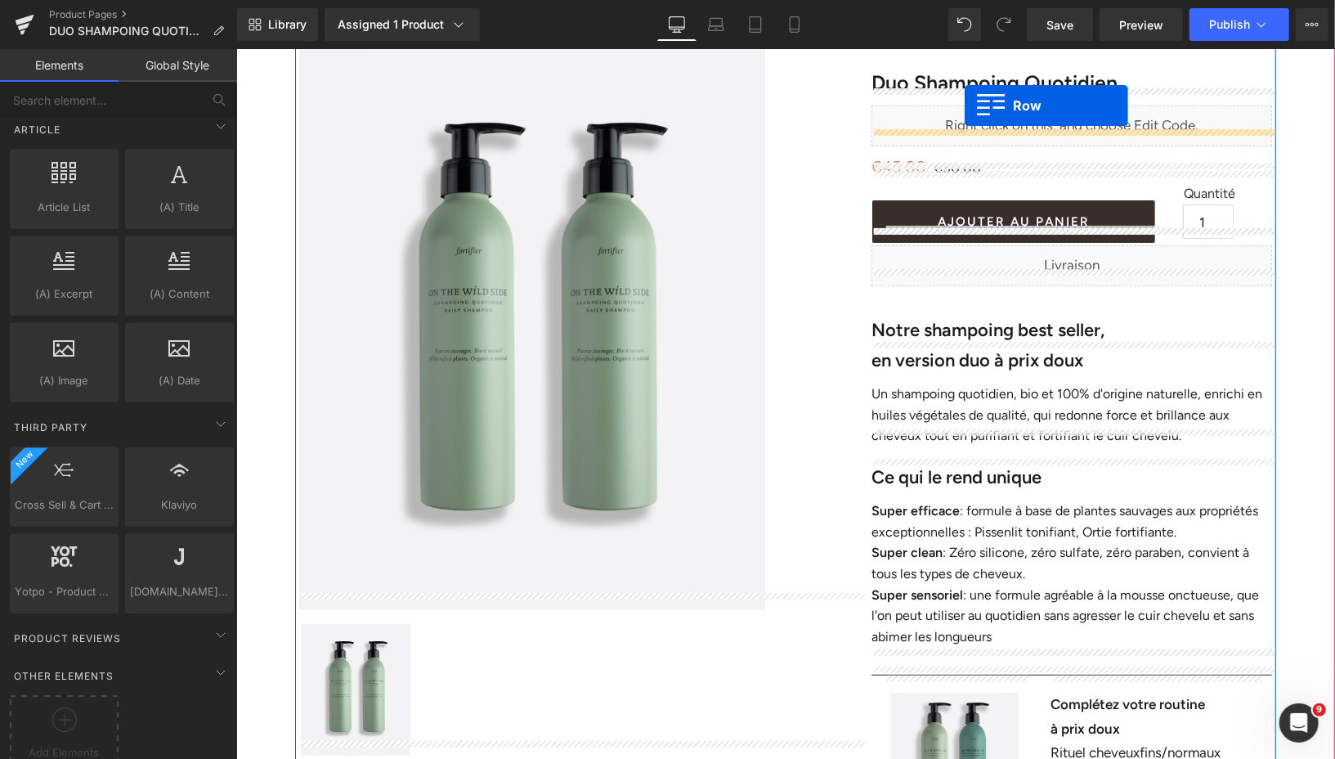
scroll to position [0, 0]
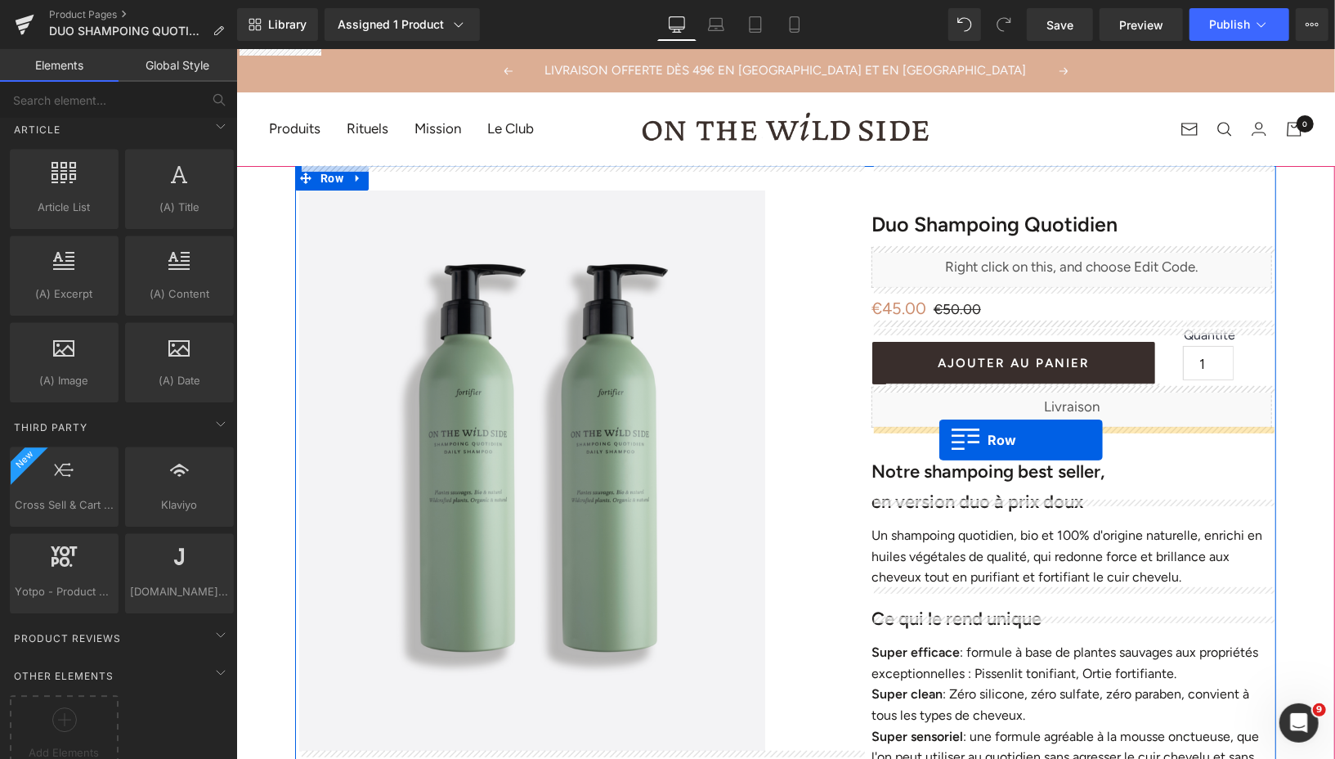
drag, startPoint x: 307, startPoint y: 140, endPoint x: 938, endPoint y: 437, distance: 697.0
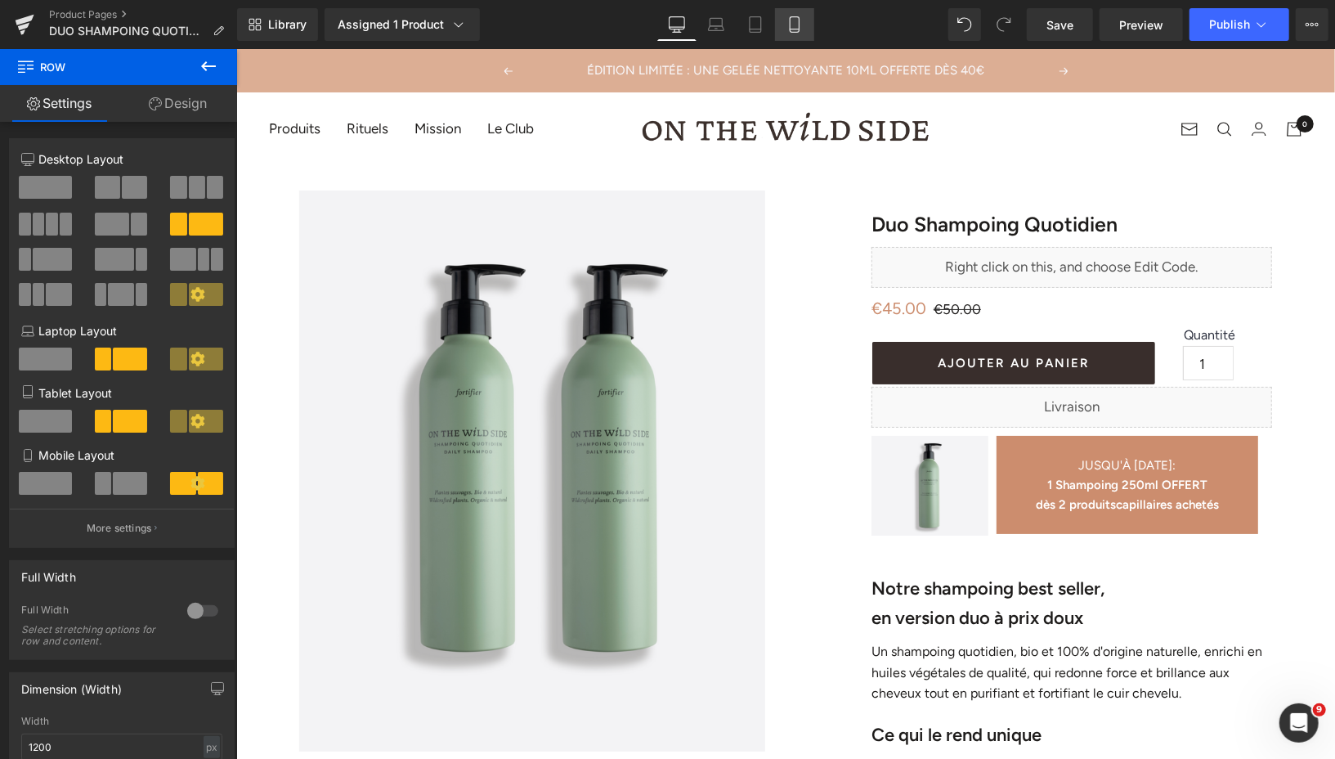
click at [790, 25] on icon at bounding box center [794, 25] width 9 height 16
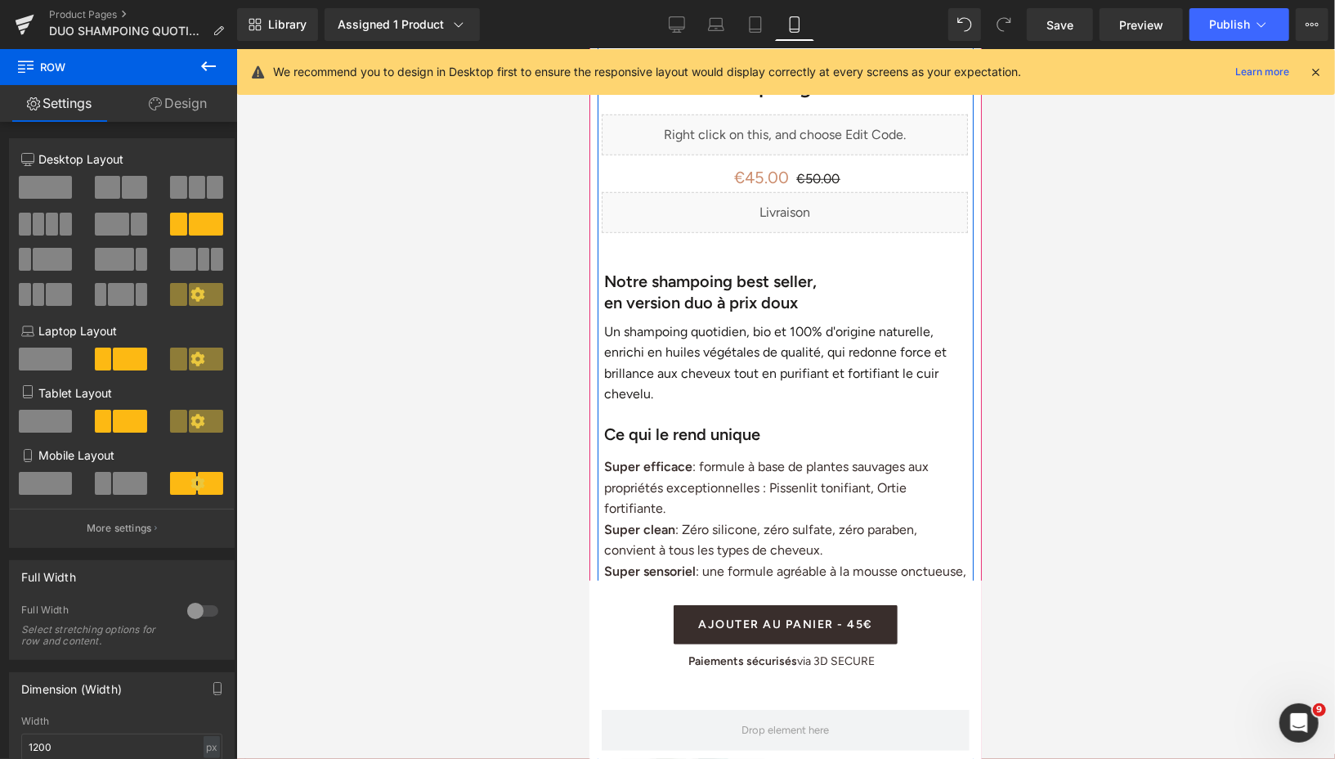
scroll to position [737, 0]
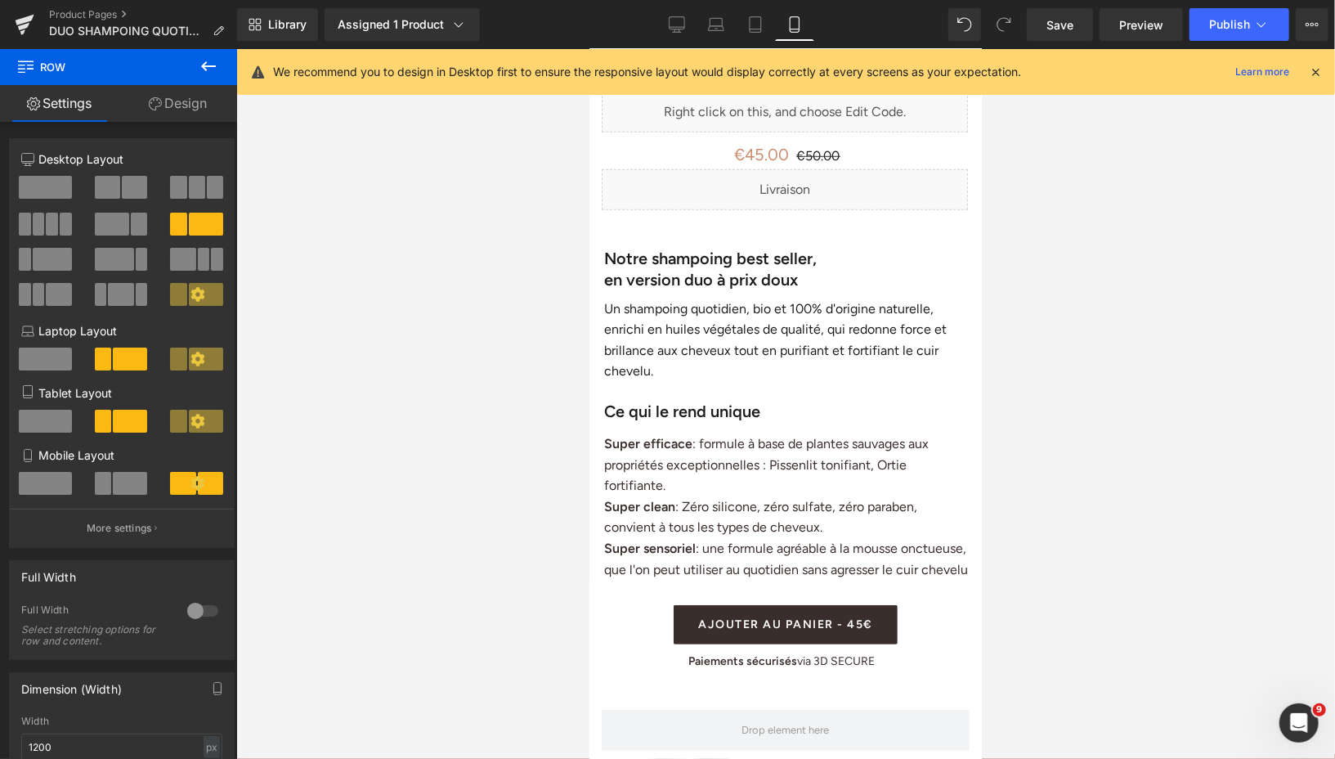
click at [209, 61] on icon at bounding box center [209, 66] width 20 height 20
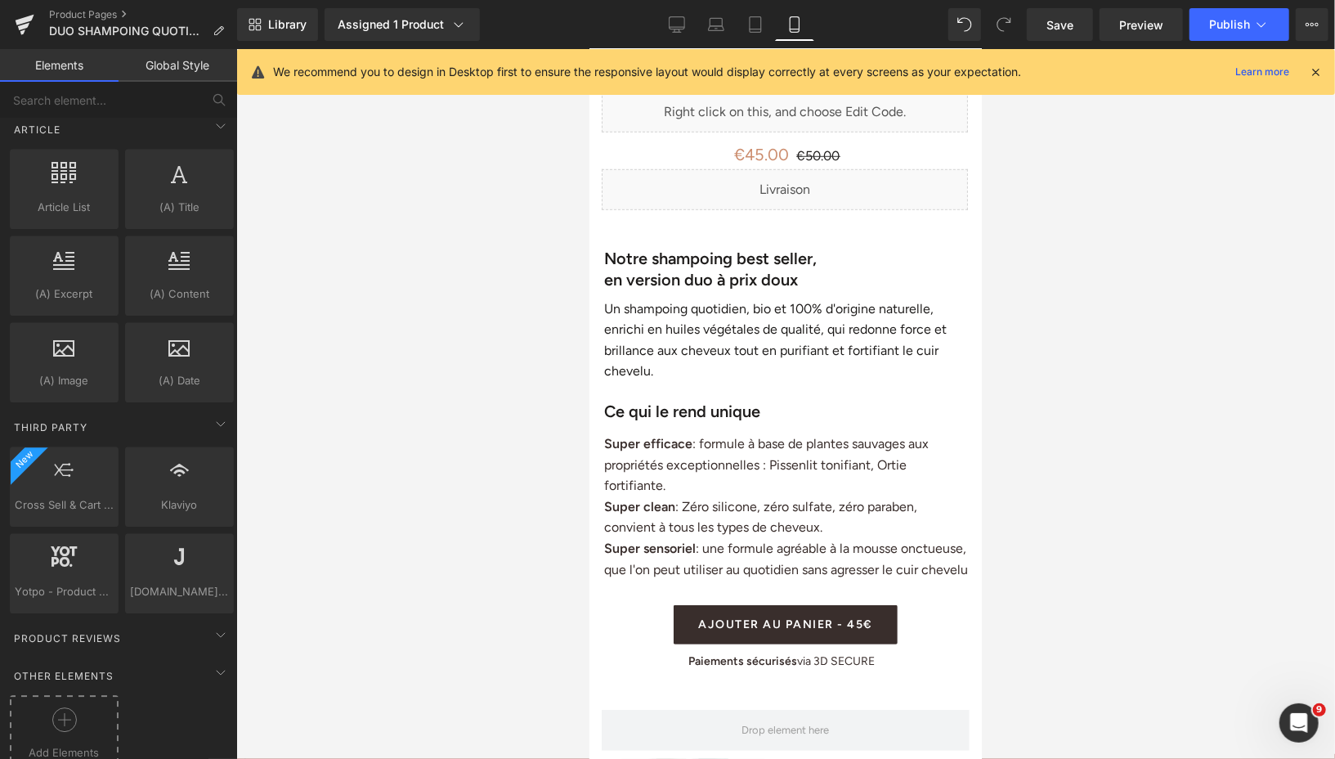
click at [53, 708] on circle at bounding box center [64, 720] width 24 height 24
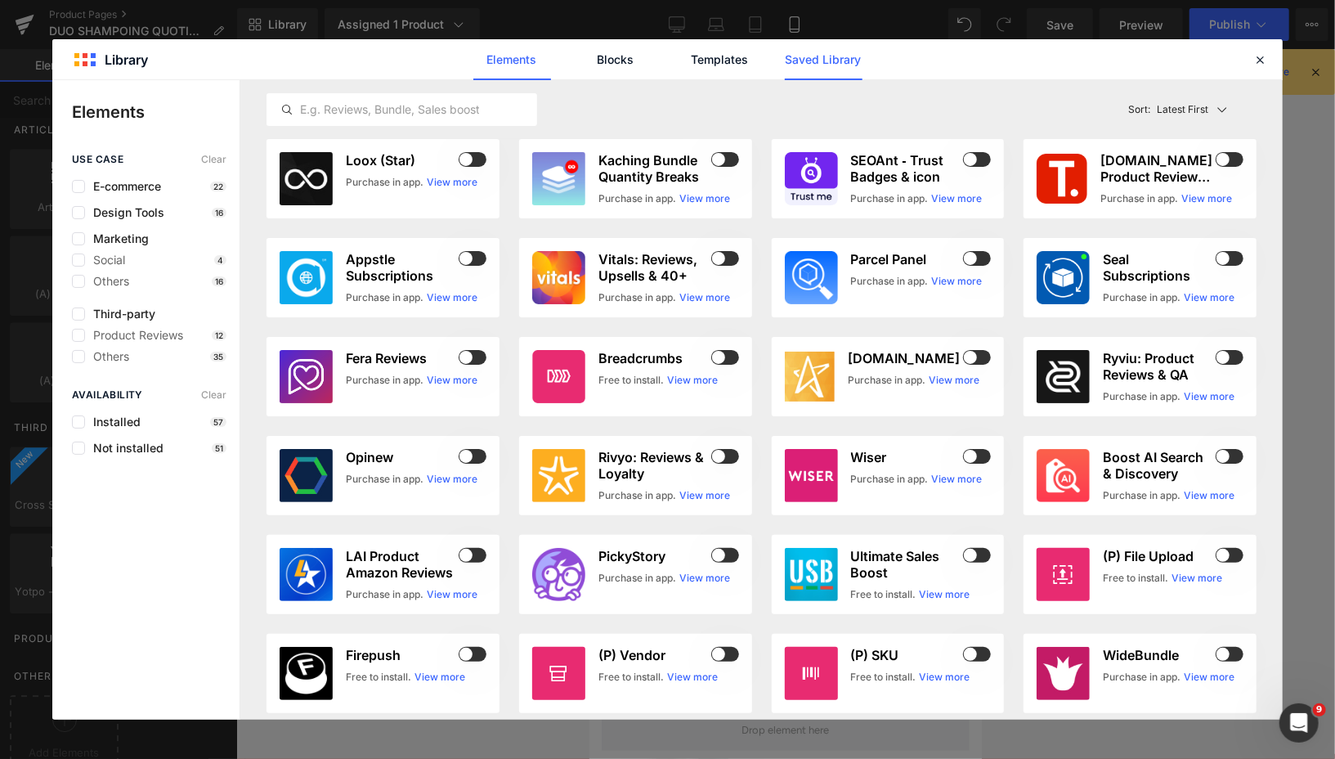
click at [800, 66] on link "Saved Library" at bounding box center [824, 59] width 78 height 41
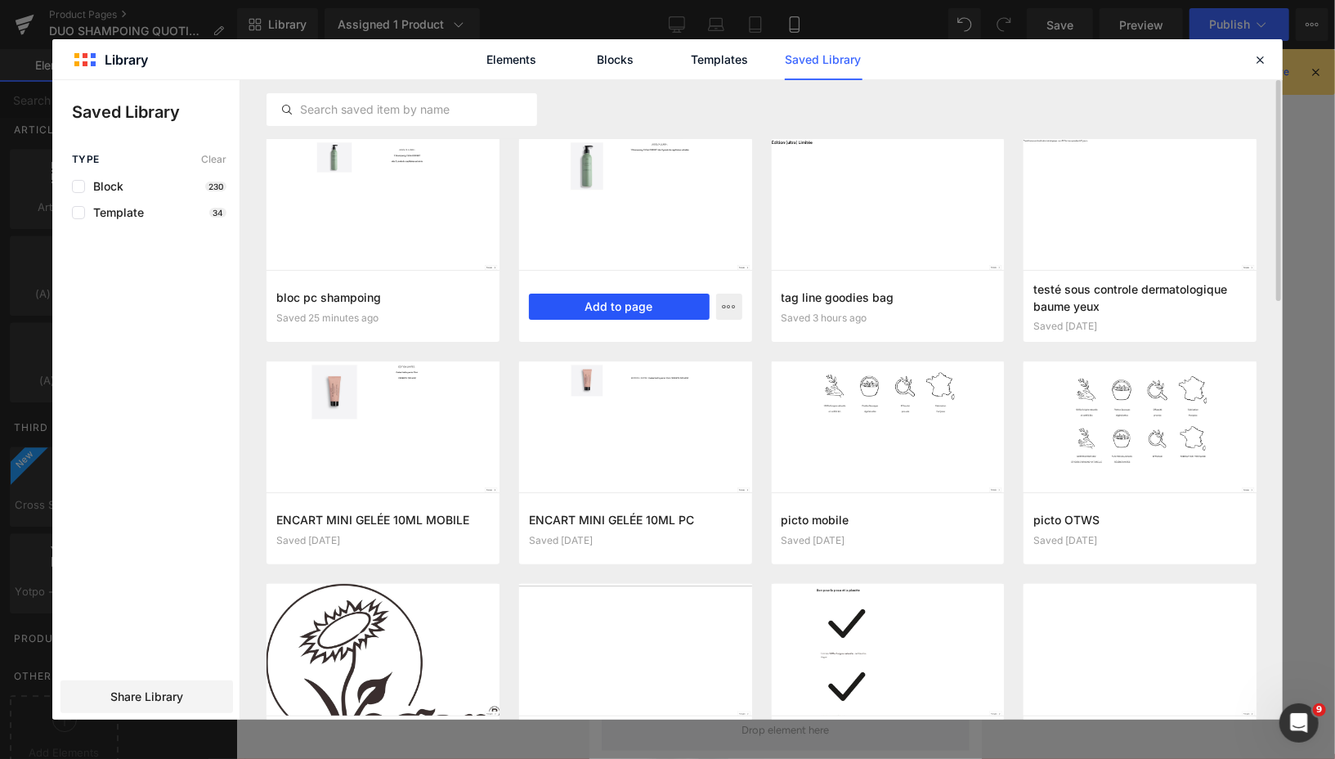
click at [573, 298] on button "Add to page" at bounding box center [619, 306] width 181 height 26
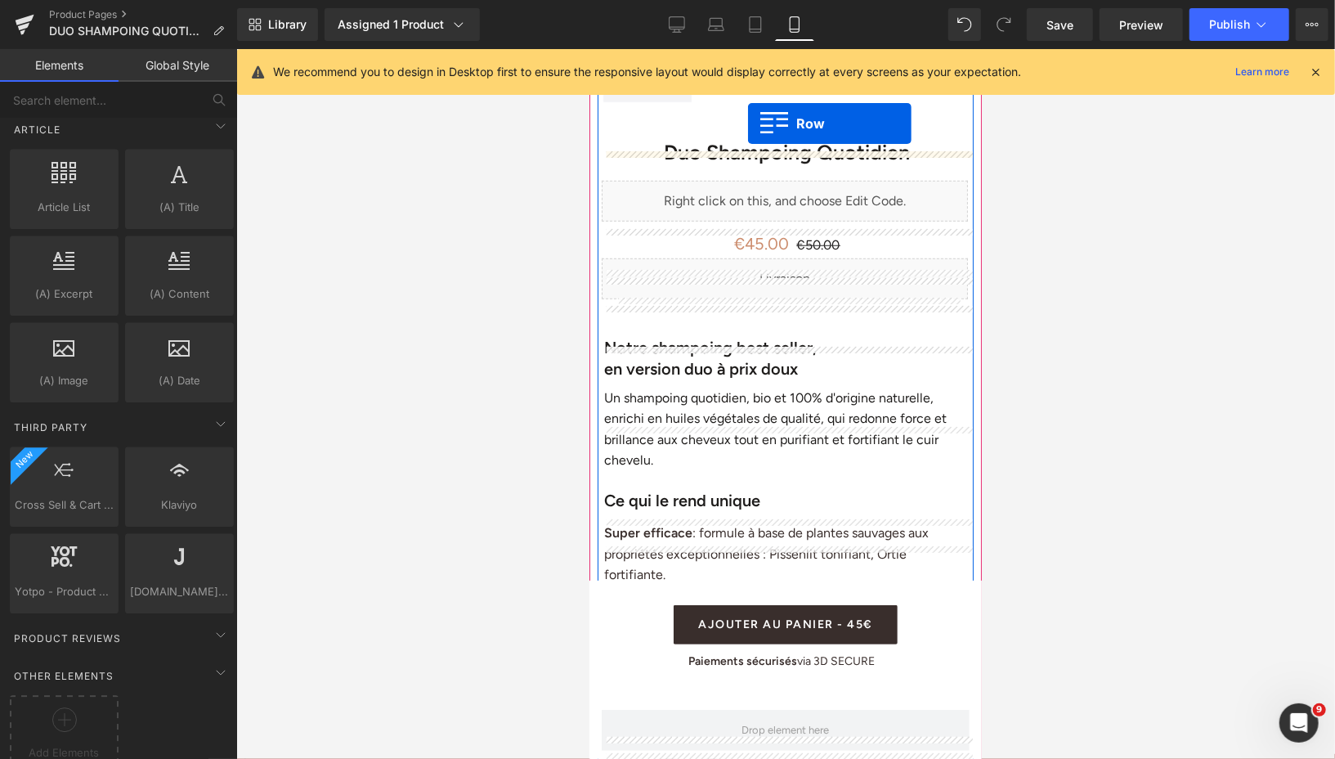
scroll to position [598, 0]
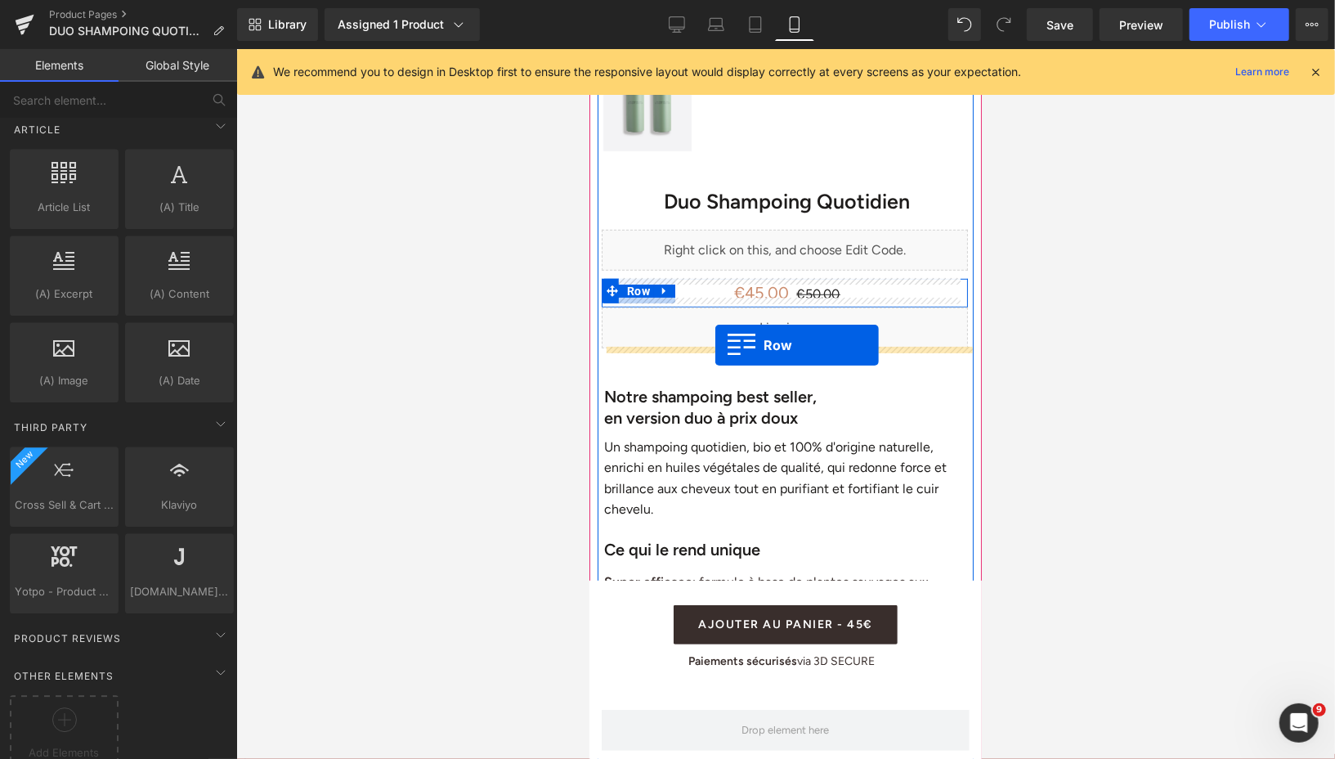
drag, startPoint x: 604, startPoint y: 146, endPoint x: 715, endPoint y: 344, distance: 227.3
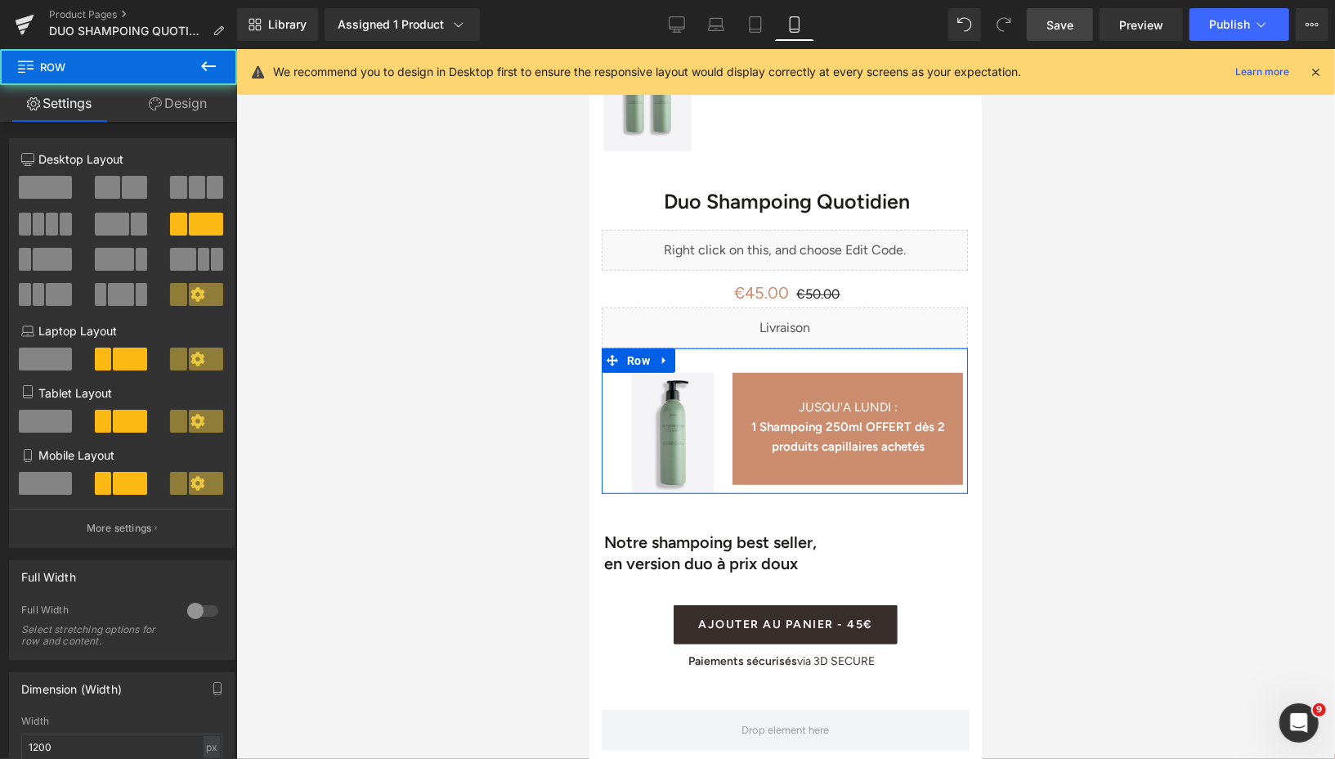
click at [1056, 38] on link "Save" at bounding box center [1060, 24] width 66 height 33
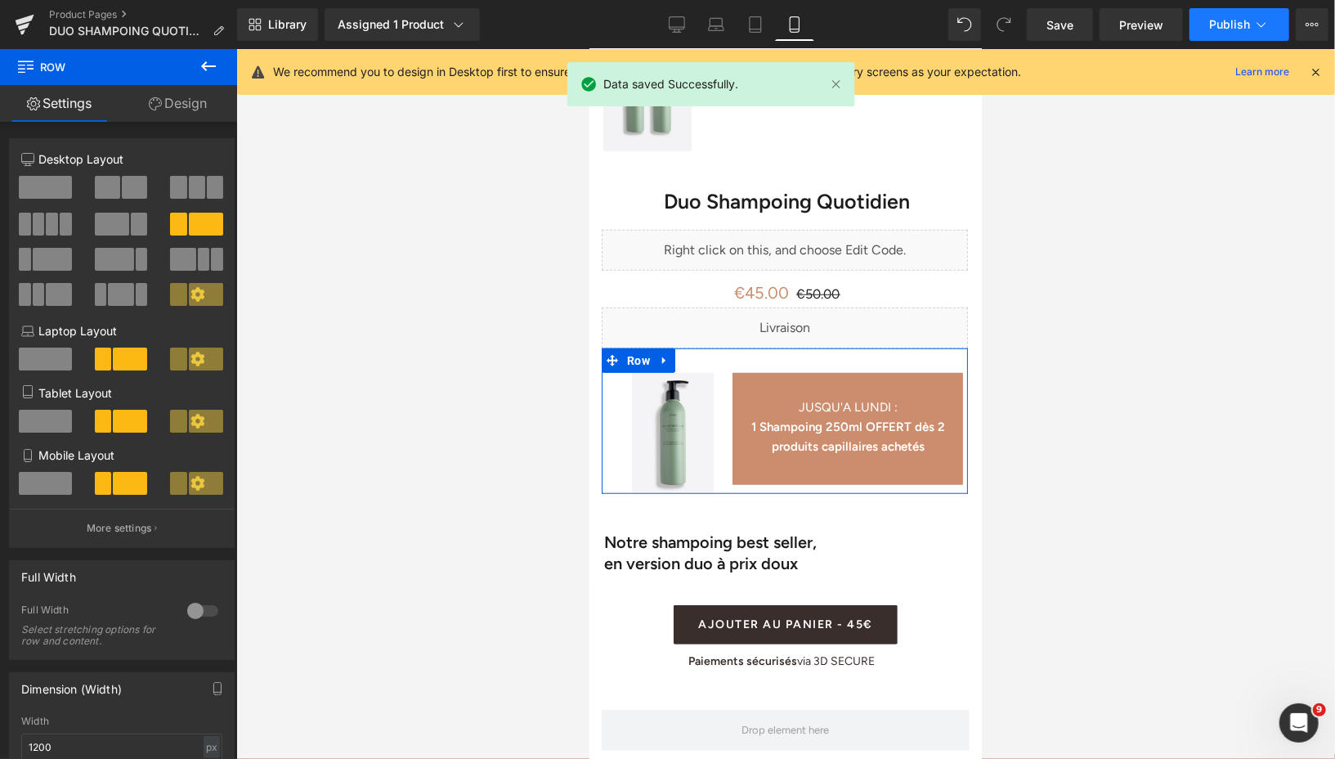
click at [1216, 27] on span "Publish" at bounding box center [1229, 24] width 41 height 13
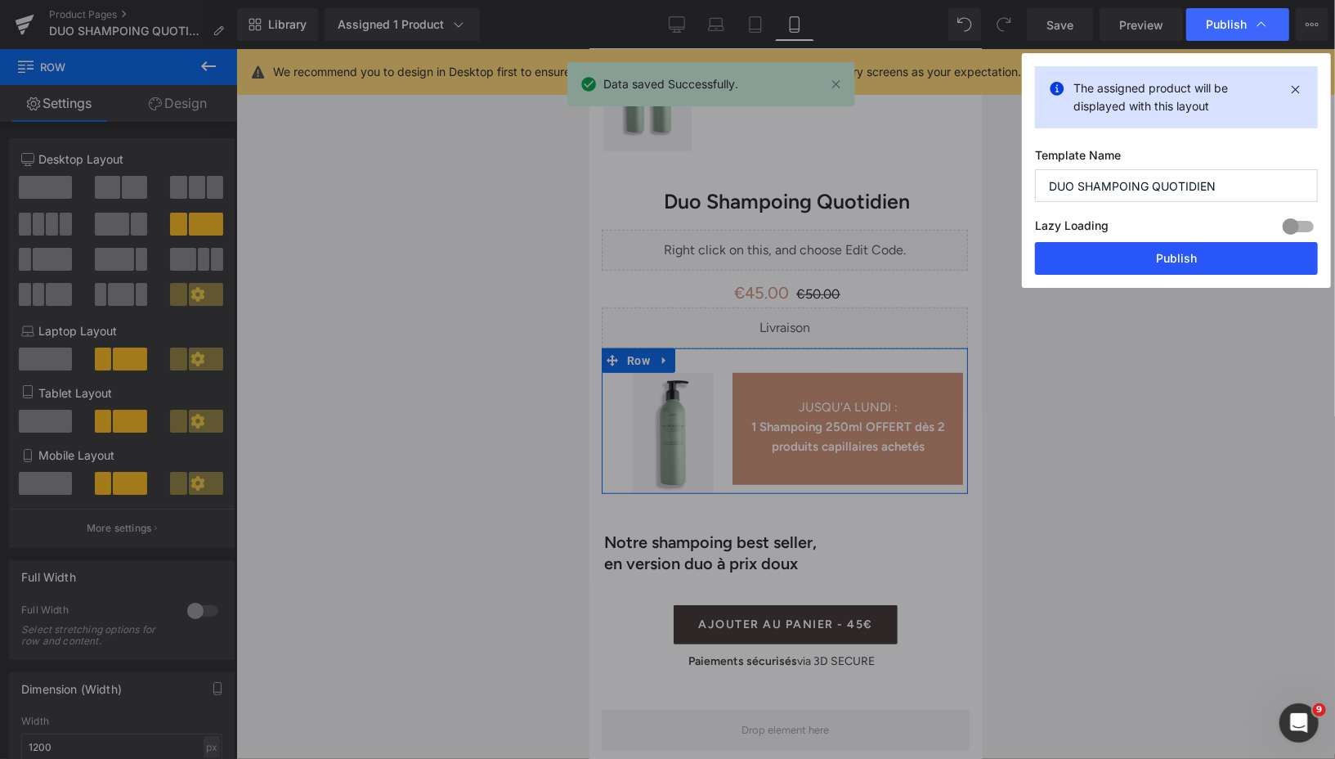
click at [1130, 252] on button "Publish" at bounding box center [1176, 258] width 283 height 33
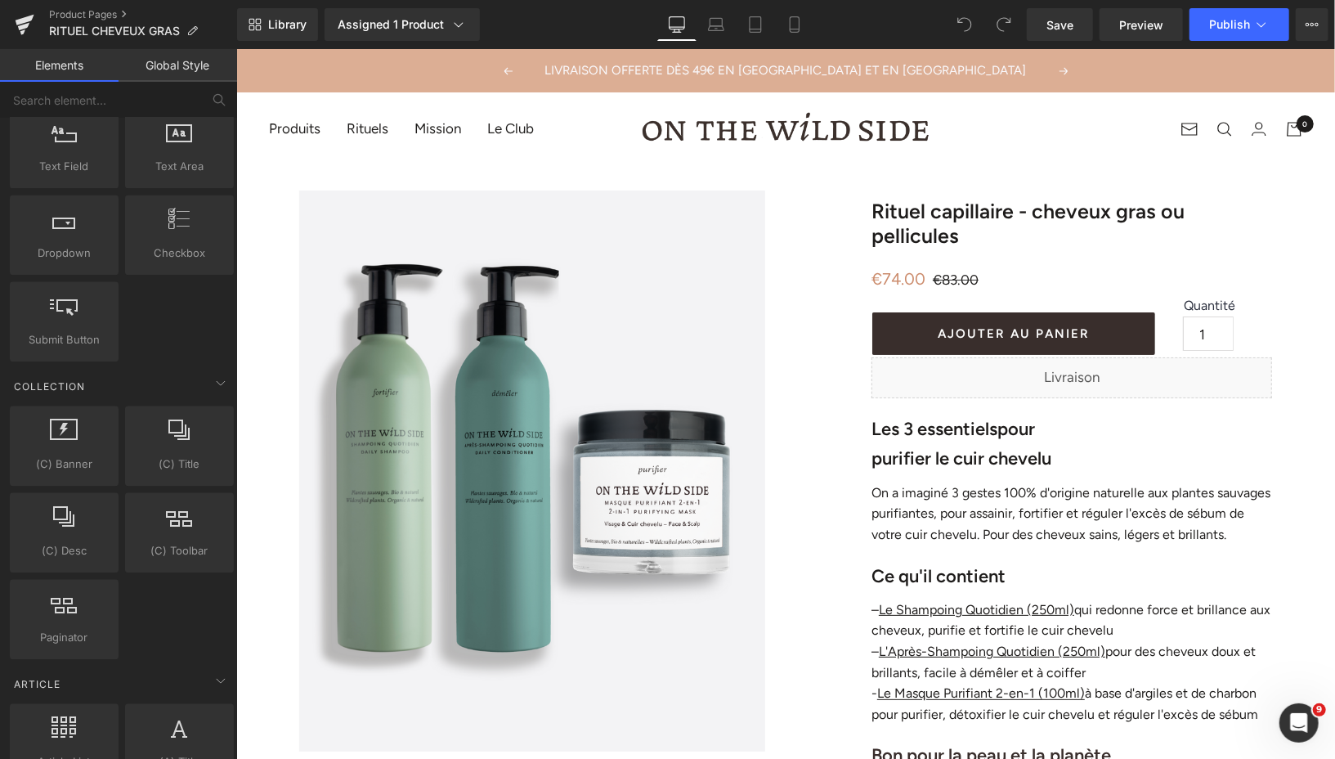
scroll to position [2937, 0]
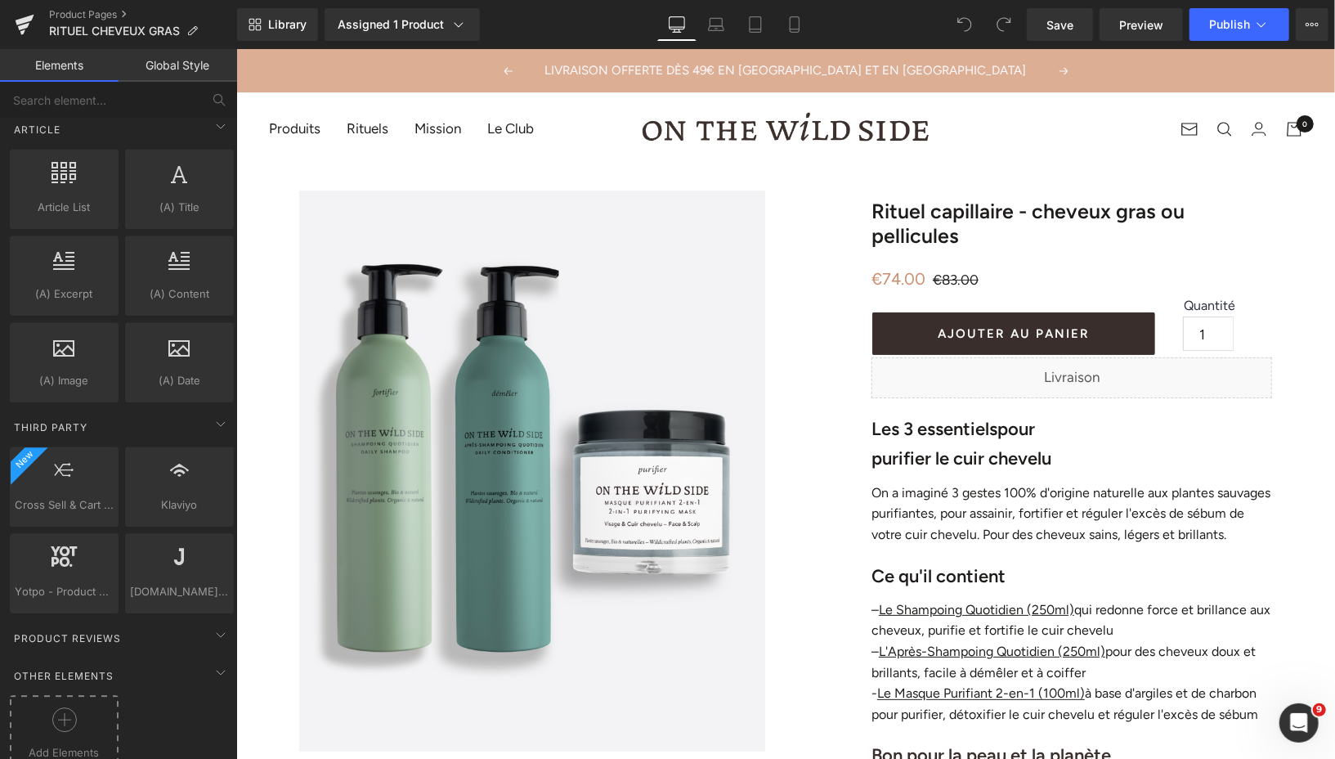
click at [55, 707] on icon at bounding box center [64, 719] width 25 height 25
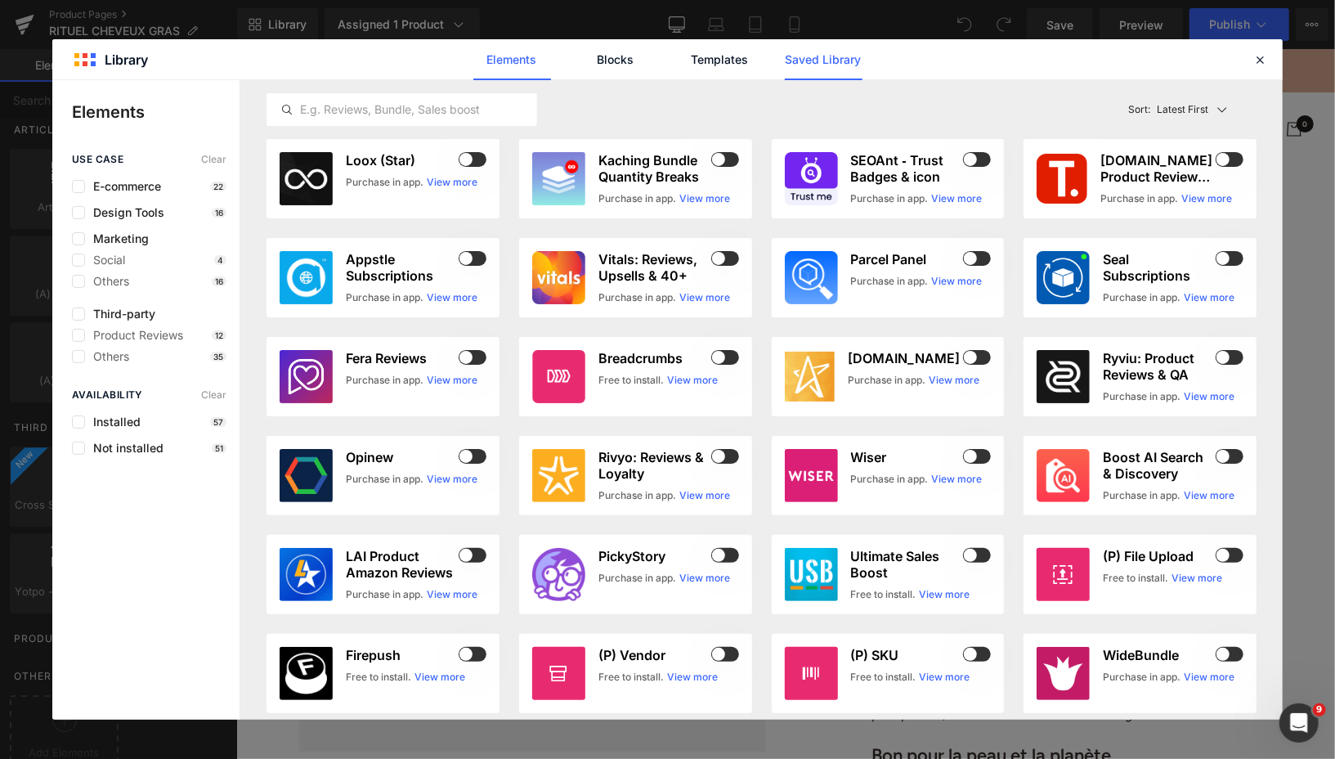
click at [822, 49] on link "Saved Library" at bounding box center [824, 59] width 78 height 41
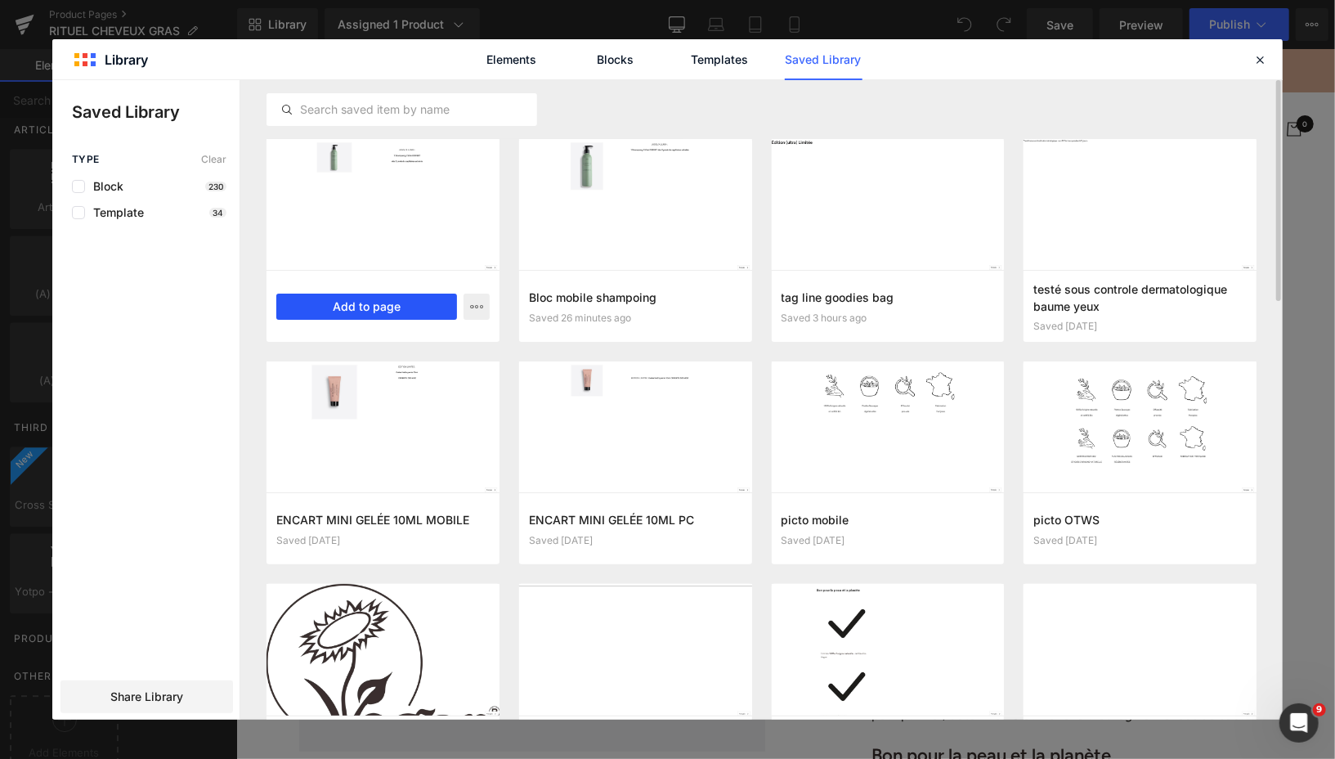
click at [402, 311] on button "Add to page" at bounding box center [366, 306] width 181 height 26
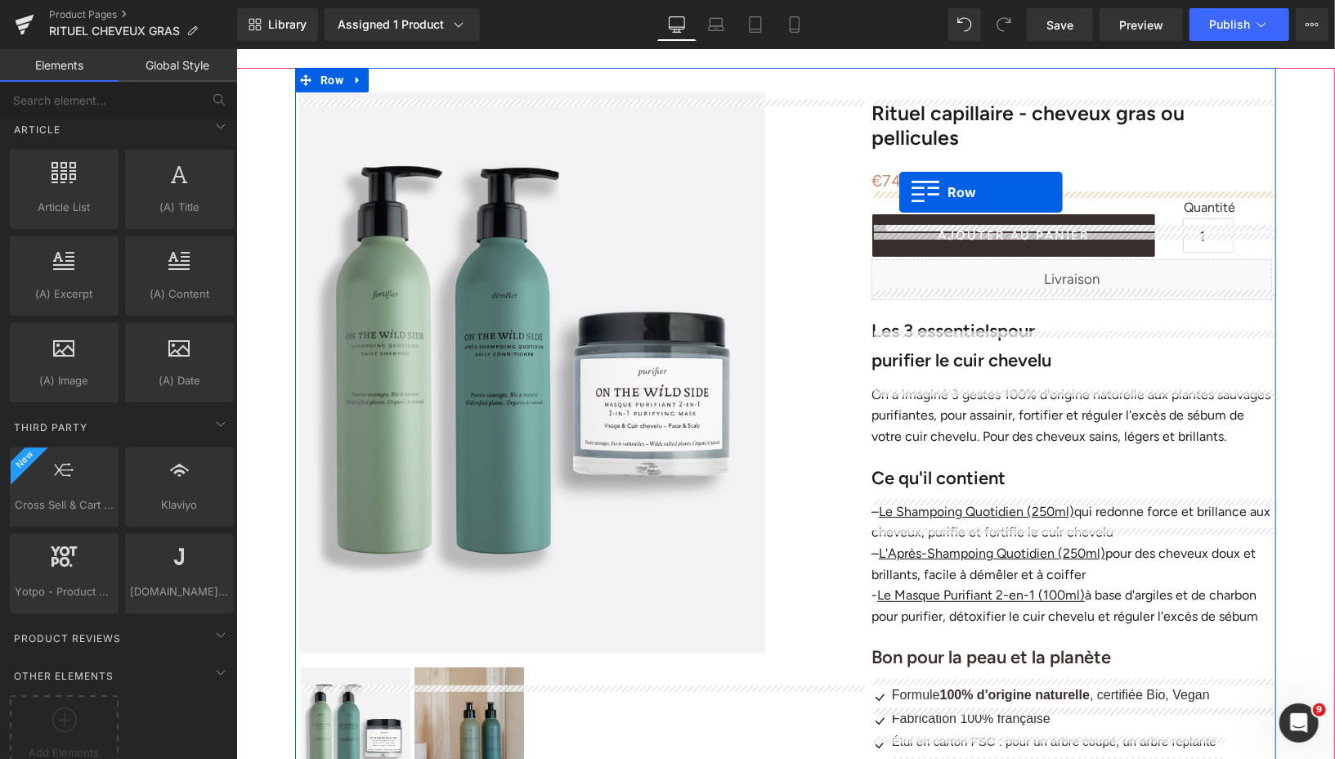
scroll to position [65, 0]
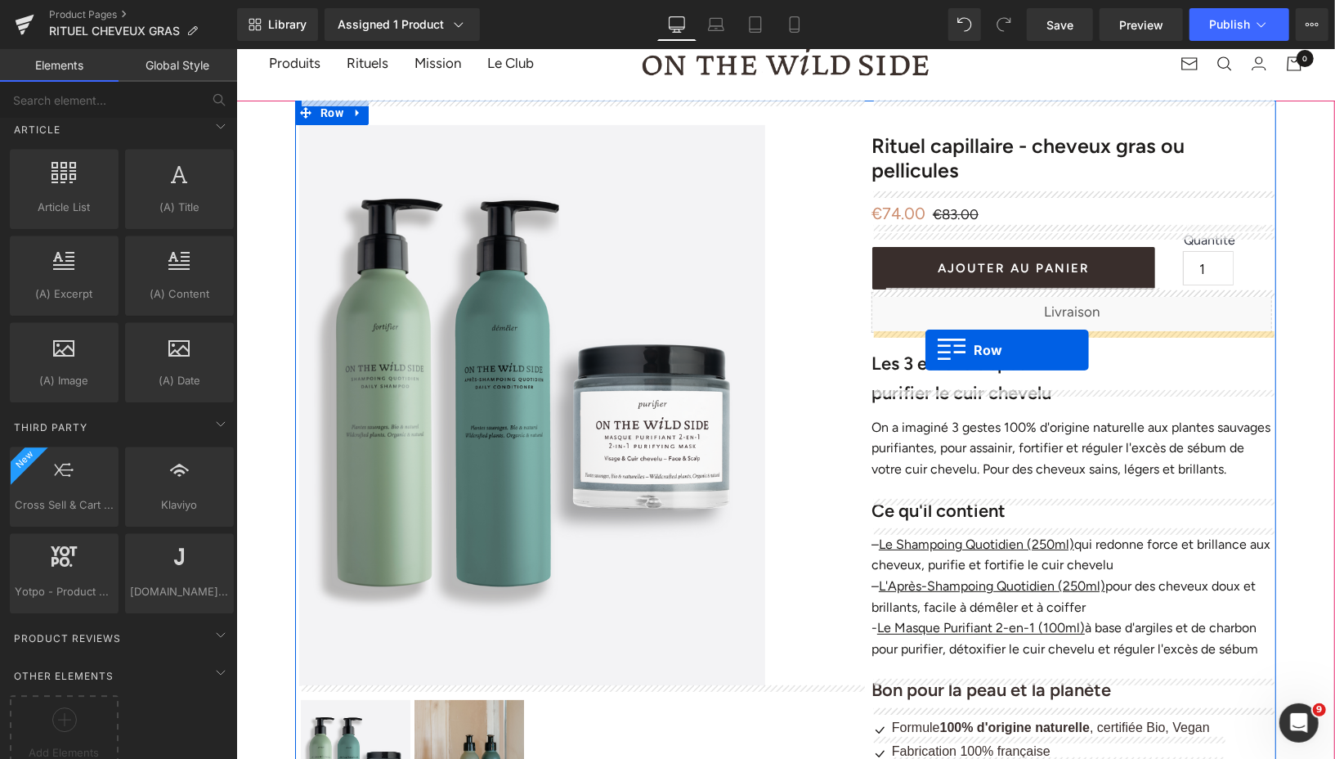
drag, startPoint x: 306, startPoint y: 146, endPoint x: 923, endPoint y: 347, distance: 649.2
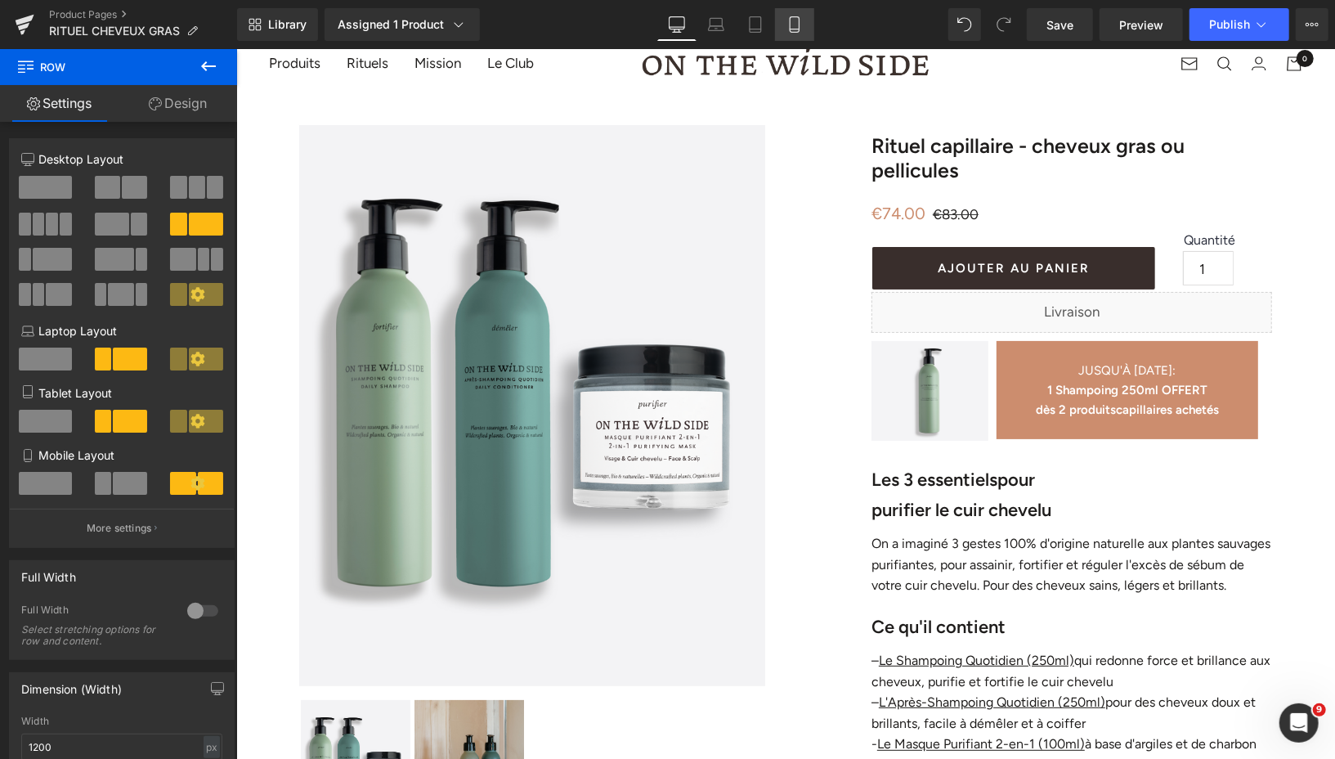
click at [791, 20] on icon at bounding box center [794, 24] width 16 height 16
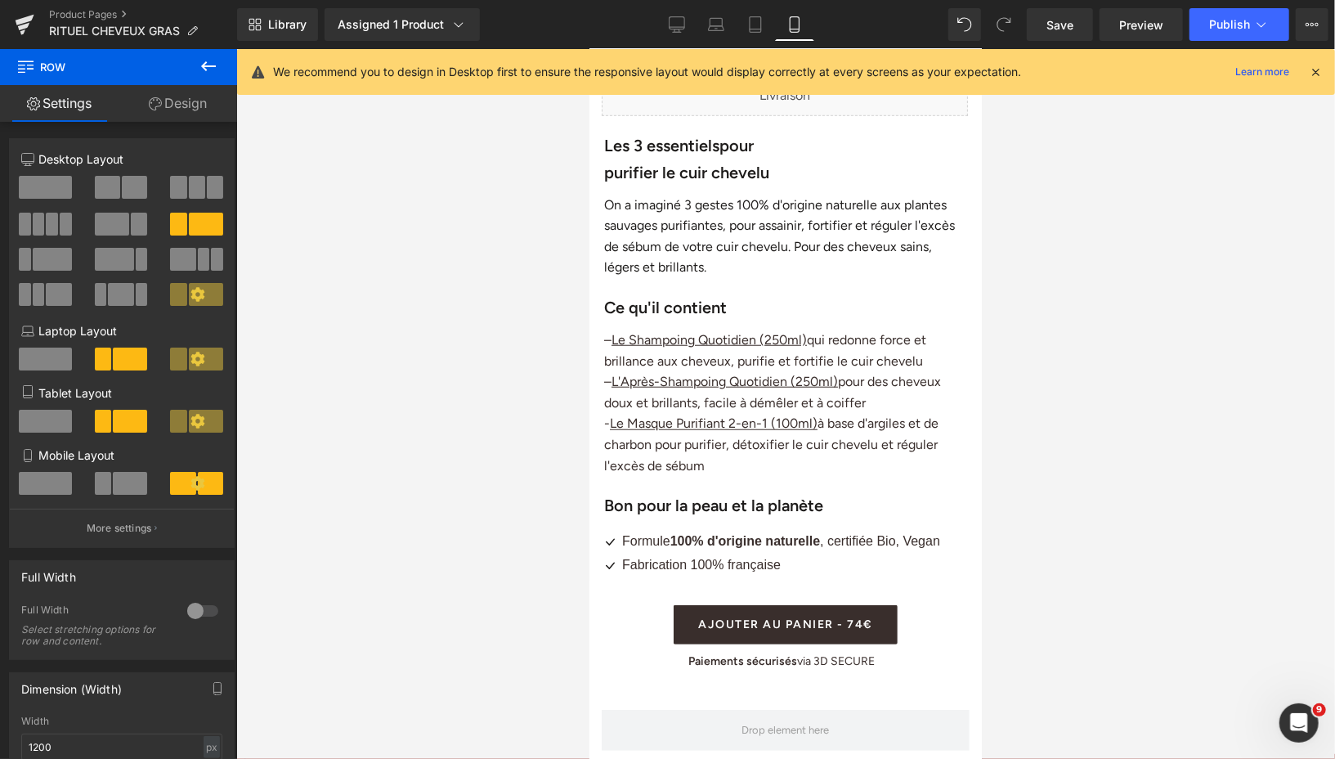
scroll to position [795, 0]
click at [212, 66] on icon at bounding box center [208, 66] width 15 height 10
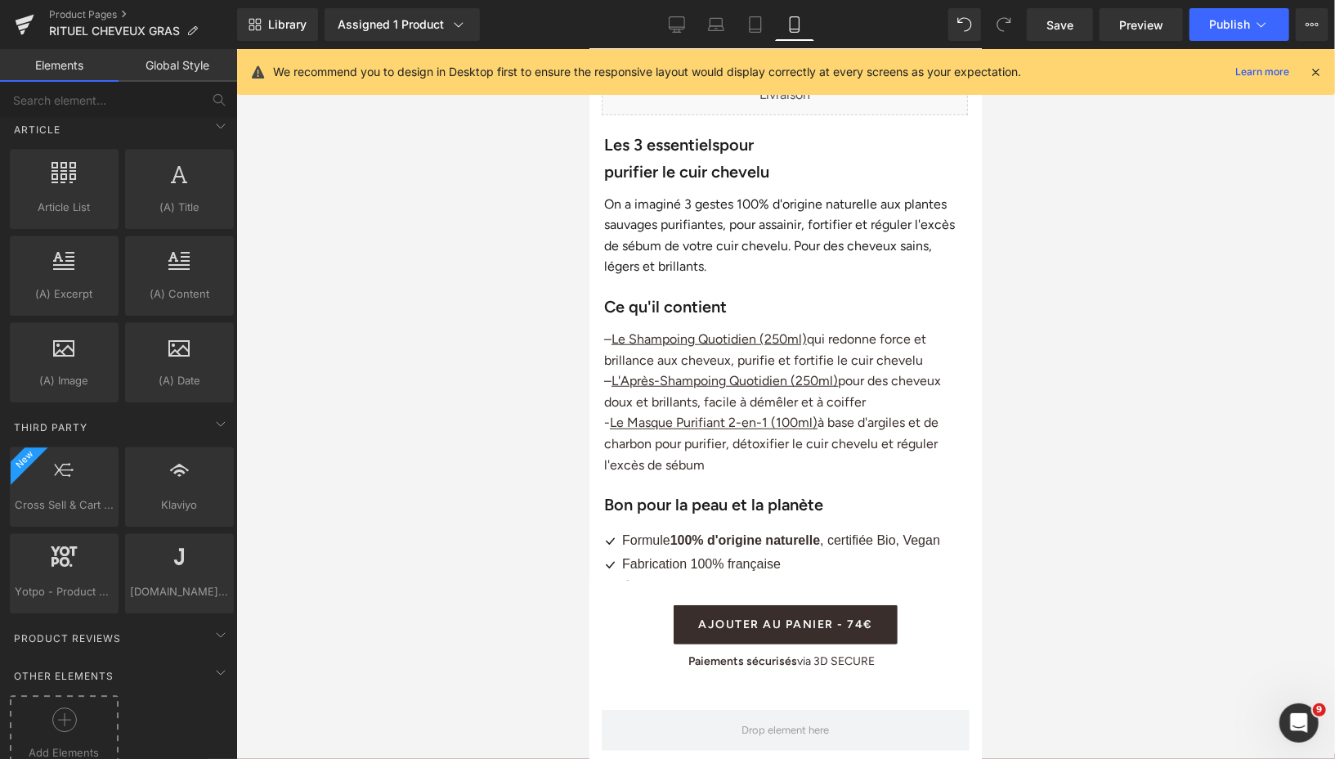
click at [68, 707] on icon at bounding box center [64, 719] width 25 height 25
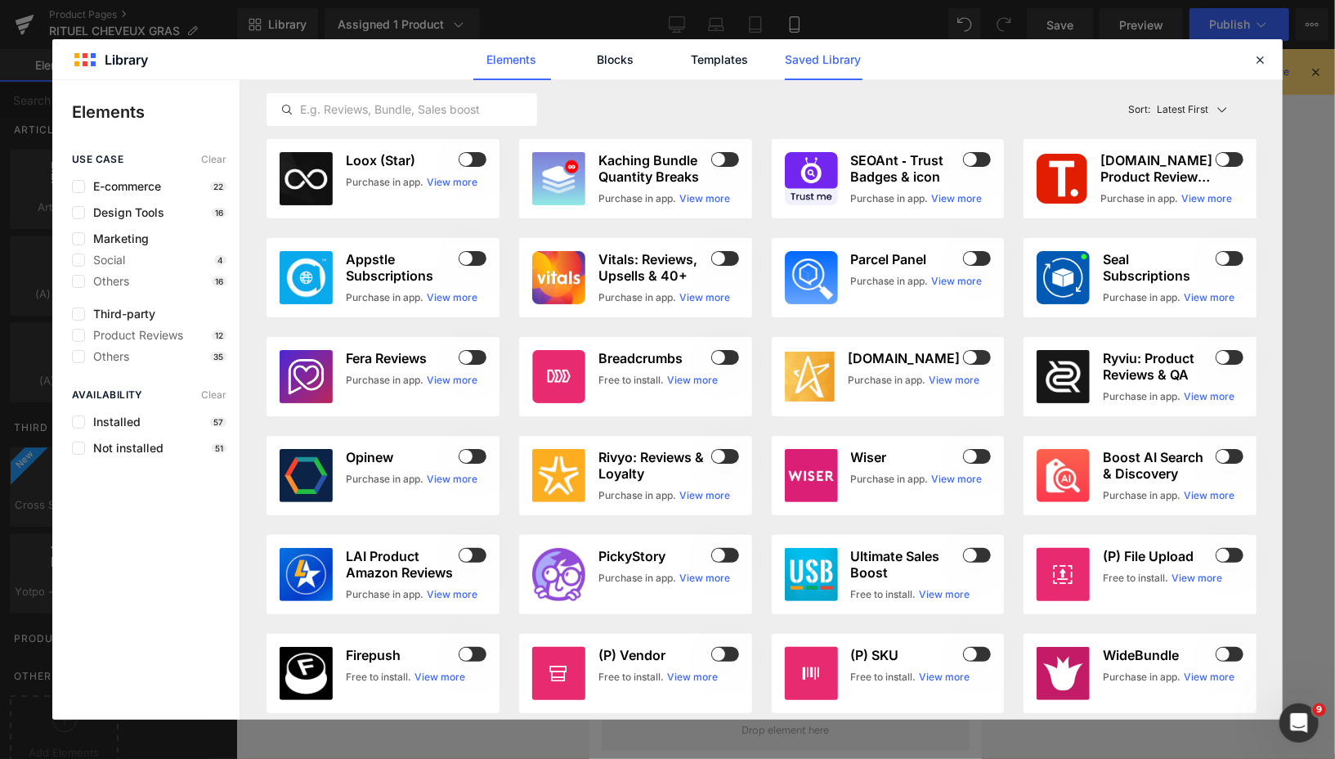
click at [829, 67] on link "Saved Library" at bounding box center [824, 59] width 78 height 41
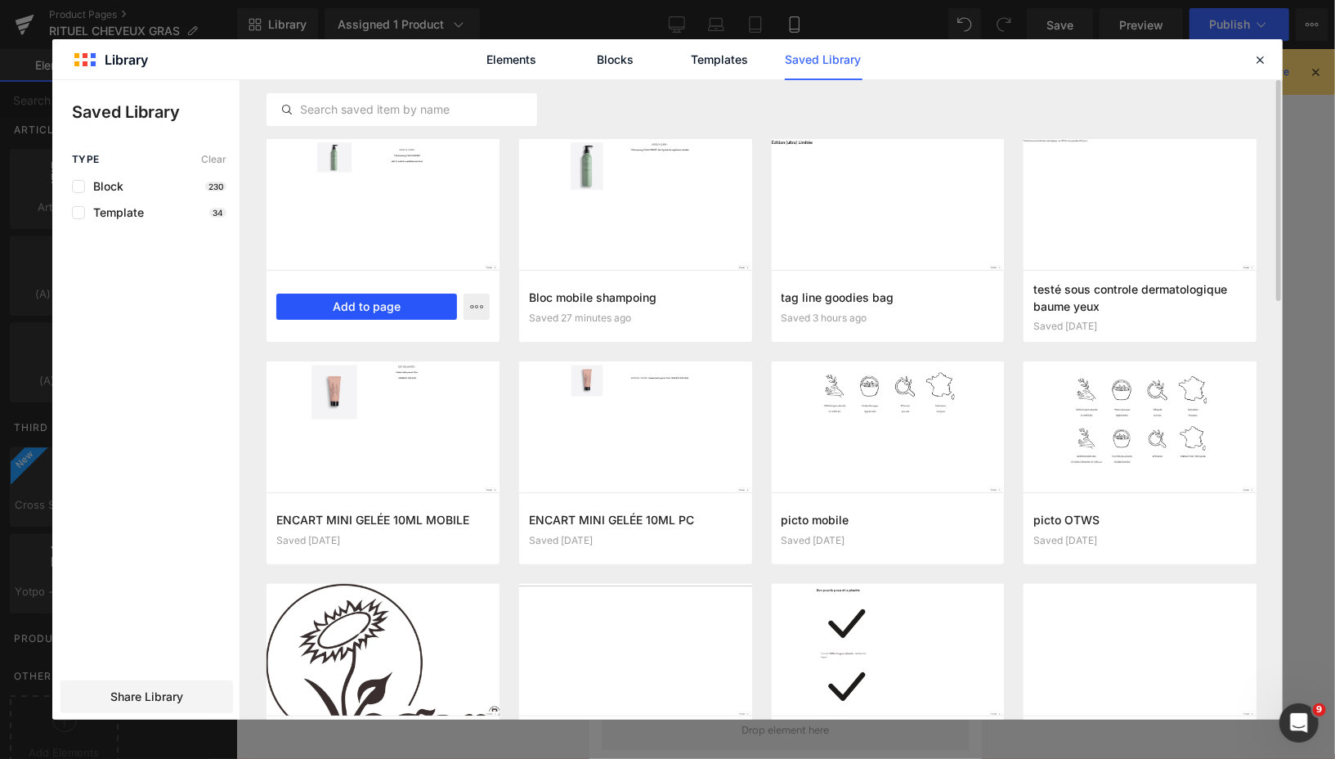
click at [366, 309] on button "Add to page" at bounding box center [366, 306] width 181 height 26
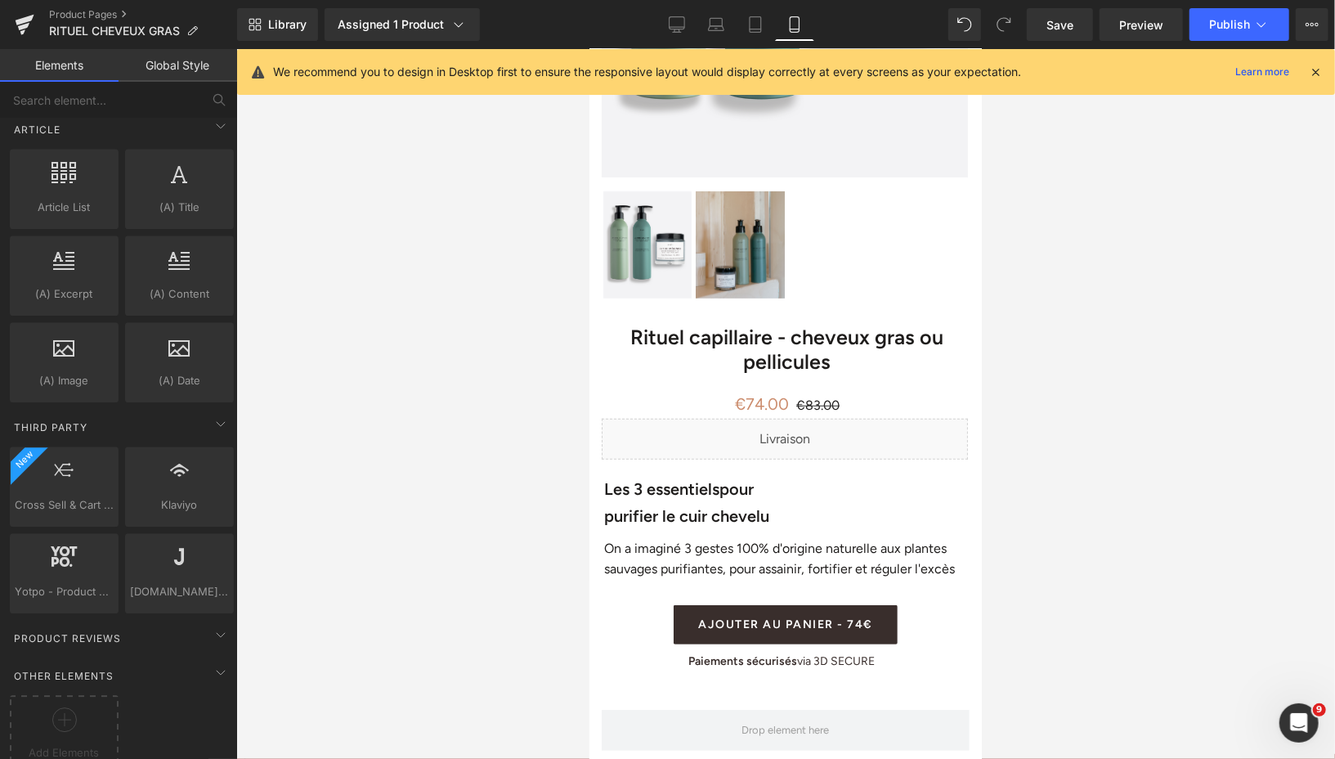
scroll to position [405, 0]
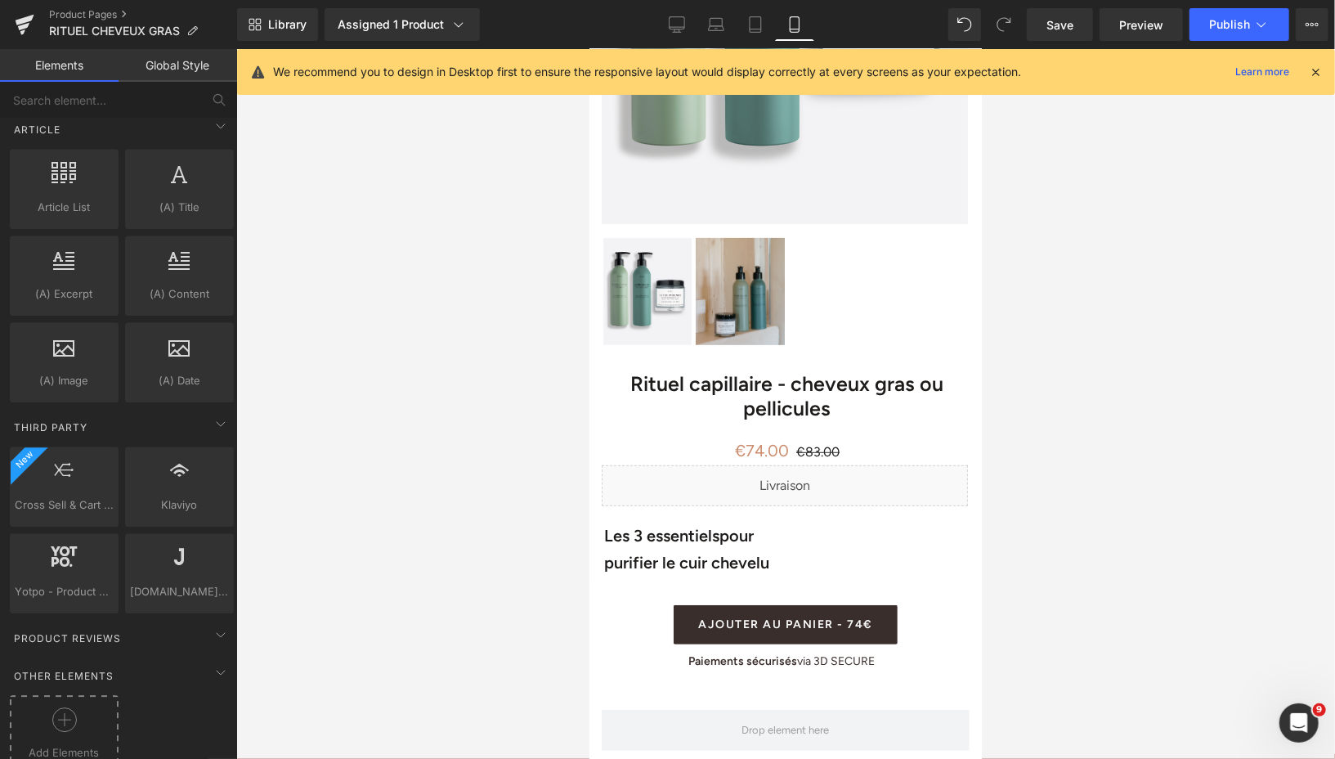
click at [56, 707] on icon at bounding box center [64, 719] width 25 height 25
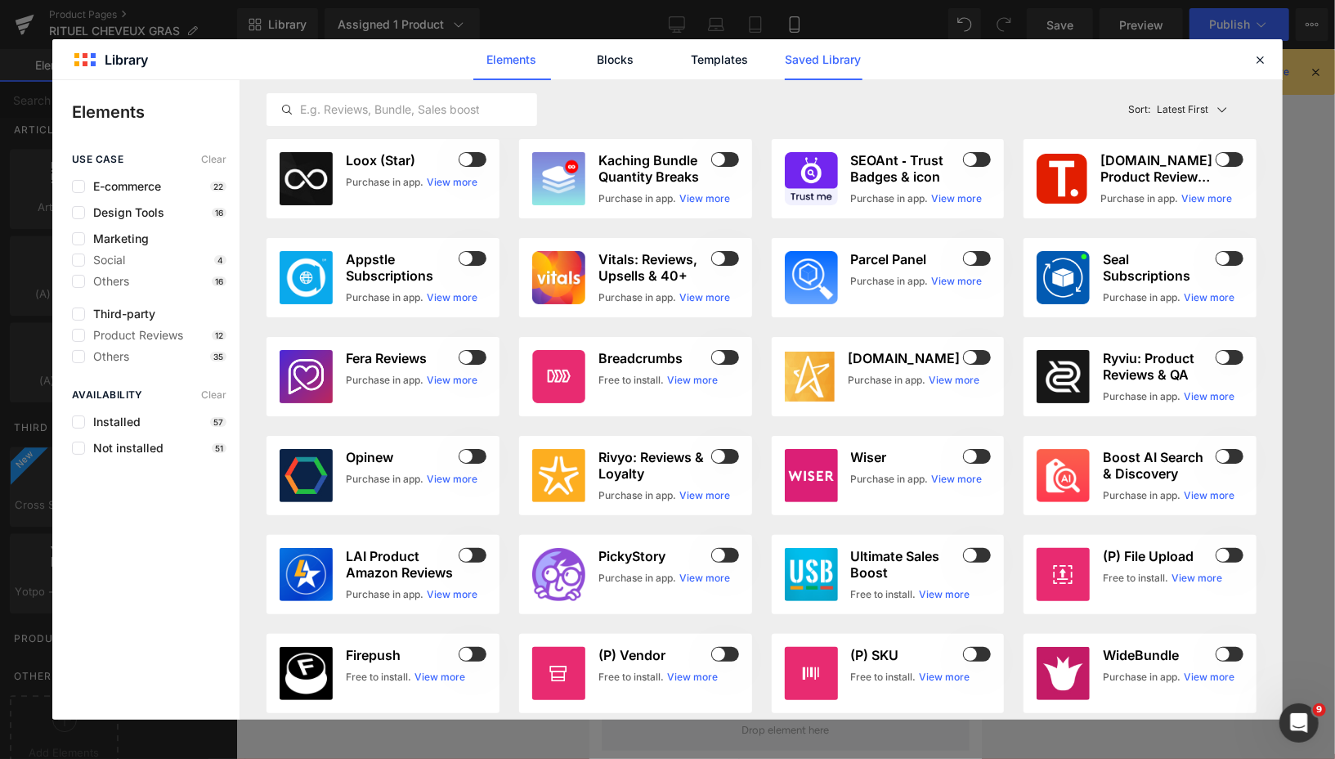
click at [823, 66] on link "Saved Library" at bounding box center [824, 59] width 78 height 41
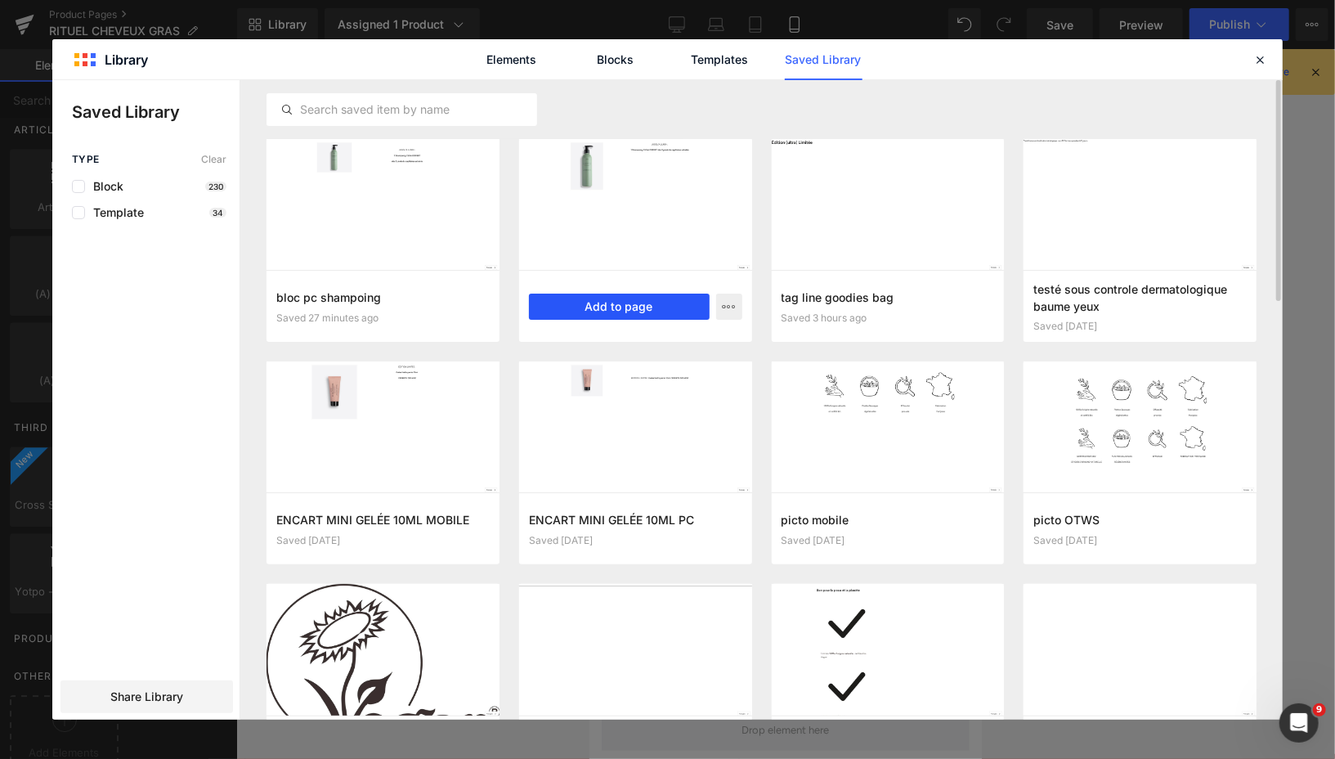
click at [581, 306] on button "Add to page" at bounding box center [619, 306] width 181 height 26
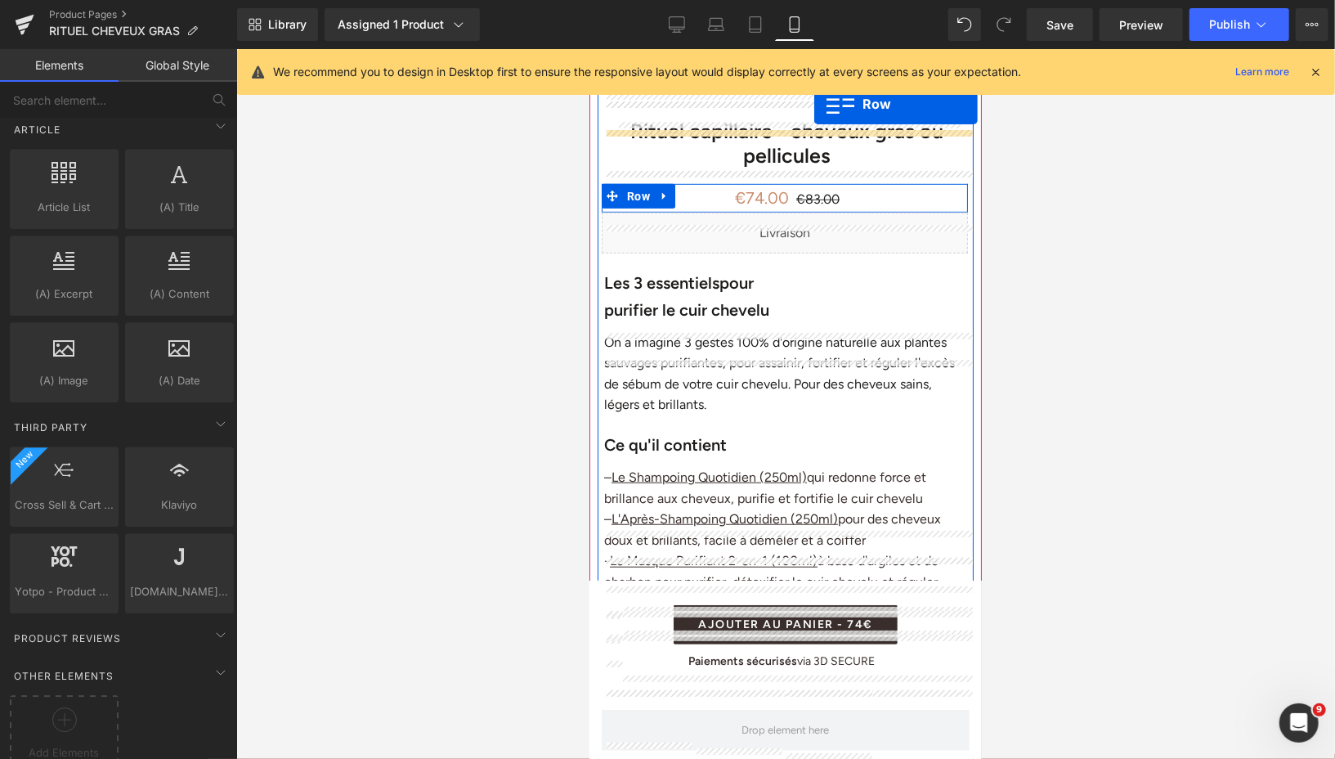
scroll to position [543, 0]
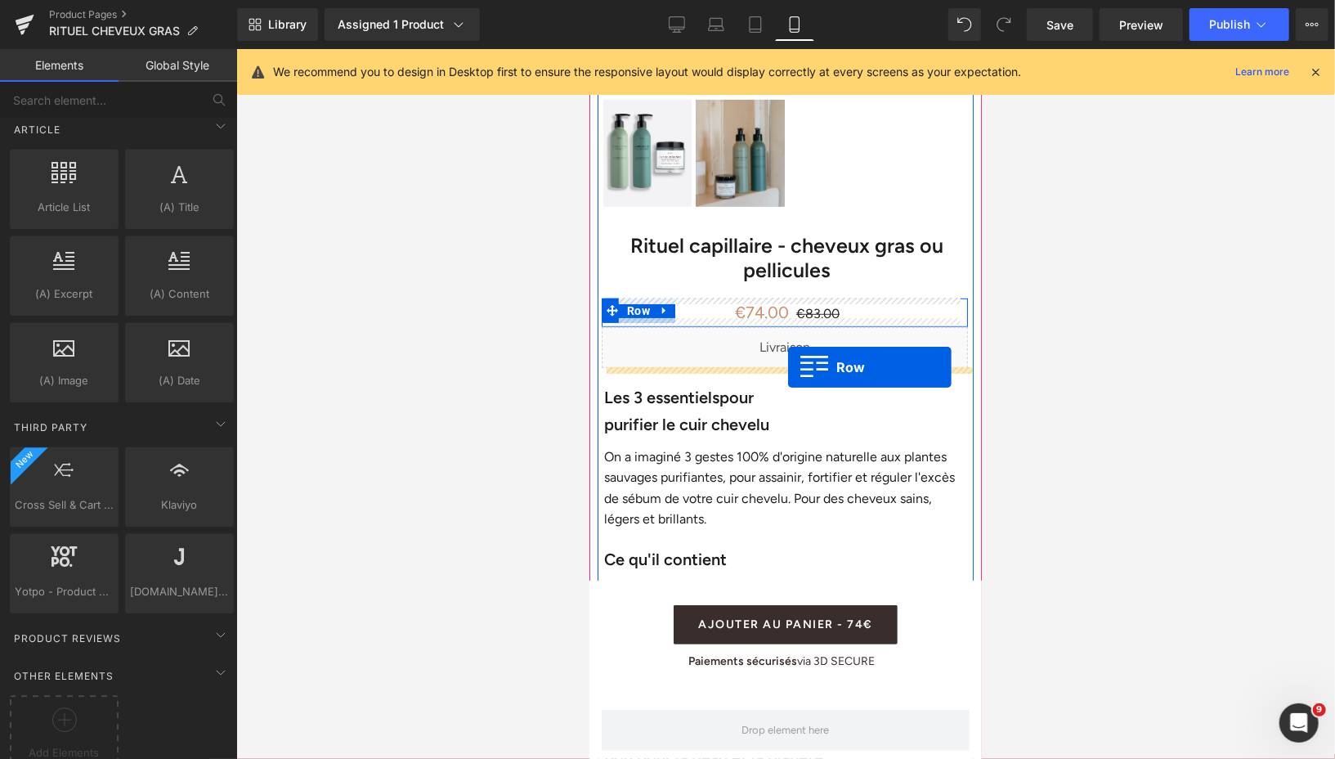
drag, startPoint x: 600, startPoint y: 142, endPoint x: 786, endPoint y: 366, distance: 291.4
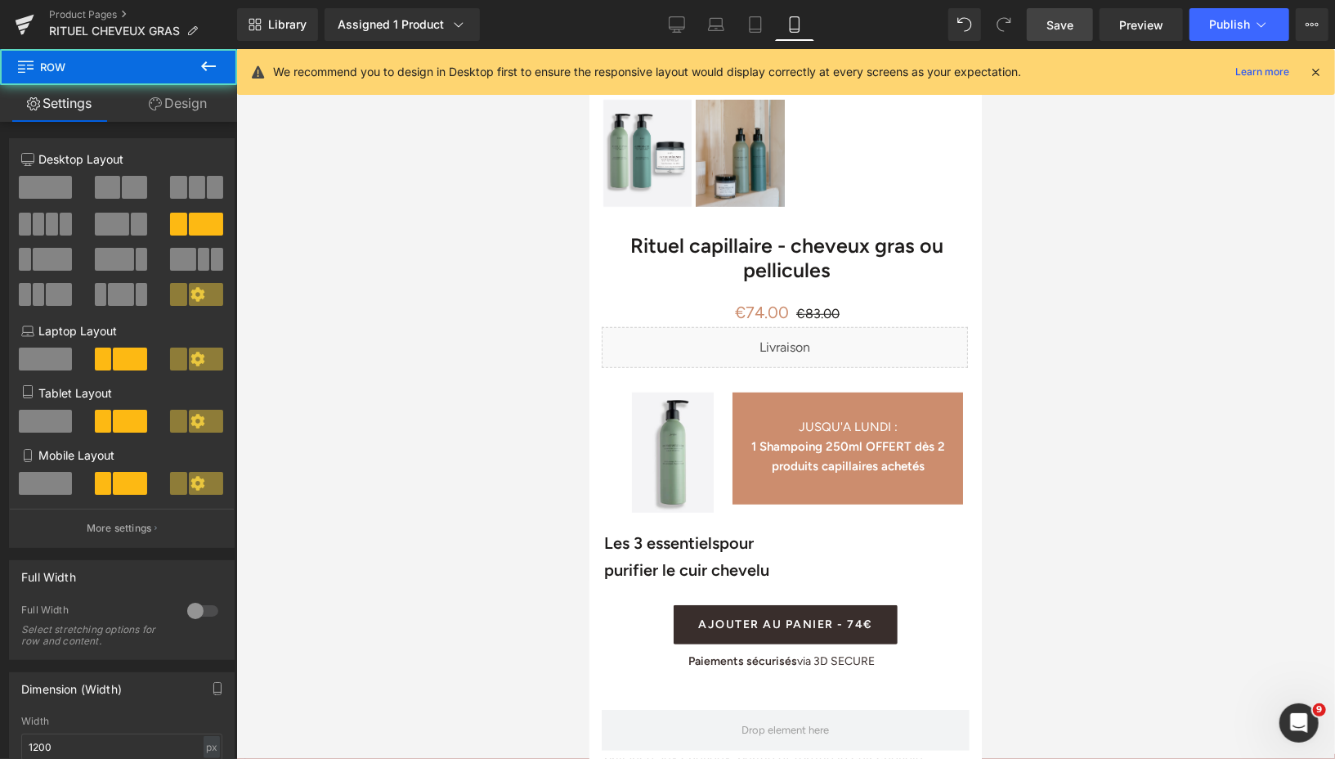
click at [1055, 23] on span "Save" at bounding box center [1059, 24] width 27 height 17
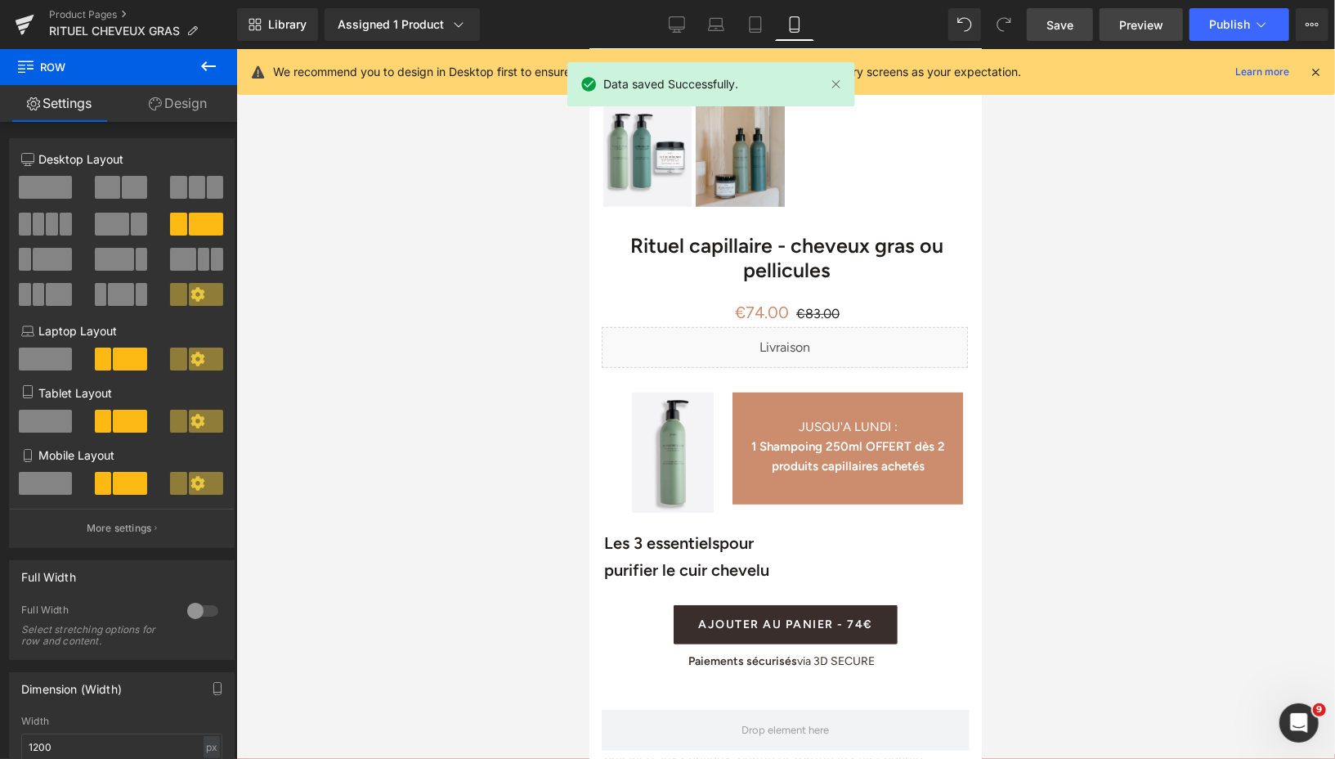
click at [1128, 29] on span "Preview" at bounding box center [1141, 24] width 44 height 17
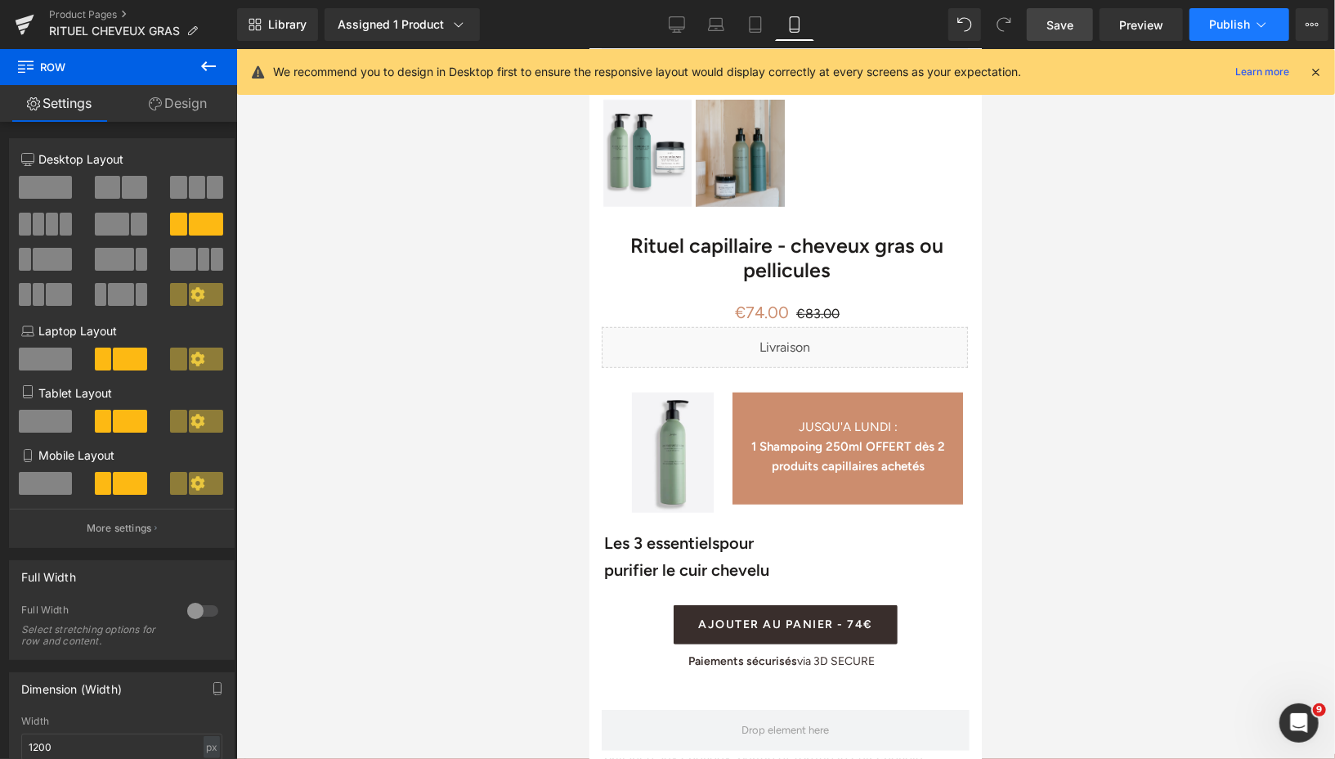
click at [1203, 31] on button "Publish" at bounding box center [1240, 24] width 100 height 33
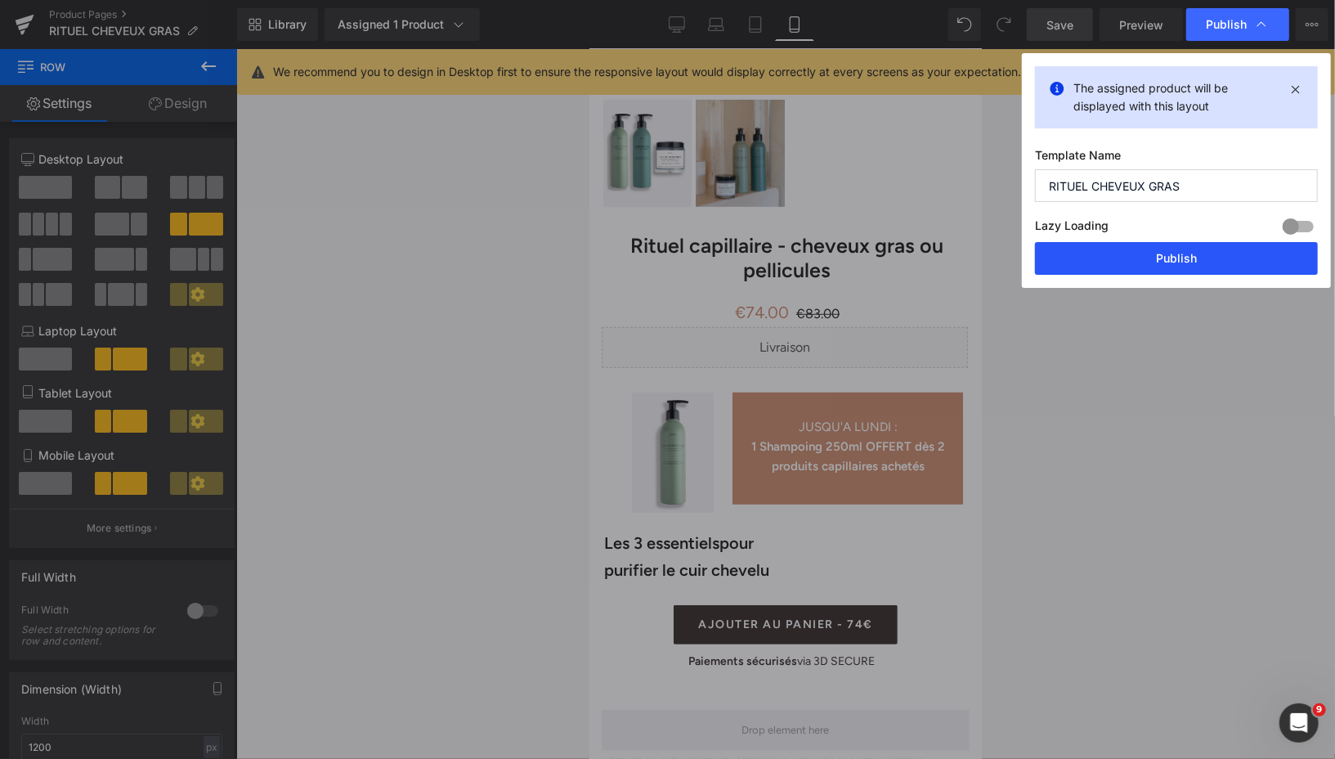
click at [1124, 252] on button "Publish" at bounding box center [1176, 258] width 283 height 33
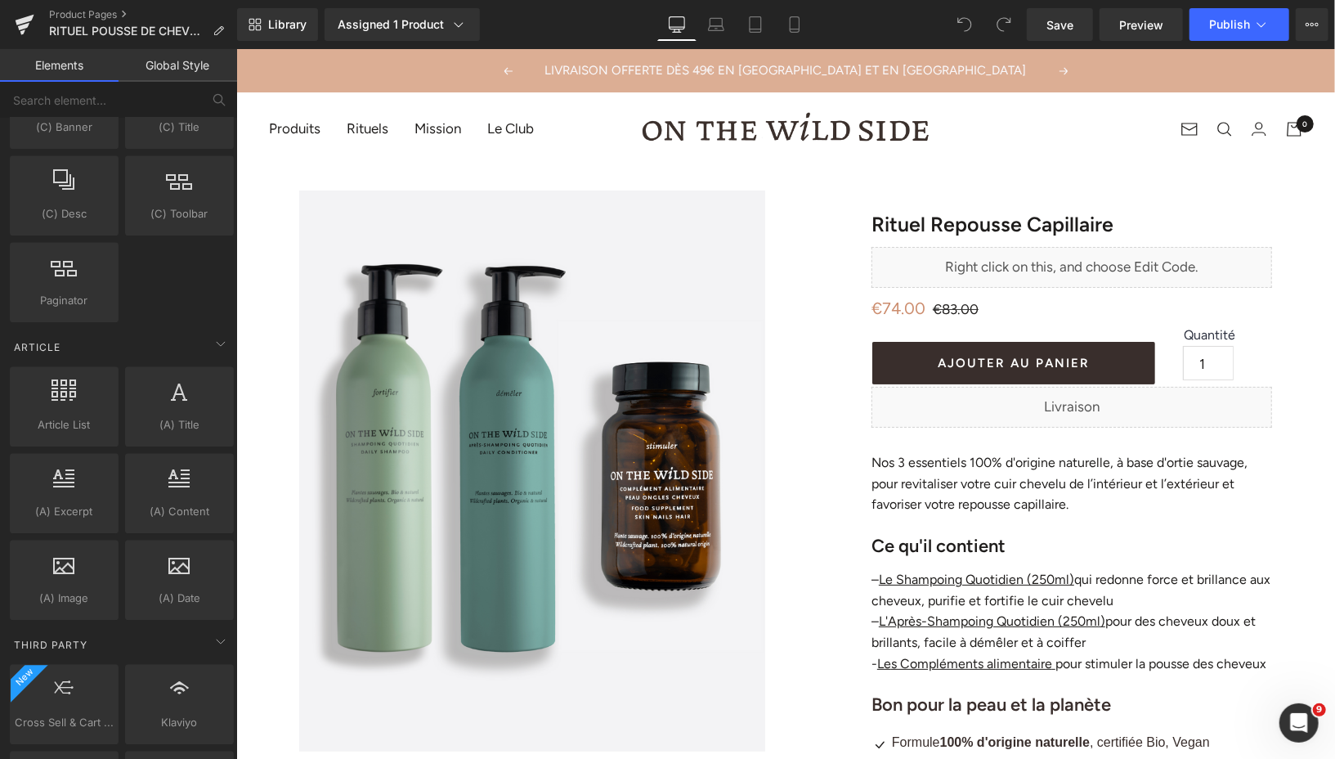
scroll to position [2937, 0]
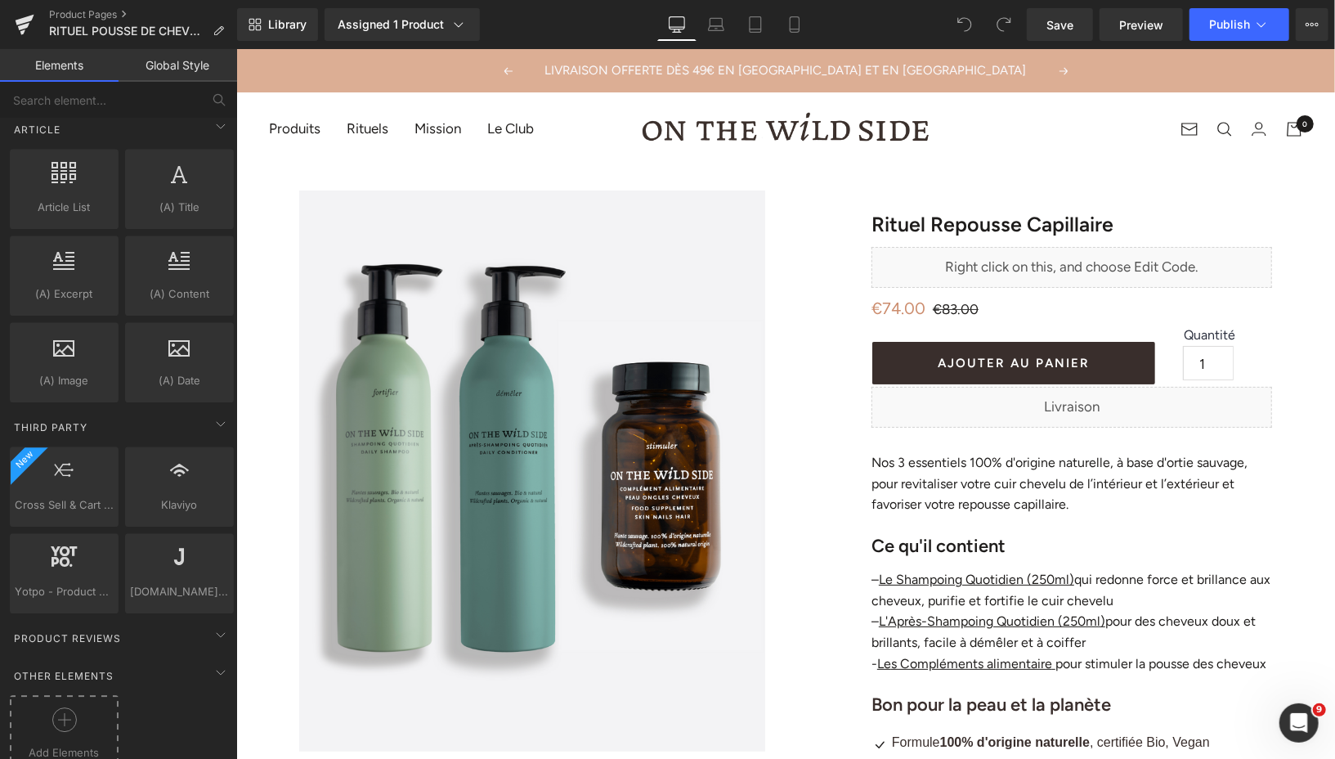
click at [48, 707] on div at bounding box center [64, 725] width 101 height 37
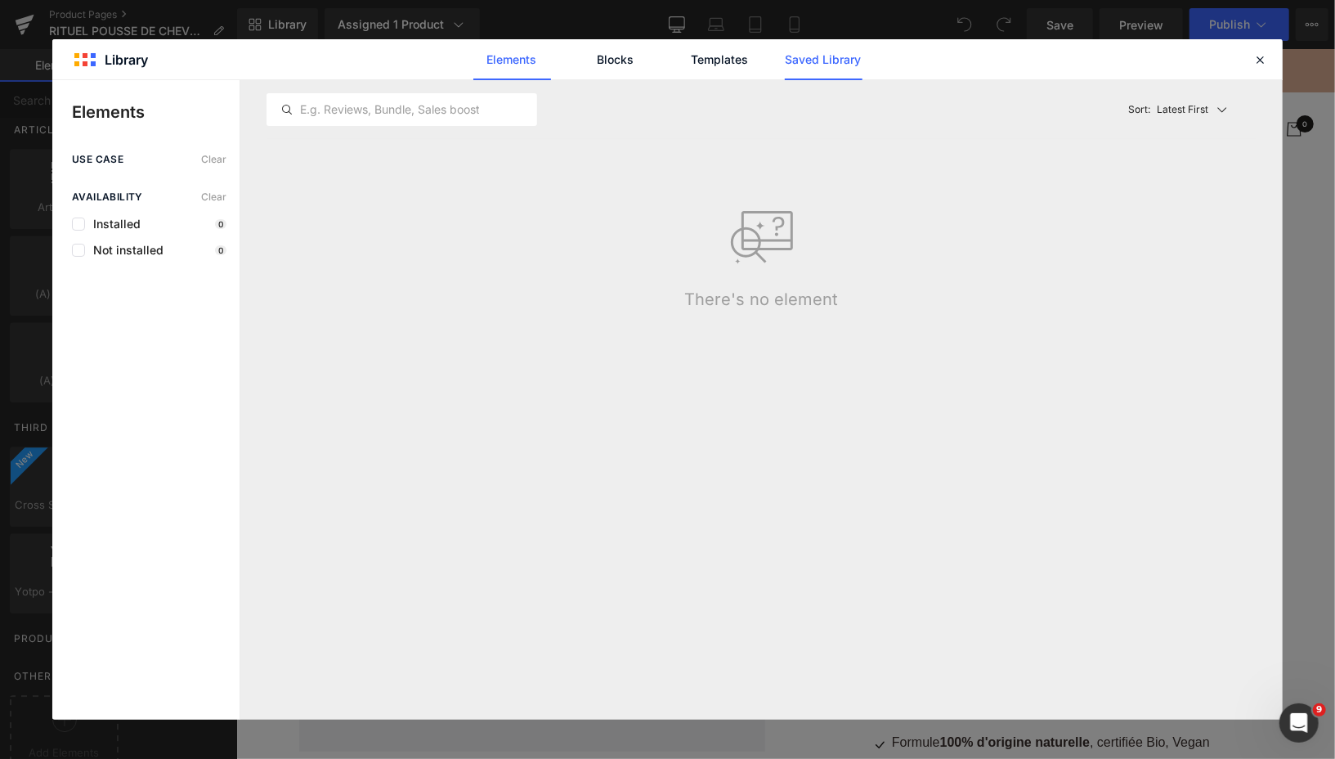
click at [818, 63] on link "Saved Library" at bounding box center [824, 59] width 78 height 41
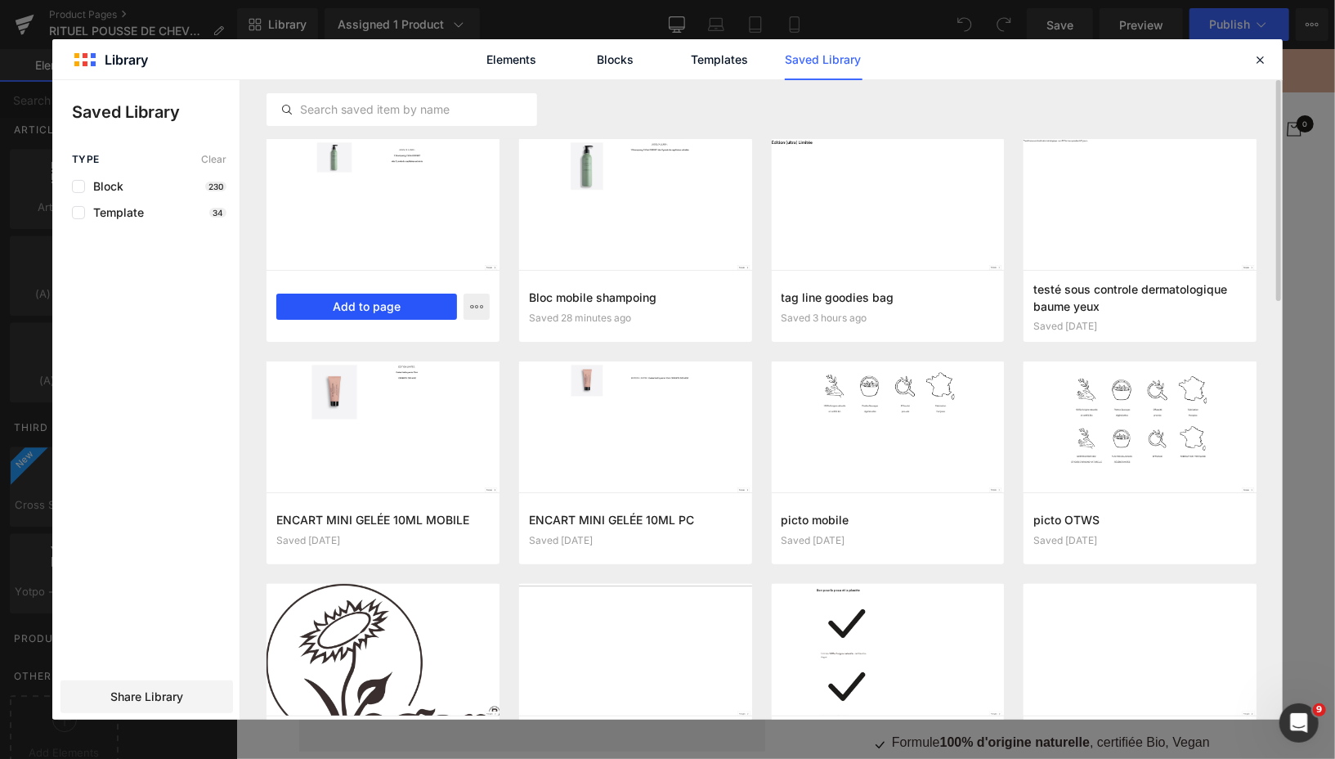
click at [388, 306] on button "Add to page" at bounding box center [366, 306] width 181 height 26
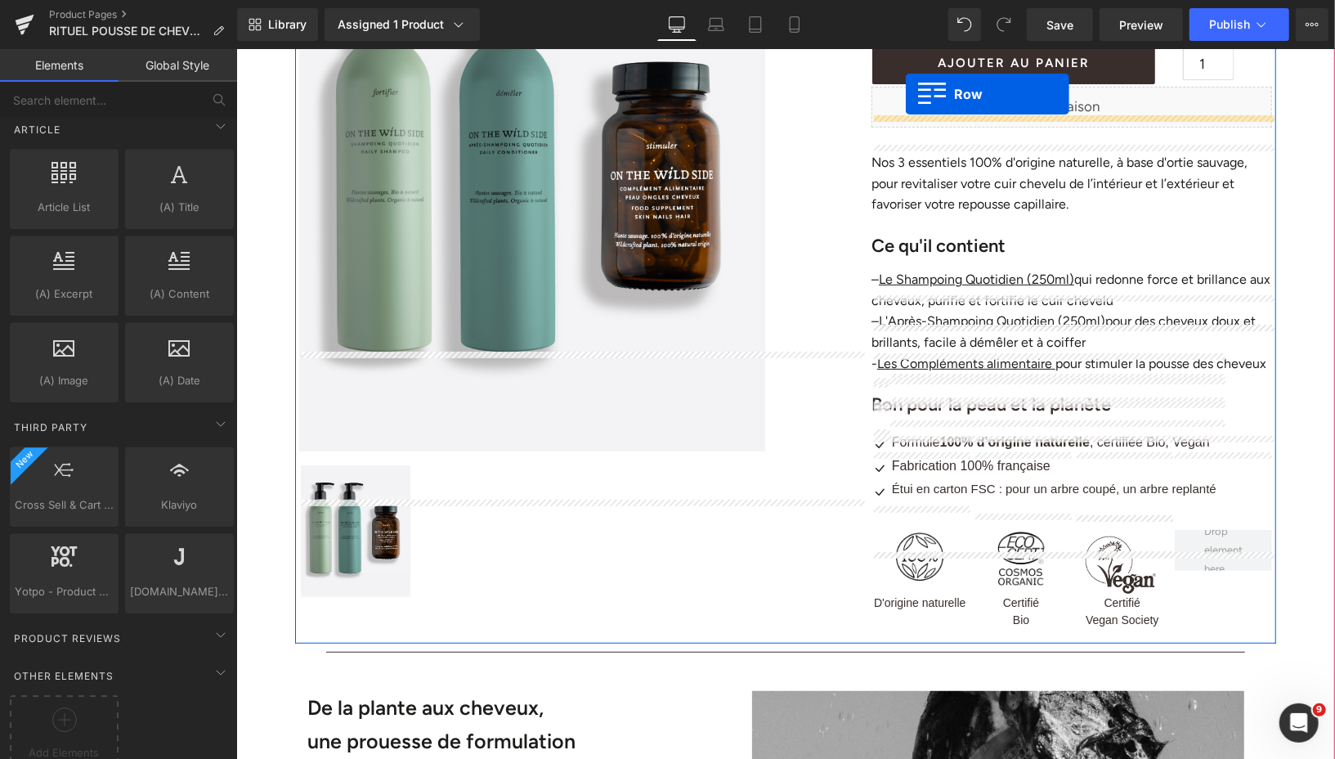
scroll to position [284, 0]
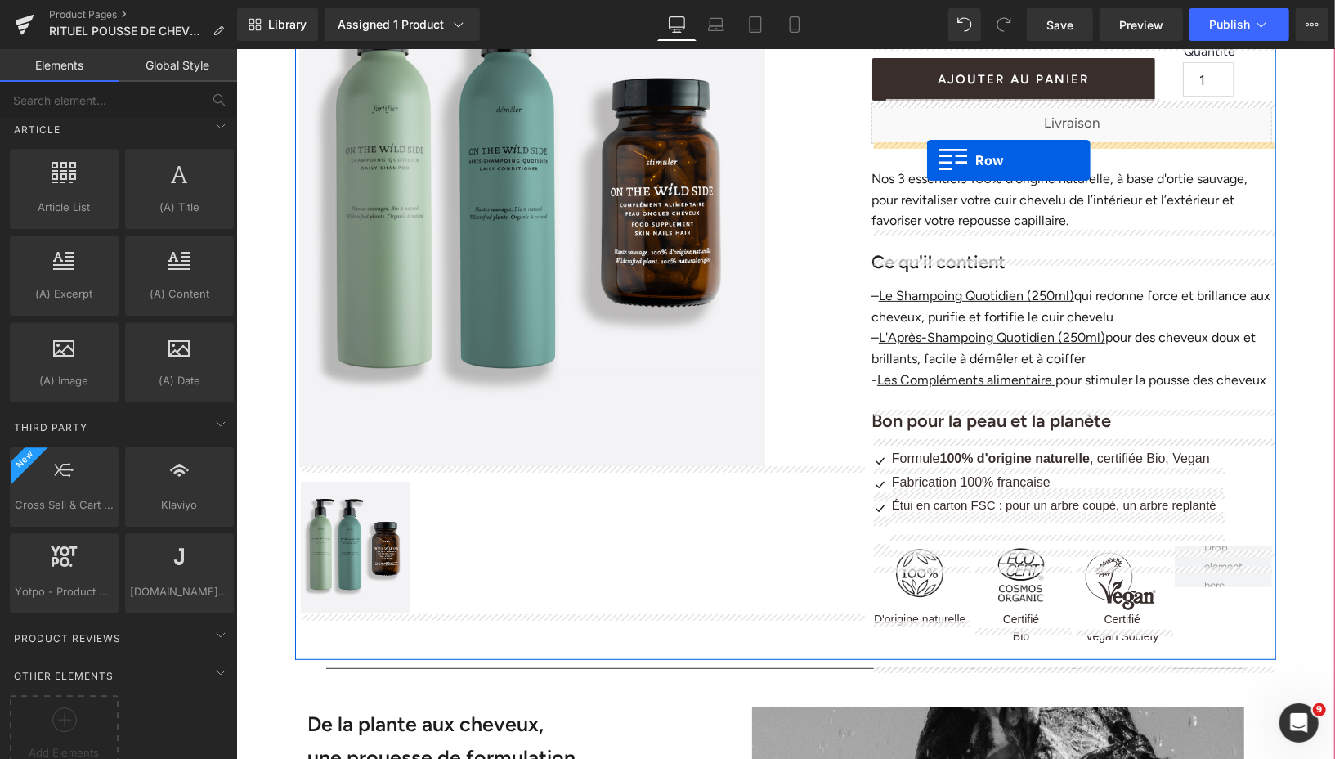
drag, startPoint x: 304, startPoint y: 142, endPoint x: 925, endPoint y: 159, distance: 620.7
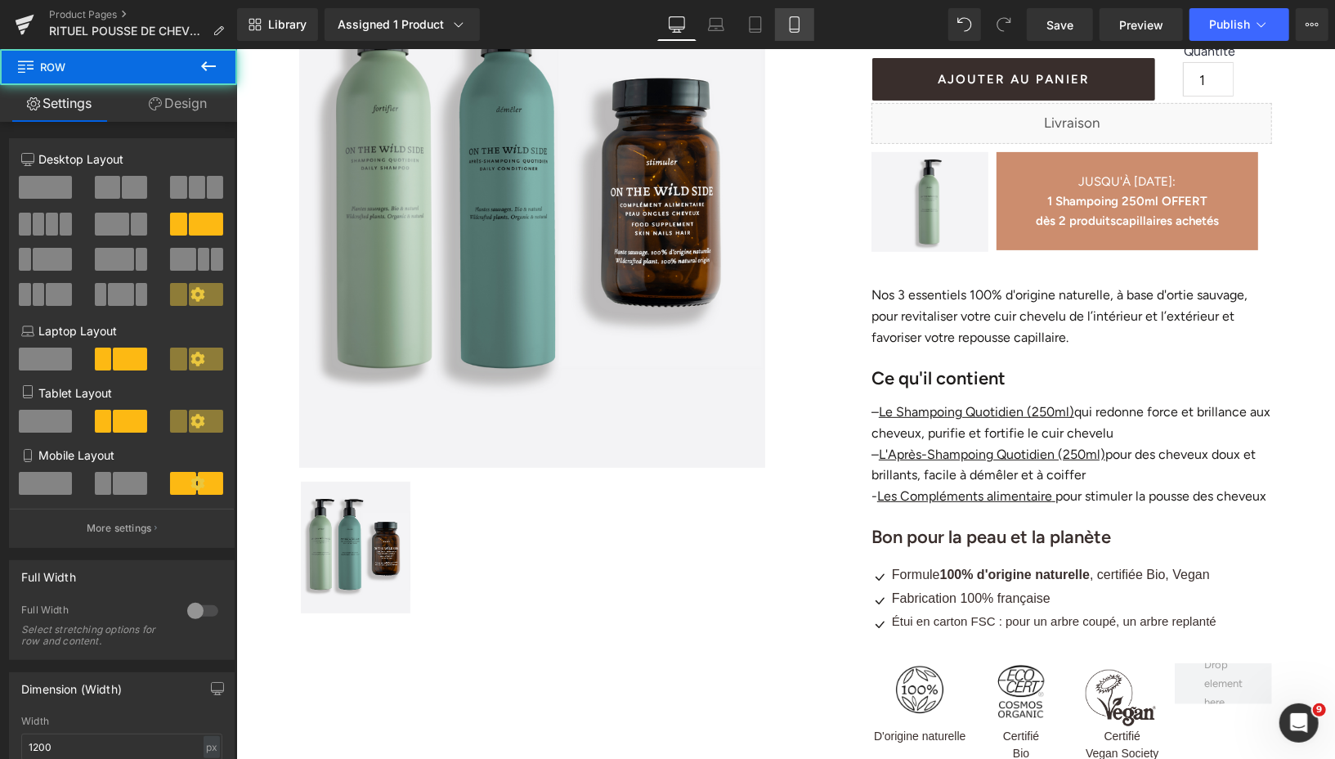
click at [791, 34] on link "Mobile" at bounding box center [794, 24] width 39 height 33
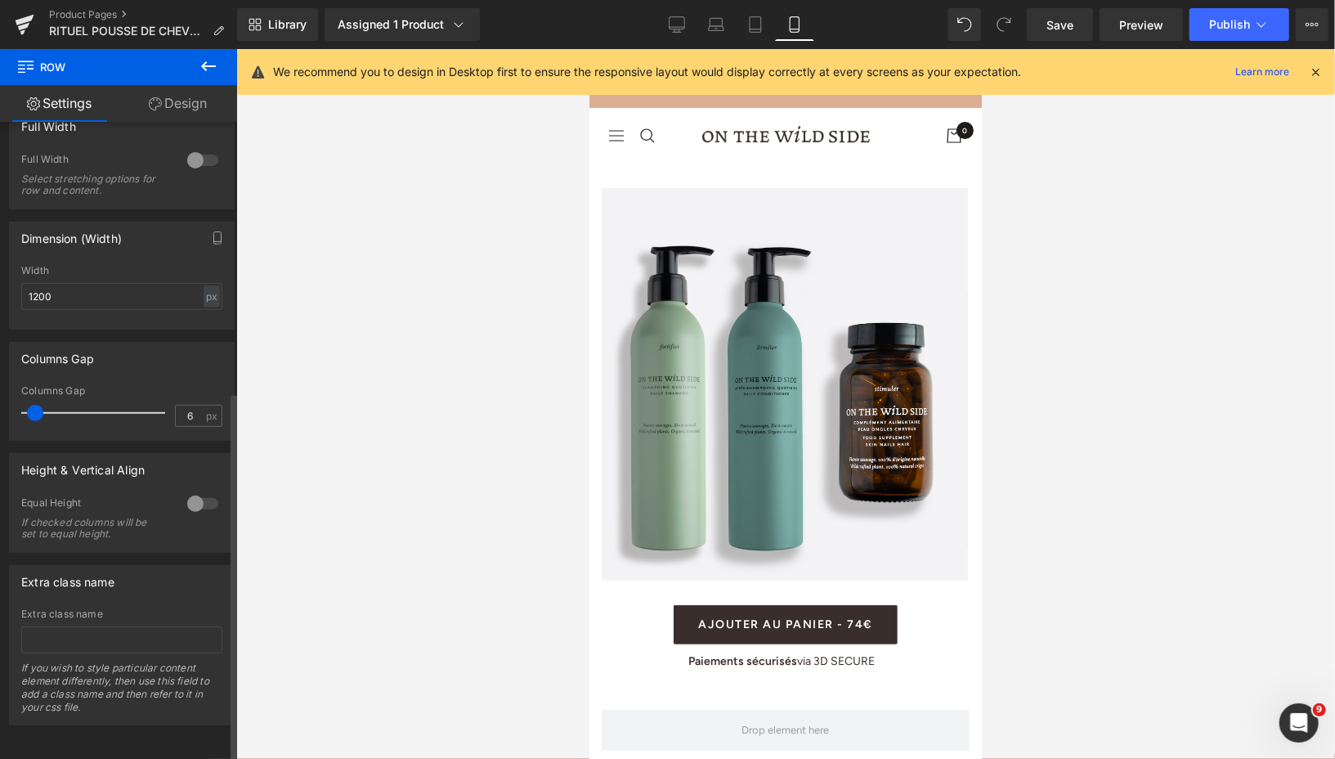
scroll to position [0, 0]
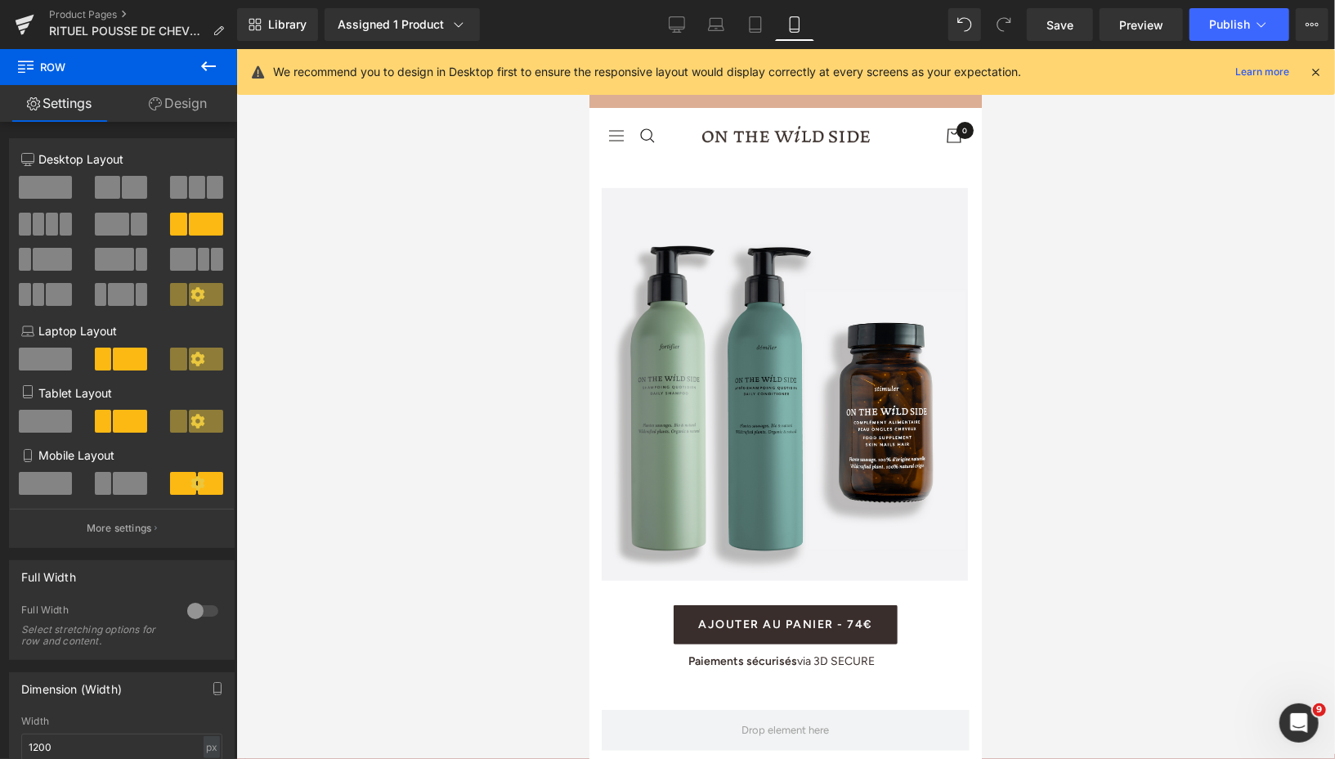
click at [204, 68] on icon at bounding box center [208, 66] width 15 height 10
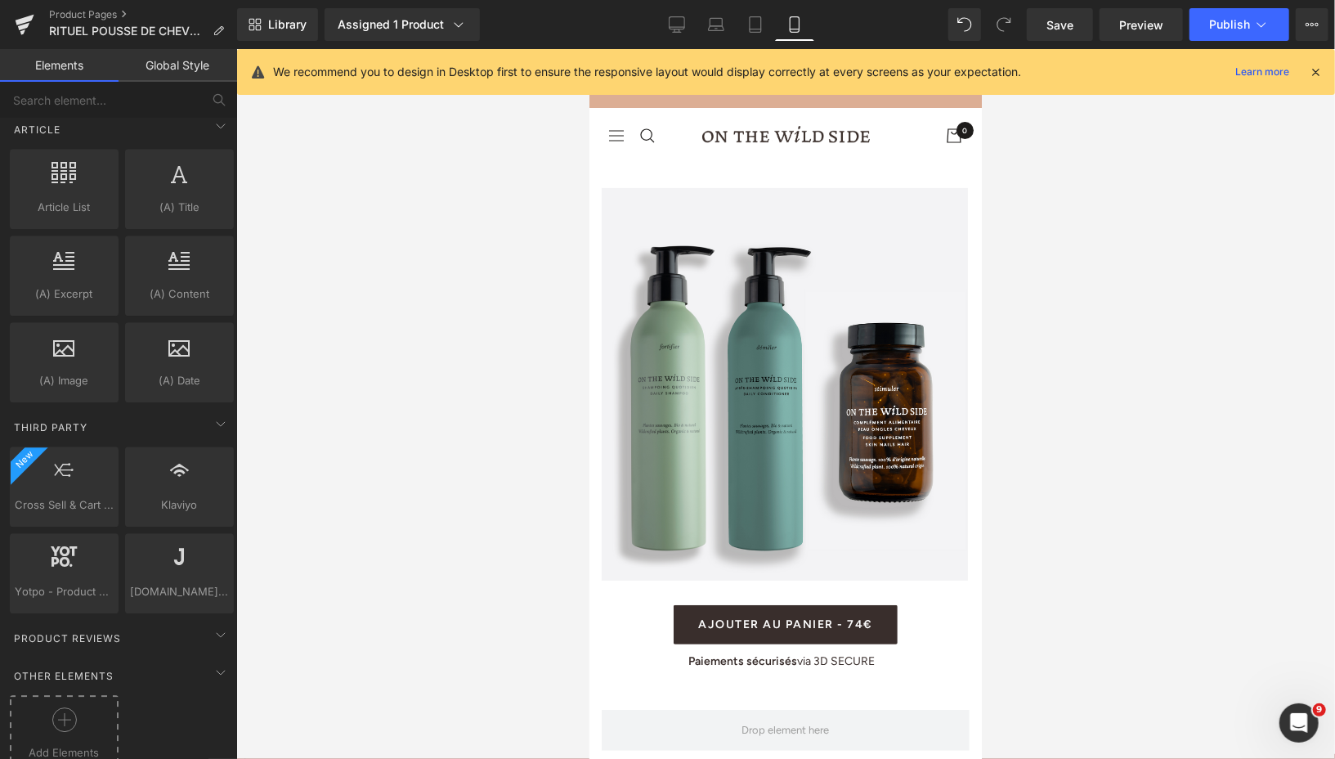
click at [68, 707] on icon at bounding box center [64, 719] width 25 height 25
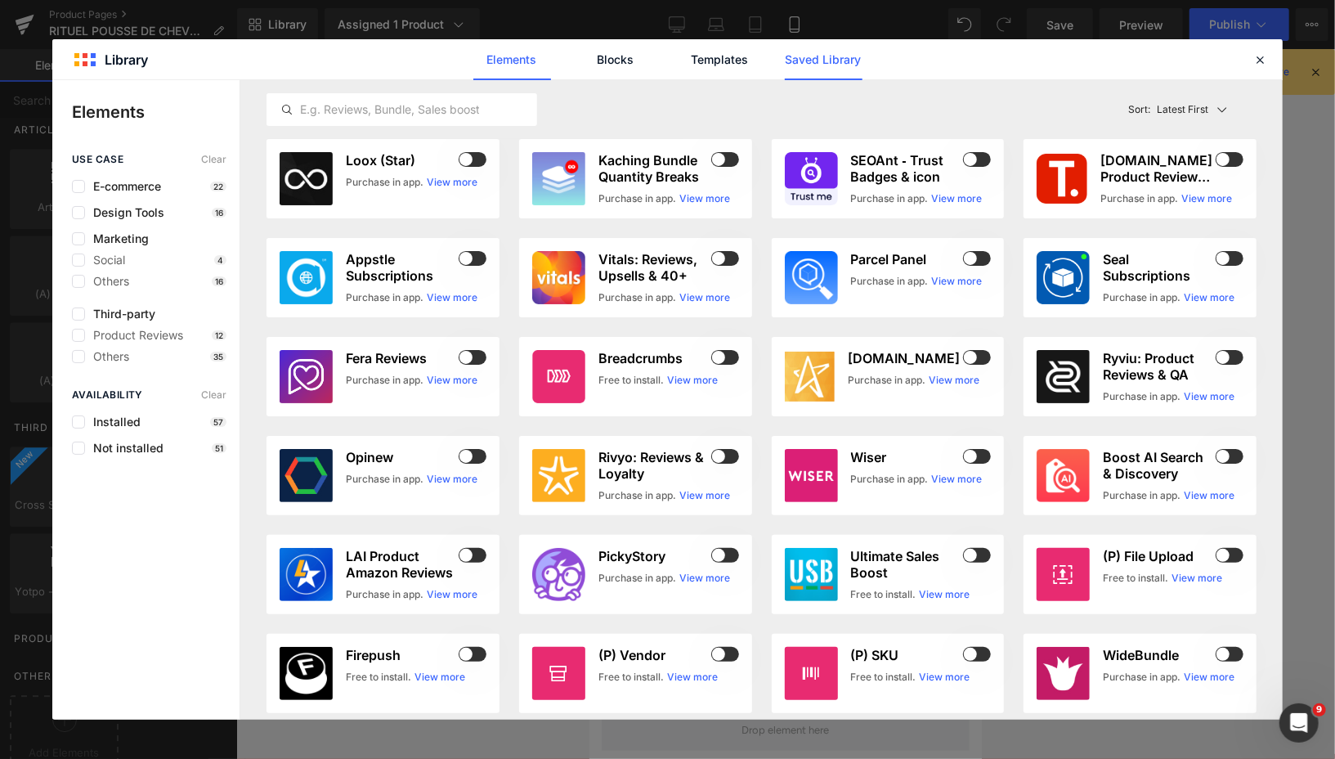
click at [803, 74] on link "Saved Library" at bounding box center [824, 59] width 78 height 41
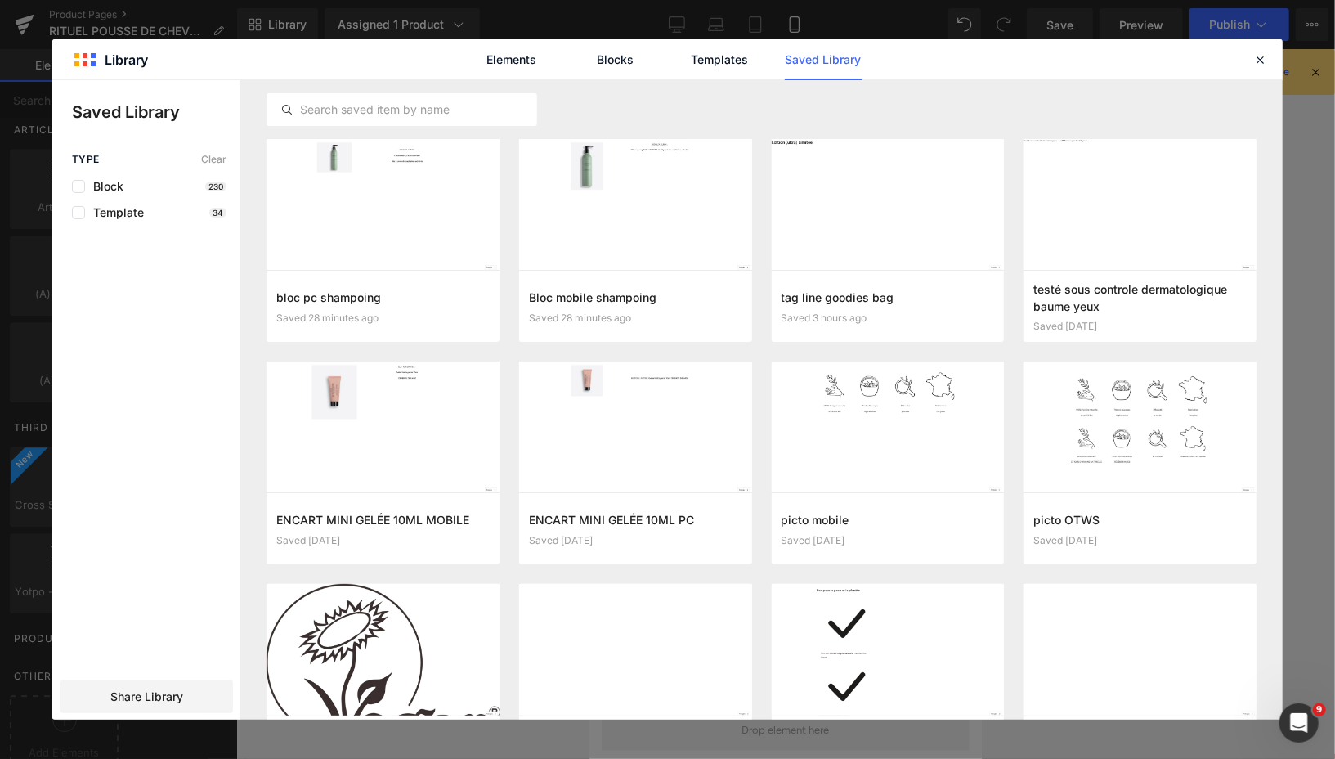
click at [0, 0] on button "Add to page" at bounding box center [0, 0] width 0 height 0
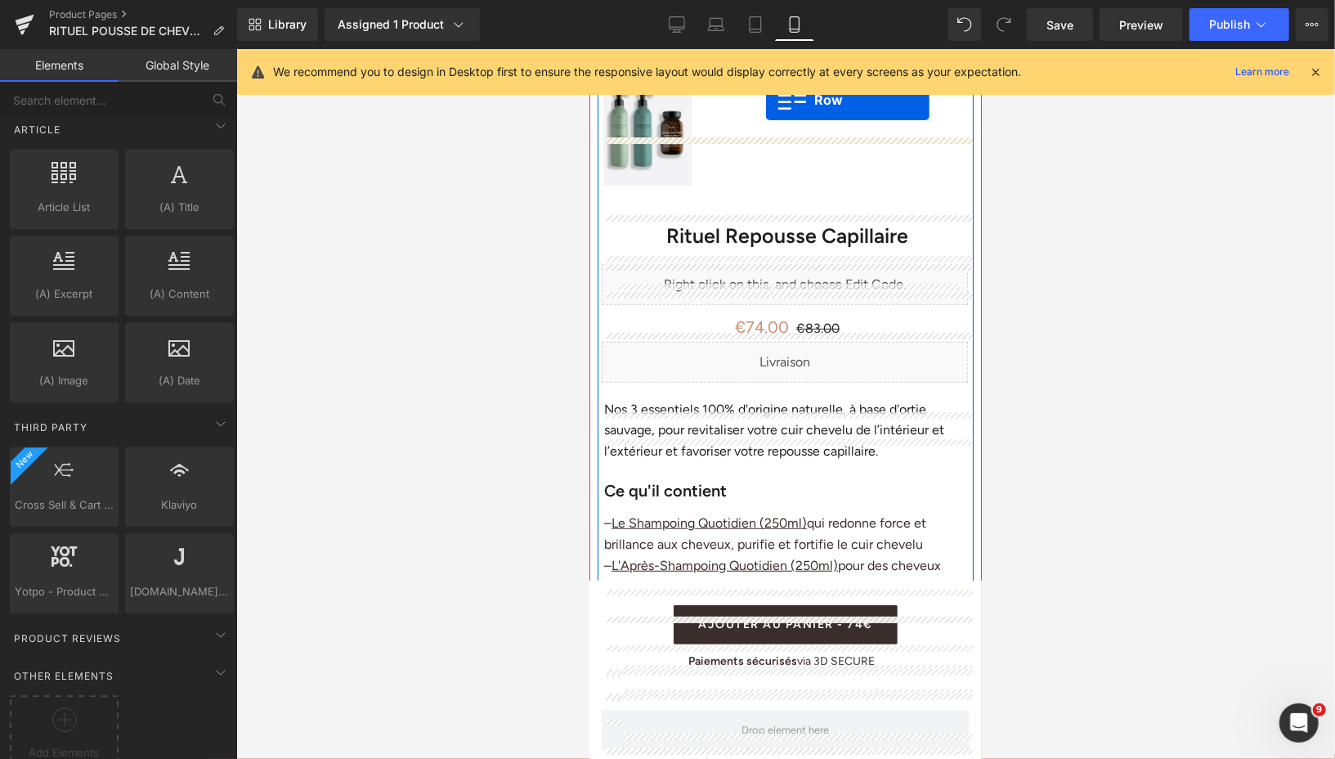
scroll to position [515, 0]
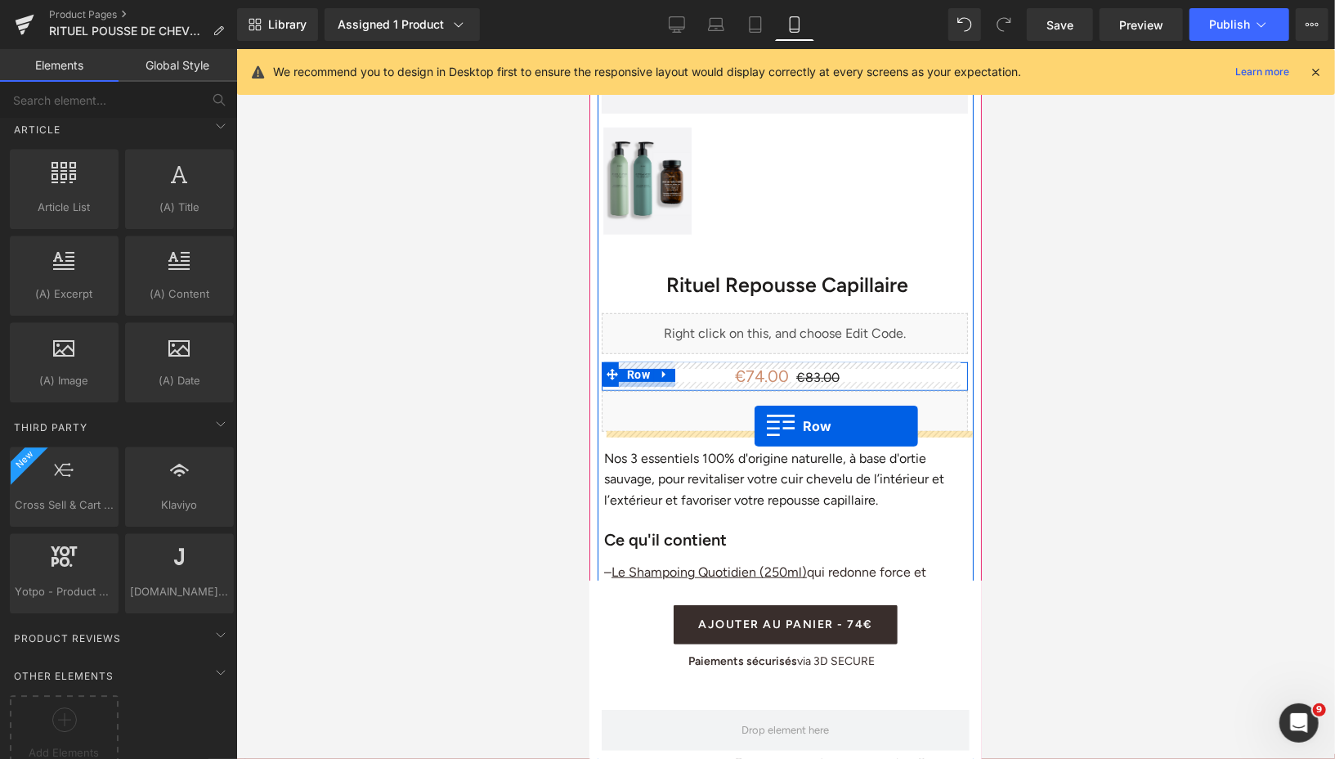
drag, startPoint x: 597, startPoint y: 143, endPoint x: 754, endPoint y: 426, distance: 323.5
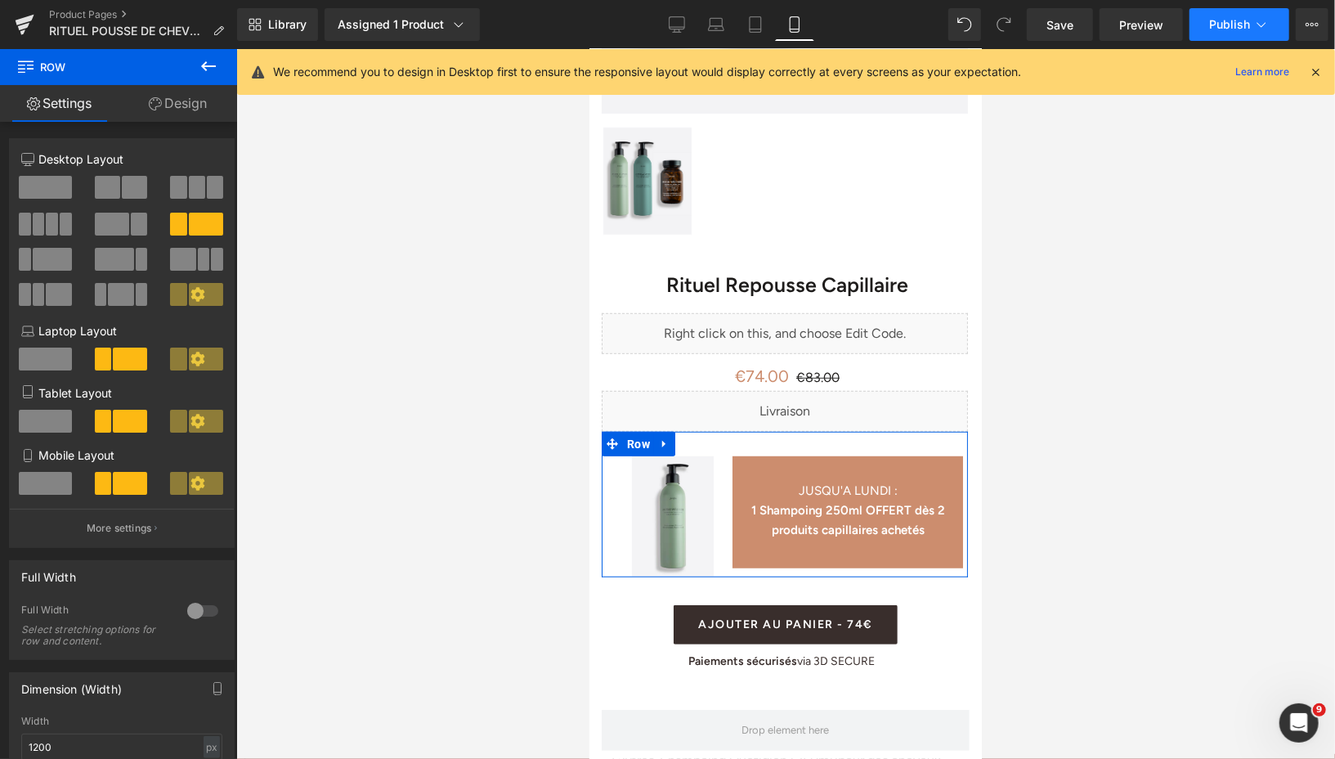
click at [1245, 21] on span "Publish" at bounding box center [1229, 24] width 41 height 13
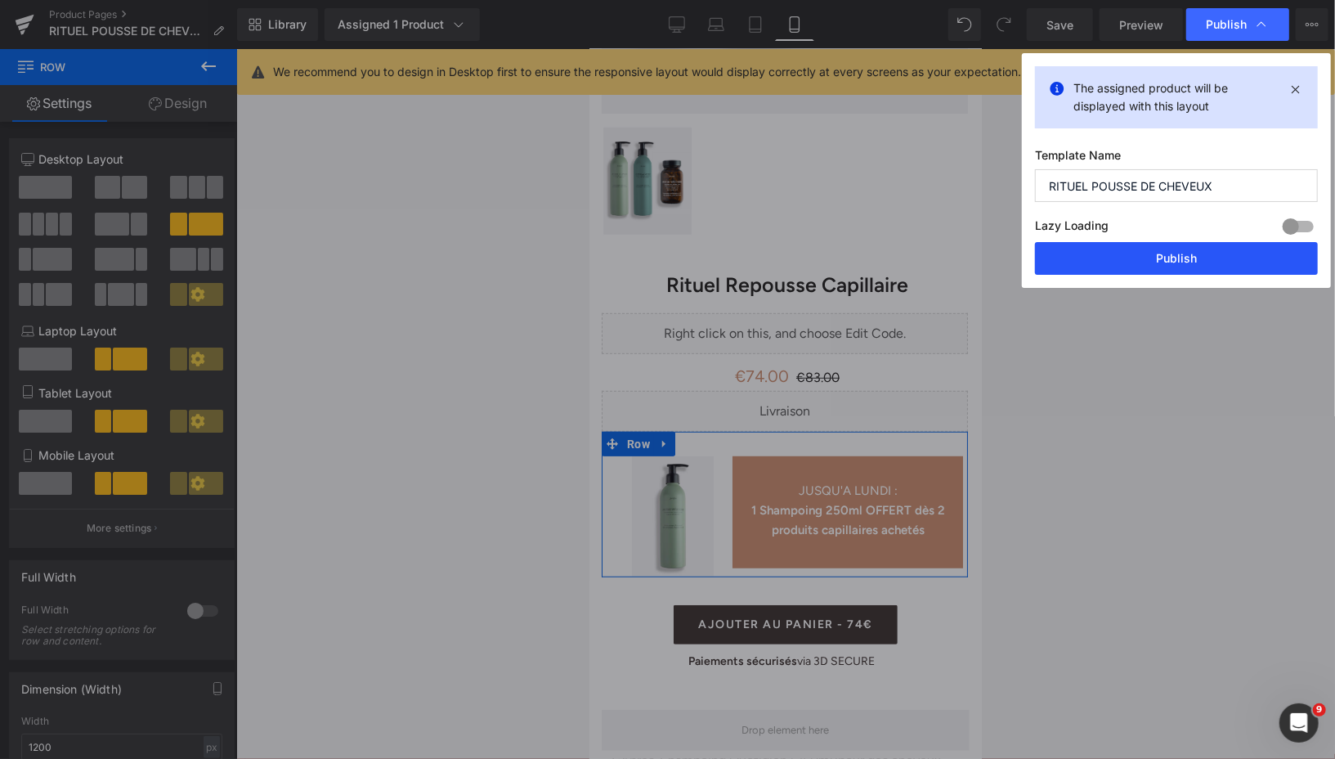
click at [1101, 267] on button "Publish" at bounding box center [1176, 258] width 283 height 33
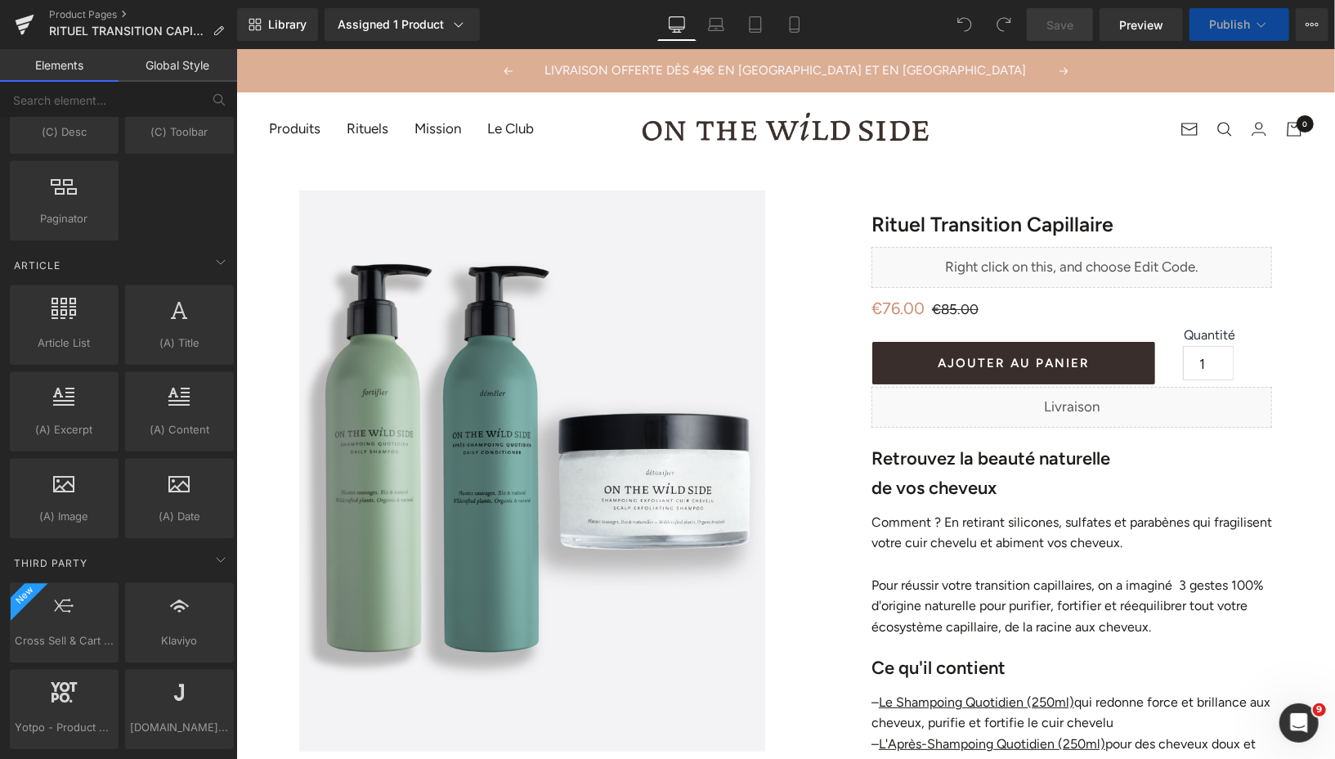
scroll to position [2937, 0]
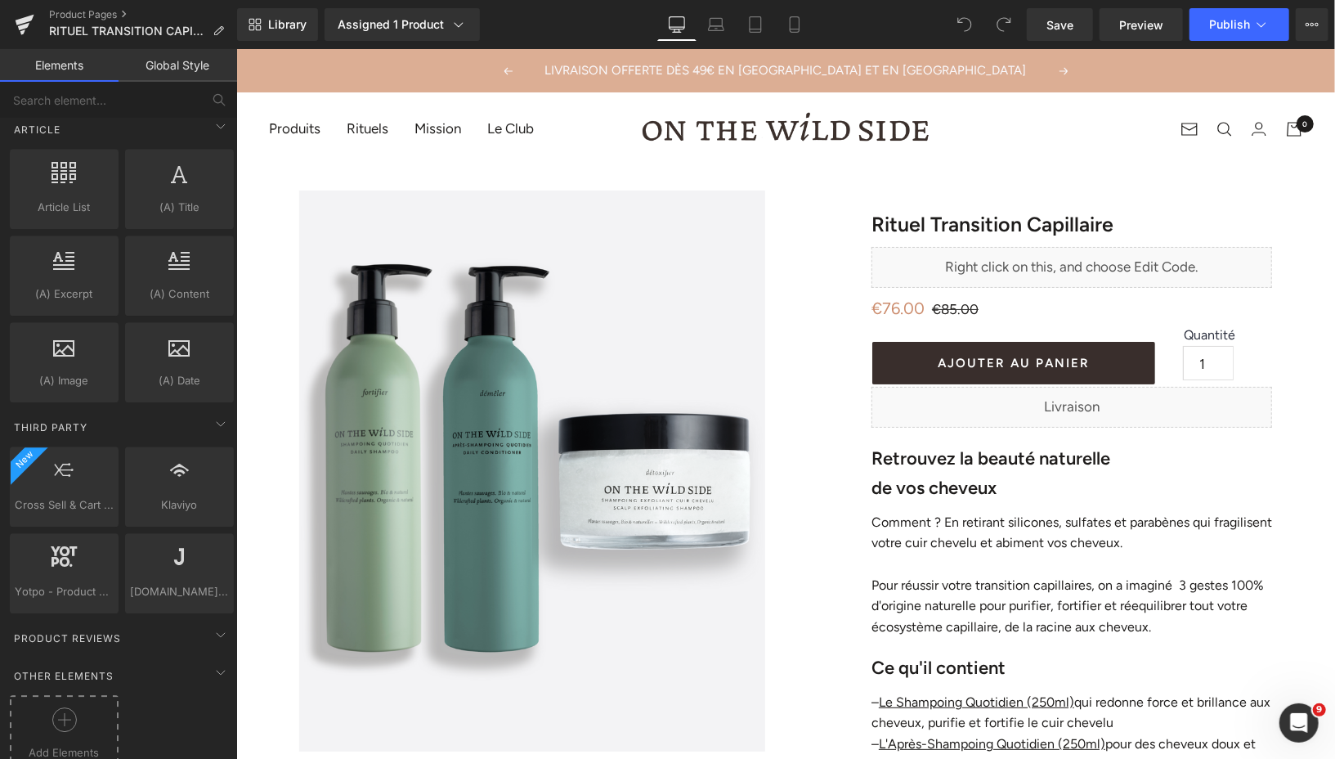
click at [74, 707] on icon at bounding box center [64, 719] width 25 height 25
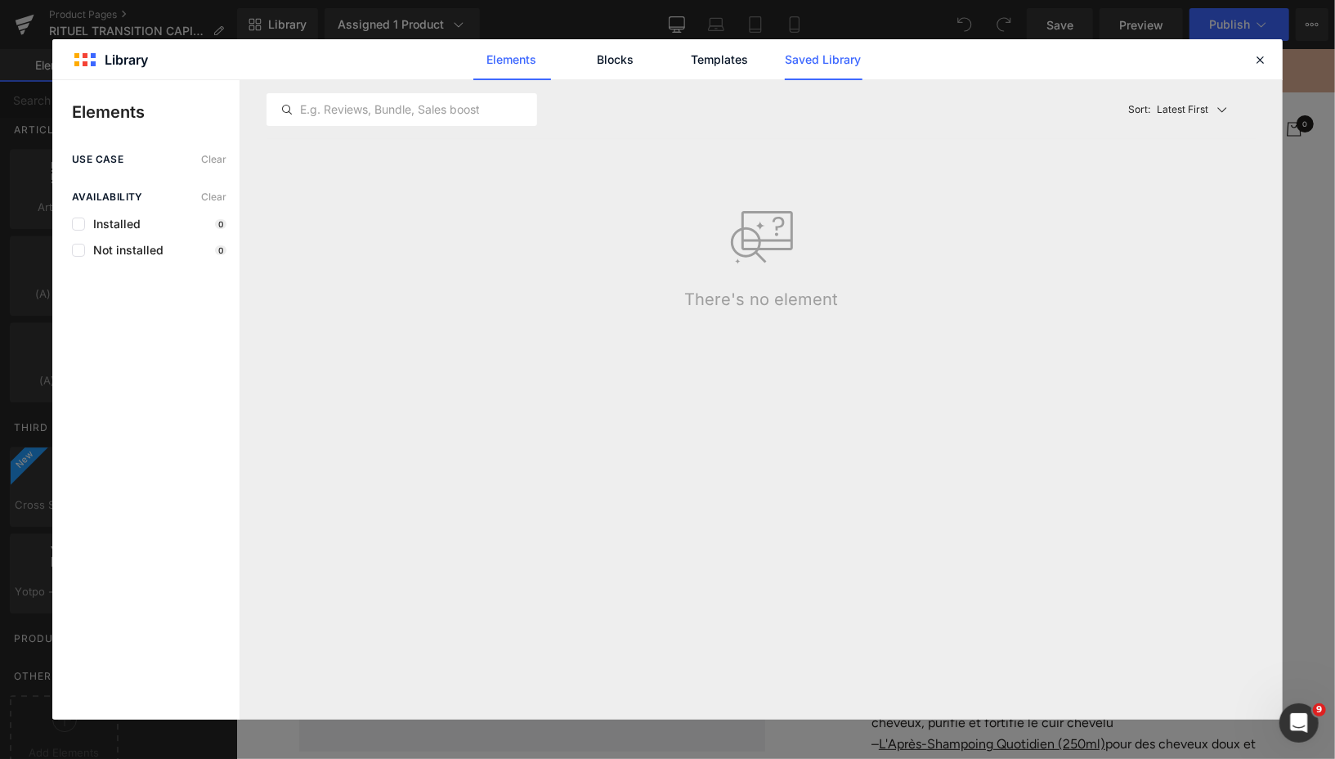
click at [817, 61] on link "Saved Library" at bounding box center [824, 59] width 78 height 41
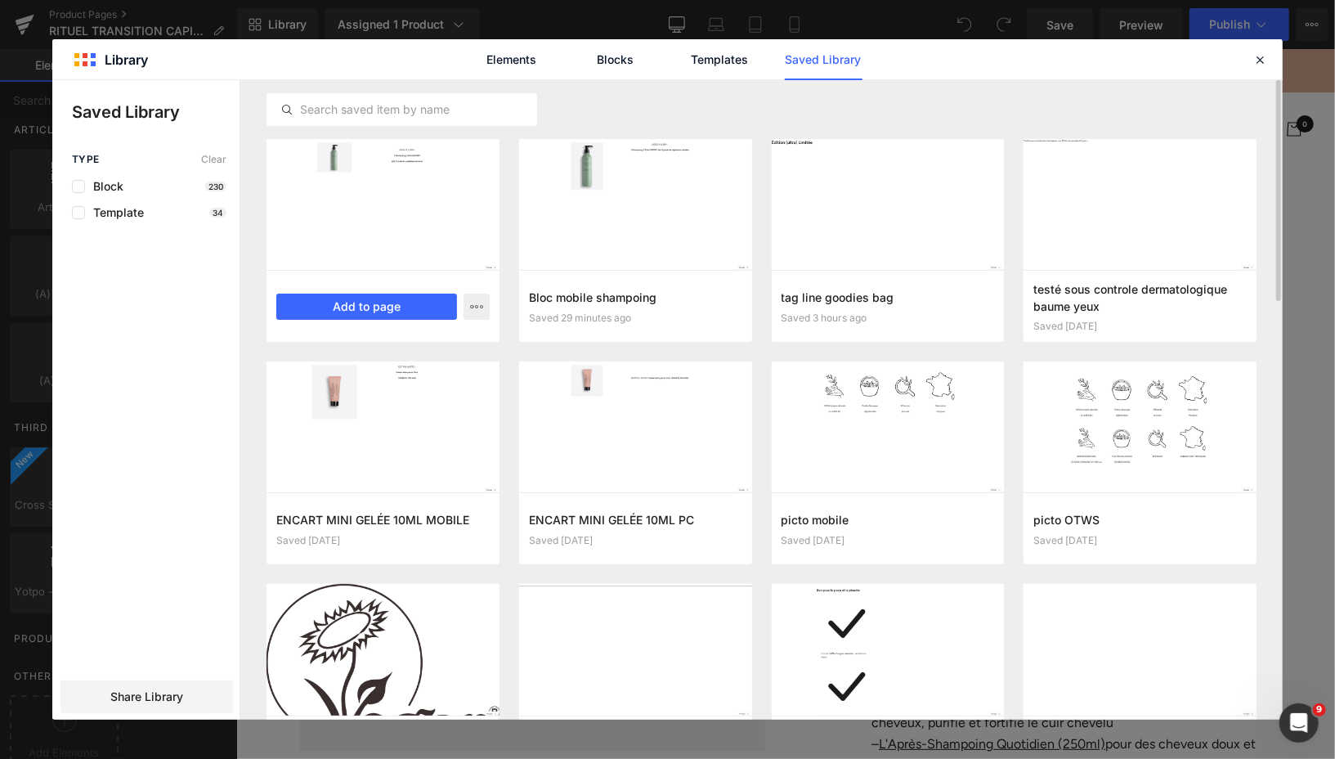
click at [410, 286] on div "bloc pc shampoing Saved 29 minutes ago Add to page" at bounding box center [383, 306] width 233 height 72
click at [413, 299] on button "Add to page" at bounding box center [366, 306] width 181 height 26
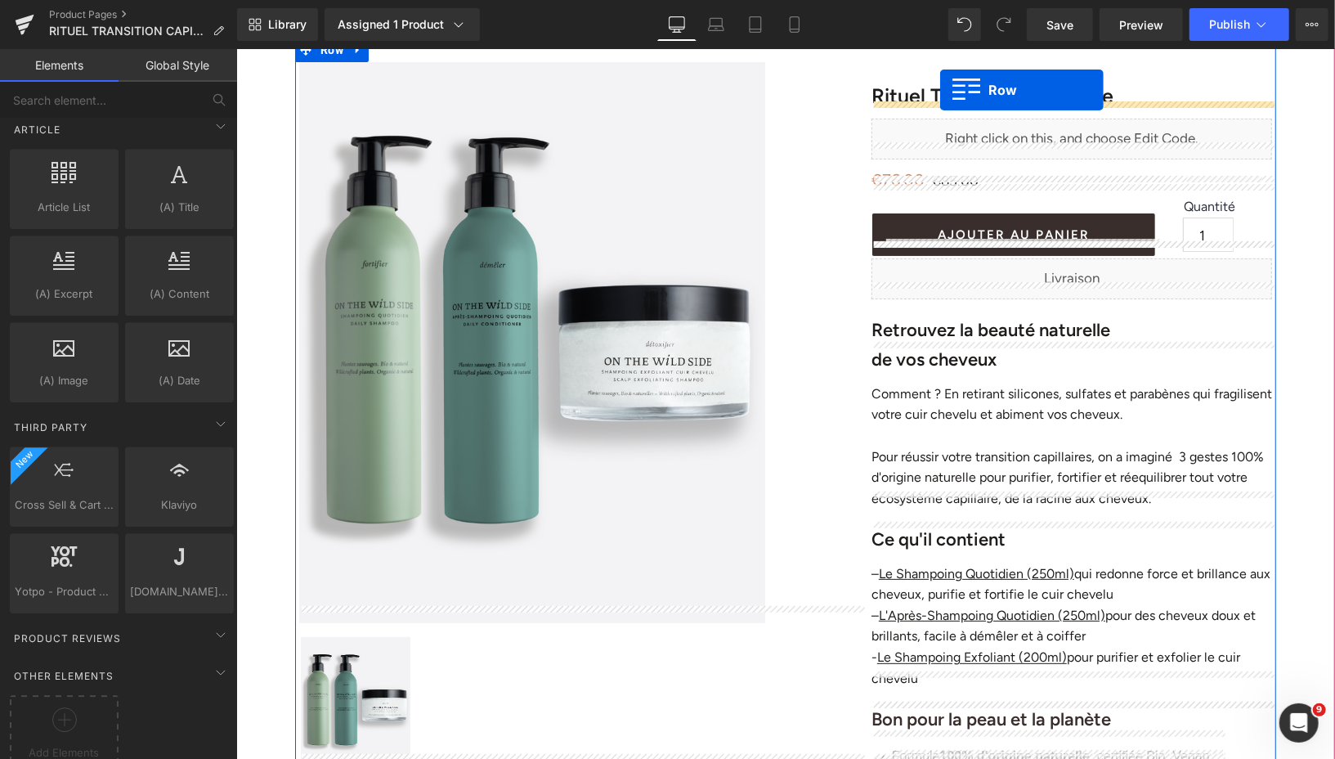
scroll to position [79, 0]
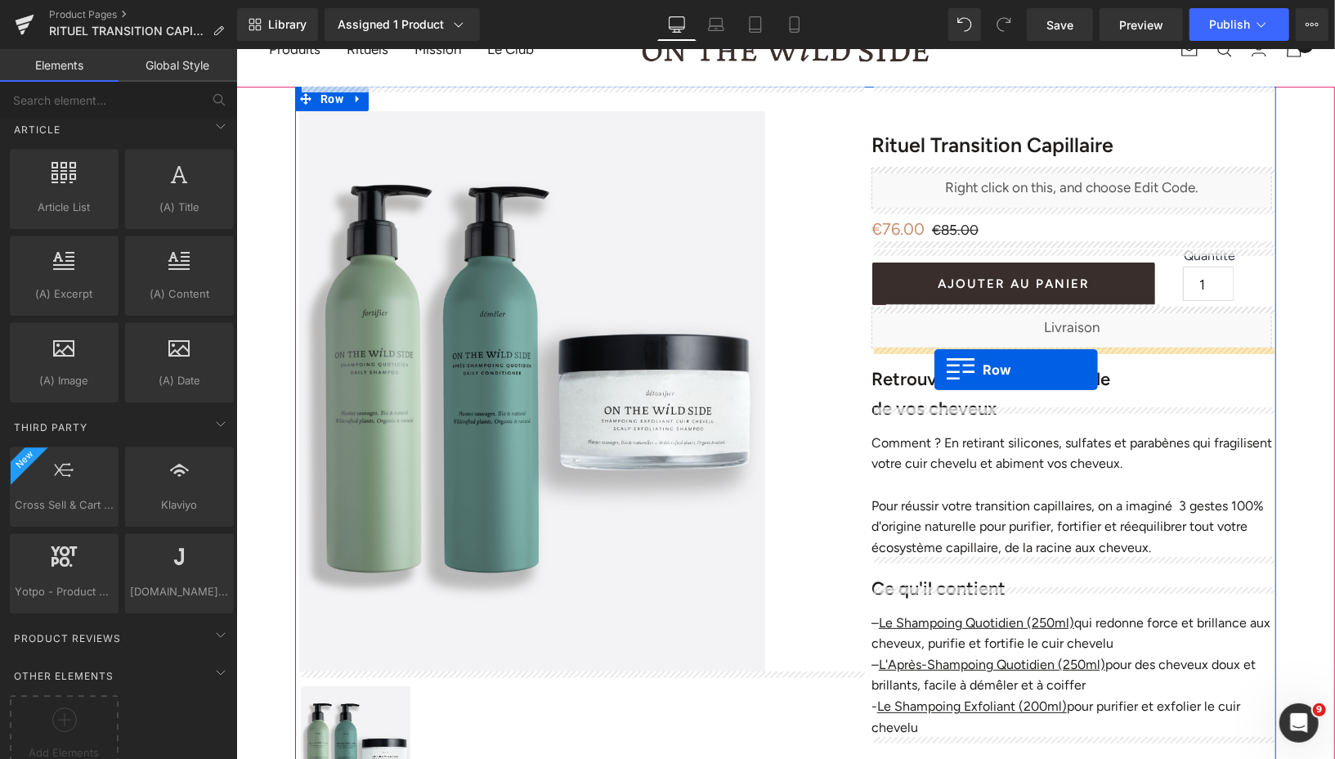
drag, startPoint x: 308, startPoint y: 141, endPoint x: 934, endPoint y: 365, distance: 664.3
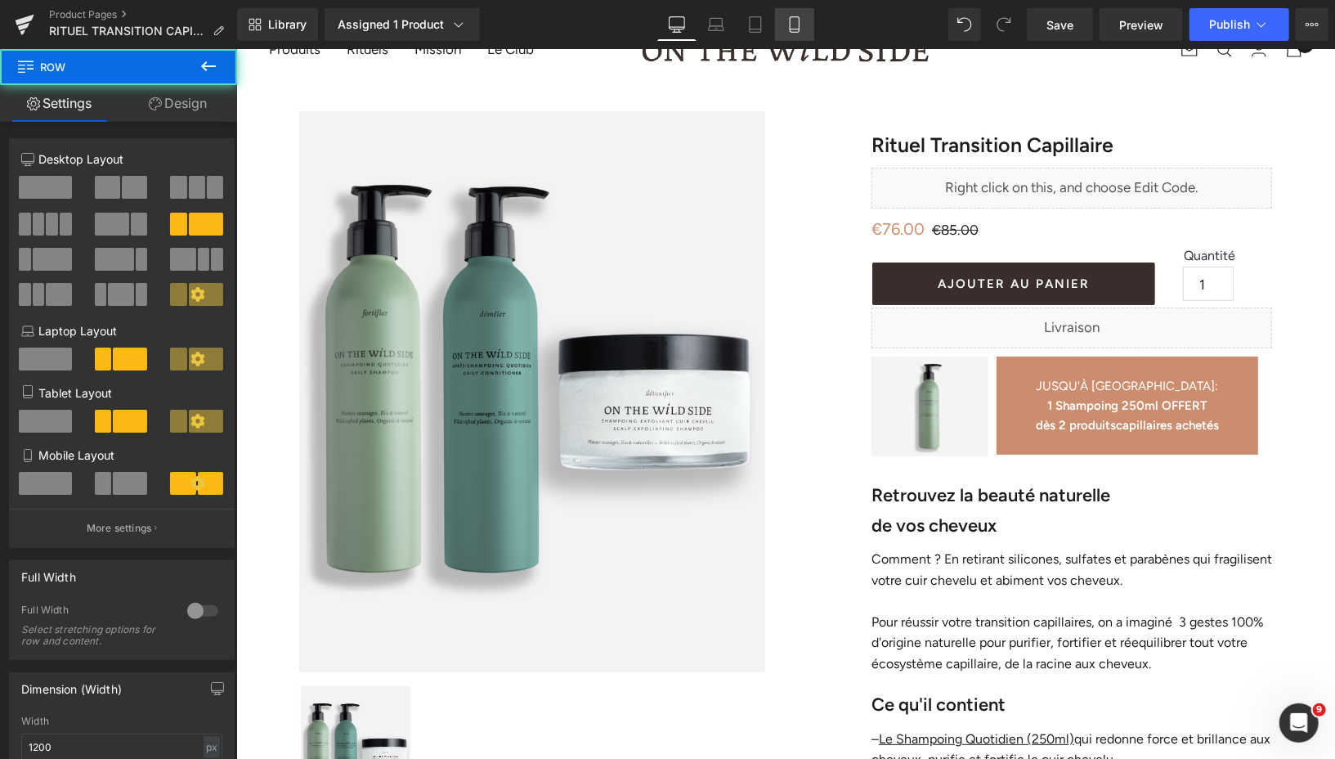
click at [783, 24] on link "Mobile" at bounding box center [794, 24] width 39 height 33
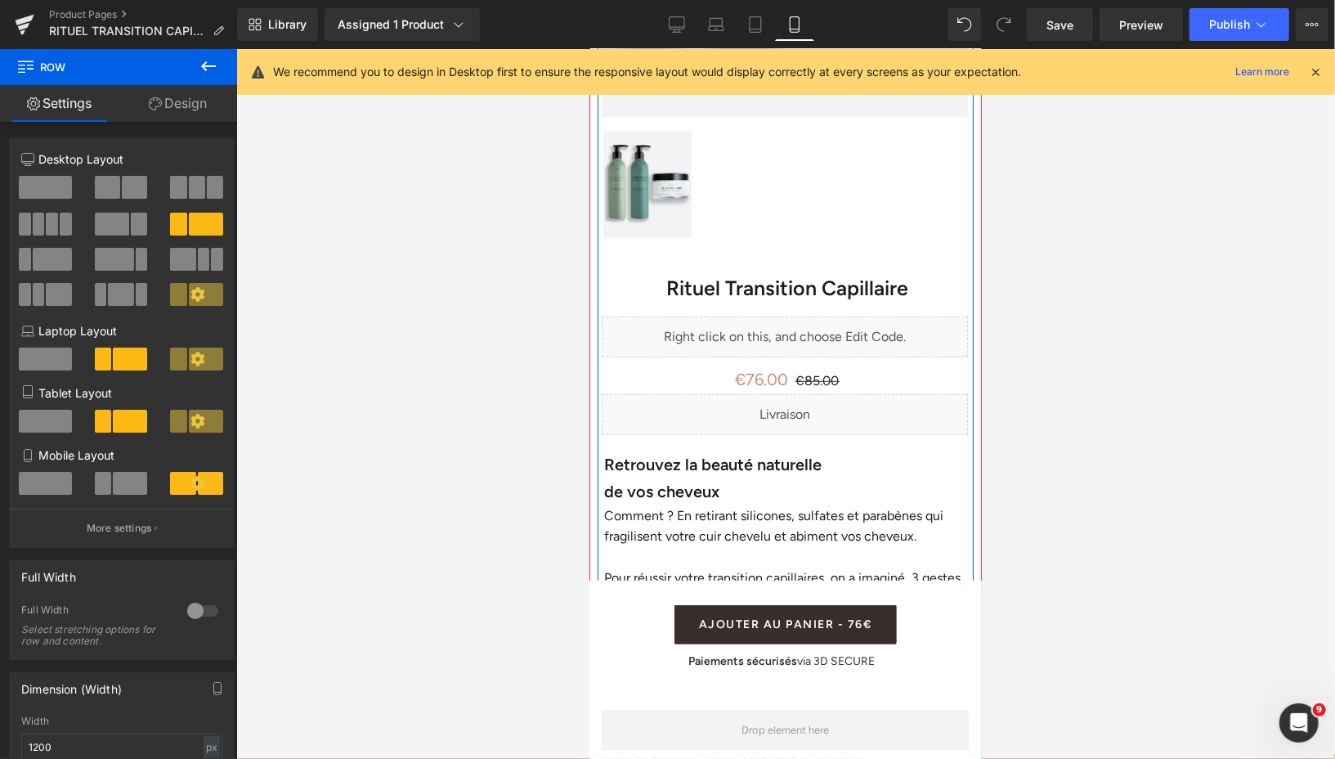
scroll to position [567, 0]
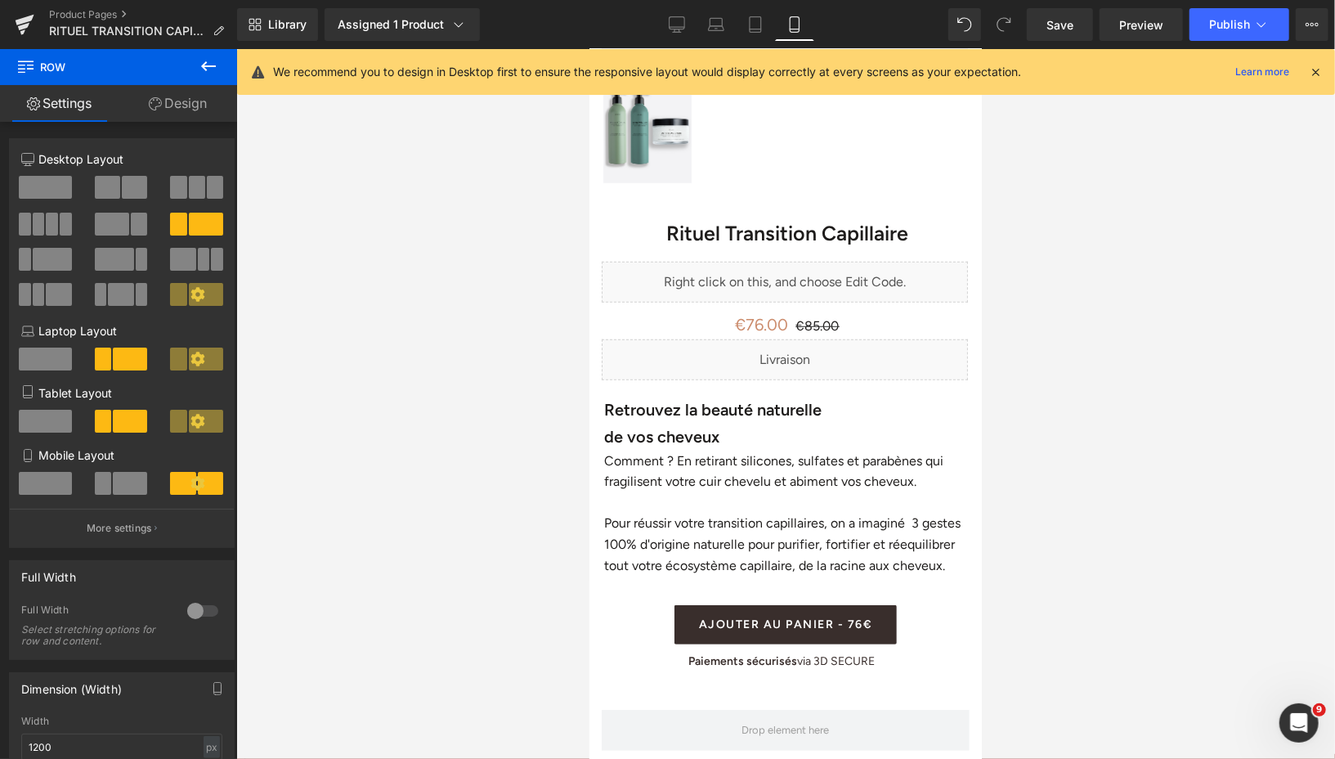
click at [204, 66] on icon at bounding box center [208, 66] width 15 height 10
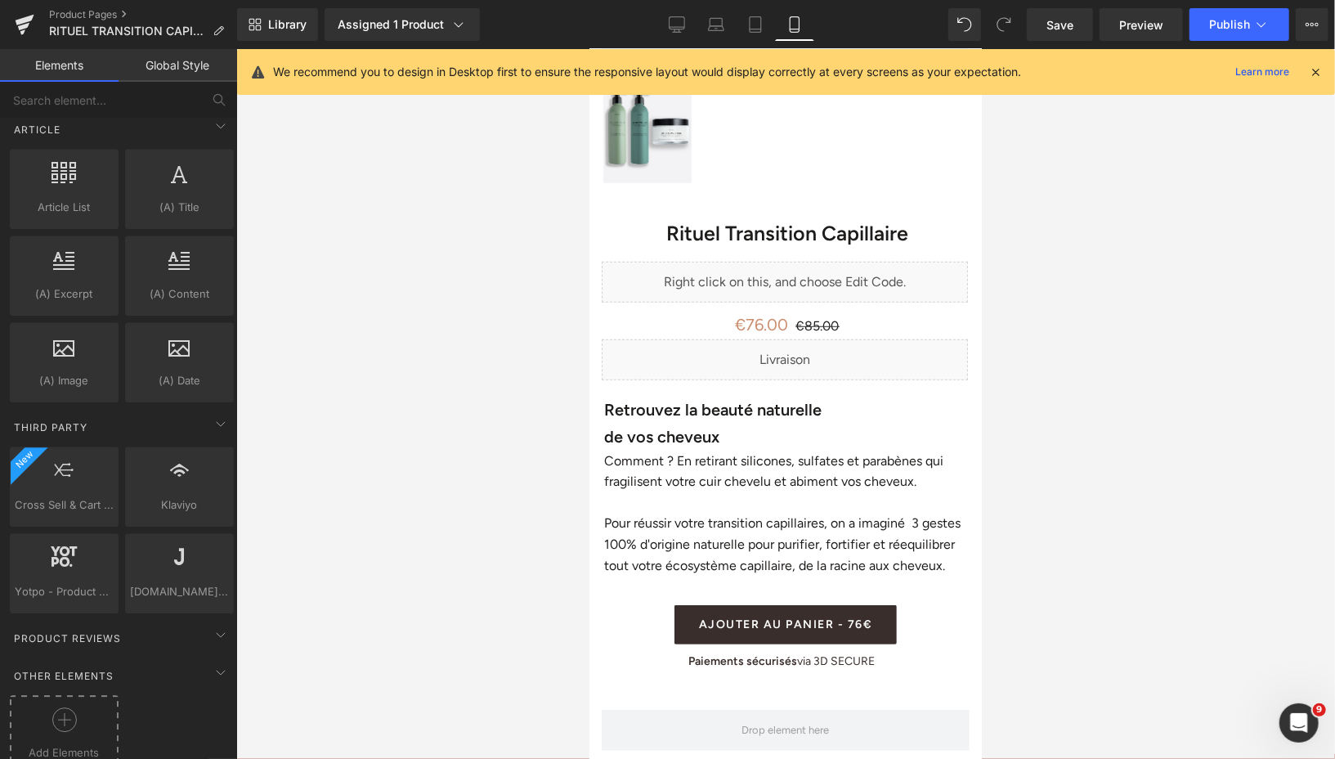
click at [64, 710] on div at bounding box center [64, 725] width 101 height 37
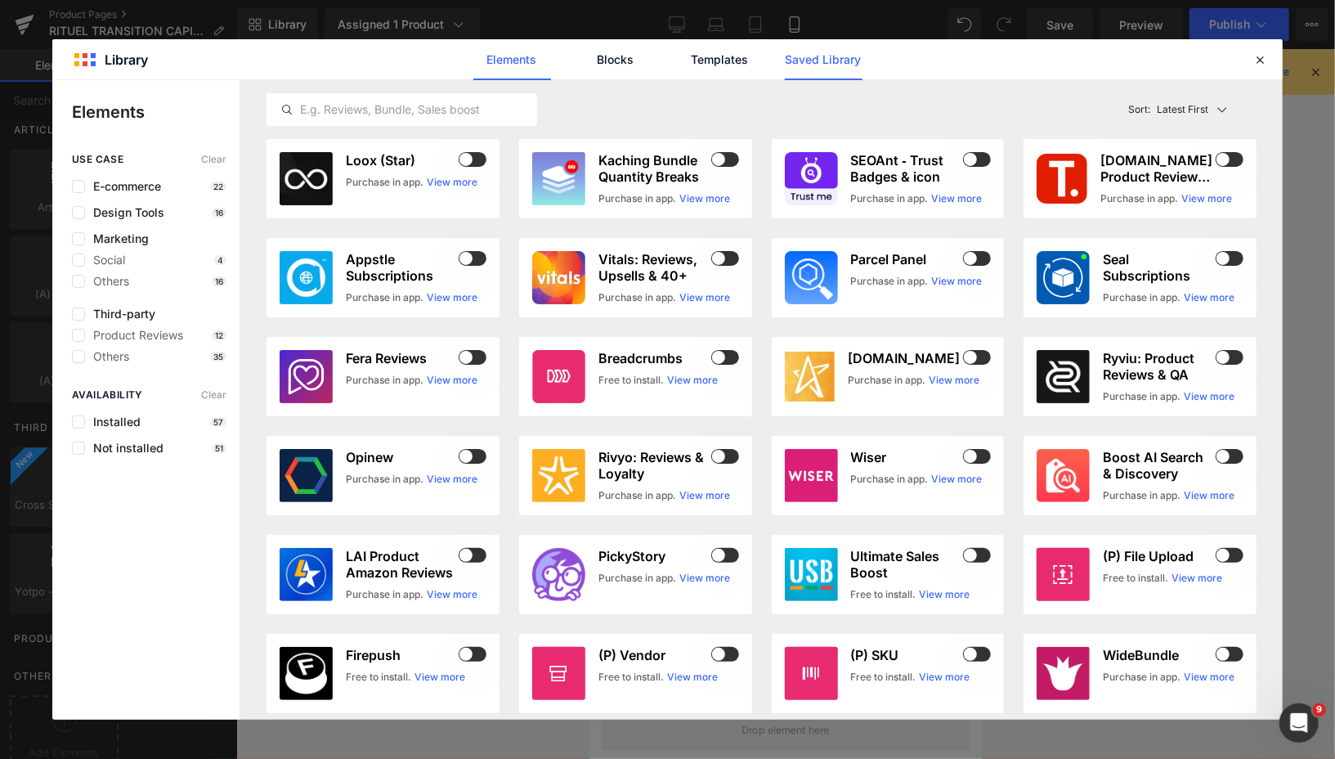
click at [831, 56] on link "Saved Library" at bounding box center [824, 59] width 78 height 41
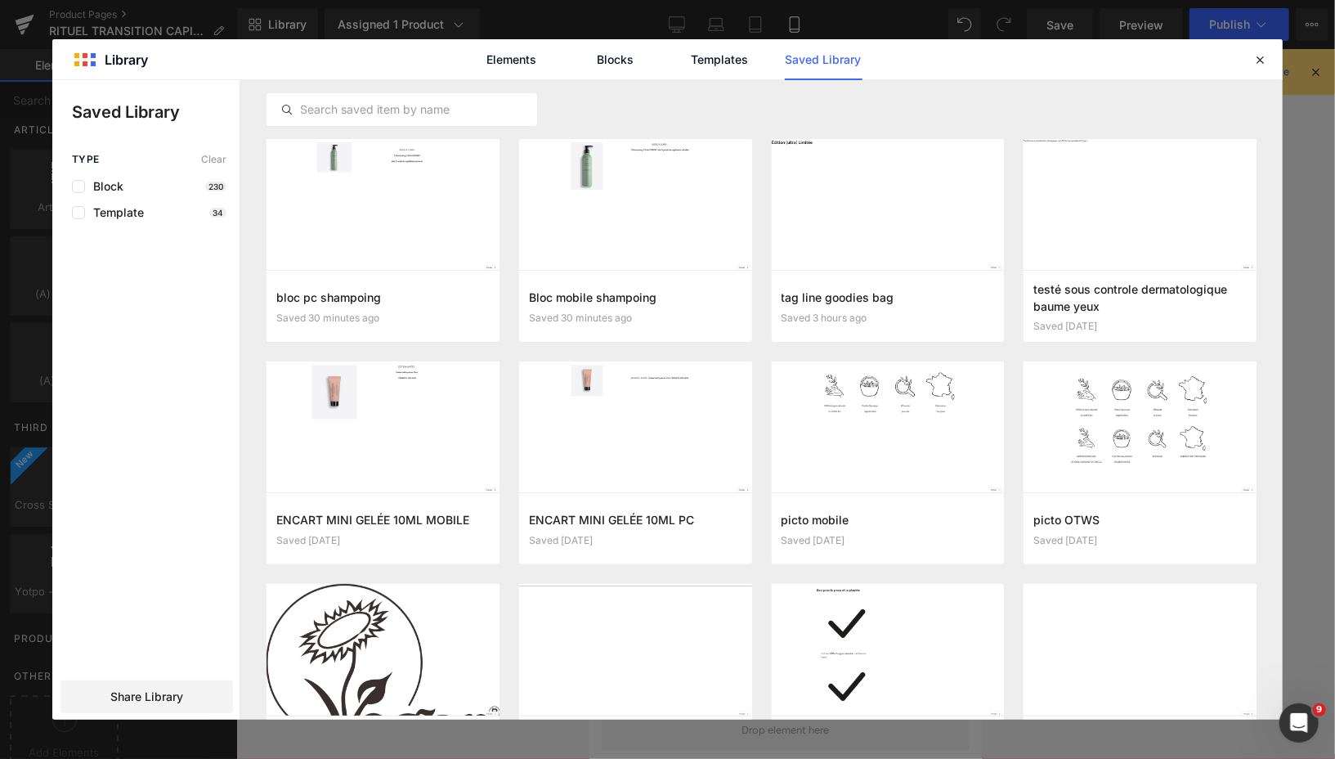
click at [0, 0] on button "Add to page" at bounding box center [0, 0] width 0 height 0
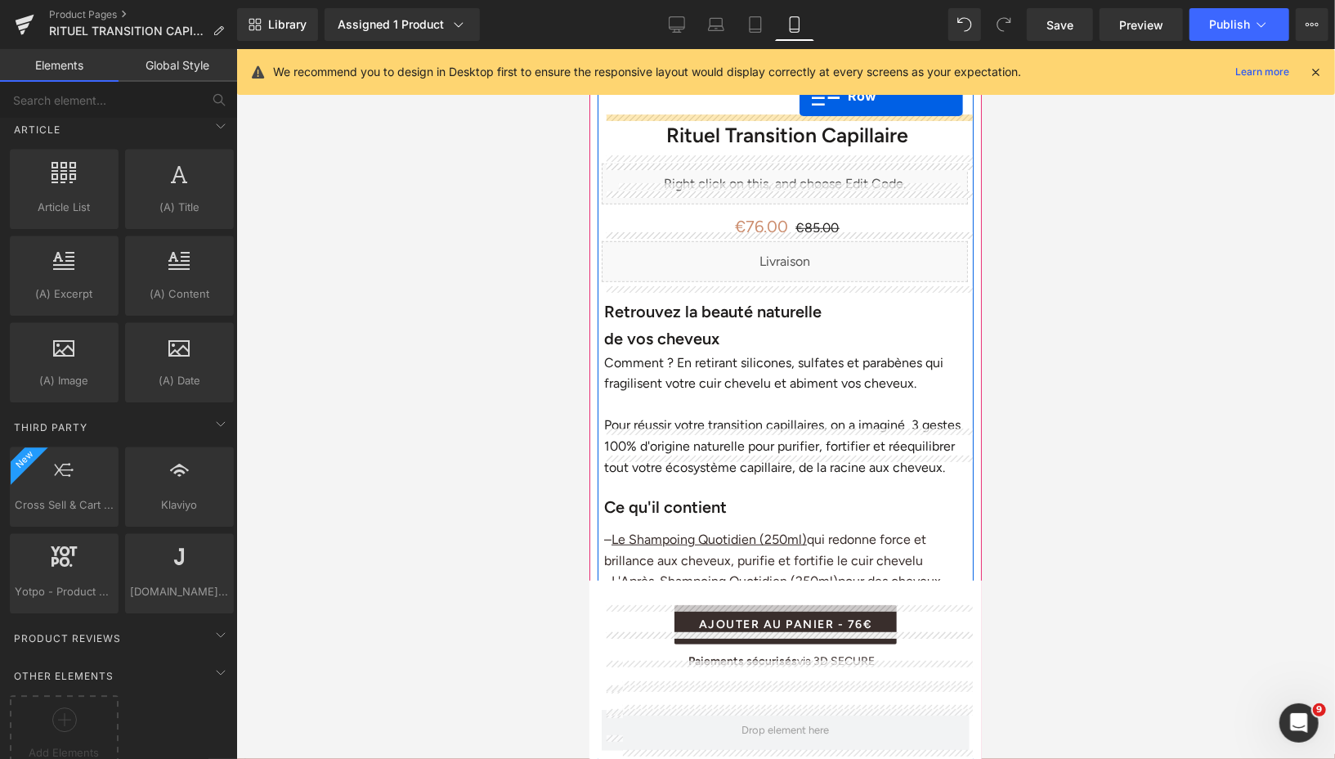
scroll to position [616, 0]
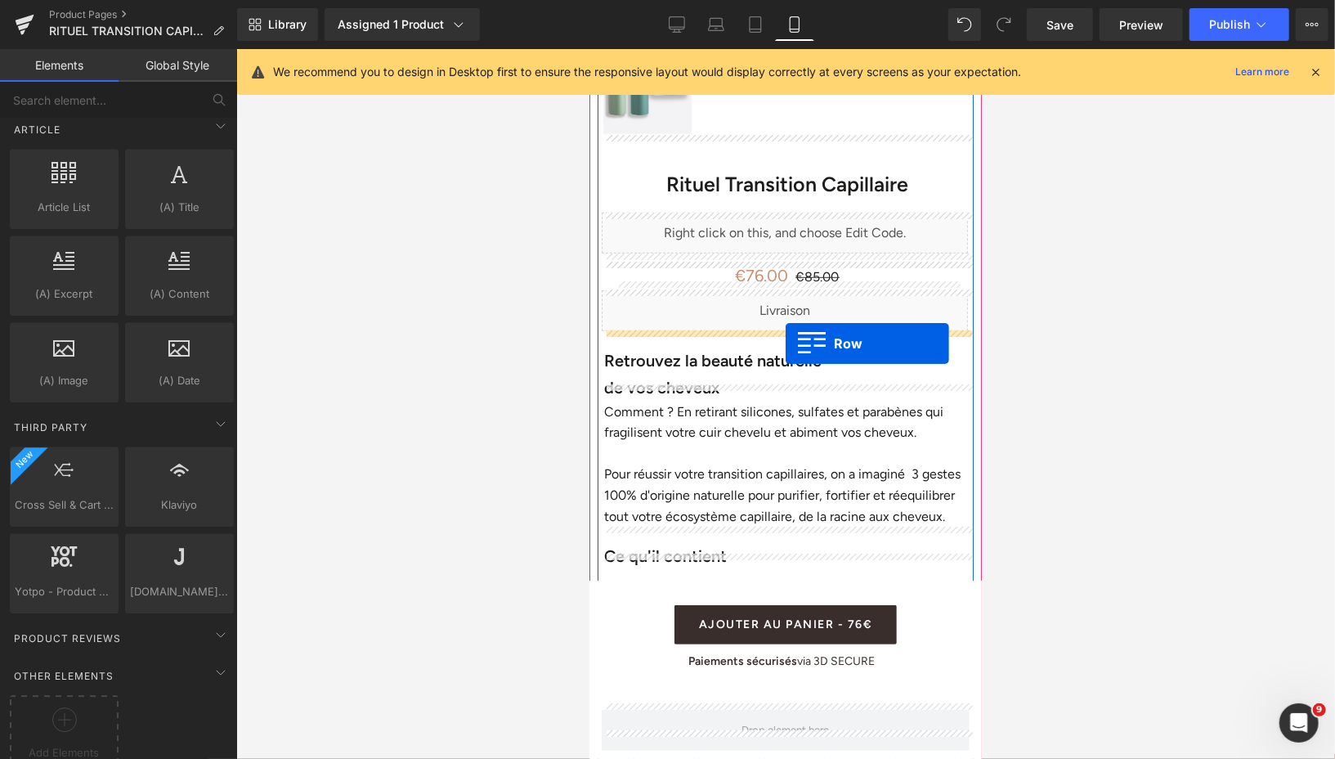
drag, startPoint x: 602, startPoint y: 145, endPoint x: 783, endPoint y: 340, distance: 266.7
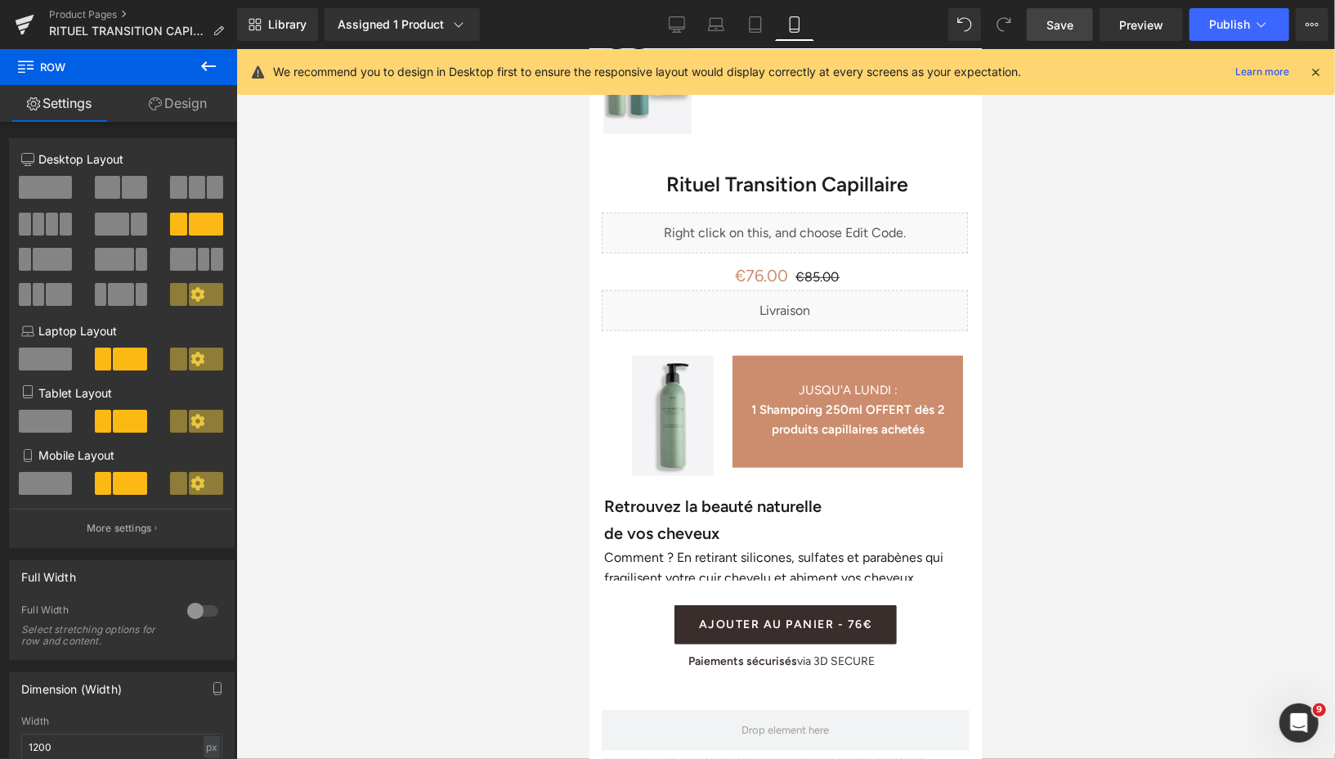
click at [1055, 25] on span "Save" at bounding box center [1059, 24] width 27 height 17
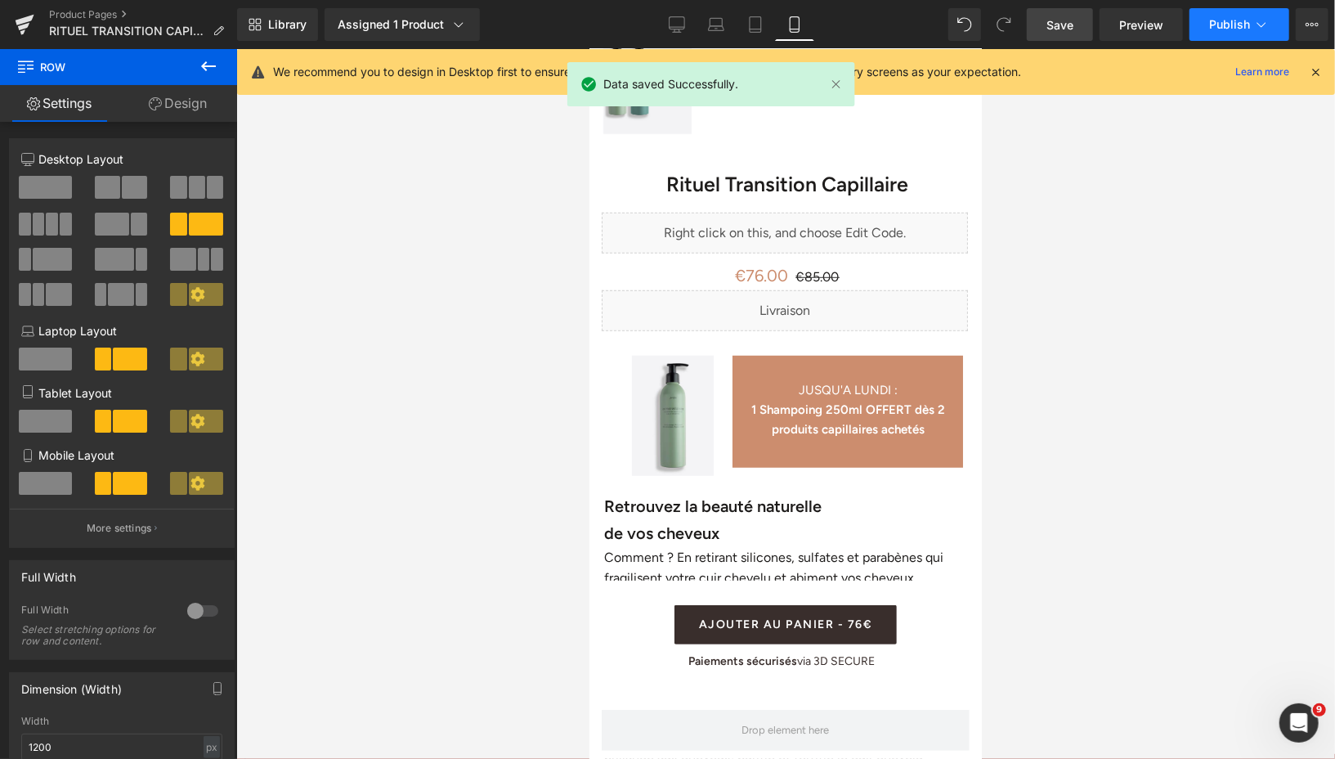
click at [1221, 24] on span "Publish" at bounding box center [1229, 24] width 41 height 13
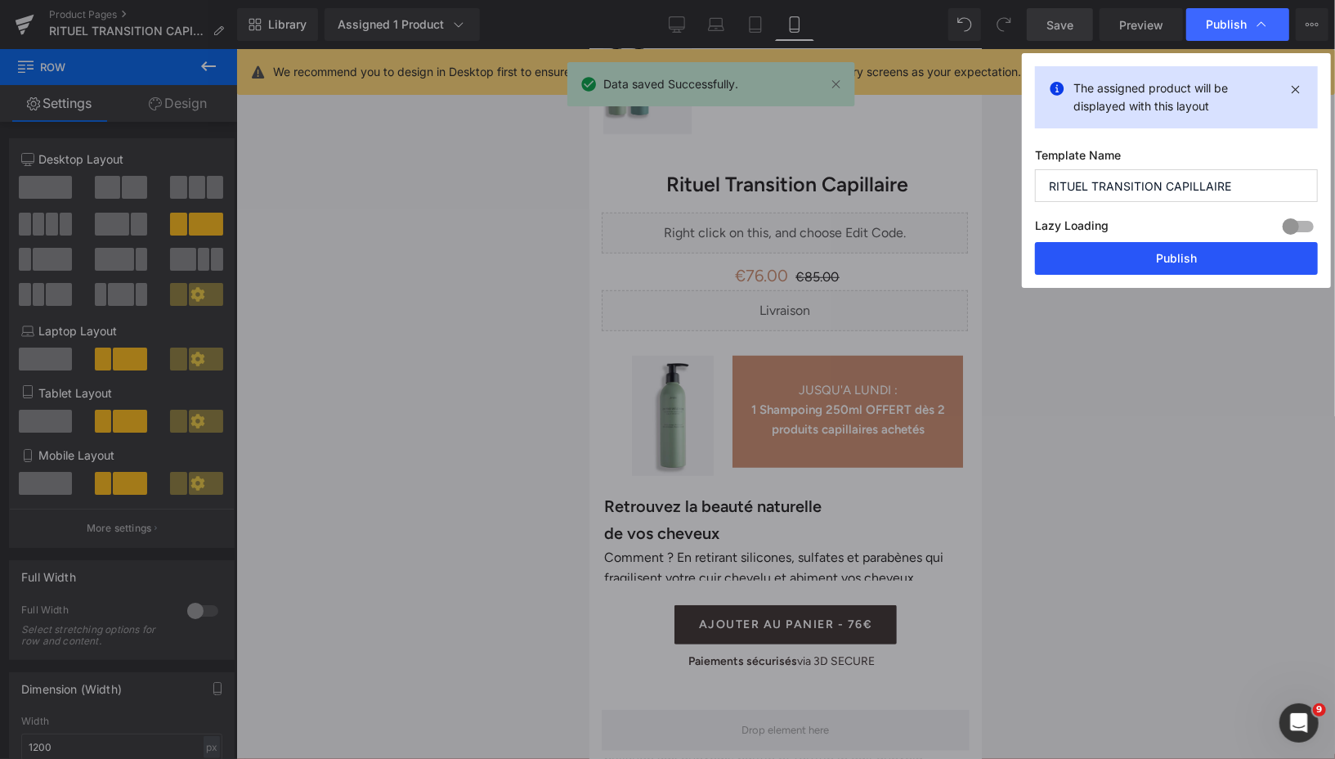
click at [1136, 257] on button "Publish" at bounding box center [1176, 258] width 283 height 33
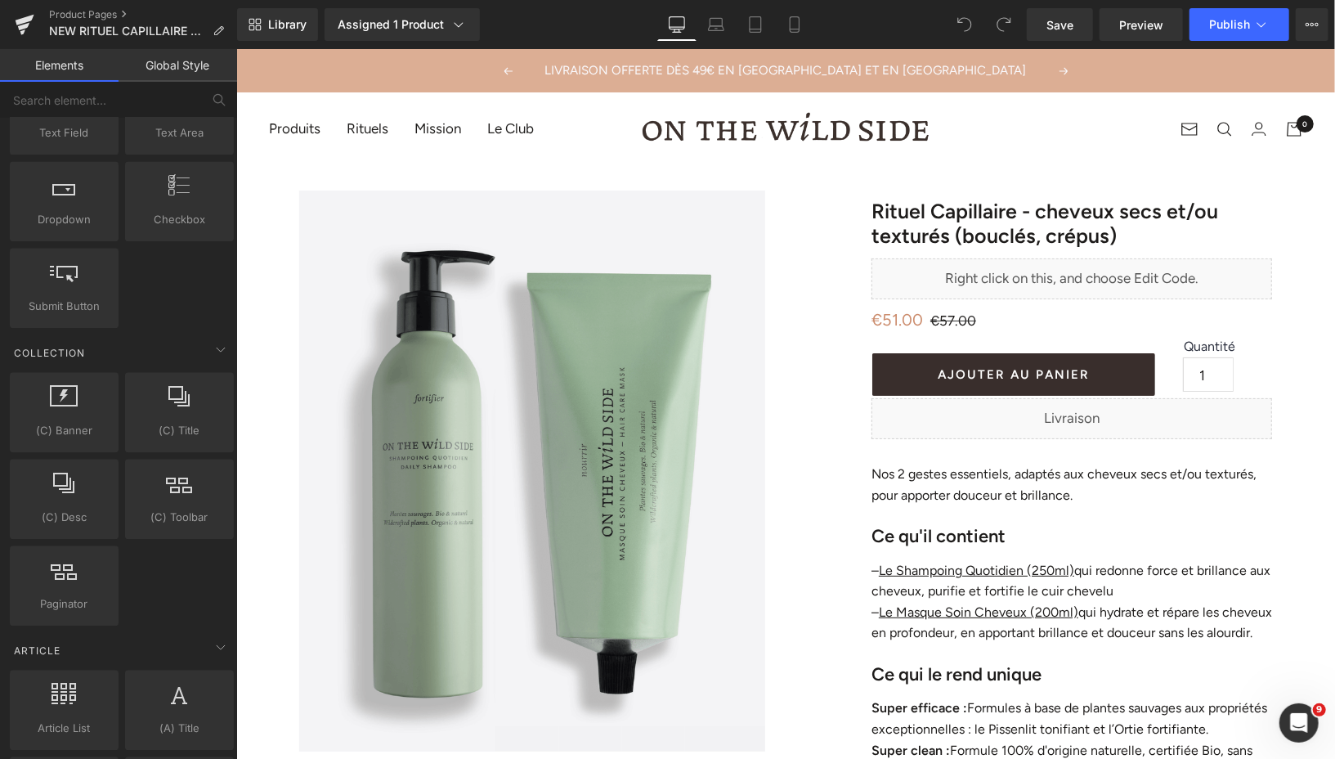
scroll to position [2937, 0]
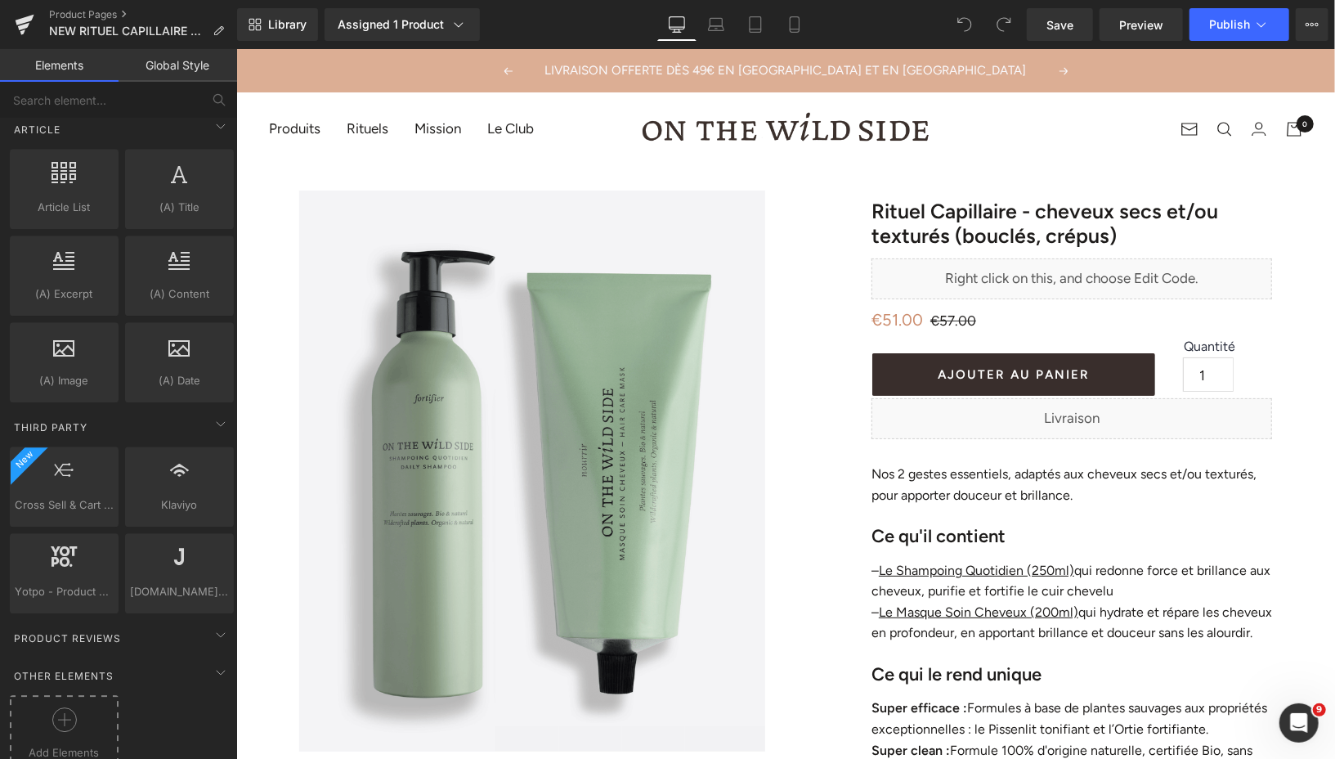
click at [57, 707] on icon at bounding box center [64, 719] width 25 height 25
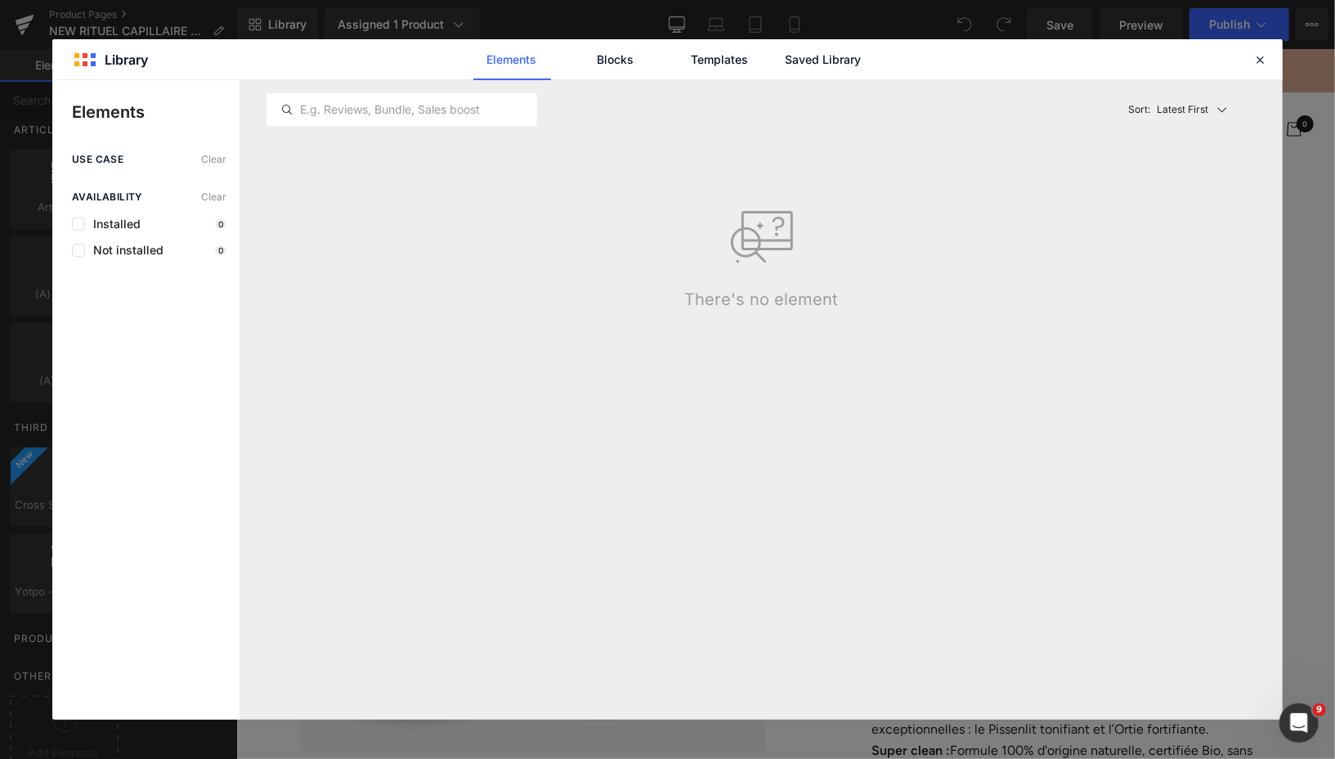
click at [798, 80] on div "Latest First Most View Latest First Sort: Latest First" at bounding box center [762, 109] width 990 height 59
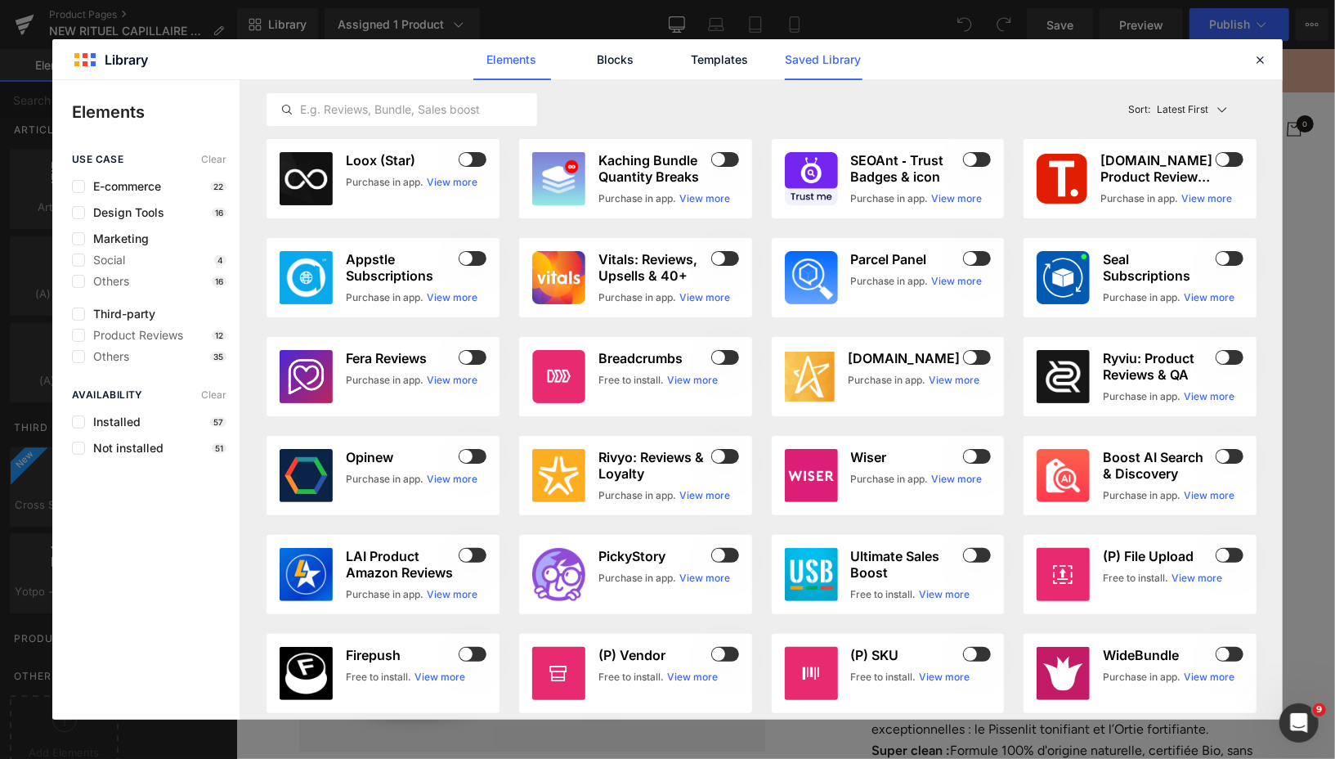
click at [798, 70] on link "Saved Library" at bounding box center [824, 59] width 78 height 41
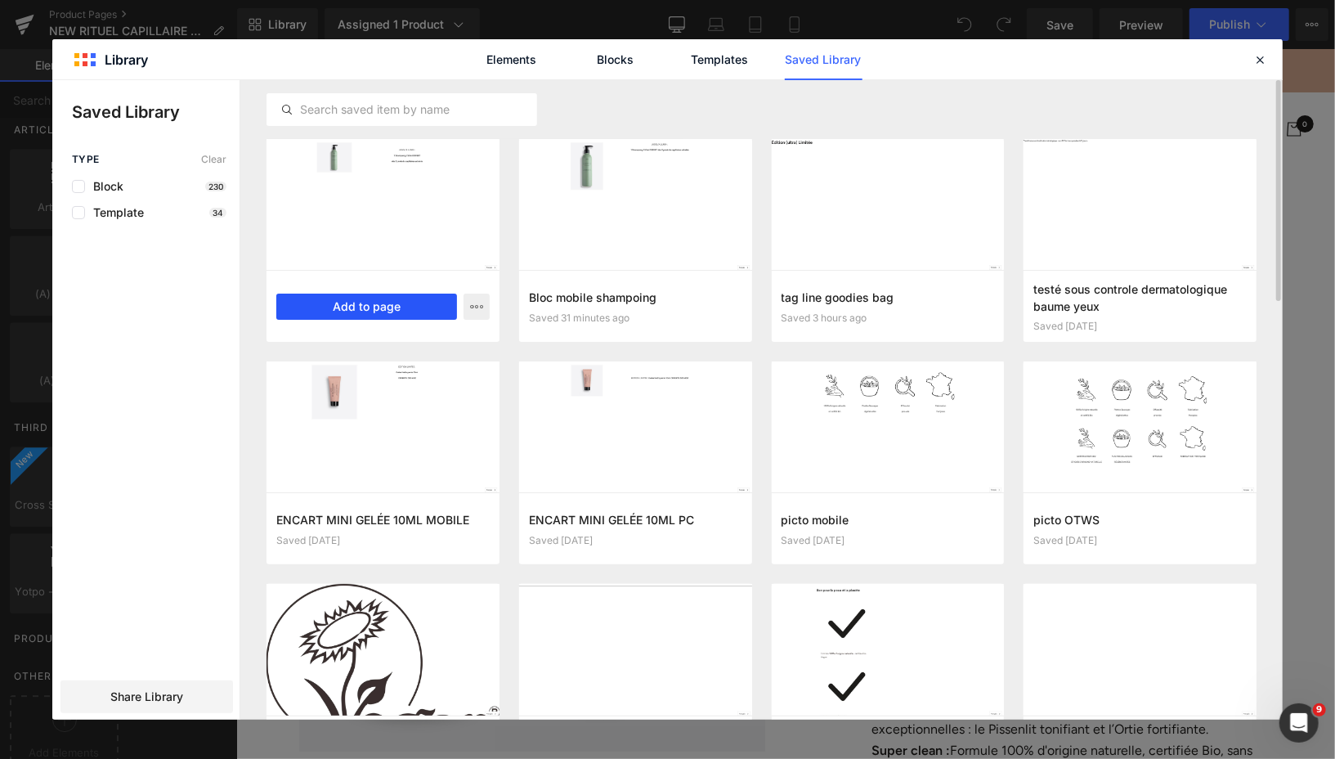
drag, startPoint x: 397, startPoint y: 304, endPoint x: 161, endPoint y: 255, distance: 241.3
click at [397, 304] on button "Add to page" at bounding box center [366, 306] width 181 height 26
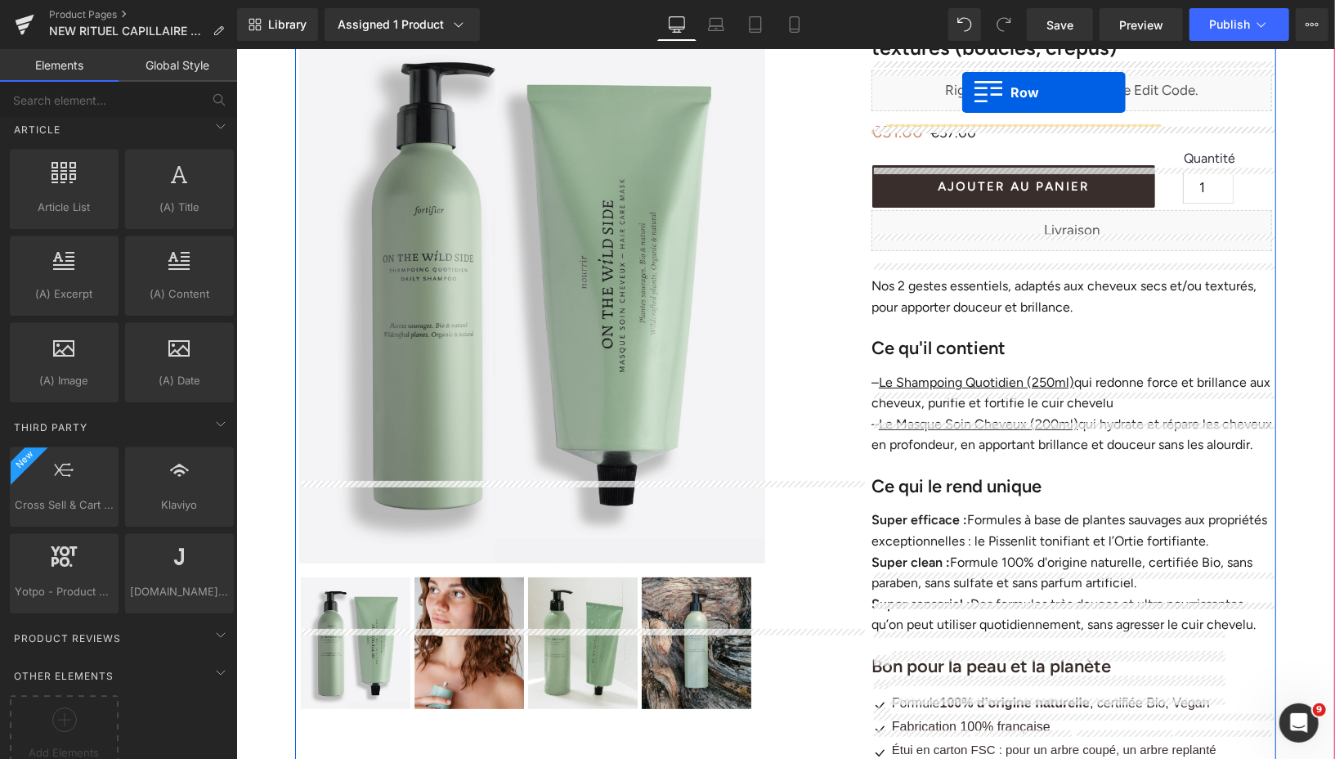
scroll to position [90, 0]
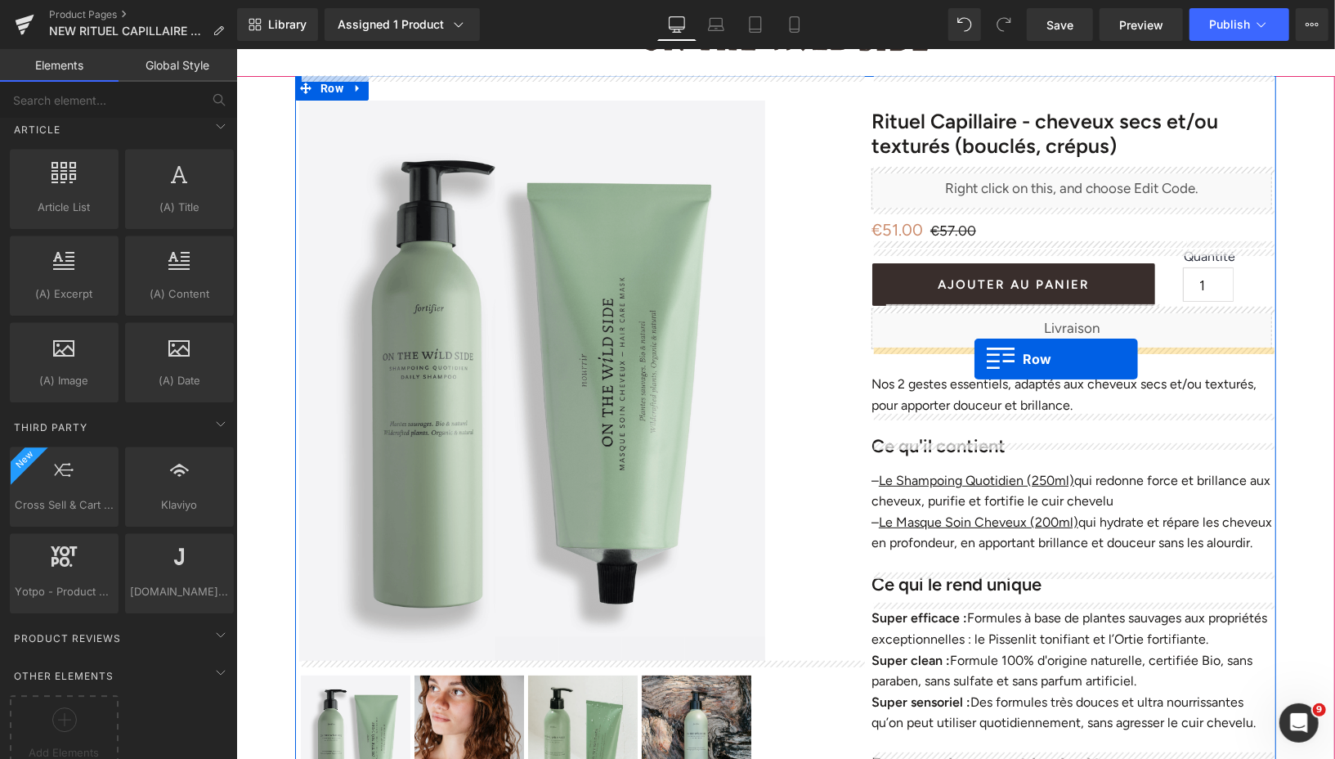
drag, startPoint x: 305, startPoint y: 146, endPoint x: 974, endPoint y: 358, distance: 701.7
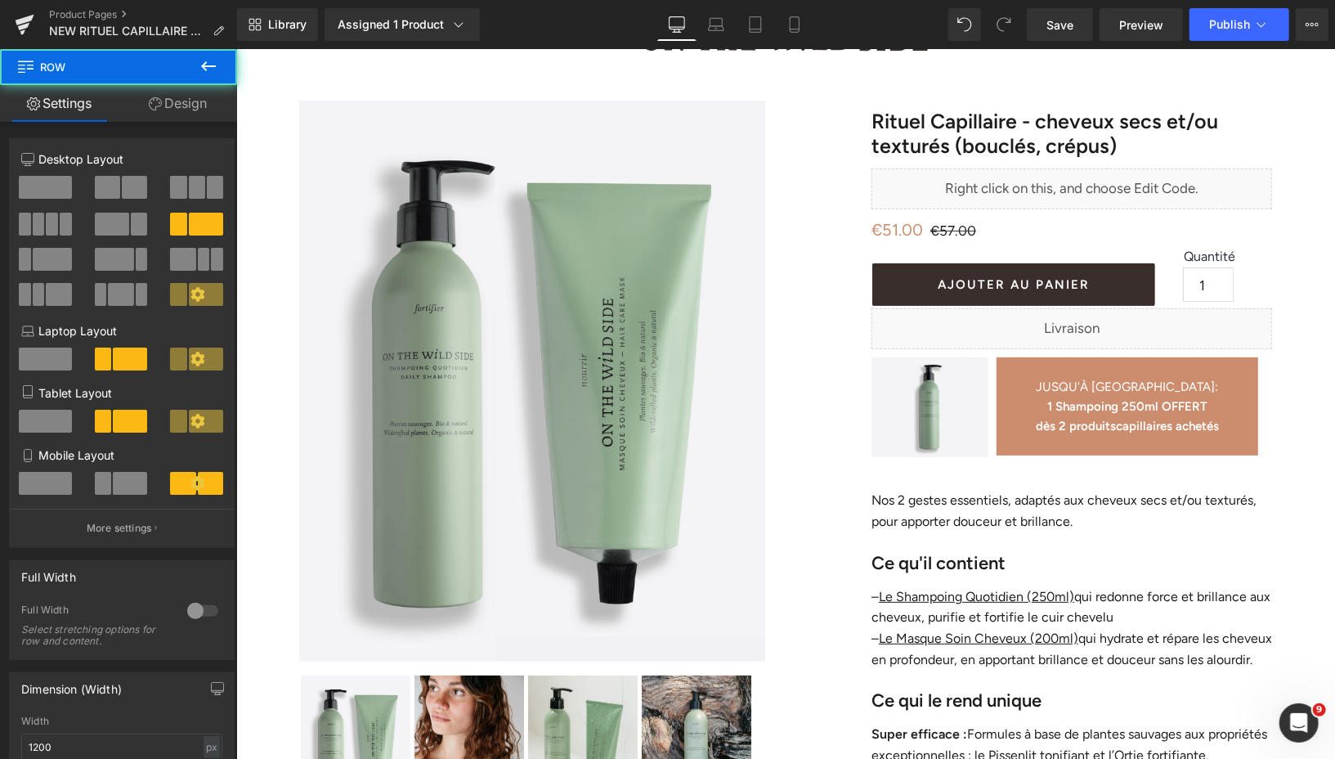
click at [791, 26] on icon at bounding box center [794, 24] width 16 height 16
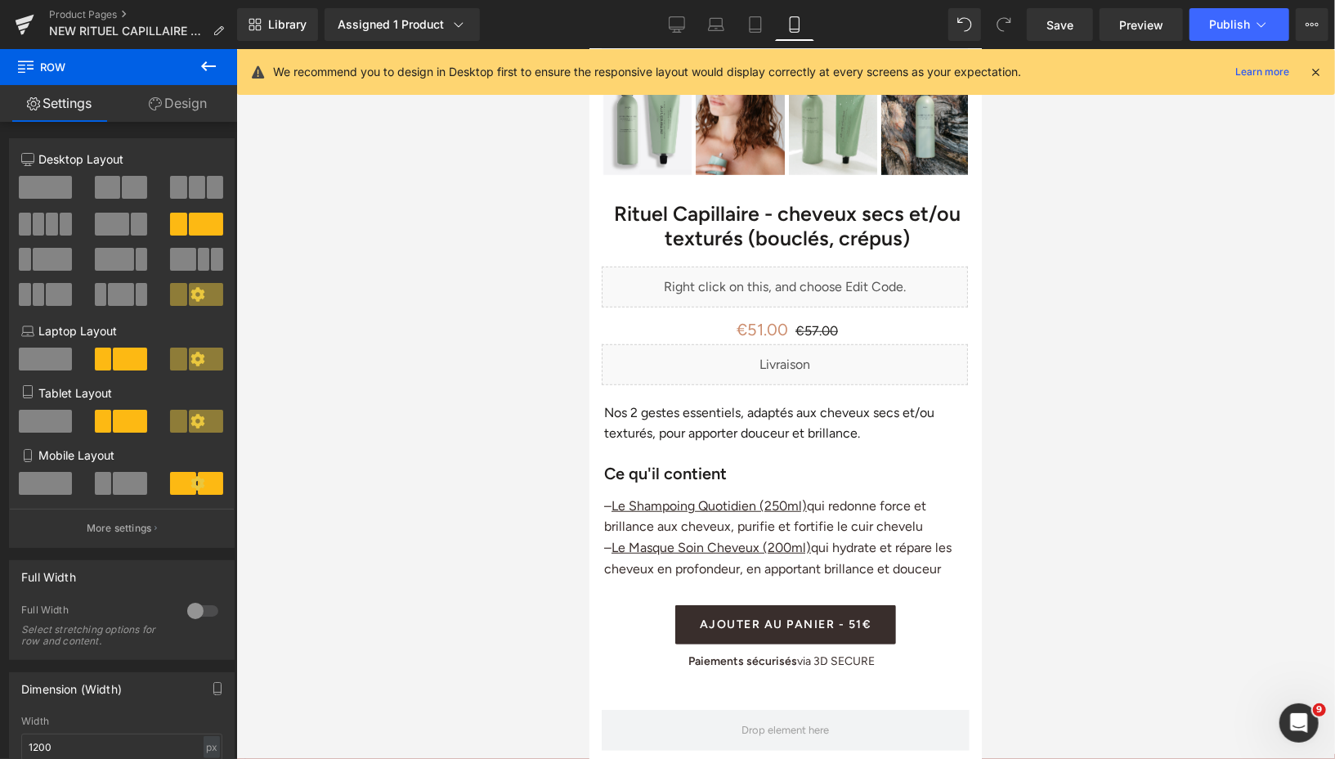
scroll to position [580, 0]
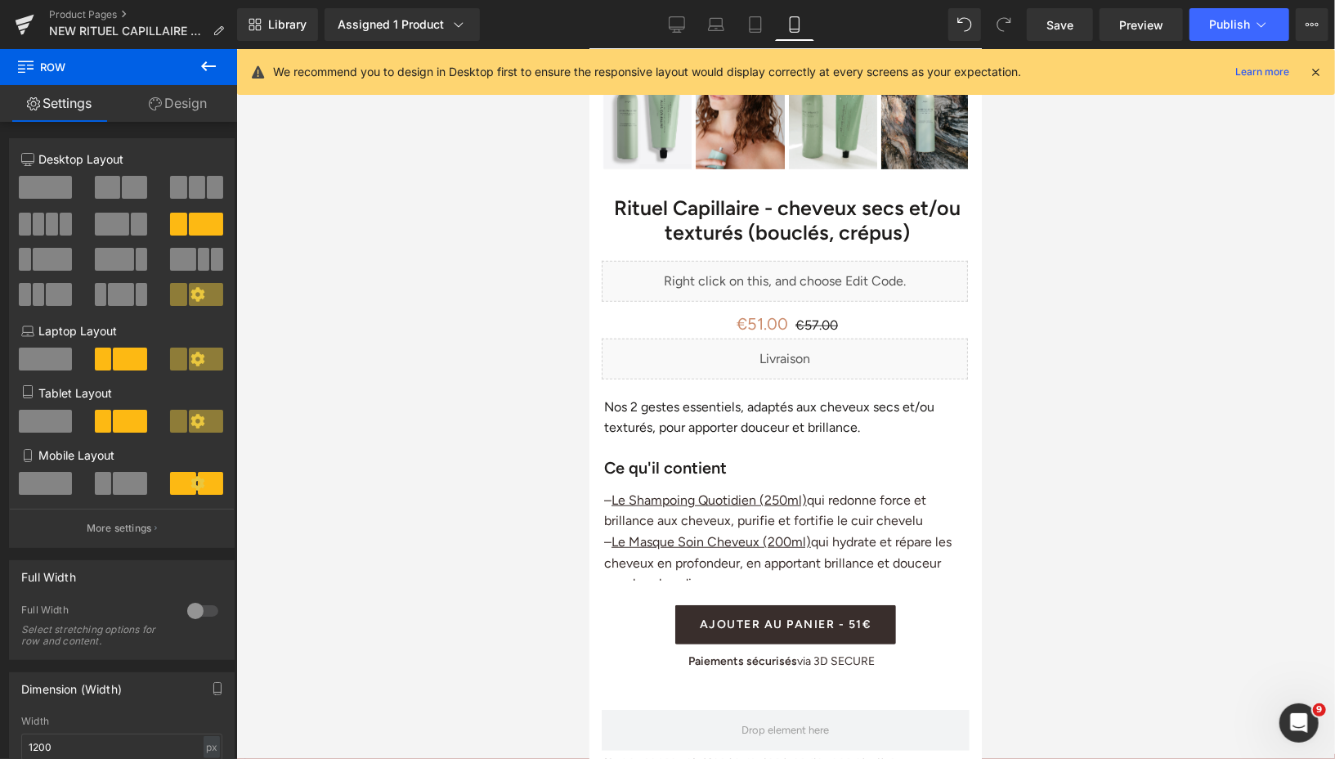
click at [208, 67] on icon at bounding box center [209, 66] width 20 height 20
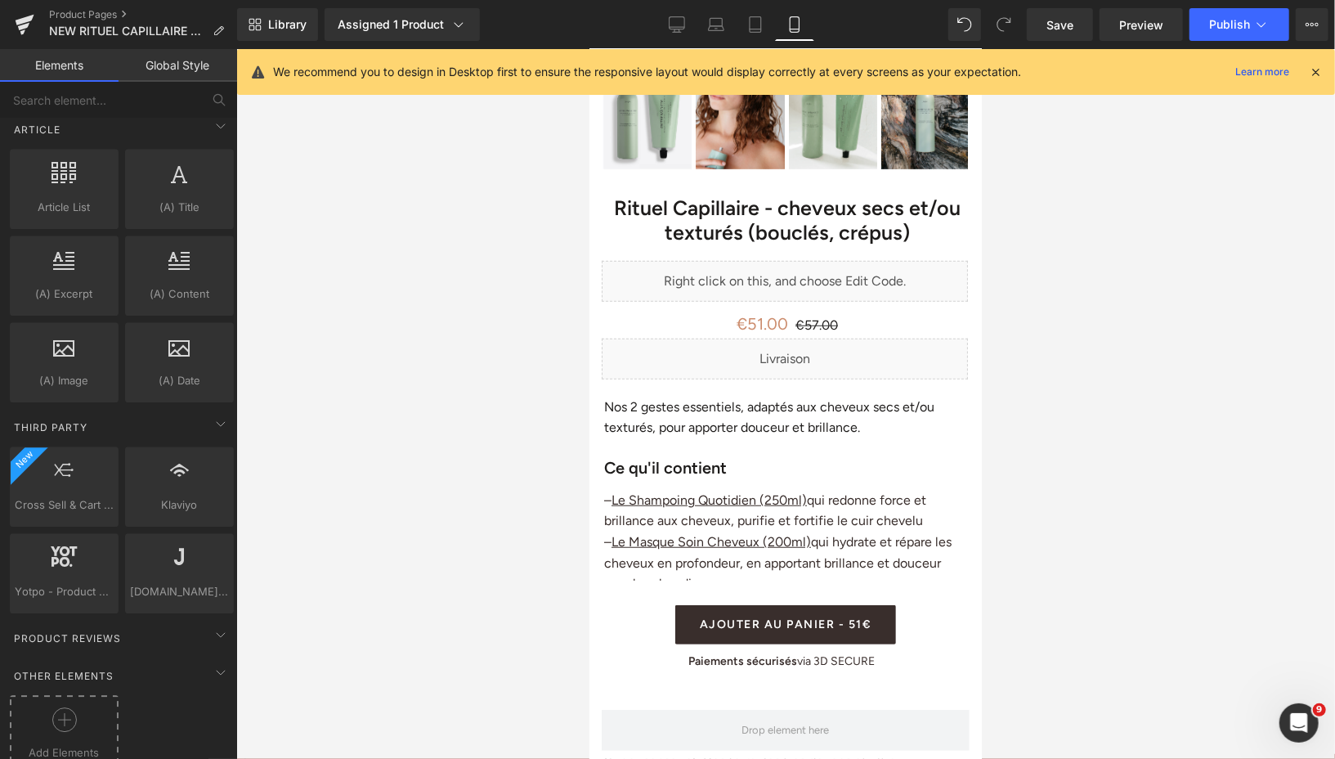
click at [70, 707] on icon at bounding box center [64, 719] width 25 height 25
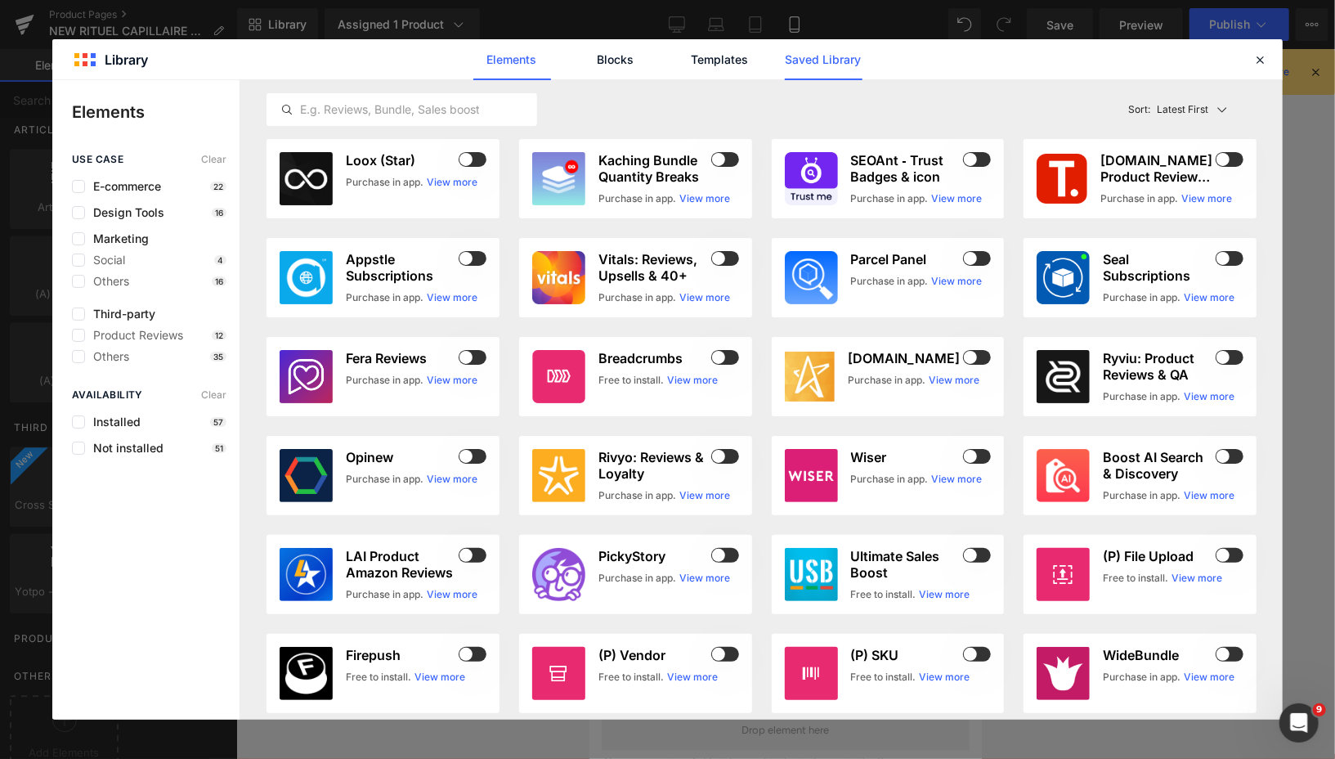
click at [845, 52] on link "Saved Library" at bounding box center [824, 59] width 78 height 41
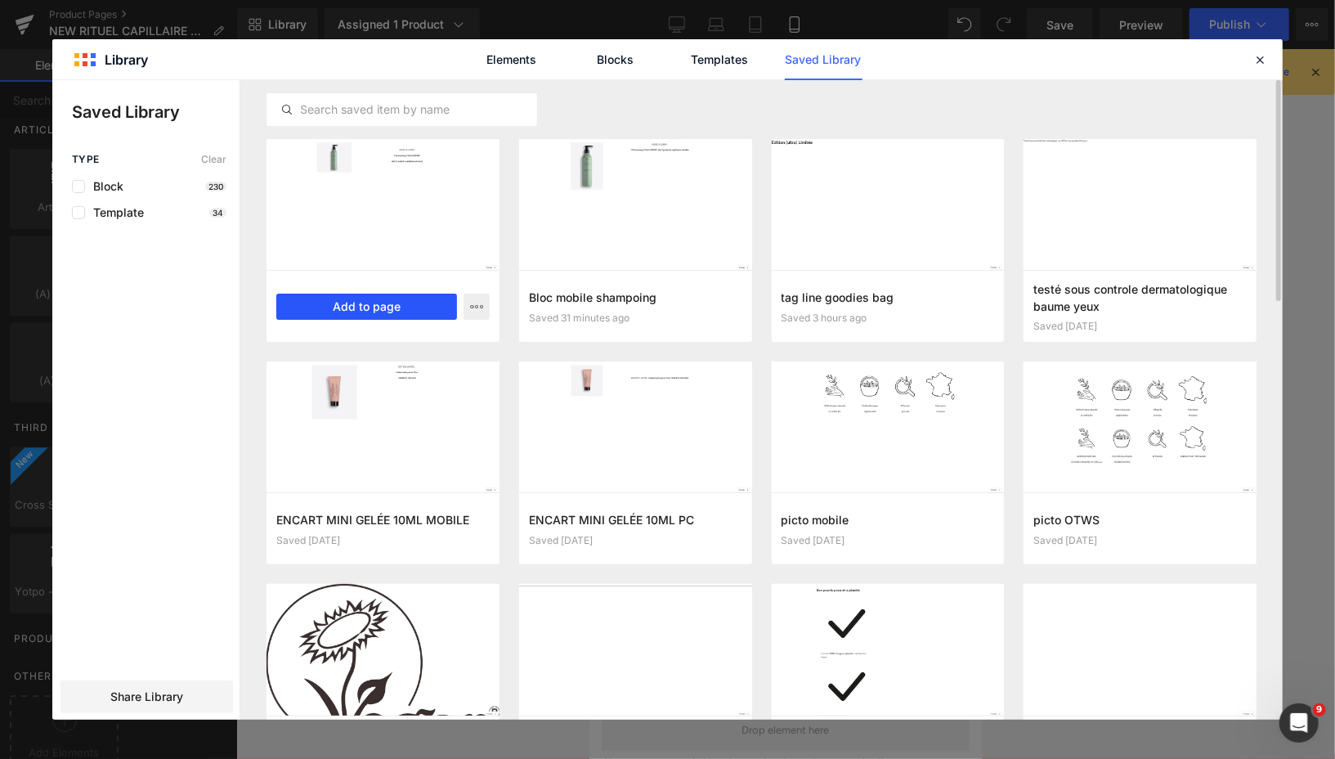
click at [438, 308] on button "Add to page" at bounding box center [366, 306] width 181 height 26
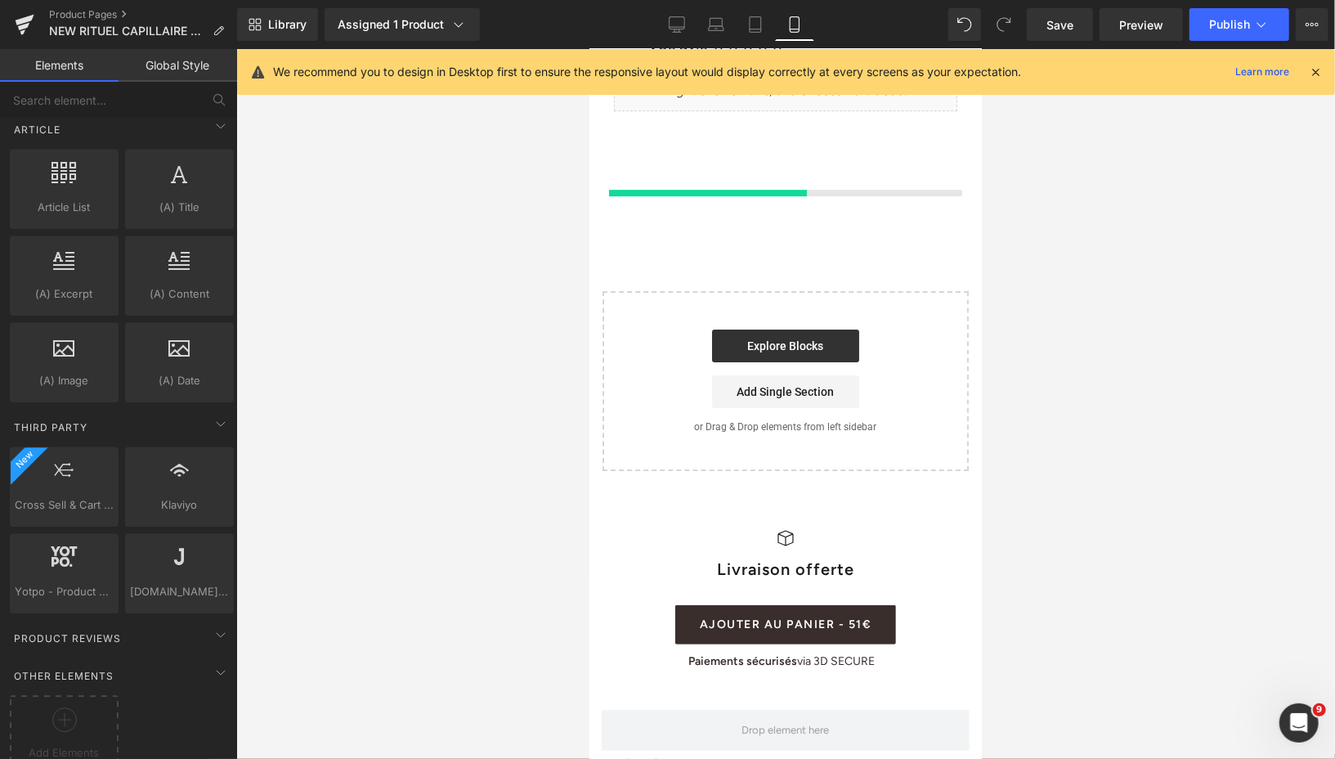
scroll to position [3313, 0]
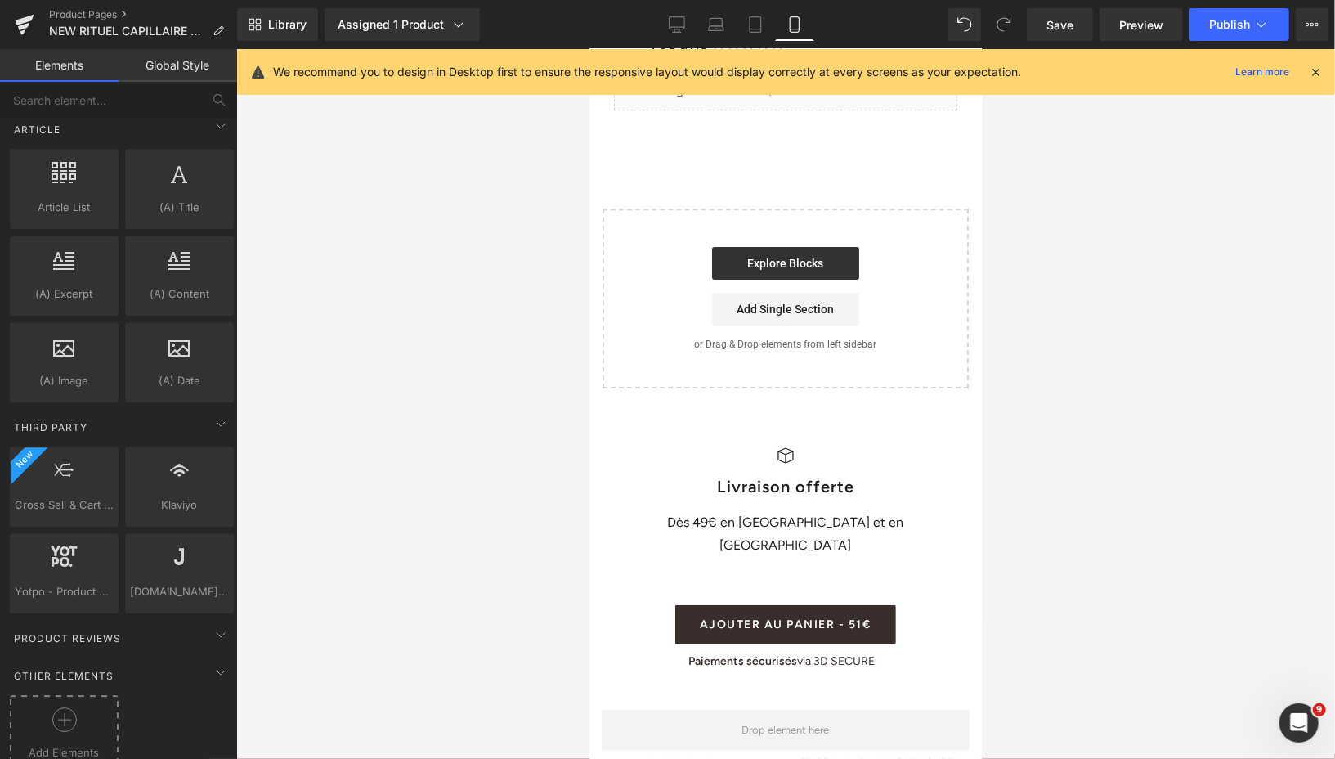
click at [72, 708] on circle at bounding box center [64, 720] width 24 height 24
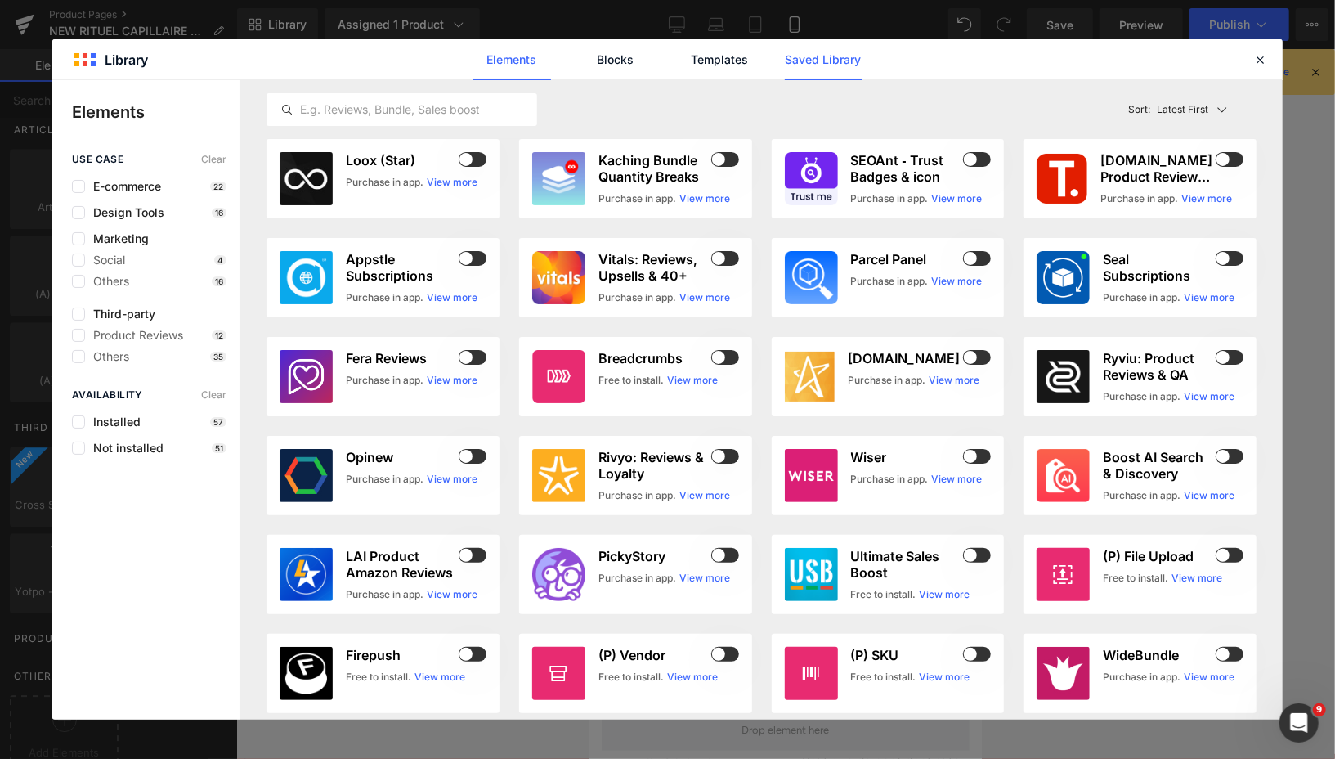
click at [811, 55] on link "Saved Library" at bounding box center [824, 59] width 78 height 41
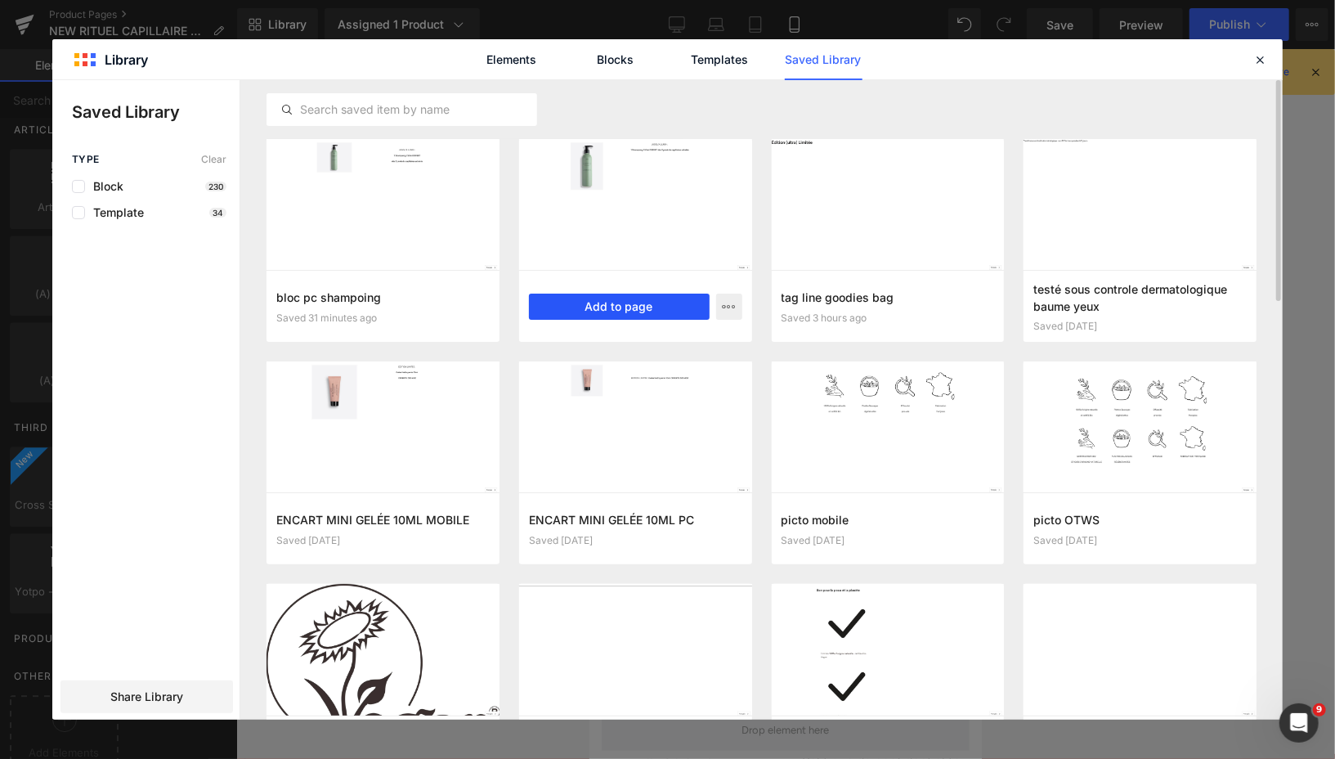
click at [597, 297] on button "Add to page" at bounding box center [619, 306] width 181 height 26
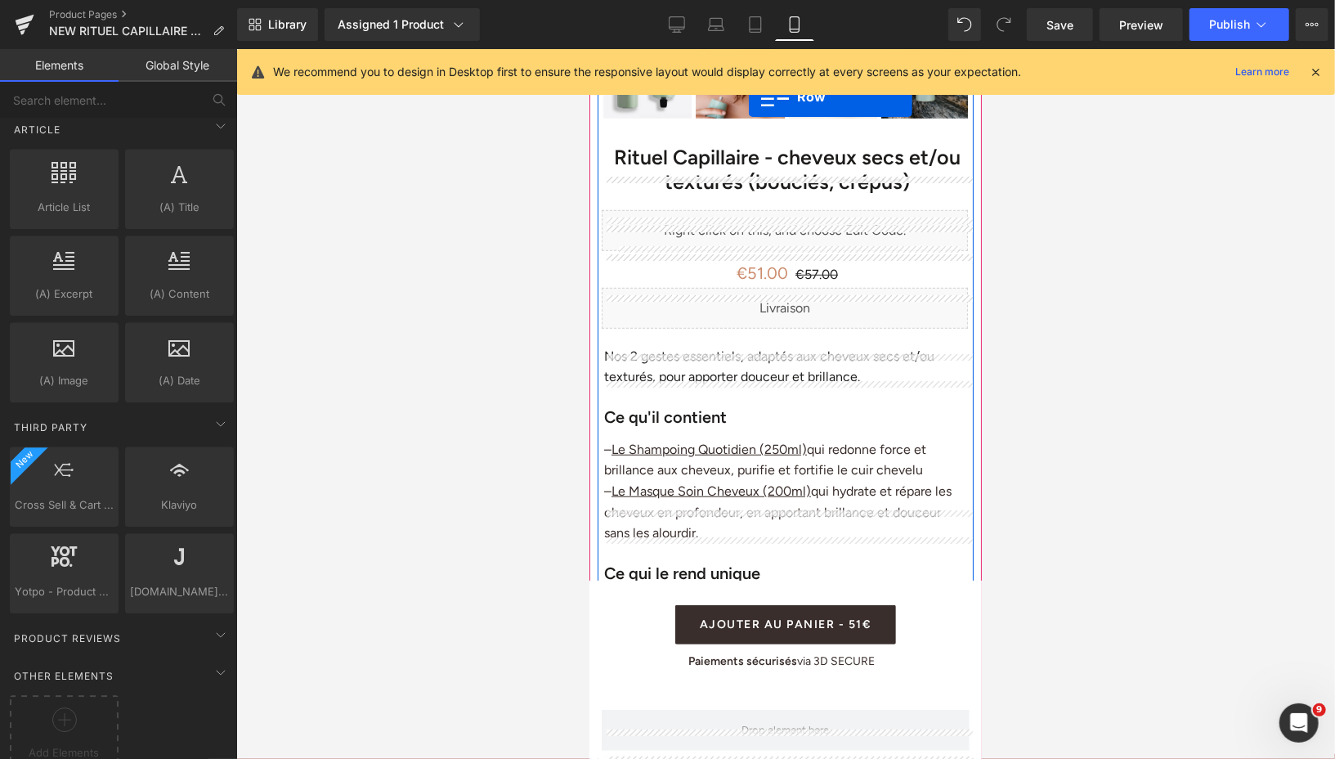
scroll to position [533, 0]
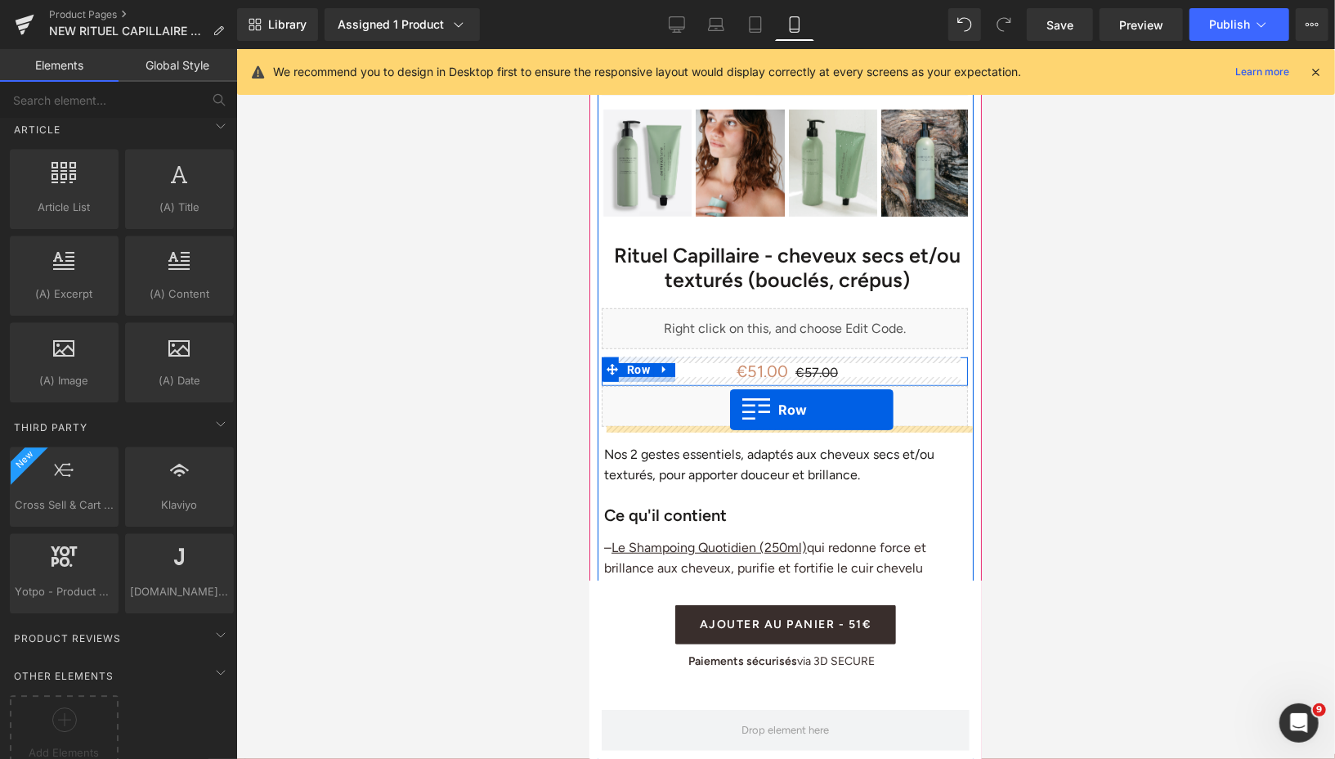
drag, startPoint x: 598, startPoint y: 139, endPoint x: 729, endPoint y: 409, distance: 300.2
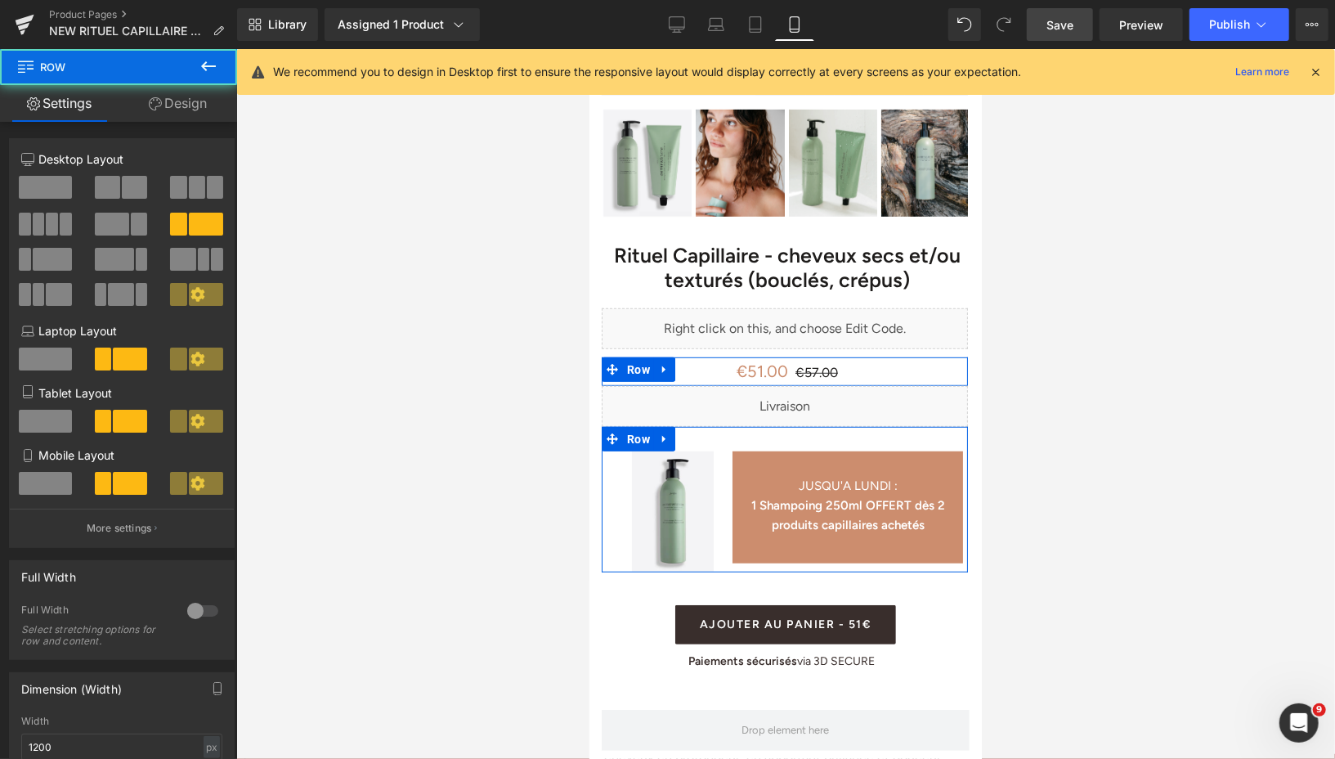
click at [1064, 25] on span "Save" at bounding box center [1059, 24] width 27 height 17
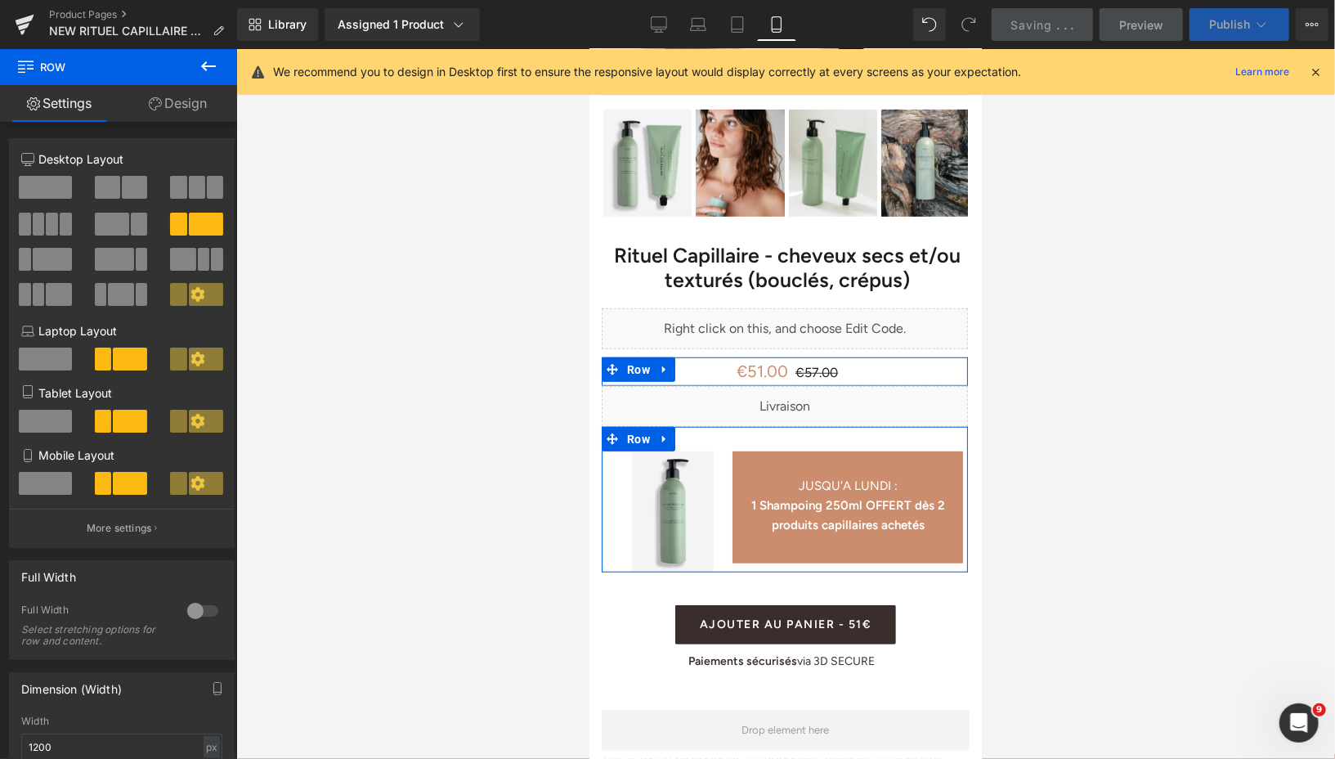
click at [1216, 19] on span "Publish" at bounding box center [1229, 24] width 41 height 13
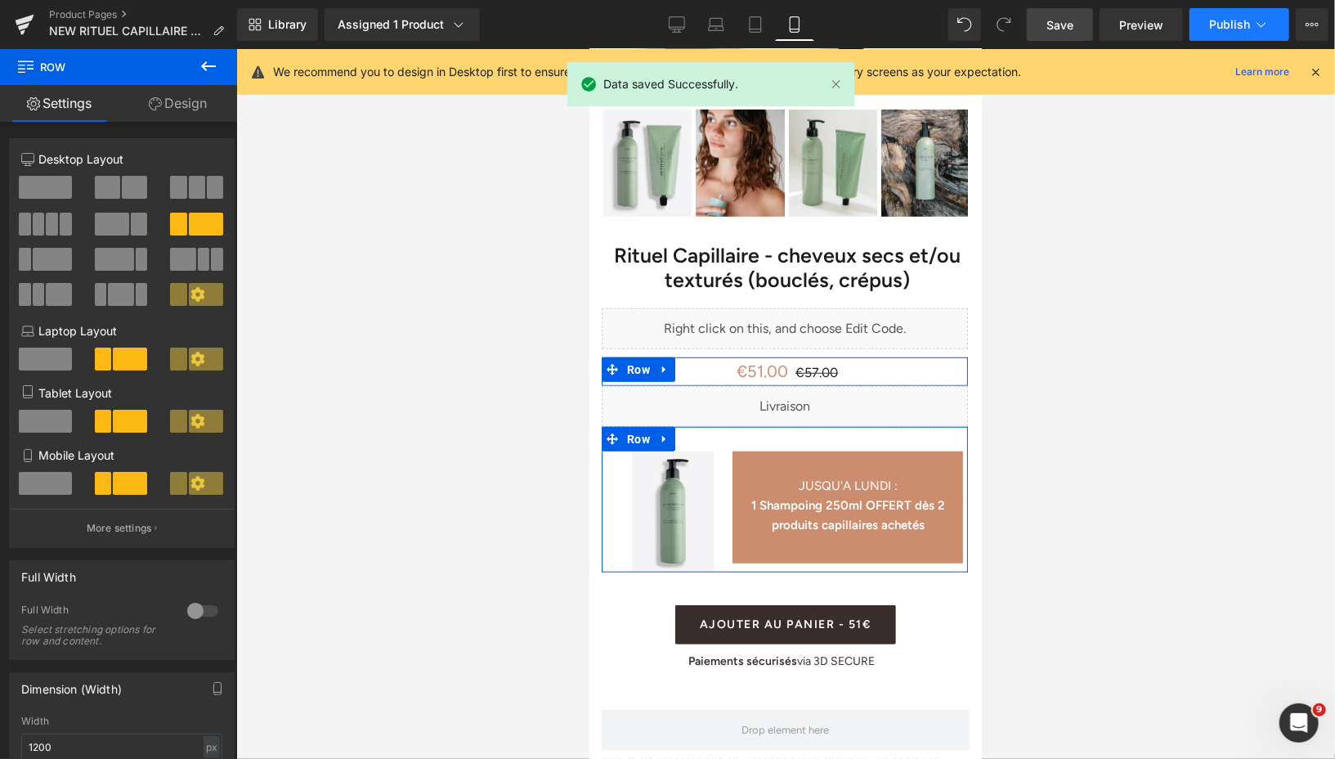
click at [1213, 19] on span "Publish" at bounding box center [1229, 24] width 41 height 13
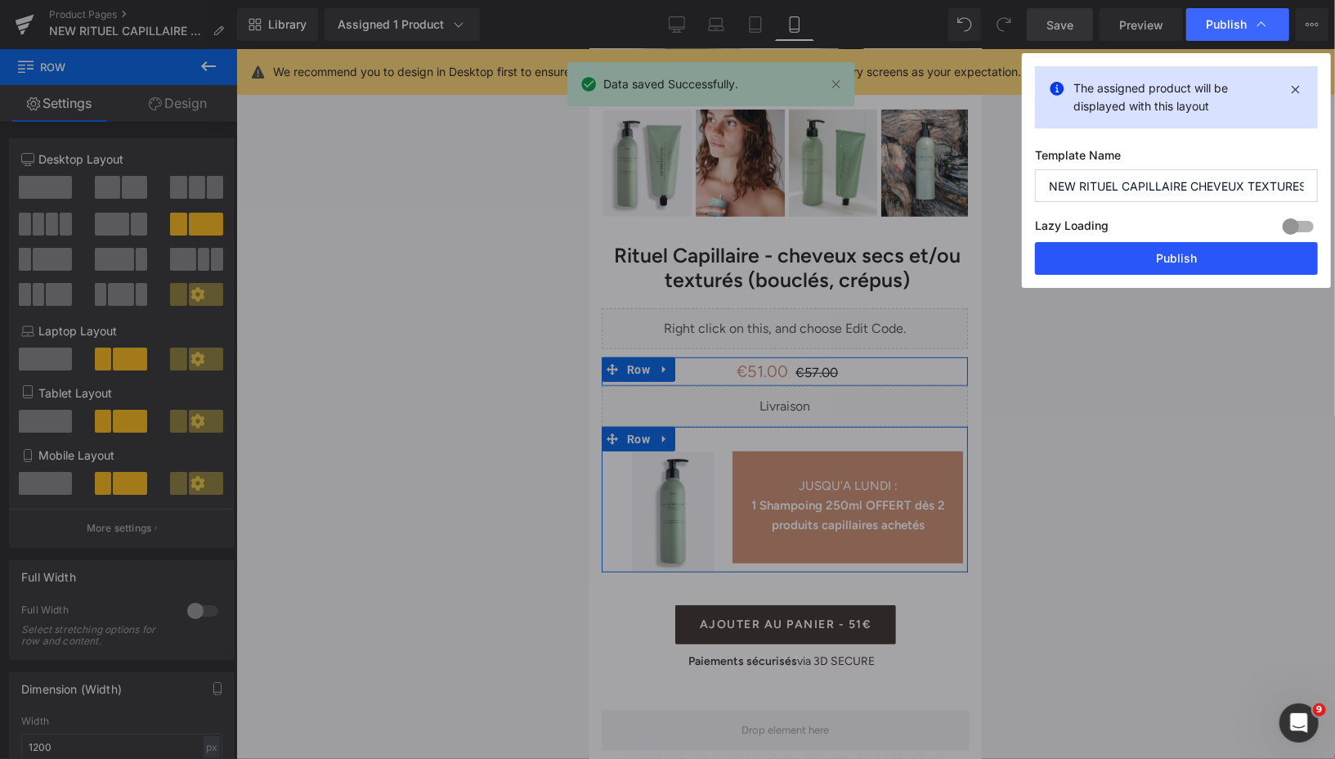
click at [1113, 254] on button "Publish" at bounding box center [1176, 258] width 283 height 33
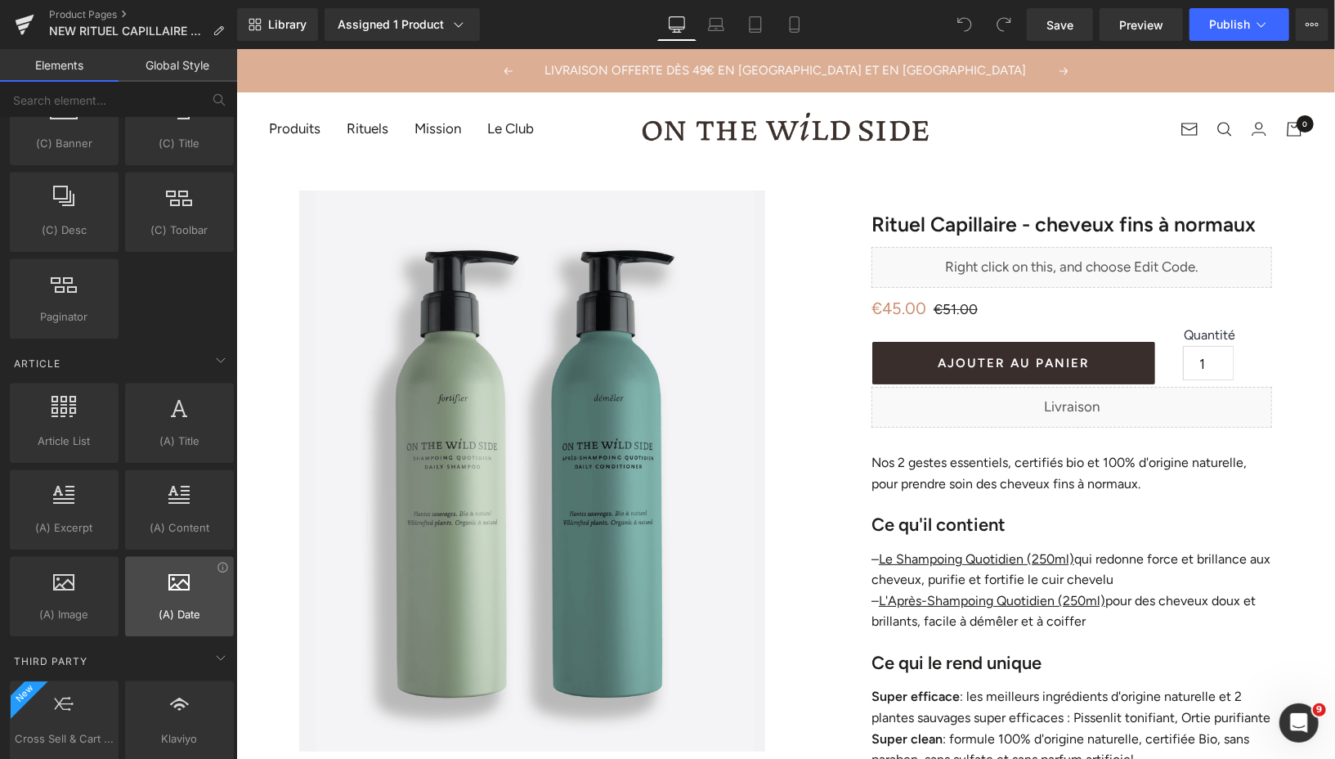
scroll to position [2937, 0]
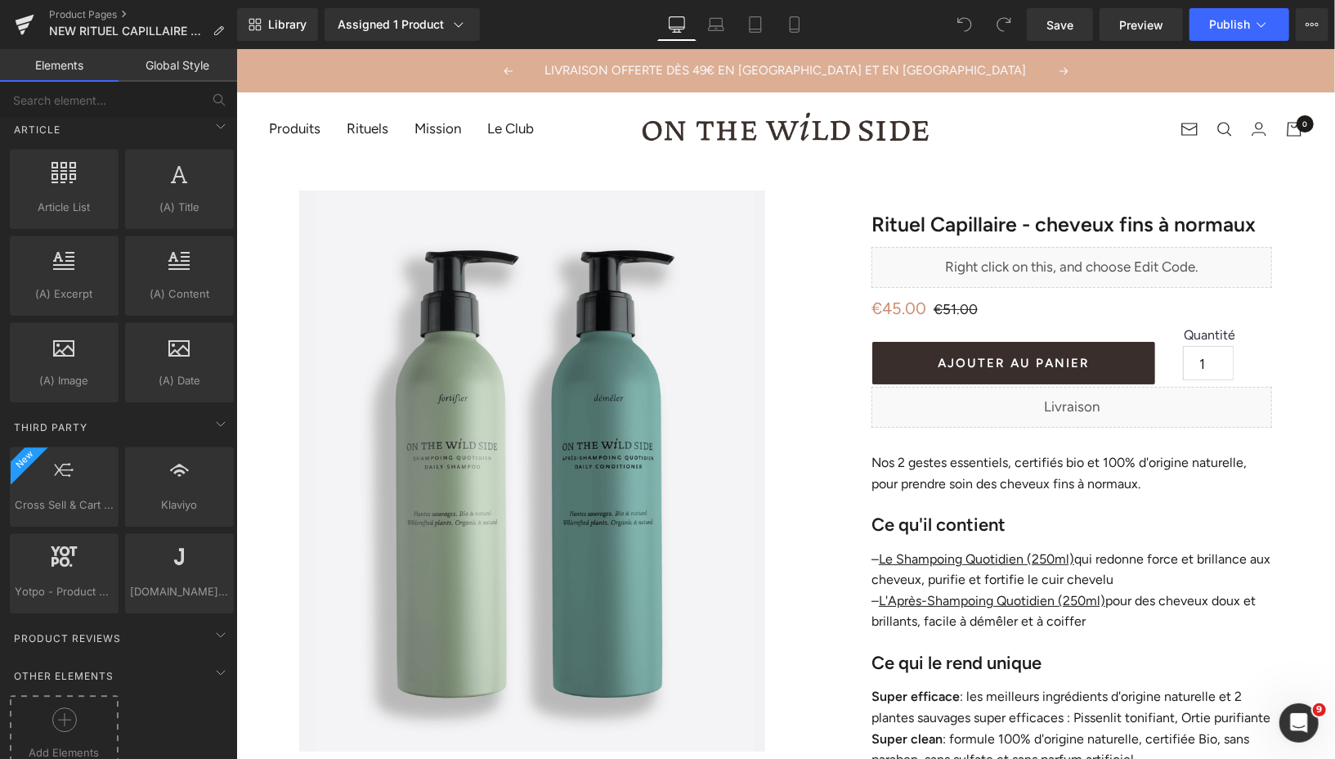
click at [72, 707] on icon at bounding box center [64, 719] width 25 height 25
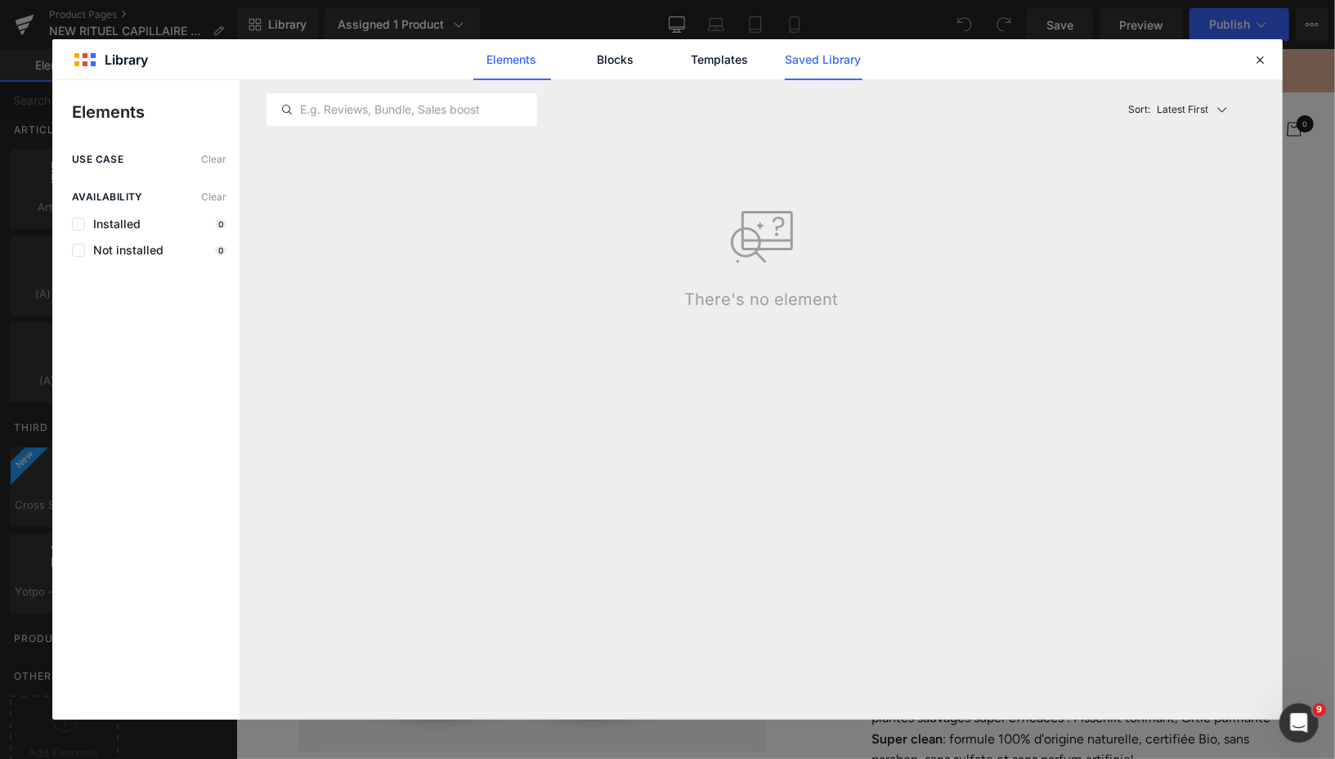
click at [829, 54] on link "Saved Library" at bounding box center [824, 59] width 78 height 41
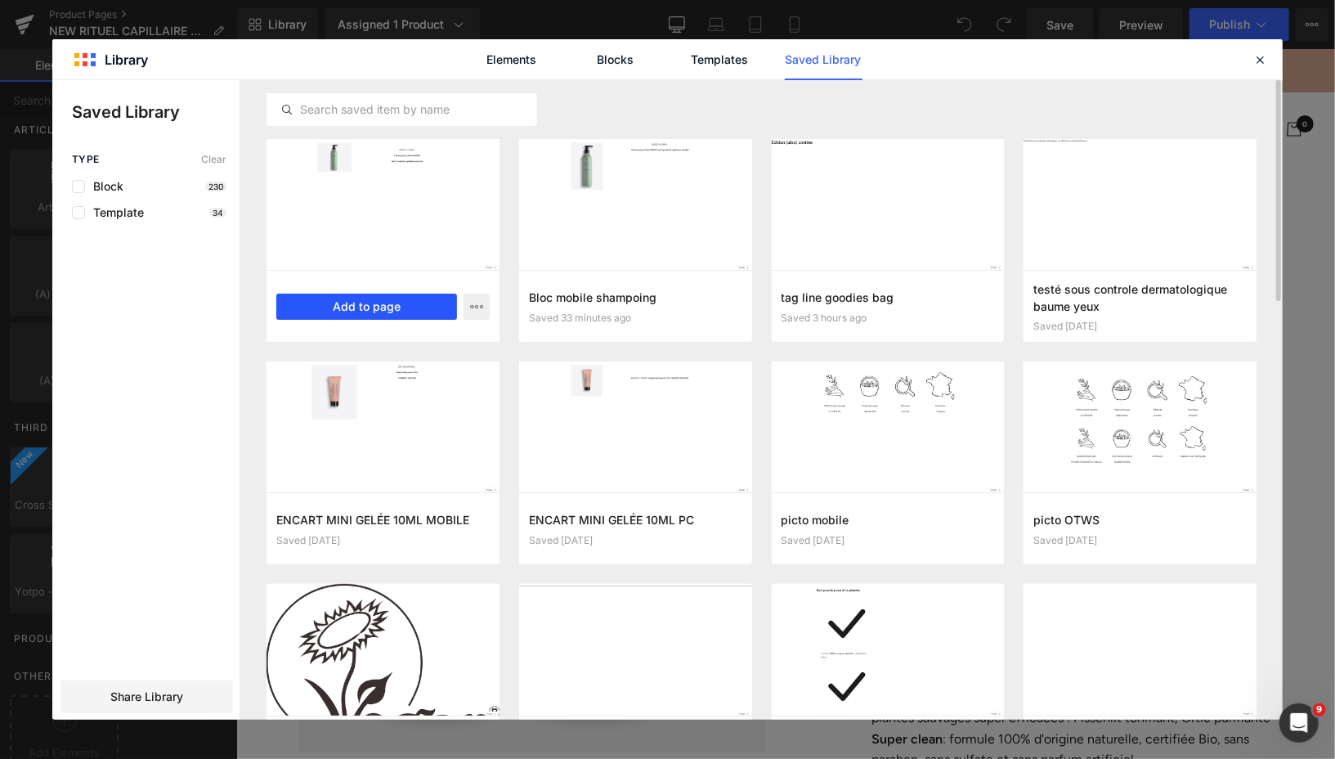
click at [429, 306] on button "Add to page" at bounding box center [366, 306] width 181 height 26
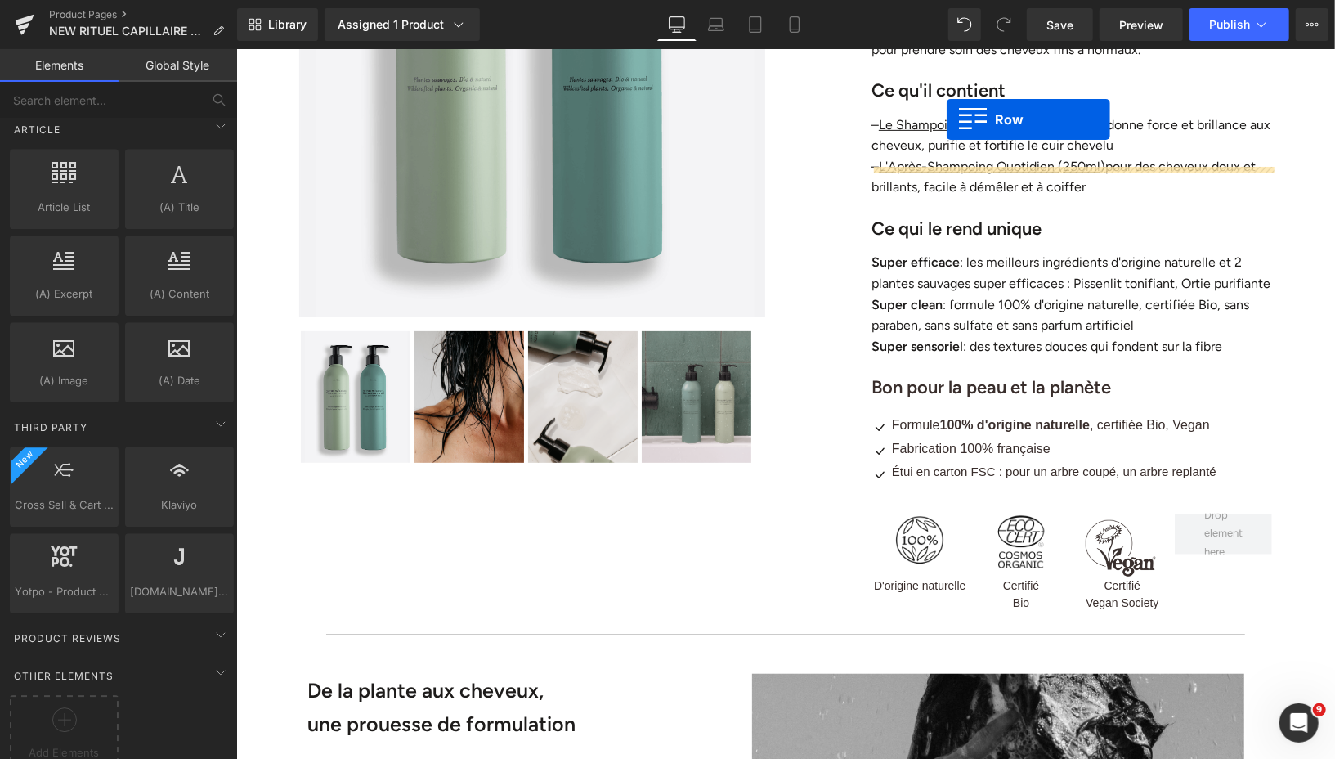
scroll to position [336, 0]
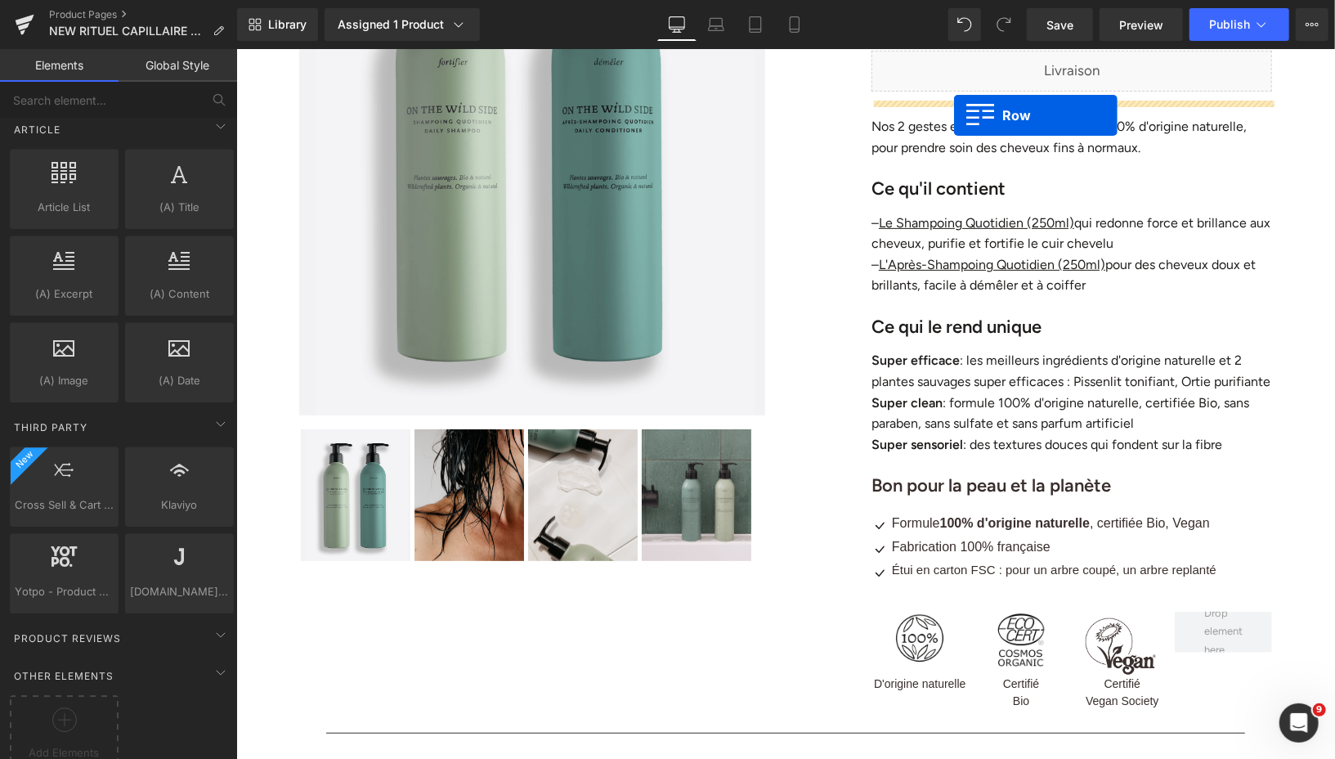
drag, startPoint x: 307, startPoint y: 144, endPoint x: 953, endPoint y: 114, distance: 647.3
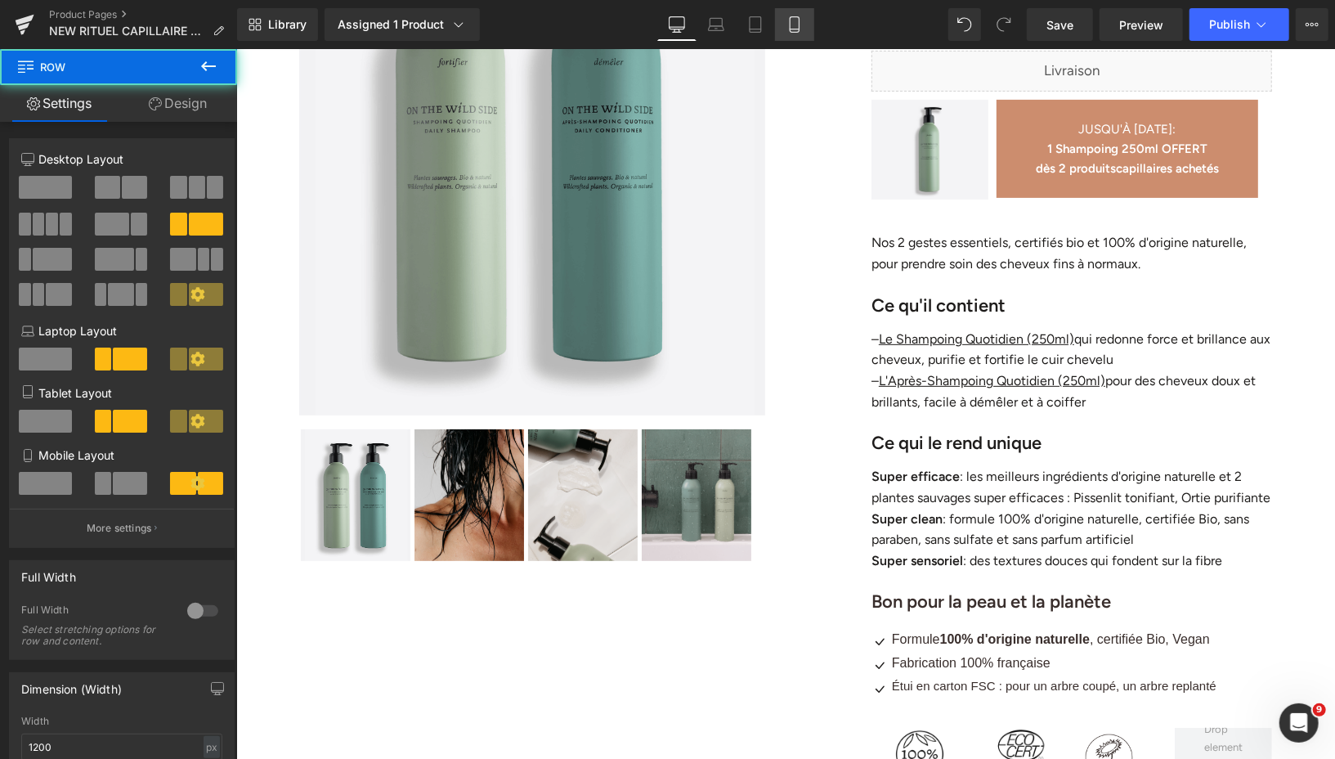
click at [789, 16] on icon at bounding box center [794, 24] width 16 height 16
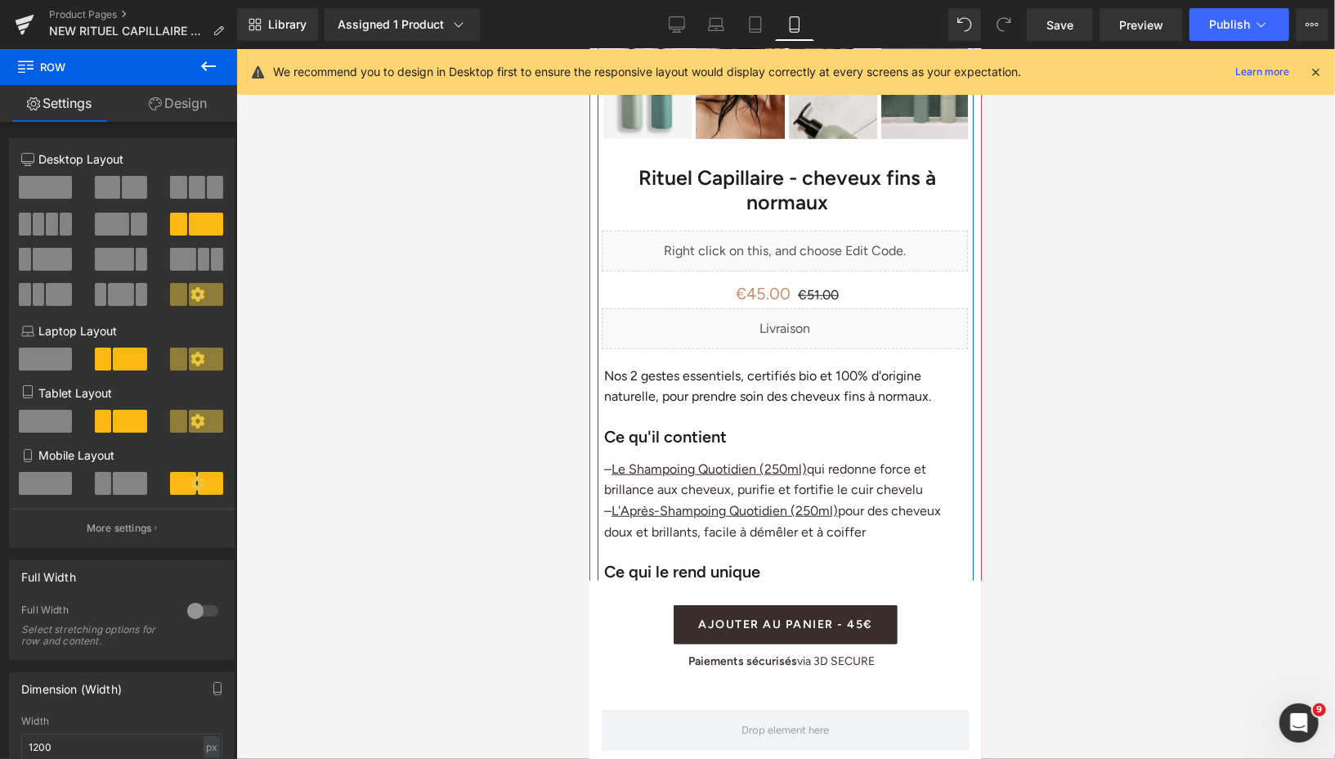
scroll to position [612, 0]
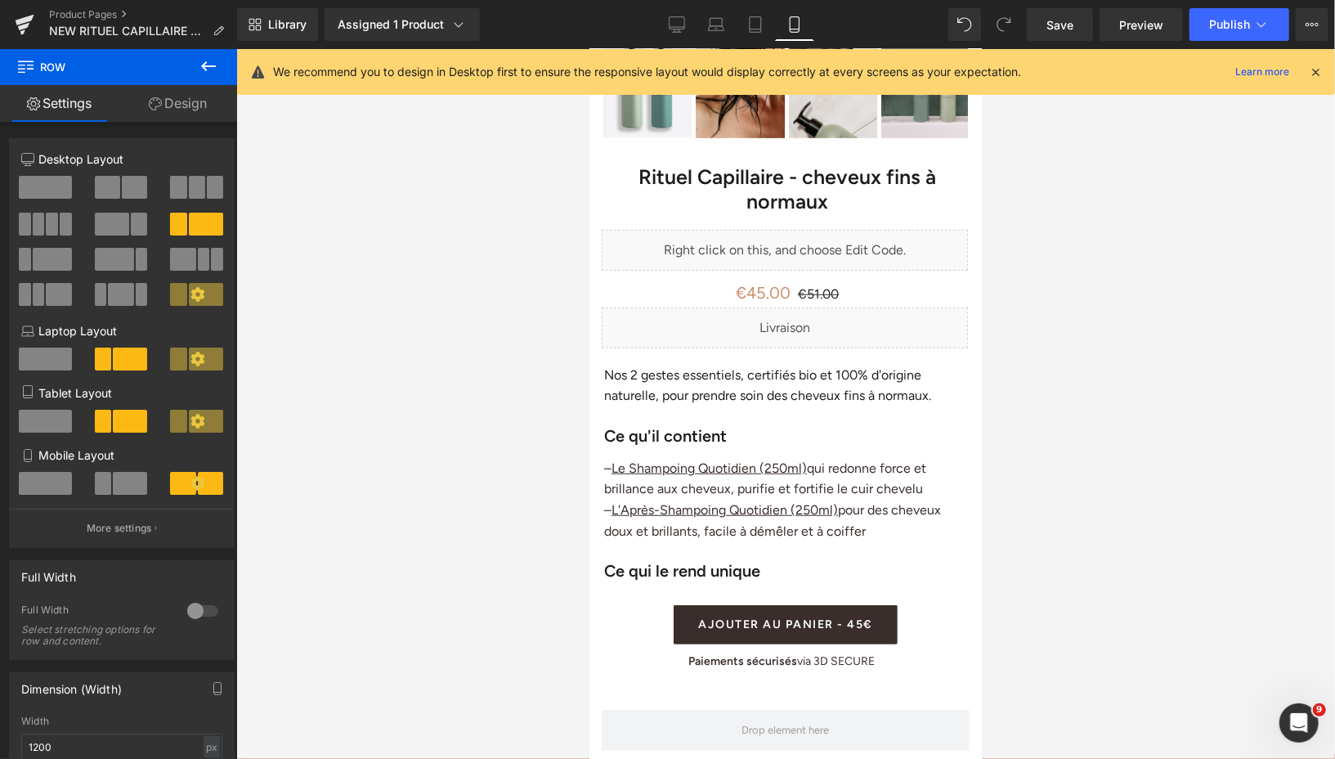
click at [205, 71] on icon at bounding box center [209, 66] width 20 height 20
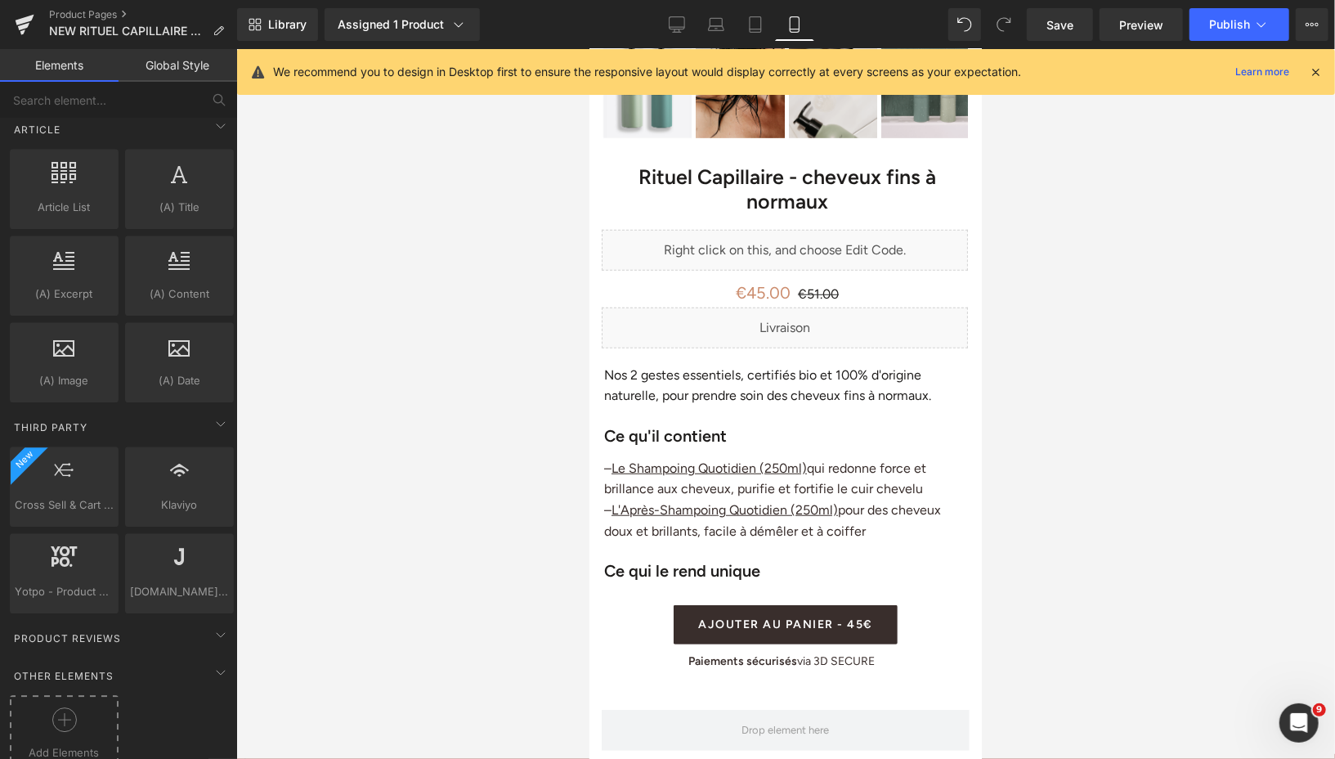
click at [66, 707] on icon at bounding box center [64, 719] width 25 height 25
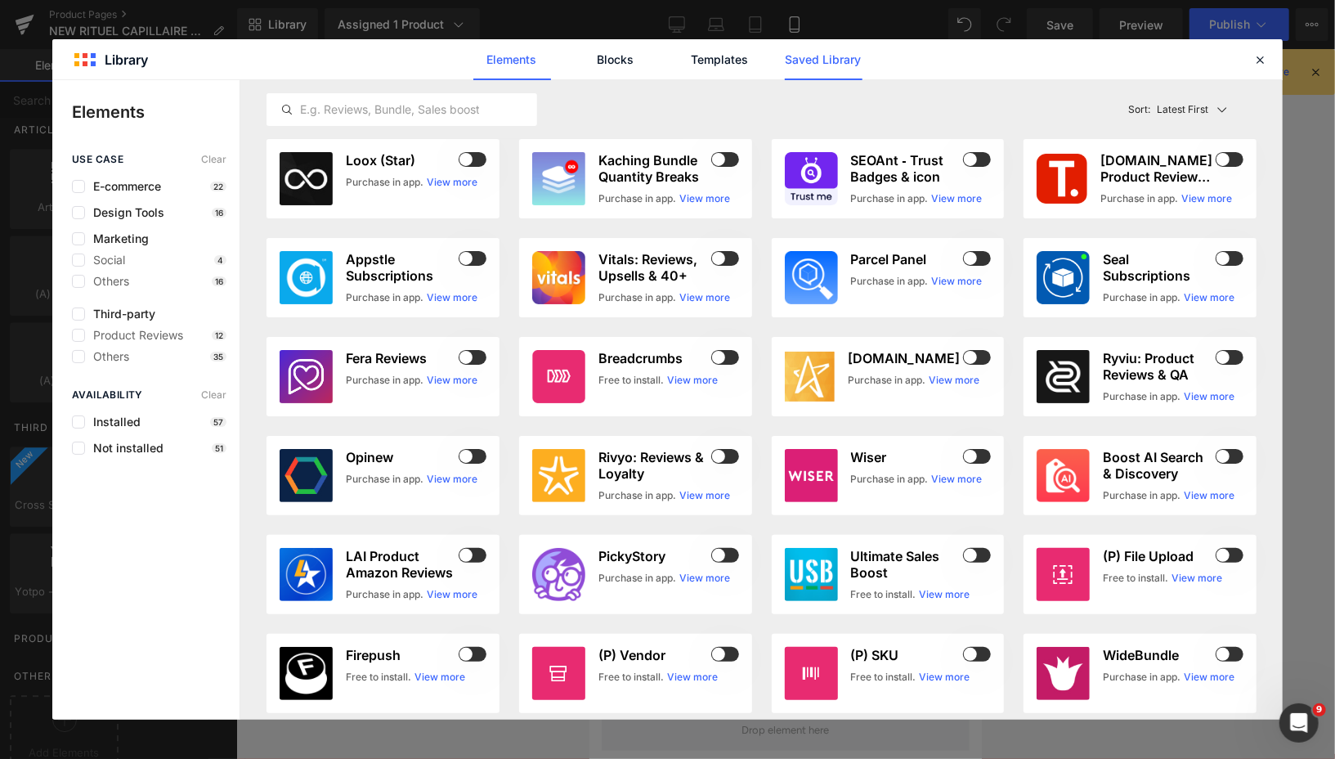
click at [792, 67] on link "Saved Library" at bounding box center [824, 59] width 78 height 41
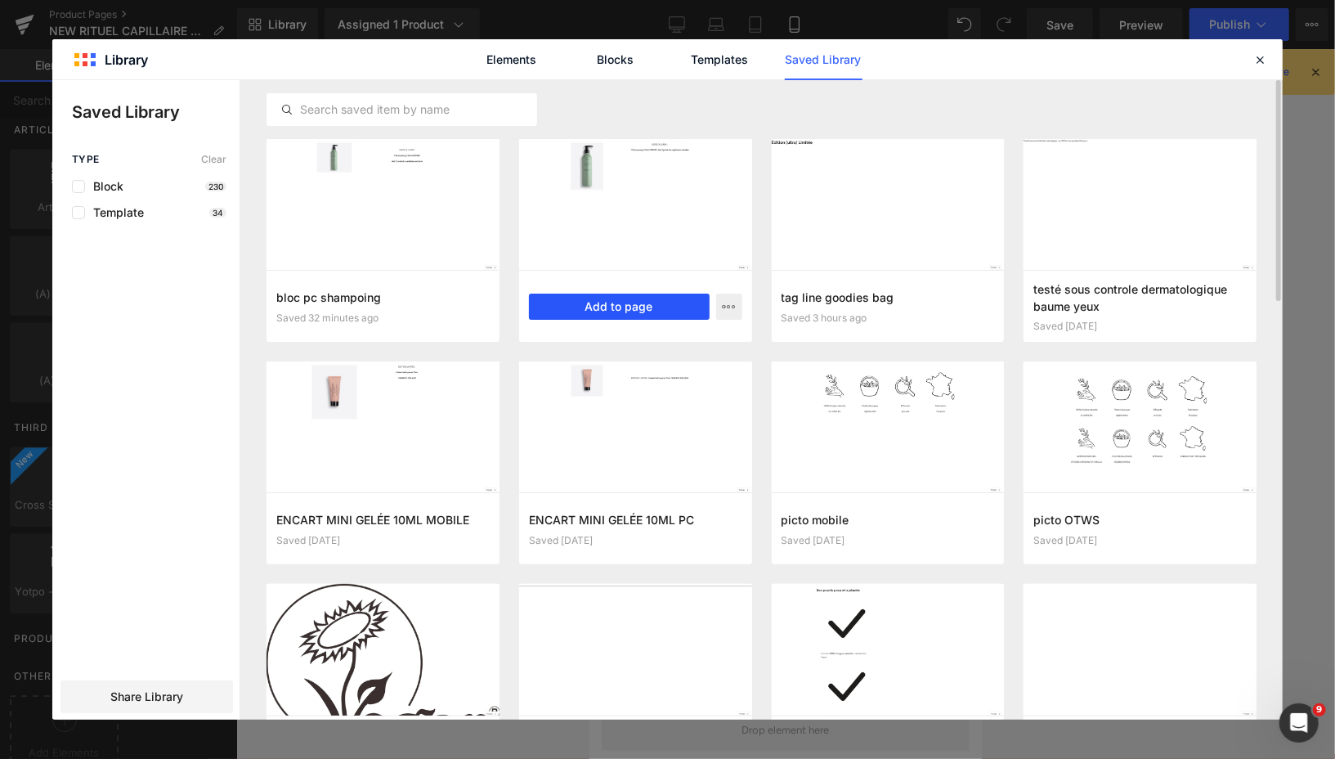
click at [634, 299] on button "Add to page" at bounding box center [619, 306] width 181 height 26
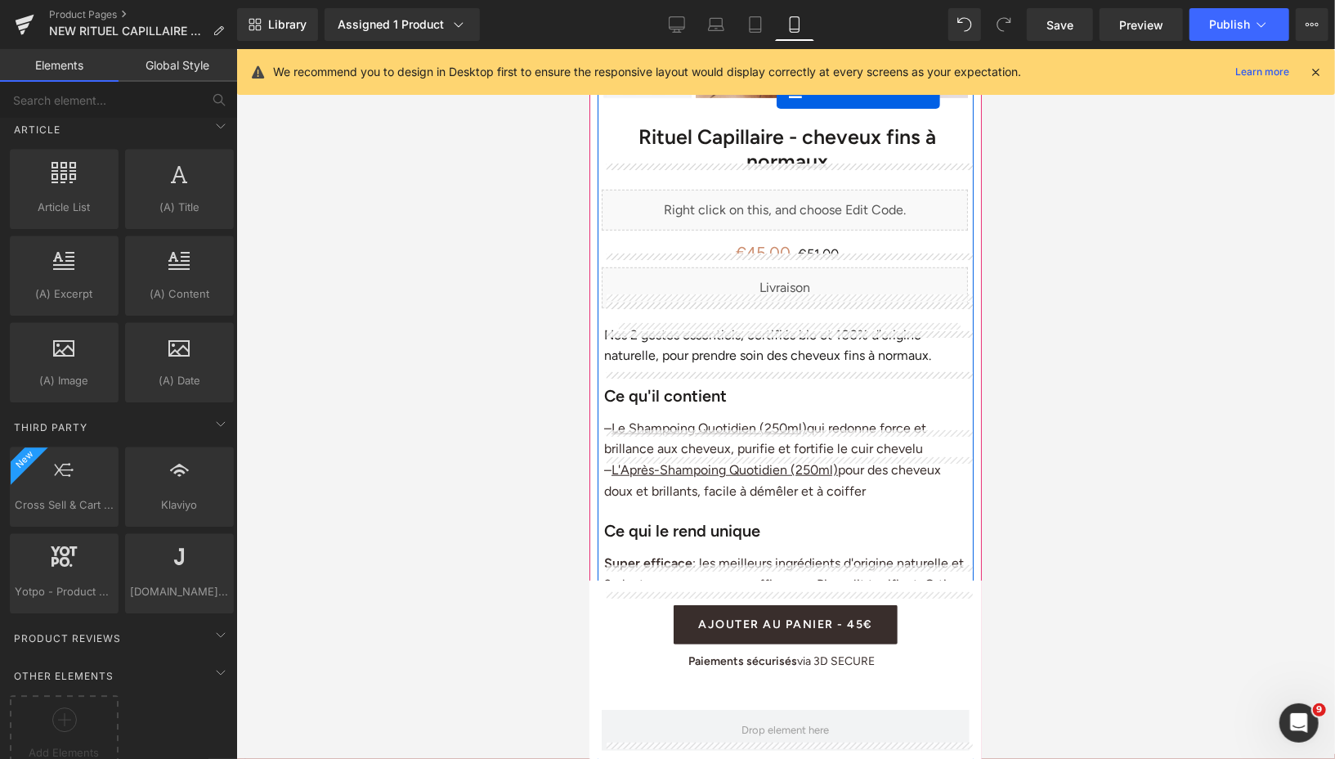
scroll to position [553, 0]
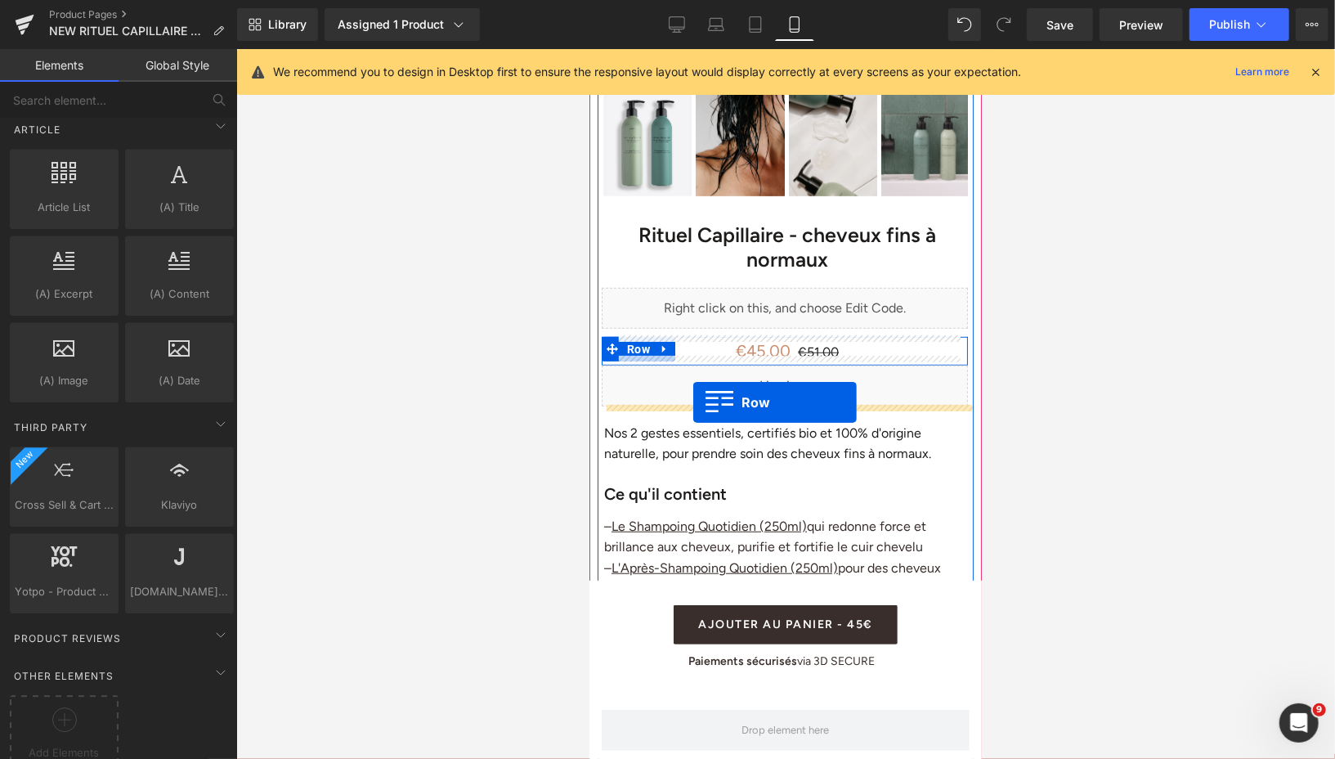
drag, startPoint x: 599, startPoint y: 141, endPoint x: 692, endPoint y: 403, distance: 277.4
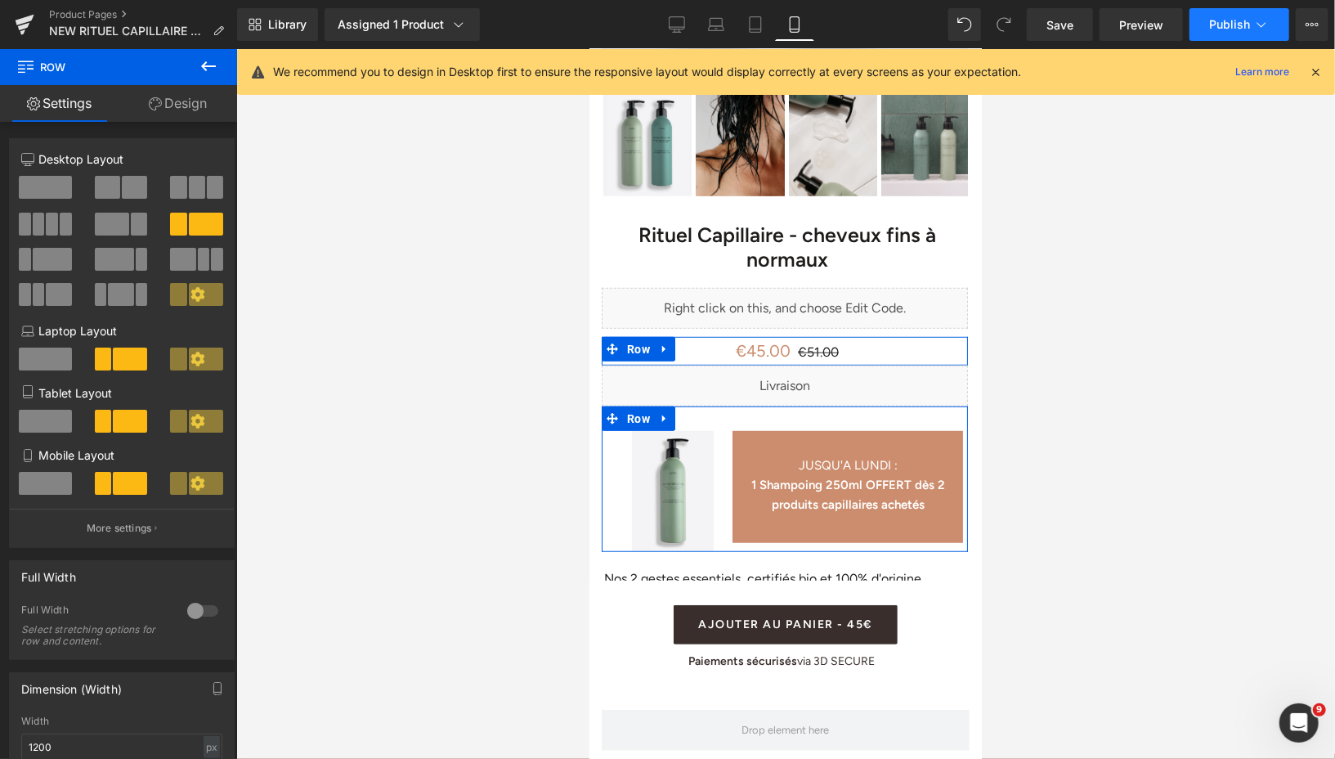
click at [1208, 26] on button "Publish" at bounding box center [1240, 24] width 100 height 33
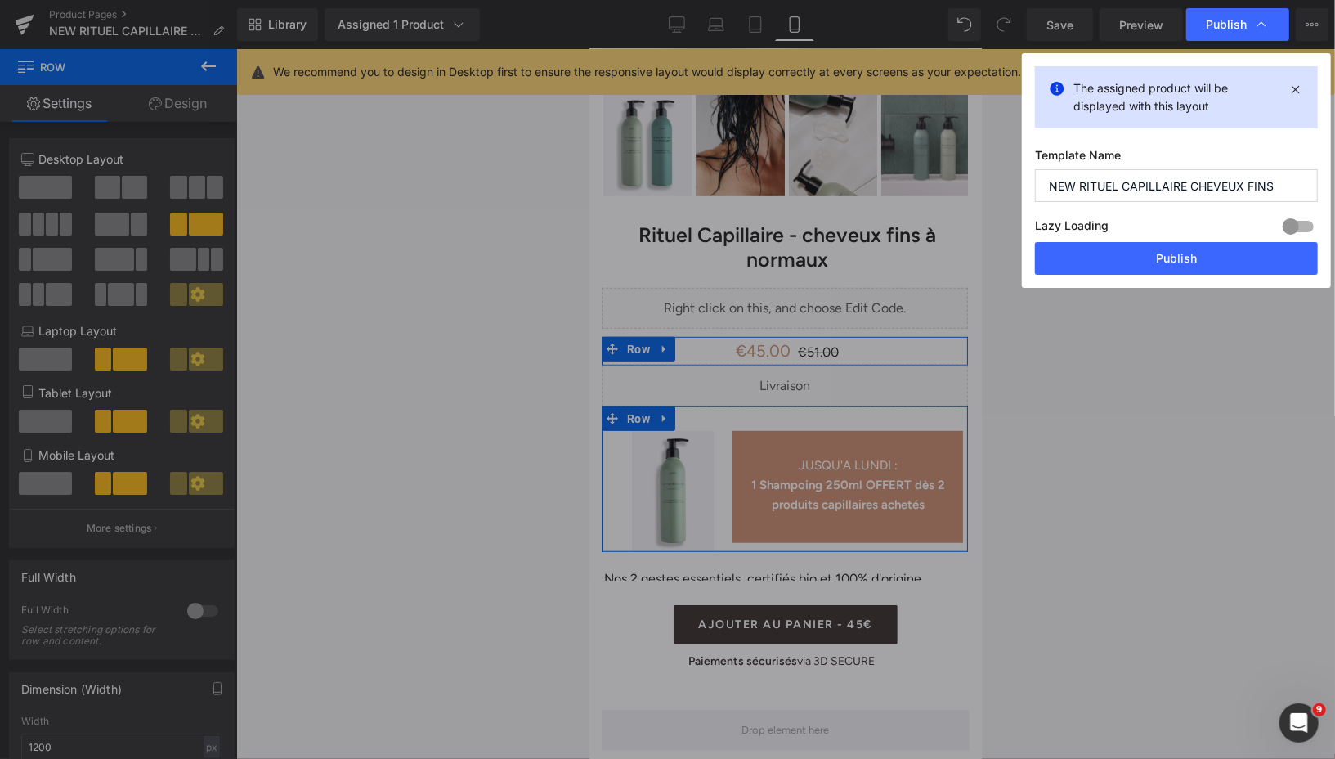
click at [1132, 240] on div "Lazy Loading Build Upgrade plan to unlock" at bounding box center [1176, 228] width 283 height 27
click at [1132, 249] on button "Publish" at bounding box center [1176, 258] width 283 height 33
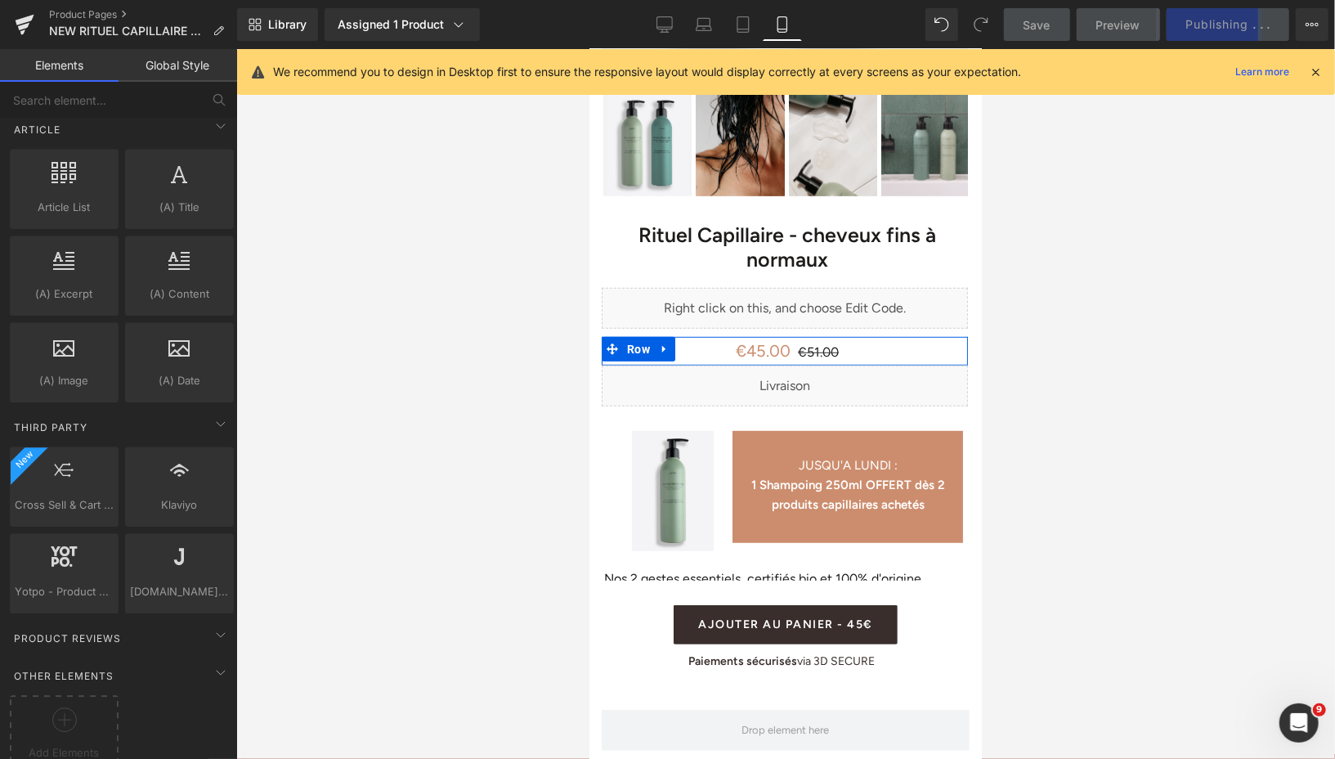
click at [494, 382] on div at bounding box center [785, 404] width 1099 height 710
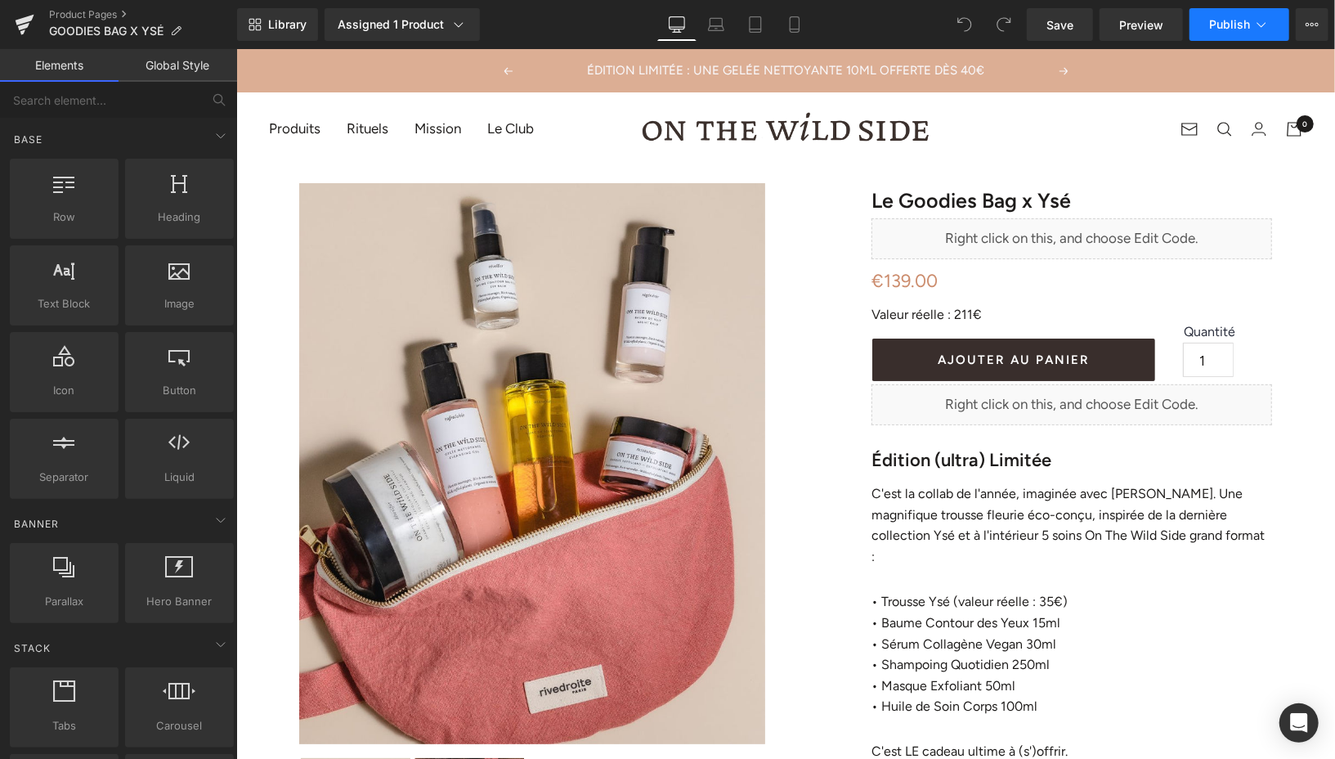
click at [1208, 26] on button "Publish" at bounding box center [1240, 24] width 100 height 33
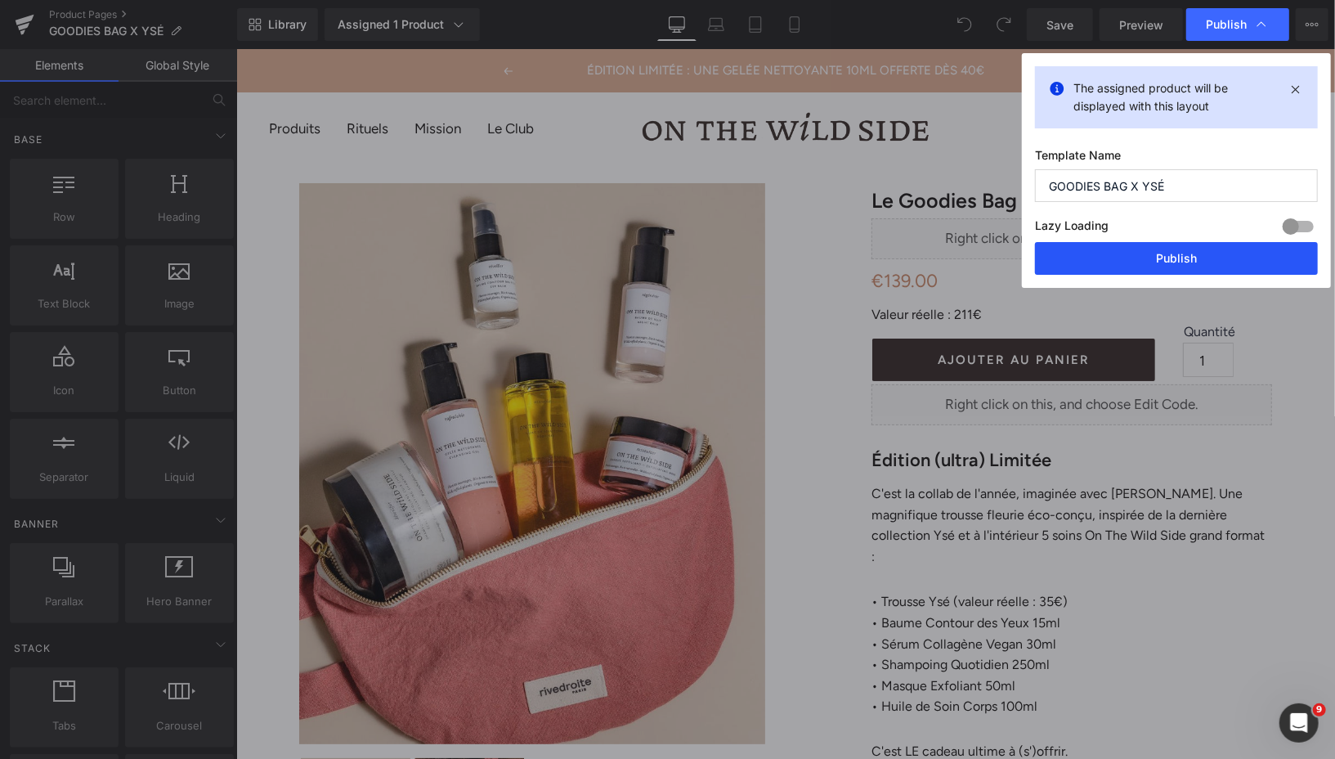
click at [1127, 263] on button "Publish" at bounding box center [1176, 258] width 283 height 33
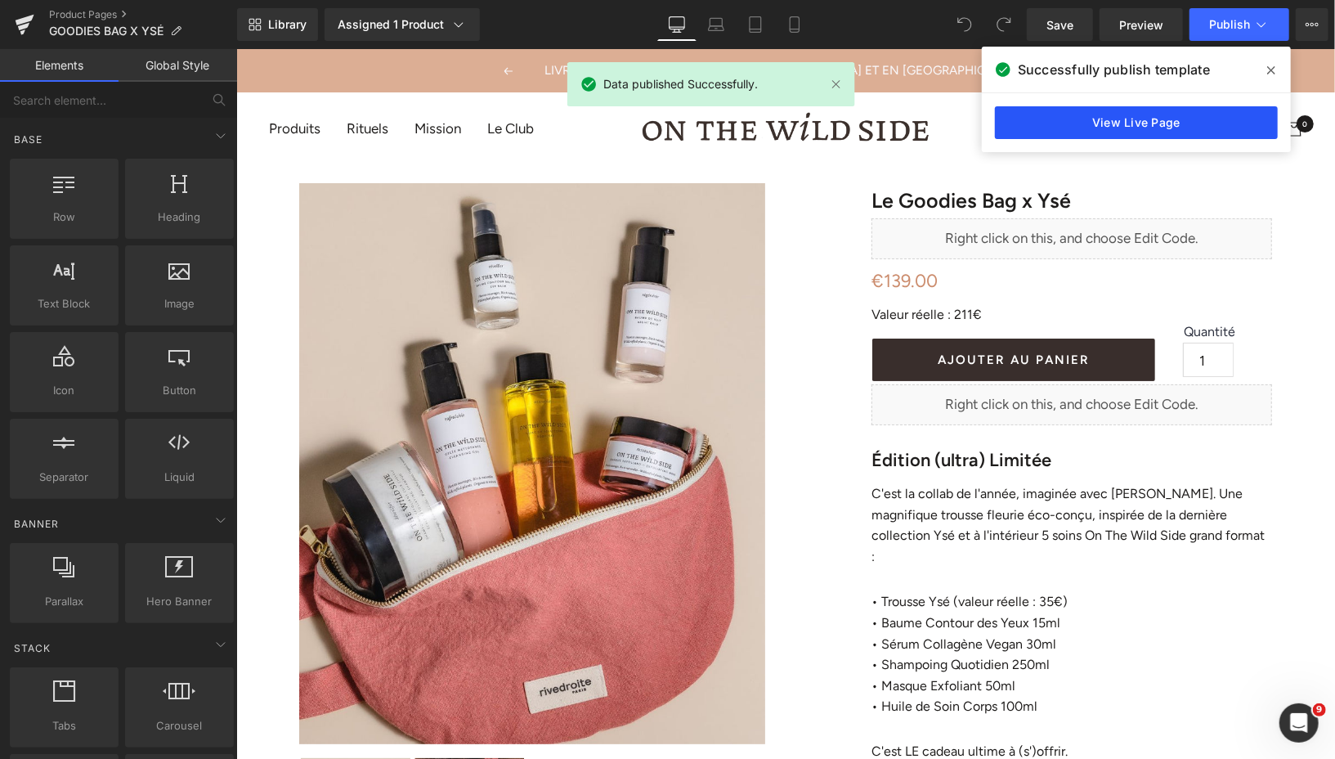
click at [1090, 137] on link "View Live Page" at bounding box center [1136, 122] width 283 height 33
